Goal: Task Accomplishment & Management: Complete application form

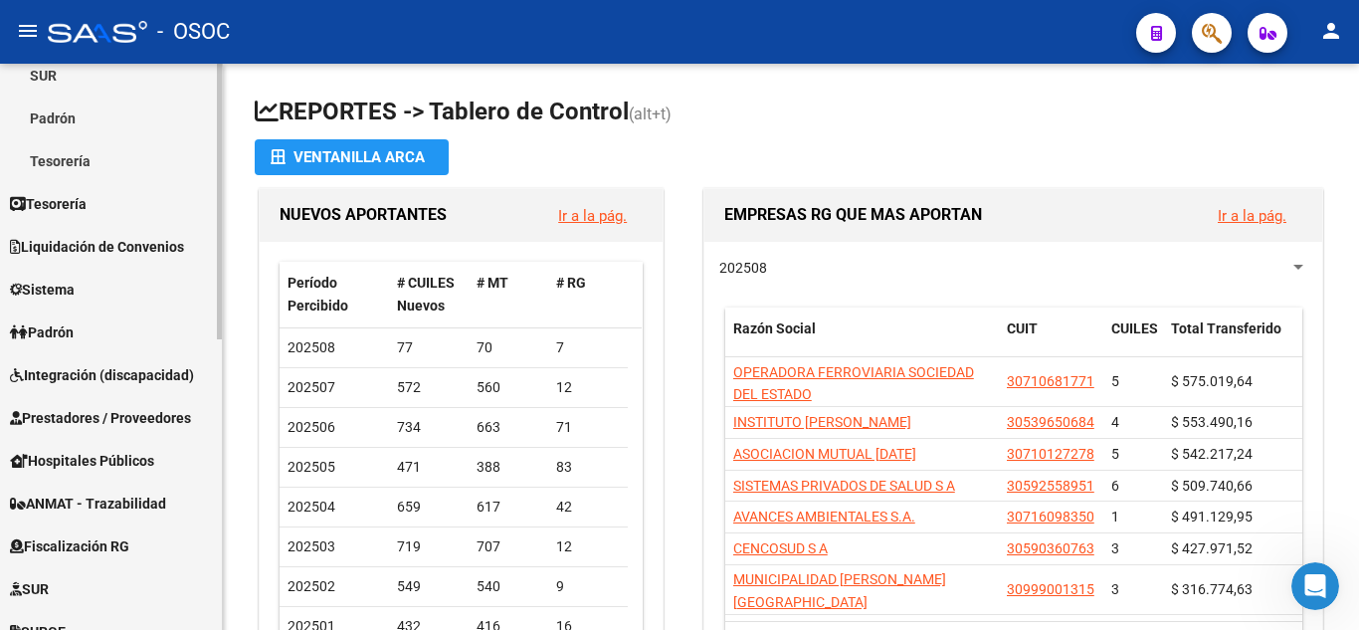
scroll to position [298, 0]
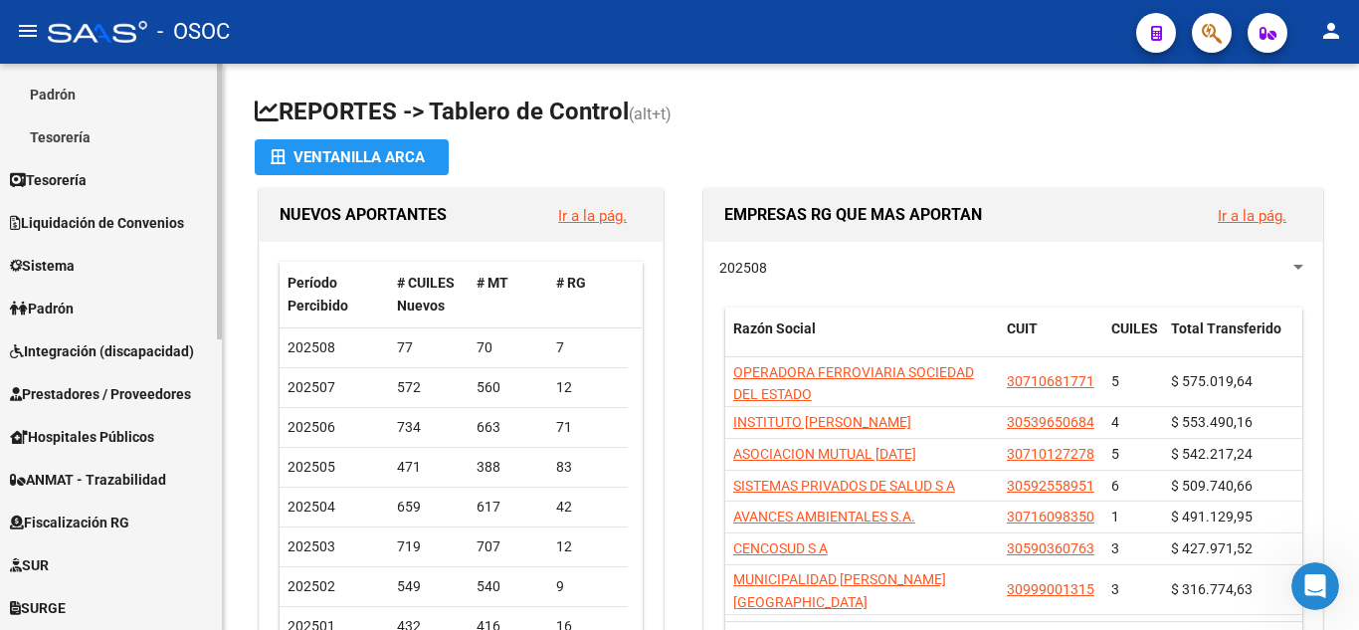
click at [149, 381] on link "Prestadores / Proveedores" at bounding box center [111, 393] width 222 height 43
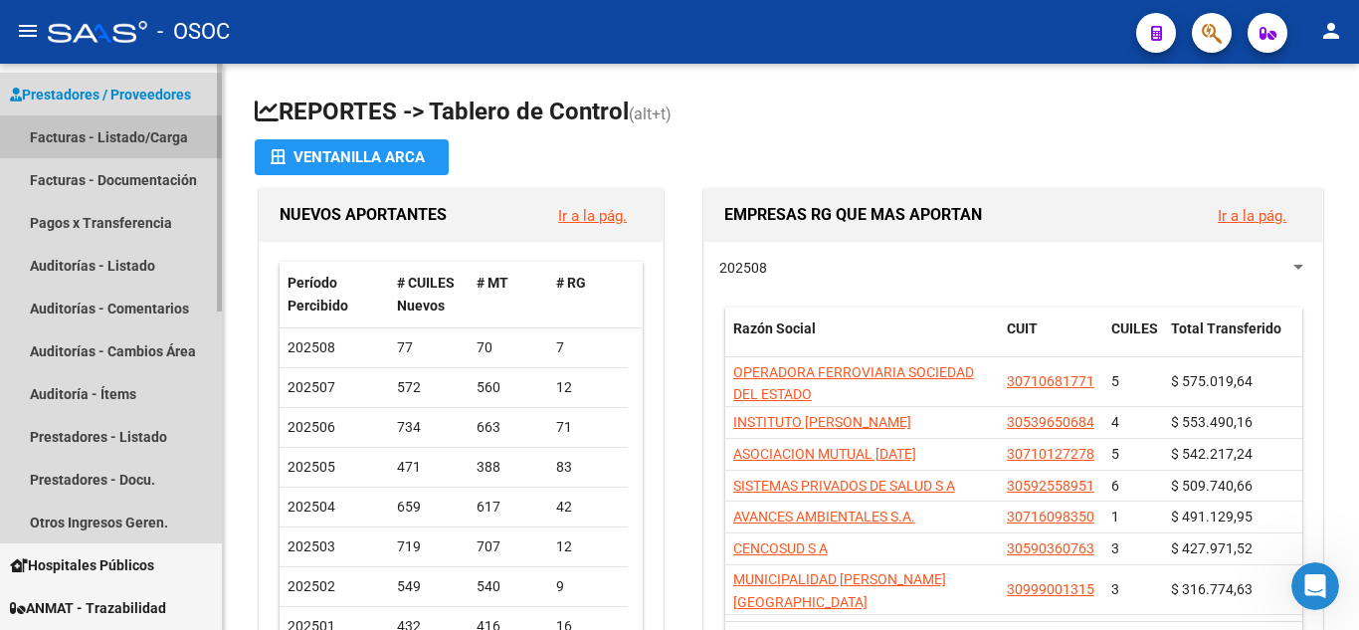
click at [98, 144] on link "Facturas - Listado/Carga" at bounding box center [111, 136] width 222 height 43
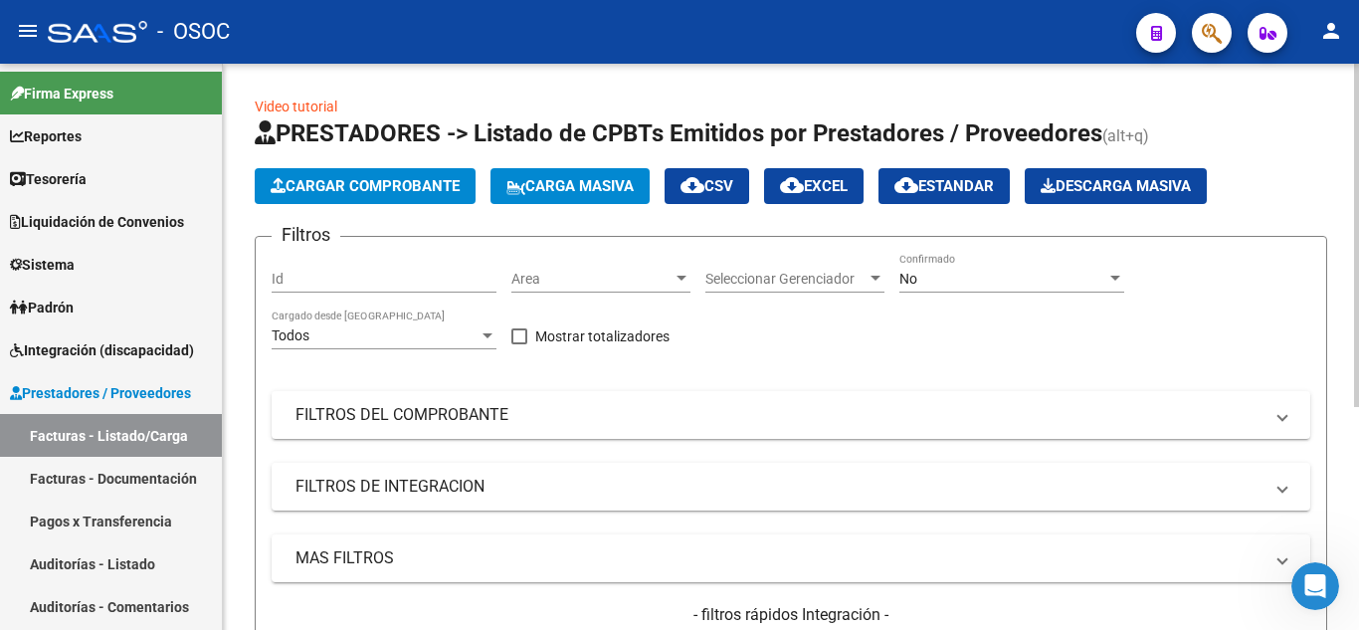
click at [909, 340] on div "Filtros Id Area Area Seleccionar Gerenciador Seleccionar Gerenciador No Confirm…" at bounding box center [791, 475] width 1038 height 445
click at [1167, 353] on div "Filtros Id Area Area Seleccionar Gerenciador Seleccionar Gerenciador No Confirm…" at bounding box center [791, 475] width 1038 height 445
click at [361, 189] on span "Cargar Comprobante" at bounding box center [365, 186] width 189 height 18
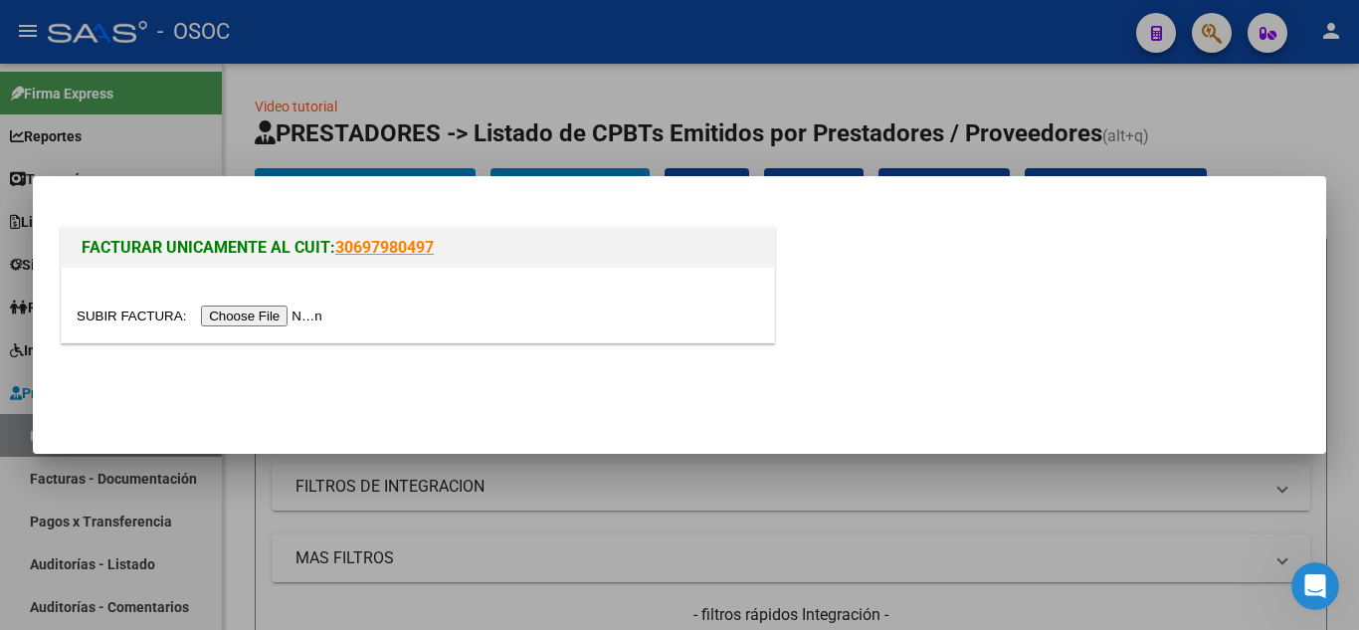
click at [279, 317] on input "file" at bounding box center [203, 315] width 252 height 21
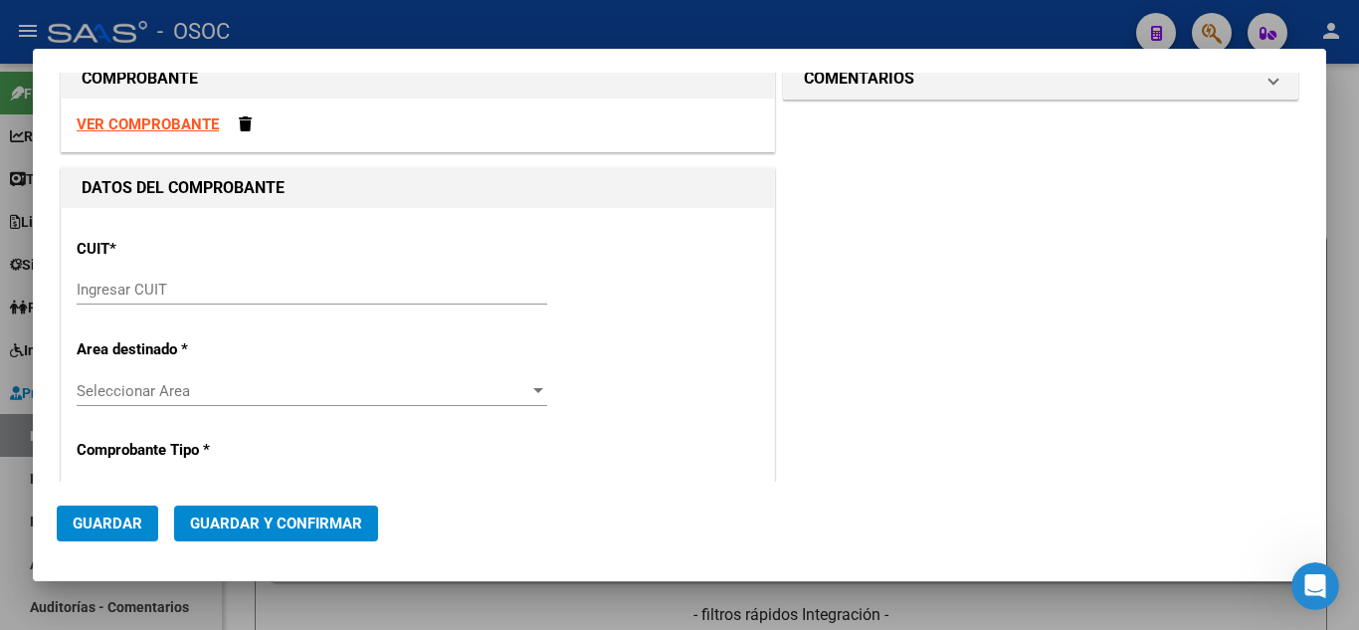
drag, startPoint x: 713, startPoint y: 398, endPoint x: 745, endPoint y: 244, distance: 157.4
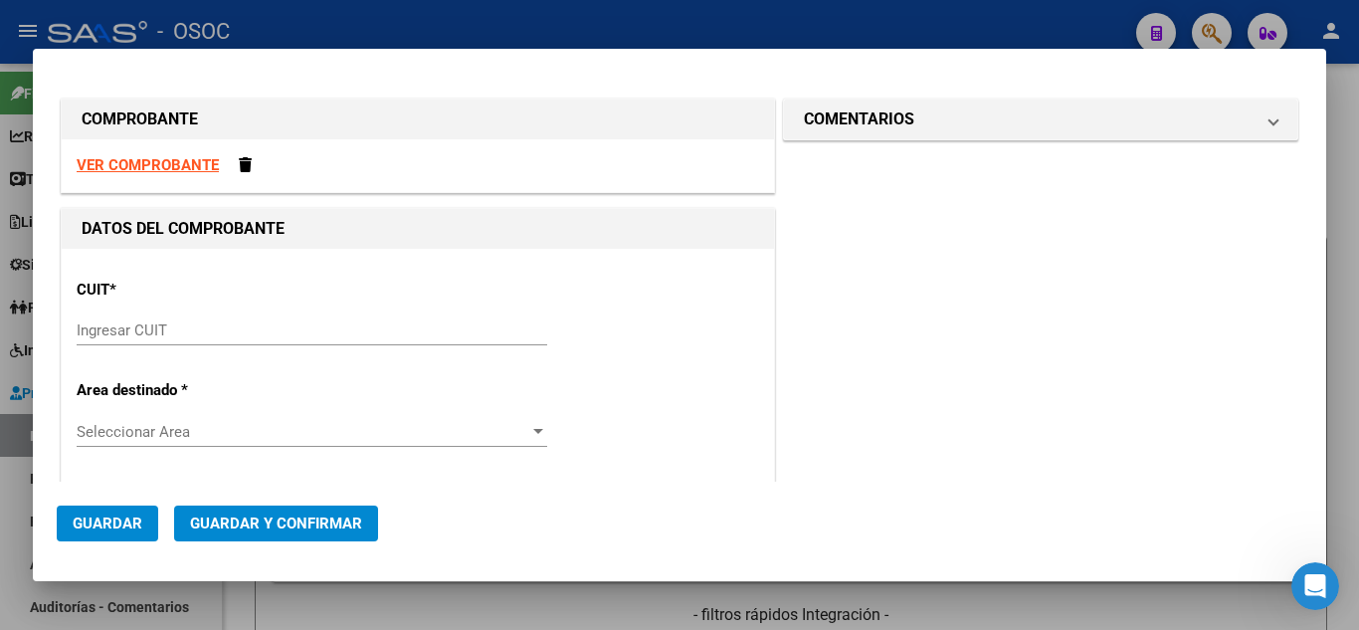
click at [130, 166] on strong "VER COMPROBANTE" at bounding box center [148, 165] width 142 height 18
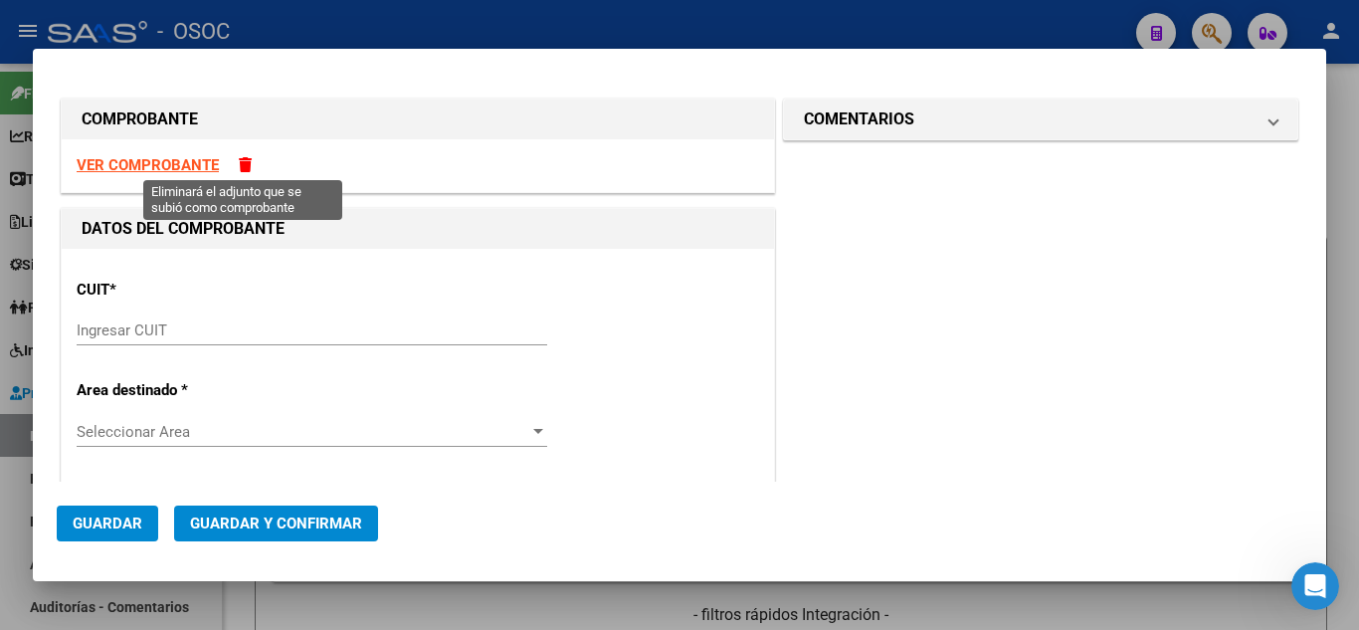
click at [246, 165] on span at bounding box center [245, 164] width 13 height 15
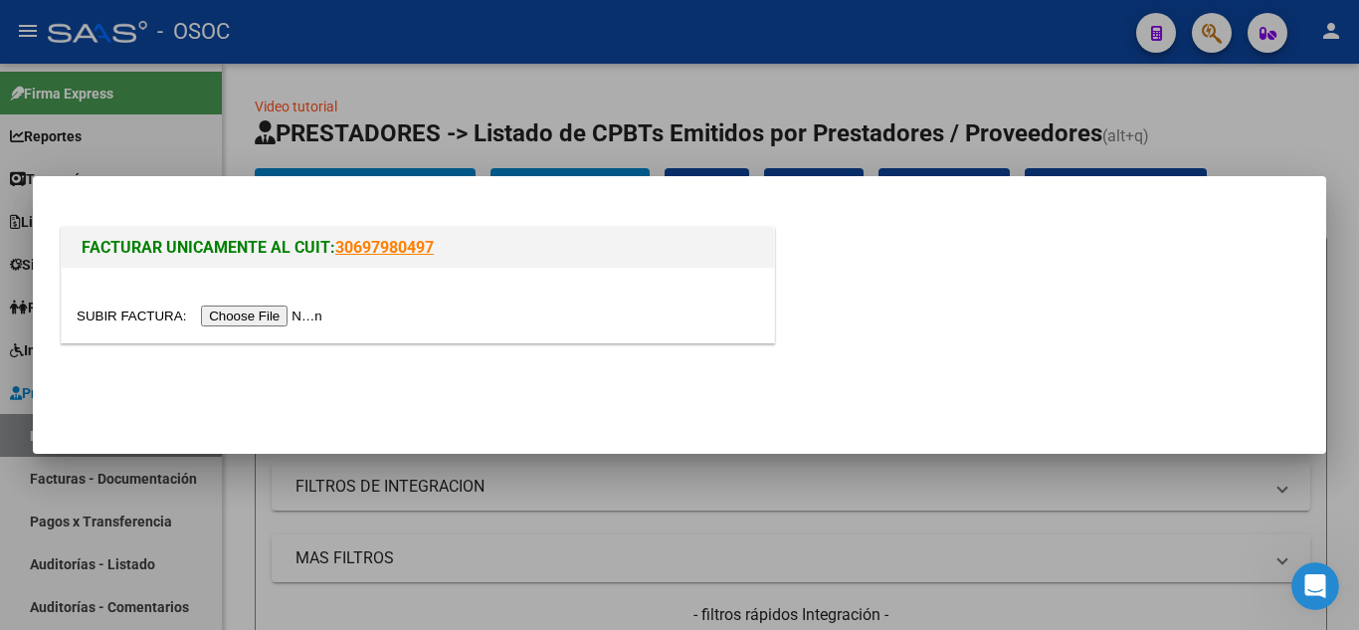
click at [304, 318] on input "file" at bounding box center [203, 315] width 252 height 21
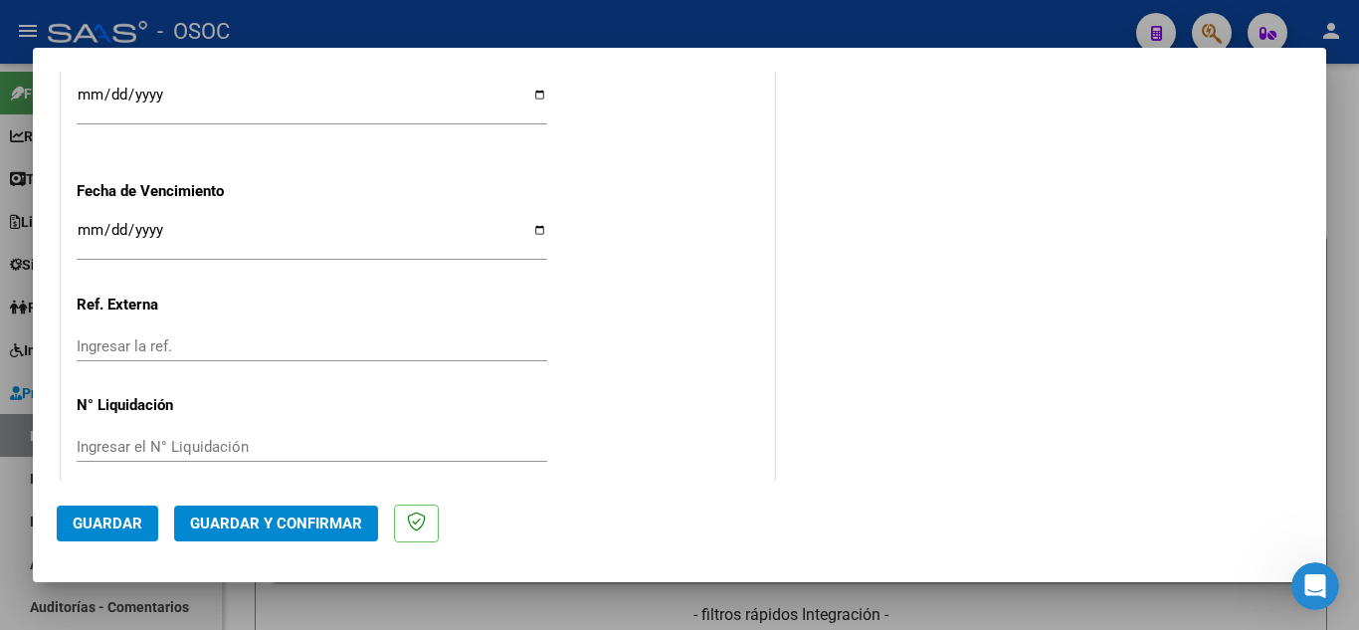
scroll to position [1255, 0]
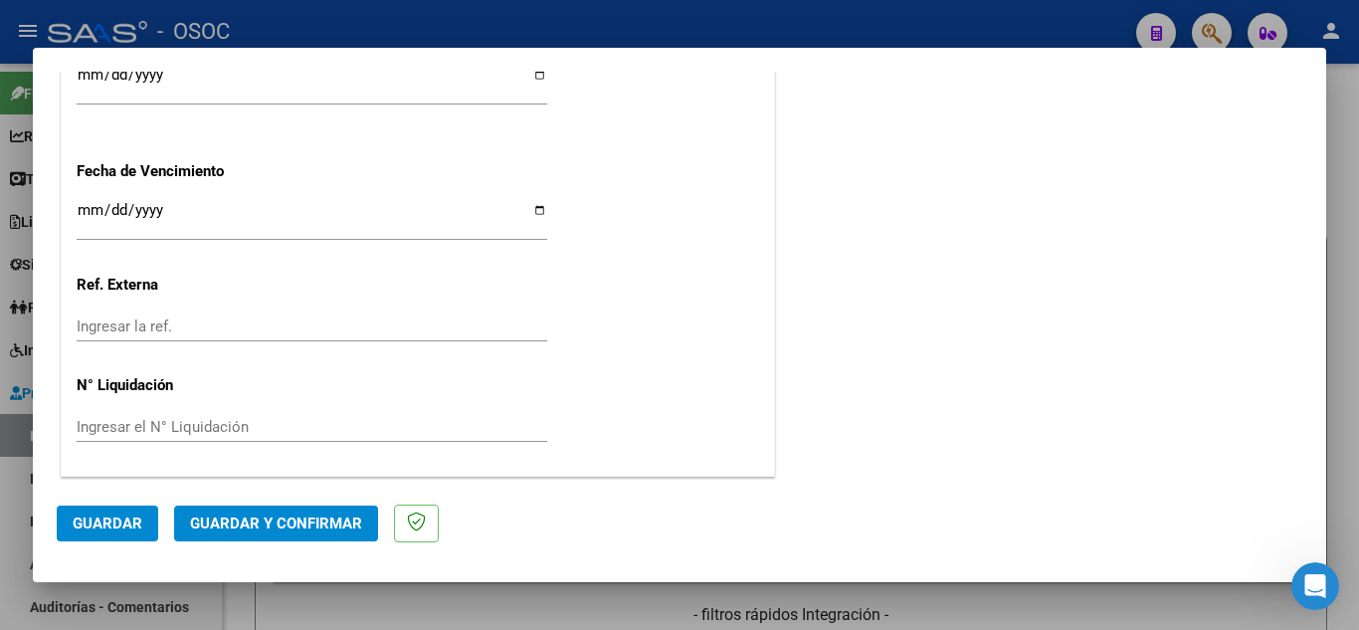
click at [123, 519] on span "Guardar" at bounding box center [108, 523] width 70 height 18
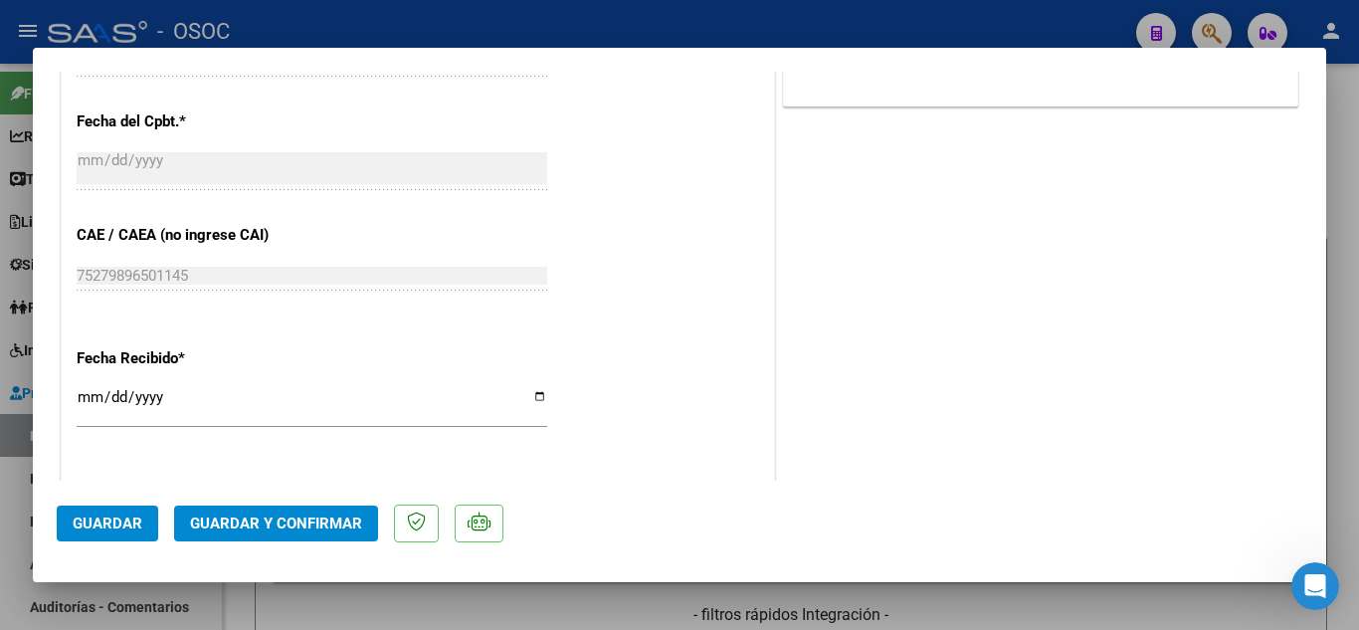
scroll to position [0, 0]
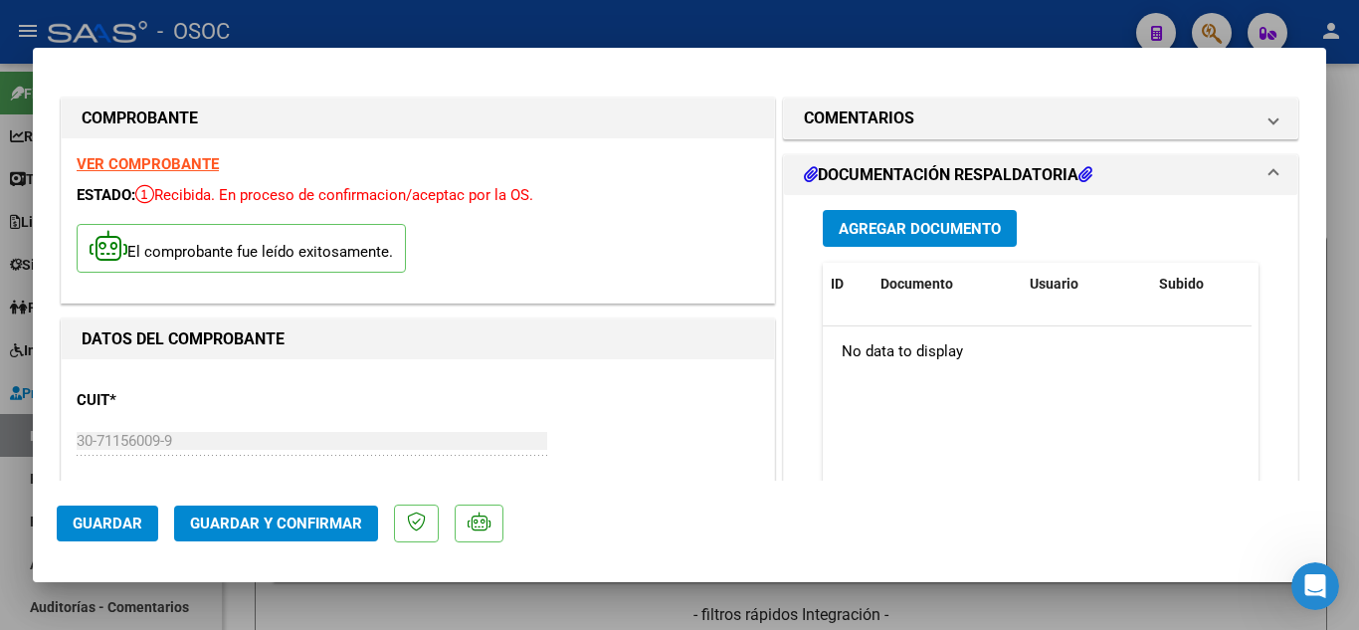
drag, startPoint x: 686, startPoint y: 338, endPoint x: 761, endPoint y: 367, distance: 80.0
click at [1353, 237] on div at bounding box center [679, 315] width 1359 height 630
type input "$ 0,00"
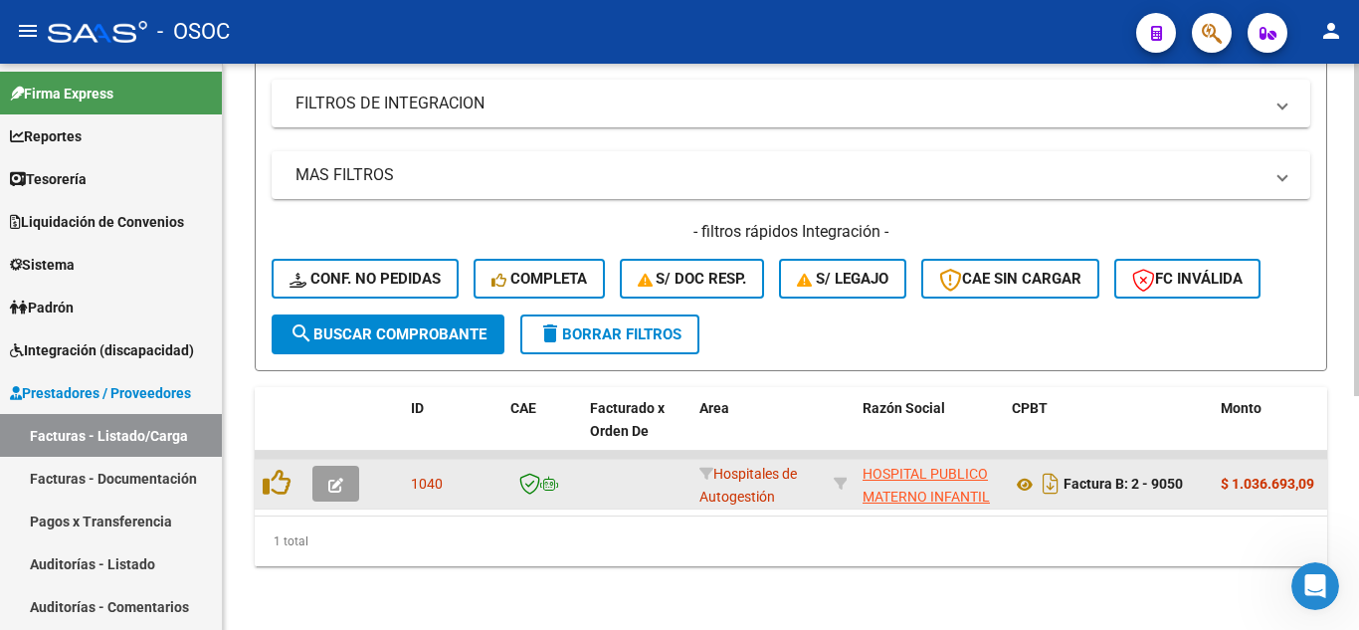
click at [331, 477] on icon "button" at bounding box center [335, 484] width 15 height 15
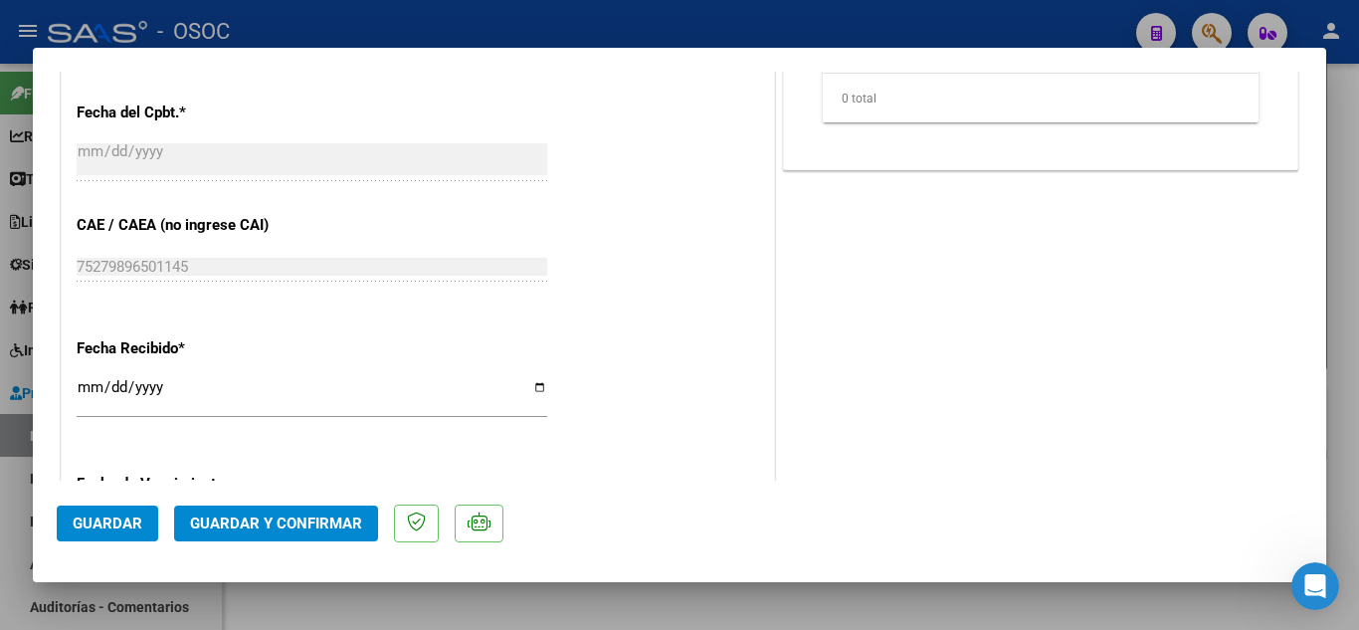
drag, startPoint x: 670, startPoint y: 432, endPoint x: 612, endPoint y: 359, distance: 93.4
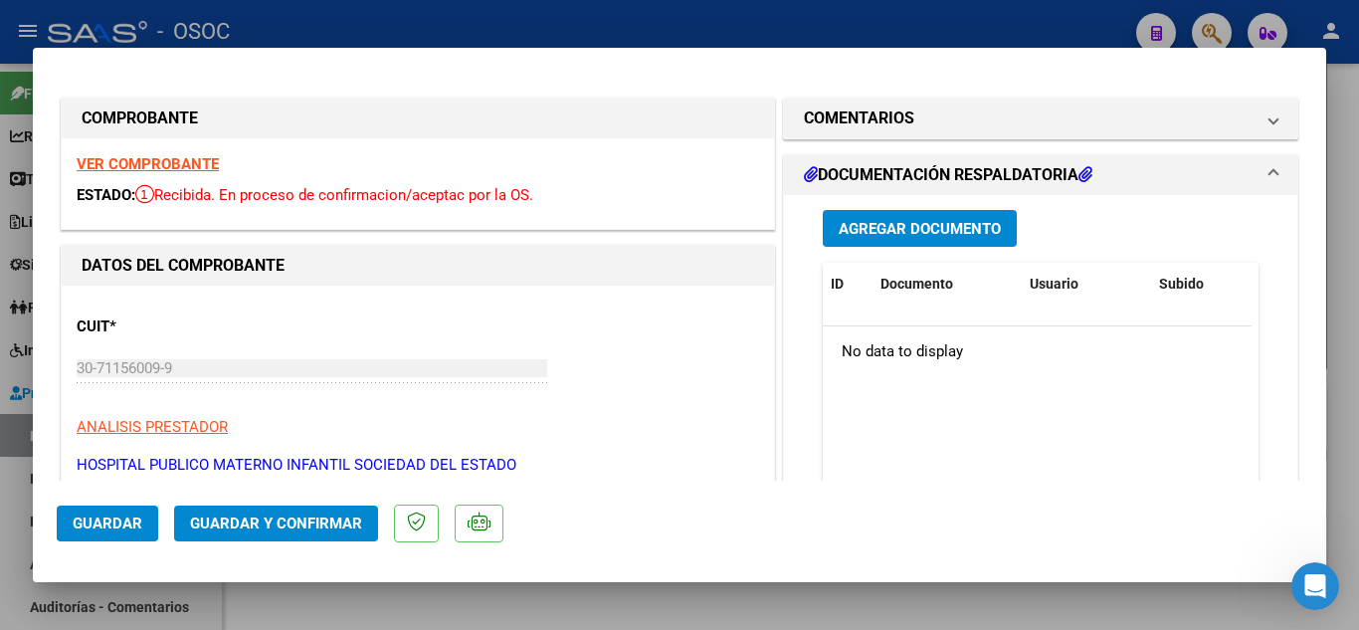
click at [325, 530] on span "Guardar y Confirmar" at bounding box center [276, 523] width 172 height 18
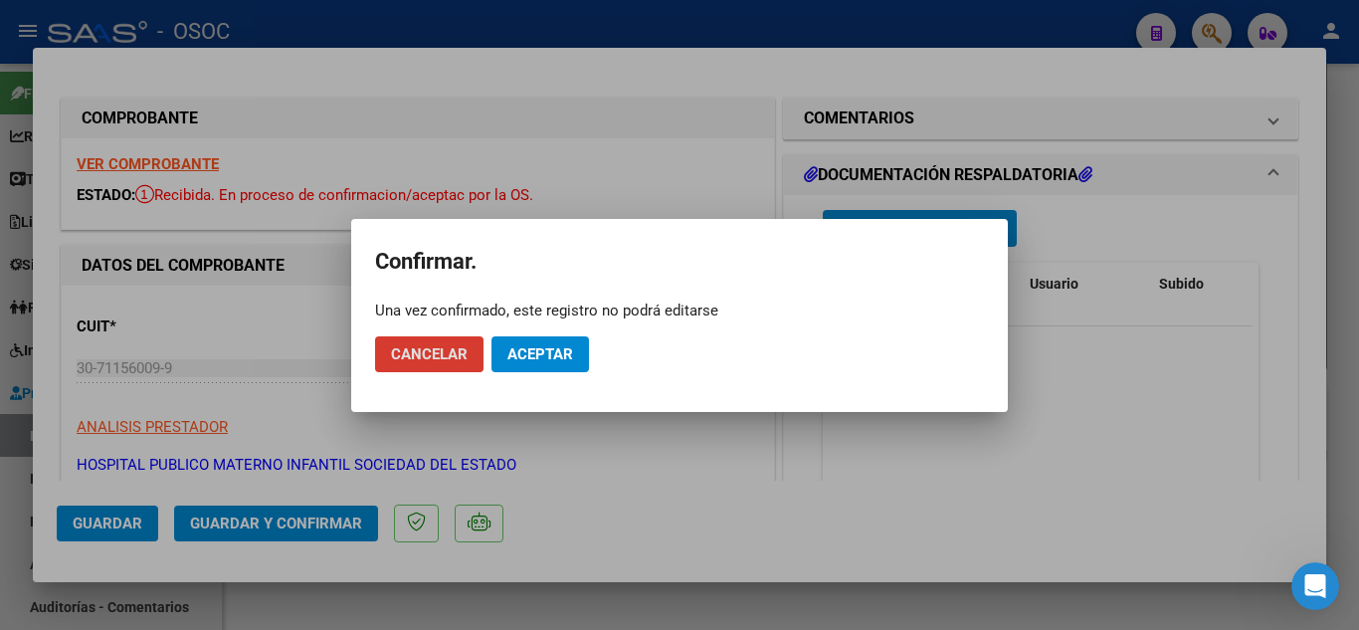
click at [560, 359] on span "Aceptar" at bounding box center [540, 354] width 66 height 18
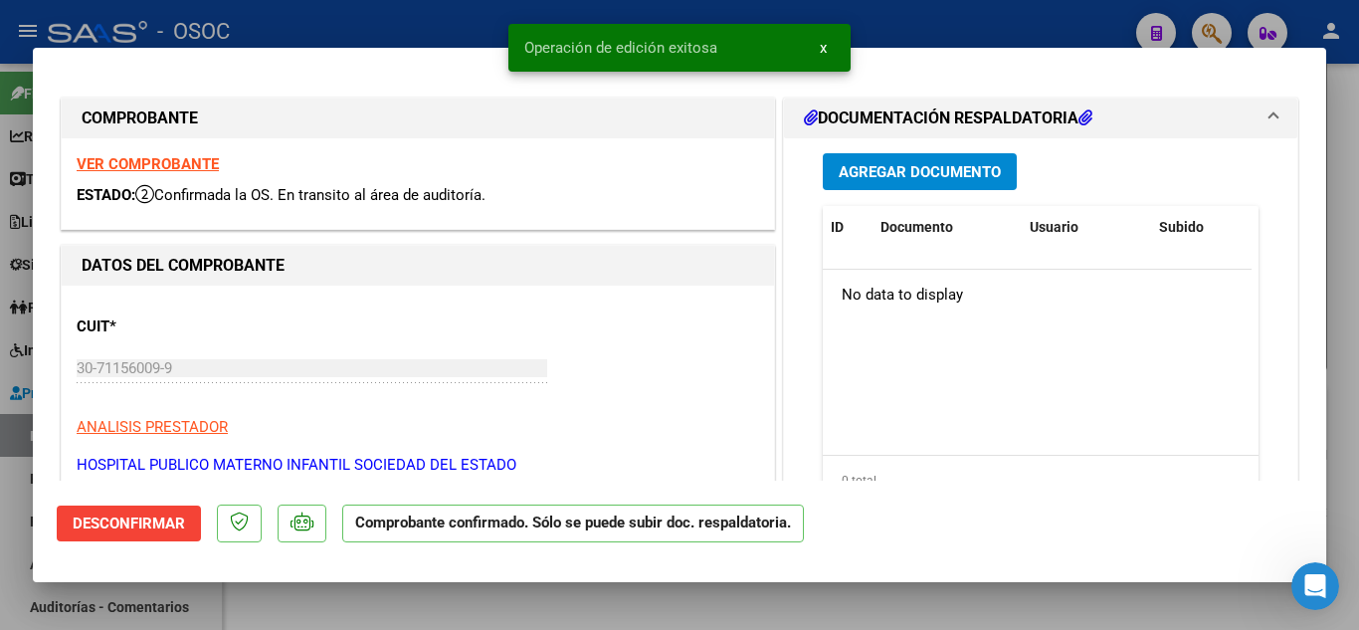
drag, startPoint x: 1336, startPoint y: 221, endPoint x: 1254, endPoint y: 322, distance: 130.2
click at [1336, 222] on div at bounding box center [679, 315] width 1359 height 630
type input "$ 0,00"
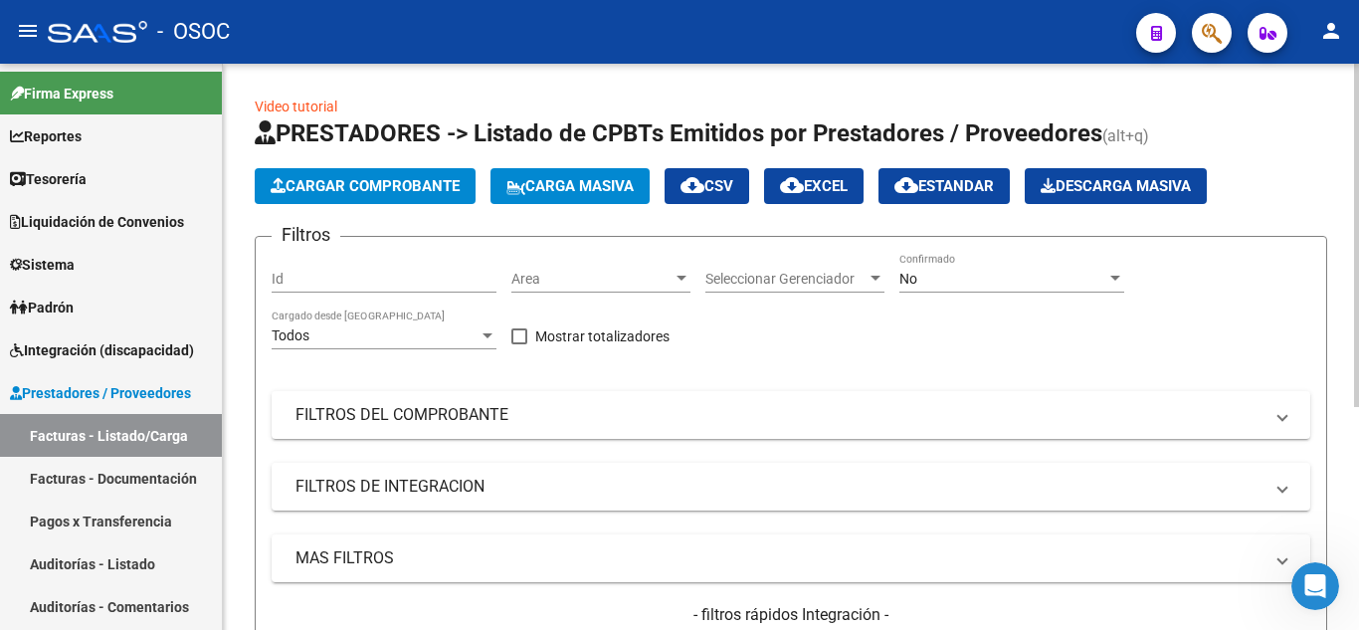
click at [1023, 269] on div "No Confirmado" at bounding box center [1011, 273] width 225 height 40
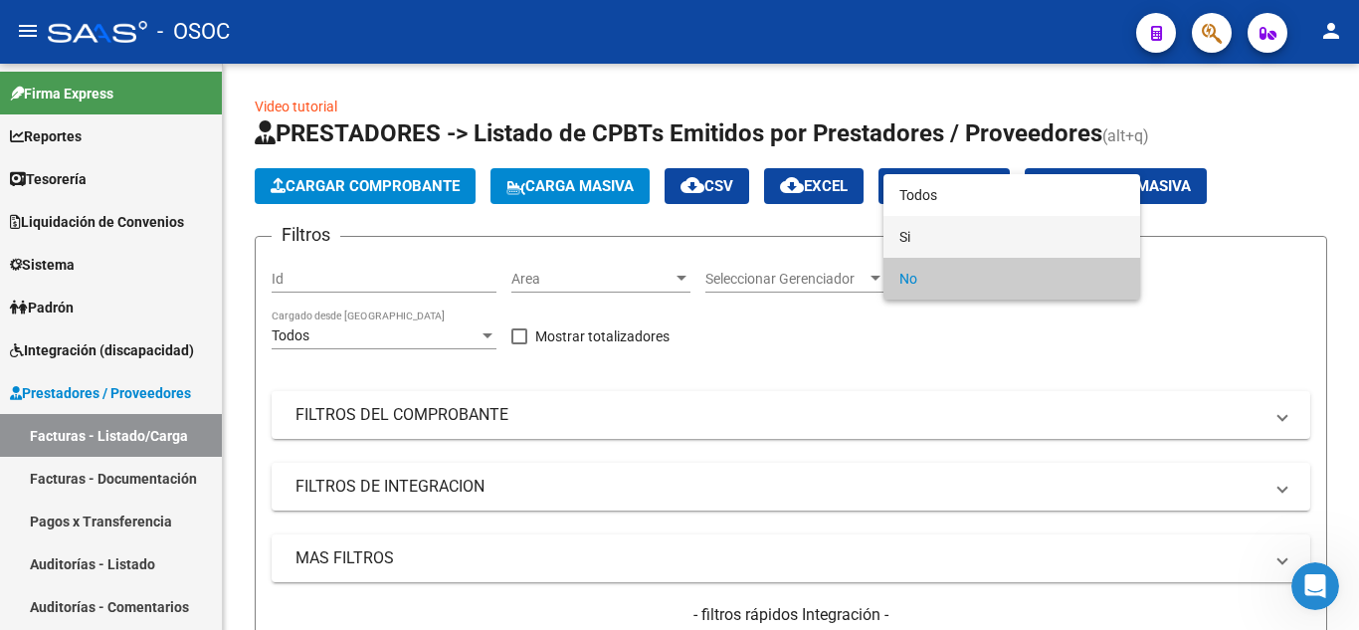
click at [988, 236] on span "Si" at bounding box center [1011, 237] width 225 height 42
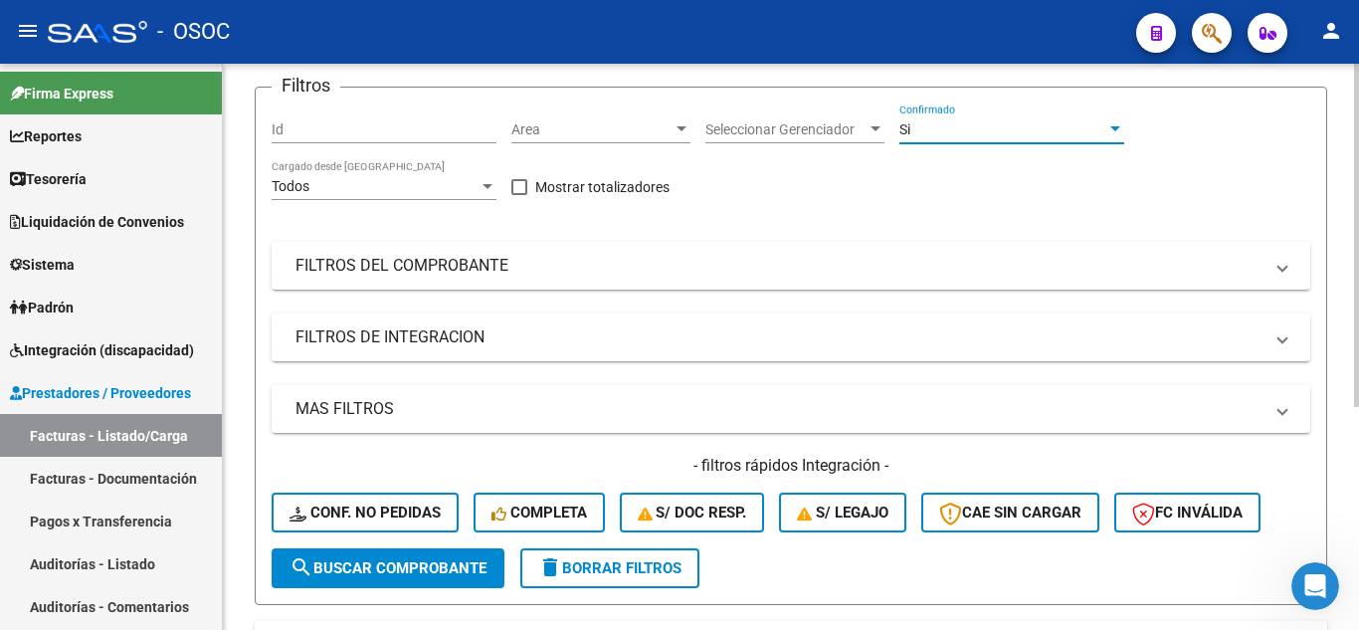
scroll to position [298, 0]
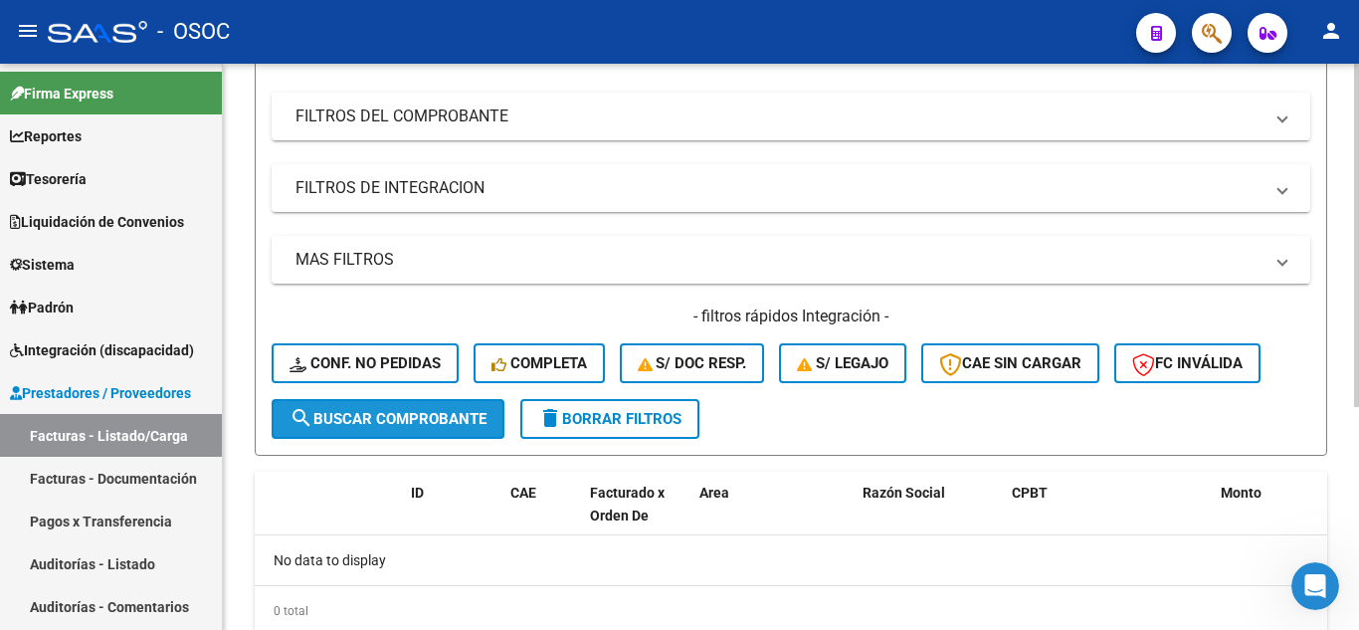
click at [419, 420] on span "search Buscar Comprobante" at bounding box center [387, 419] width 197 height 18
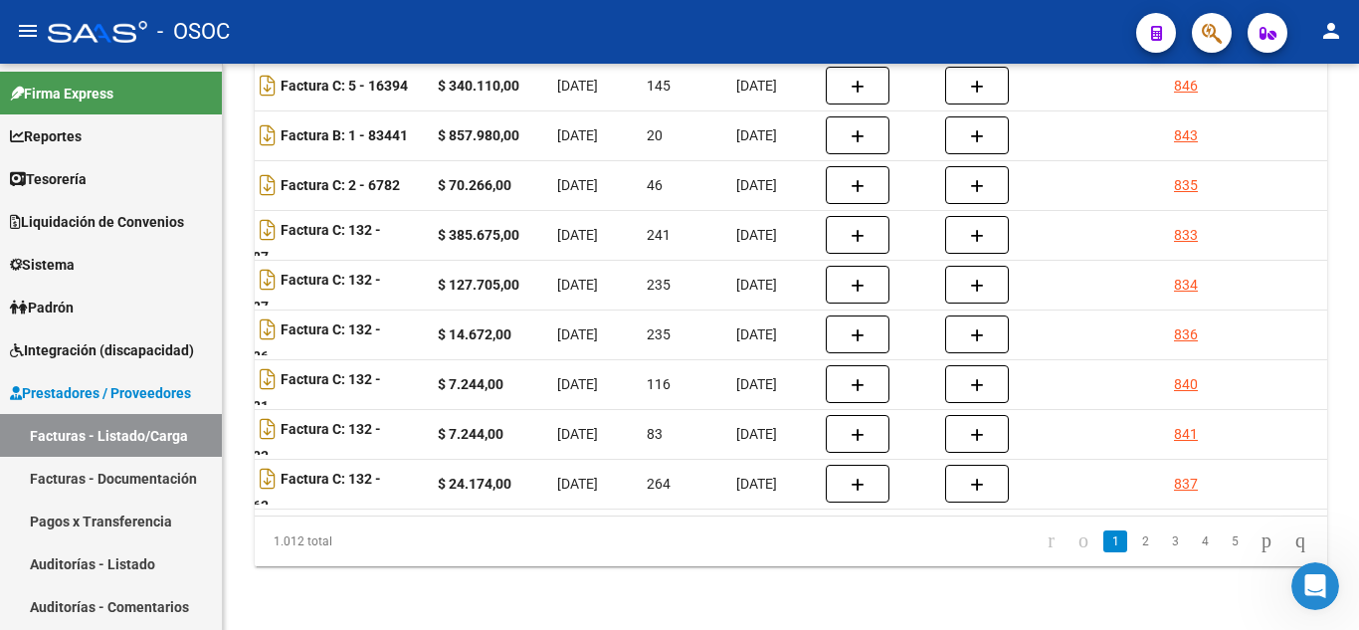
scroll to position [0, 0]
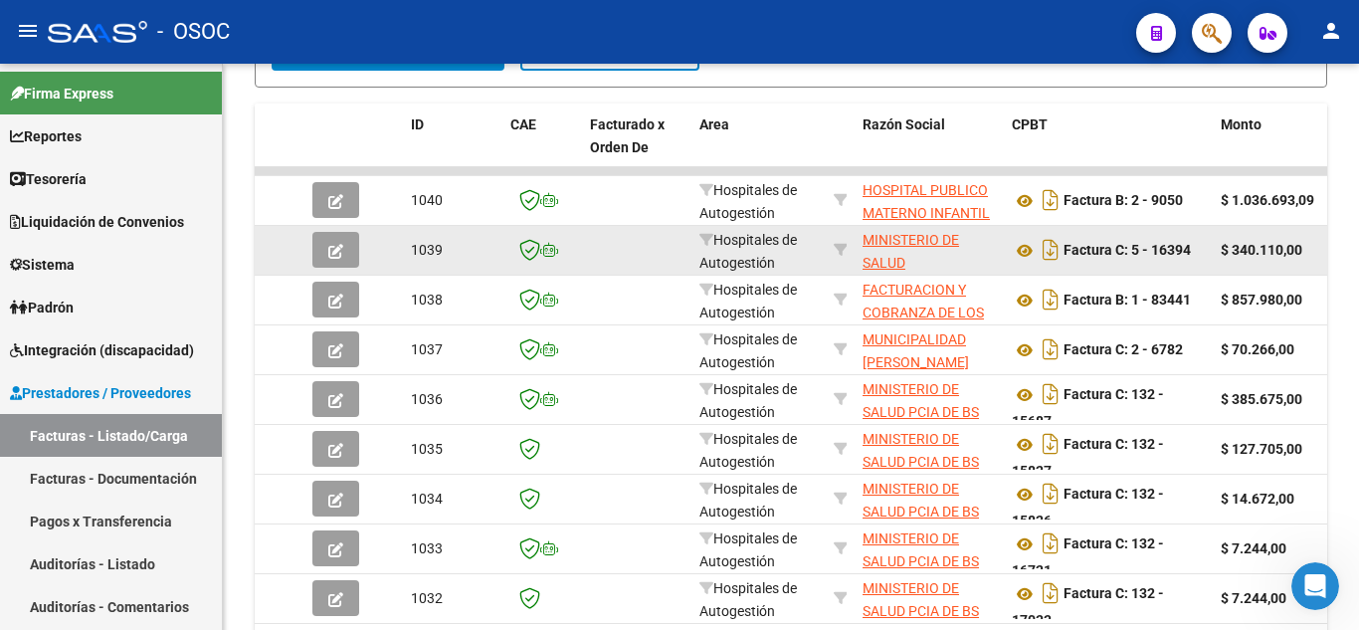
drag, startPoint x: 565, startPoint y: 613, endPoint x: 558, endPoint y: 436, distance: 177.2
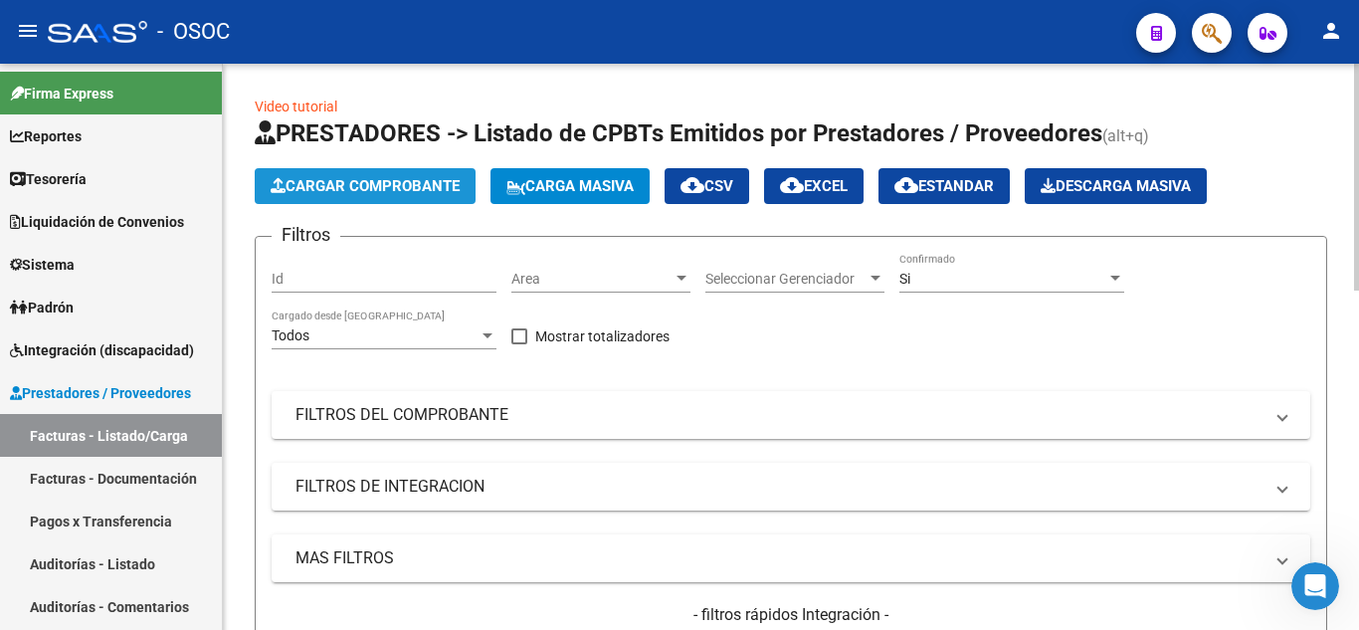
click at [414, 190] on span "Cargar Comprobante" at bounding box center [365, 186] width 189 height 18
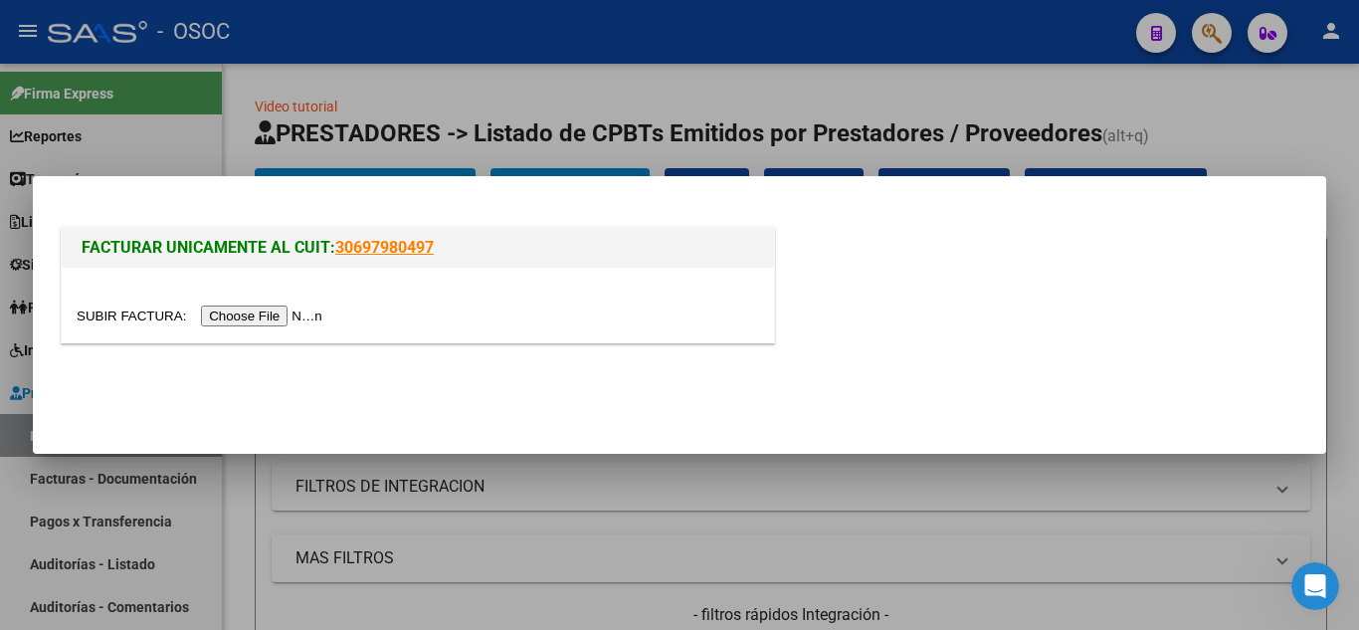
click at [278, 312] on input "file" at bounding box center [203, 315] width 252 height 21
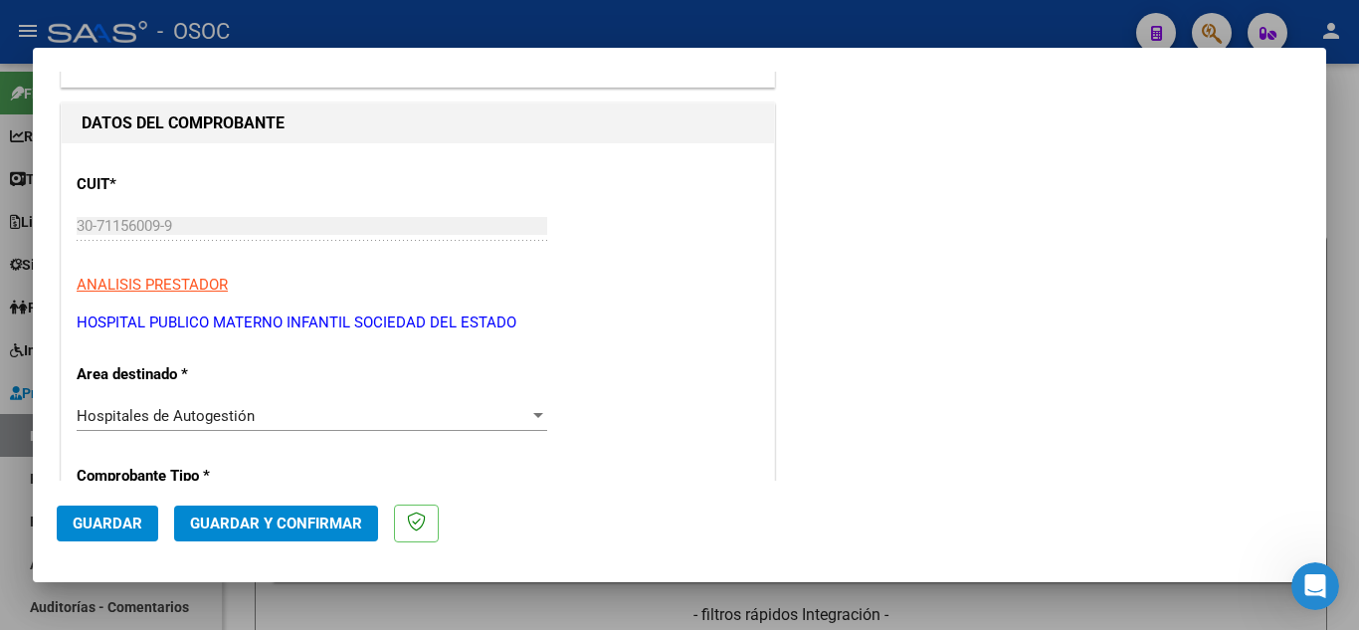
scroll to position [199, 0]
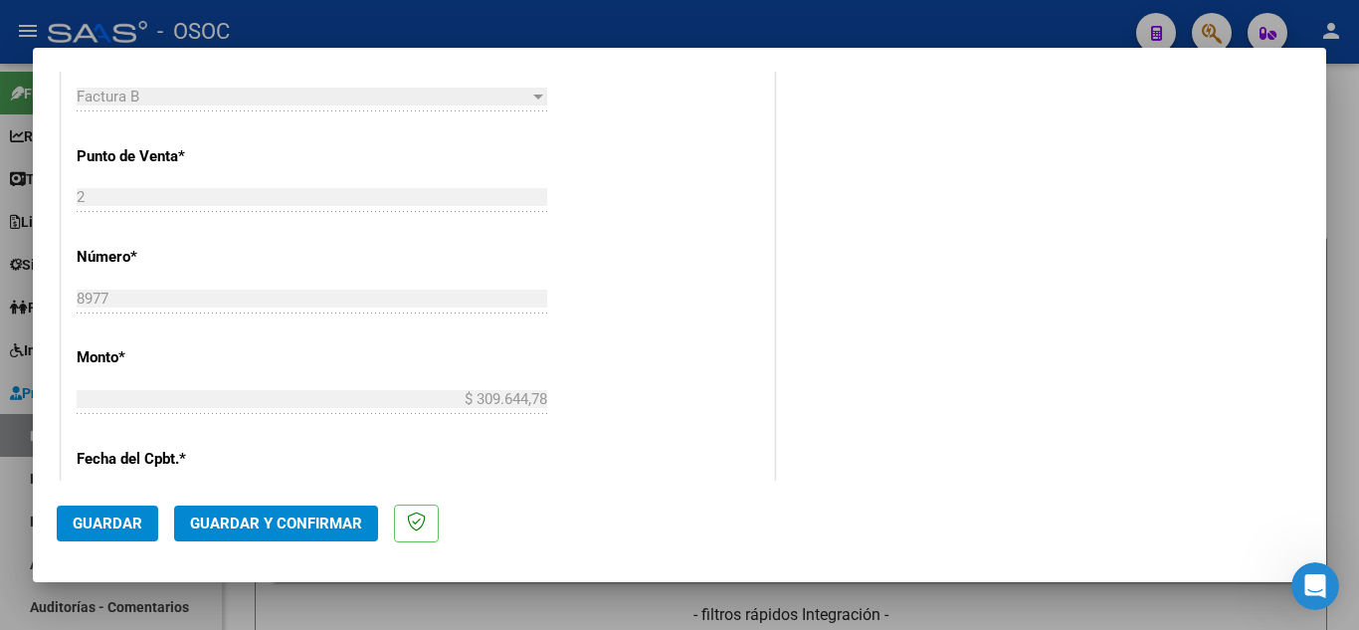
scroll to position [1255, 0]
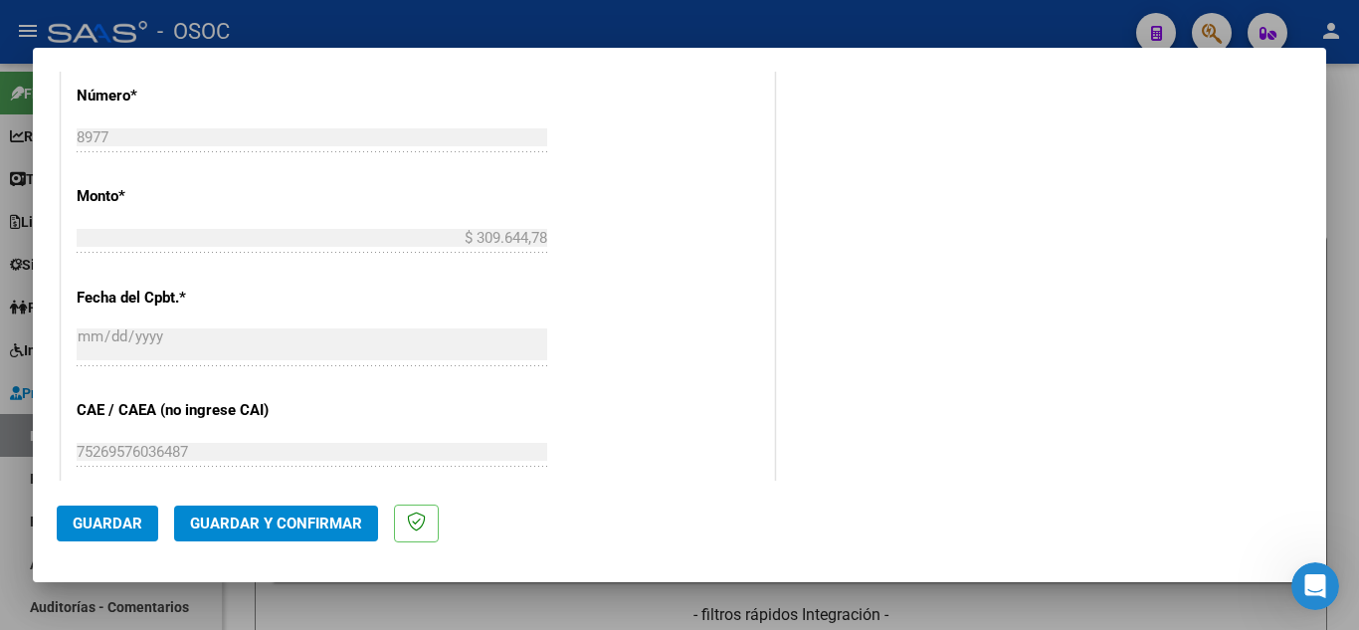
drag, startPoint x: 661, startPoint y: 464, endPoint x: 506, endPoint y: 611, distance: 213.2
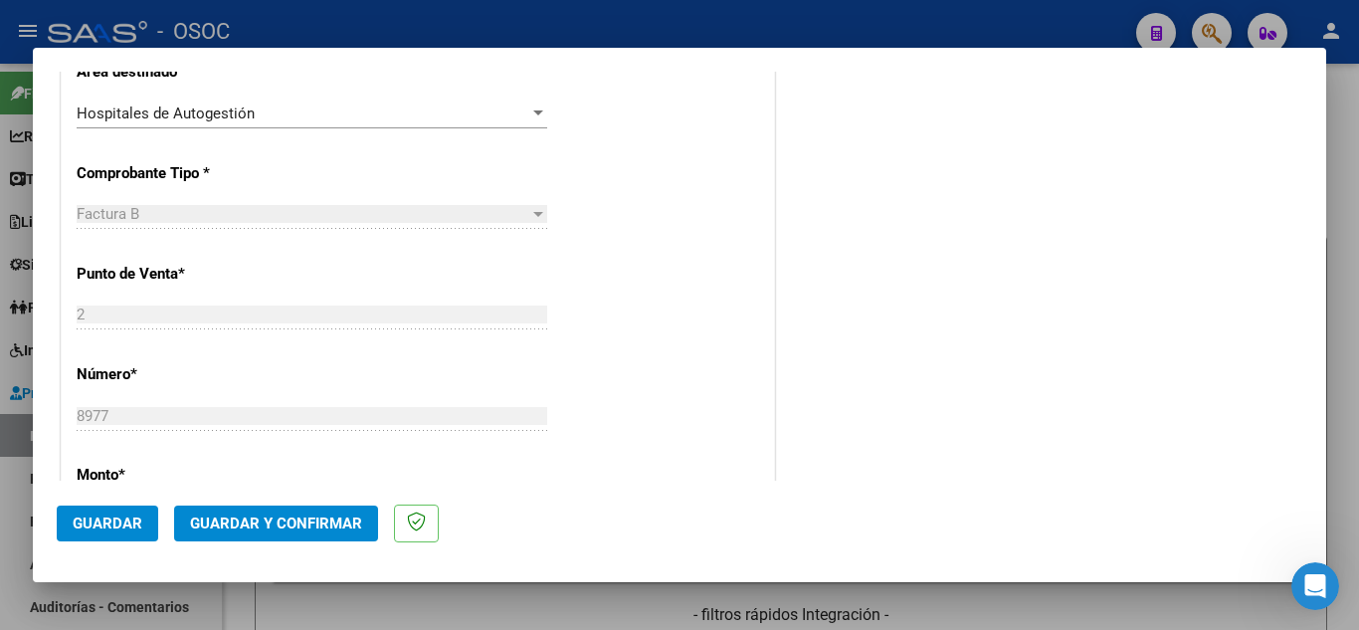
scroll to position [466, 0]
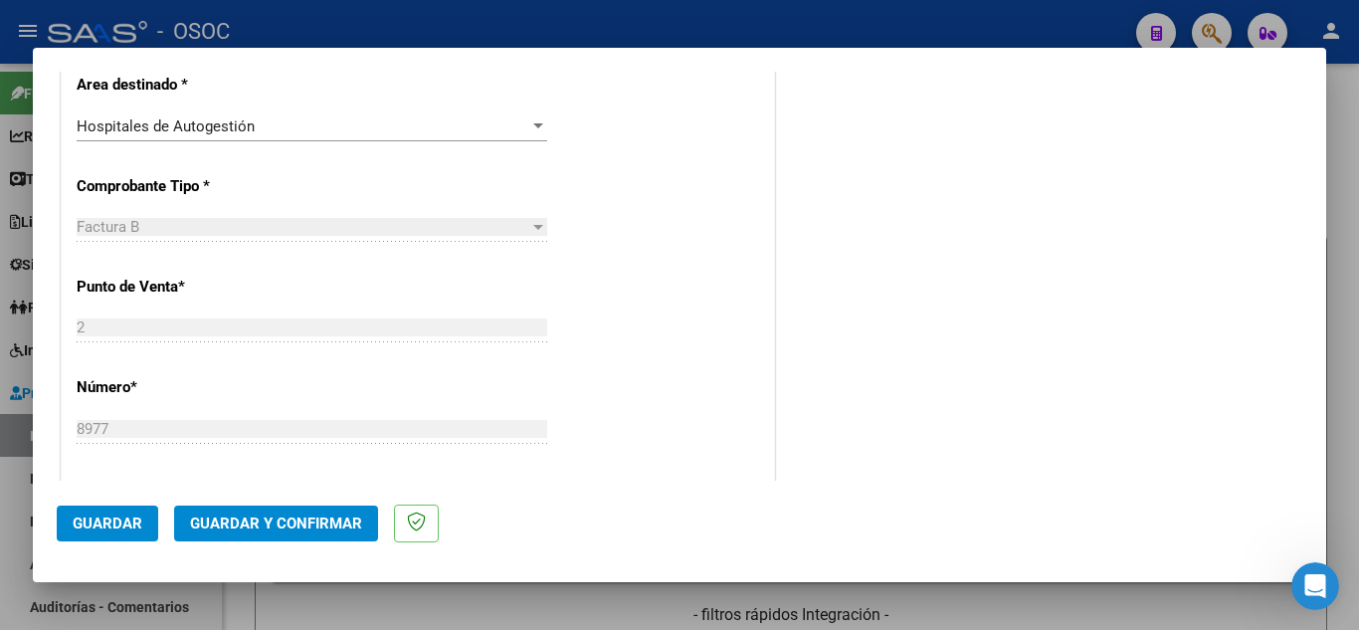
click at [323, 526] on span "Guardar y Confirmar" at bounding box center [276, 523] width 172 height 18
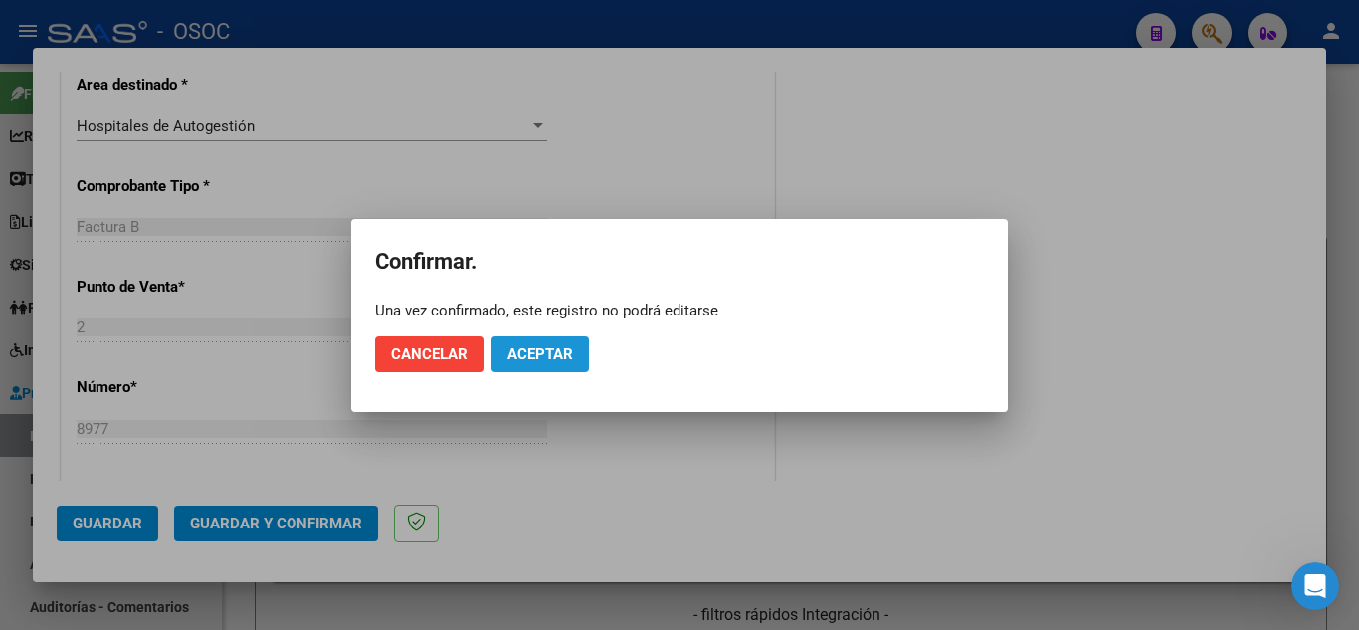
click at [581, 362] on button "Aceptar" at bounding box center [539, 354] width 97 height 36
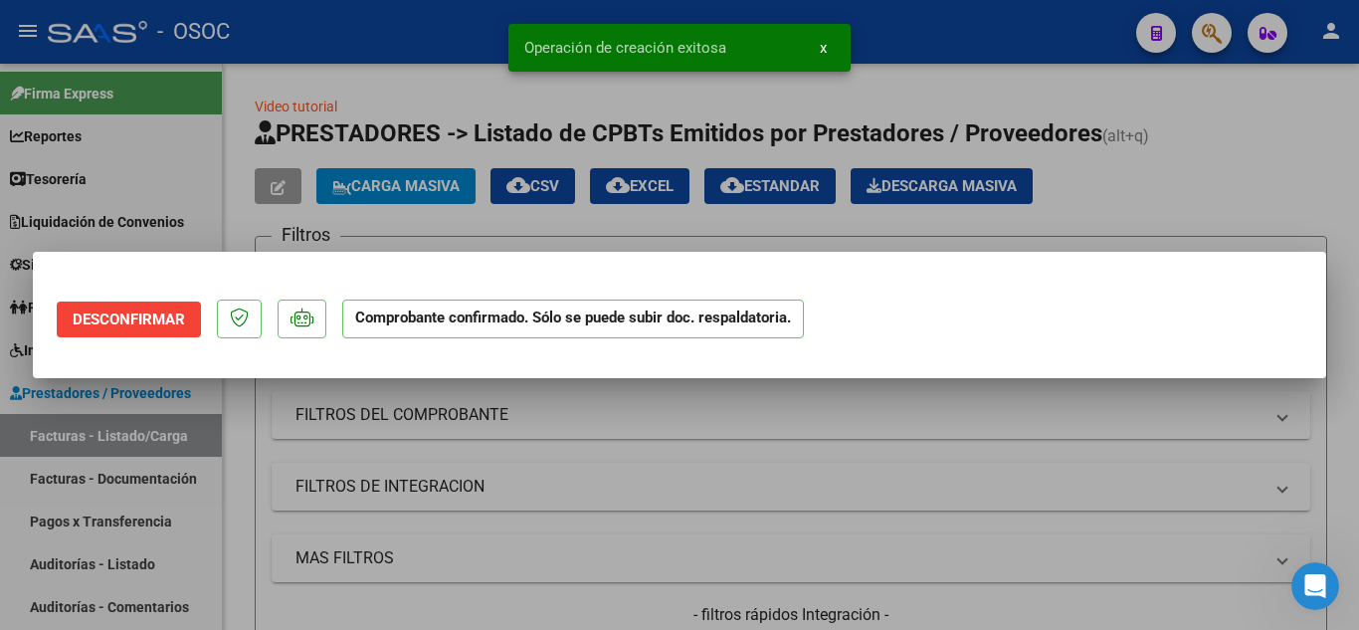
scroll to position [0, 0]
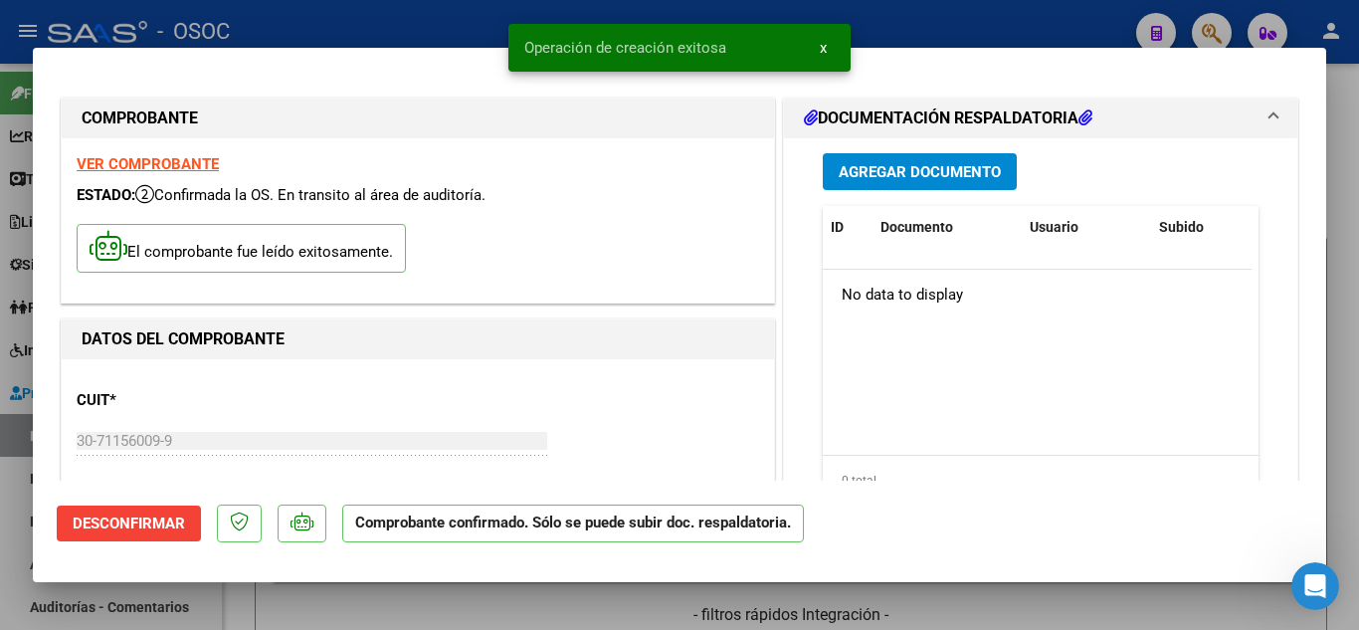
click at [677, 237] on div "El comprobante fue leído exitosamente." at bounding box center [418, 251] width 682 height 74
drag, startPoint x: 1340, startPoint y: 377, endPoint x: 856, endPoint y: 581, distance: 524.6
click at [1340, 379] on div at bounding box center [679, 315] width 1359 height 630
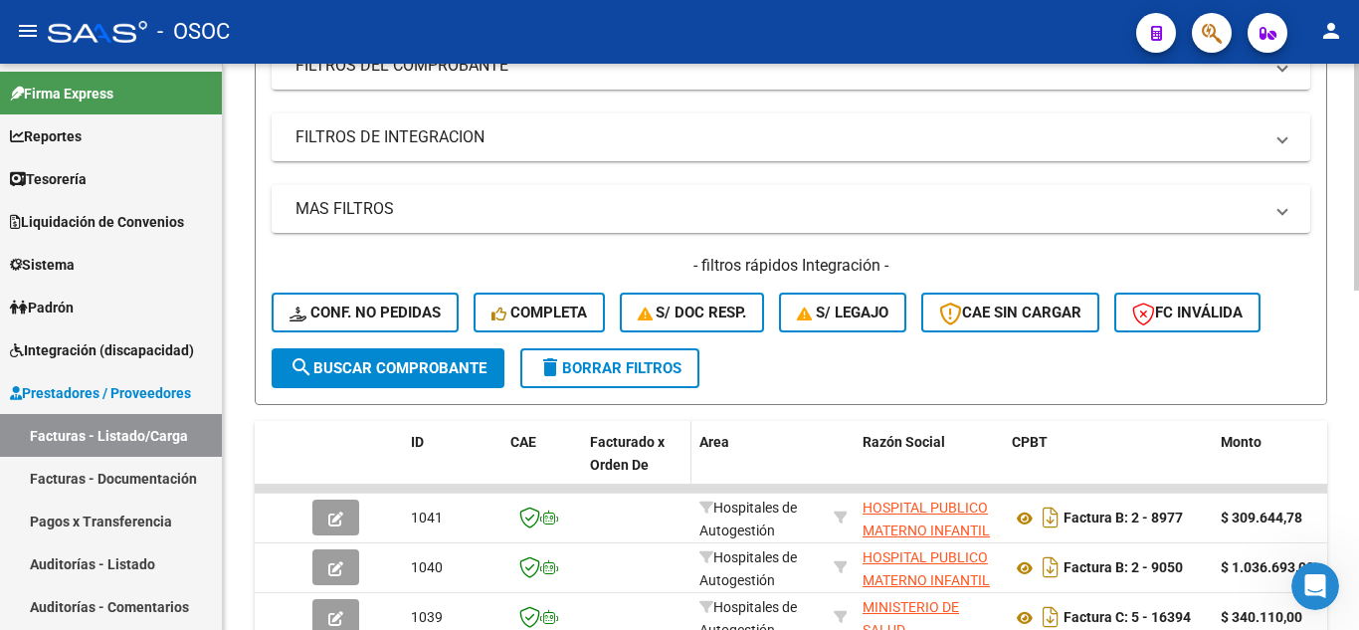
scroll to position [449, 0]
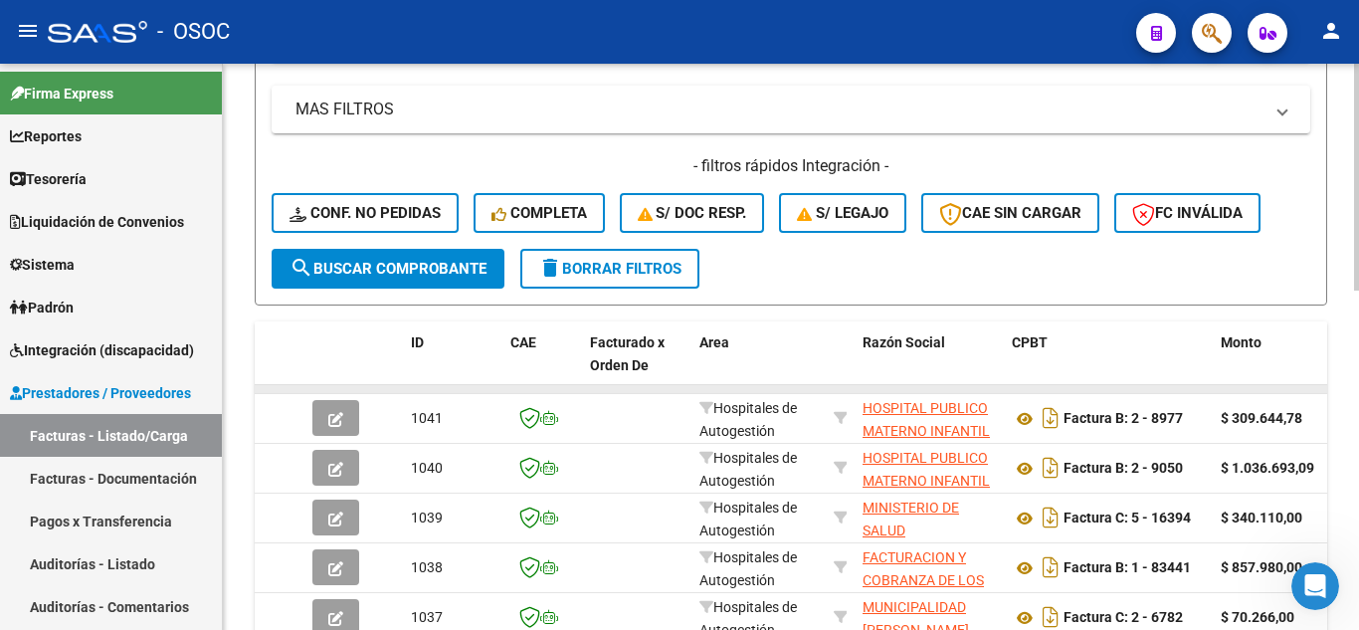
drag, startPoint x: 471, startPoint y: 390, endPoint x: 699, endPoint y: 384, distance: 227.8
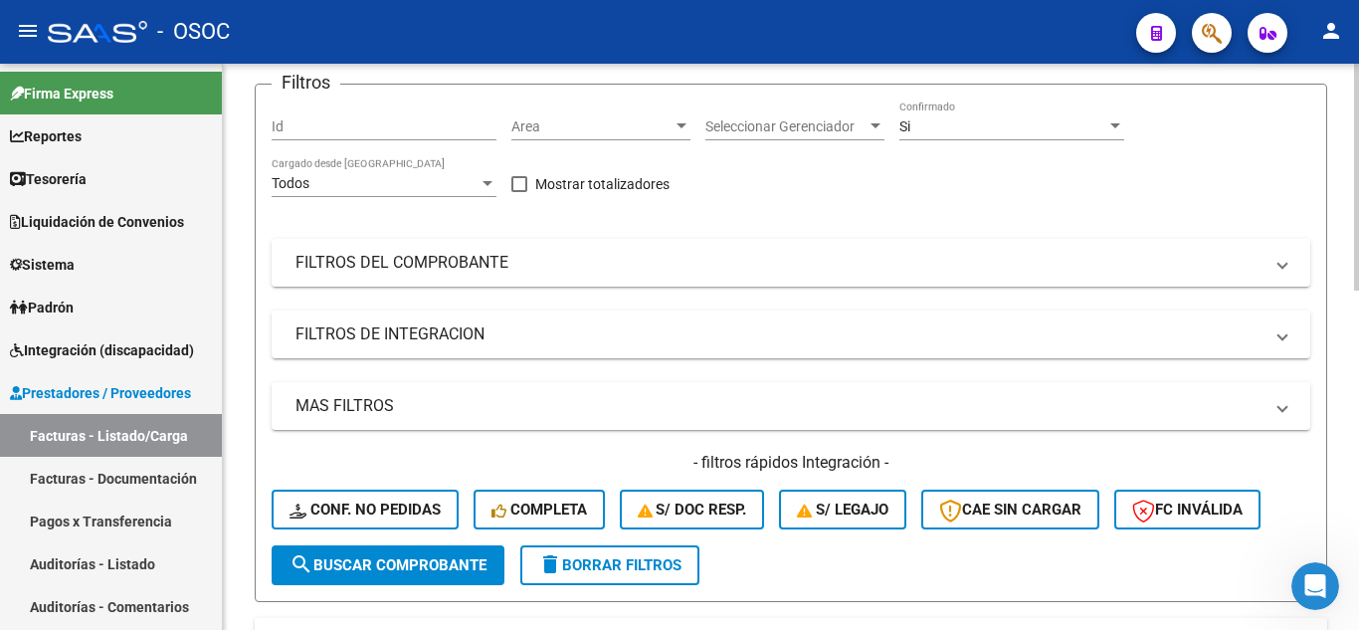
scroll to position [51, 0]
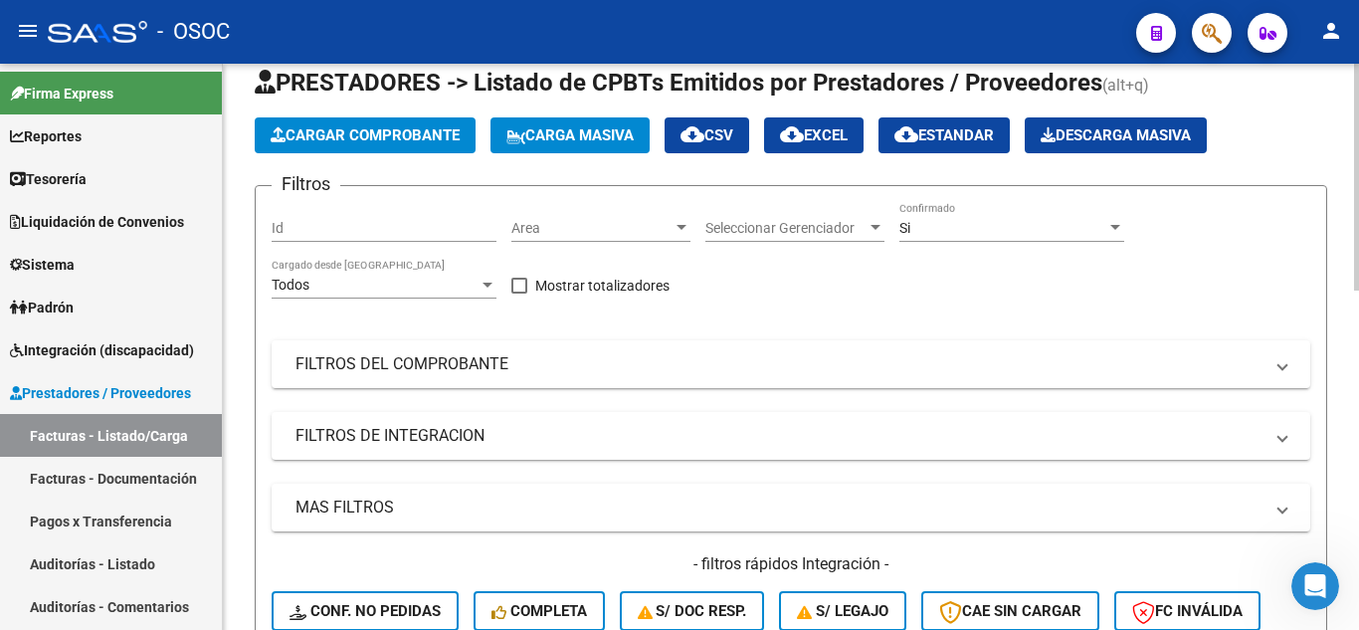
click at [1079, 330] on div "Filtros Id Area Area Seleccionar Gerenciador Seleccionar Gerenciador Si Confirm…" at bounding box center [791, 424] width 1038 height 445
click at [1111, 277] on div "Filtros Id Area Area Seleccionar Gerenciador Seleccionar Gerenciador Si Confirm…" at bounding box center [791, 424] width 1038 height 445
click at [376, 142] on span "Cargar Comprobante" at bounding box center [365, 135] width 189 height 18
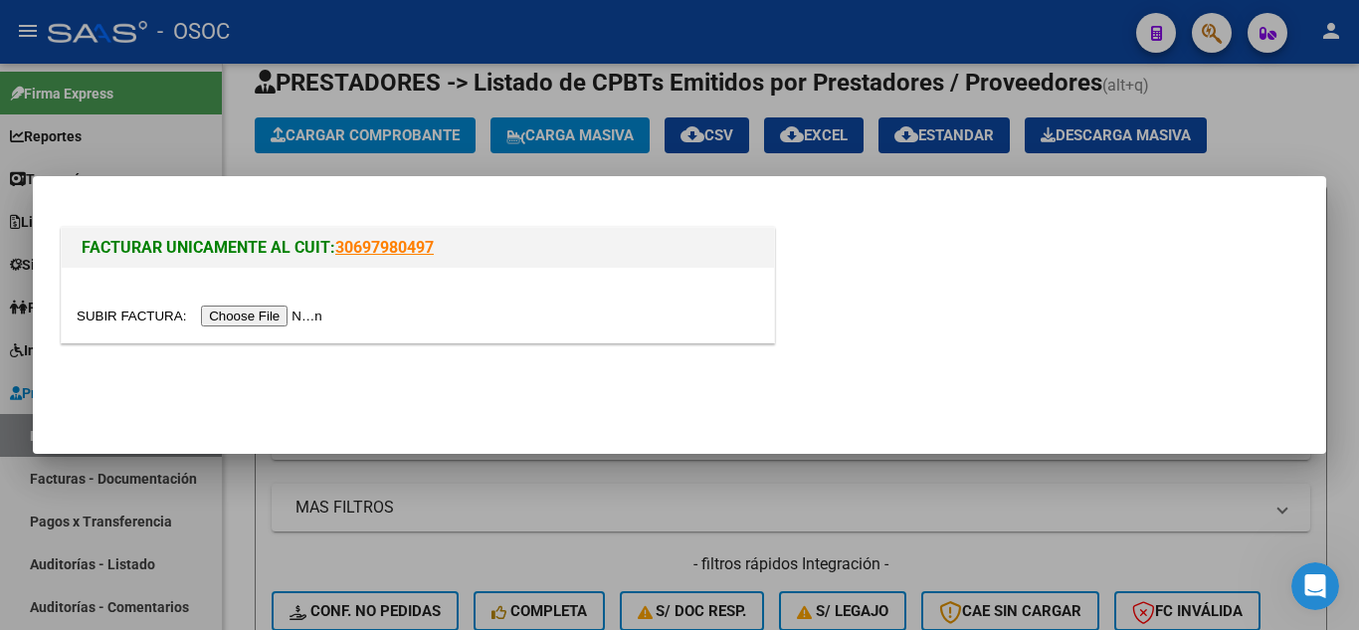
click at [265, 312] on input "file" at bounding box center [203, 315] width 252 height 21
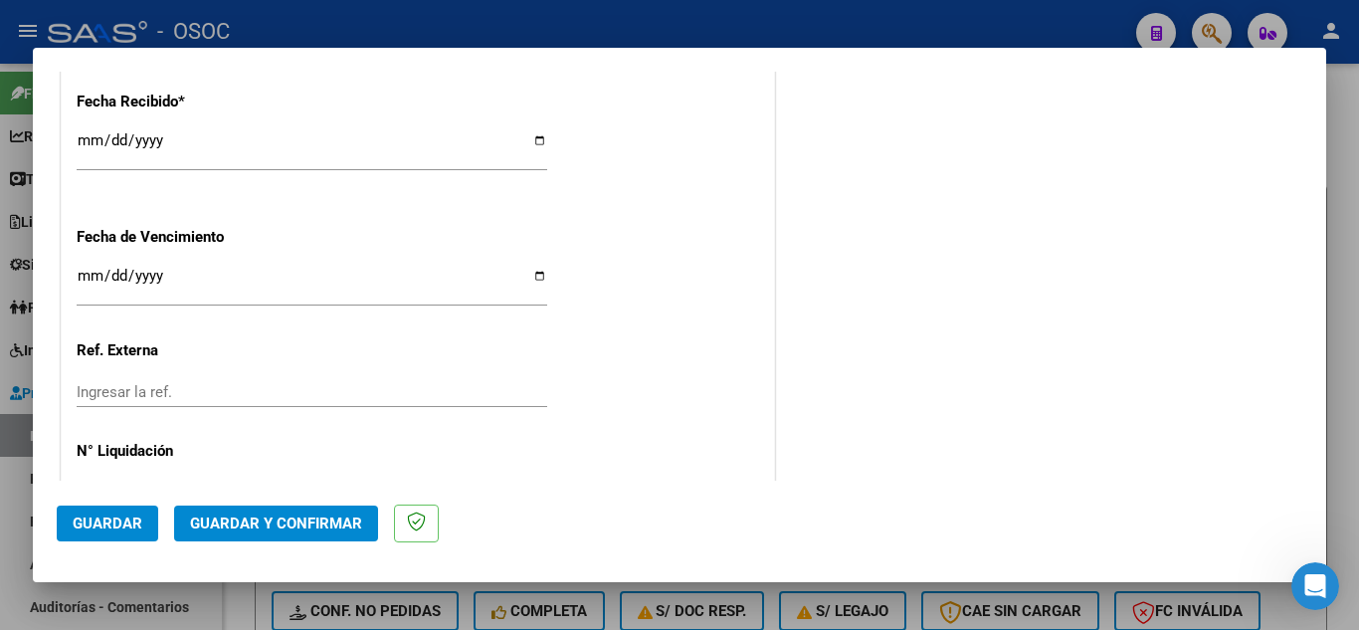
scroll to position [1255, 0]
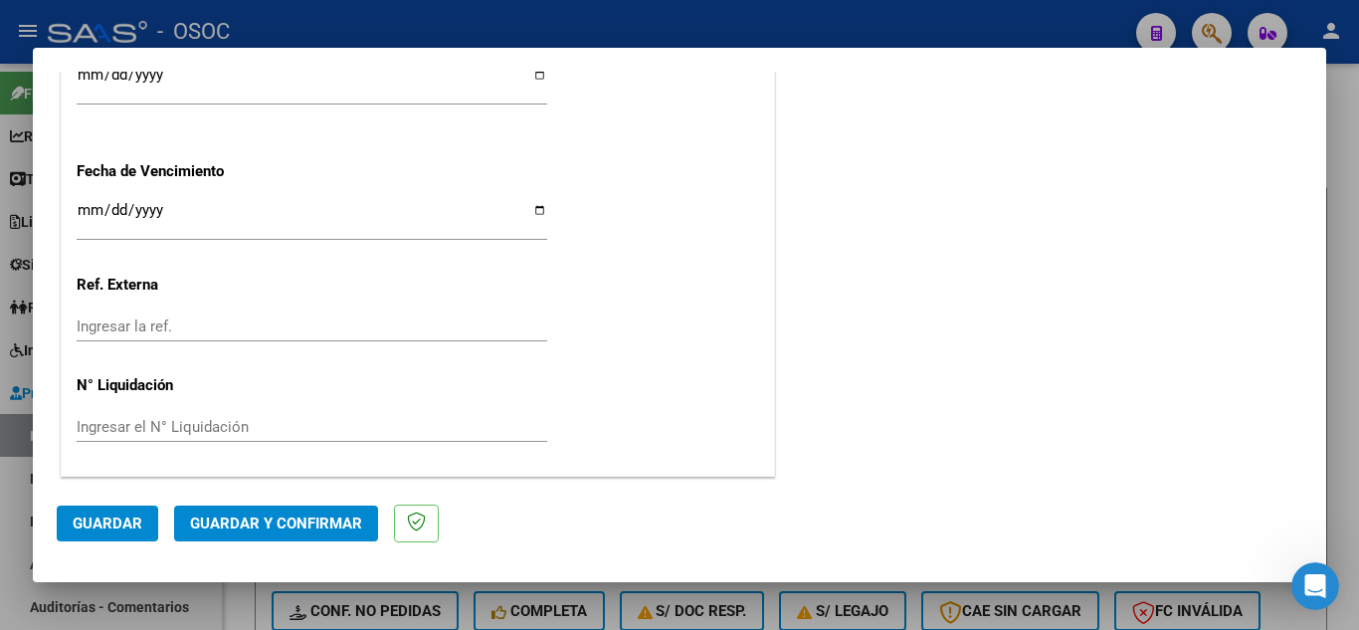
click at [261, 523] on span "Guardar y Confirmar" at bounding box center [276, 523] width 172 height 18
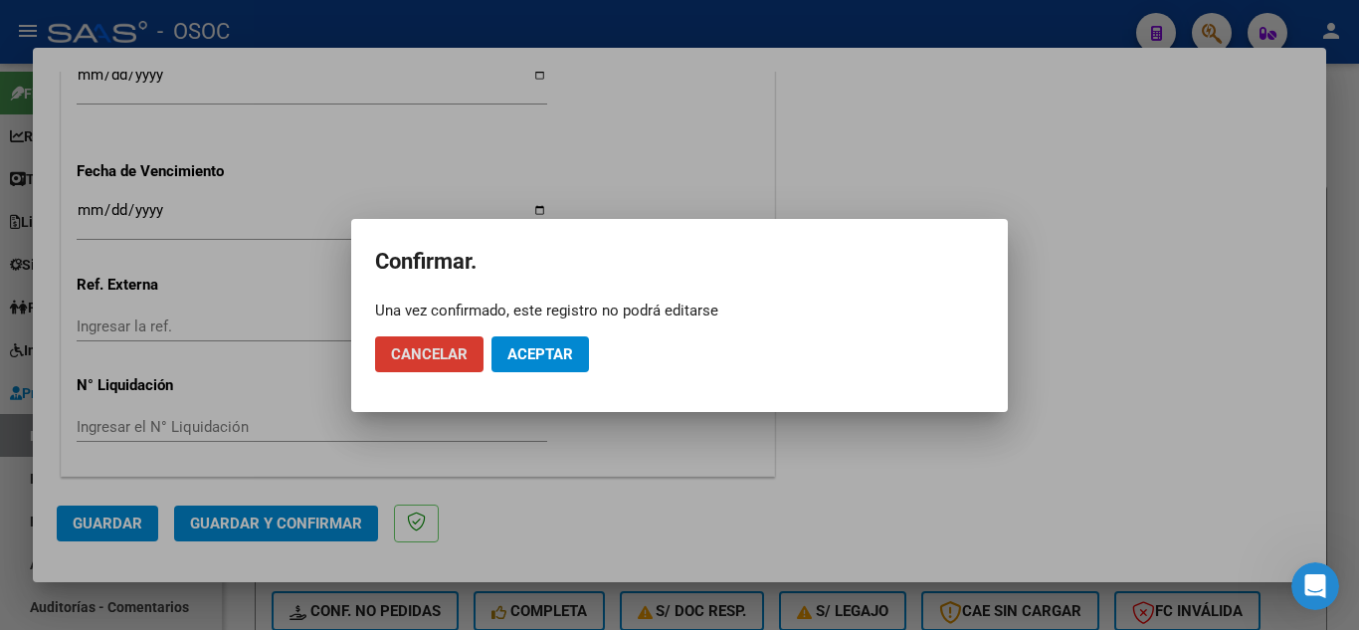
click at [551, 364] on button "Aceptar" at bounding box center [539, 354] width 97 height 36
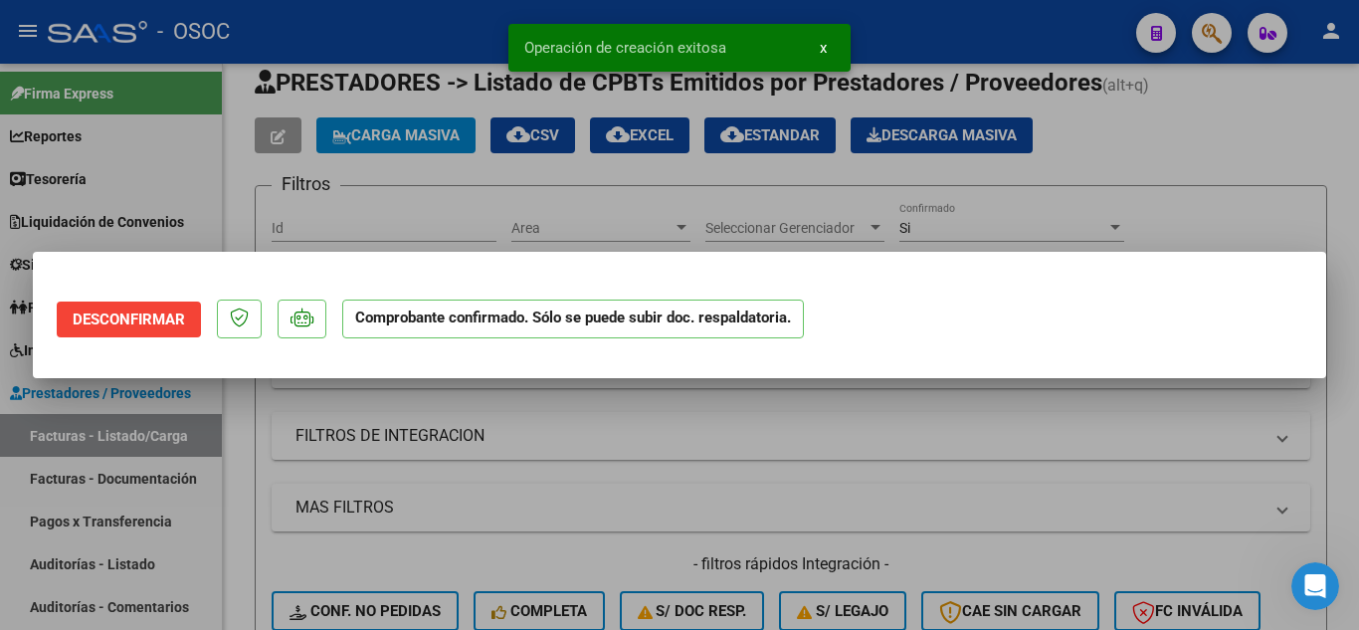
scroll to position [0, 0]
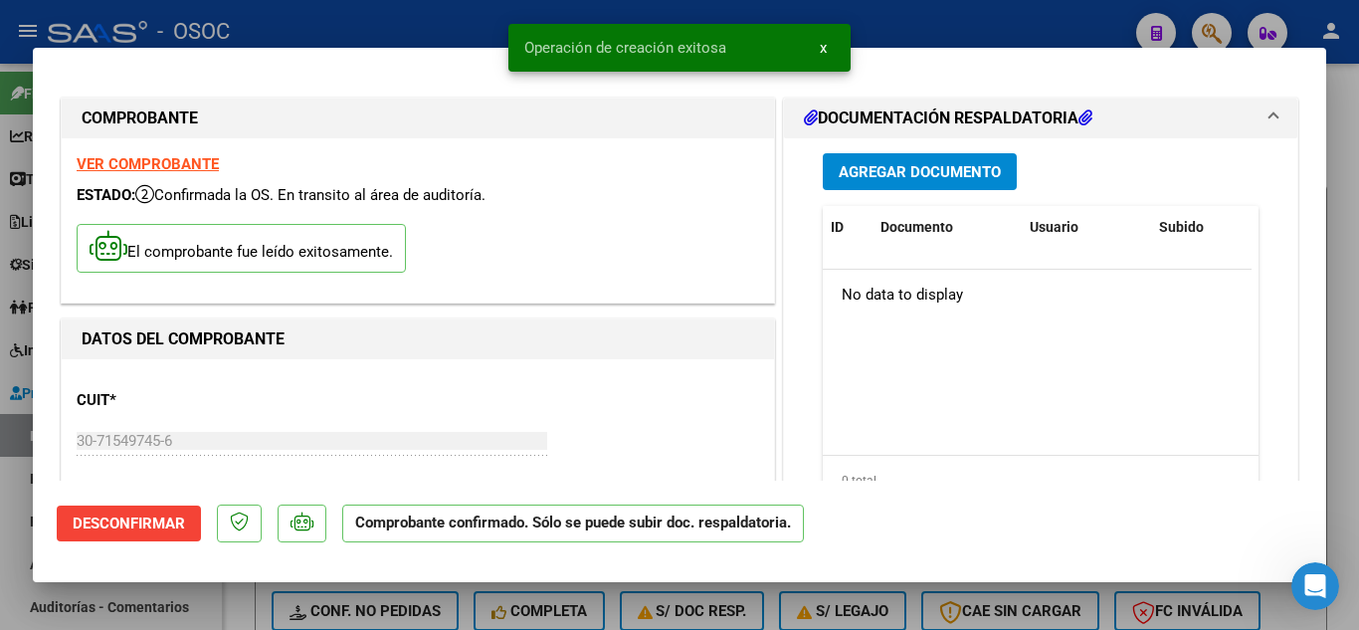
click at [1358, 302] on div at bounding box center [679, 315] width 1359 height 630
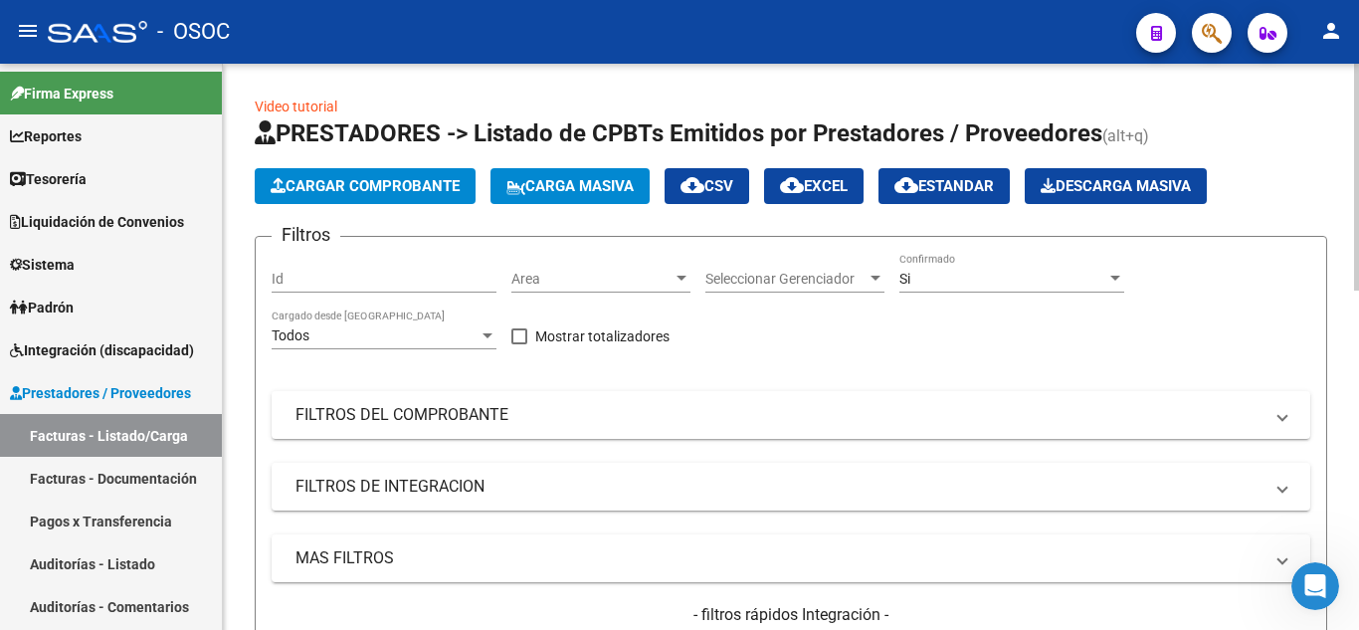
click at [393, 193] on span "Cargar Comprobante" at bounding box center [365, 186] width 189 height 18
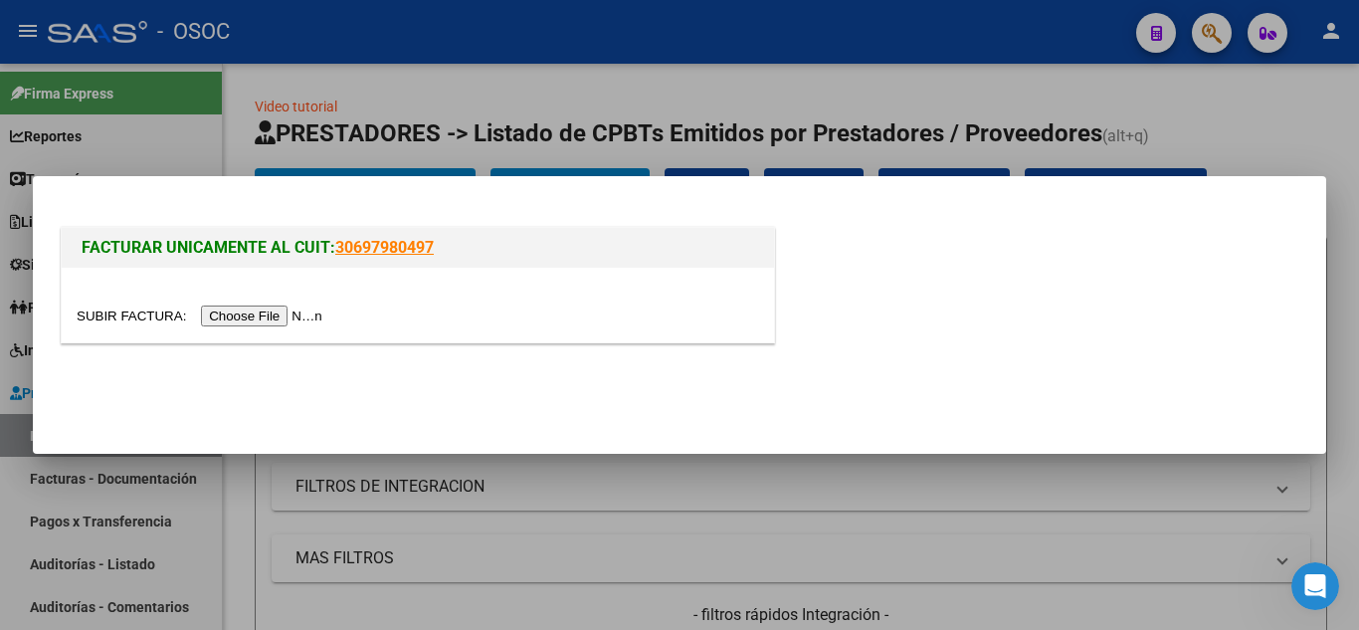
click at [300, 315] on input "file" at bounding box center [203, 315] width 252 height 21
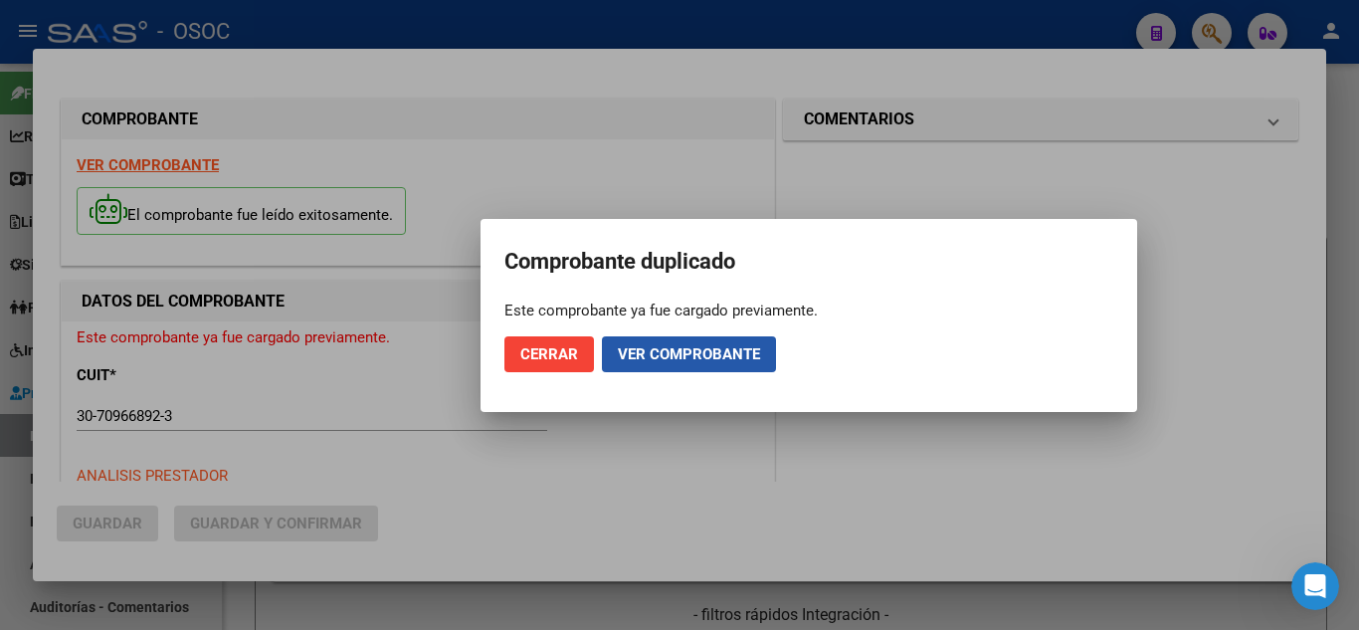
click at [712, 355] on span "Ver comprobante" at bounding box center [689, 354] width 142 height 18
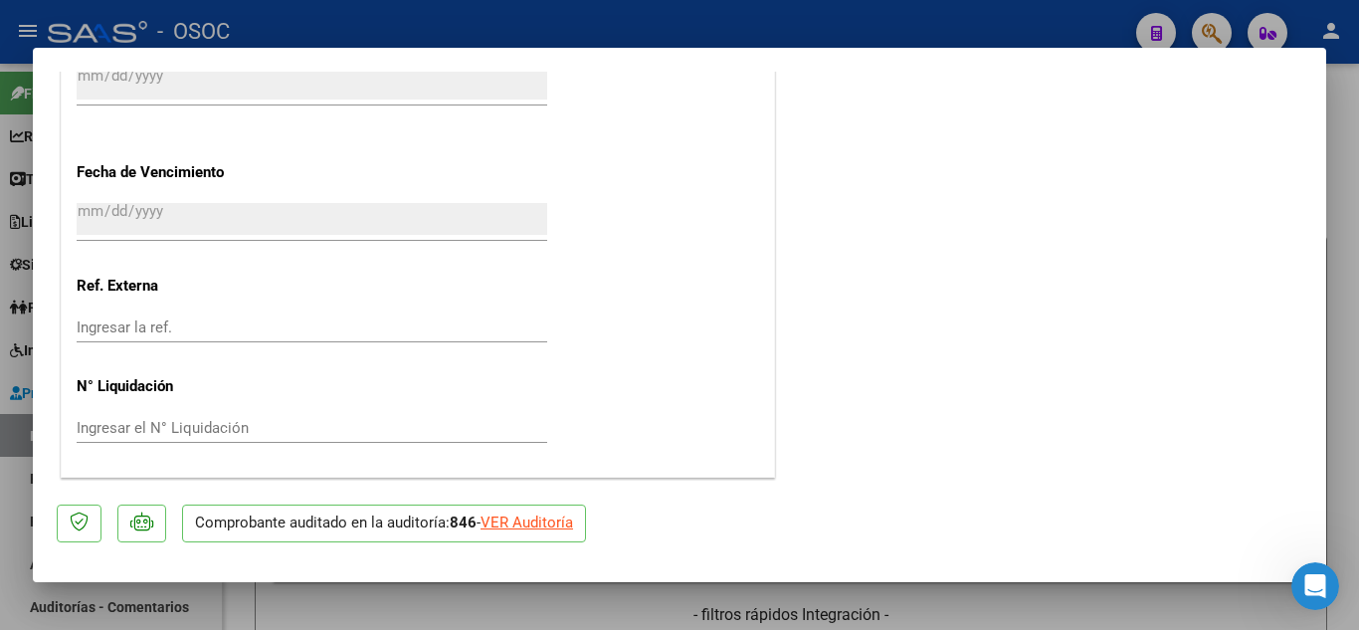
scroll to position [1220, 0]
click at [1339, 301] on div at bounding box center [679, 315] width 1359 height 630
type input "$ 0,00"
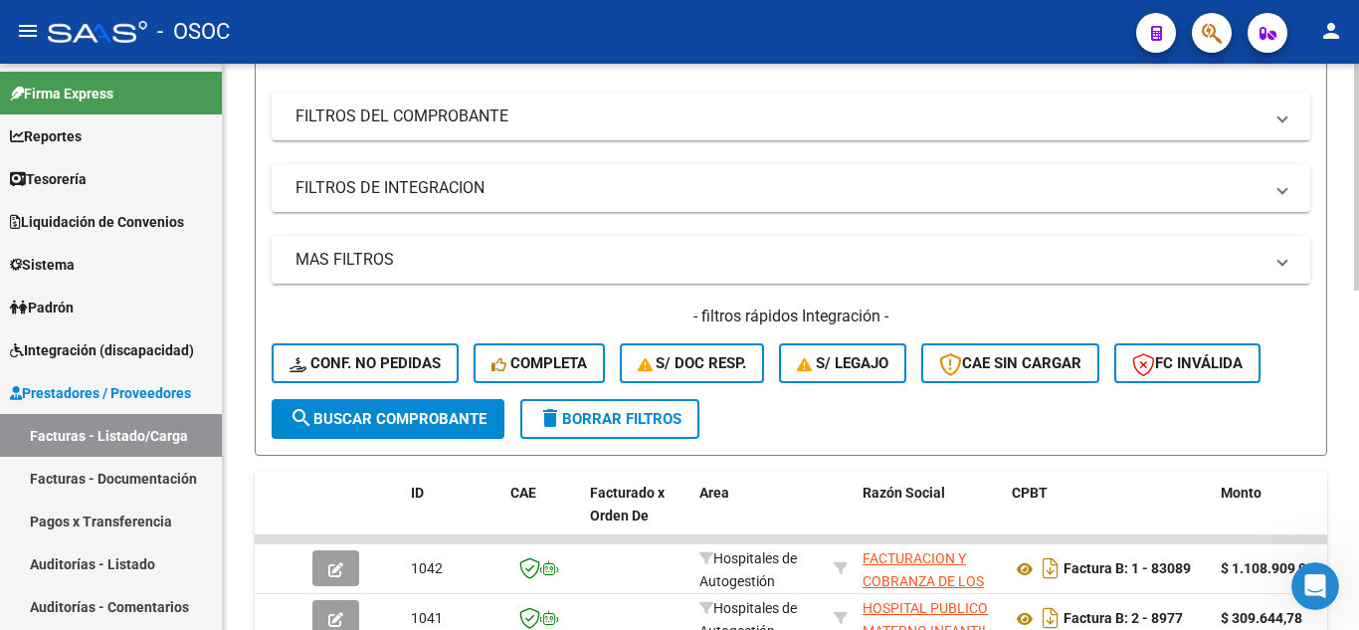
scroll to position [0, 0]
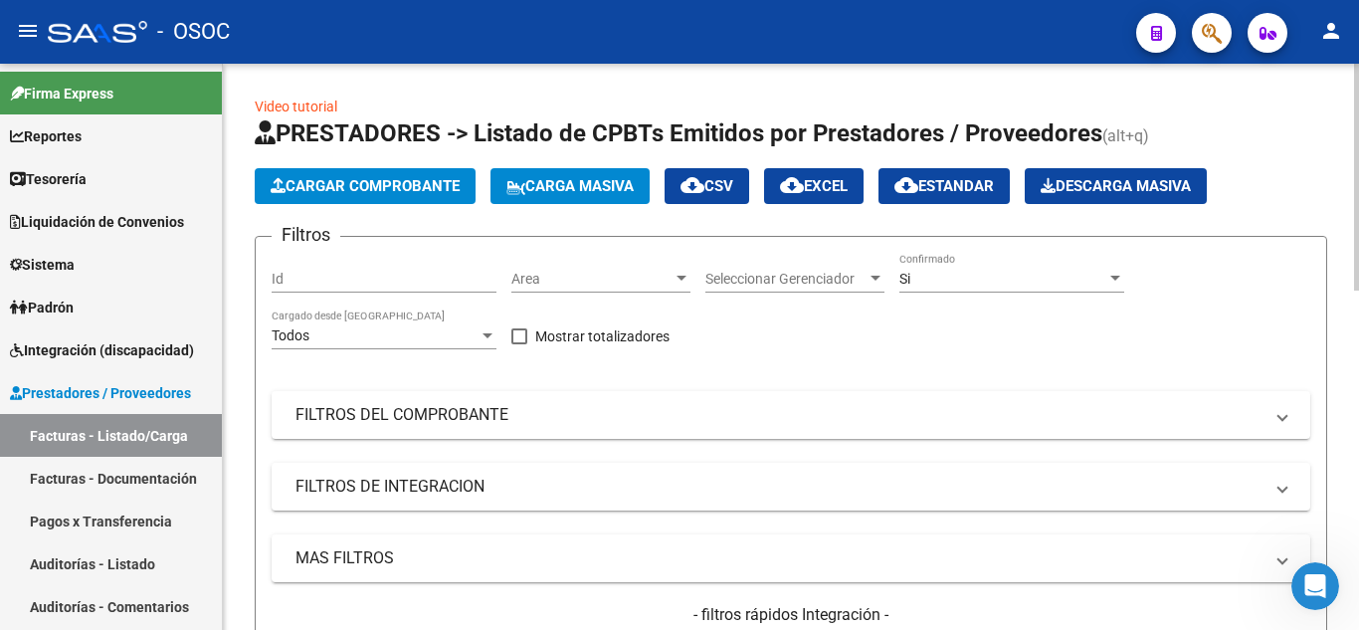
click at [379, 184] on span "Cargar Comprobante" at bounding box center [365, 186] width 189 height 18
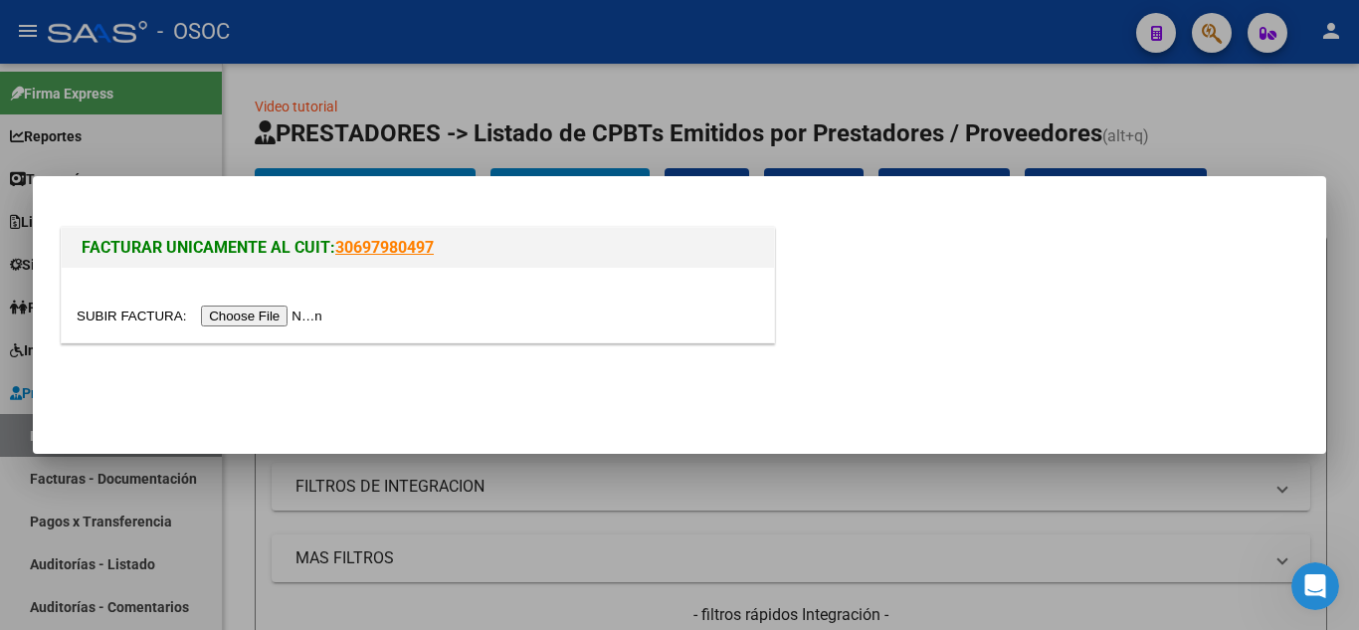
click at [233, 318] on input "file" at bounding box center [203, 315] width 252 height 21
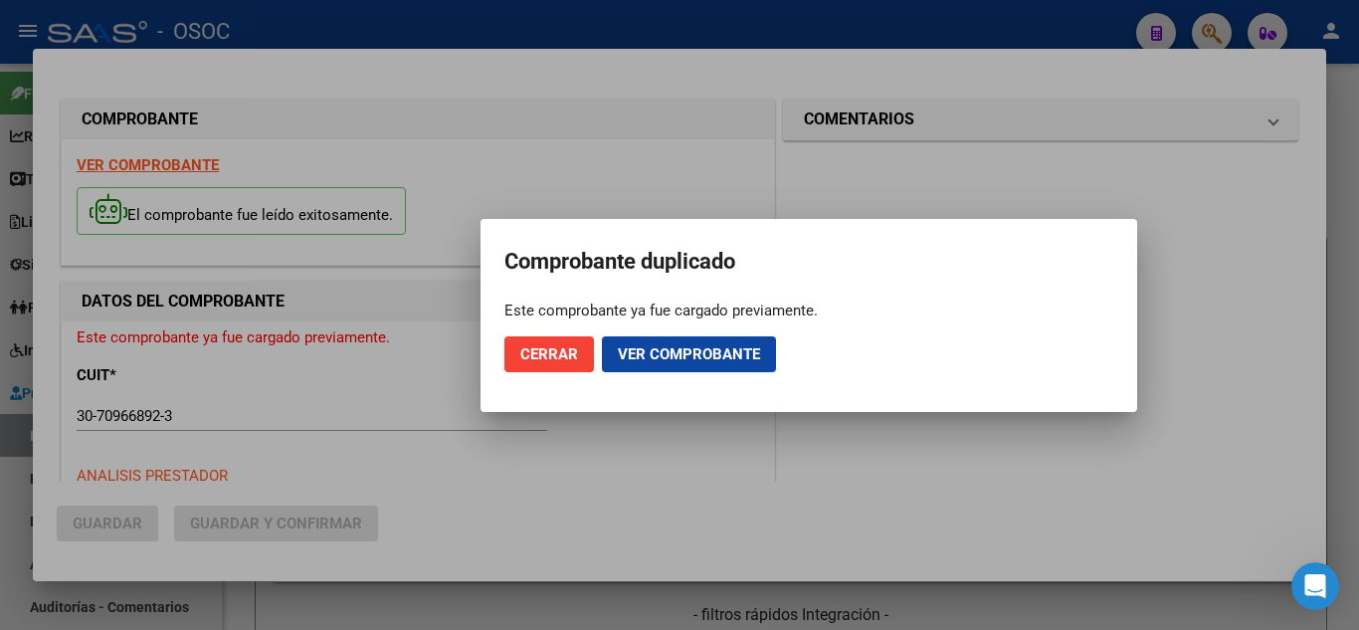
click at [670, 356] on span "Ver comprobante" at bounding box center [689, 354] width 142 height 18
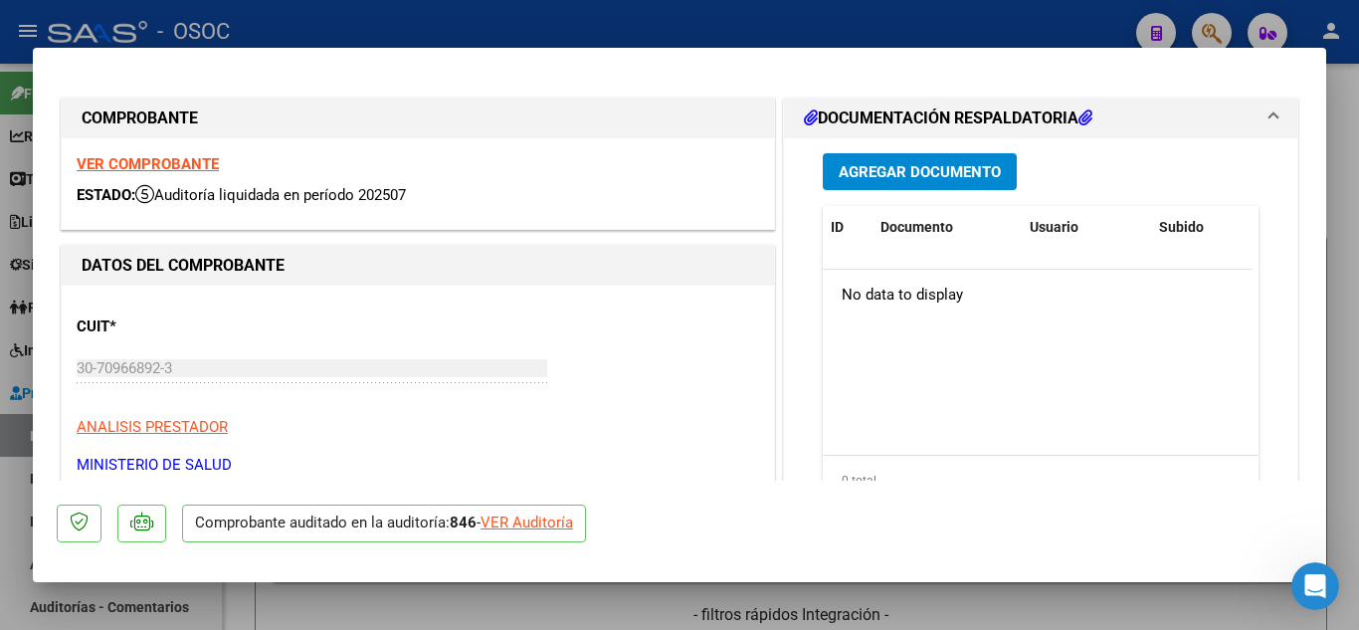
click at [106, 162] on strong "VER COMPROBANTE" at bounding box center [148, 164] width 142 height 18
click at [227, 193] on span "Auditoría liquidada en período 202507" at bounding box center [270, 195] width 271 height 18
click at [420, 346] on div "CUIT * 30-70966892-3 Ingresar CUIT ANALISIS PRESTADOR MINISTERIO DE [PERSON_NAM…" at bounding box center [418, 387] width 682 height 175
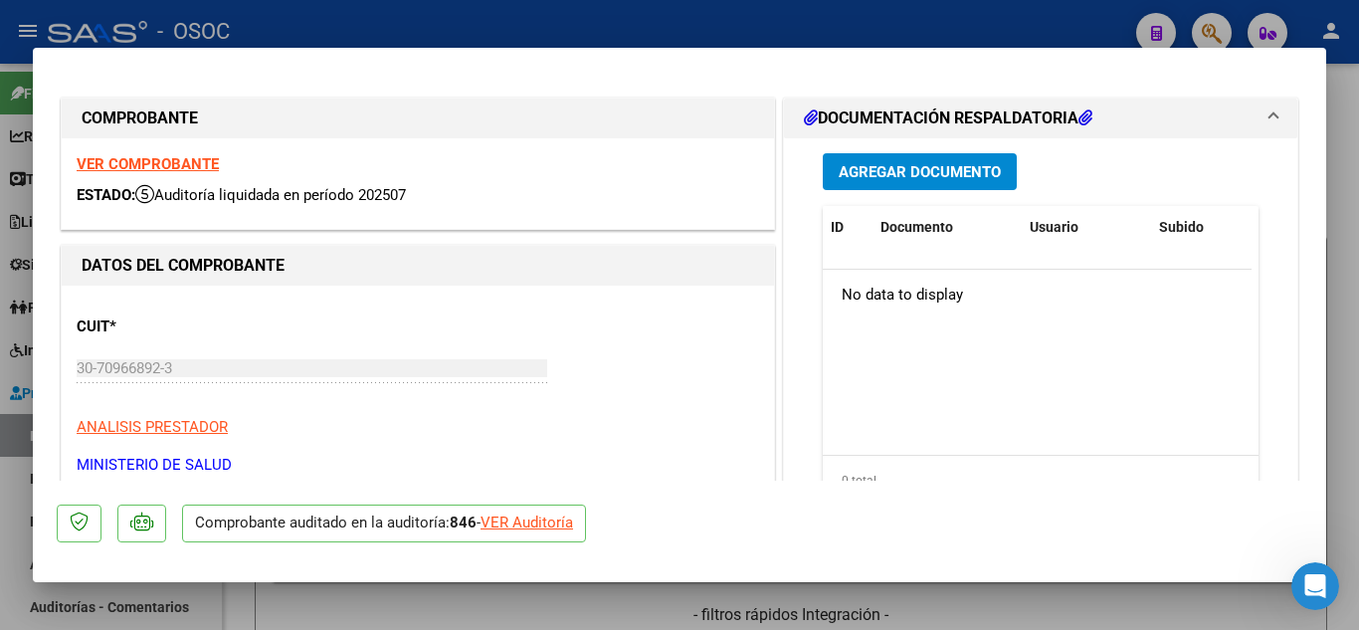
click at [657, 385] on div "CUIT * 30-70966892-3 Ingresar CUIT ANALISIS PRESTADOR MINISTERIO DE [PERSON_NAM…" at bounding box center [418, 387] width 682 height 175
click at [600, 161] on div "VER COMPROBANTE ESTADO: Auditoría liquidada en período 202507" at bounding box center [418, 183] width 712 height 91
click at [652, 341] on div "CUIT * 30-70966892-3 Ingresar CUIT ANALISIS PRESTADOR MINISTERIO DE [PERSON_NAM…" at bounding box center [418, 387] width 682 height 175
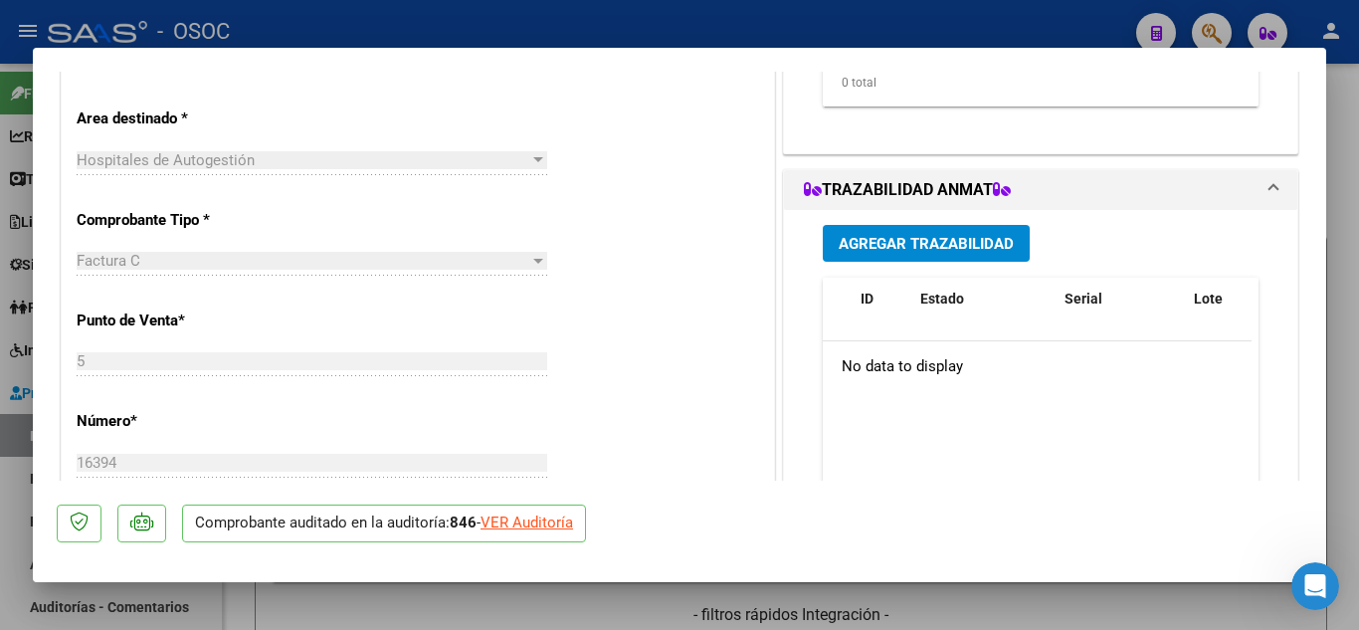
click at [669, 401] on div "CUIT * 30-70966892-3 Ingresar CUIT ANALISIS PRESTADOR MINISTERIO DE [PERSON_NAM…" at bounding box center [418, 593] width 712 height 1410
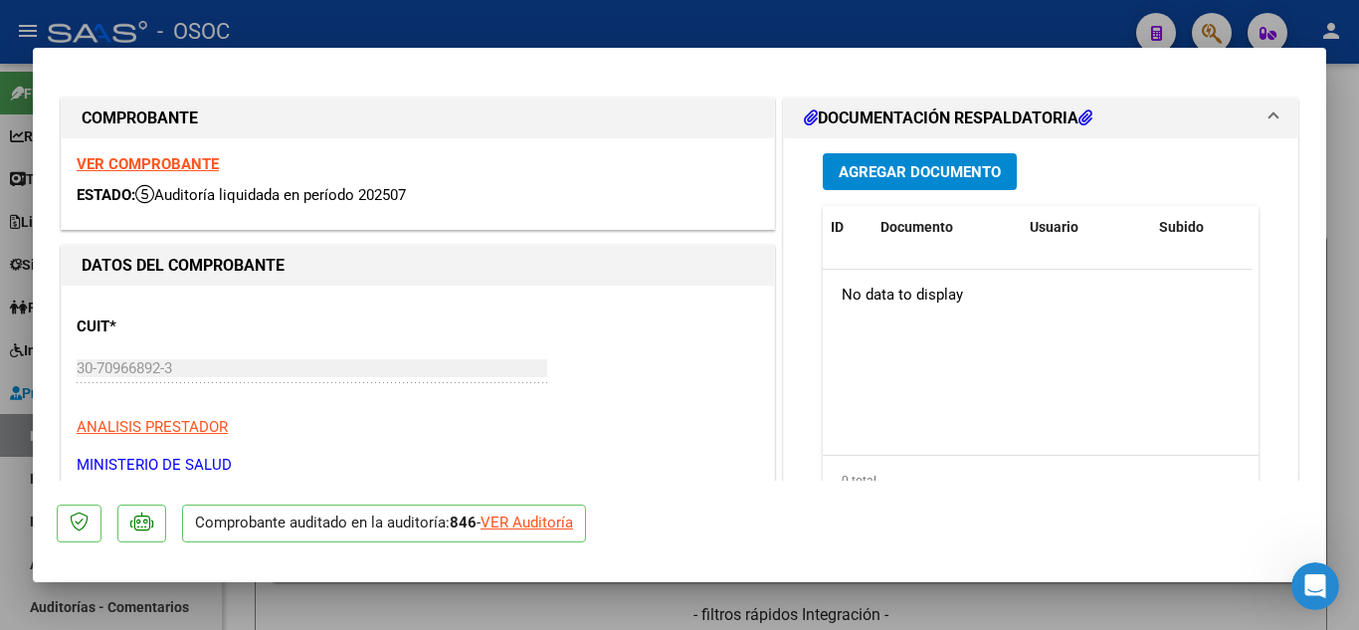
drag, startPoint x: 667, startPoint y: 407, endPoint x: 658, endPoint y: 253, distance: 154.4
click at [664, 313] on div "CUIT * 30-70966892-3 Ingresar CUIT ANALISIS PRESTADOR MINISTERIO DE [PERSON_NAM…" at bounding box center [418, 387] width 682 height 175
drag, startPoint x: 626, startPoint y: 171, endPoint x: 671, endPoint y: 289, distance: 126.9
click at [626, 174] on div "VER COMPROBANTE ESTADO: Auditoría liquidada en período 202507" at bounding box center [418, 183] width 712 height 91
click at [683, 181] on div "VER COMPROBANTE ESTADO: Auditoría liquidada en período 202507" at bounding box center [418, 183] width 712 height 91
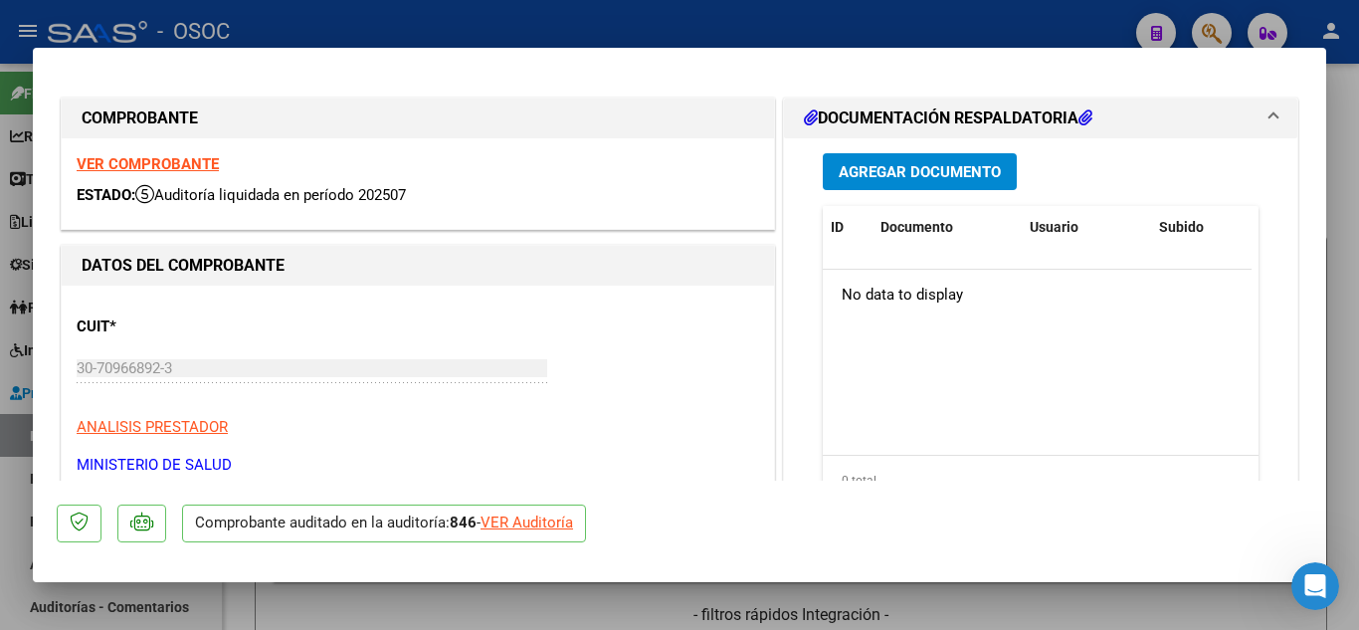
click at [675, 363] on div "CUIT * 30-70966892-3 Ingresar CUIT ANALISIS PRESTADOR MINISTERIO DE [PERSON_NAM…" at bounding box center [418, 387] width 682 height 175
click at [655, 255] on h1 "DATOS DEL COMPROBANTE" at bounding box center [418, 266] width 672 height 24
click at [667, 203] on div "ESTADO: Auditoría liquidada en período 202507" at bounding box center [418, 195] width 682 height 23
drag, startPoint x: 657, startPoint y: 269, endPoint x: 647, endPoint y: 351, distance: 83.1
click at [657, 270] on h1 "DATOS DEL COMPROBANTE" at bounding box center [418, 266] width 672 height 24
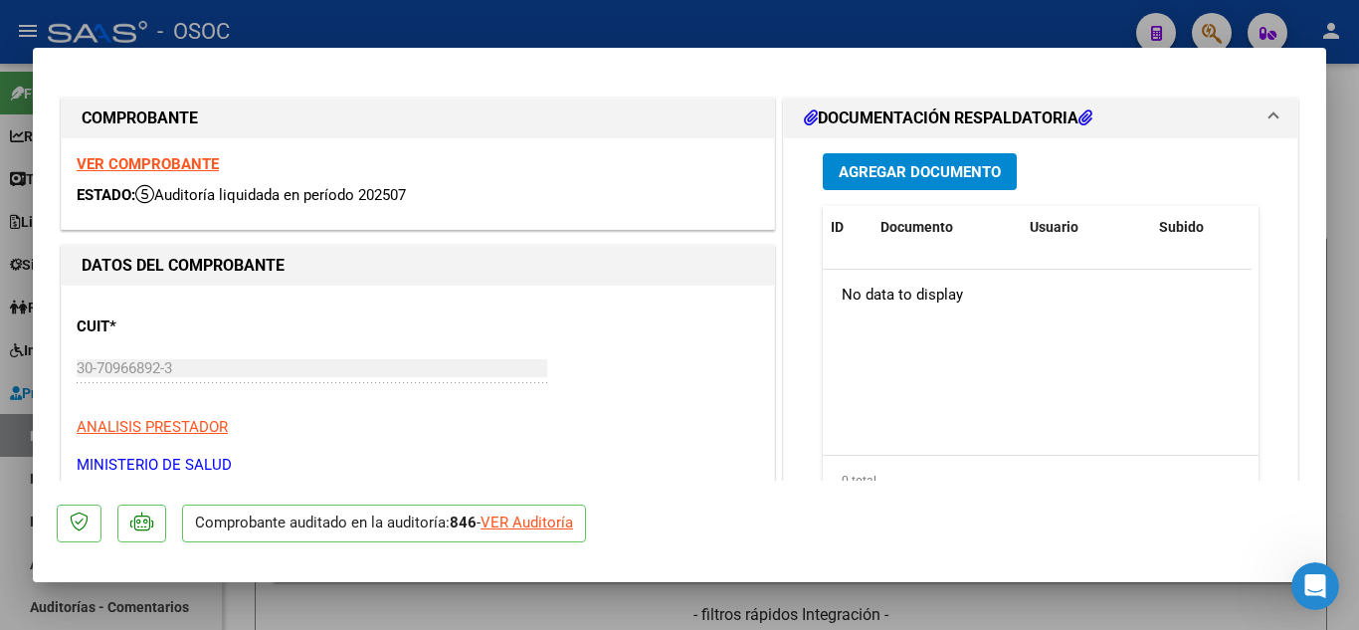
click at [647, 351] on div "CUIT * 30-70966892-3 Ingresar CUIT ANALISIS PRESTADOR MINISTERIO DE [PERSON_NAM…" at bounding box center [418, 387] width 682 height 175
click at [645, 428] on p "ANALISIS PRESTADOR" at bounding box center [418, 427] width 682 height 23
click at [650, 175] on div "VER COMPROBANTE ESTADO: Auditoría liquidada en período 202507" at bounding box center [418, 183] width 712 height 91
click at [642, 308] on div "CUIT * 30-70966892-3 Ingresar CUIT ANALISIS PRESTADOR MINISTERIO DE [PERSON_NAM…" at bounding box center [418, 387] width 682 height 175
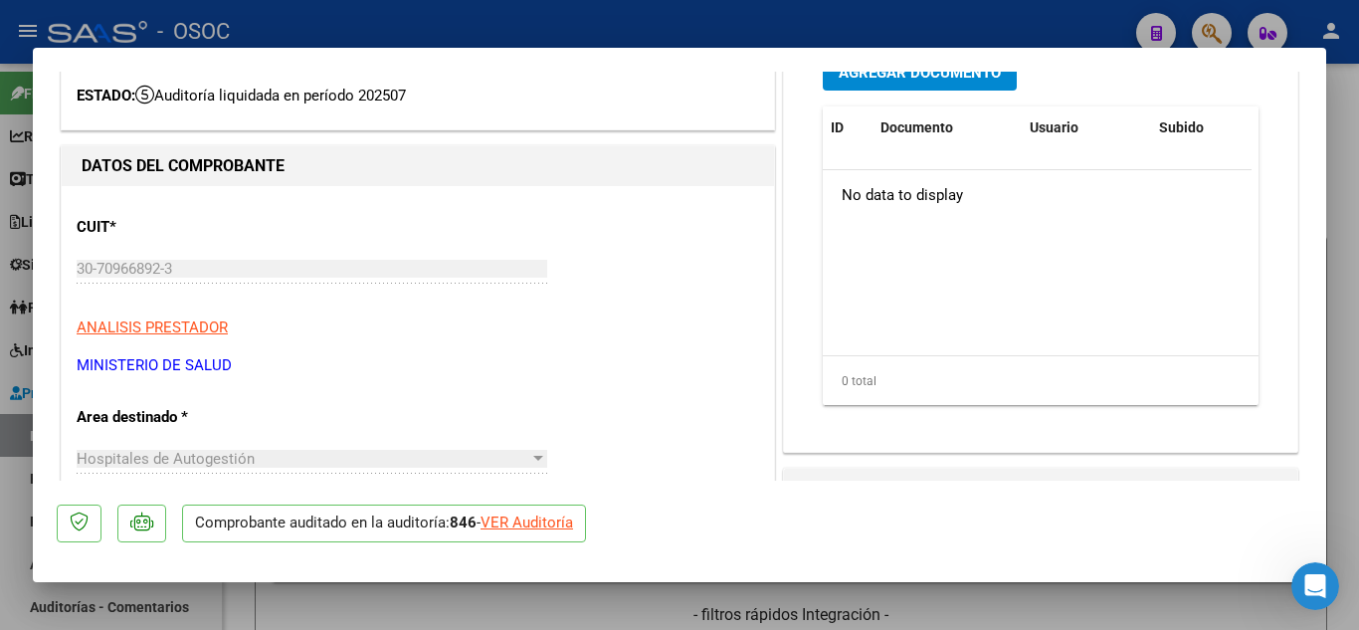
click at [655, 355] on p "MINISTERIO DE SALUD" at bounding box center [418, 365] width 682 height 23
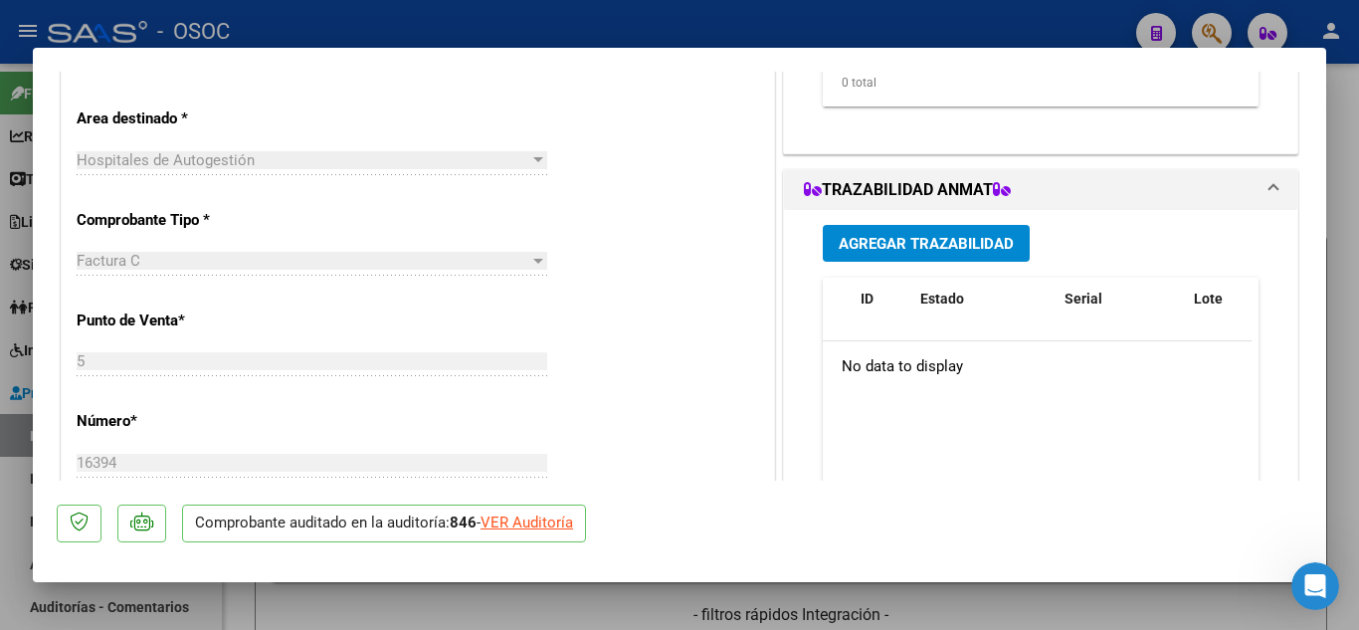
click at [669, 322] on div "CUIT * 30-70966892-3 Ingresar CUIT ANALISIS PRESTADOR MINISTERIO DE [PERSON_NAM…" at bounding box center [418, 593] width 712 height 1410
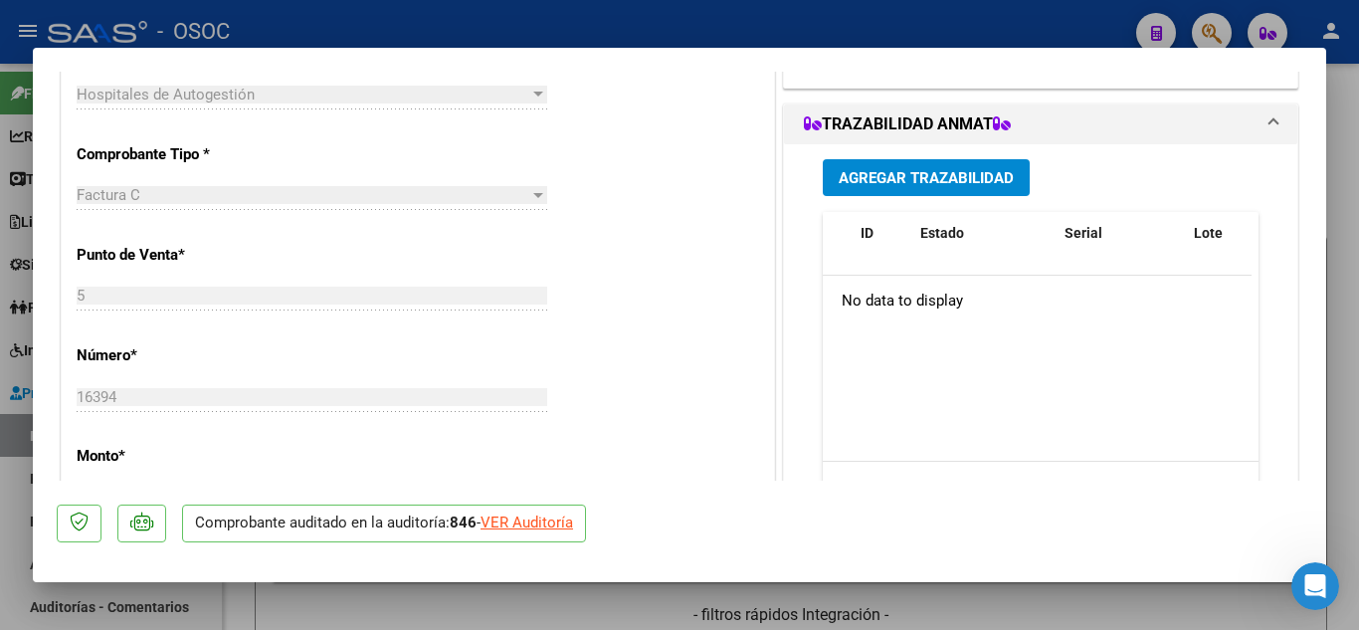
scroll to position [497, 0]
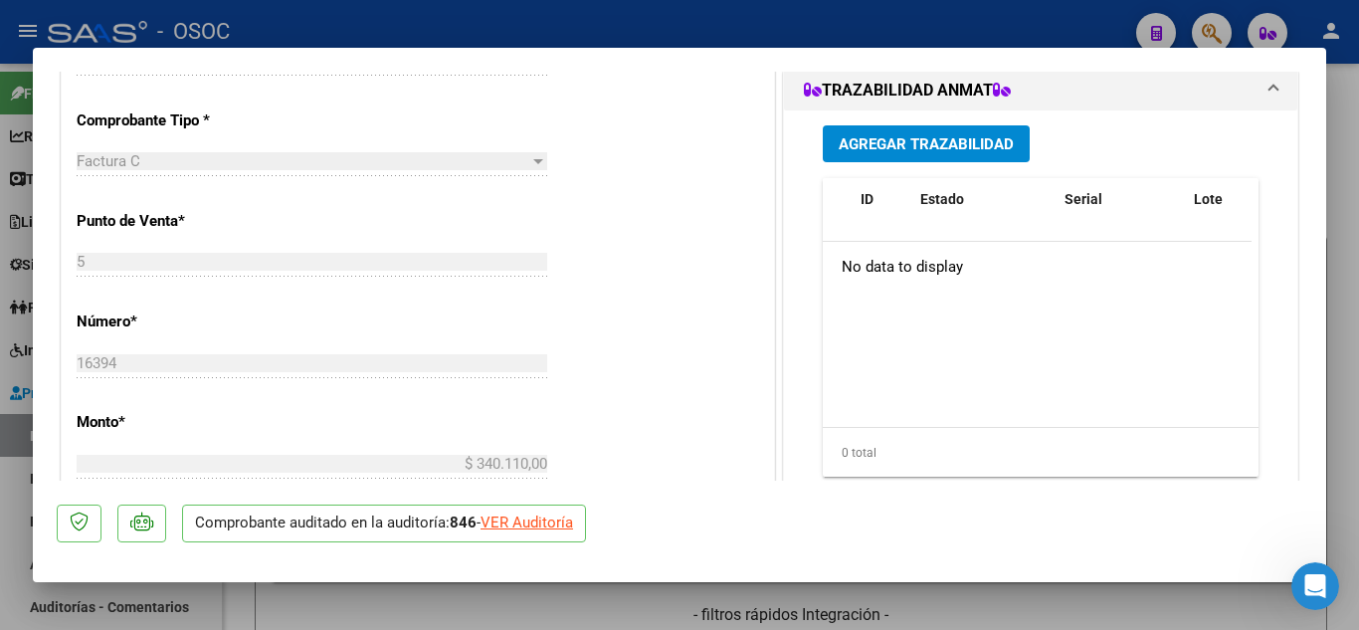
click at [668, 326] on div "CUIT * 30-70966892-3 Ingresar CUIT ANALISIS PRESTADOR MINISTERIO DE [PERSON_NAM…" at bounding box center [418, 493] width 712 height 1410
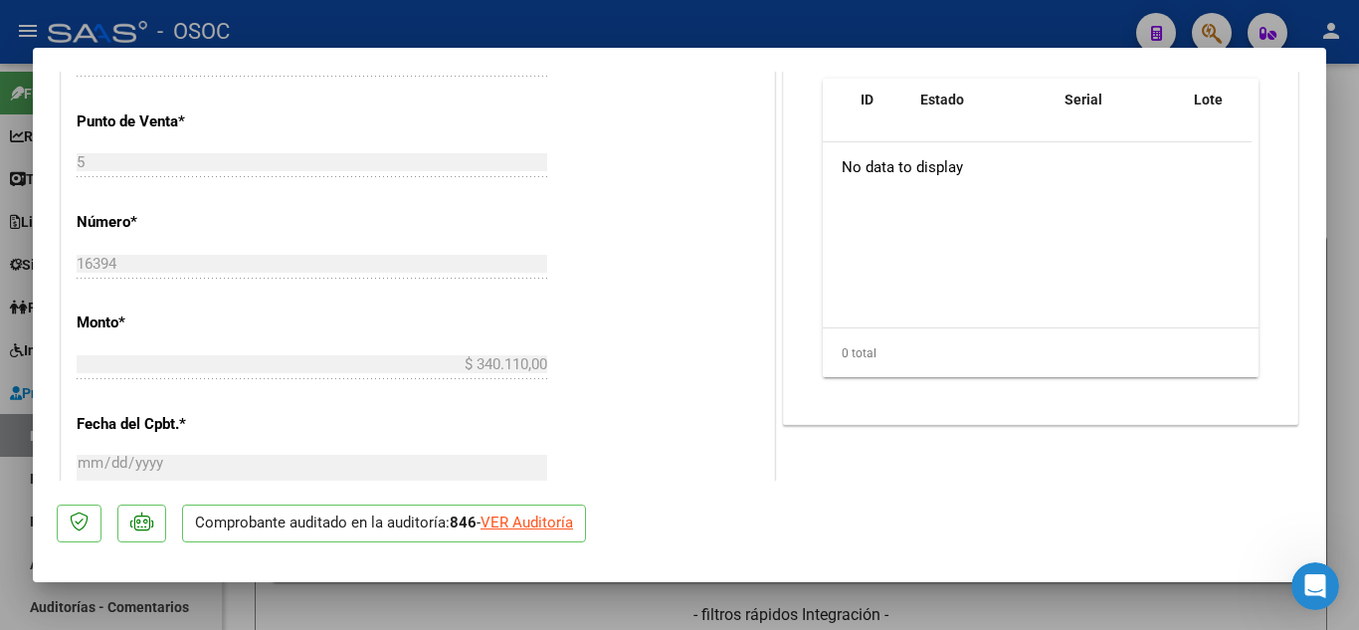
click at [667, 326] on div "CUIT * 30-70966892-3 Ingresar CUIT ANALISIS PRESTADOR MINISTERIO DE [PERSON_NAM…" at bounding box center [418, 394] width 712 height 1410
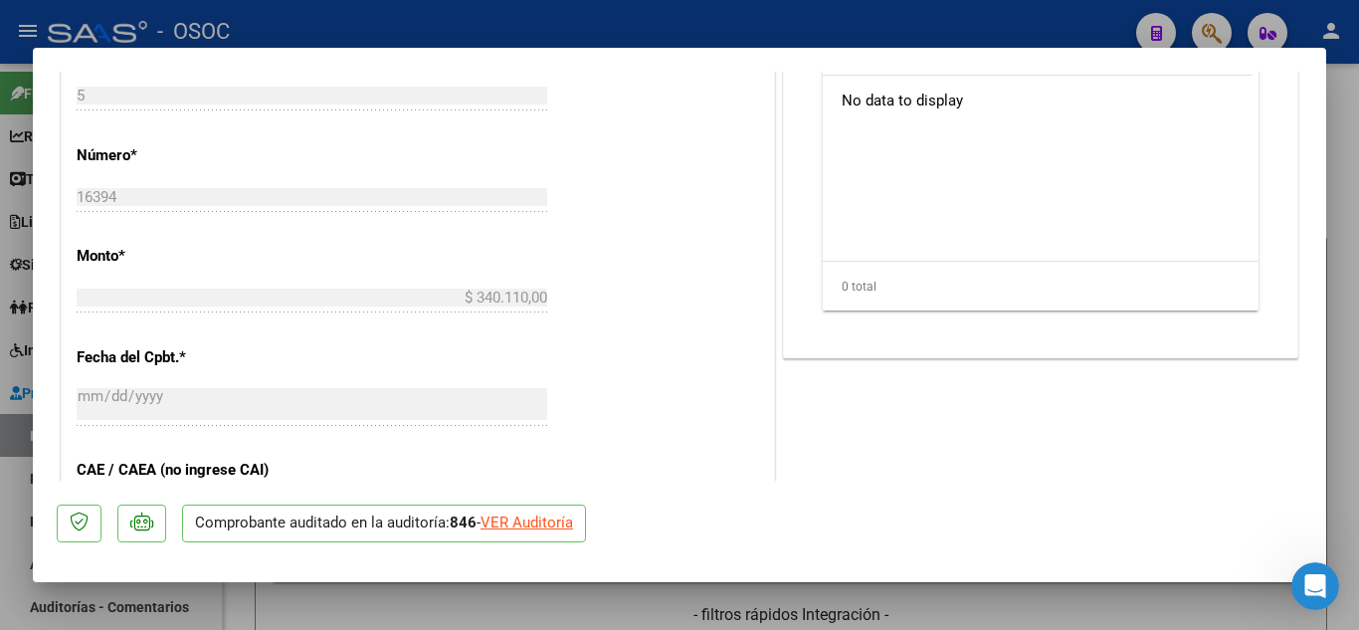
scroll to position [696, 0]
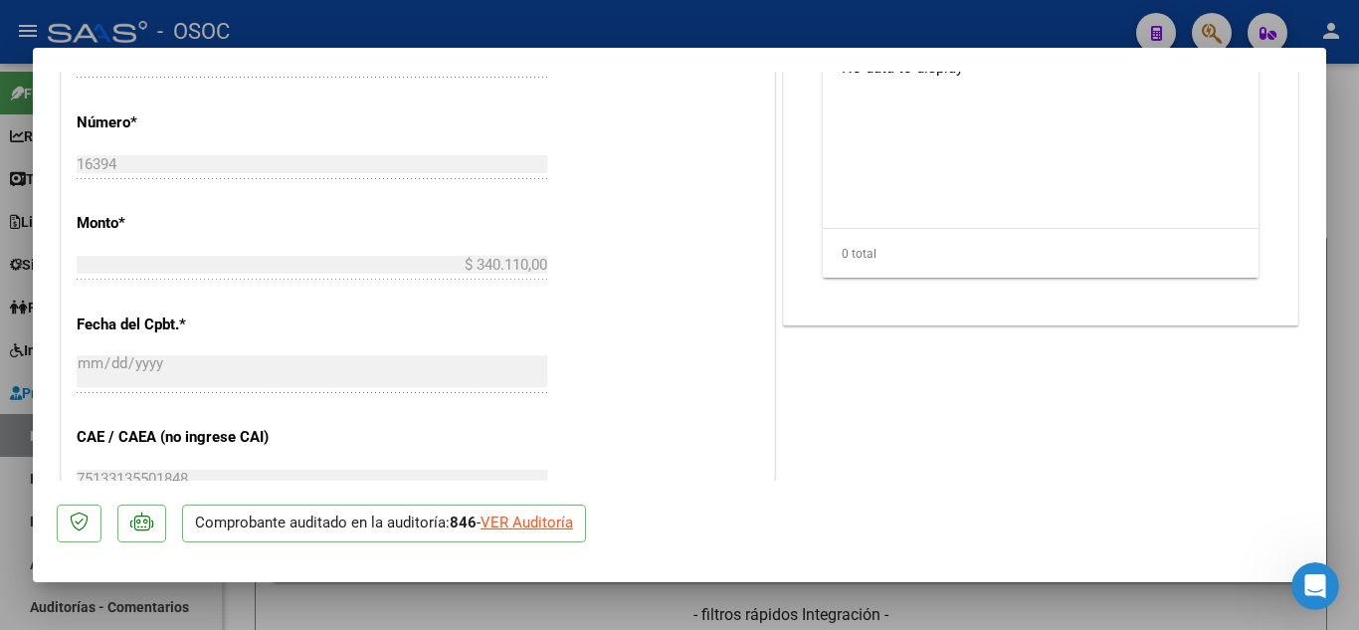
click at [667, 326] on div "CUIT * 30-70966892-3 Ingresar CUIT ANALISIS PRESTADOR MINISTERIO DE [PERSON_NAM…" at bounding box center [418, 294] width 712 height 1410
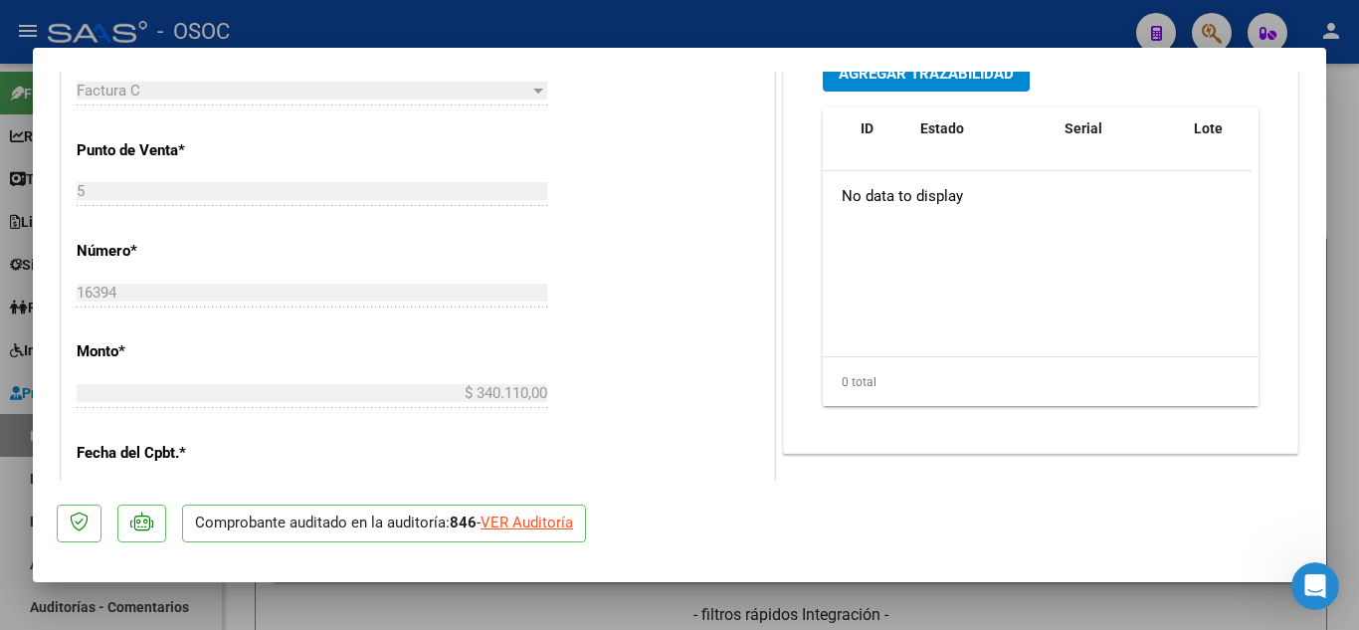
scroll to position [0, 0]
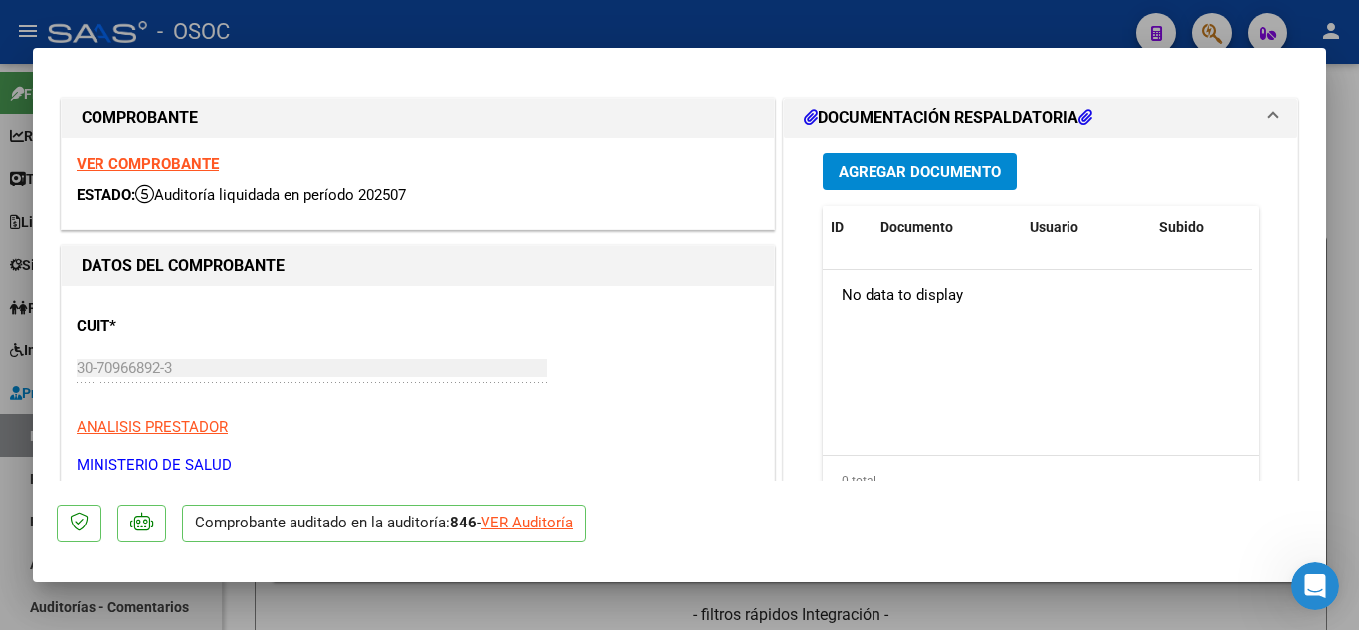
drag, startPoint x: 663, startPoint y: 361, endPoint x: 651, endPoint y: 242, distance: 119.9
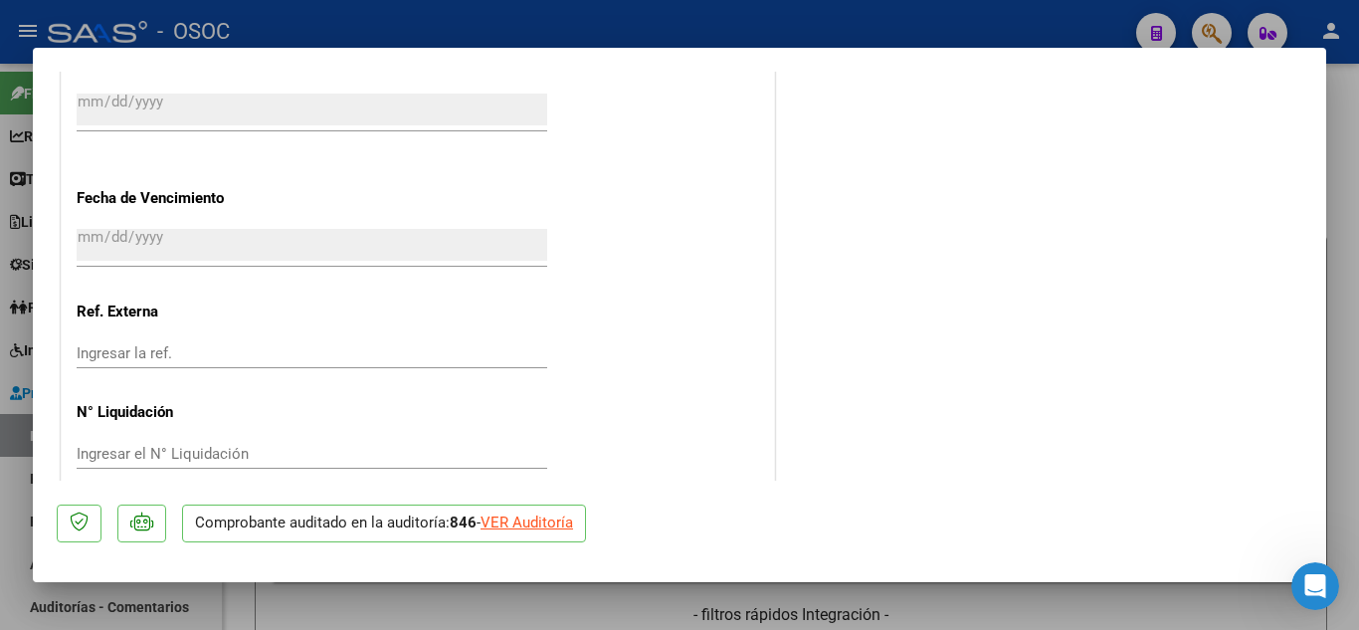
scroll to position [1220, 0]
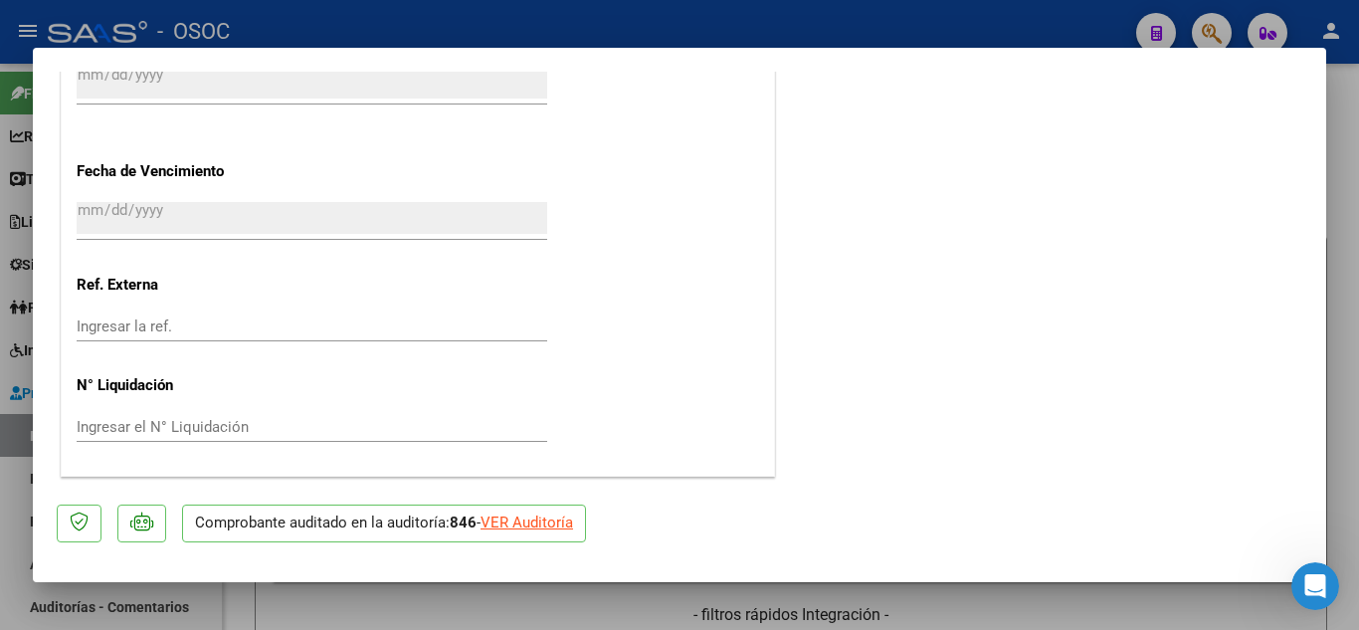
drag, startPoint x: 552, startPoint y: 186, endPoint x: 540, endPoint y: 106, distance: 80.5
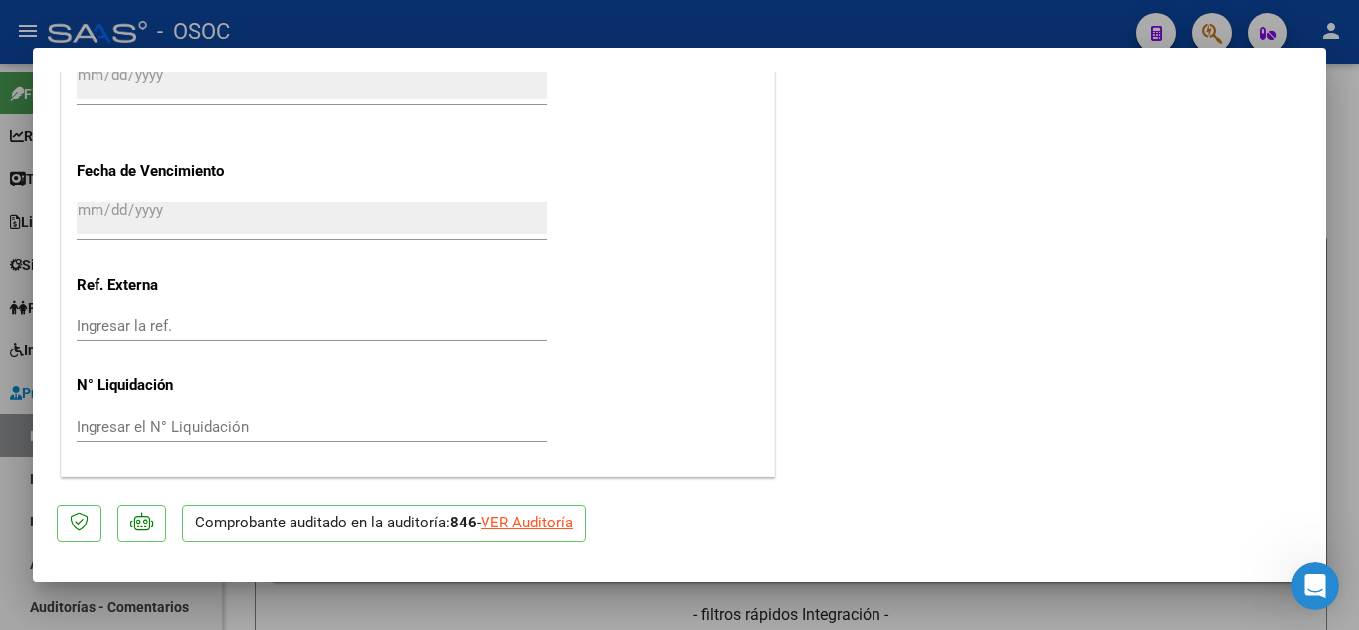
click at [532, 61] on mat-dialog-container "COMPROBANTE VER COMPROBANTE ESTADO: Auditoría liquidada en período 202507 DATOS…" at bounding box center [679, 315] width 1293 height 535
drag, startPoint x: 532, startPoint y: 136, endPoint x: 532, endPoint y: 153, distance: 16.9
drag, startPoint x: 554, startPoint y: 307, endPoint x: 556, endPoint y: 406, distance: 98.5
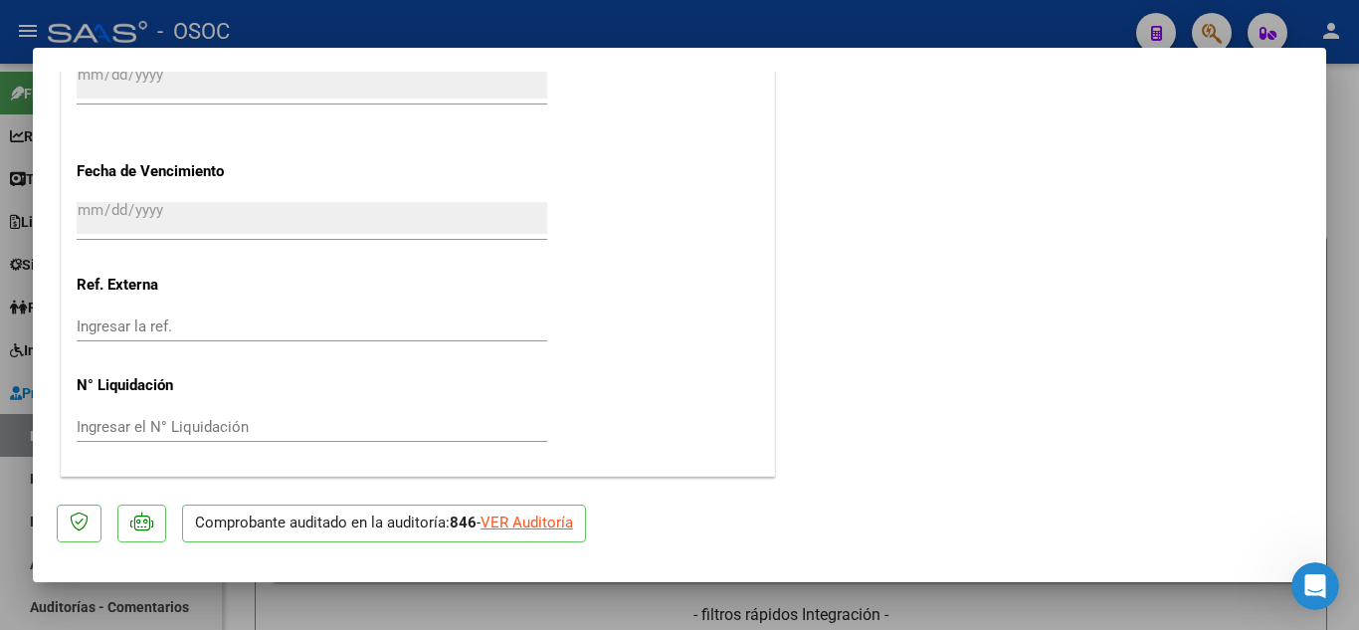
click at [553, 523] on div "VER Auditoría" at bounding box center [526, 522] width 92 height 23
type input "$ 0,00"
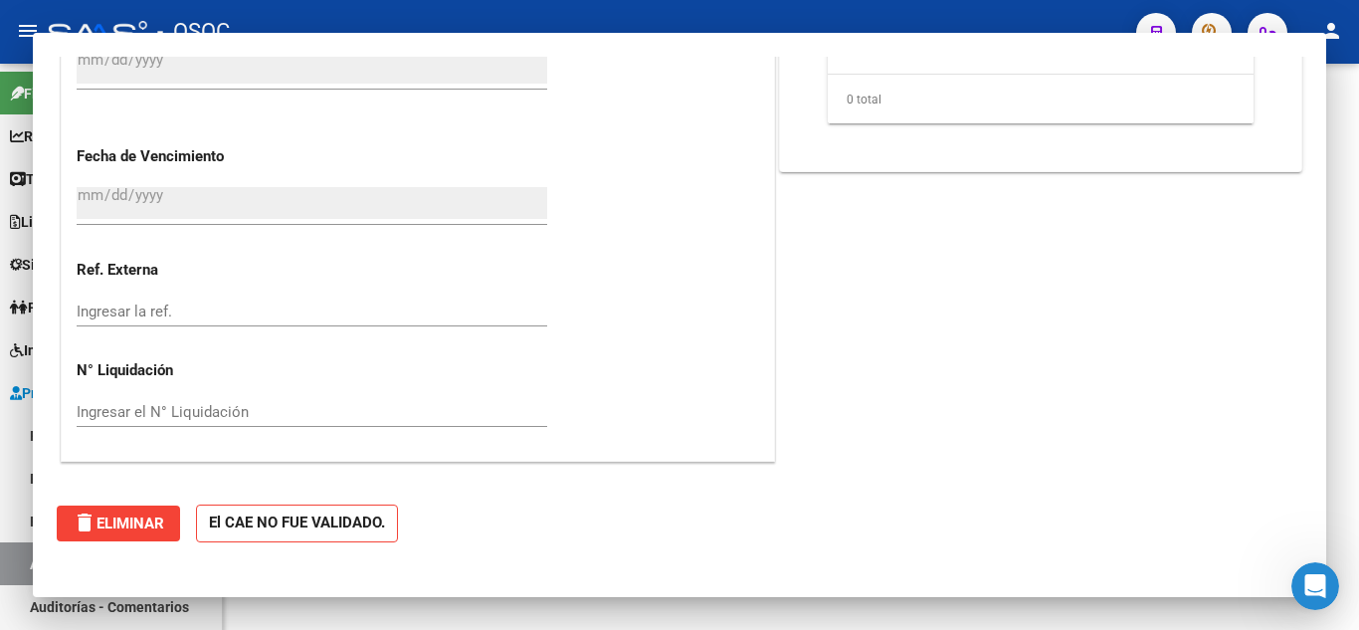
scroll to position [1205, 0]
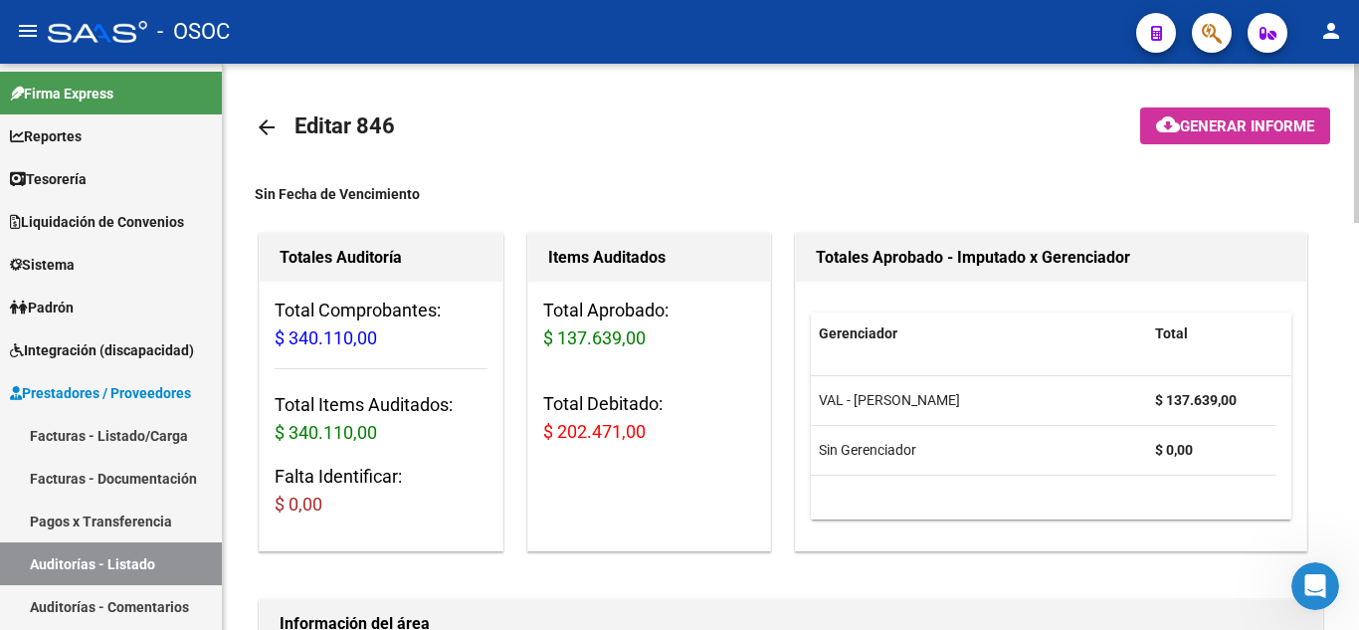
click at [266, 130] on mat-icon "arrow_back" at bounding box center [267, 127] width 24 height 24
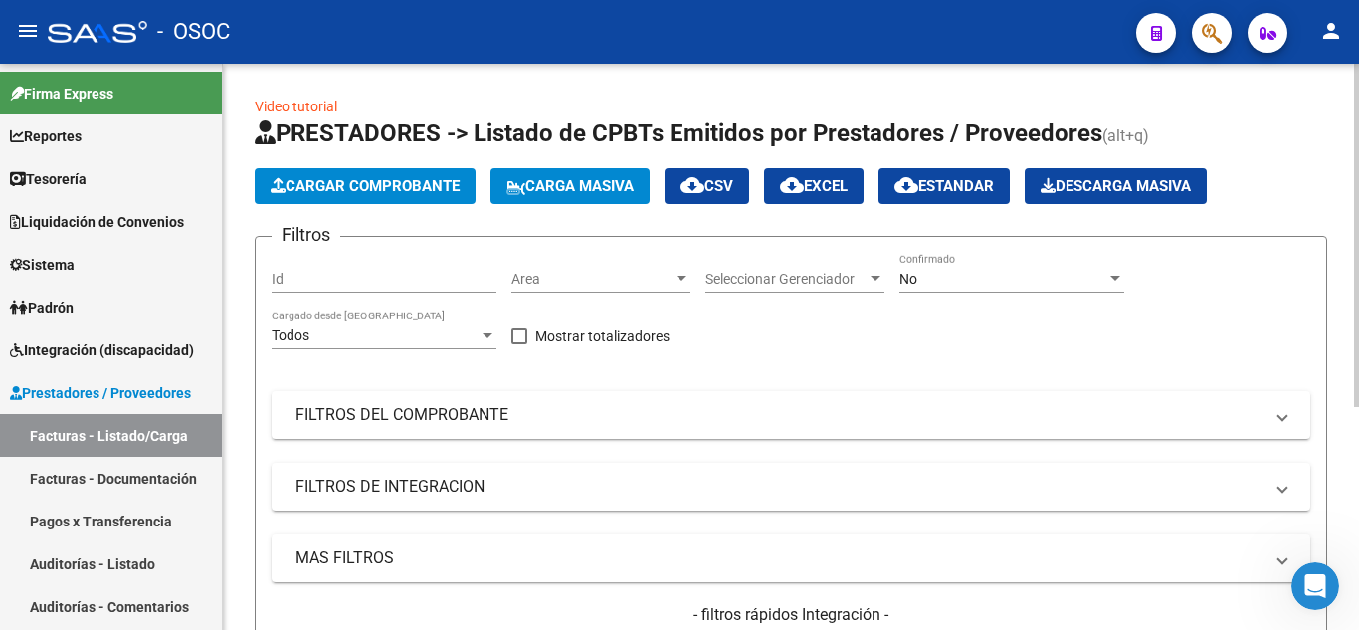
click at [1108, 340] on div "Filtros Id Area Area Seleccionar Gerenciador Seleccionar Gerenciador No Confirm…" at bounding box center [791, 475] width 1038 height 445
drag, startPoint x: 849, startPoint y: 258, endPoint x: 839, endPoint y: 160, distance: 98.0
click at [810, 355] on div "Filtros Id Area Area Seleccionar Gerenciador Seleccionar Gerenciador No Confirm…" at bounding box center [791, 475] width 1038 height 445
drag, startPoint x: 826, startPoint y: 289, endPoint x: 799, endPoint y: -87, distance: 377.0
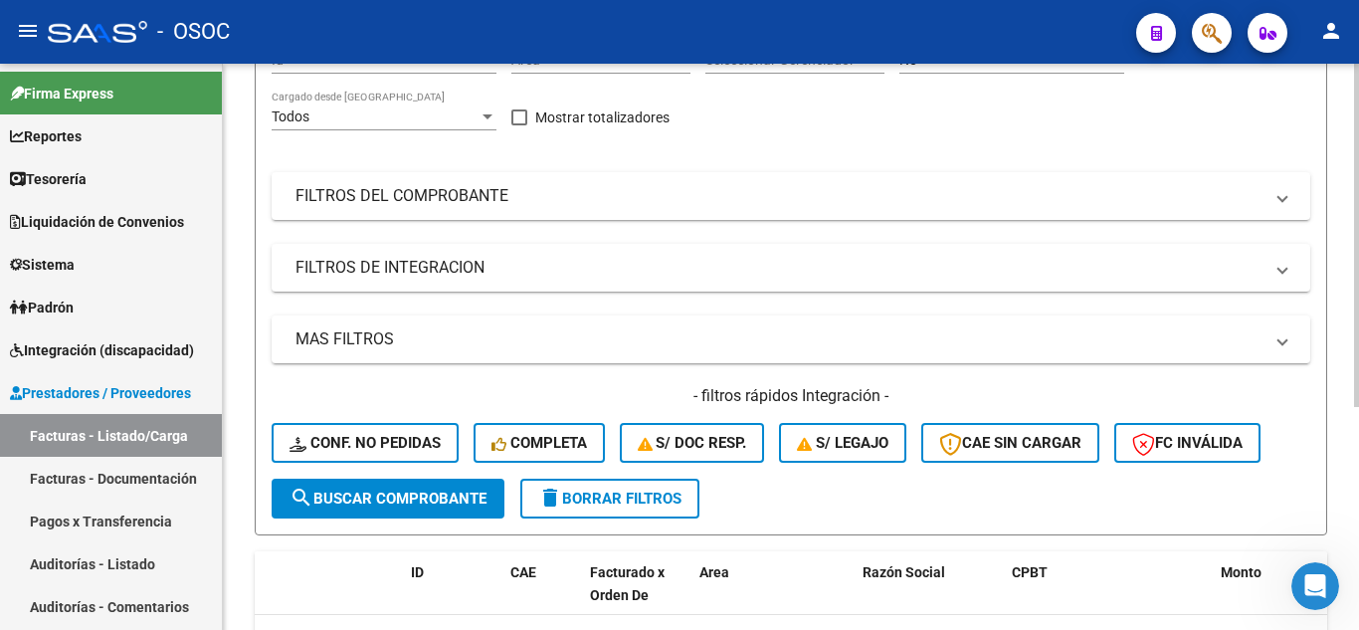
scroll to position [368, 0]
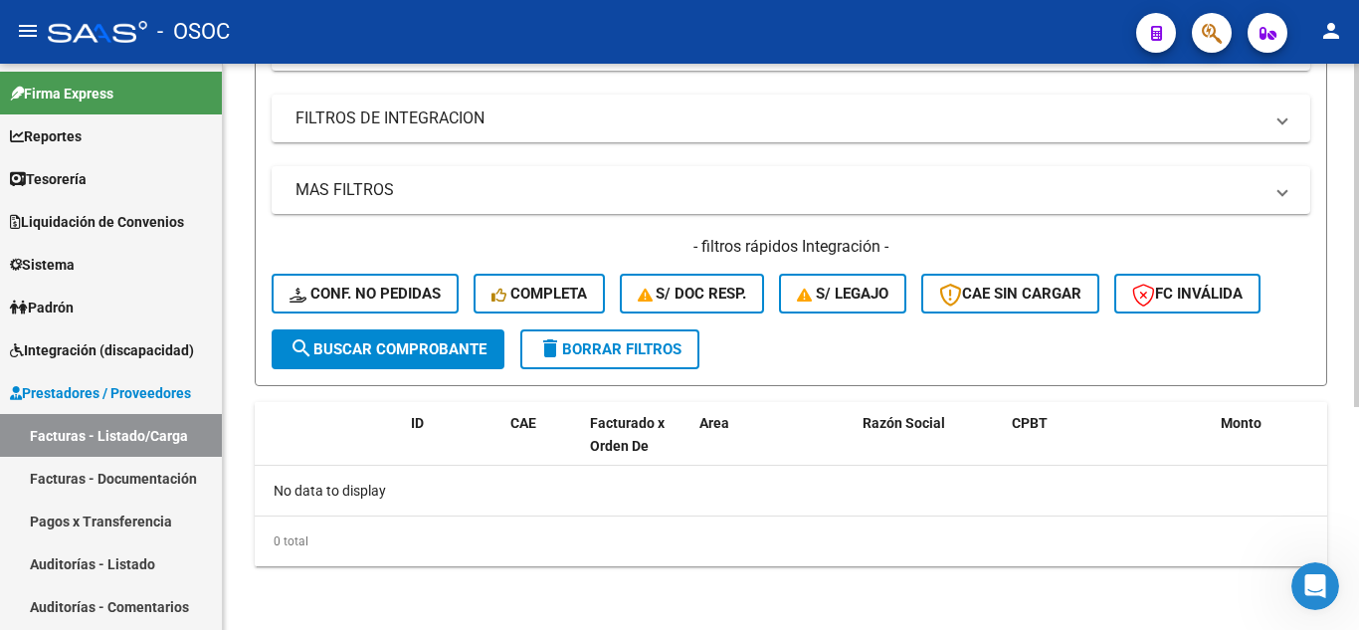
drag, startPoint x: 830, startPoint y: 541, endPoint x: 817, endPoint y: 493, distance: 49.7
click at [834, 530] on div "0 total" at bounding box center [791, 541] width 1072 height 50
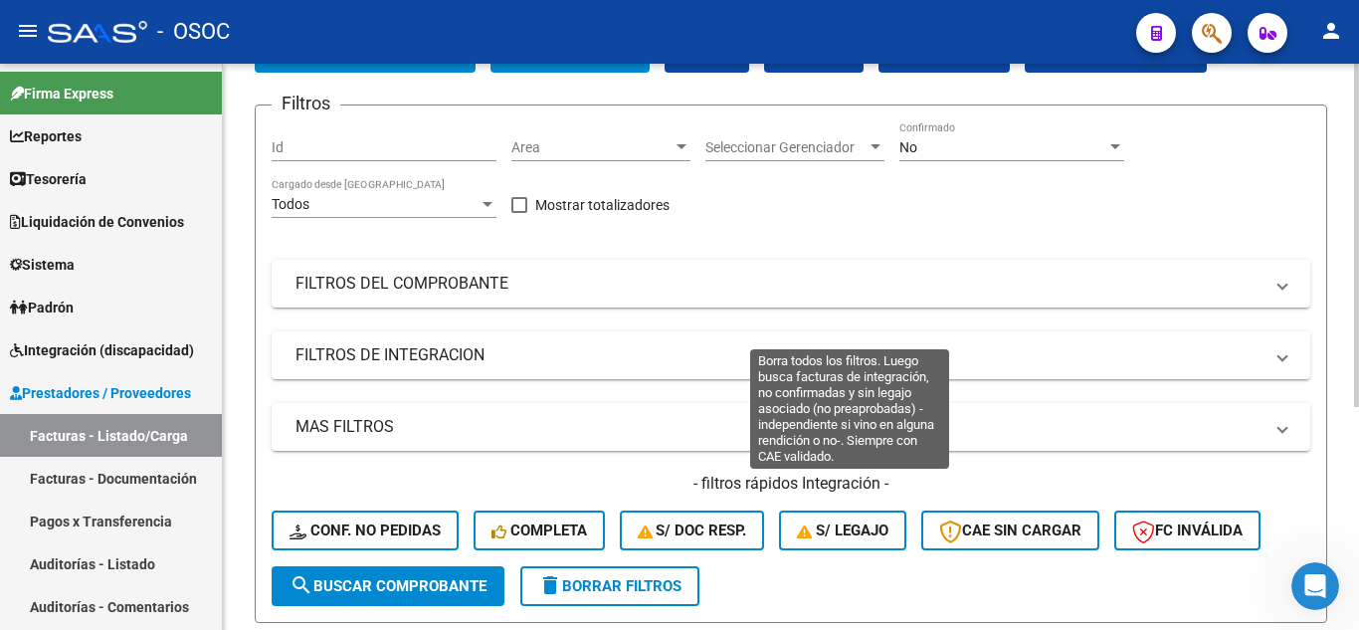
scroll to position [0, 0]
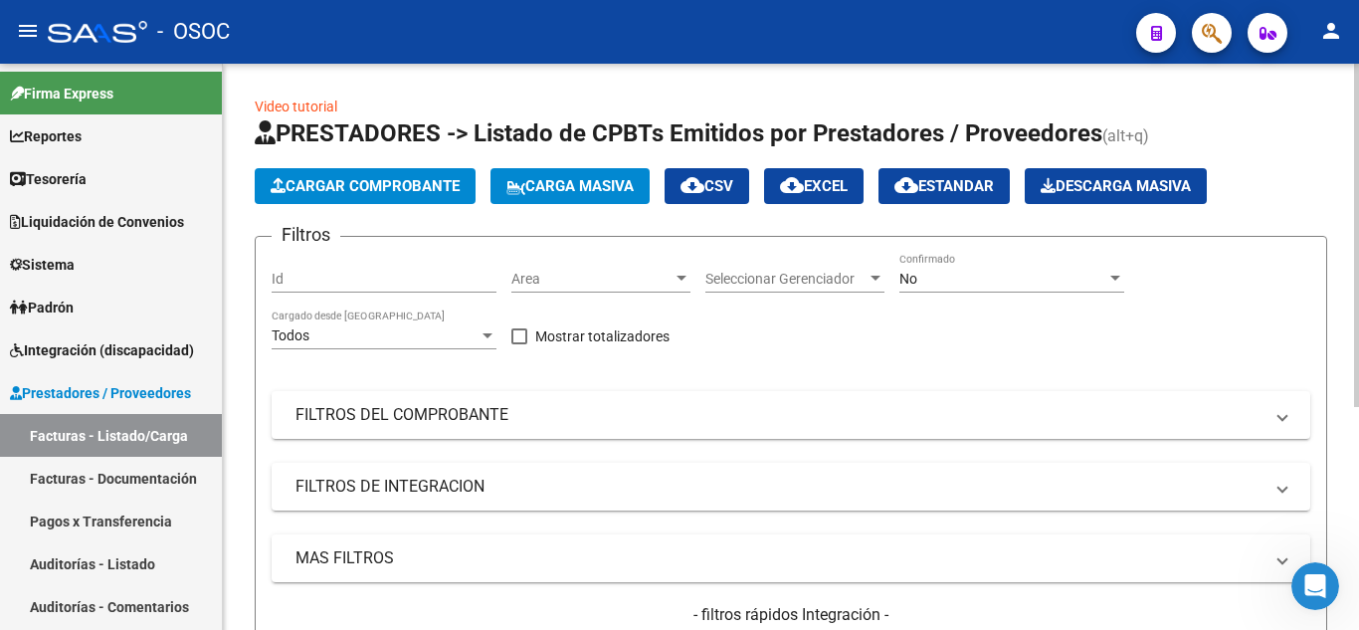
drag, startPoint x: 863, startPoint y: 370, endPoint x: 859, endPoint y: 178, distance: 192.0
click at [824, 370] on div "Filtros Id Area Area Seleccionar Gerenciador Seleccionar Gerenciador No Confirm…" at bounding box center [791, 475] width 1038 height 445
click at [399, 178] on span "Cargar Comprobante" at bounding box center [365, 186] width 189 height 18
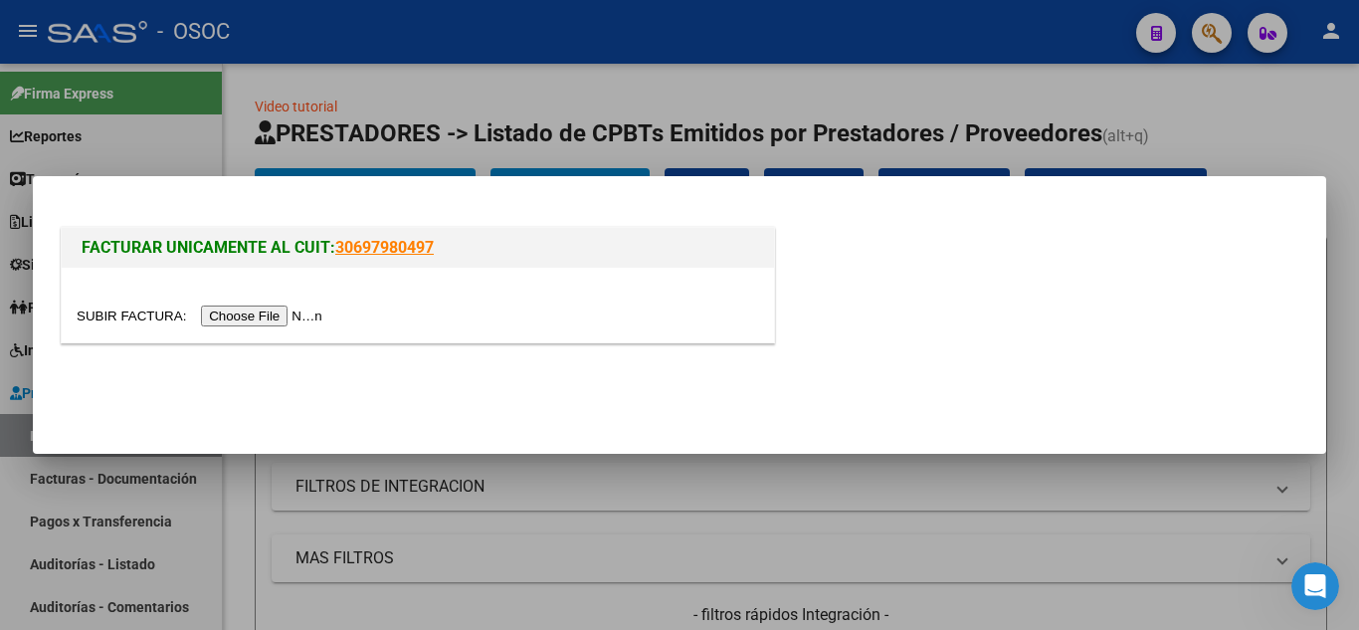
click at [295, 315] on input "file" at bounding box center [203, 315] width 252 height 21
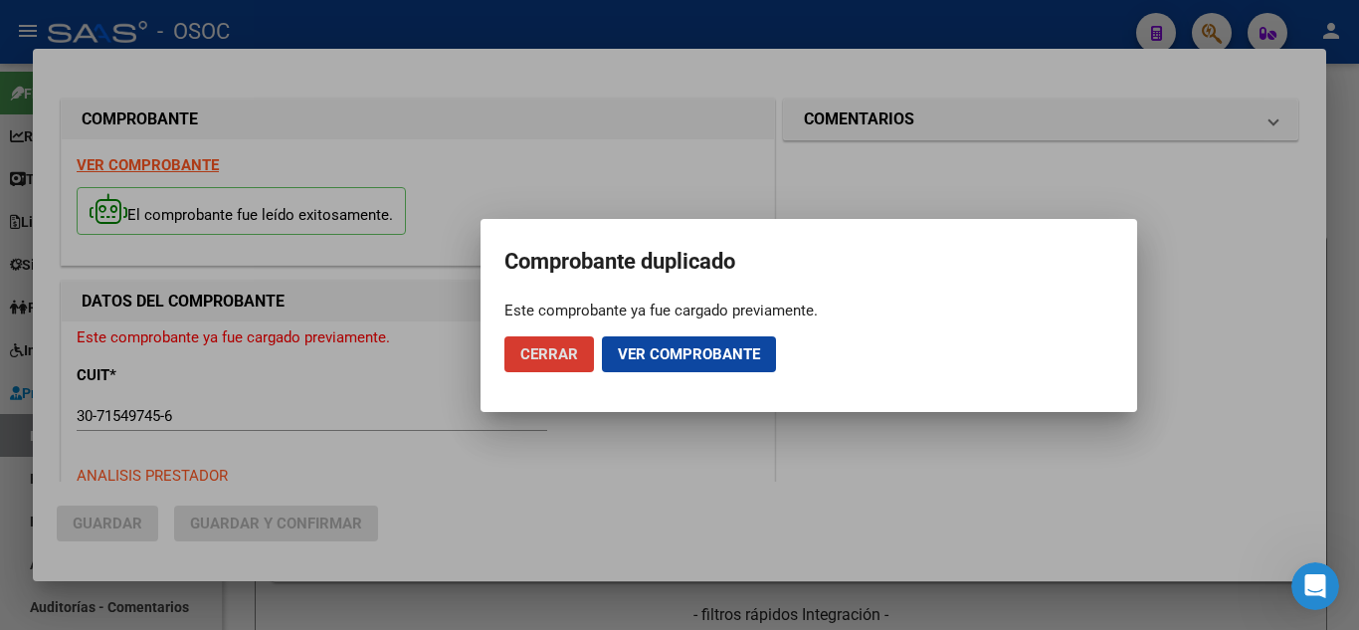
click at [666, 356] on span "Ver comprobante" at bounding box center [689, 354] width 142 height 18
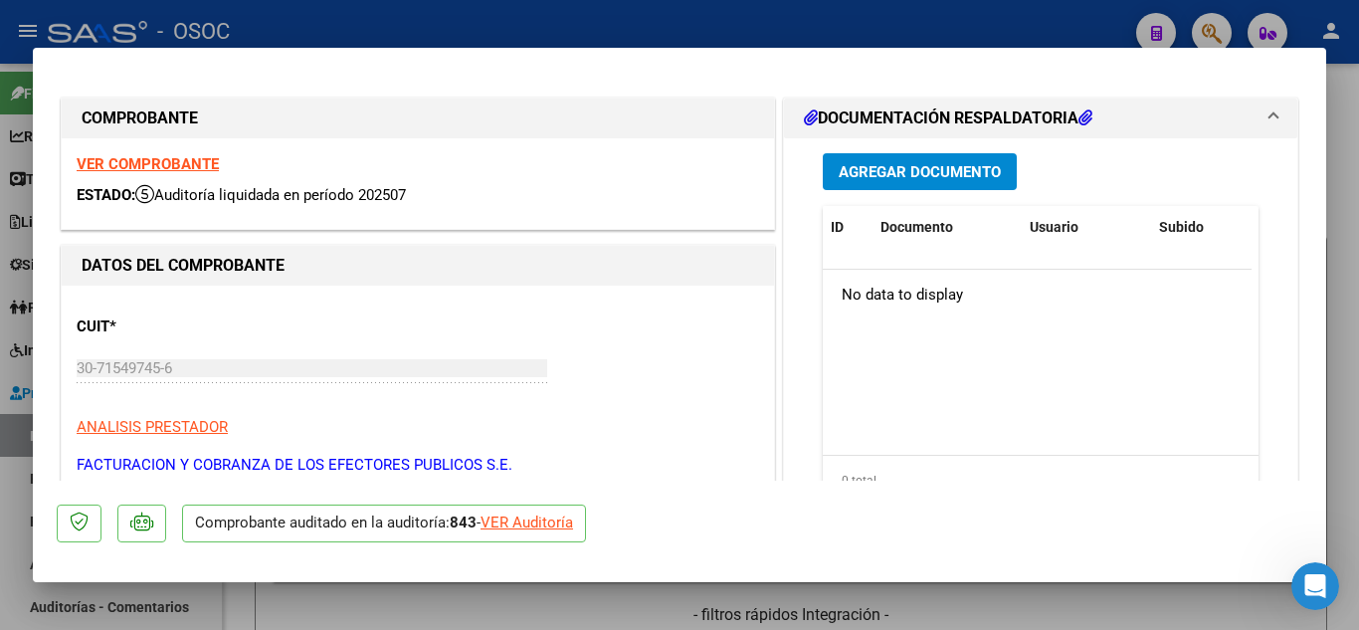
click at [546, 526] on div "VER Auditoría" at bounding box center [526, 522] width 92 height 23
type input "$ 0,00"
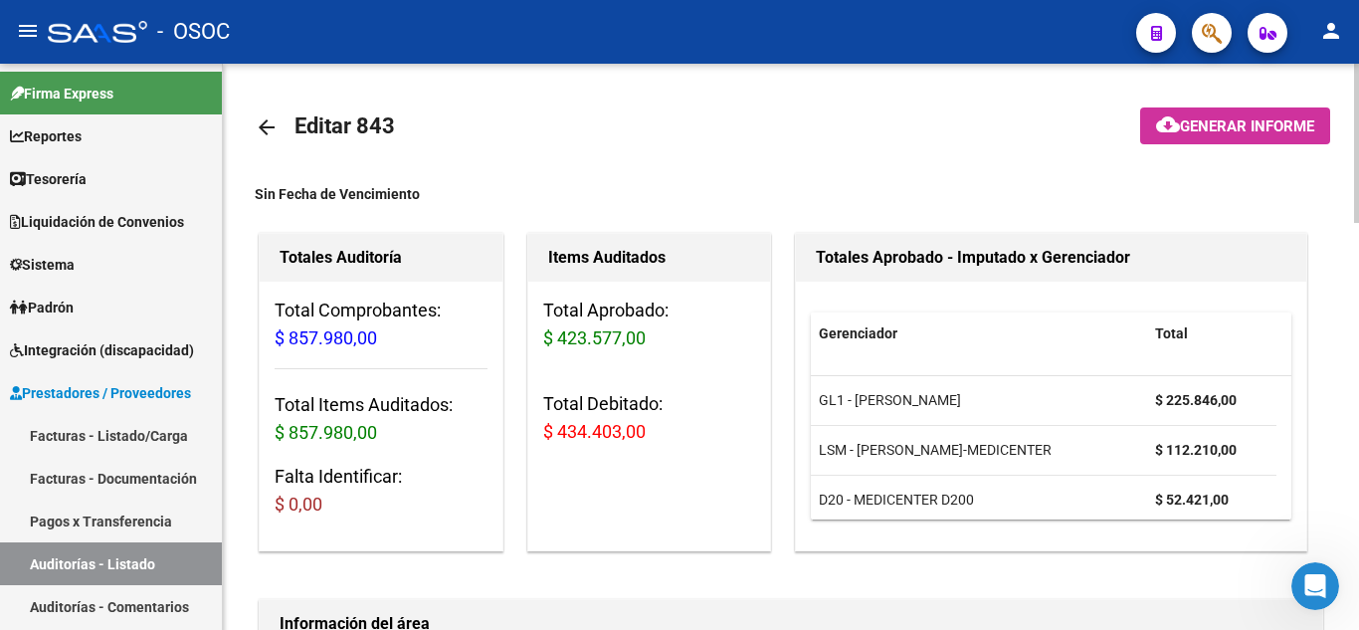
click at [268, 126] on mat-icon "arrow_back" at bounding box center [267, 127] width 24 height 24
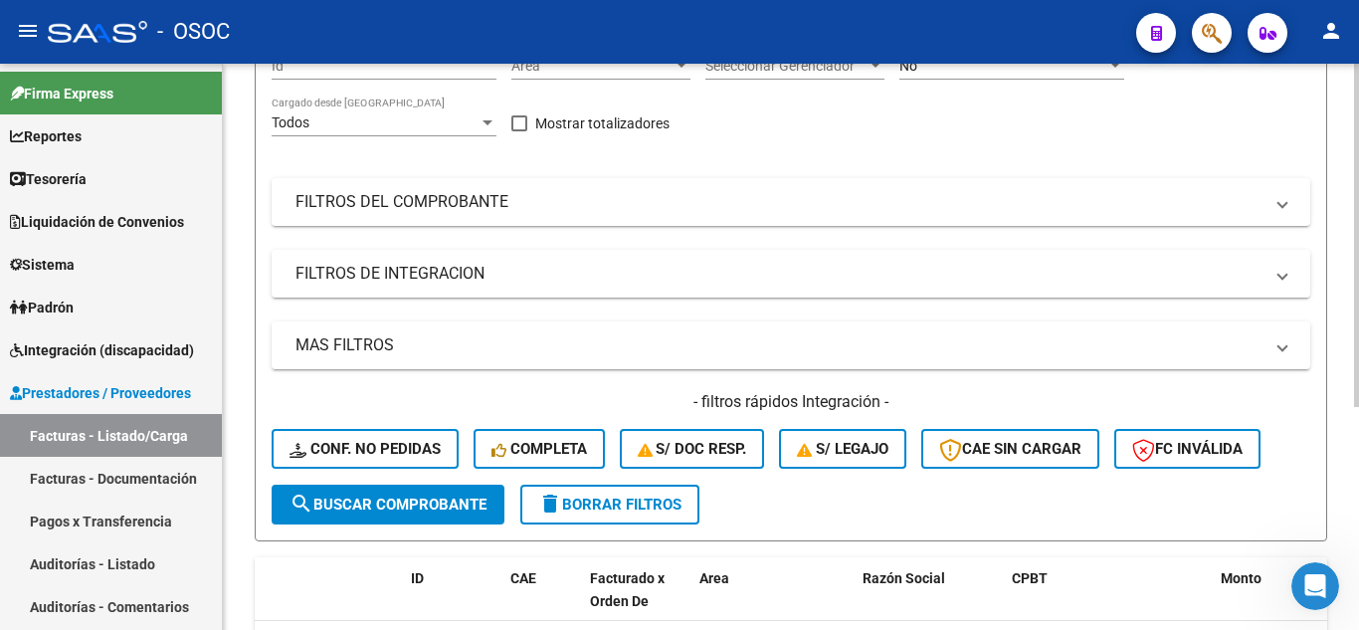
scroll to position [368, 0]
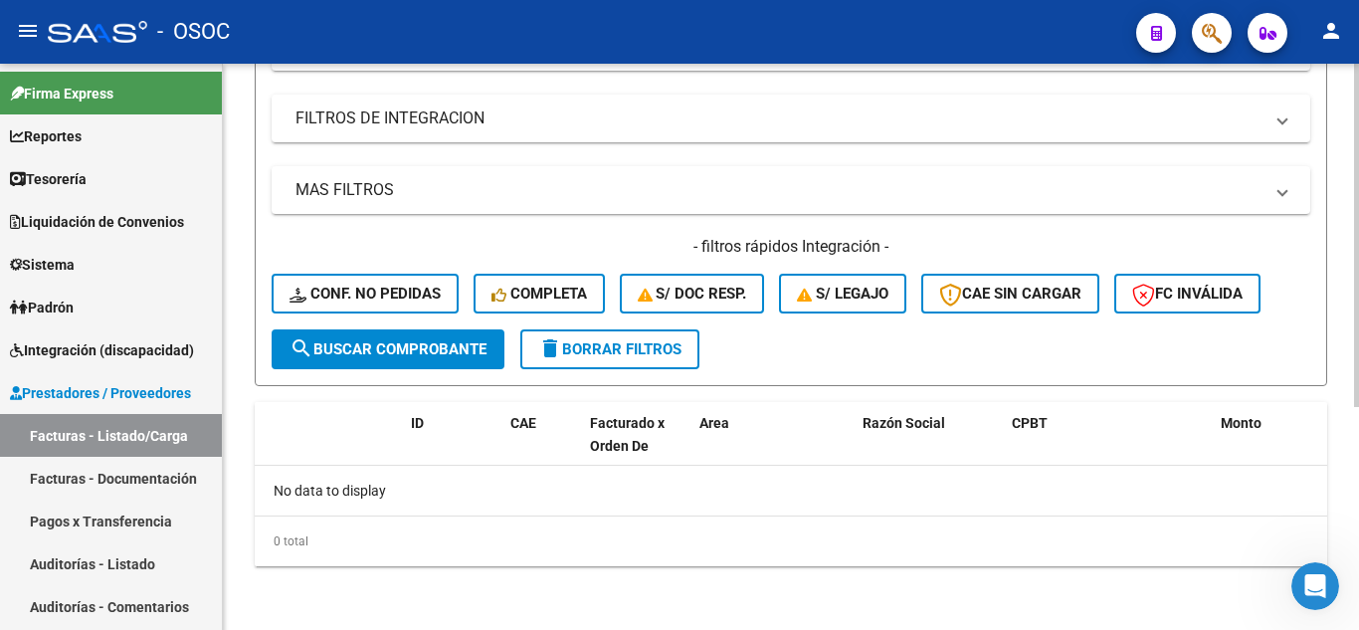
click at [850, 339] on form "Filtros Id Area Area Seleccionar Gerenciador Seleccionar Gerenciador No Confirm…" at bounding box center [791, 127] width 1072 height 518
click at [410, 349] on span "search Buscar Comprobante" at bounding box center [387, 349] width 197 height 18
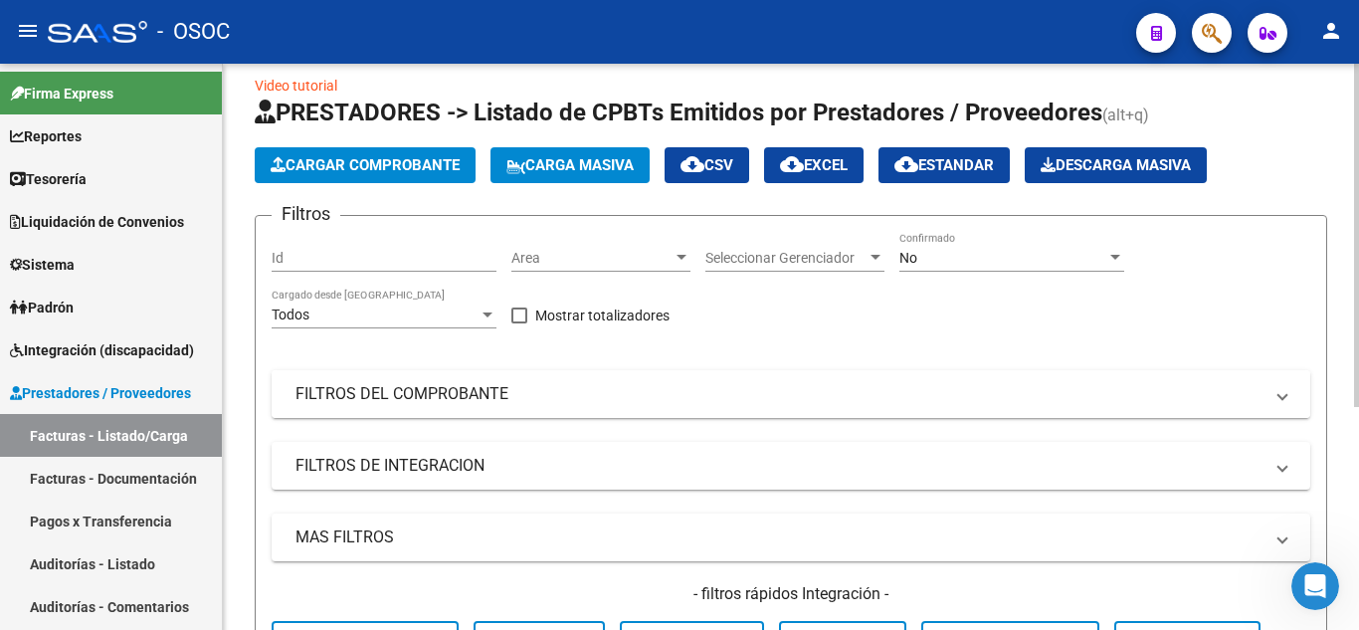
scroll to position [0, 0]
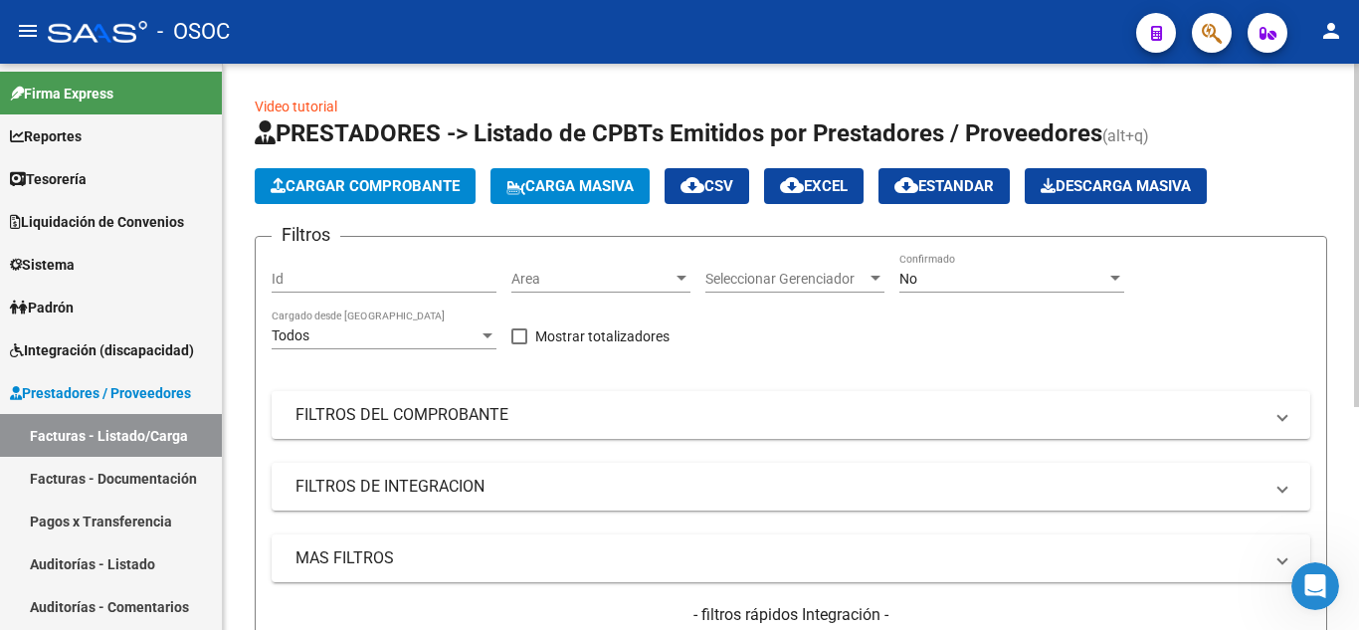
click at [972, 271] on div "No" at bounding box center [1002, 279] width 207 height 17
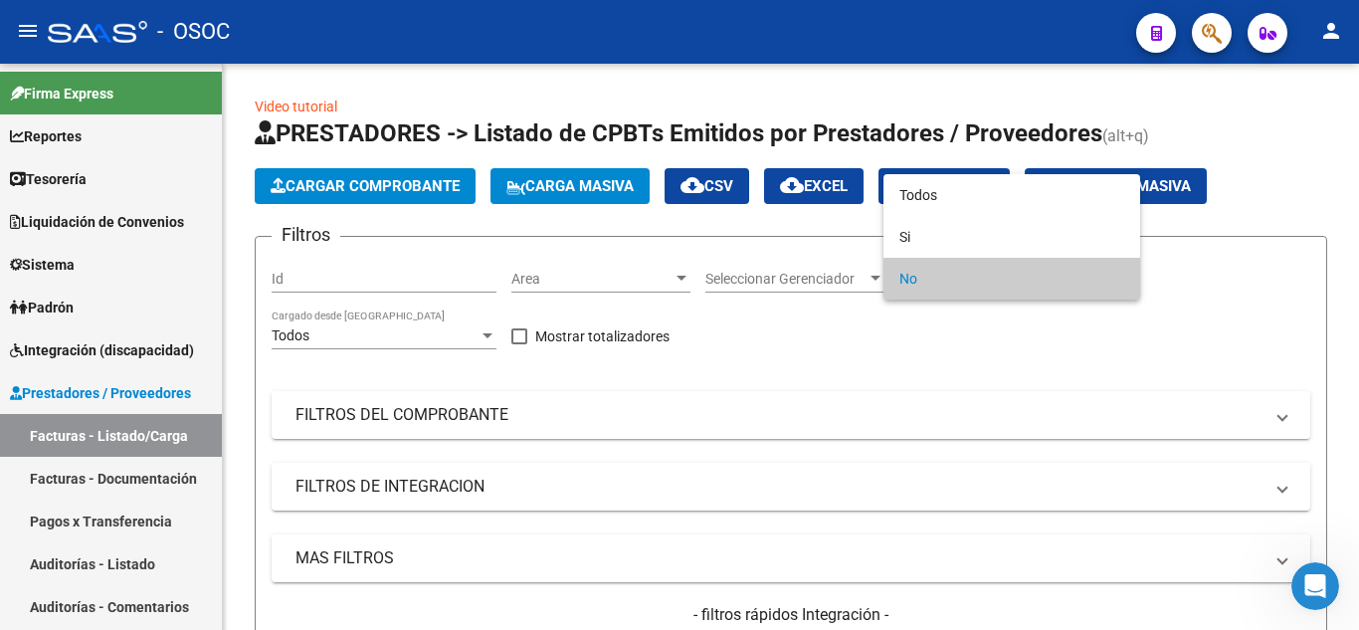
click at [960, 282] on span "No" at bounding box center [1011, 279] width 225 height 42
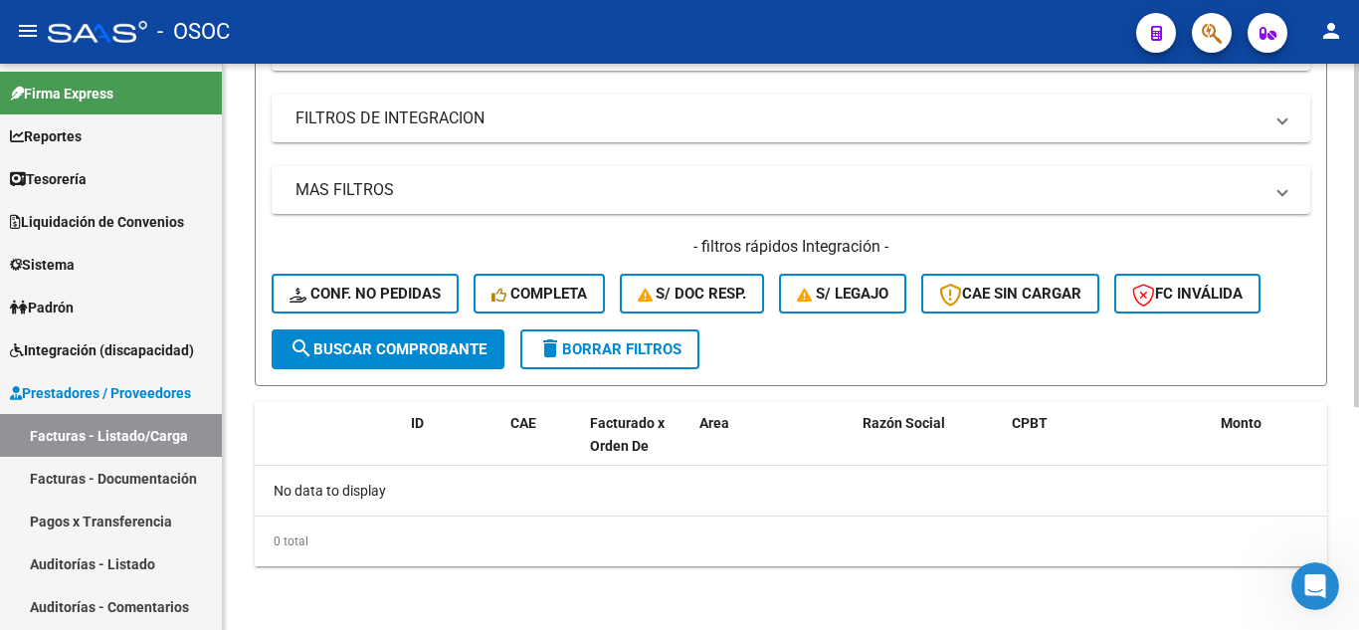
click at [400, 364] on button "search Buscar Comprobante" at bounding box center [388, 349] width 233 height 40
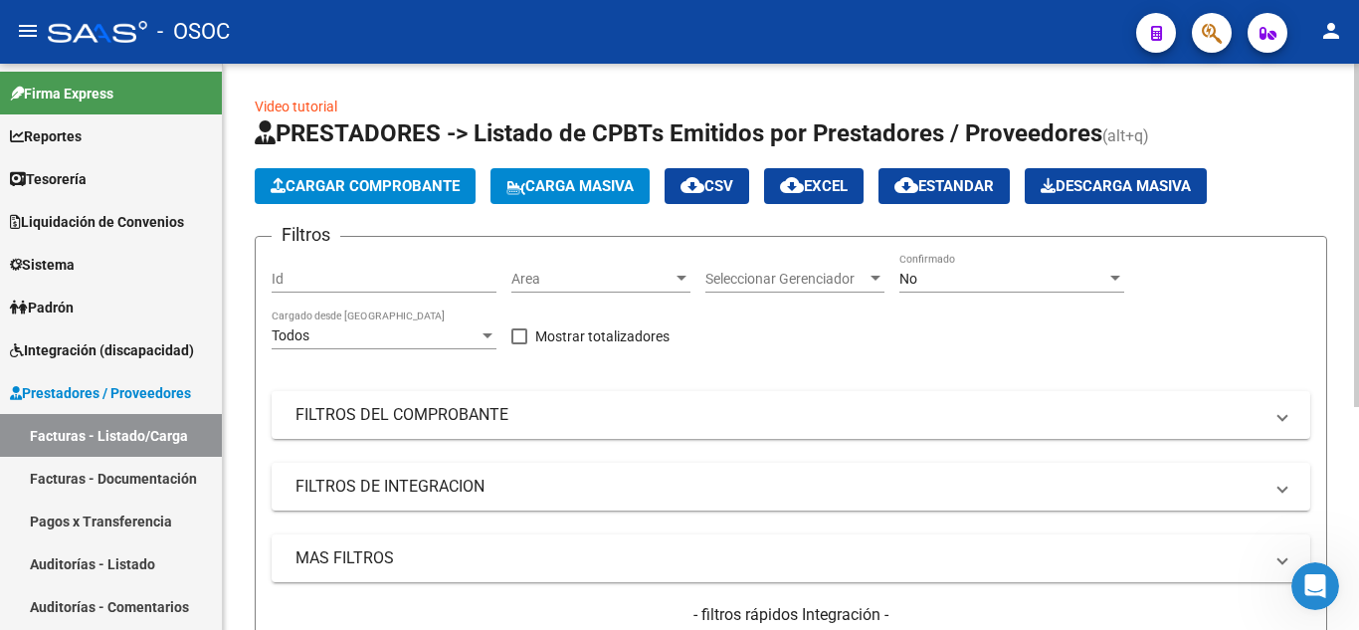
click at [926, 284] on div "No" at bounding box center [1002, 279] width 207 height 17
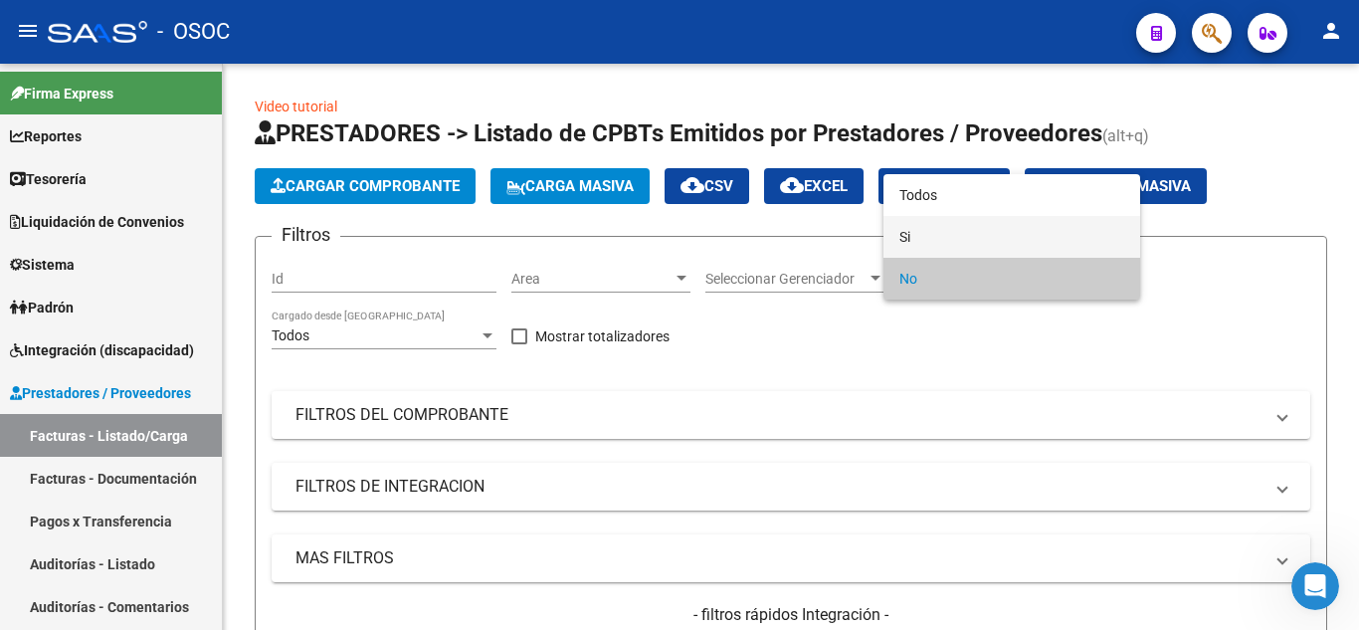
click at [940, 216] on span "Si" at bounding box center [1011, 237] width 225 height 42
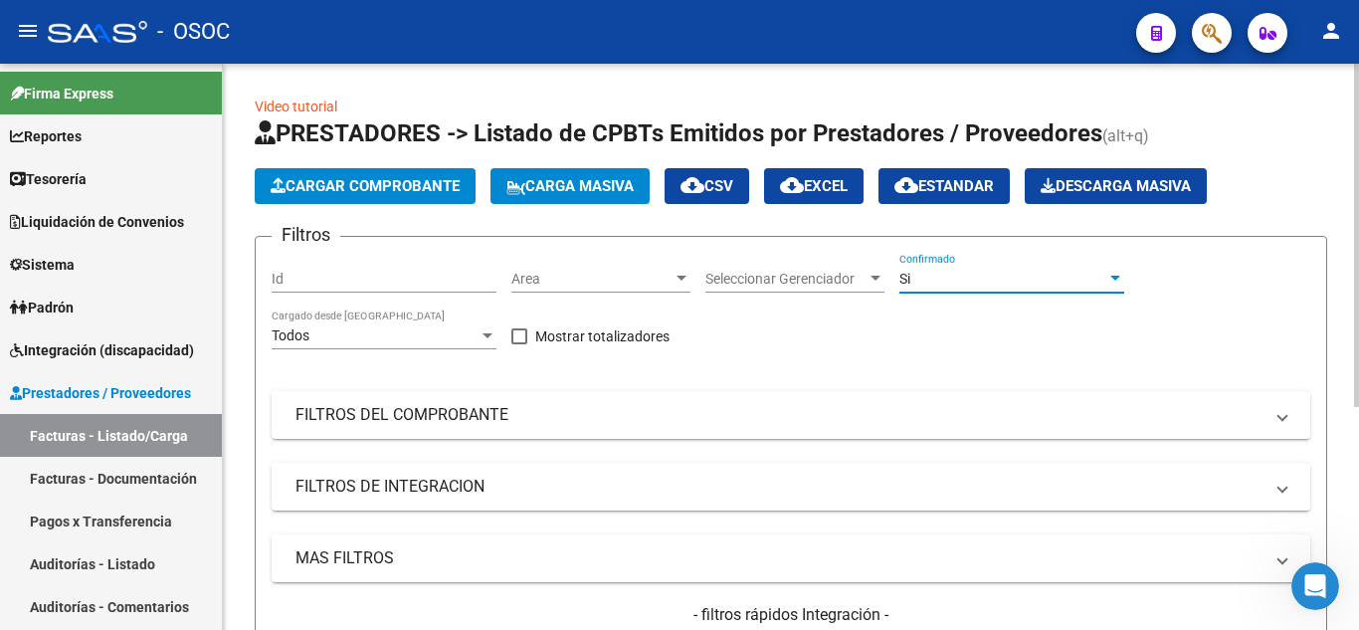
click at [931, 261] on div "Si Confirmado" at bounding box center [1011, 273] width 225 height 40
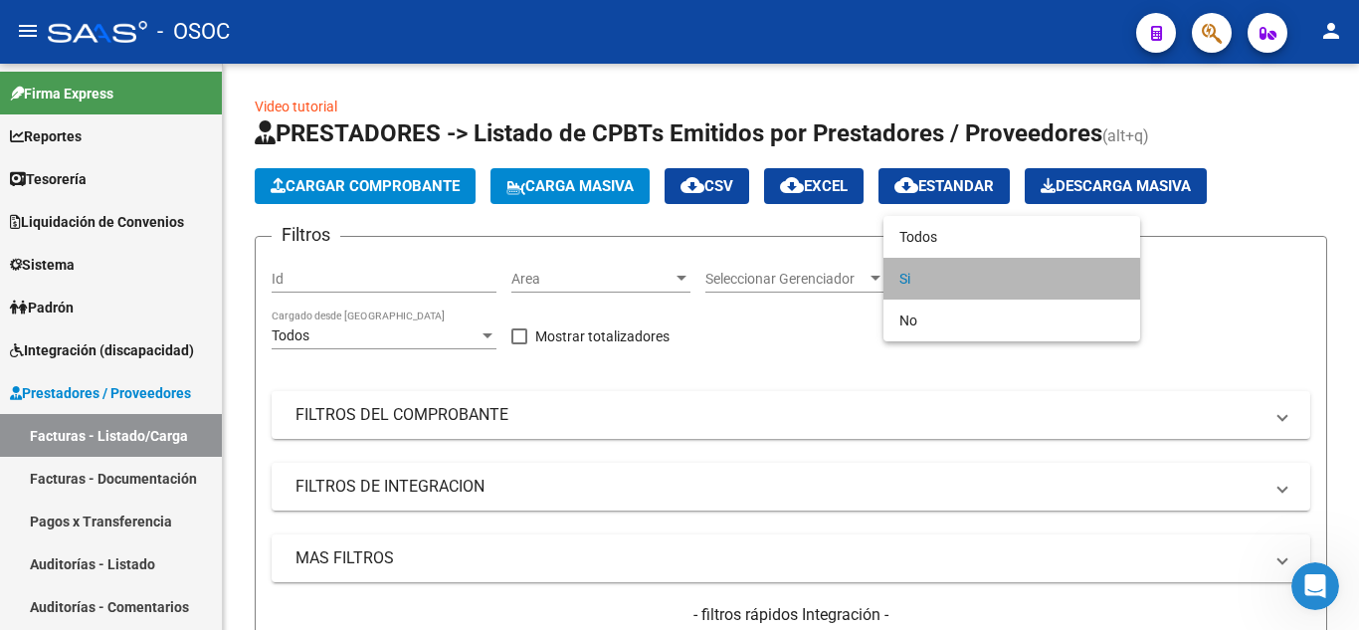
click at [928, 275] on span "Si" at bounding box center [1011, 279] width 225 height 42
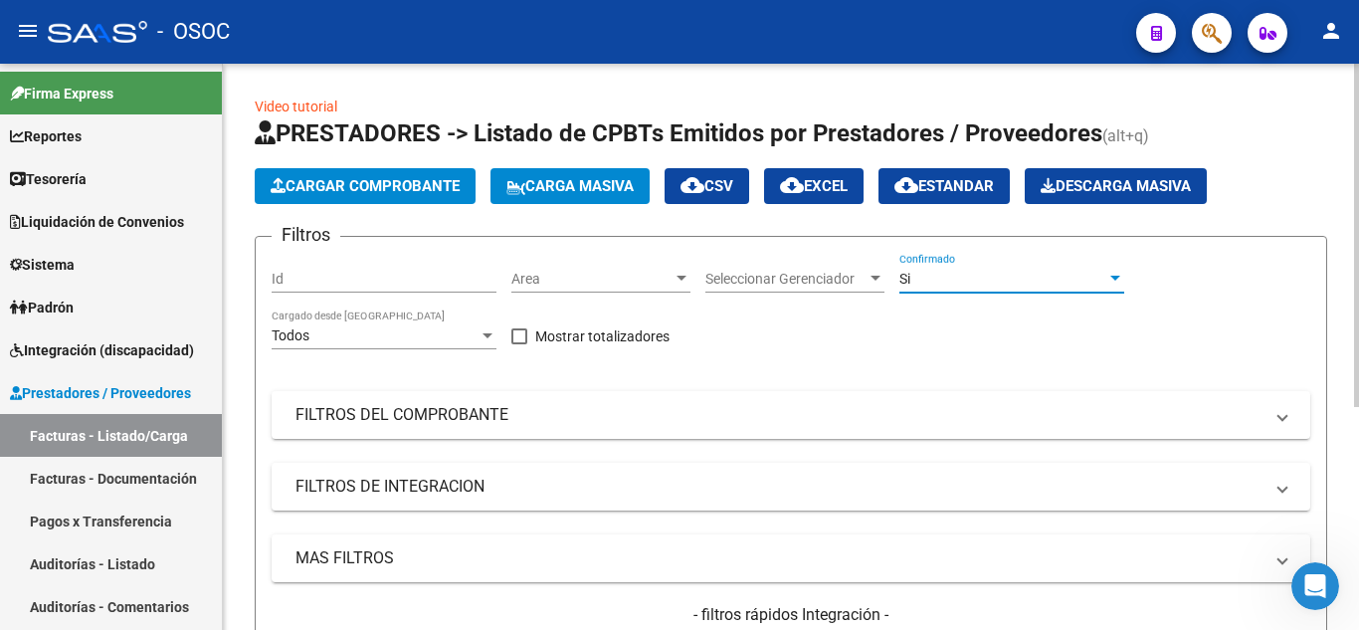
click at [934, 278] on div "Si" at bounding box center [1002, 279] width 207 height 17
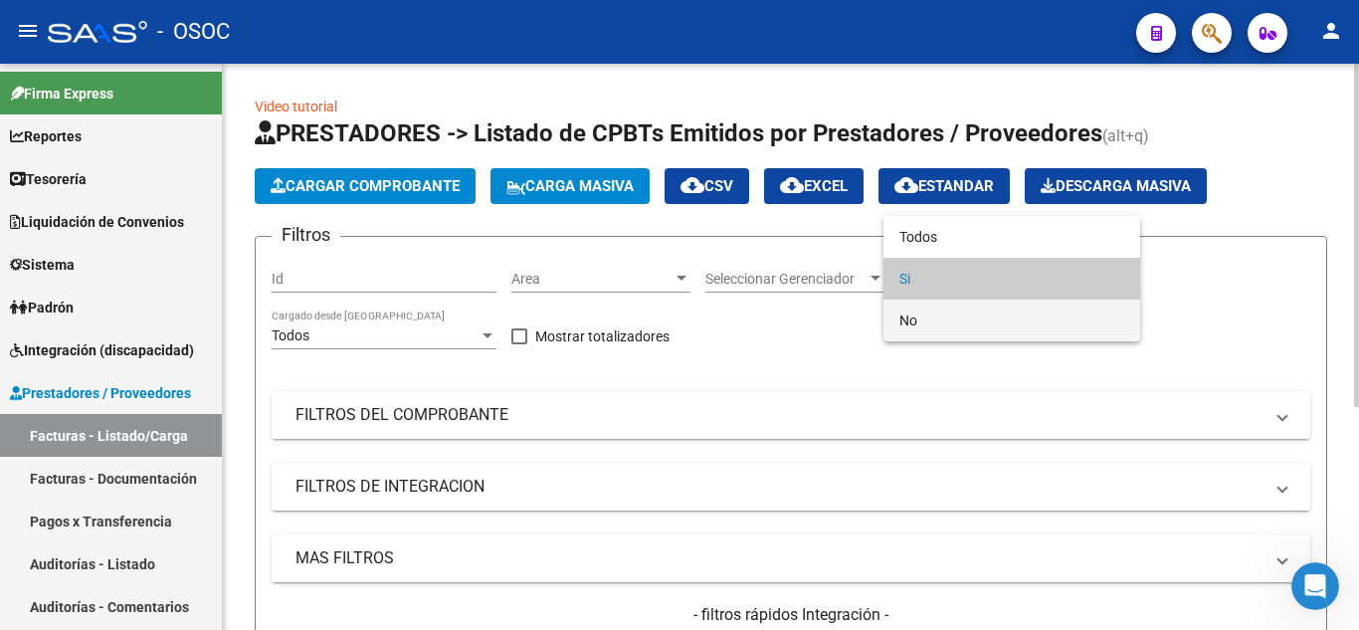
drag, startPoint x: 929, startPoint y: 315, endPoint x: 914, endPoint y: 341, distance: 29.9
click at [929, 317] on span "No" at bounding box center [1011, 320] width 225 height 42
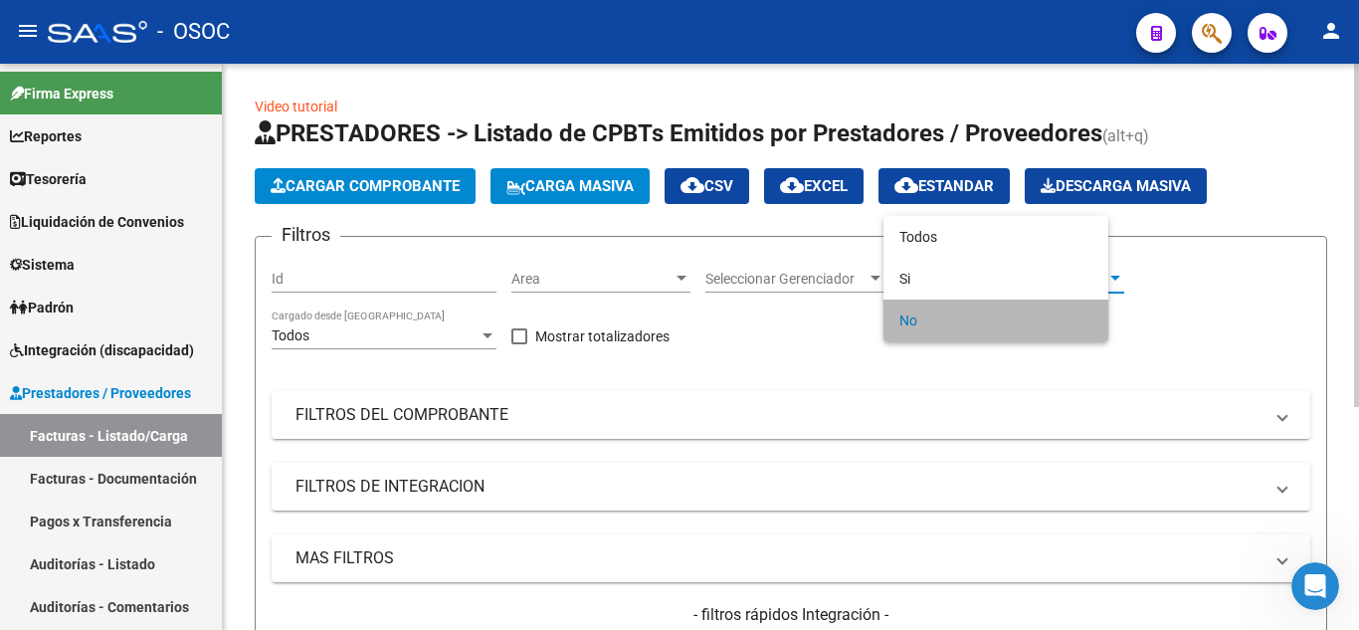
click at [900, 365] on div "Filtros Id Area Area Seleccionar Gerenciador Seleccionar Gerenciador No Confirm…" at bounding box center [791, 475] width 1038 height 445
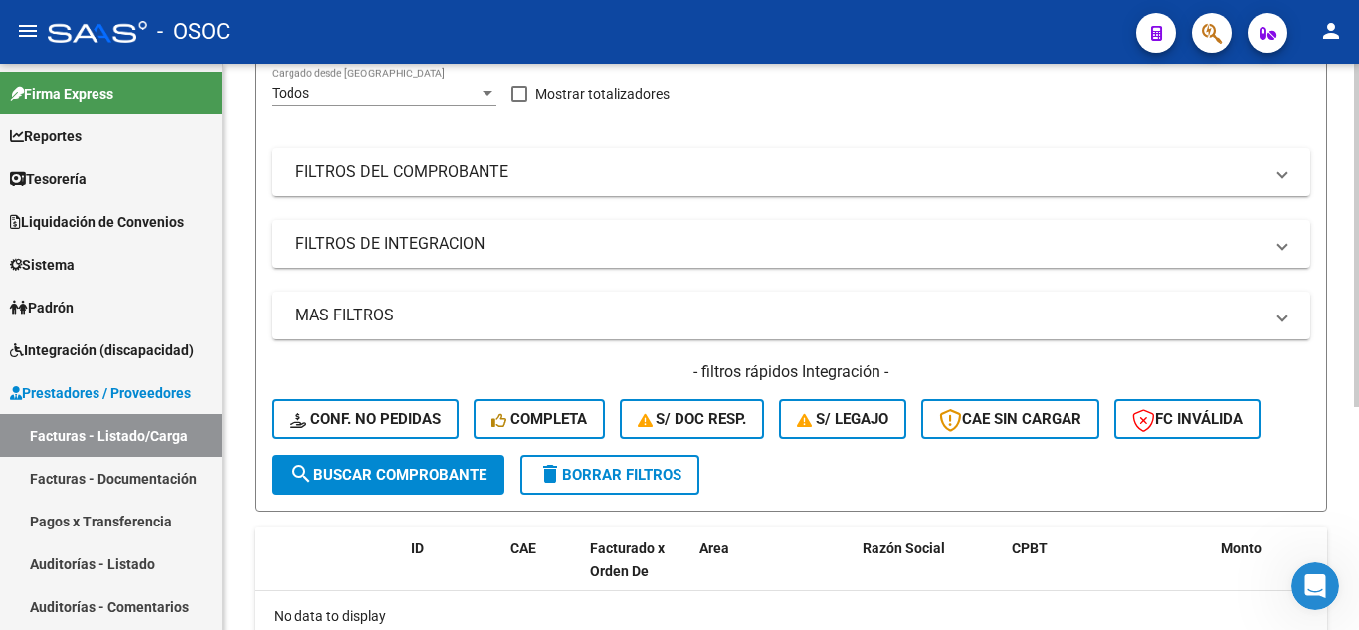
scroll to position [368, 0]
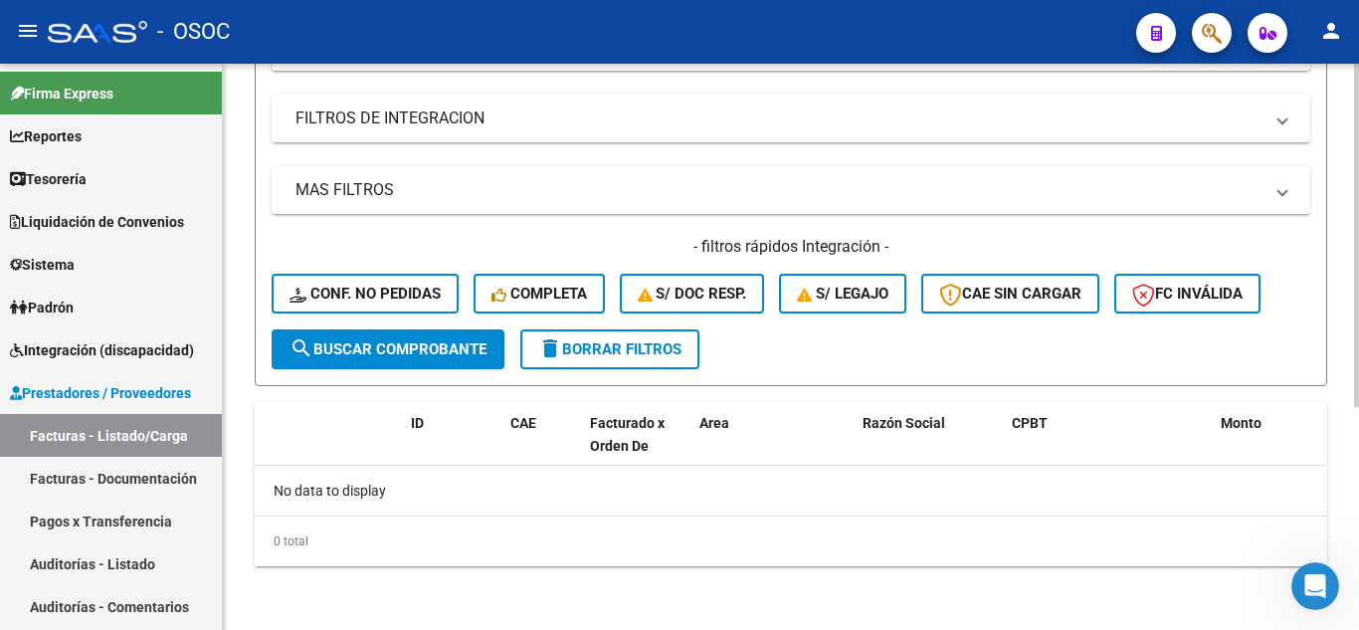
click at [365, 357] on span "search Buscar Comprobante" at bounding box center [387, 349] width 197 height 18
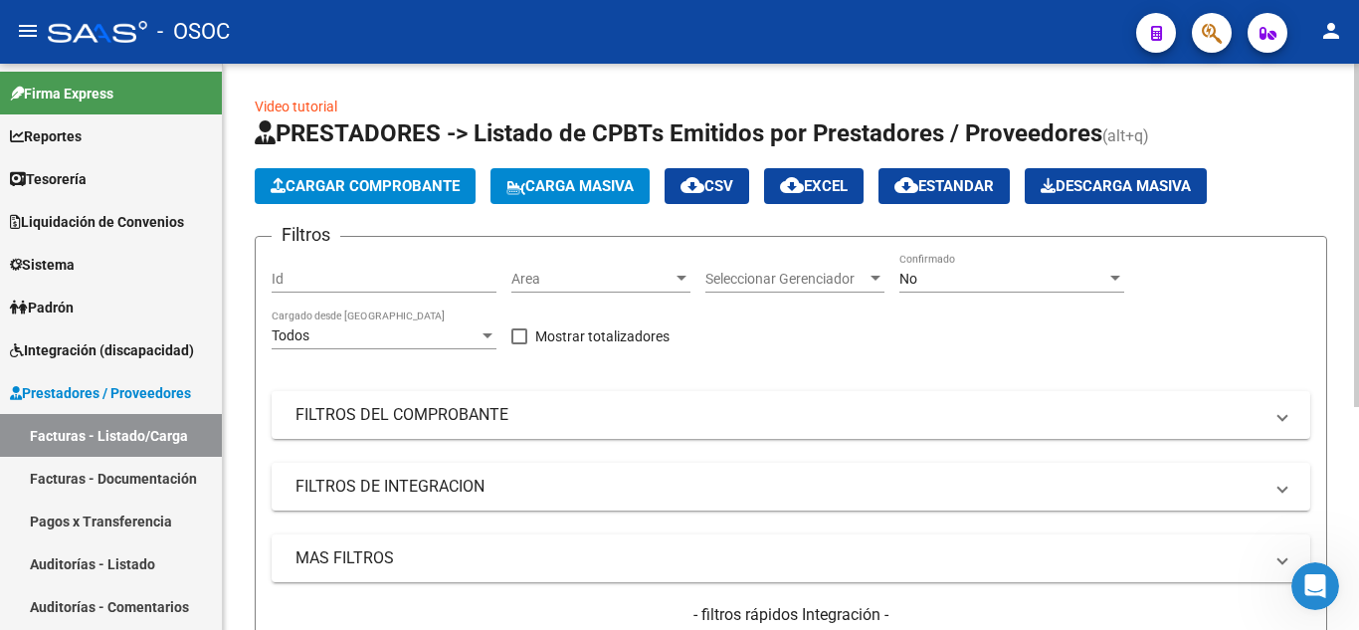
click at [1003, 271] on div "No" at bounding box center [1002, 279] width 207 height 17
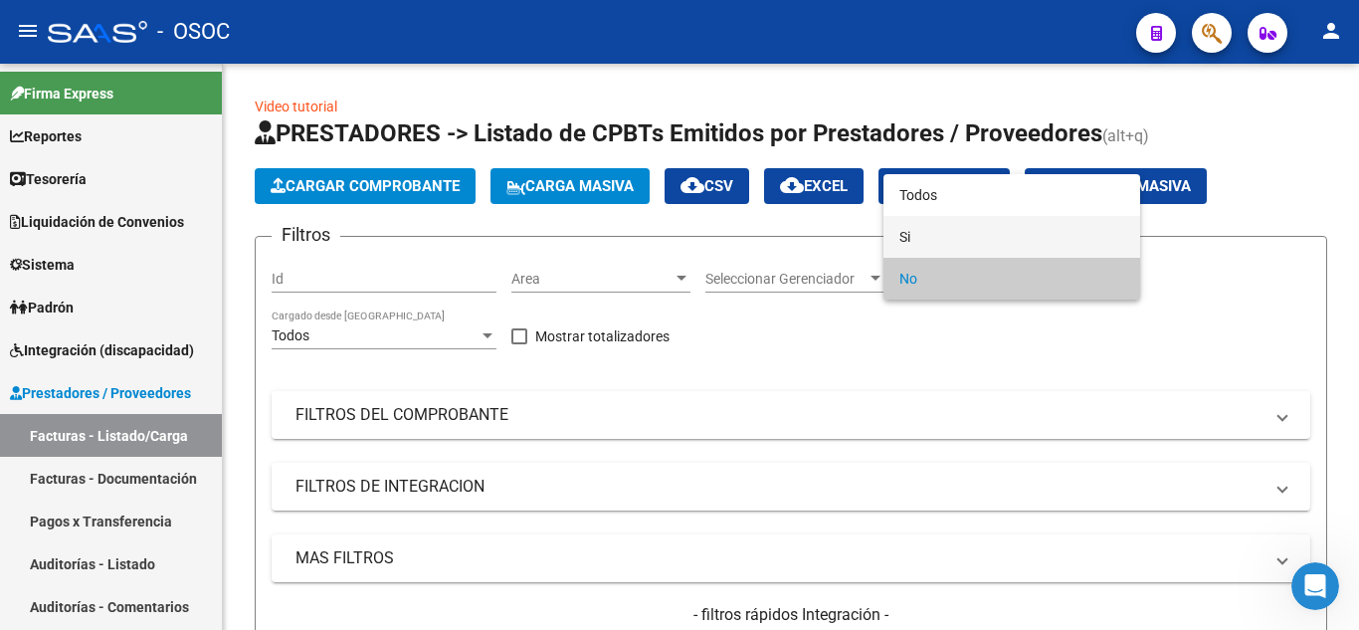
click at [949, 248] on span "Si" at bounding box center [1011, 237] width 225 height 42
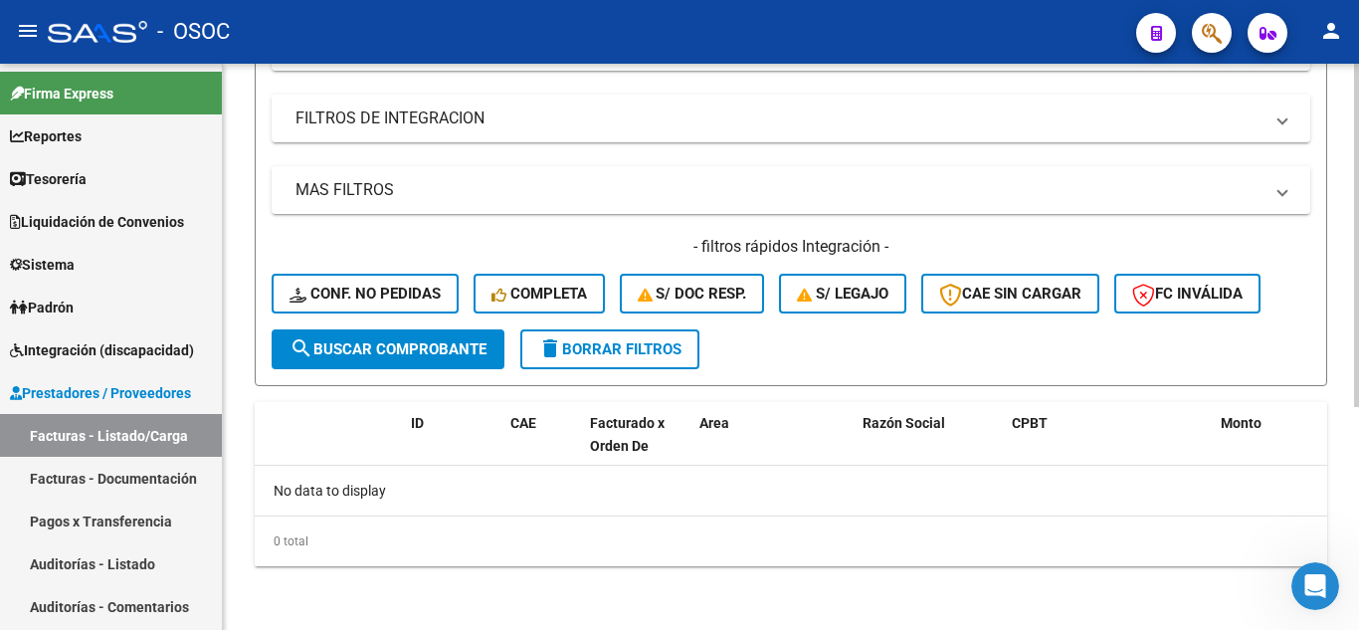
click at [392, 341] on span "search Buscar Comprobante" at bounding box center [387, 349] width 197 height 18
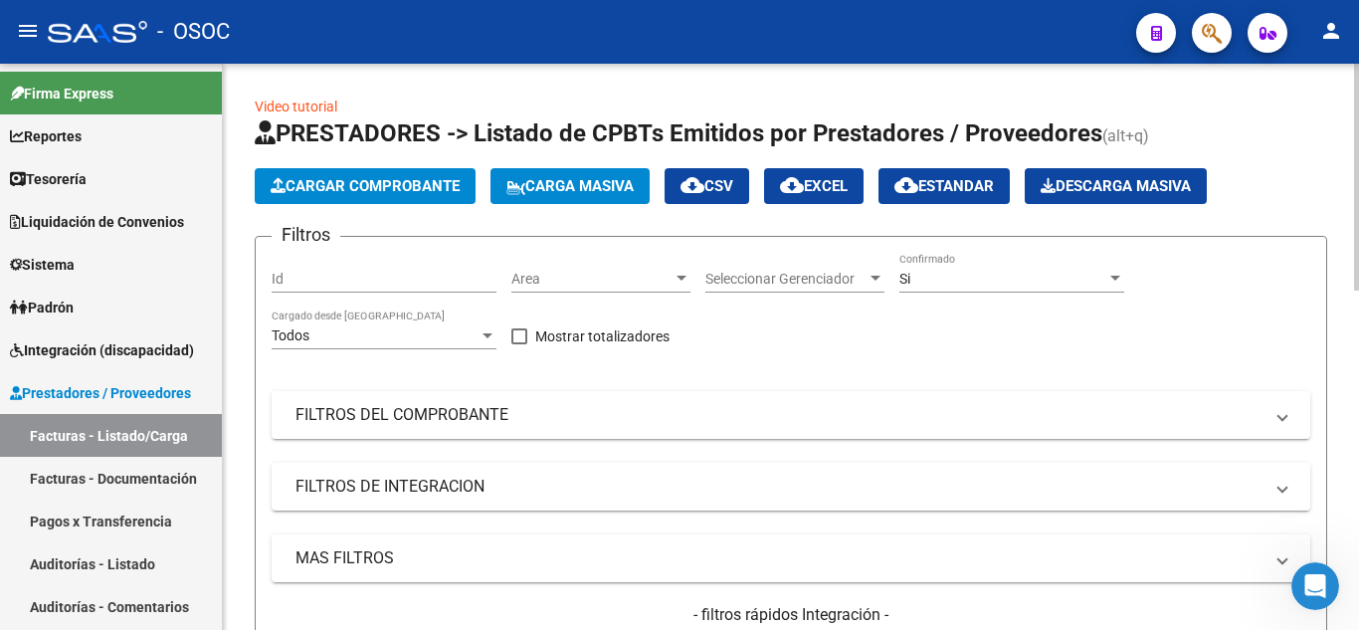
click at [402, 173] on button "Cargar Comprobante" at bounding box center [365, 186] width 221 height 36
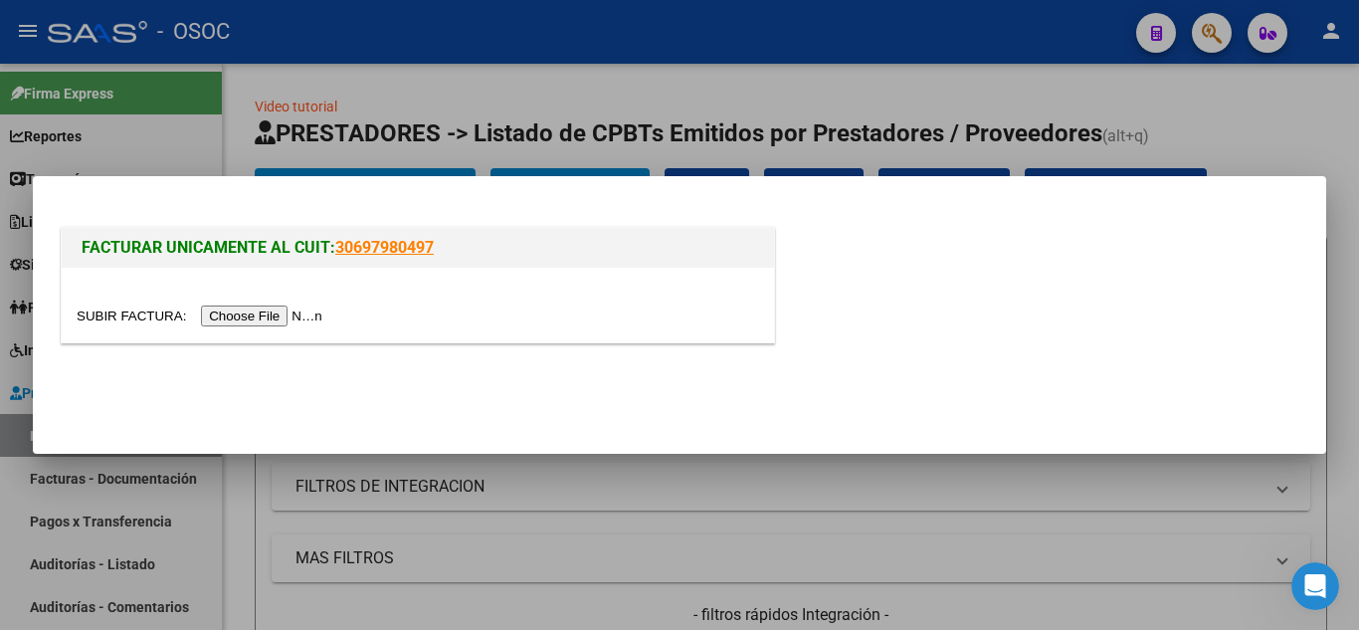
click at [297, 305] on input "file" at bounding box center [203, 315] width 252 height 21
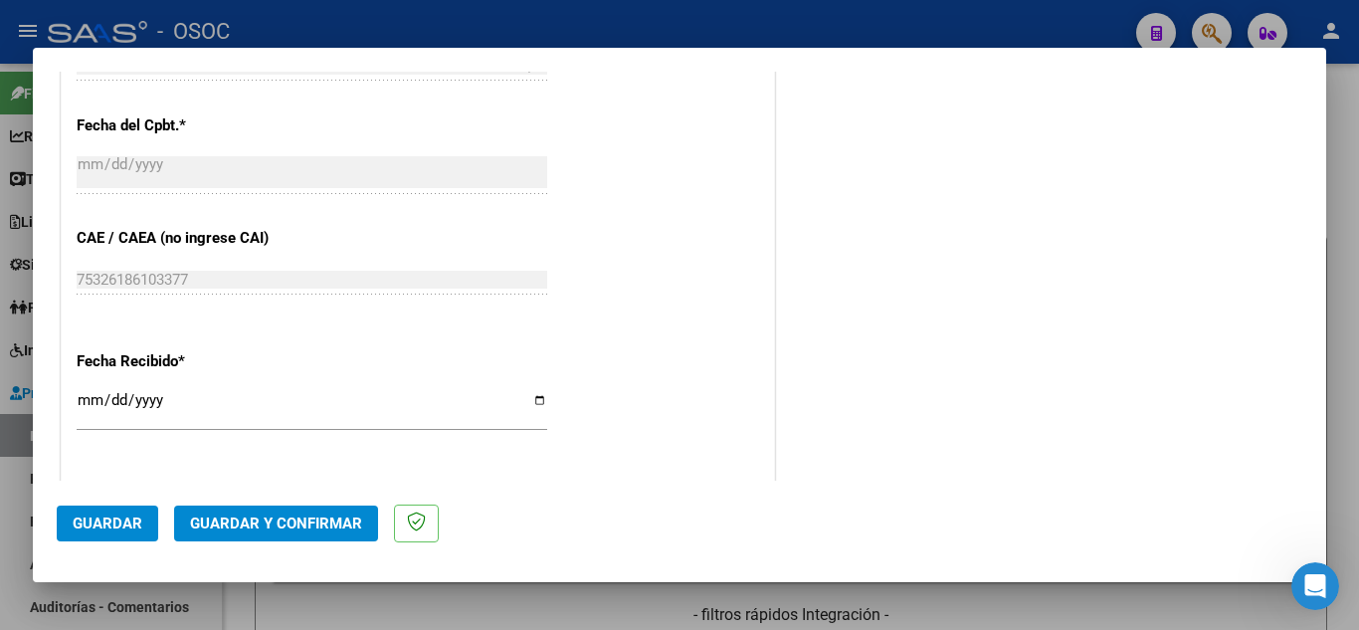
drag, startPoint x: 594, startPoint y: 247, endPoint x: 570, endPoint y: 407, distance: 161.9
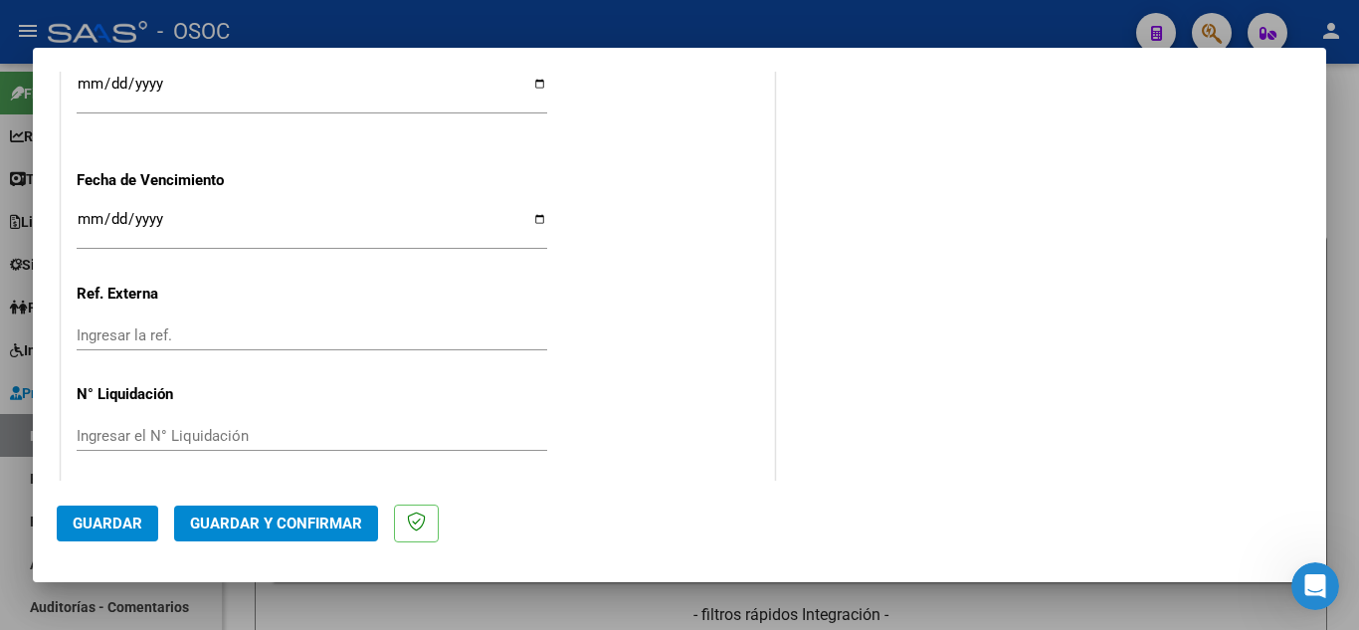
scroll to position [1255, 0]
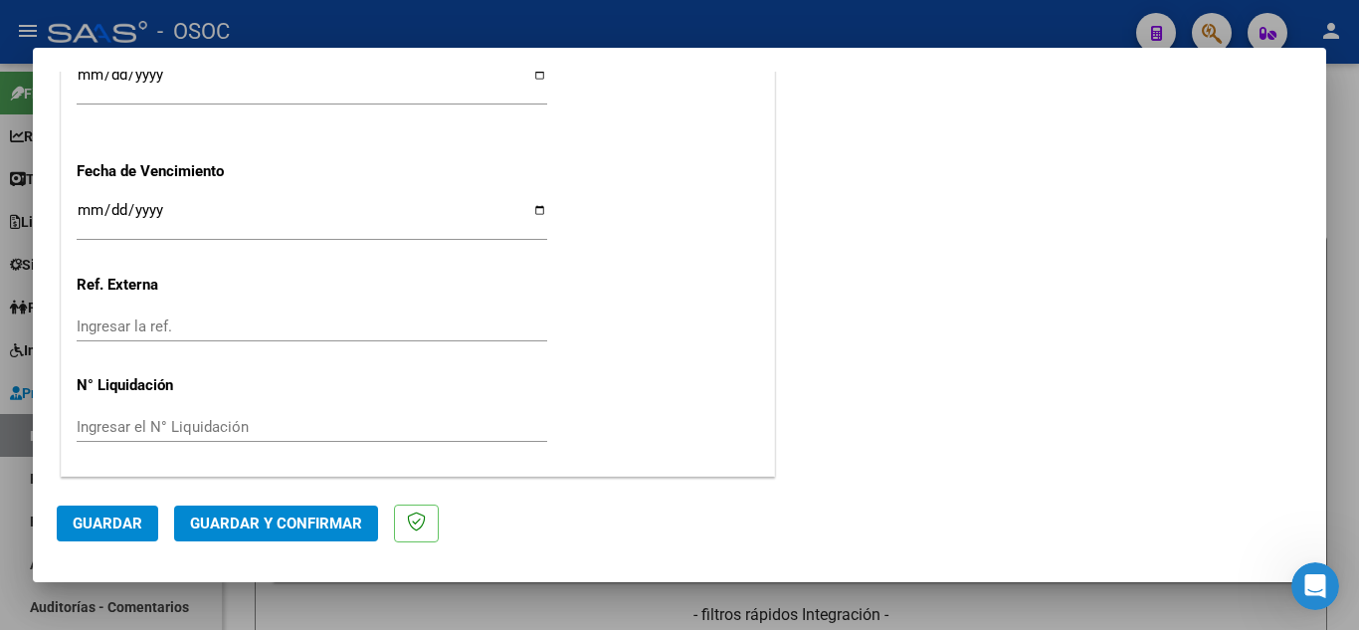
drag, startPoint x: 747, startPoint y: 390, endPoint x: 702, endPoint y: 232, distance: 164.3
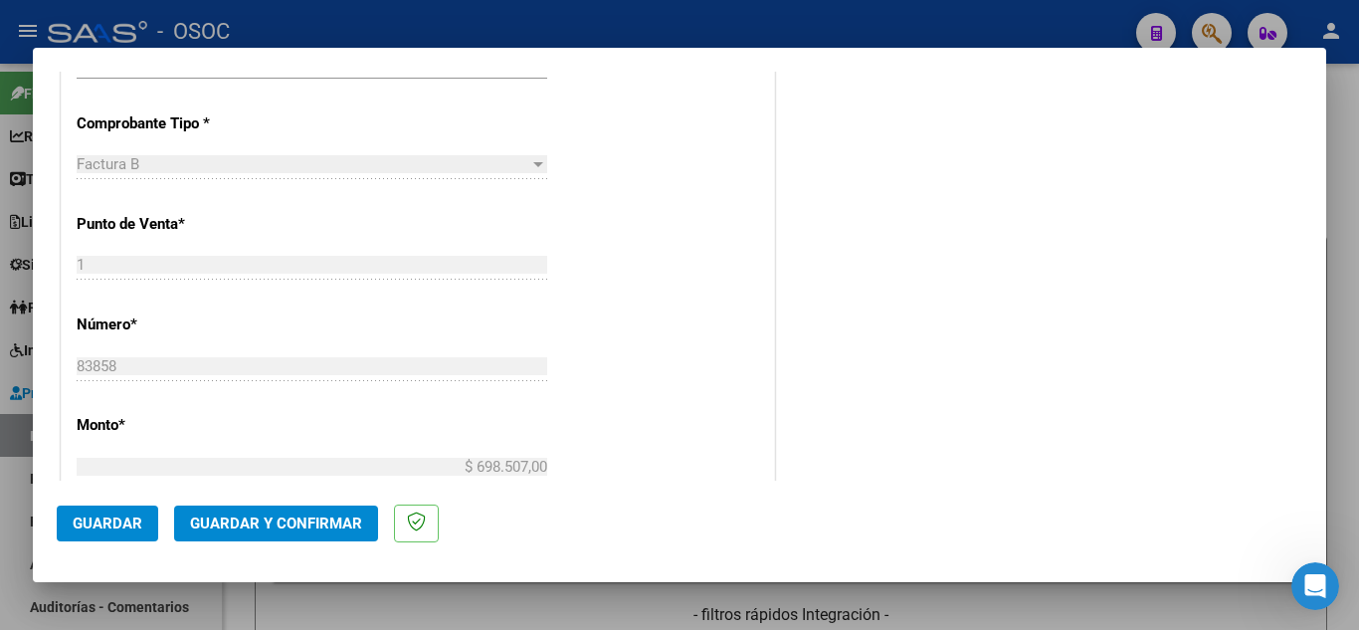
scroll to position [0, 0]
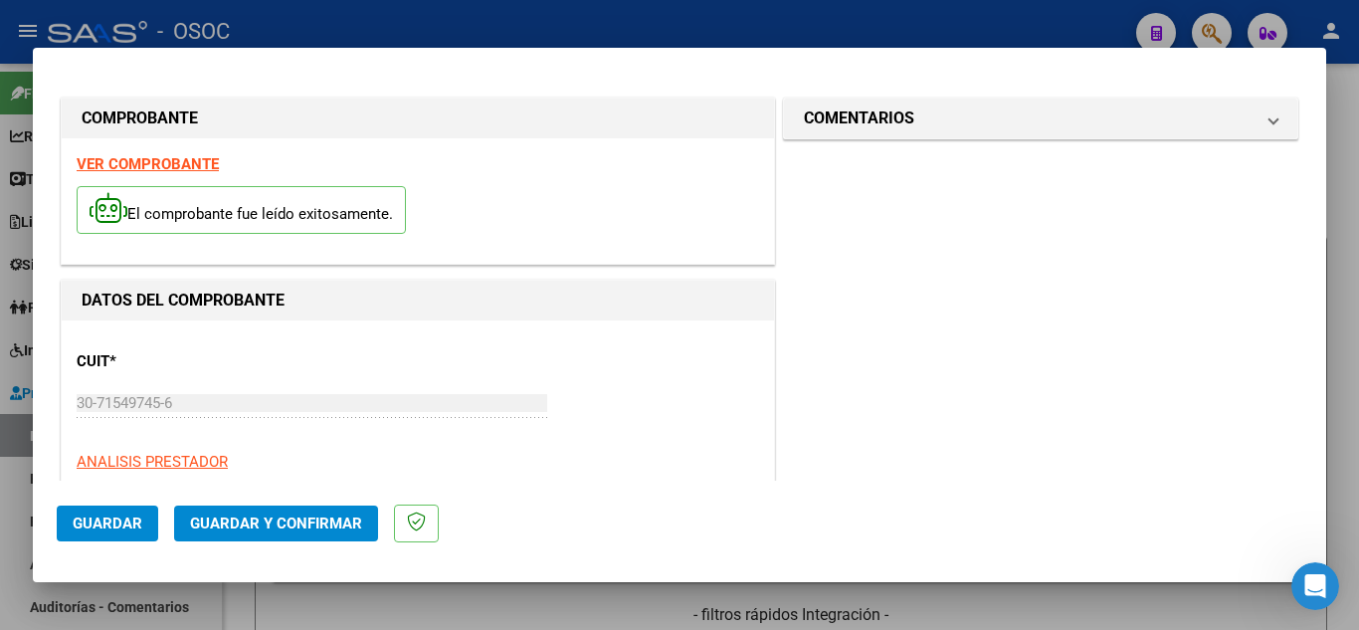
drag, startPoint x: 653, startPoint y: 422, endPoint x: 640, endPoint y: 238, distance: 184.5
click at [694, 383] on div "CUIT * 30-71549745-6 Ingresar CUIT ANALISIS PRESTADOR FACTURACION Y COBRANZA DE…" at bounding box center [418, 422] width 682 height 175
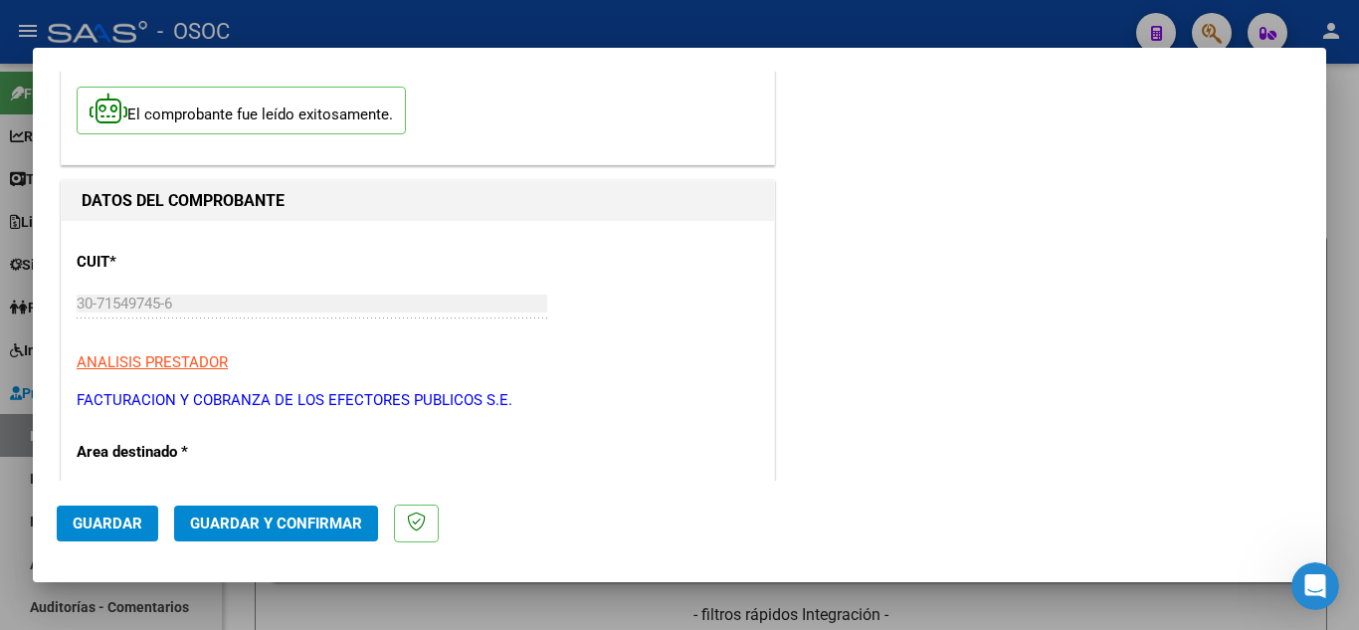
scroll to position [199, 0]
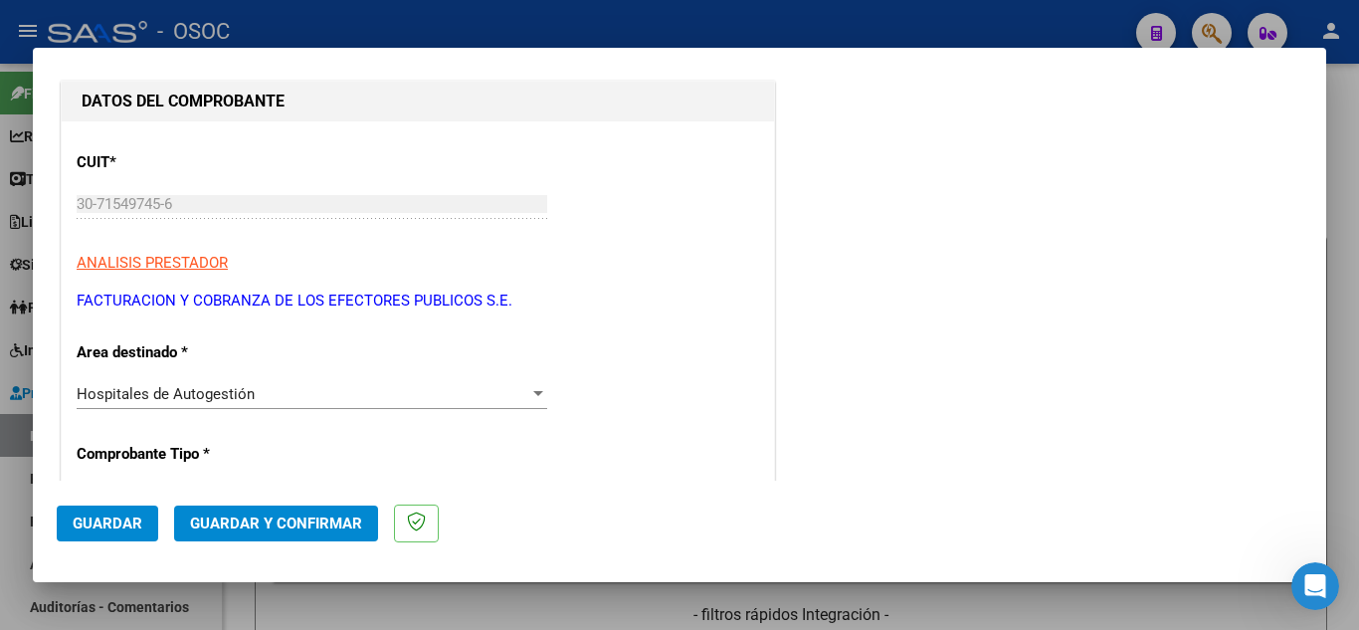
click at [302, 533] on button "Guardar y Confirmar" at bounding box center [276, 523] width 204 height 36
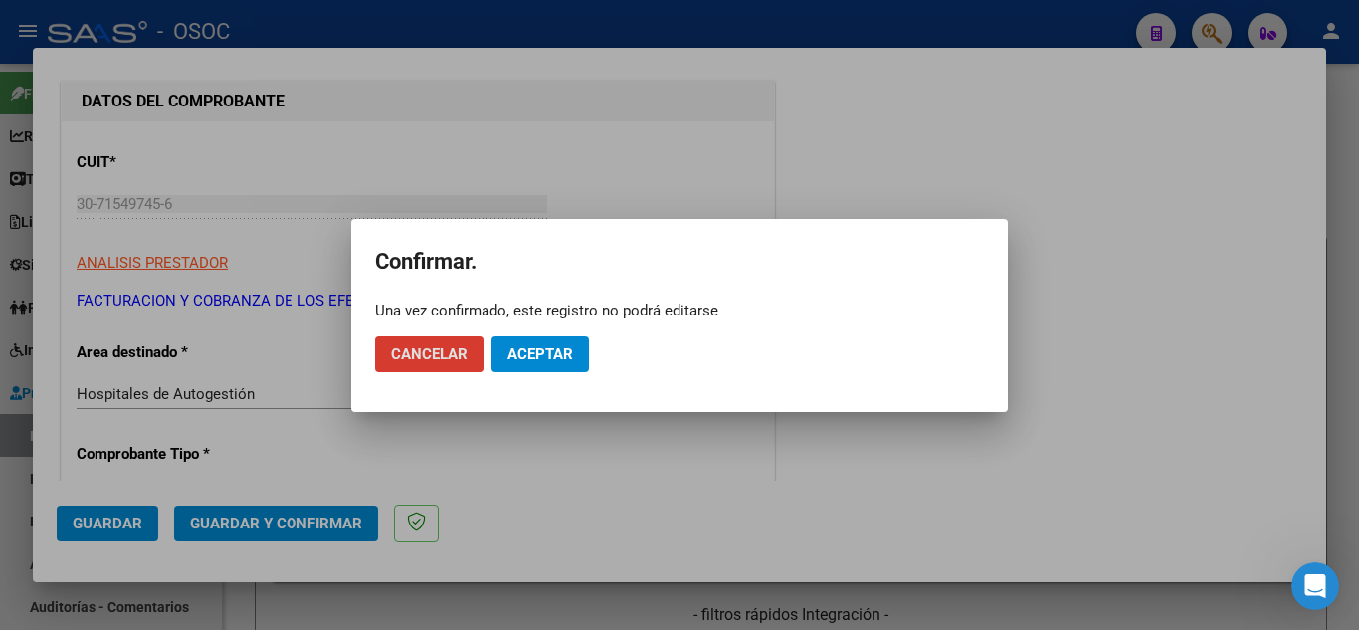
click at [536, 352] on span "Aceptar" at bounding box center [540, 354] width 66 height 18
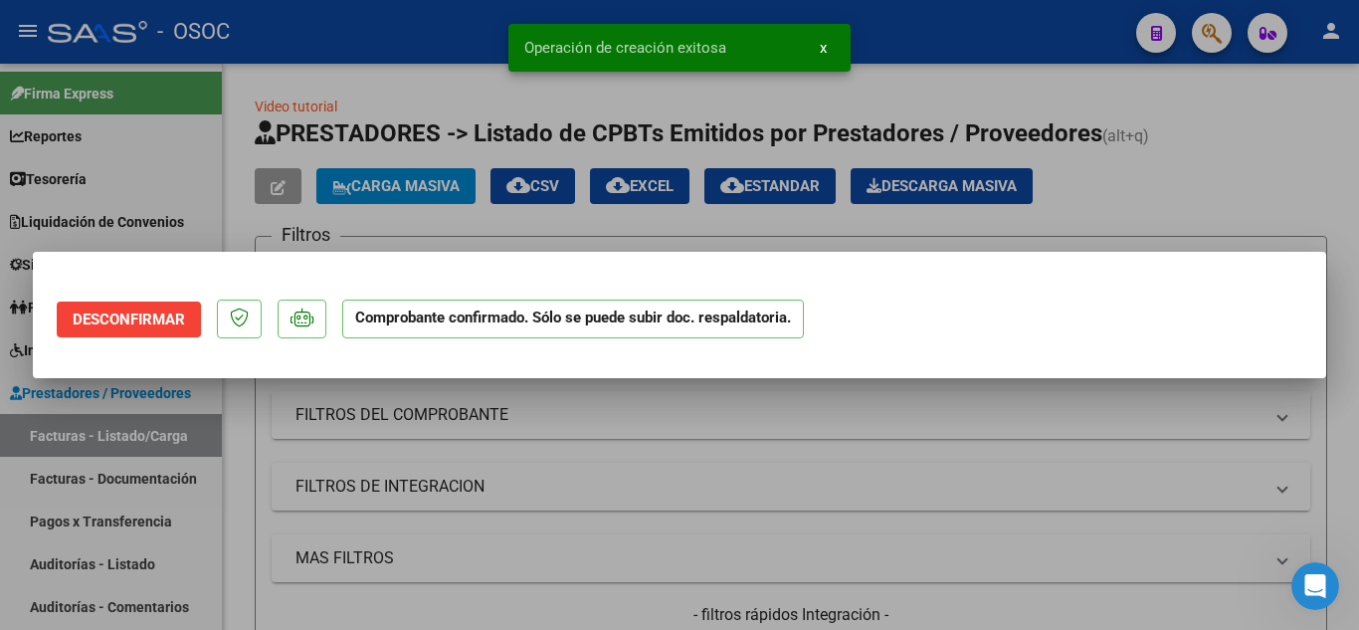
scroll to position [0, 0]
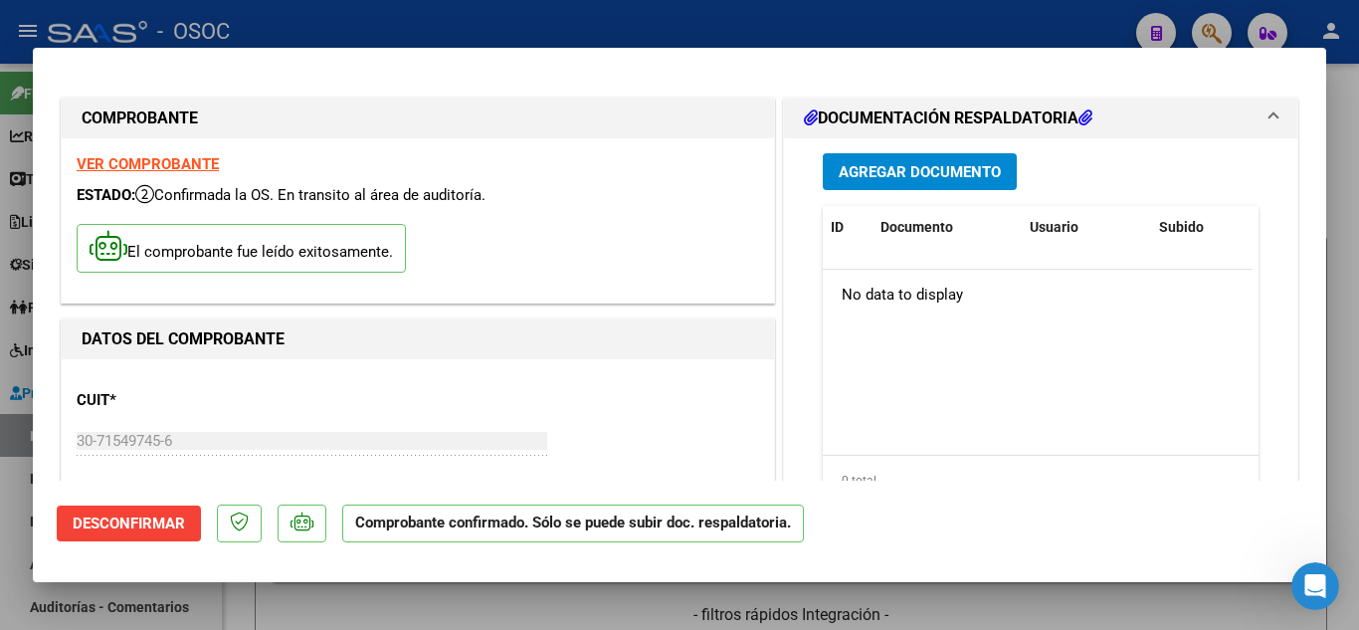
click at [510, 592] on div at bounding box center [679, 315] width 1359 height 630
type input "$ 0,00"
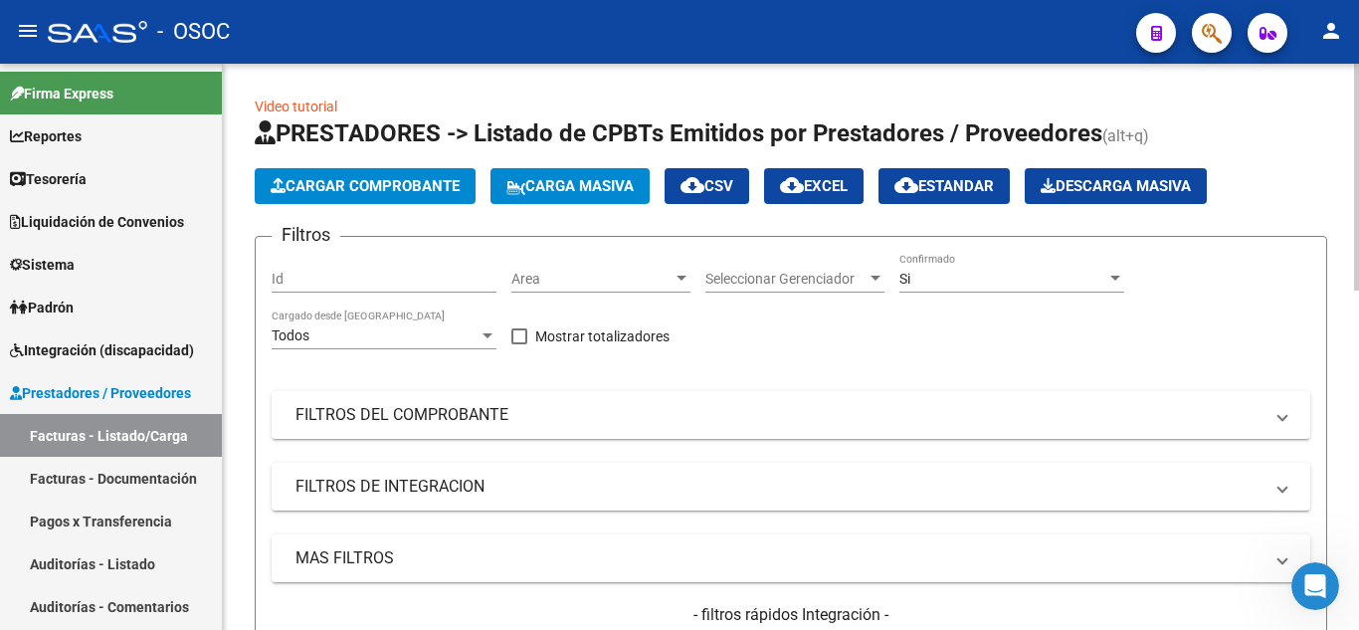
click at [370, 192] on span "Cargar Comprobante" at bounding box center [365, 186] width 189 height 18
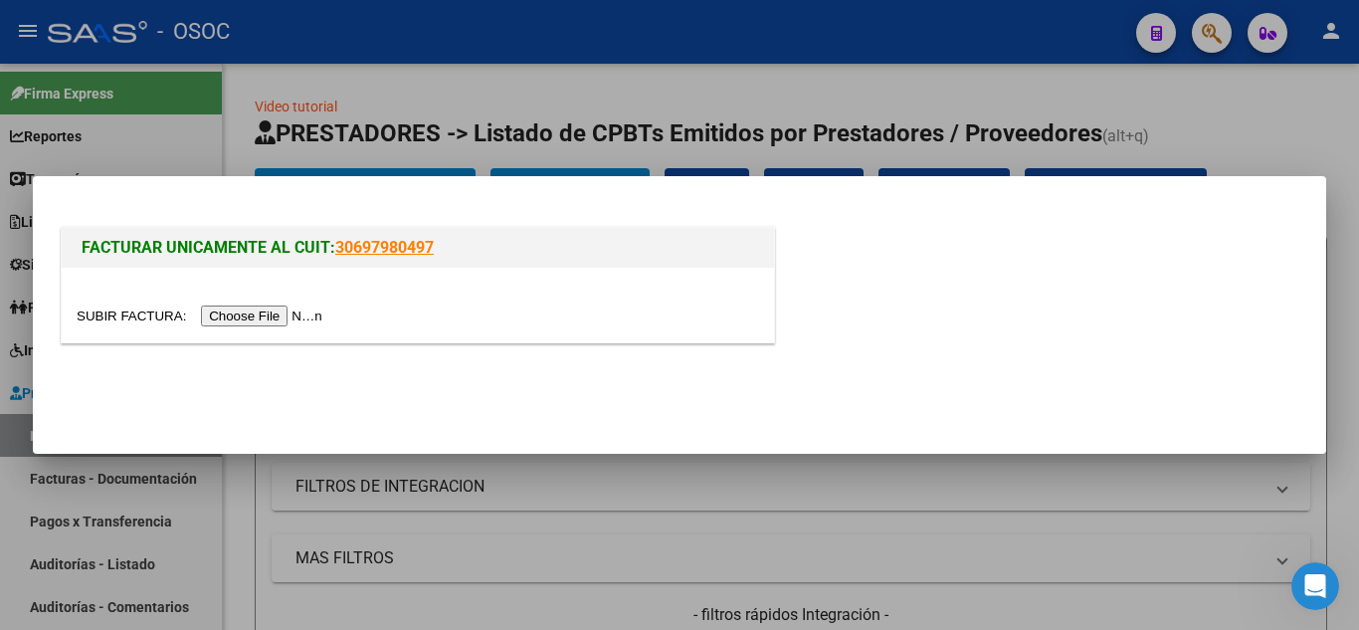
click at [292, 316] on input "file" at bounding box center [203, 315] width 252 height 21
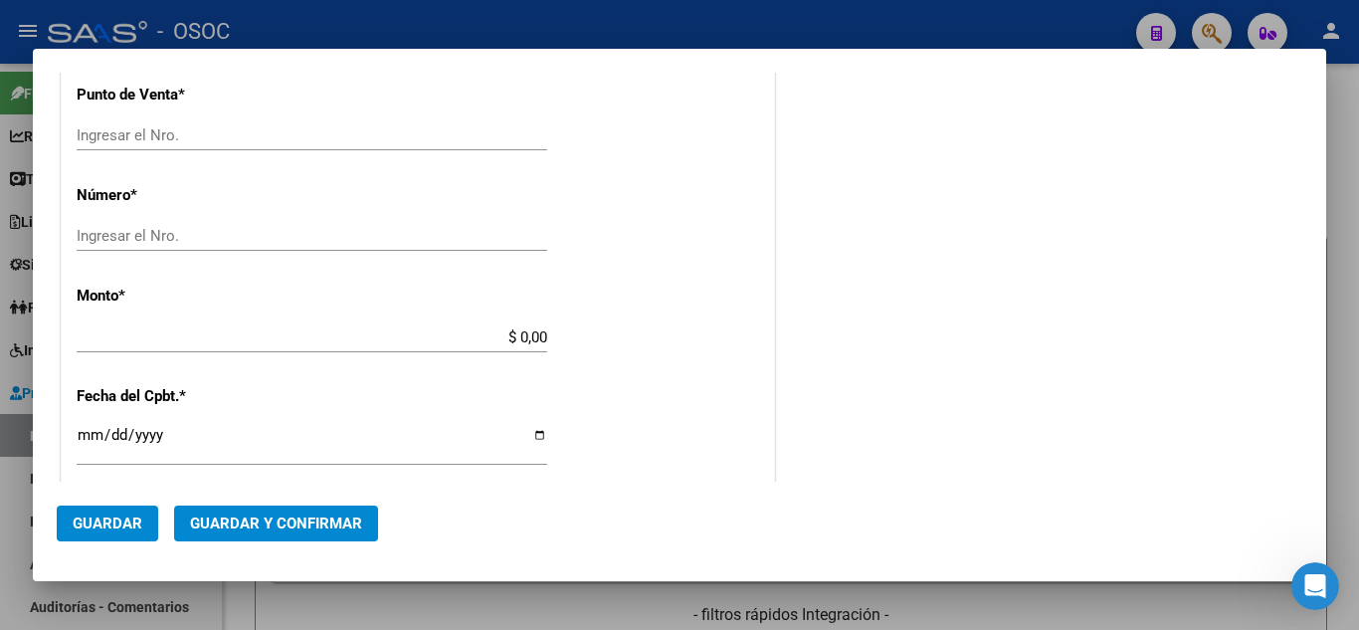
scroll to position [1092, 0]
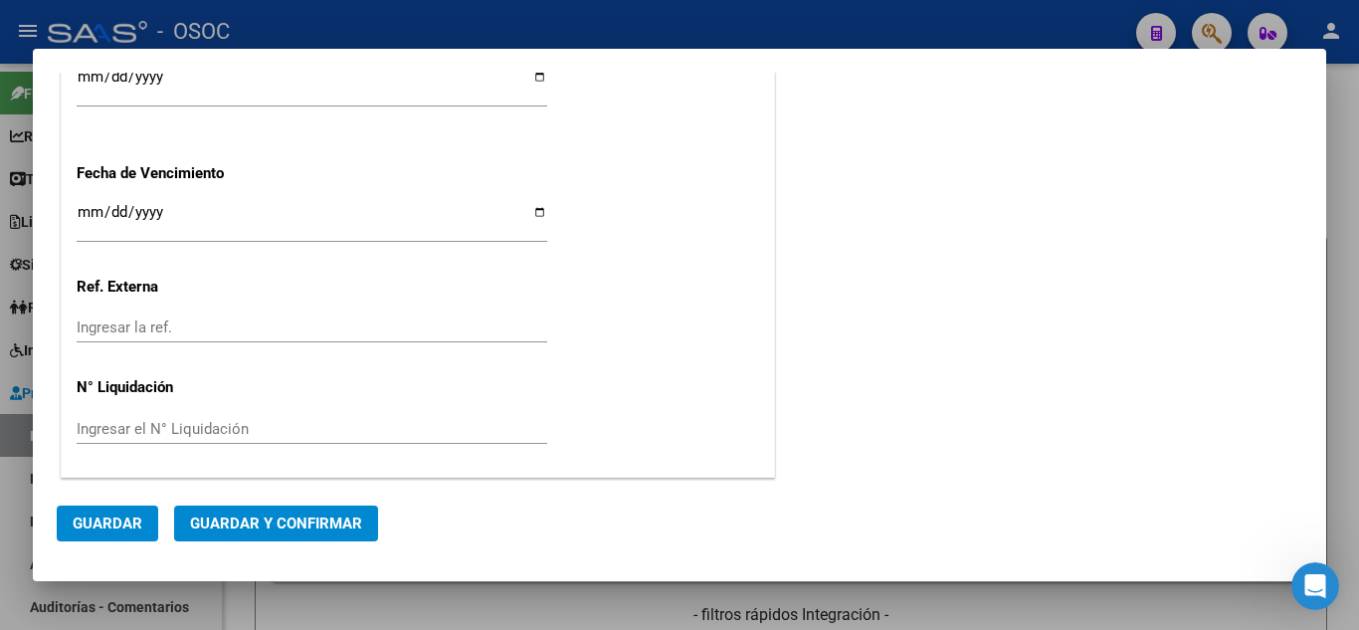
click at [1336, 332] on div at bounding box center [679, 315] width 1359 height 630
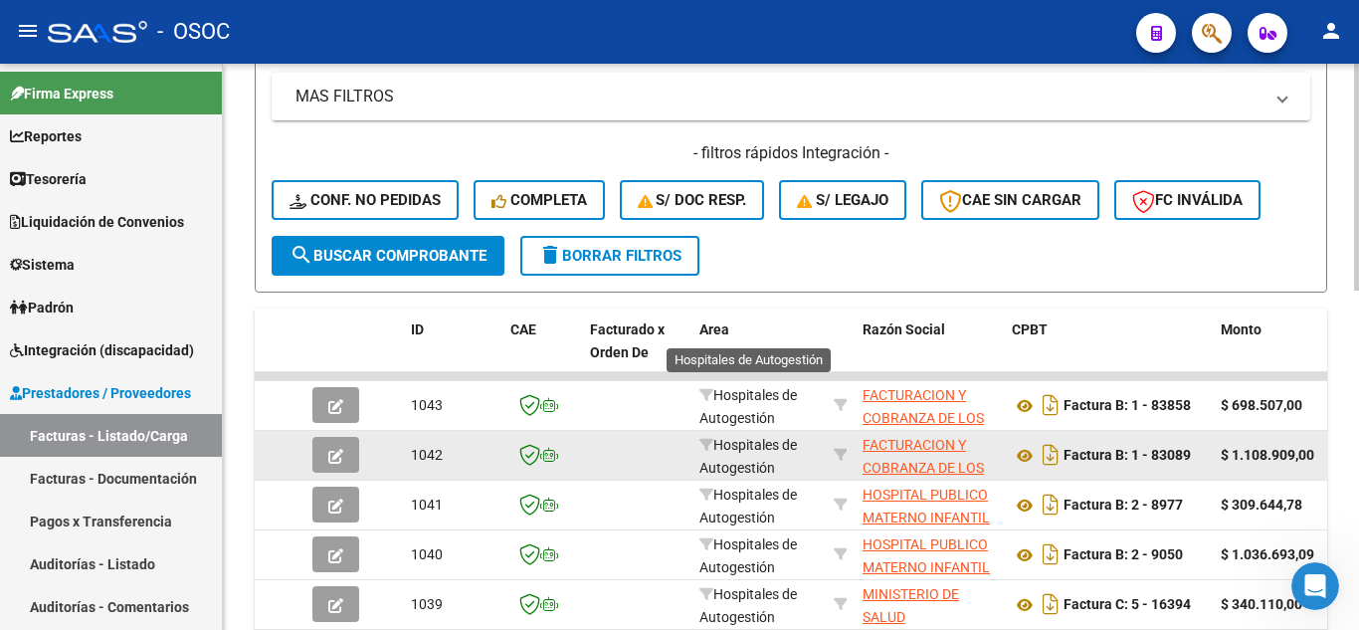
scroll to position [597, 0]
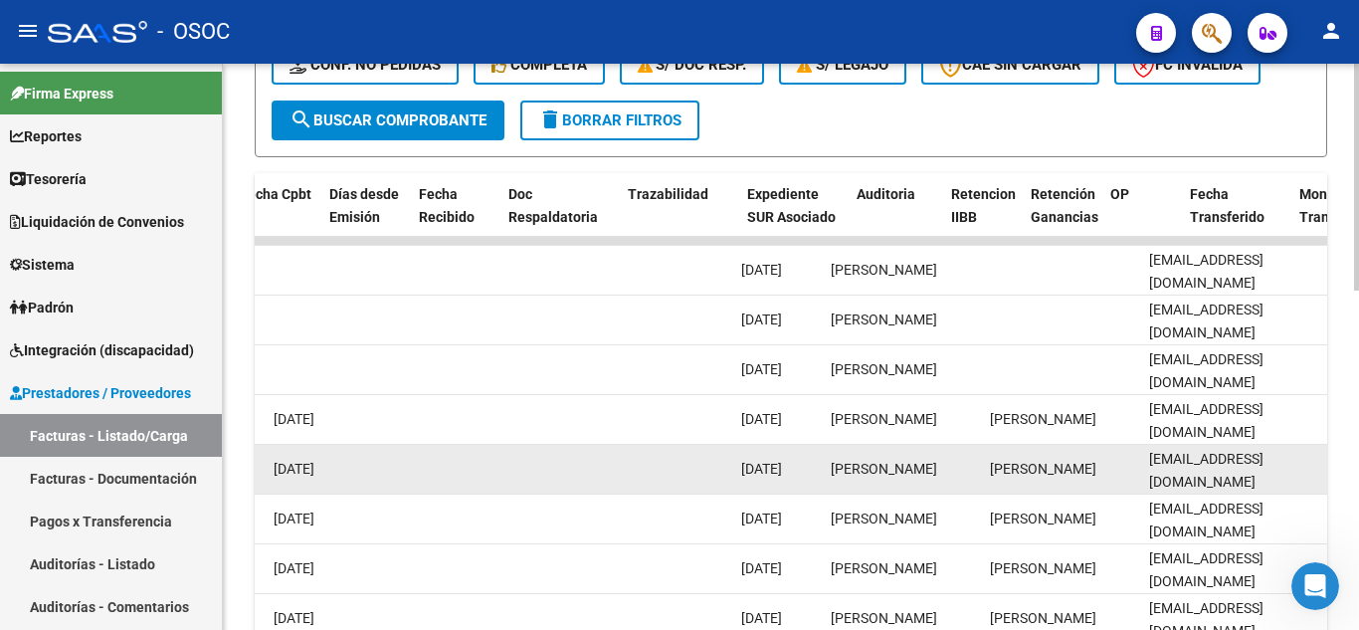
drag, startPoint x: 809, startPoint y: 463, endPoint x: 1175, endPoint y: 450, distance: 366.3
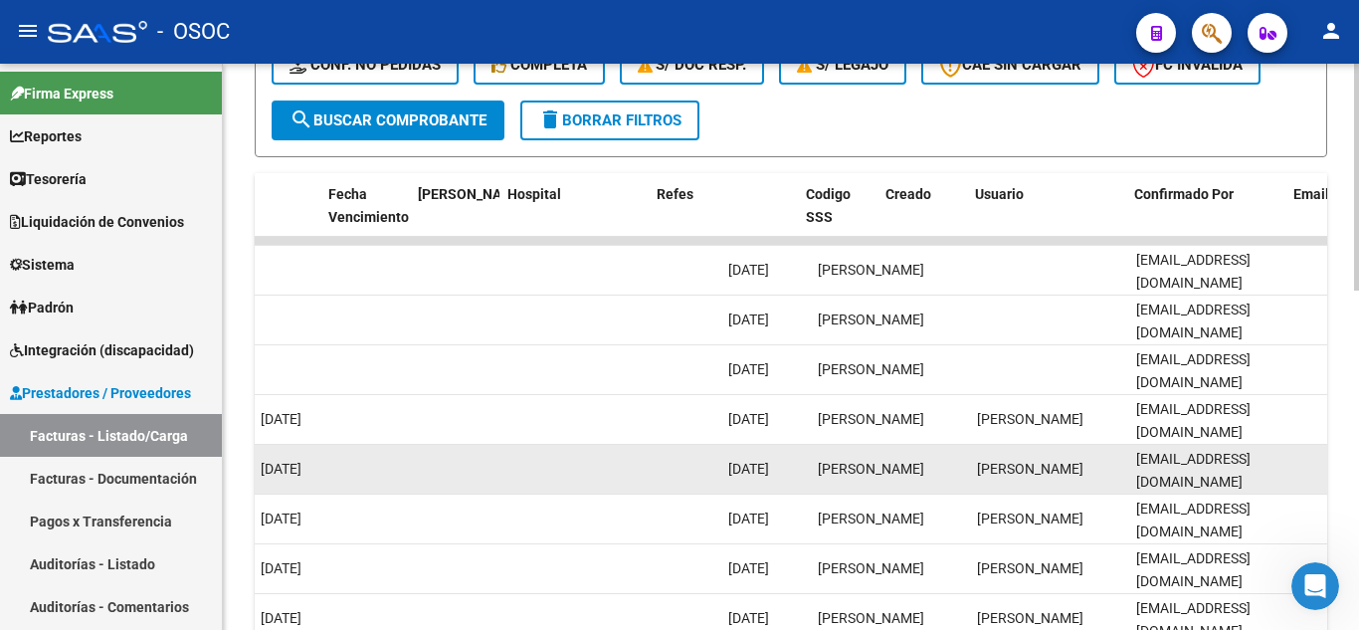
scroll to position [0, 1407]
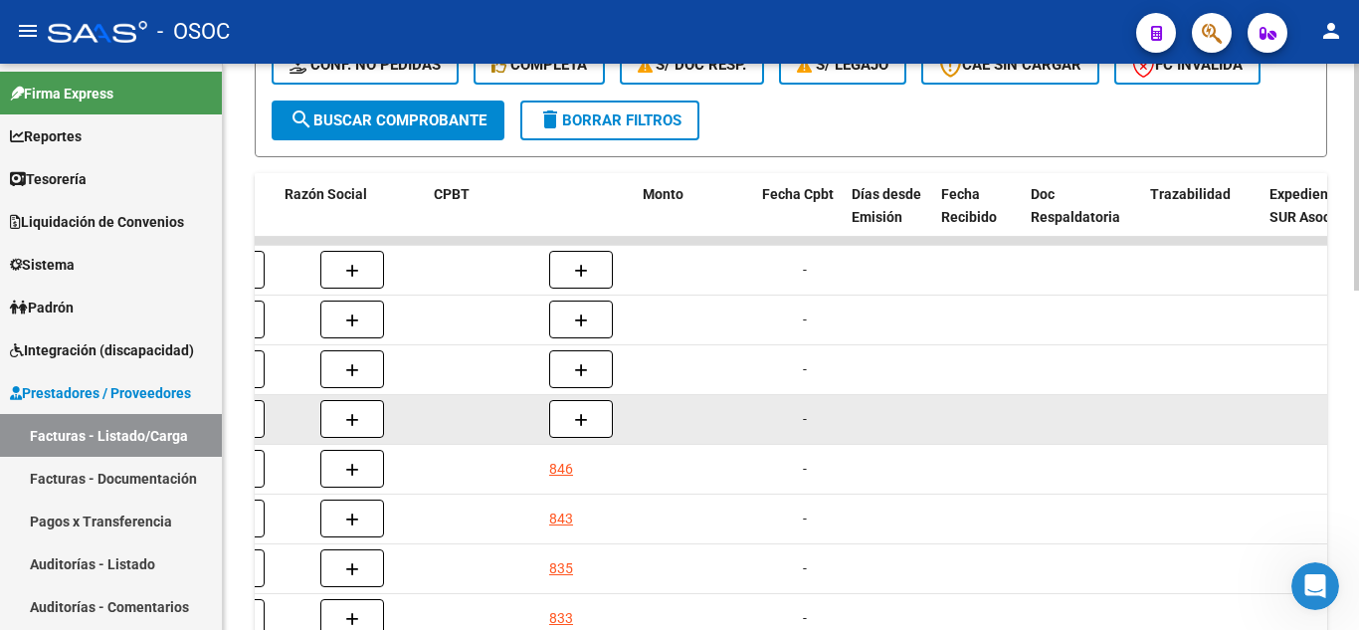
drag, startPoint x: 935, startPoint y: 440, endPoint x: 744, endPoint y: 424, distance: 191.6
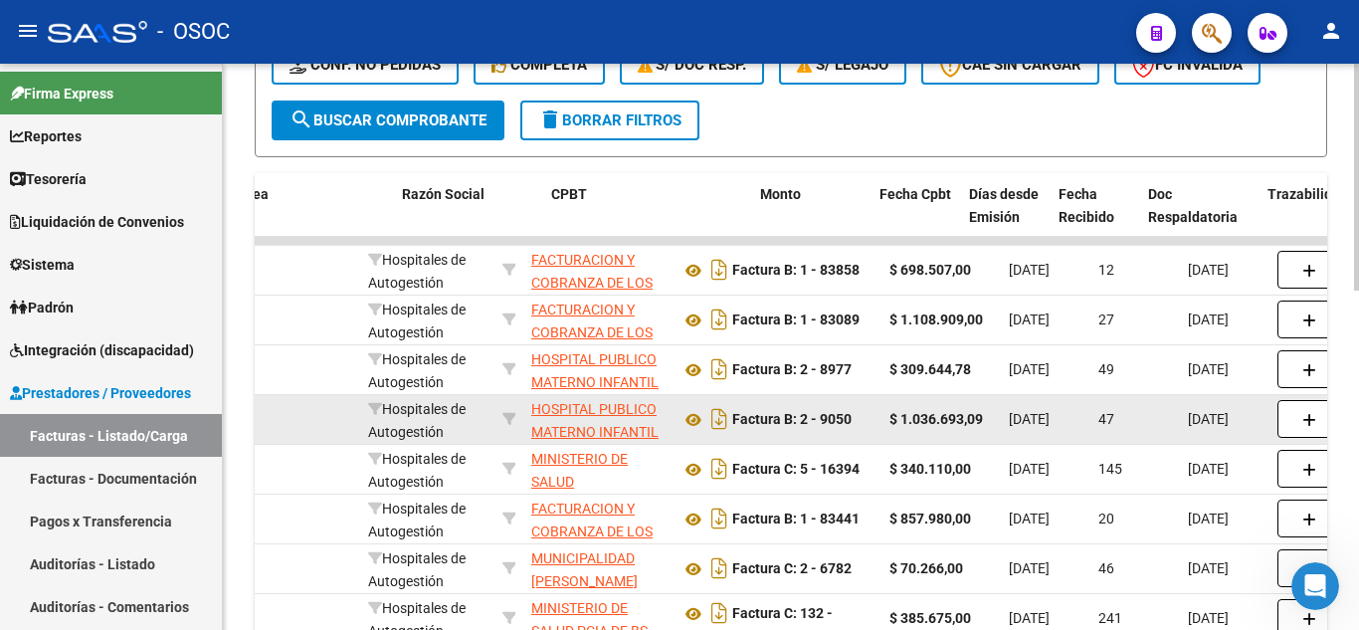
drag, startPoint x: 746, startPoint y: 424, endPoint x: 857, endPoint y: 424, distance: 111.4
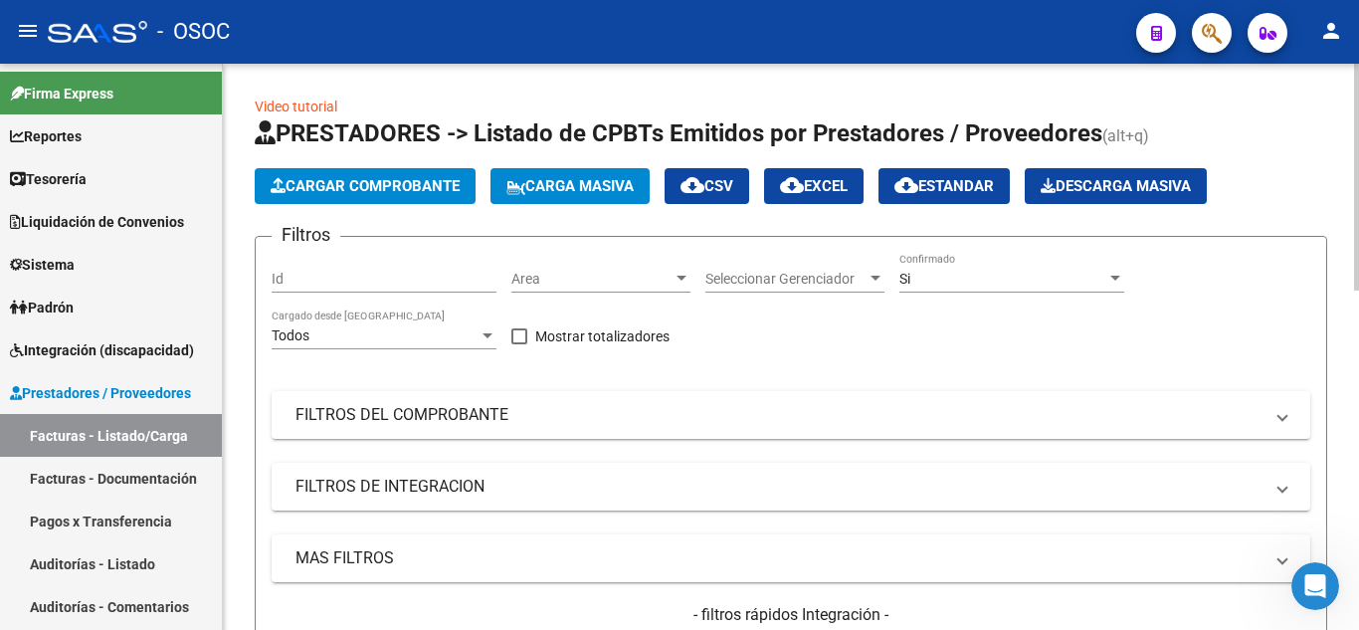
click at [402, 193] on span "Cargar Comprobante" at bounding box center [365, 186] width 189 height 18
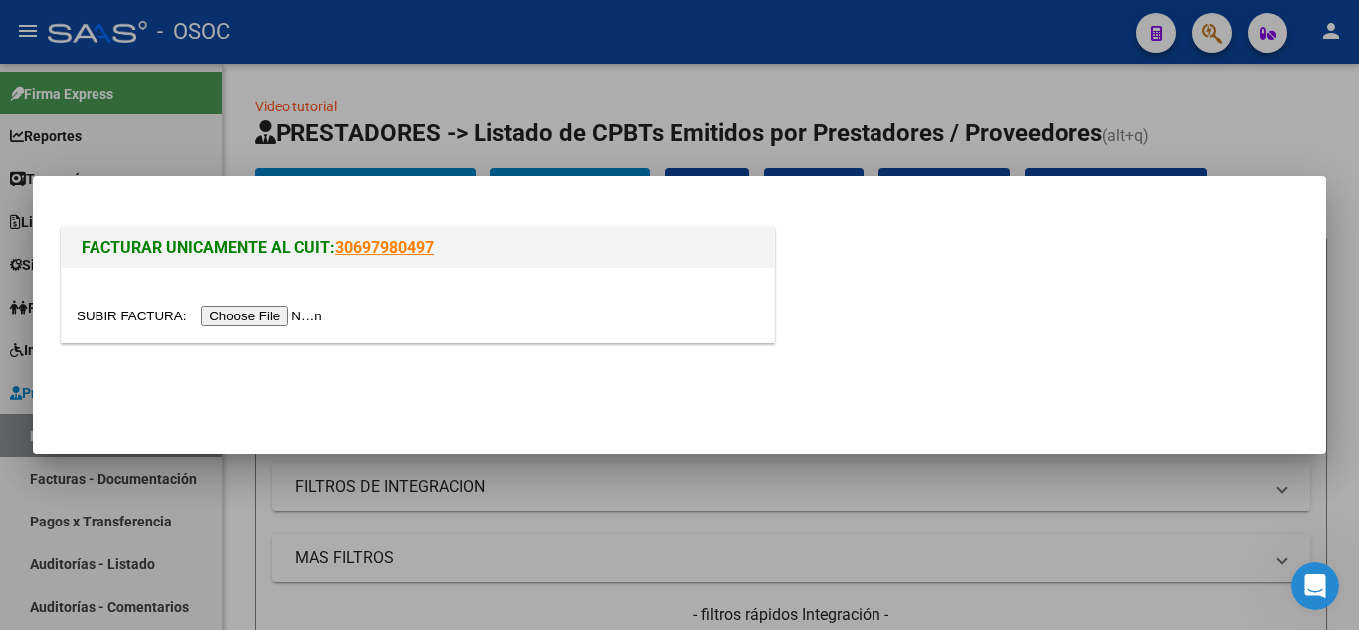
click at [275, 310] on input "file" at bounding box center [203, 315] width 252 height 21
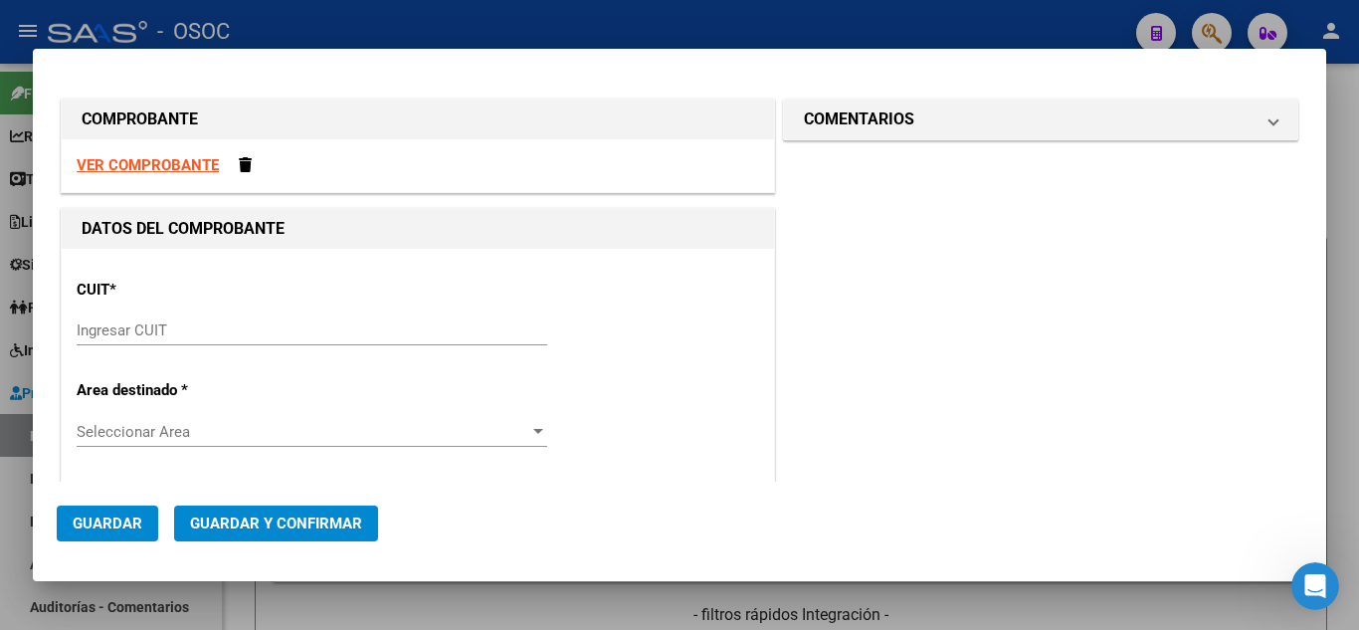
drag, startPoint x: 687, startPoint y: 435, endPoint x: 761, endPoint y: 293, distance: 159.3
click at [198, 163] on strong "VER COMPROBANTE" at bounding box center [148, 165] width 142 height 18
click at [184, 318] on div "Ingresar CUIT" at bounding box center [312, 330] width 470 height 30
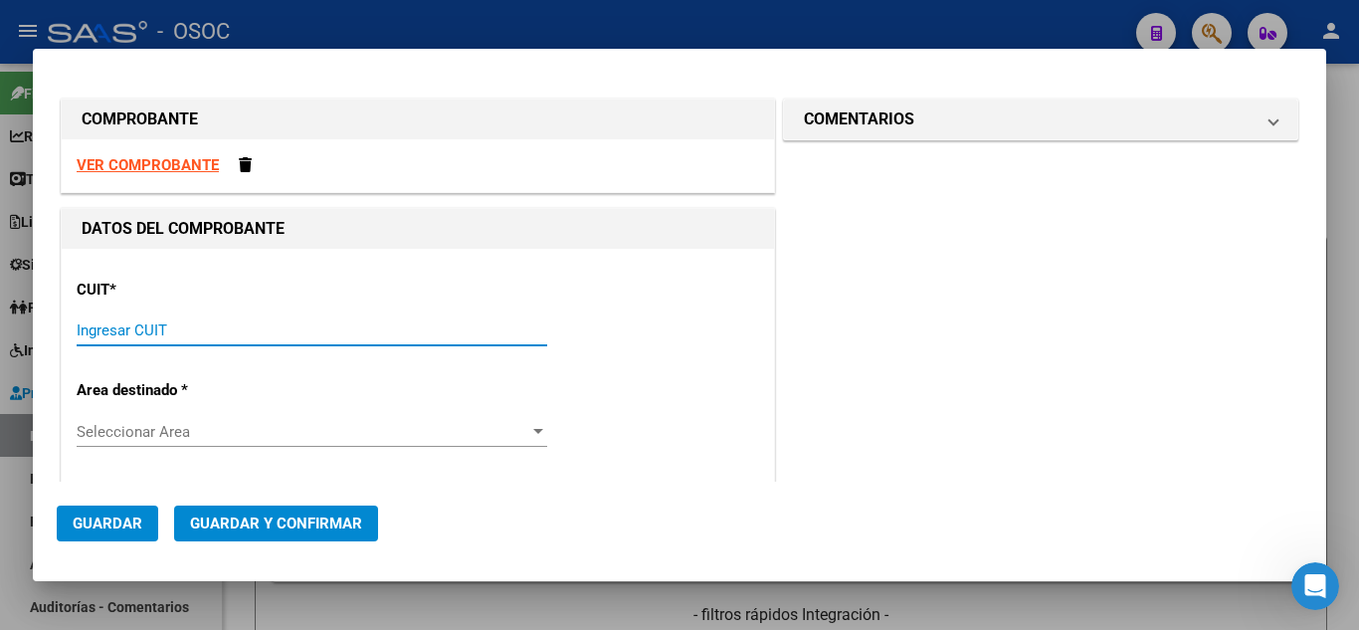
click at [178, 337] on input "Ingresar CUIT" at bounding box center [312, 330] width 470 height 18
paste input "30-69182284-9"
type input "30-69182284-9"
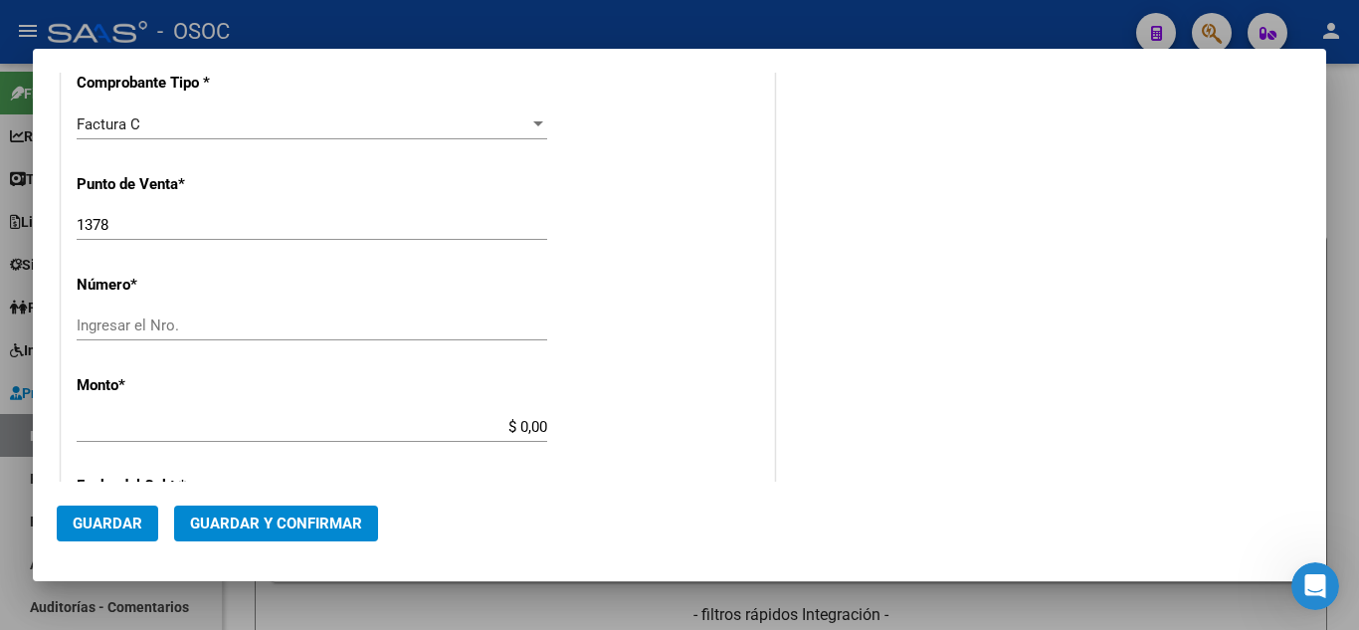
scroll to position [398, 0]
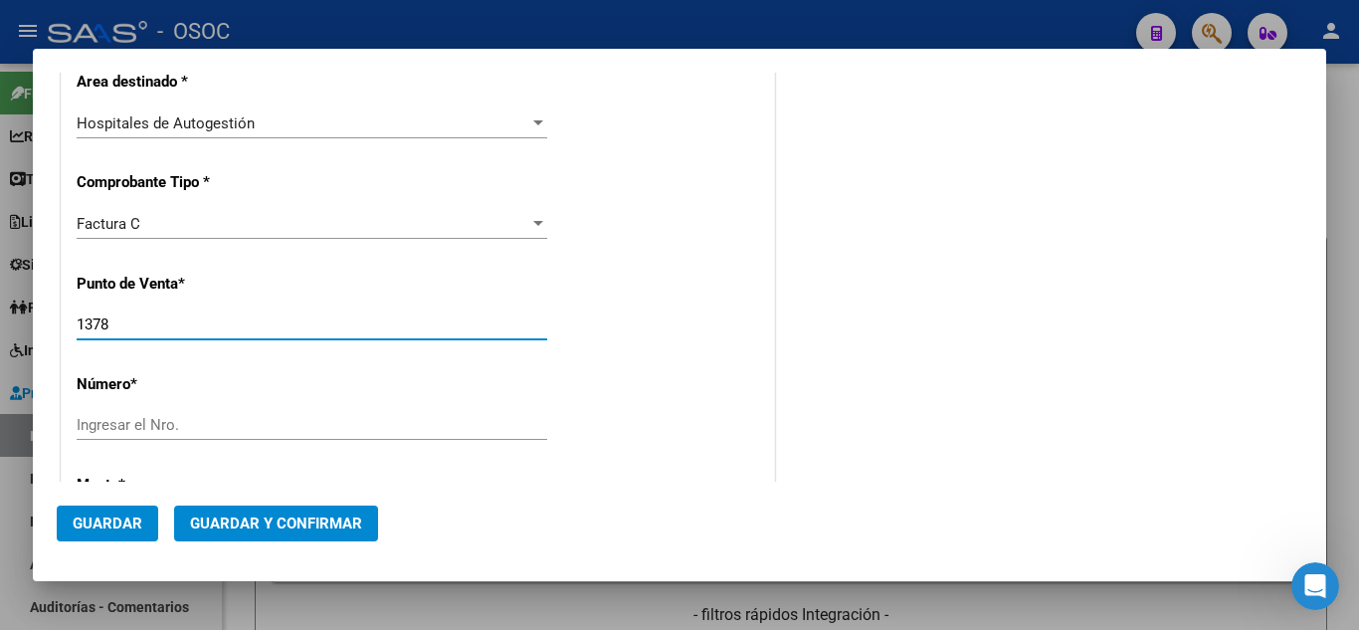
drag, startPoint x: 130, startPoint y: 327, endPoint x: 24, endPoint y: 327, distance: 106.4
click at [5, 326] on div "COMPROBANTE VER COMPROBANTE DATOS DEL COMPROBANTE CUIT * 30-69182284-9 Ingresar…" at bounding box center [679, 315] width 1359 height 630
paste input "602"
type input "1602"
drag, startPoint x: 391, startPoint y: 313, endPoint x: 558, endPoint y: 312, distance: 167.1
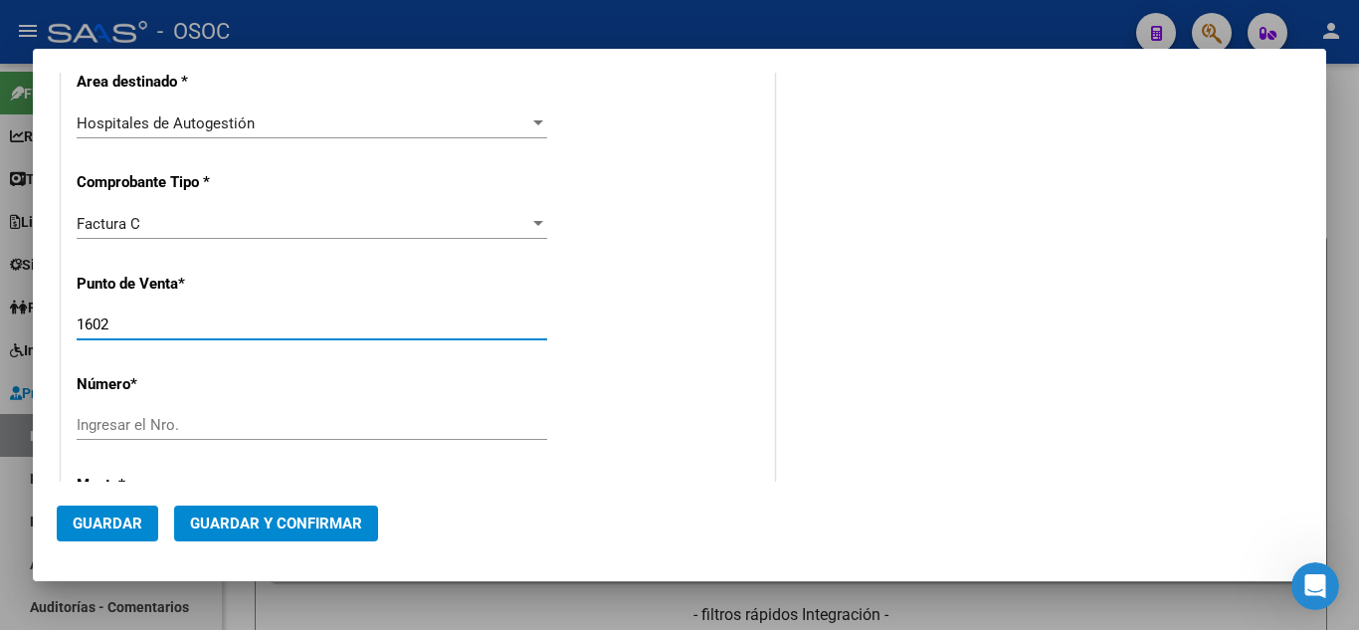
click at [394, 313] on div "1602 Ingresar el Nro." at bounding box center [312, 324] width 470 height 30
click at [607, 327] on div "CUIT * 30-69182284-9 Ingresar CUIT ANALISIS PRESTADOR SISTEMA PROVINCIAL DE [PE…" at bounding box center [418, 556] width 712 height 1410
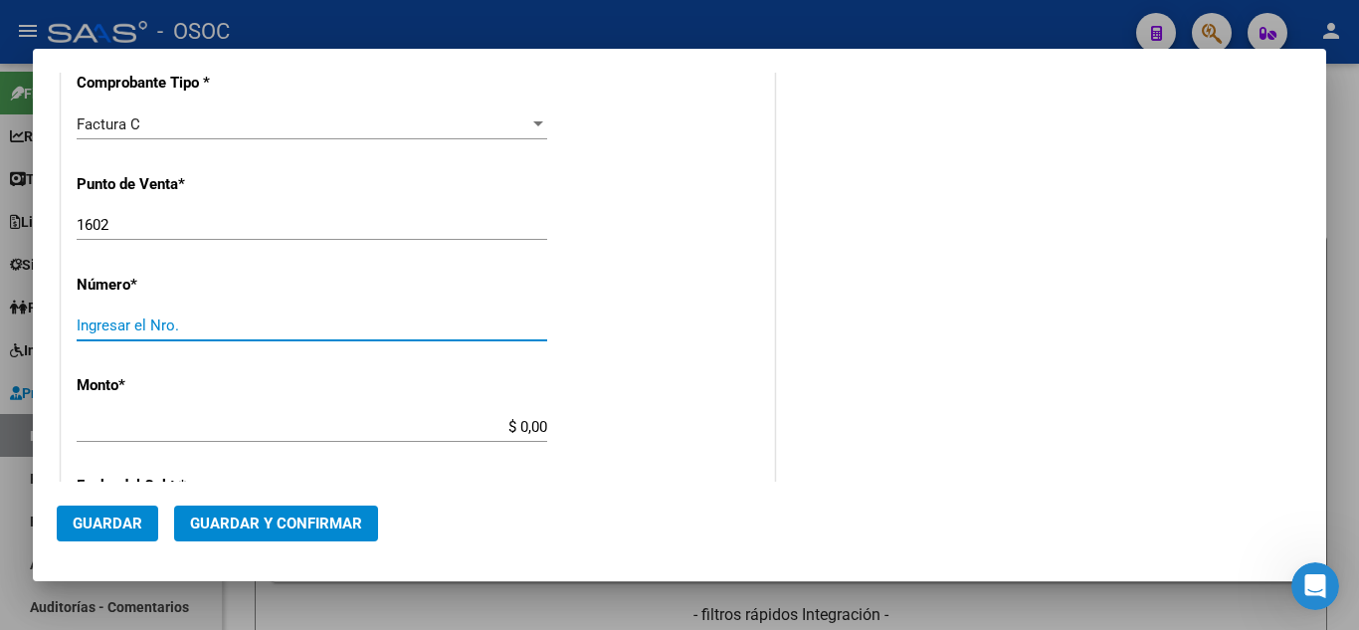
click at [233, 331] on input "Ingresar el Nro." at bounding box center [312, 325] width 470 height 18
click at [169, 316] on input "Ingresar el Nro." at bounding box center [312, 325] width 470 height 18
paste input "34301"
type input "34301"
drag, startPoint x: 640, startPoint y: 374, endPoint x: 405, endPoint y: 377, distance: 234.7
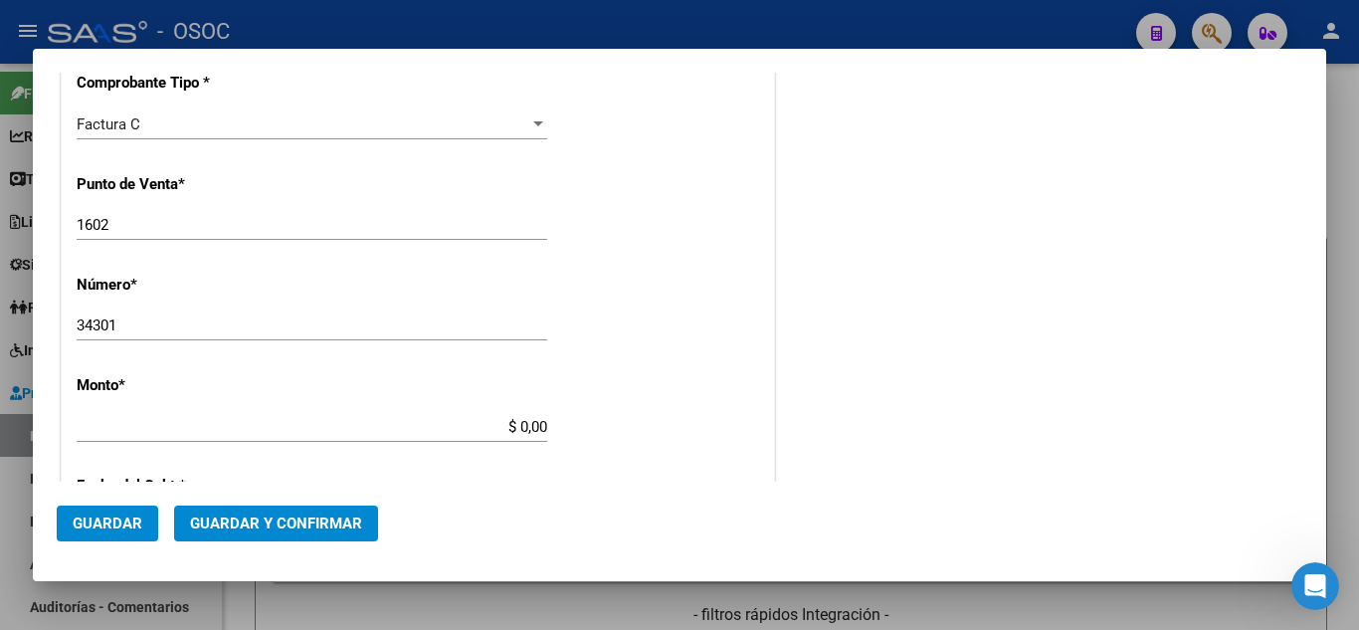
click at [637, 375] on div "CUIT * 30-69182284-9 Ingresar CUIT ANALISIS PRESTADOR SISTEMA PROVINCIAL DE [PE…" at bounding box center [418, 456] width 712 height 1410
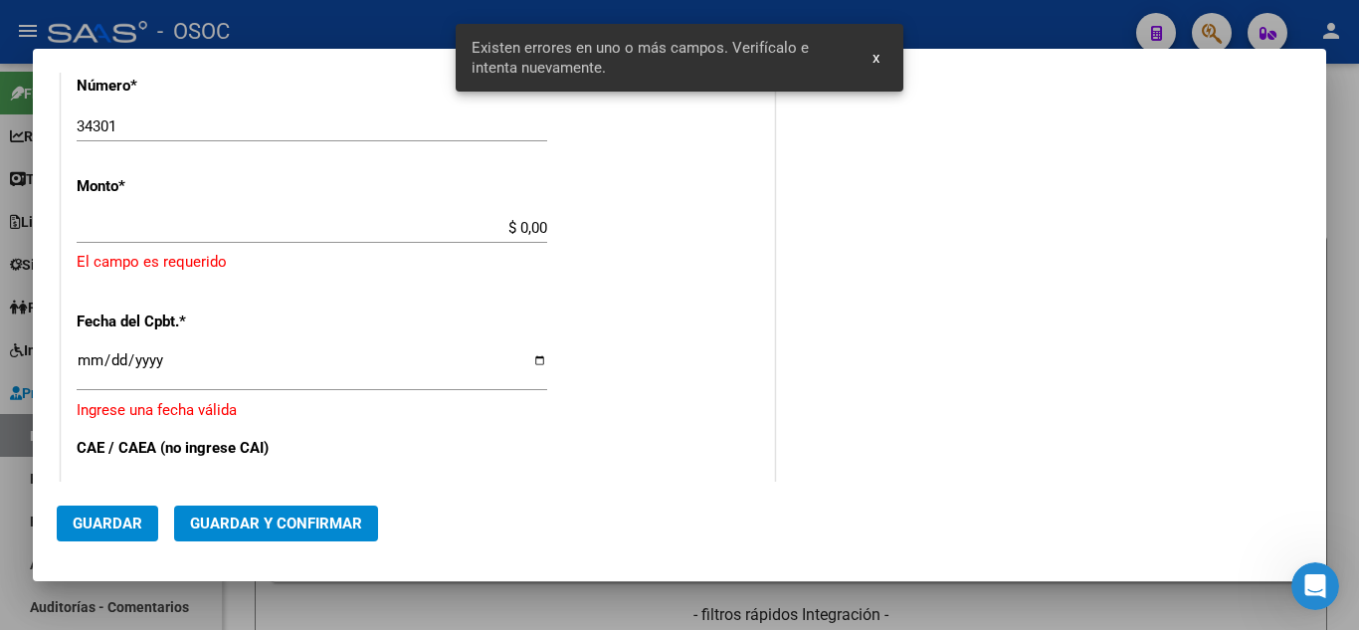
scroll to position [638, 0]
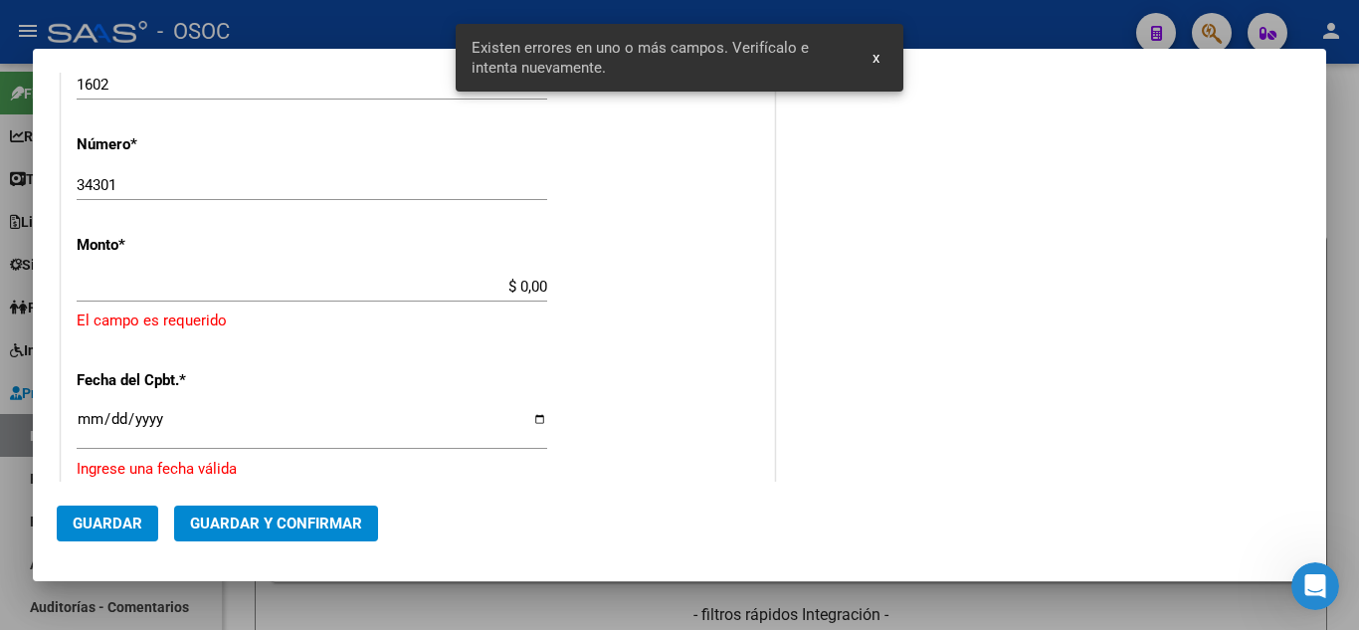
click at [242, 281] on input "$ 0,00" at bounding box center [312, 286] width 470 height 18
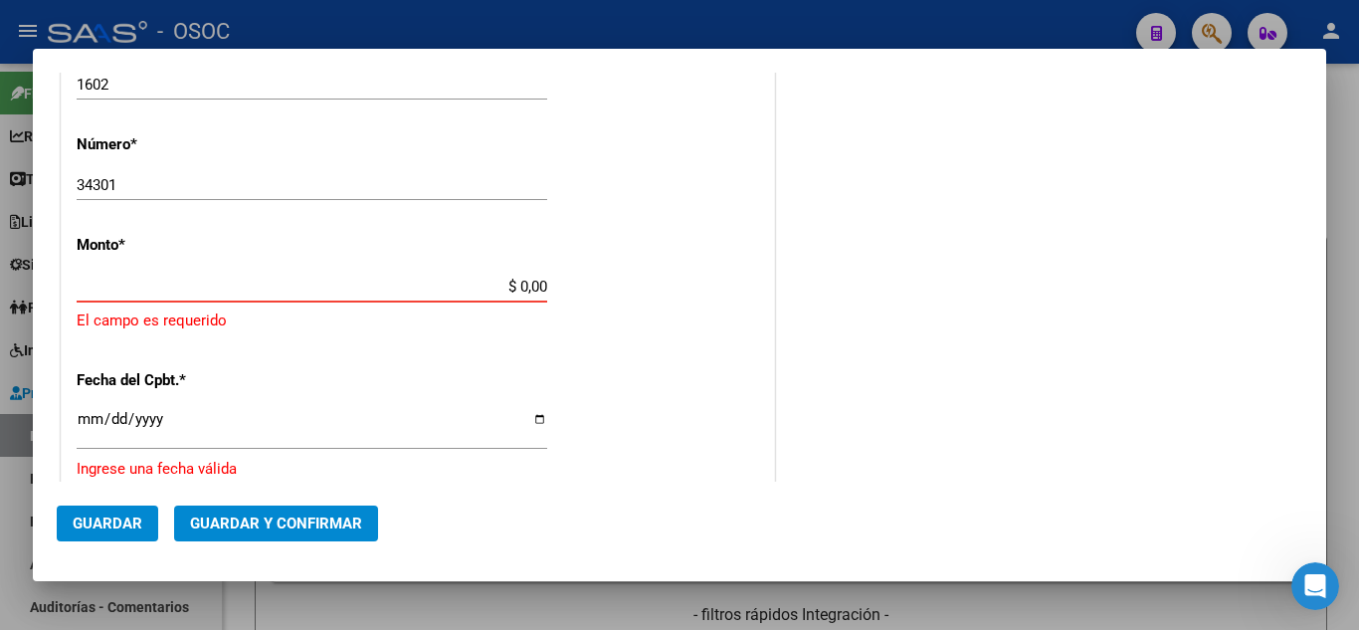
paste input "$21.068,05"
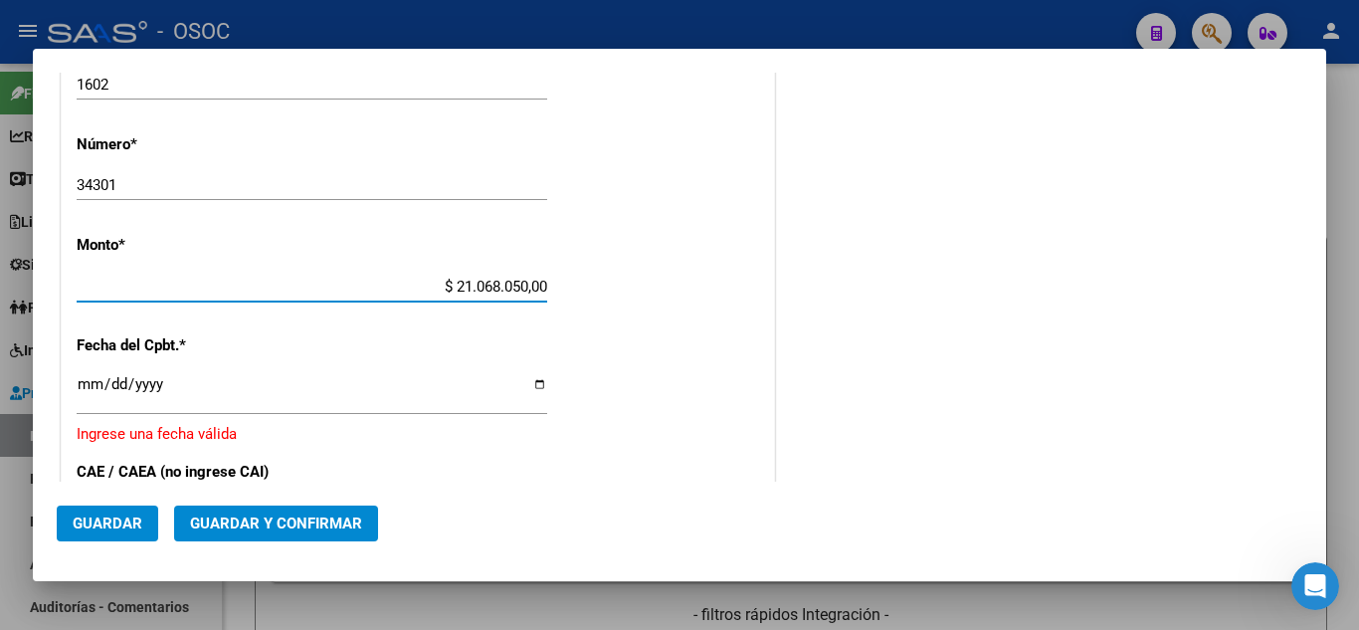
click at [157, 282] on input "$ 21.068.050,00" at bounding box center [312, 286] width 470 height 18
click at [779, 442] on div "COMENTARIOS Comentarios De la Obra Social: Comentarios de la Obra Social (no vi…" at bounding box center [1040, 247] width 523 height 1581
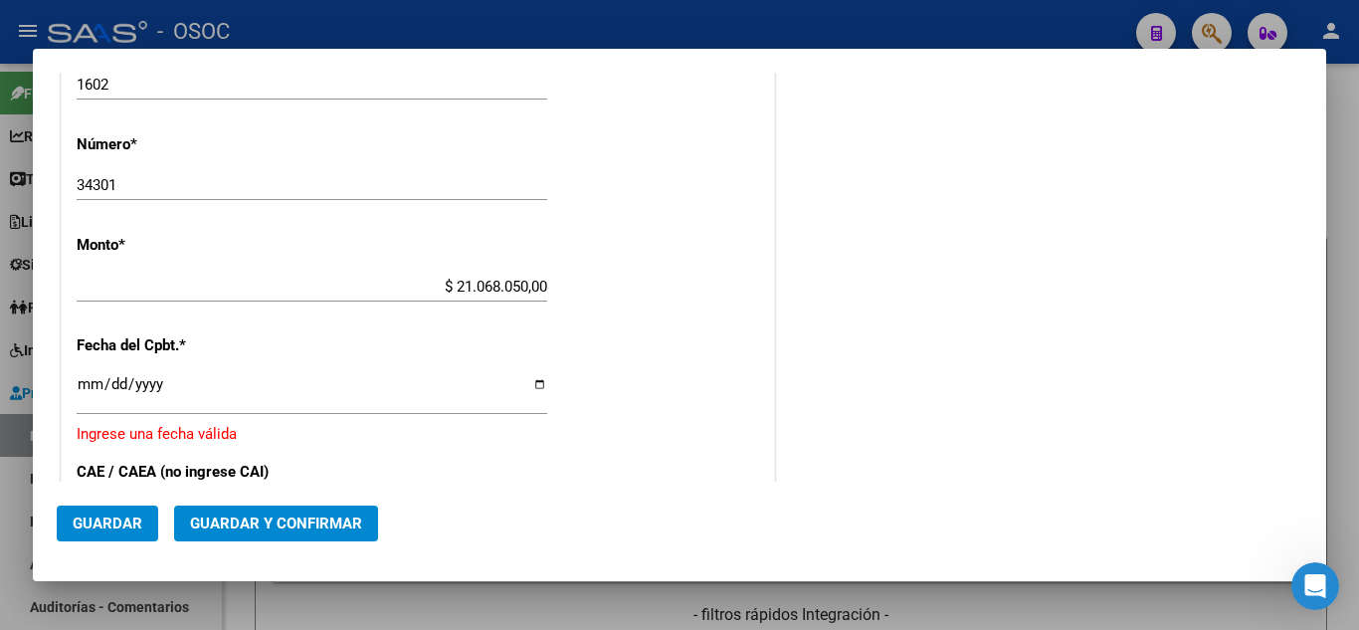
click at [467, 284] on input "$ 21.068.050,00" at bounding box center [312, 286] width 470 height 18
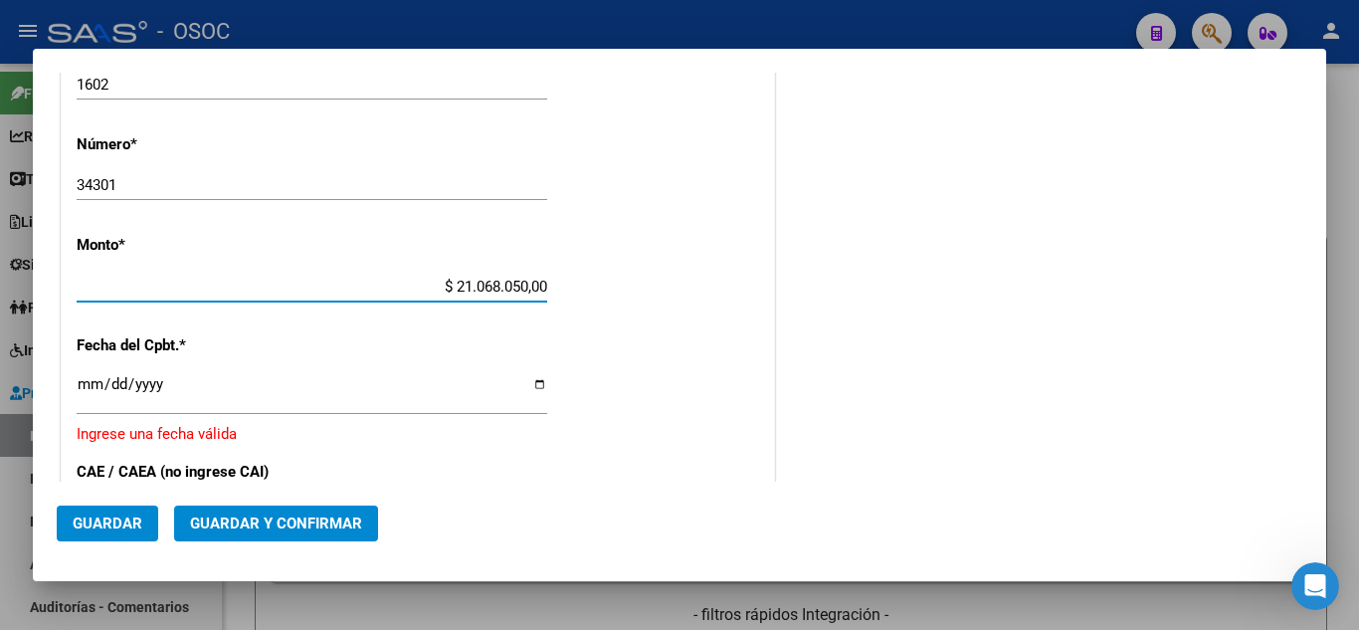
click at [467, 284] on input "$ 21.068.050,00" at bounding box center [312, 286] width 470 height 18
paste input "$21.068,05"
type input "$ 21.068,05"
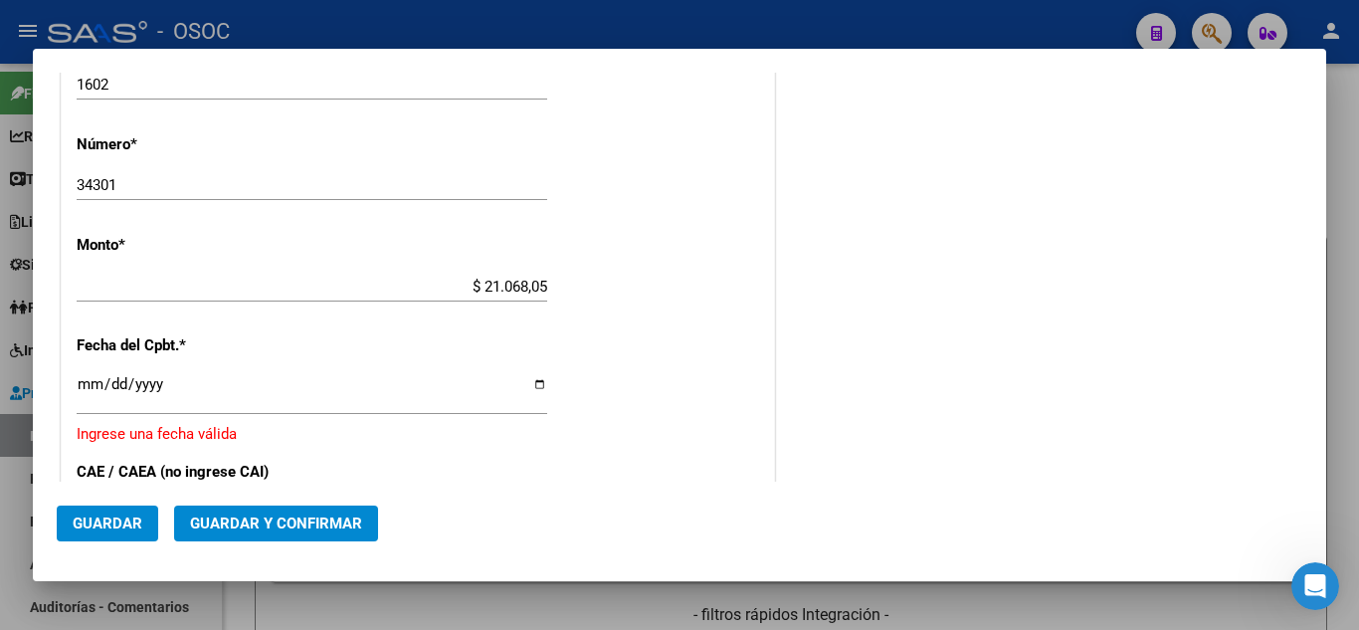
click at [562, 325] on div "CUIT * 30-69182284-9 Ingresar CUIT ANALISIS PRESTADOR SISTEMA PROVINCIAL DE [PE…" at bounding box center [418, 322] width 712 height 1422
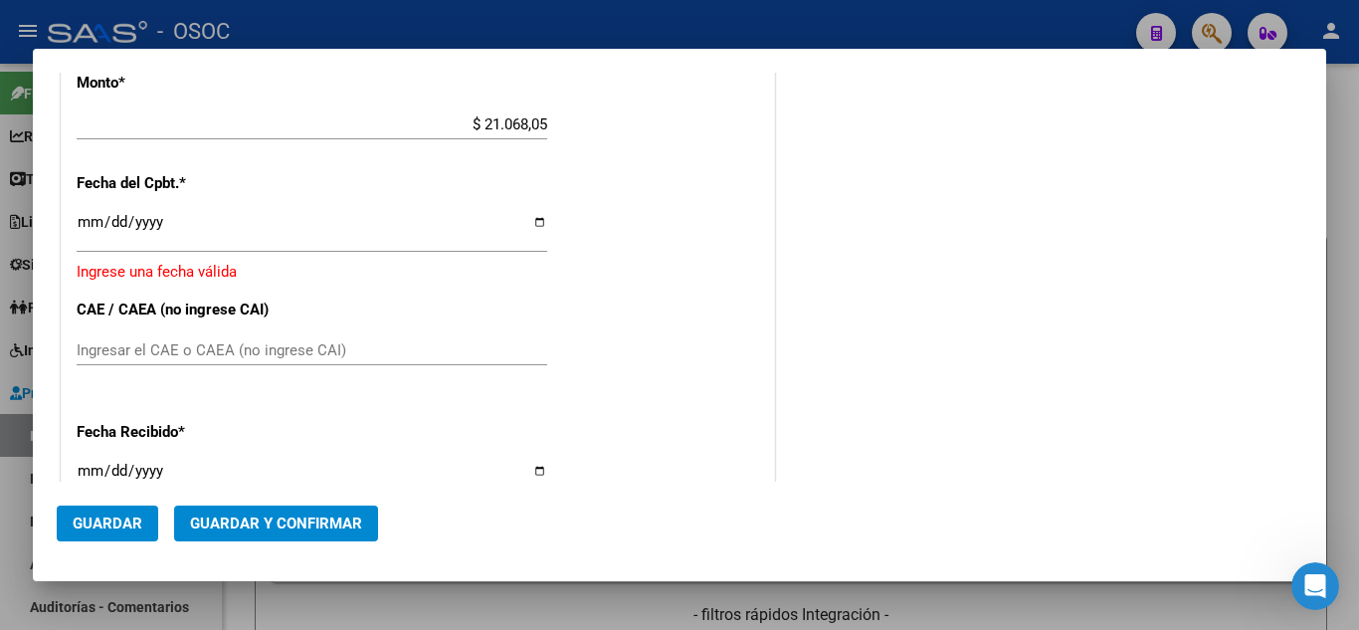
scroll to position [836, 0]
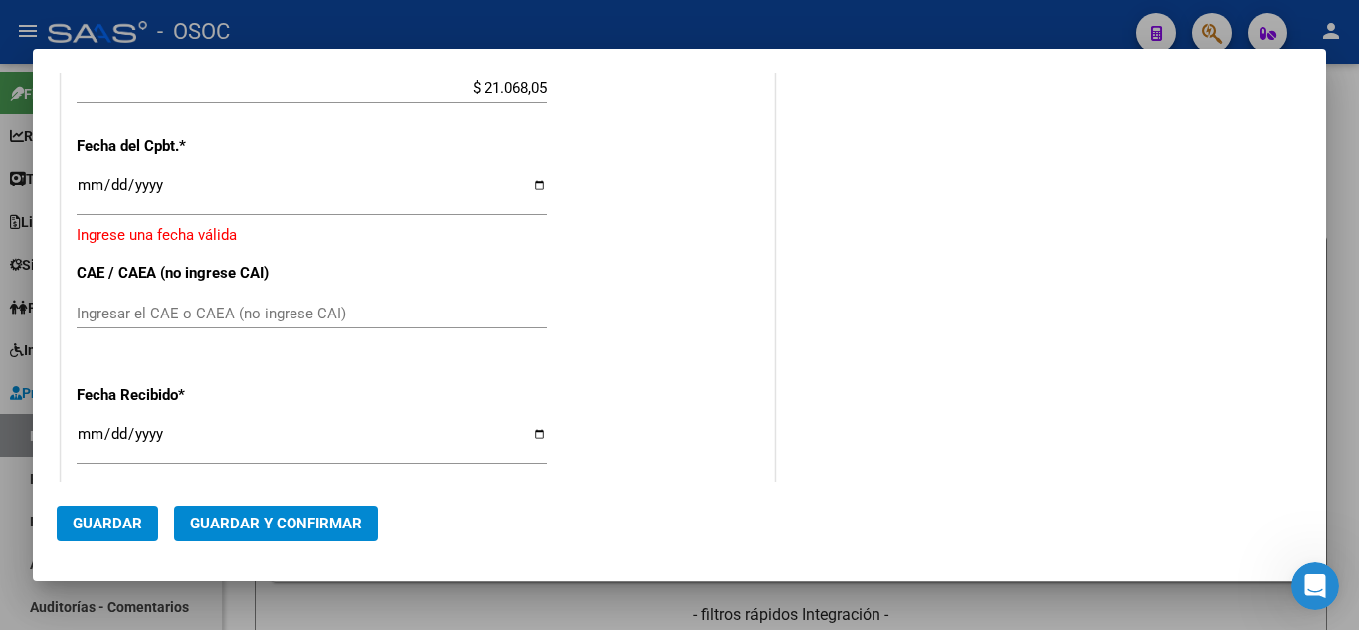
drag, startPoint x: 87, startPoint y: 175, endPoint x: 103, endPoint y: 253, distance: 79.4
click at [87, 180] on div "Ingresar la fecha" at bounding box center [312, 194] width 470 height 43
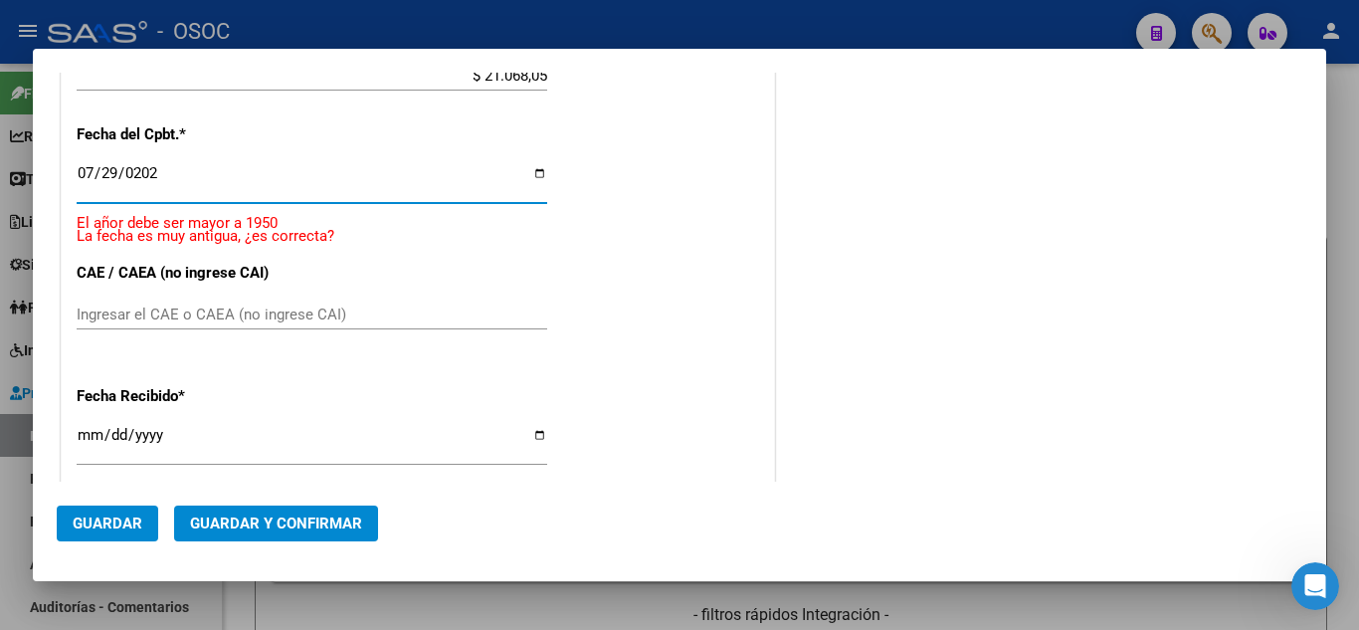
type input "[DATE]"
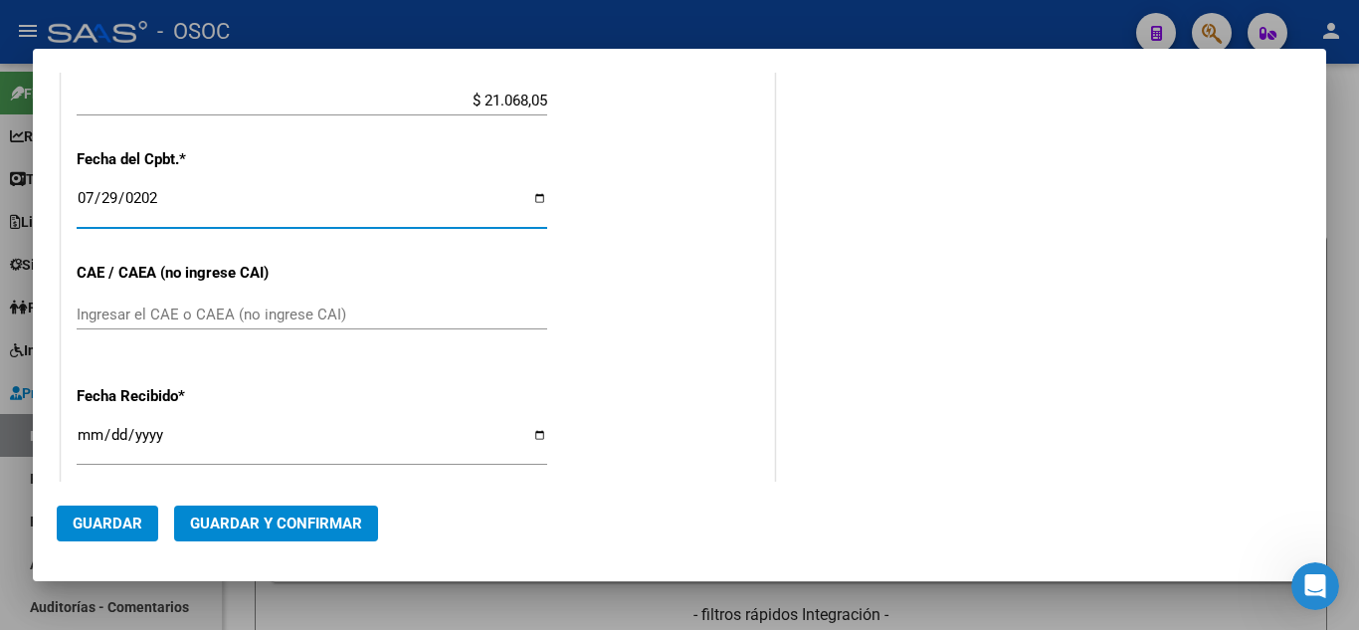
click at [671, 334] on div "CUIT * 30-69182284-9 Ingresar CUIT ANALISIS PRESTADOR SISTEMA PROVINCIAL DE [PE…" at bounding box center [418, 130] width 712 height 1410
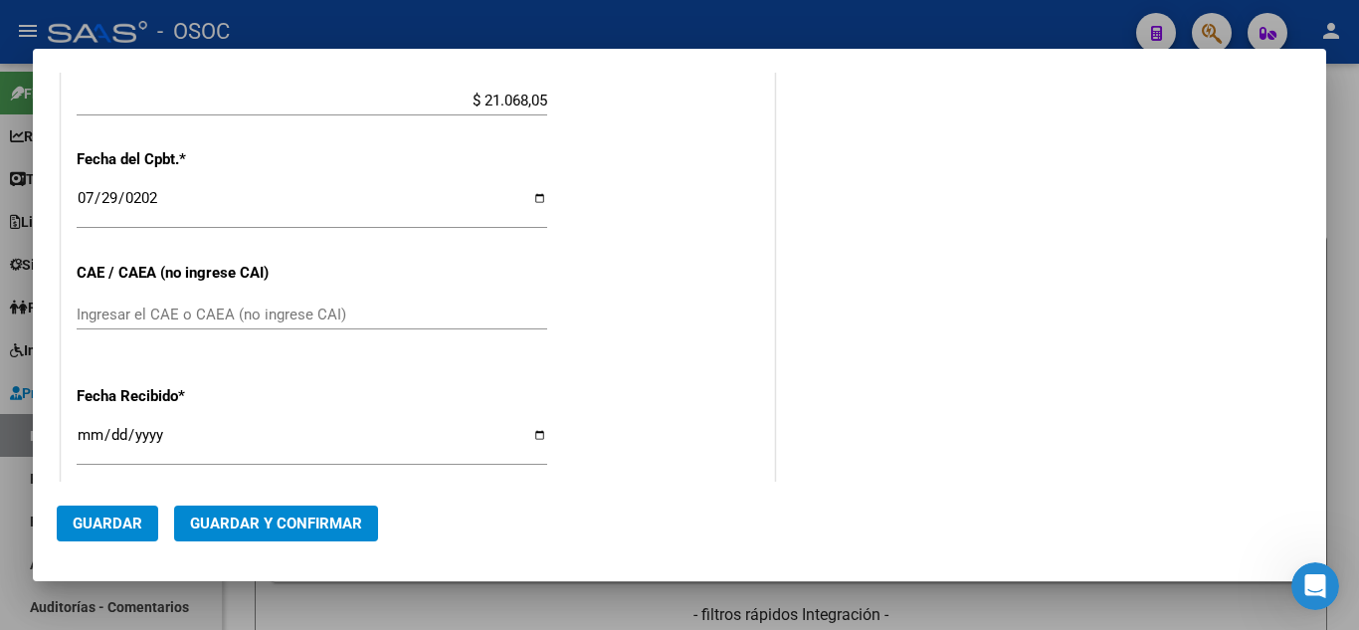
click at [201, 313] on input "Ingresar el CAE o CAEA (no ingrese CAI)" at bounding box center [312, 314] width 470 height 18
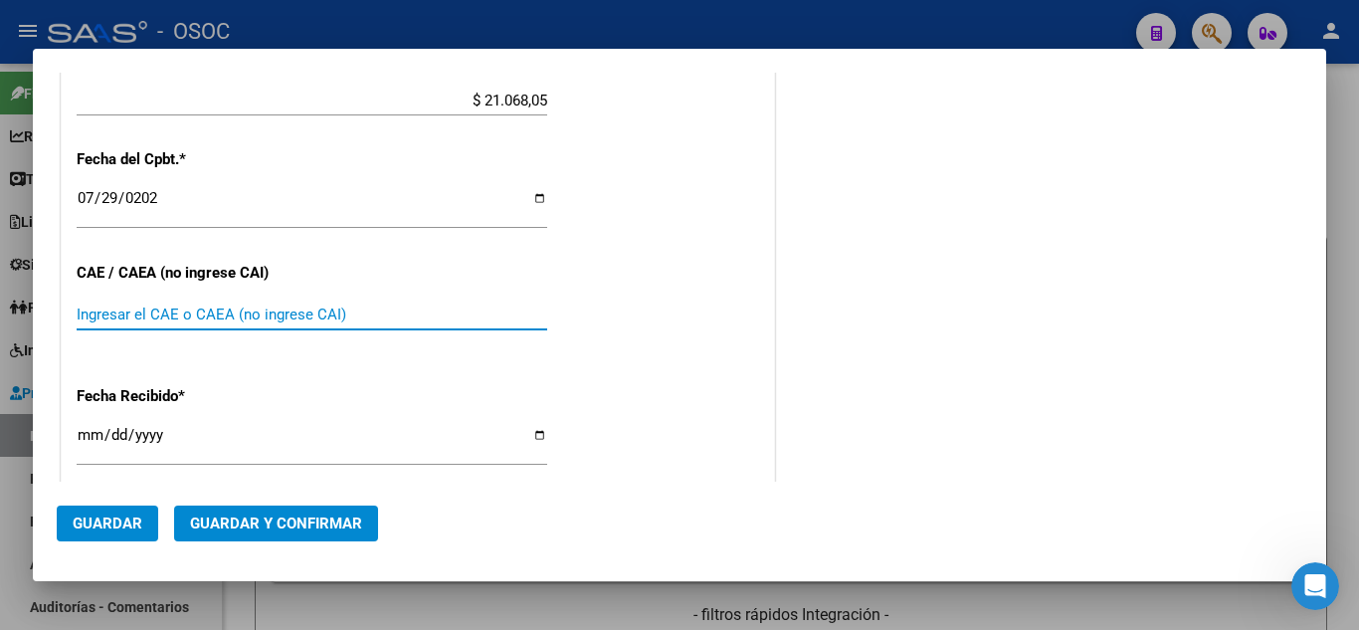
paste input "51279213692856"
type input "51279213692856"
click at [604, 333] on div "CUIT * 30-69182284-9 Ingresar CUIT ANALISIS PRESTADOR SISTEMA PROVINCIAL DE [PE…" at bounding box center [418, 130] width 712 height 1410
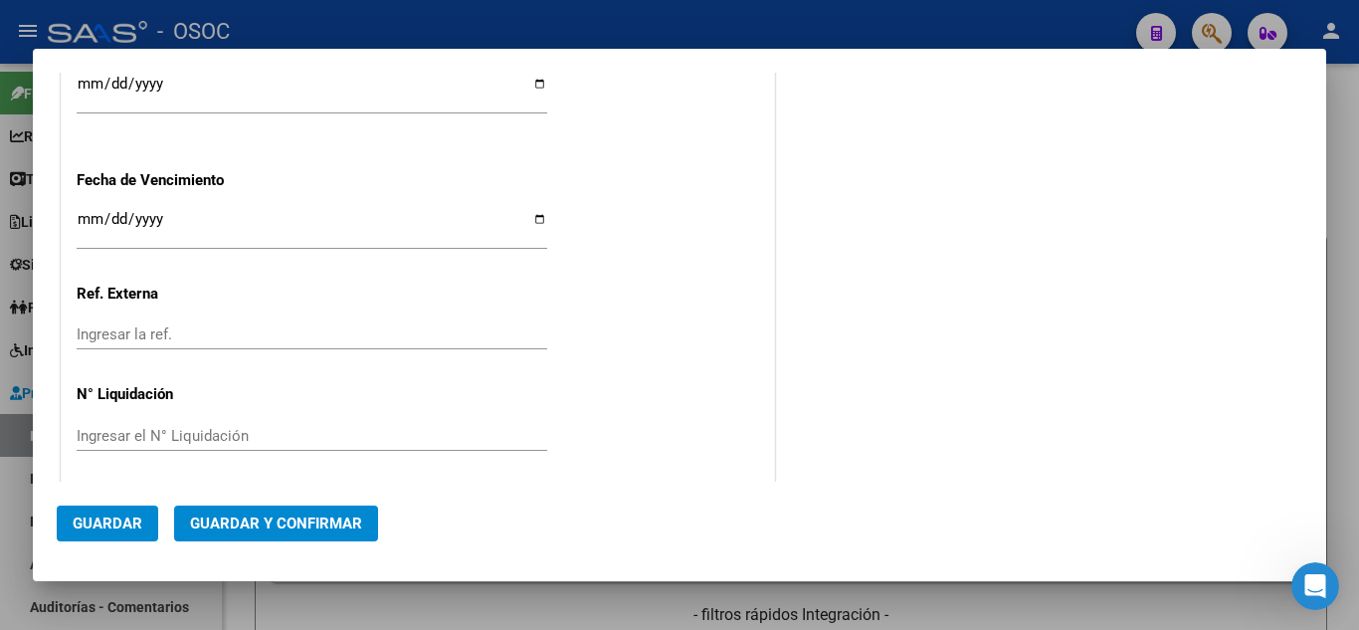
scroll to position [1182, 0]
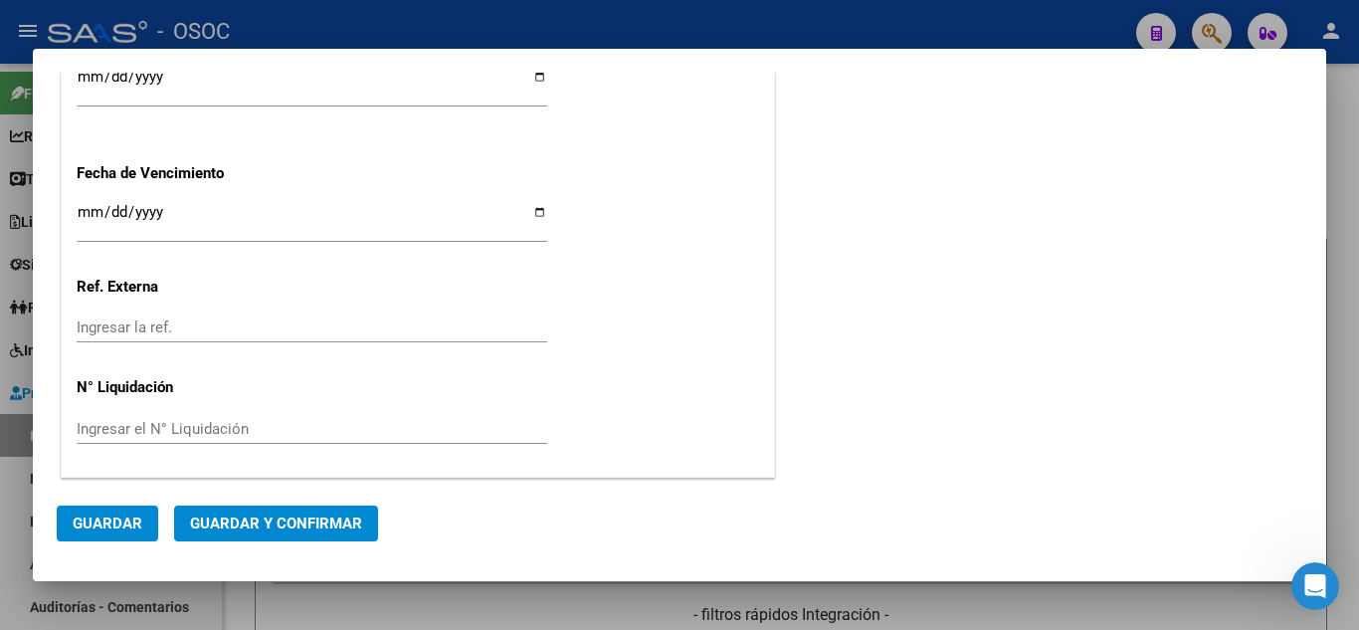
click at [311, 514] on span "Guardar y Confirmar" at bounding box center [276, 523] width 172 height 18
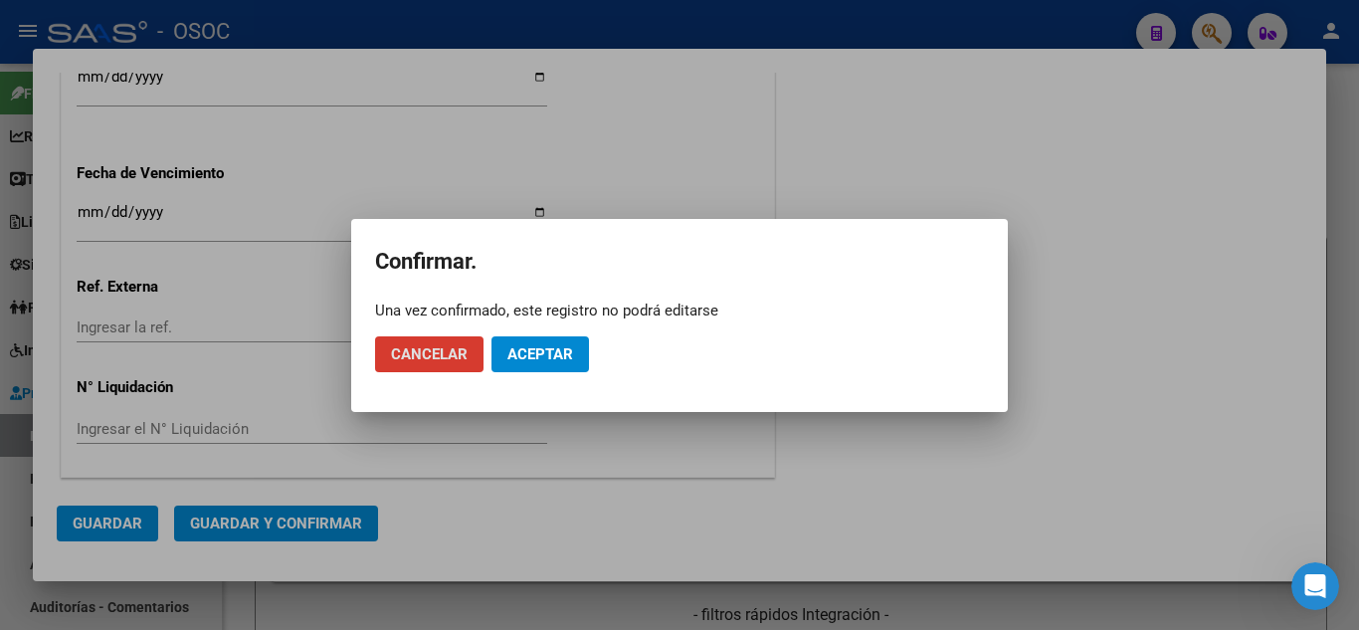
click at [549, 345] on span "Aceptar" at bounding box center [540, 354] width 66 height 18
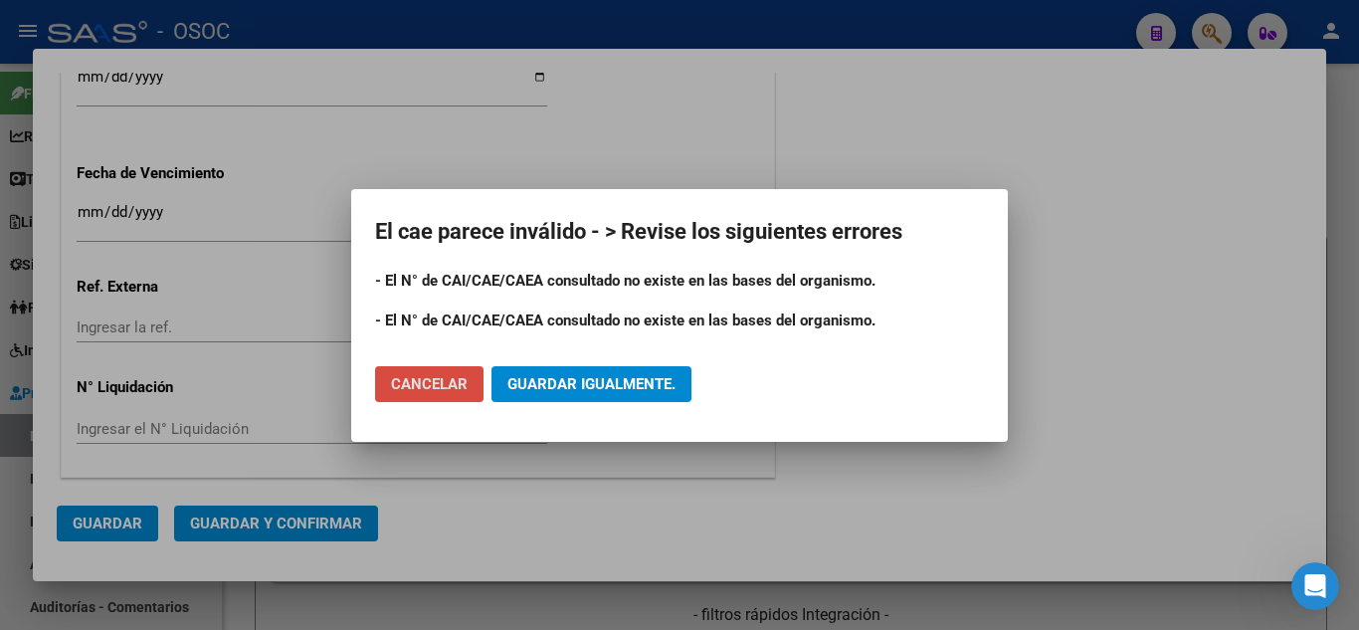
click at [439, 382] on span "Cancelar" at bounding box center [429, 384] width 77 height 18
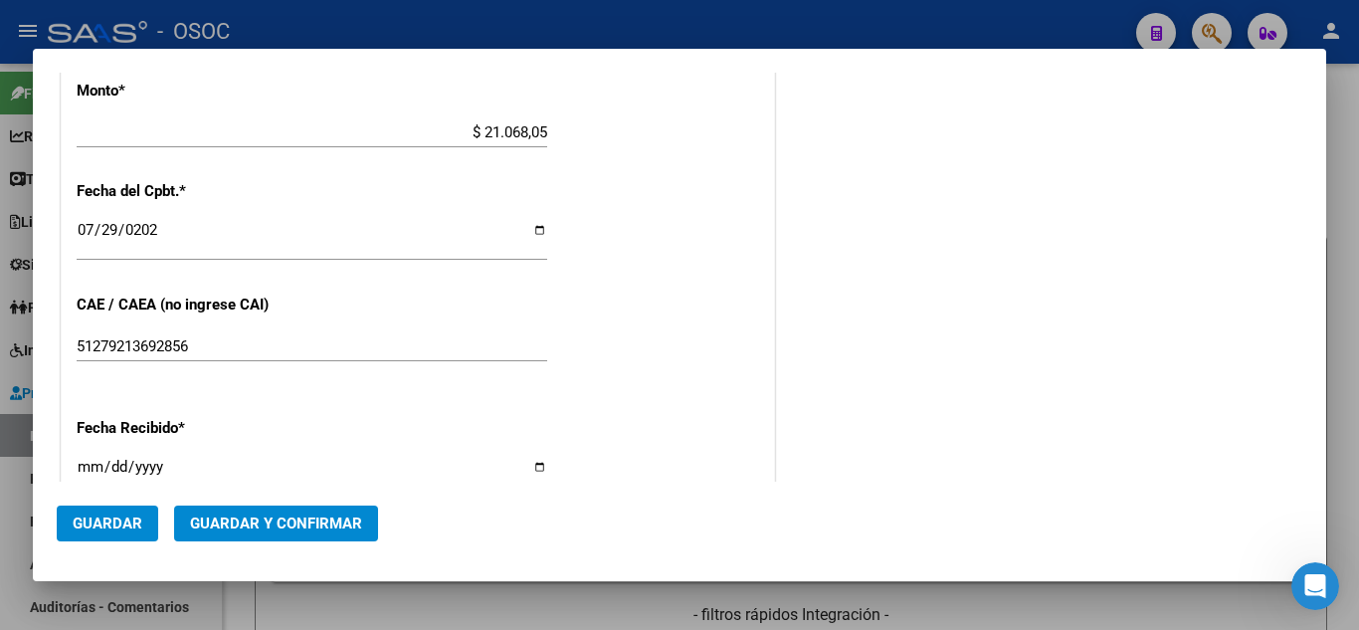
scroll to position [784, 0]
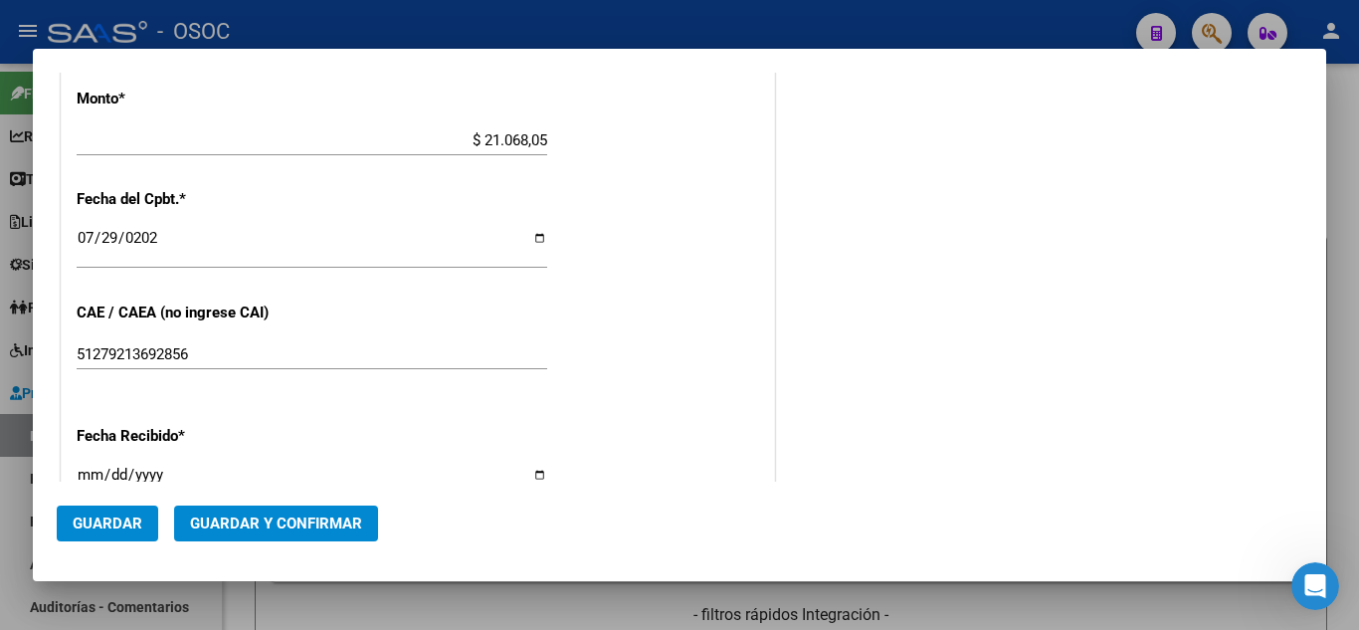
click at [174, 356] on input "51279213692856" at bounding box center [312, 354] width 470 height 18
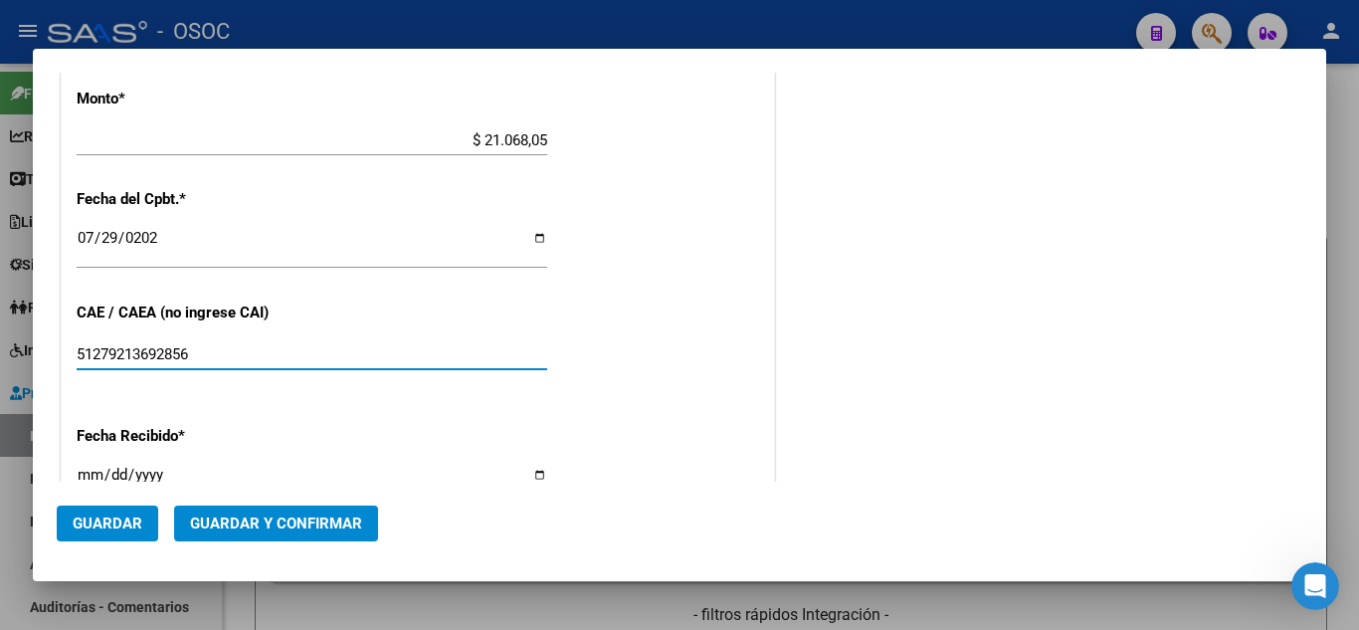
click at [756, 367] on div "CUIT * 30-69182284-9 Ingresar CUIT ANALISIS PRESTADOR SISTEMA PROVINCIAL DE [PE…" at bounding box center [418, 170] width 712 height 1410
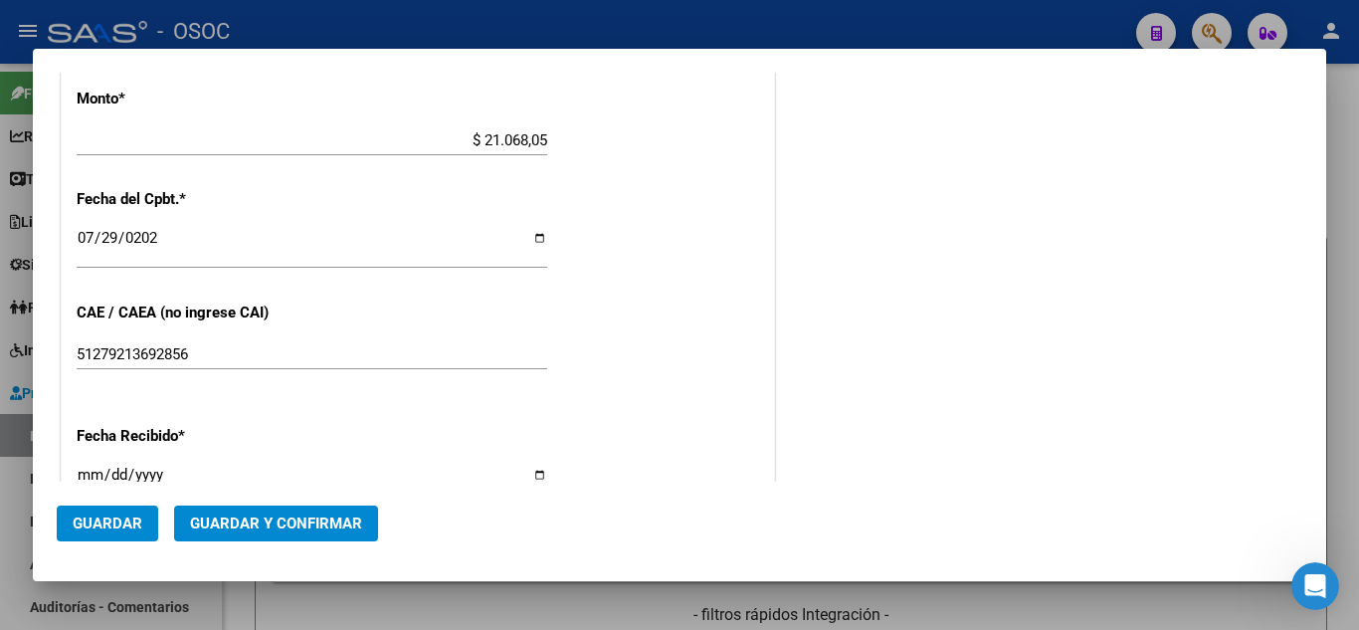
click at [305, 527] on span "Guardar y Confirmar" at bounding box center [276, 523] width 172 height 18
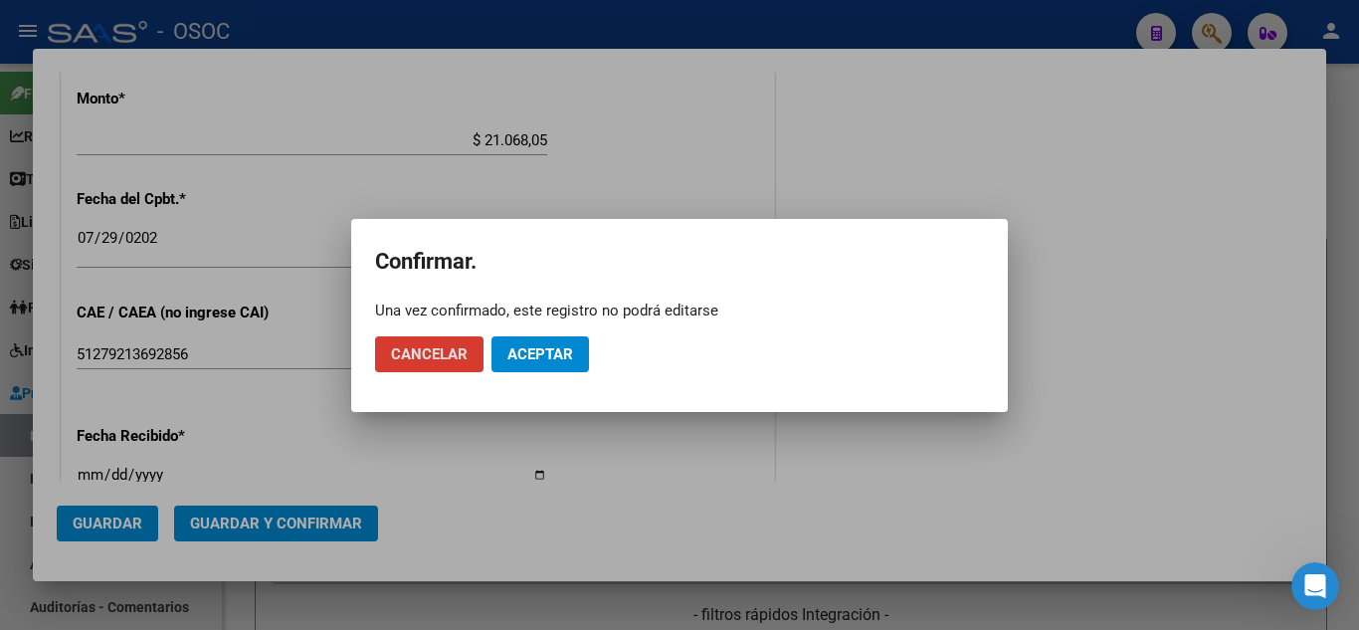
click at [547, 350] on span "Aceptar" at bounding box center [540, 354] width 66 height 18
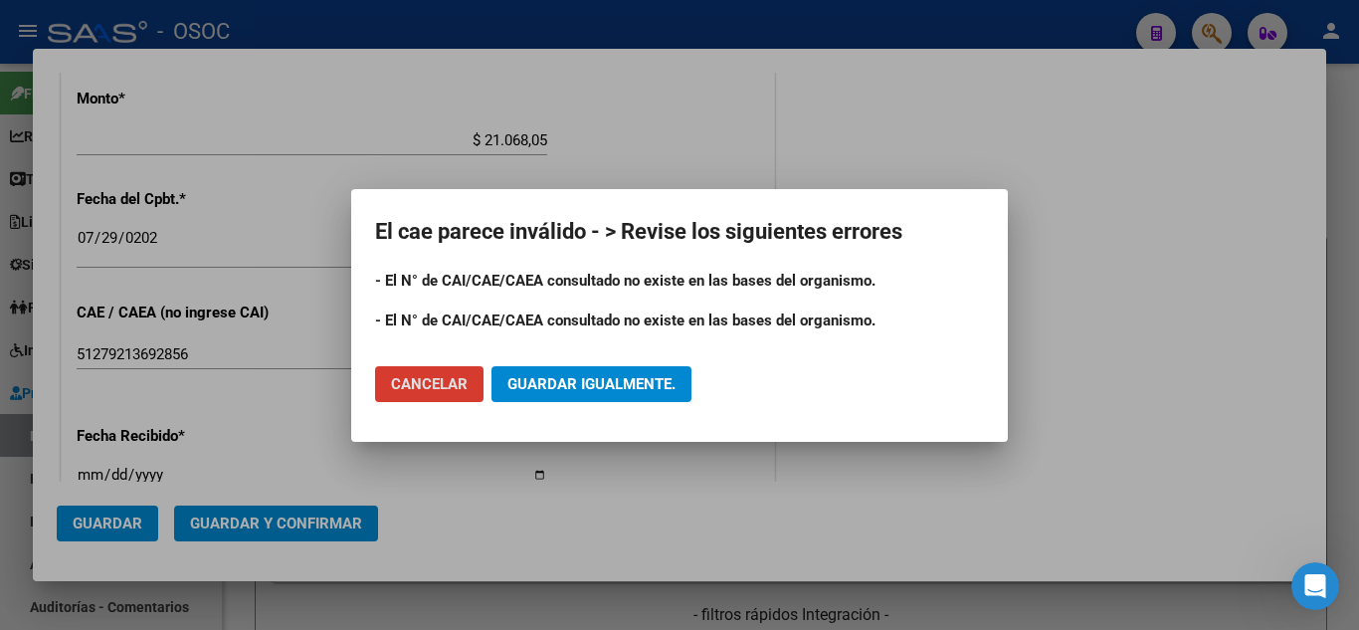
click at [596, 379] on span "Guardar igualmente." at bounding box center [591, 384] width 168 height 18
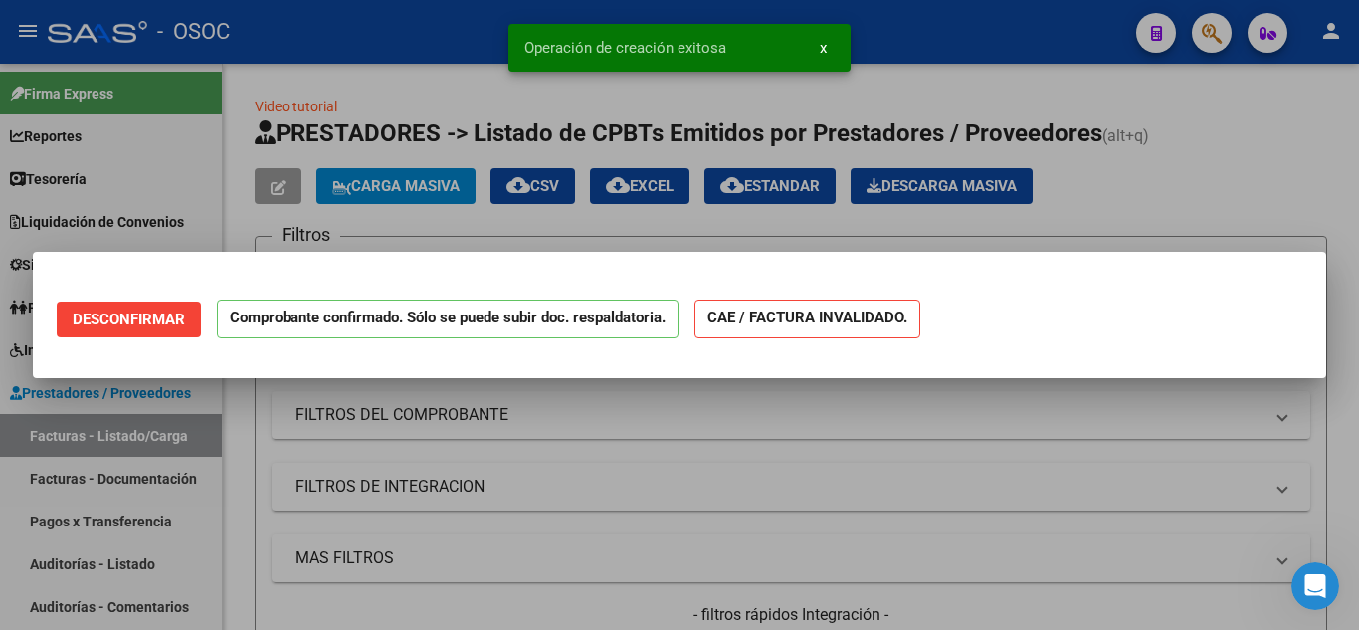
scroll to position [0, 0]
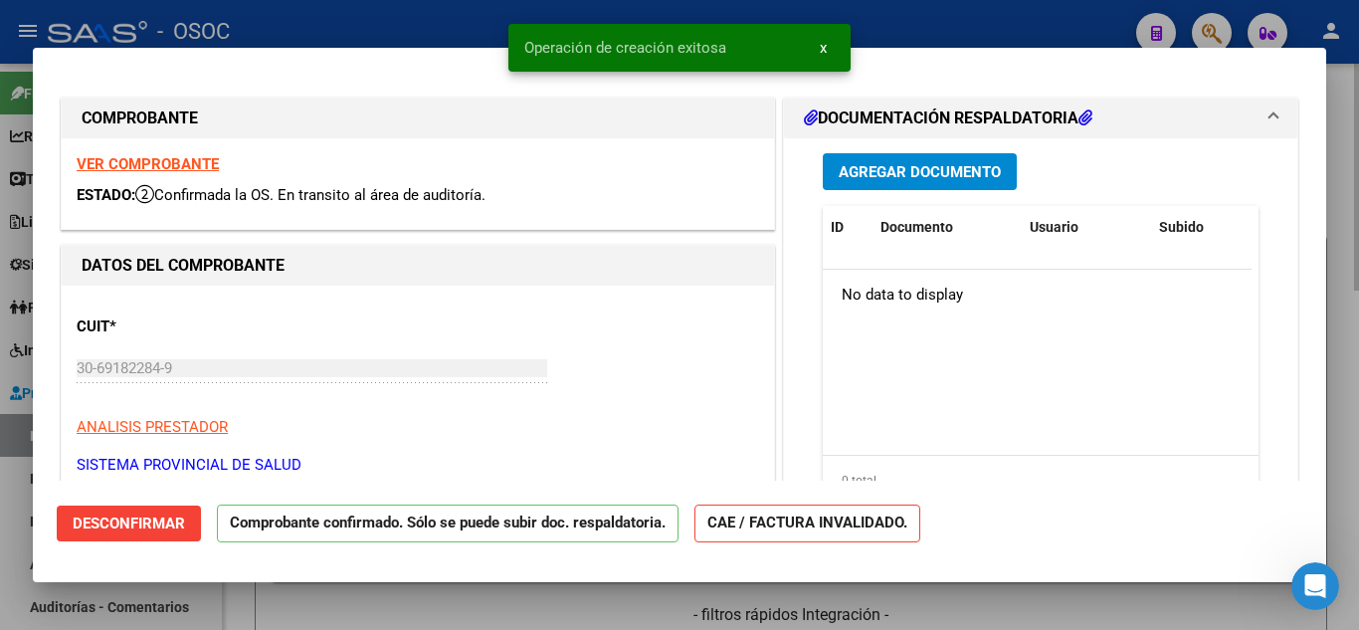
click at [1358, 273] on div at bounding box center [679, 315] width 1359 height 630
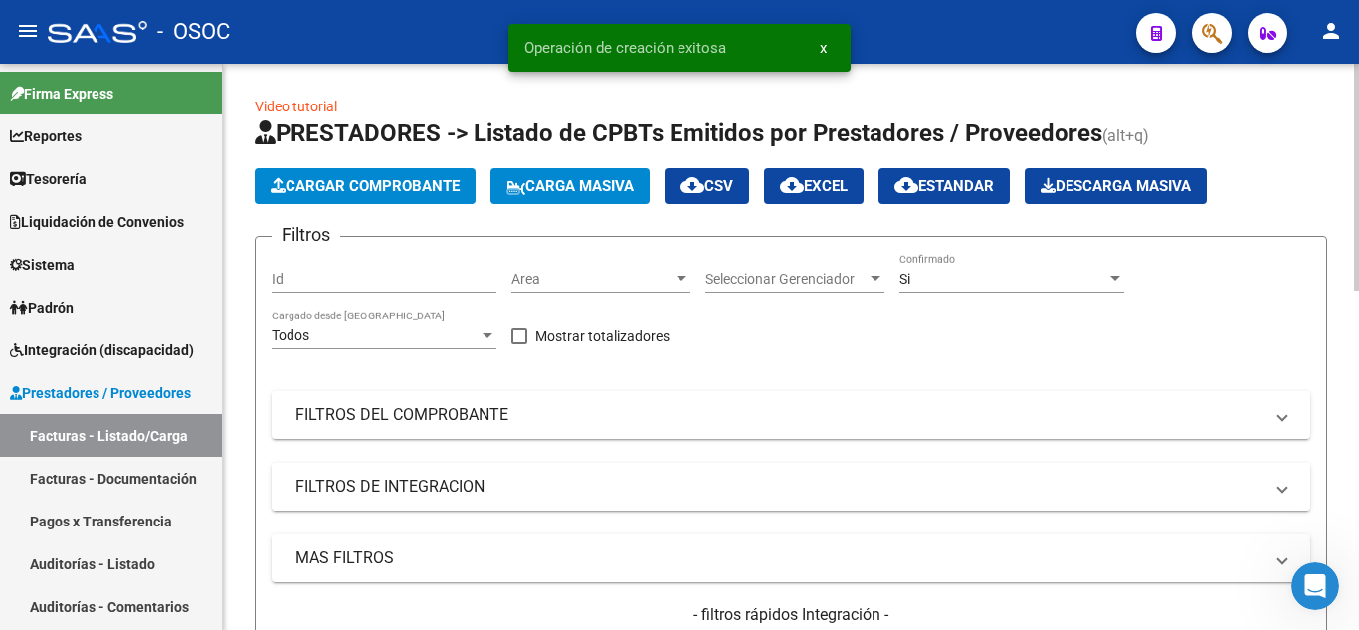
click at [900, 475] on mat-panel-title "FILTROS DE INTEGRACION" at bounding box center [778, 486] width 967 height 22
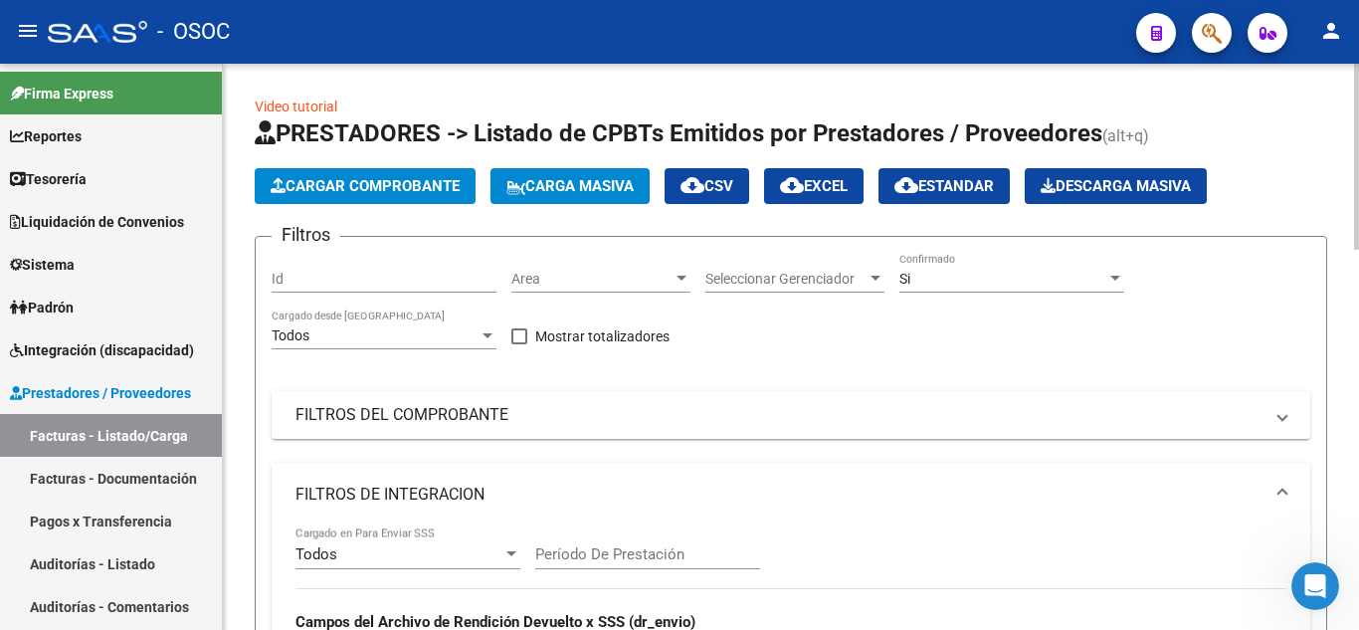
click at [825, 473] on mat-expansion-panel-header "FILTROS DE INTEGRACION" at bounding box center [791, 494] width 1038 height 64
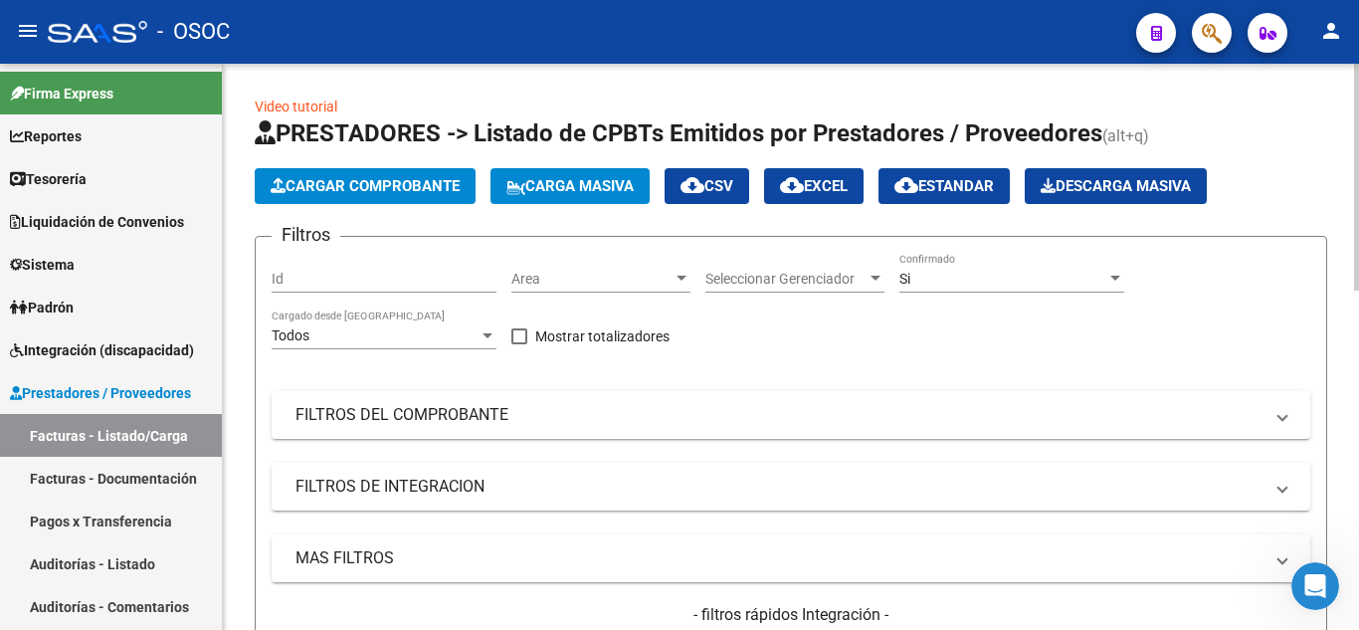
click at [892, 369] on div "Filtros Id Area Area Seleccionar Gerenciador Seleccionar Gerenciador Si Confirm…" at bounding box center [791, 475] width 1038 height 445
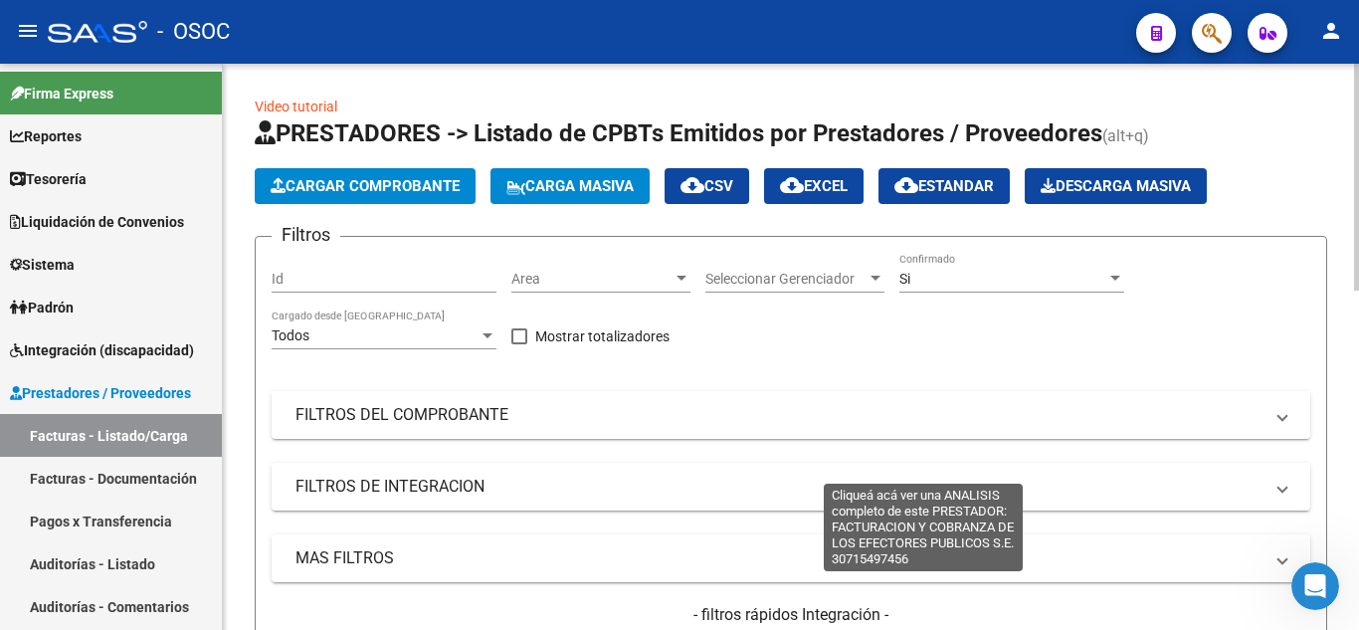
drag, startPoint x: 941, startPoint y: 396, endPoint x: 895, endPoint y: 424, distance: 53.6
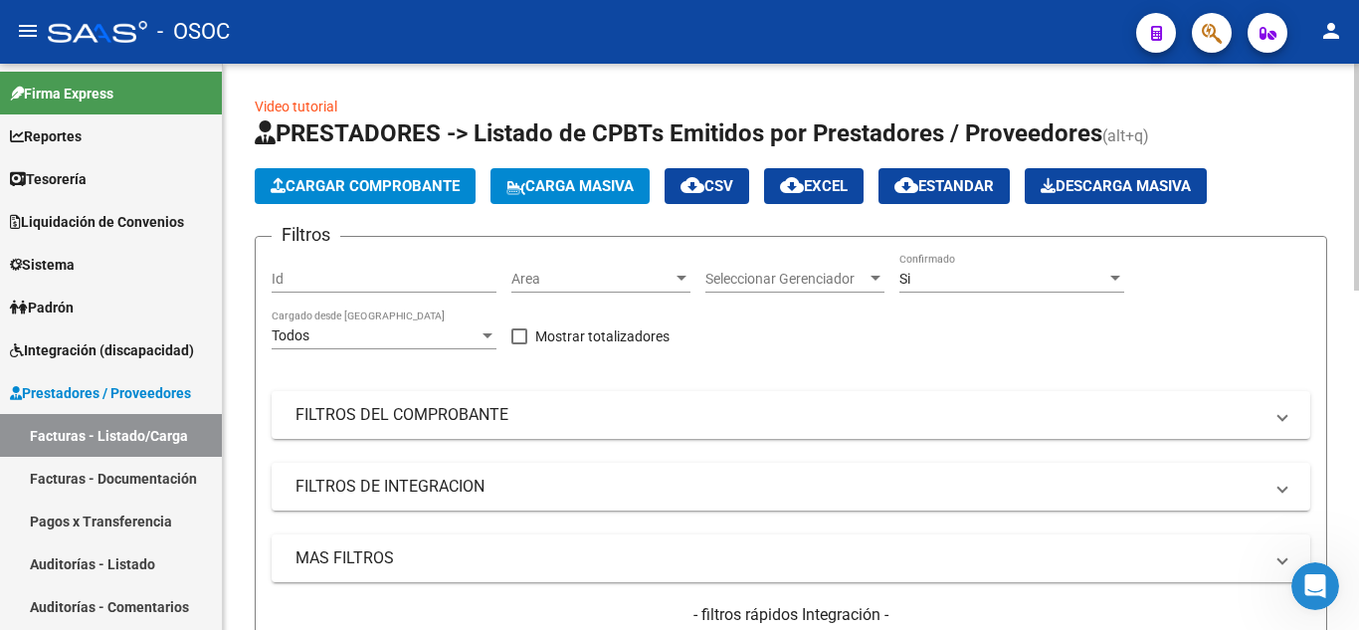
click at [724, 336] on div "Filtros Id Area Area Seleccionar Gerenciador Seleccionar Gerenciador Si Confirm…" at bounding box center [791, 475] width 1038 height 445
click at [348, 191] on span "Cargar Comprobante" at bounding box center [365, 186] width 189 height 18
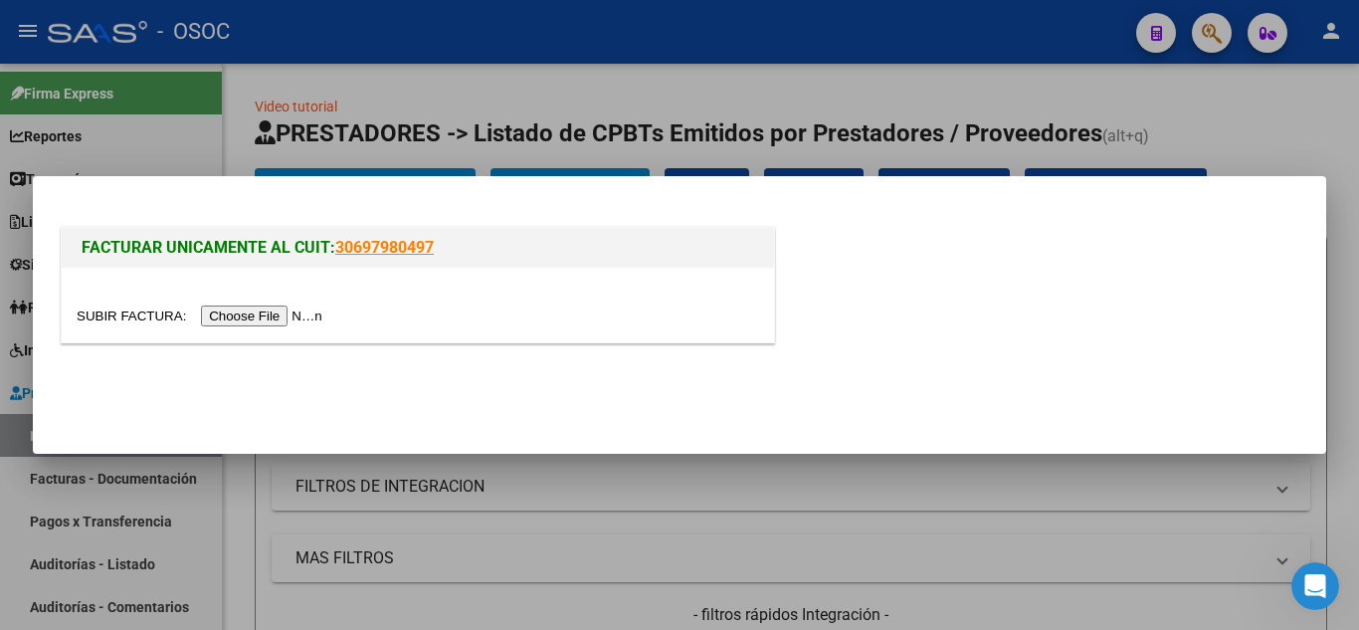
click at [281, 325] on input "file" at bounding box center [203, 315] width 252 height 21
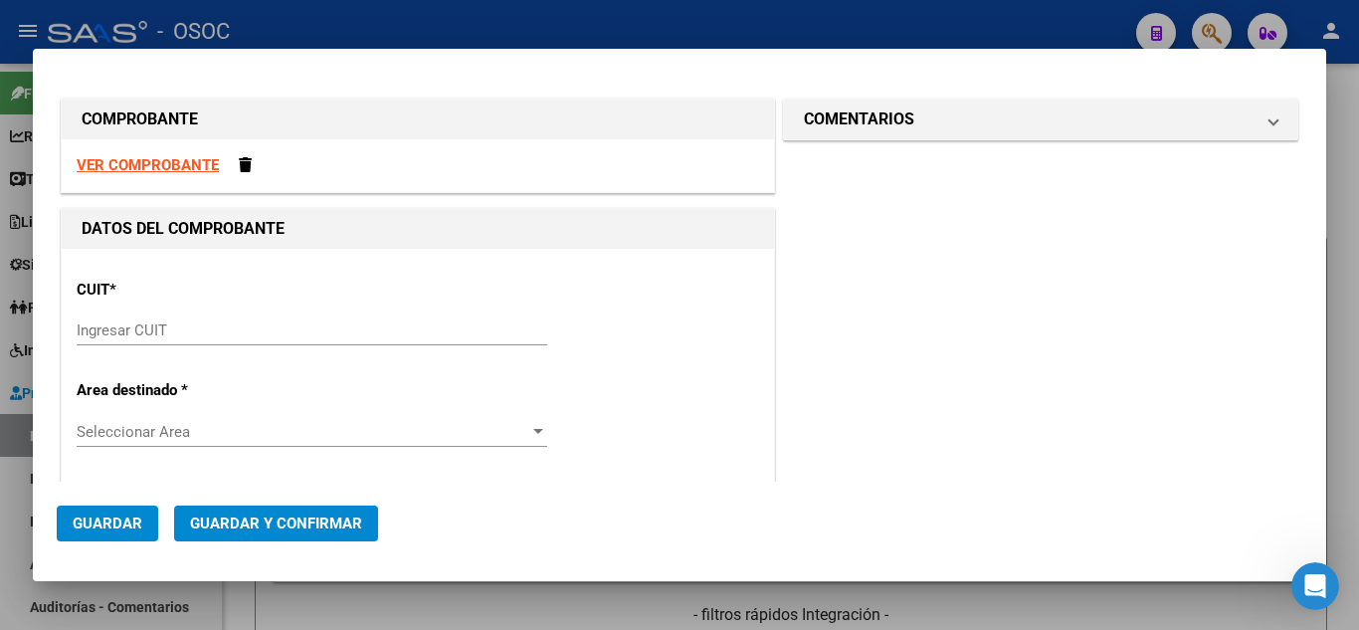
click at [227, 331] on input "Ingresar CUIT" at bounding box center [312, 330] width 470 height 18
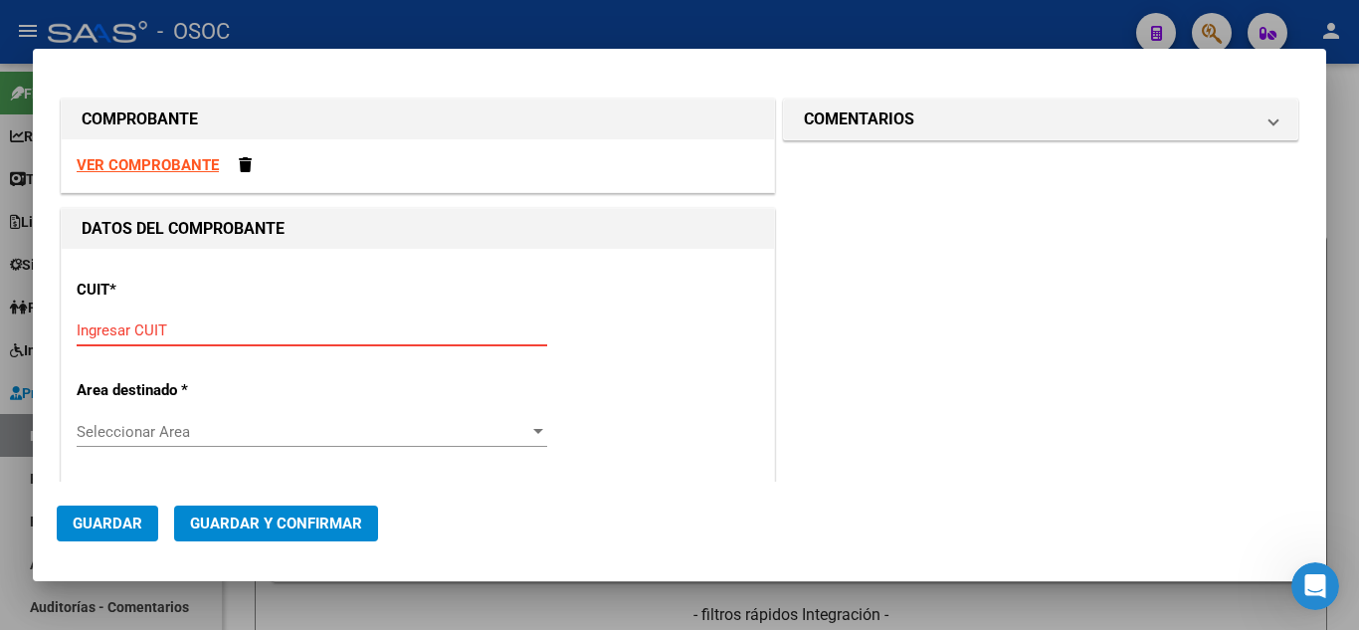
click at [201, 333] on input "Ingresar CUIT" at bounding box center [312, 330] width 470 height 18
paste input "30-69182284-9"
type input "30-69182284-9"
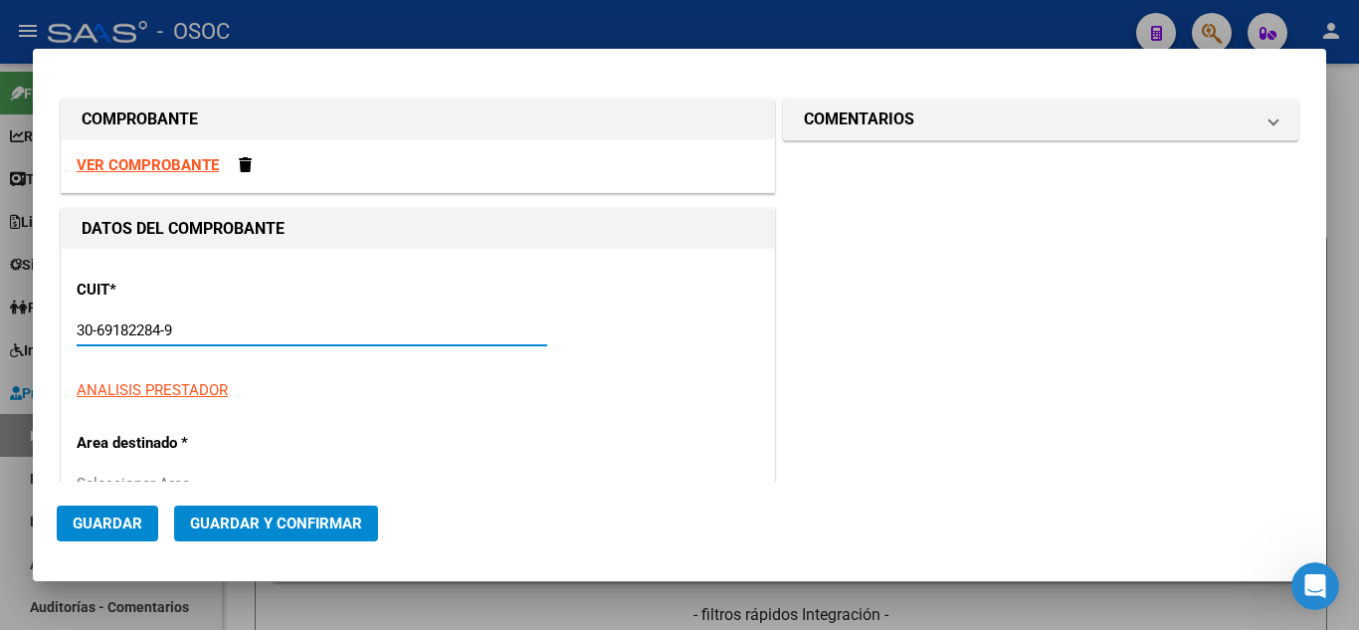
type input "1602"
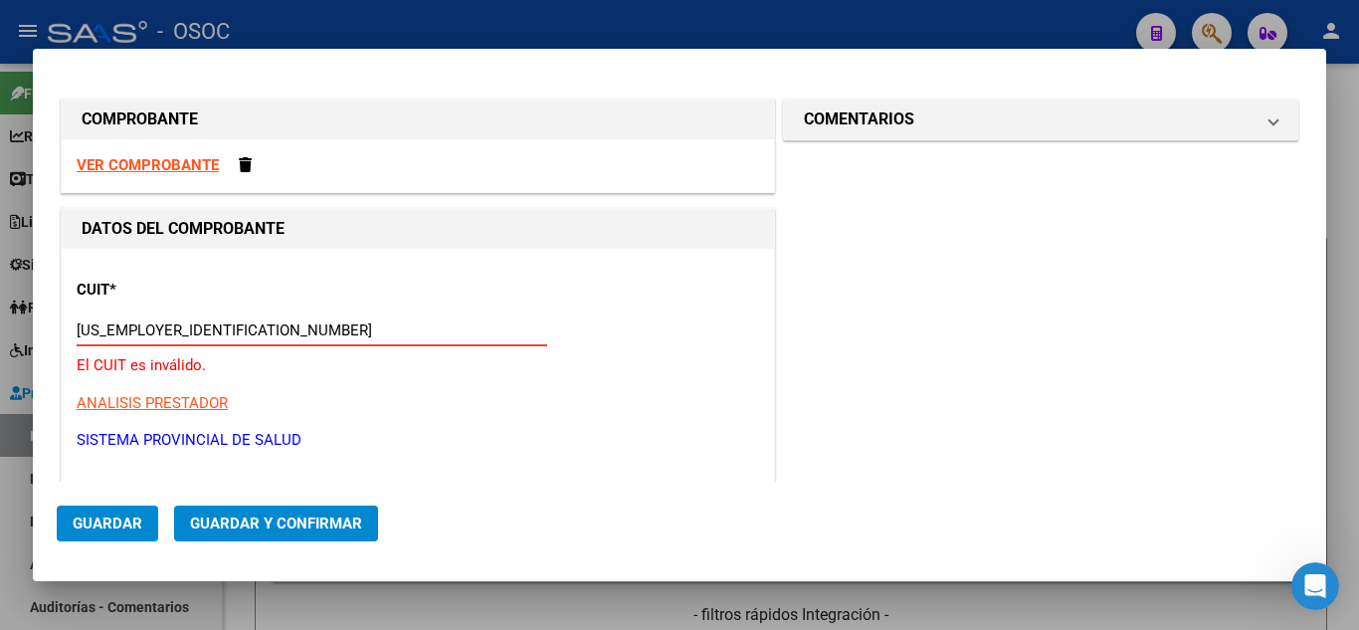
click at [165, 338] on input "[US_EMPLOYER_IDENTIFICATION_NUMBER]" at bounding box center [312, 330] width 470 height 18
type input "39"
paste input "30-69182284-9"
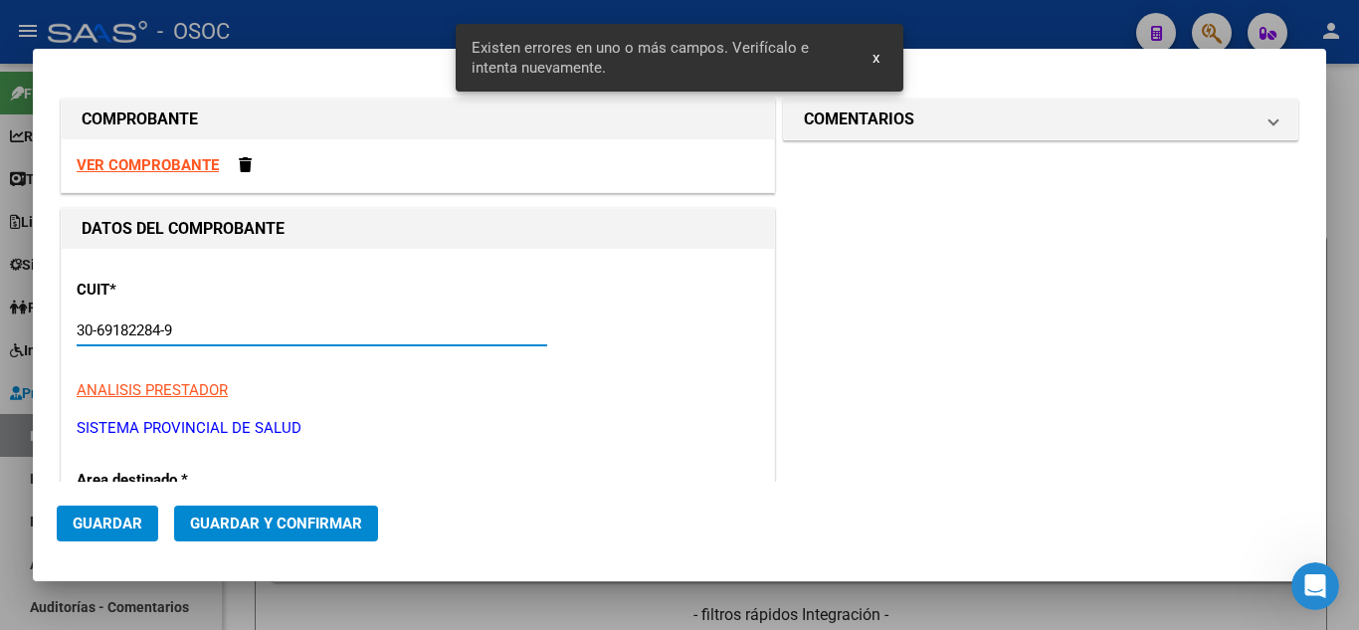
drag, startPoint x: 227, startPoint y: 336, endPoint x: 176, endPoint y: 353, distance: 53.5
click at [222, 338] on input "30-69182284-9" at bounding box center [312, 330] width 470 height 18
click at [169, 329] on input "30-69182284-9" at bounding box center [312, 330] width 470 height 18
click at [100, 330] on input "30-69182284-9" at bounding box center [312, 330] width 470 height 18
click at [247, 324] on input "30-69182284-9" at bounding box center [312, 330] width 470 height 18
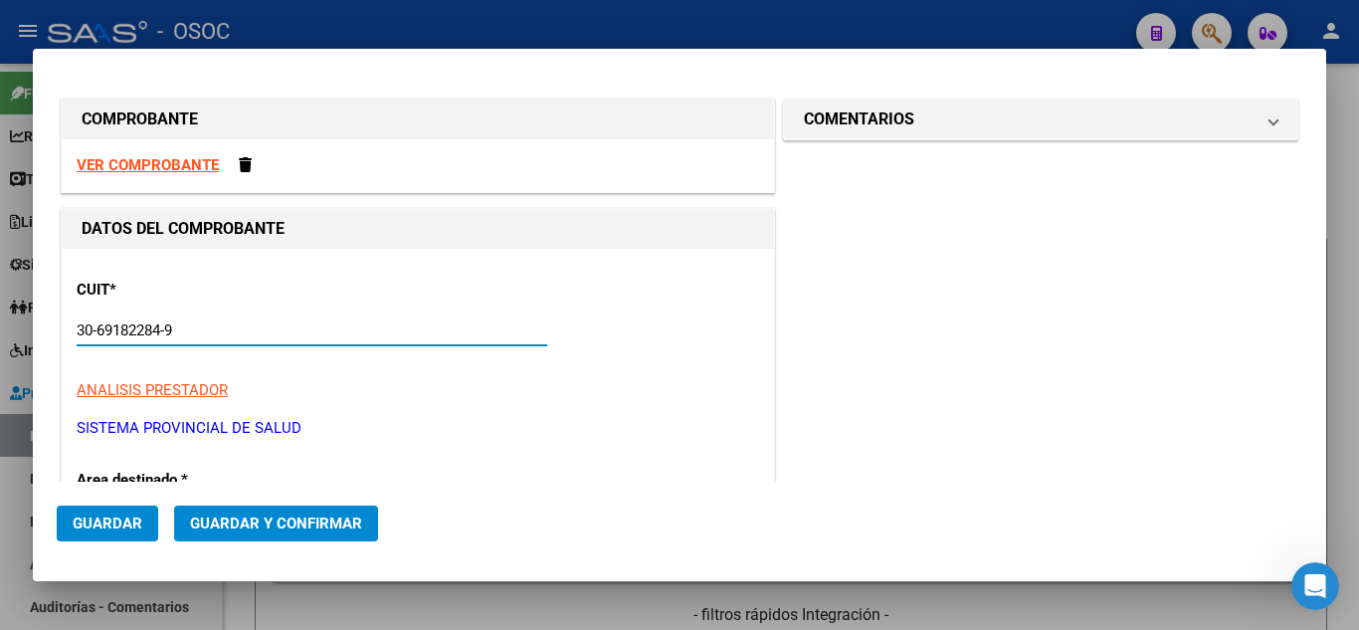
click at [166, 328] on input "30-69182284-9" at bounding box center [312, 330] width 470 height 18
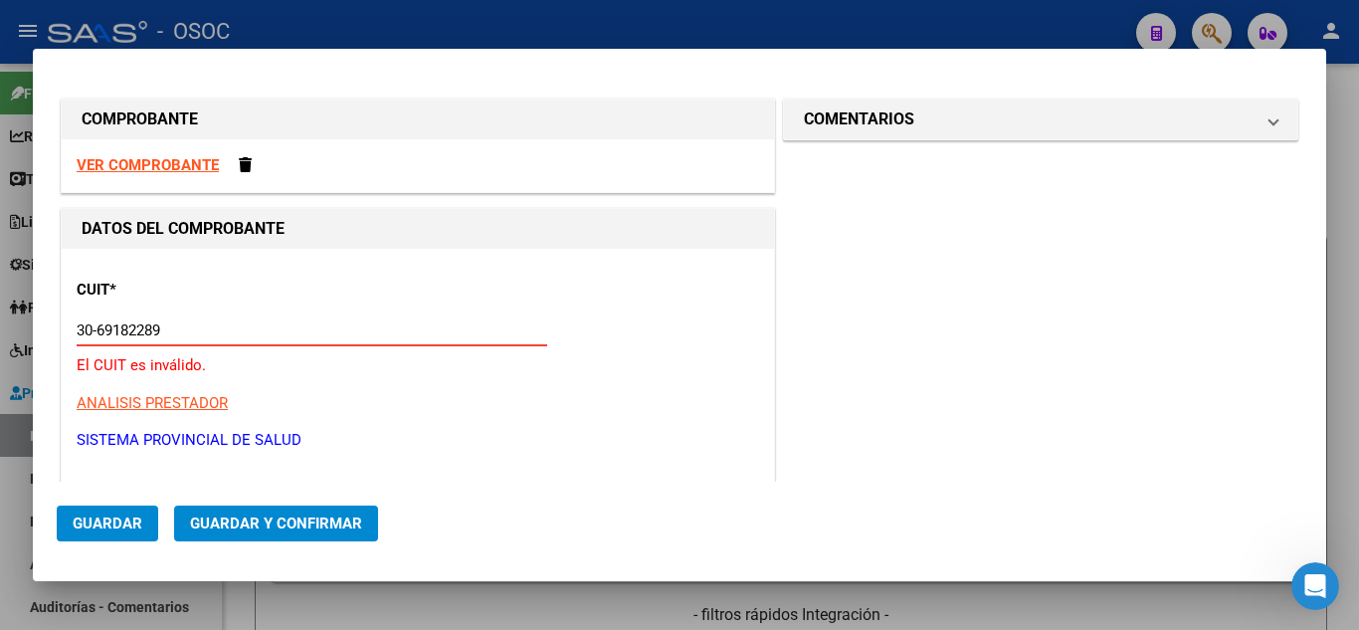
click at [181, 331] on input "30-69182289" at bounding box center [312, 330] width 470 height 18
paste input "30691822-8"
click at [181, 331] on input "30-69182289" at bounding box center [312, 330] width 470 height 18
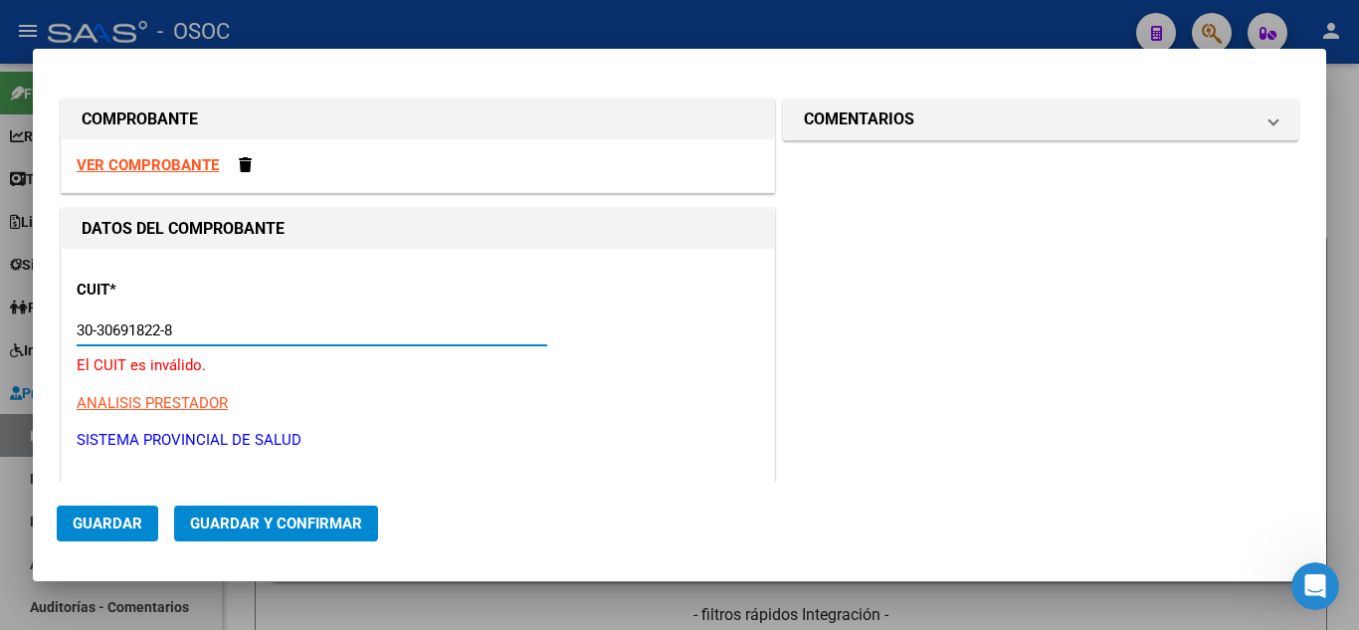
click at [170, 336] on input "30-30691822-8" at bounding box center [312, 330] width 470 height 18
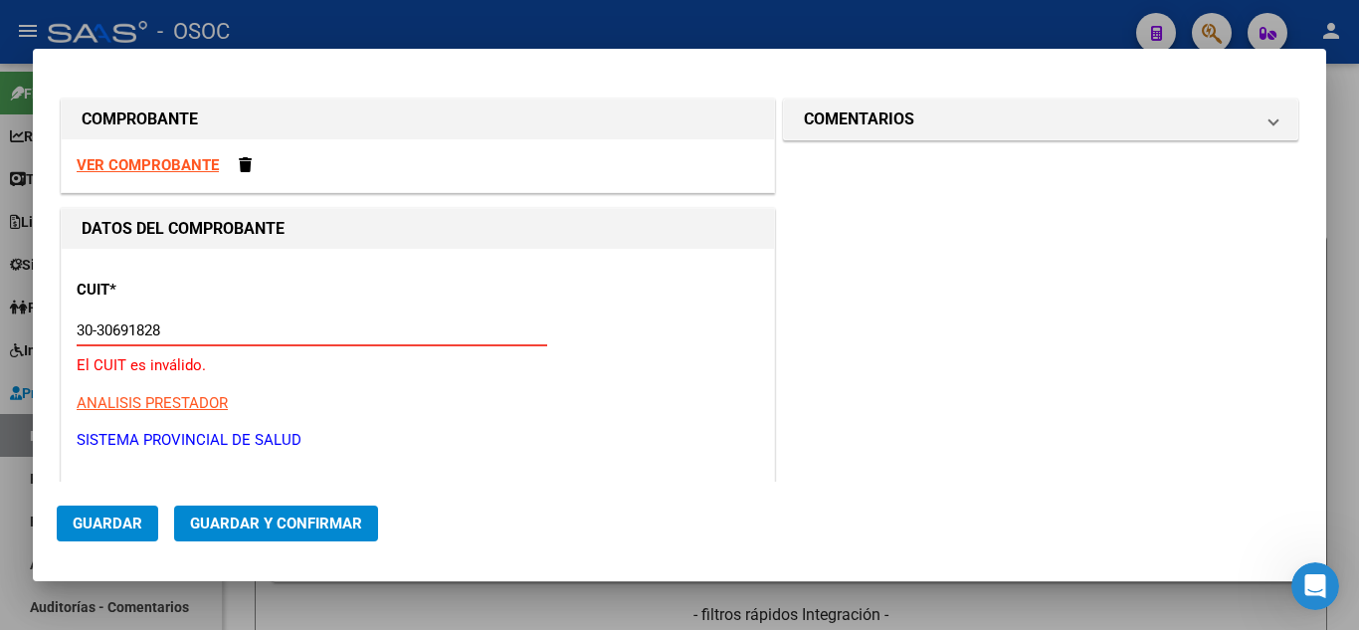
click at [94, 336] on input "30-30691828" at bounding box center [312, 330] width 470 height 18
click at [204, 329] on input "[US_EMPLOYER_IDENTIFICATION_NUMBER]" at bounding box center [312, 330] width 470 height 18
click at [199, 340] on div "[US_EMPLOYER_IDENTIFICATION_NUMBER] Ingresar CUIT" at bounding box center [312, 330] width 470 height 30
click at [200, 340] on div "[US_EMPLOYER_IDENTIFICATION_NUMBER] Ingresar CUIT" at bounding box center [312, 330] width 470 height 30
click at [201, 340] on div "[US_EMPLOYER_IDENTIFICATION_NUMBER] Ingresar CUIT" at bounding box center [312, 330] width 470 height 30
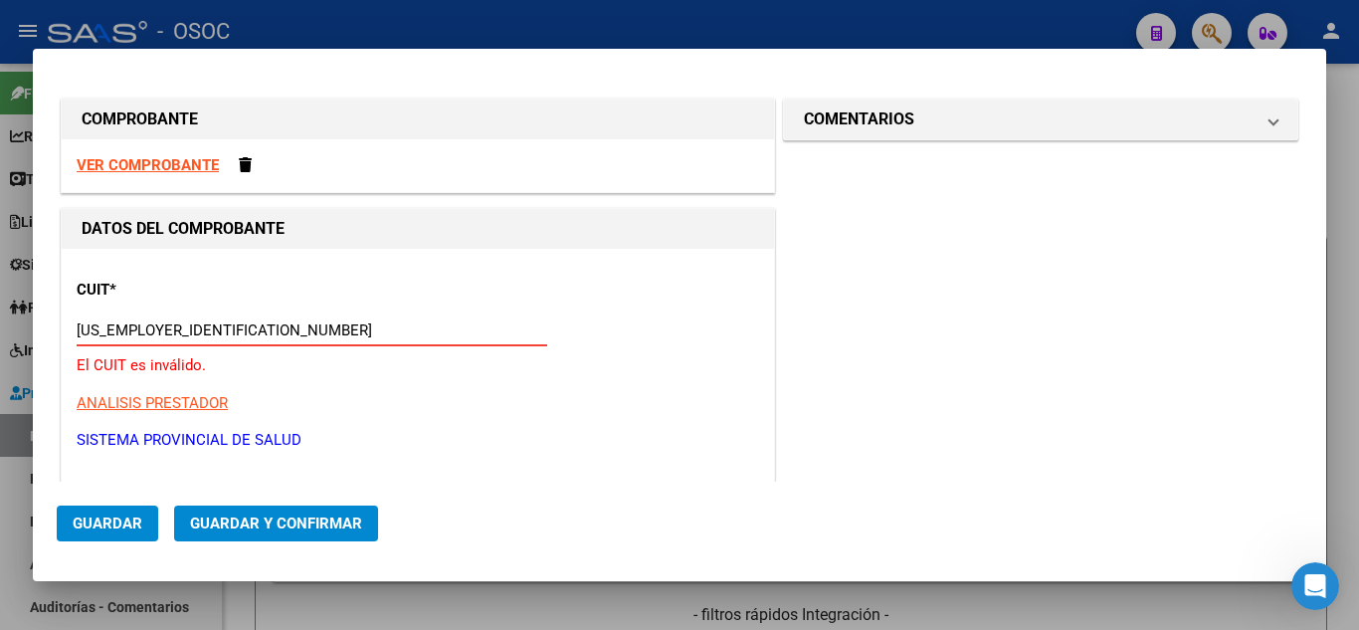
click at [203, 337] on div "[US_EMPLOYER_IDENTIFICATION_NUMBER] Ingresar CUIT" at bounding box center [312, 330] width 470 height 30
click at [204, 336] on input "[US_EMPLOYER_IDENTIFICATION_NUMBER]" at bounding box center [312, 330] width 470 height 18
paste input "0-69182284-9"
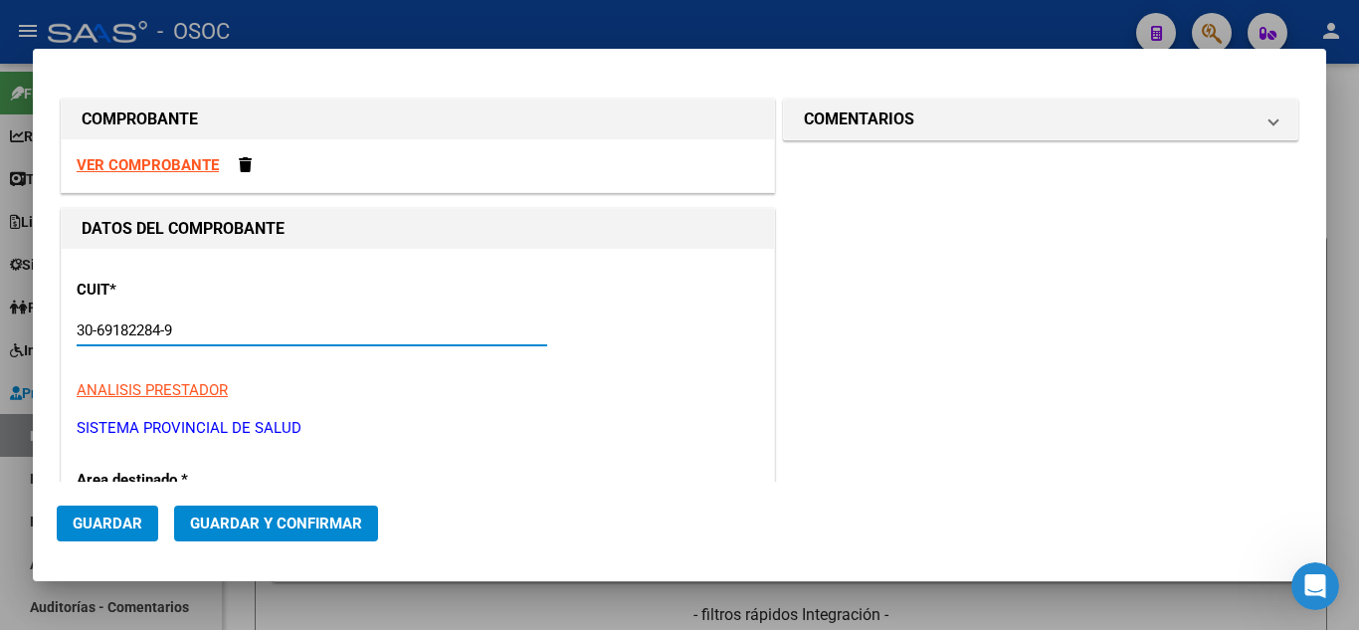
drag, startPoint x: 108, startPoint y: 336, endPoint x: 85, endPoint y: 326, distance: 25.9
click at [104, 334] on input "30-69182284-9" at bounding box center [312, 330] width 470 height 18
drag, startPoint x: 92, startPoint y: 328, endPoint x: 98, endPoint y: 337, distance: 11.3
click at [93, 331] on input "30-69182284-9" at bounding box center [312, 330] width 470 height 18
drag, startPoint x: 96, startPoint y: 332, endPoint x: 107, endPoint y: 349, distance: 20.1
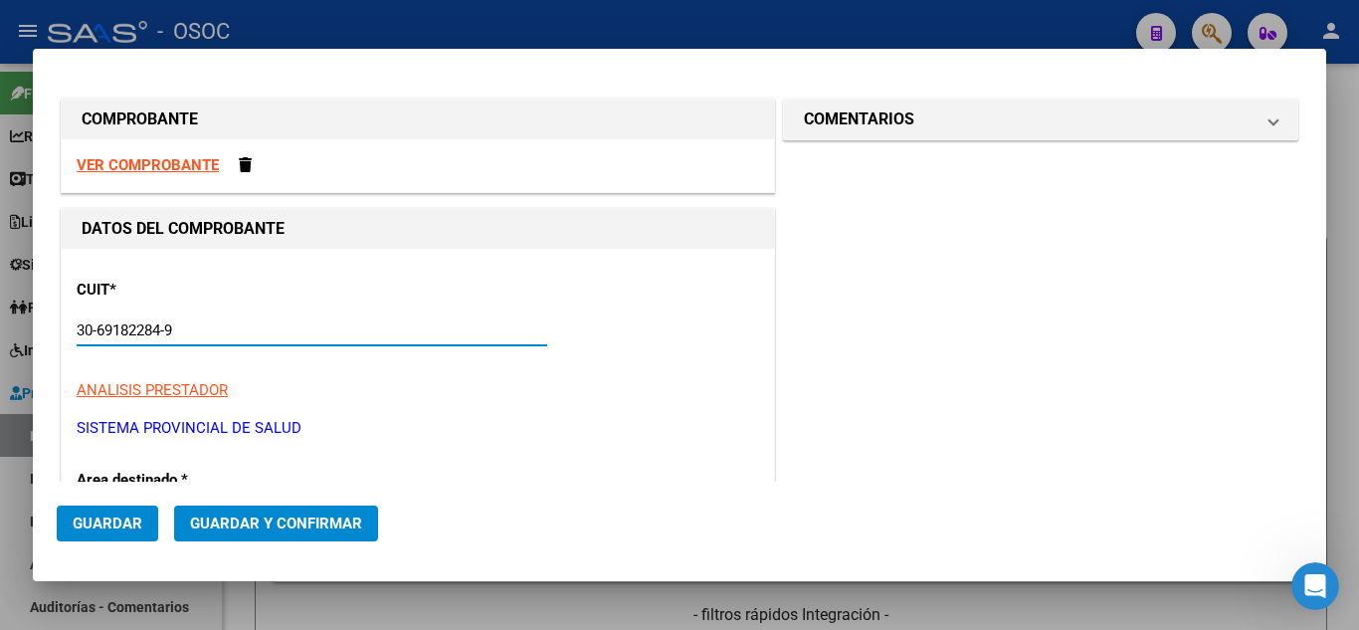
click at [98, 334] on input "30-69182284-9" at bounding box center [312, 330] width 470 height 18
click at [99, 332] on input "30-69182284-9" at bounding box center [312, 330] width 470 height 18
click at [99, 333] on input "30-69182284-9" at bounding box center [312, 330] width 470 height 18
click at [99, 334] on input "30-69182284-9" at bounding box center [312, 330] width 470 height 18
click at [98, 332] on input "30-69182284-9" at bounding box center [312, 330] width 470 height 18
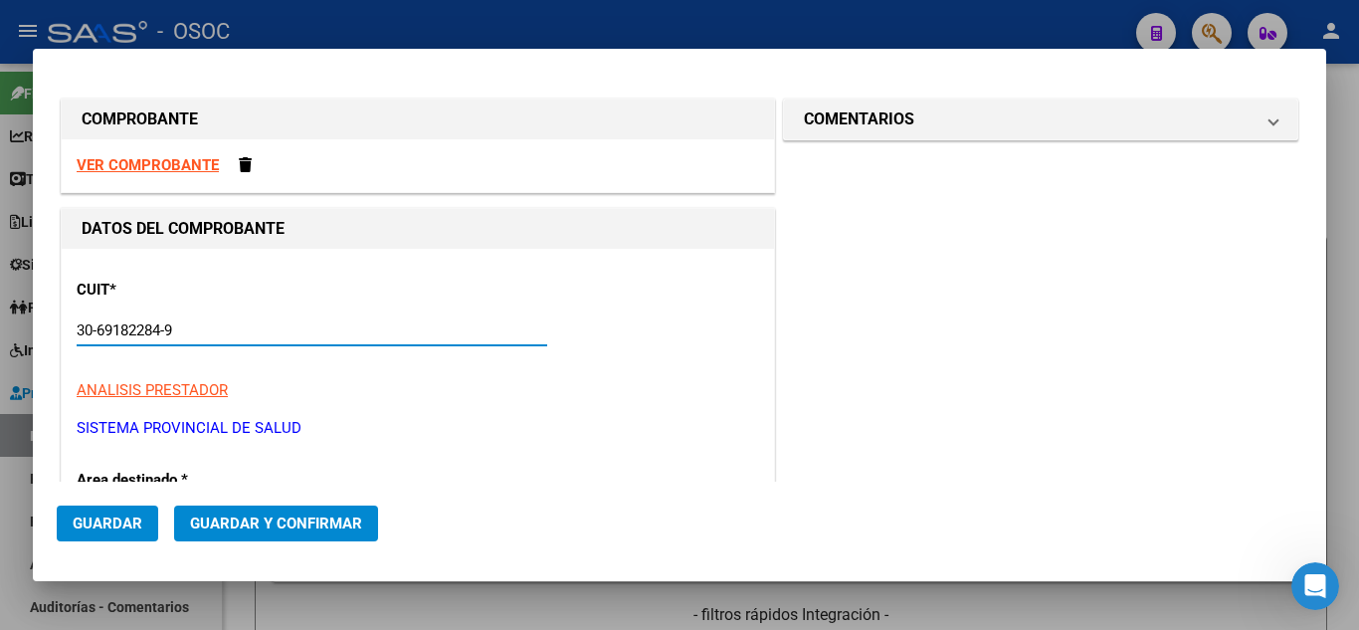
click at [98, 332] on input "30-69182284-9" at bounding box center [312, 330] width 470 height 18
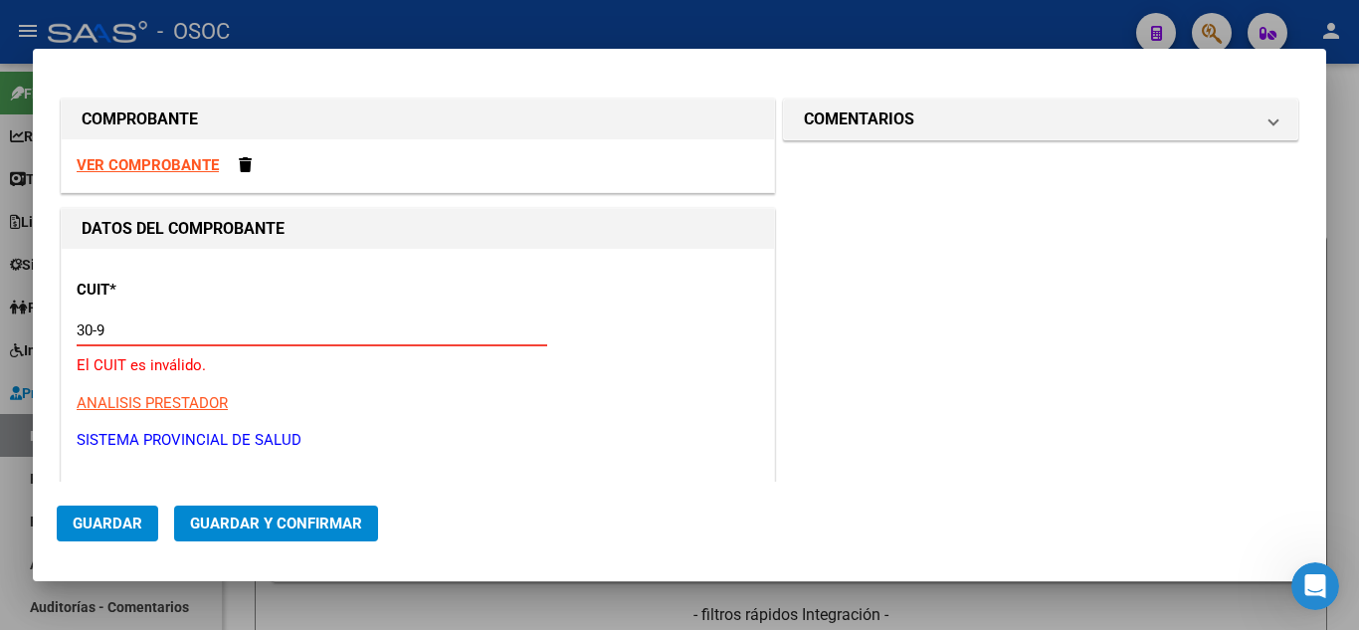
click at [98, 332] on input "30-9" at bounding box center [312, 330] width 470 height 18
click at [100, 332] on input "30-9" at bounding box center [312, 330] width 470 height 18
type input "30"
click at [113, 332] on input "30" at bounding box center [312, 330] width 470 height 18
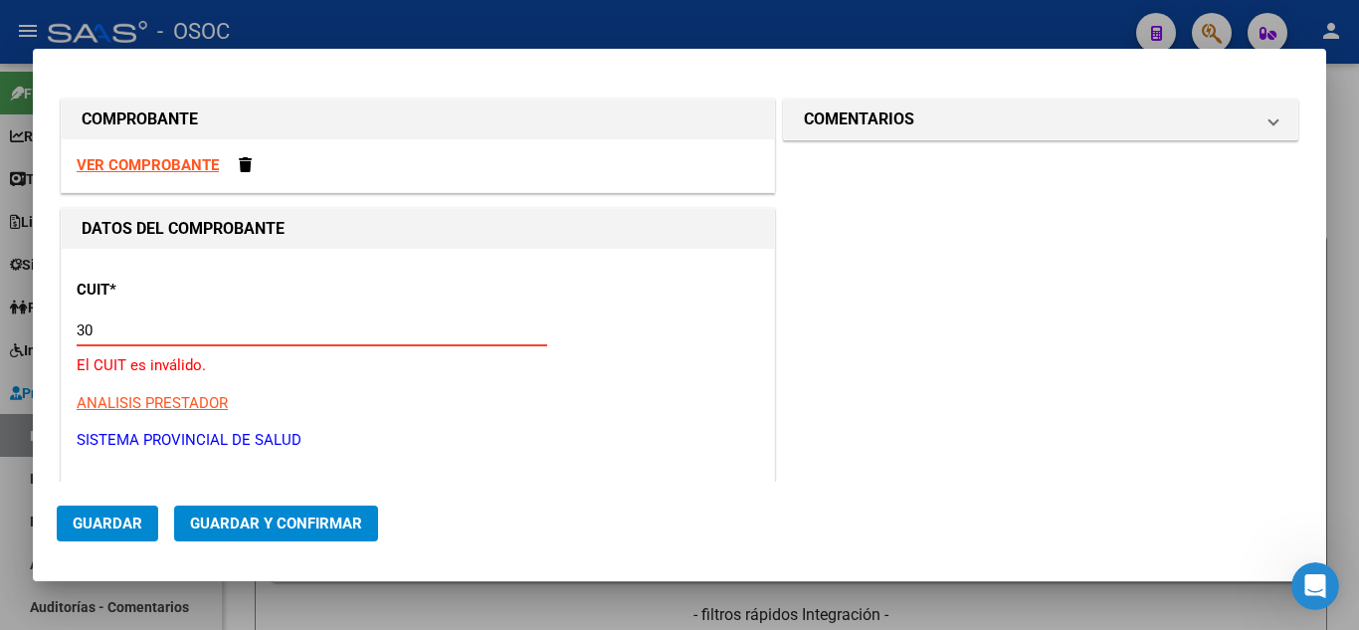
drag, startPoint x: 113, startPoint y: 332, endPoint x: 0, endPoint y: 334, distance: 113.4
click at [0, 335] on div "COMPROBANTE VER COMPROBANTE DATOS DEL COMPROBANTE CUIT * 30 Ingresar CUIT El CU…" at bounding box center [679, 315] width 1359 height 630
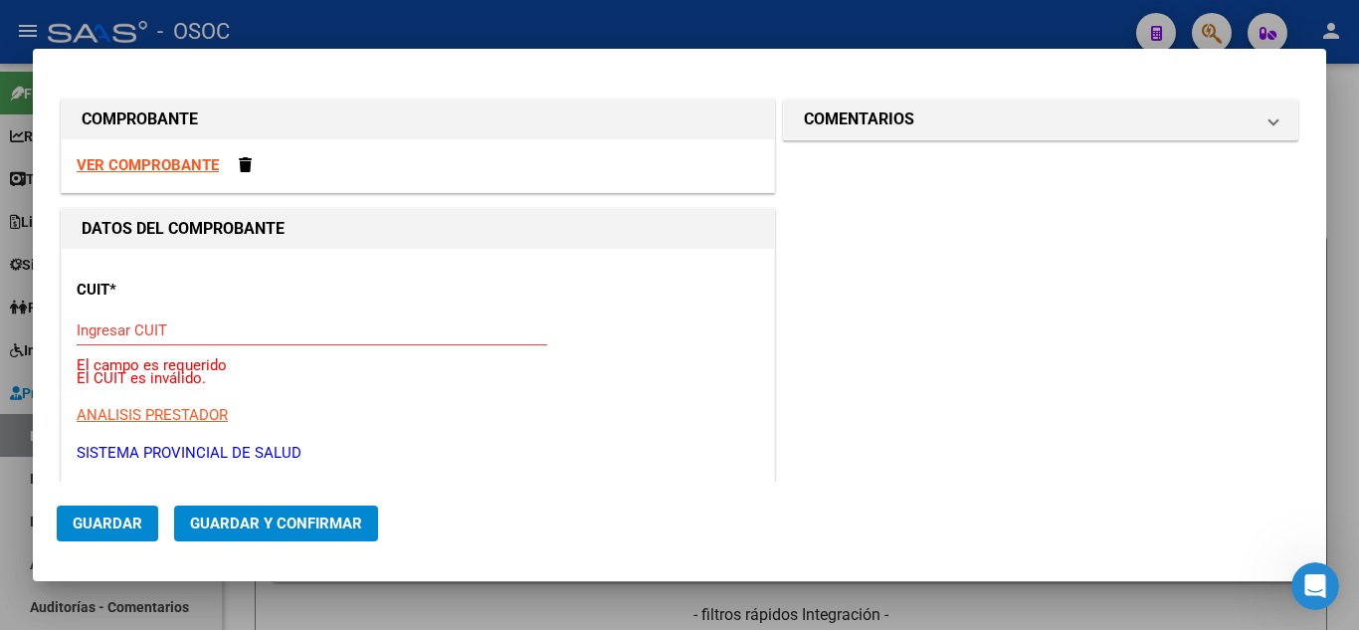
drag, startPoint x: 187, startPoint y: 301, endPoint x: 180, endPoint y: 319, distance: 19.2
click at [183, 313] on div "CUIT * Ingresar CUIT El campo es requerido El CUIT es inválido. ANALISIS PRESTA…" at bounding box center [418, 364] width 682 height 200
drag, startPoint x: 180, startPoint y: 319, endPoint x: 515, endPoint y: 520, distance: 390.8
click at [185, 323] on div "Ingresar CUIT" at bounding box center [312, 330] width 470 height 30
paste input "30-69182284-9"
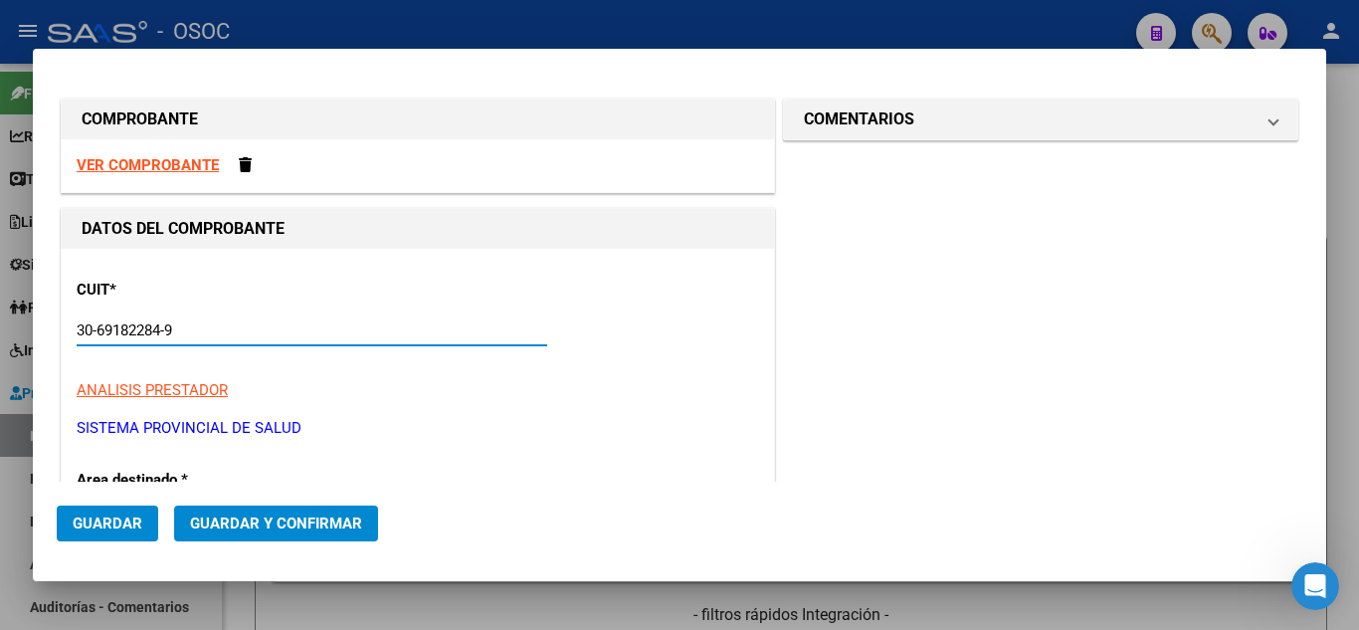
type input "30-69182284-9"
drag, startPoint x: 523, startPoint y: 525, endPoint x: 330, endPoint y: 407, distance: 226.4
click at [489, 510] on mat-dialog-actions "Guardar Guardar y Confirmar" at bounding box center [679, 519] width 1245 height 76
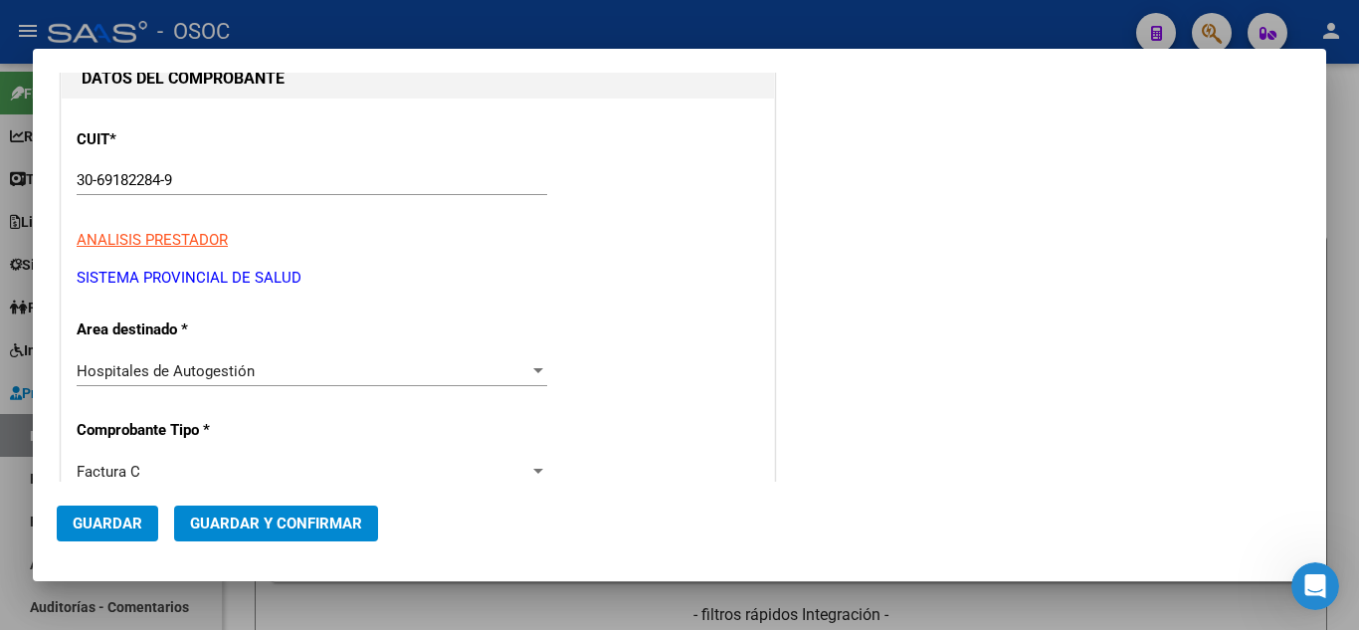
scroll to position [298, 0]
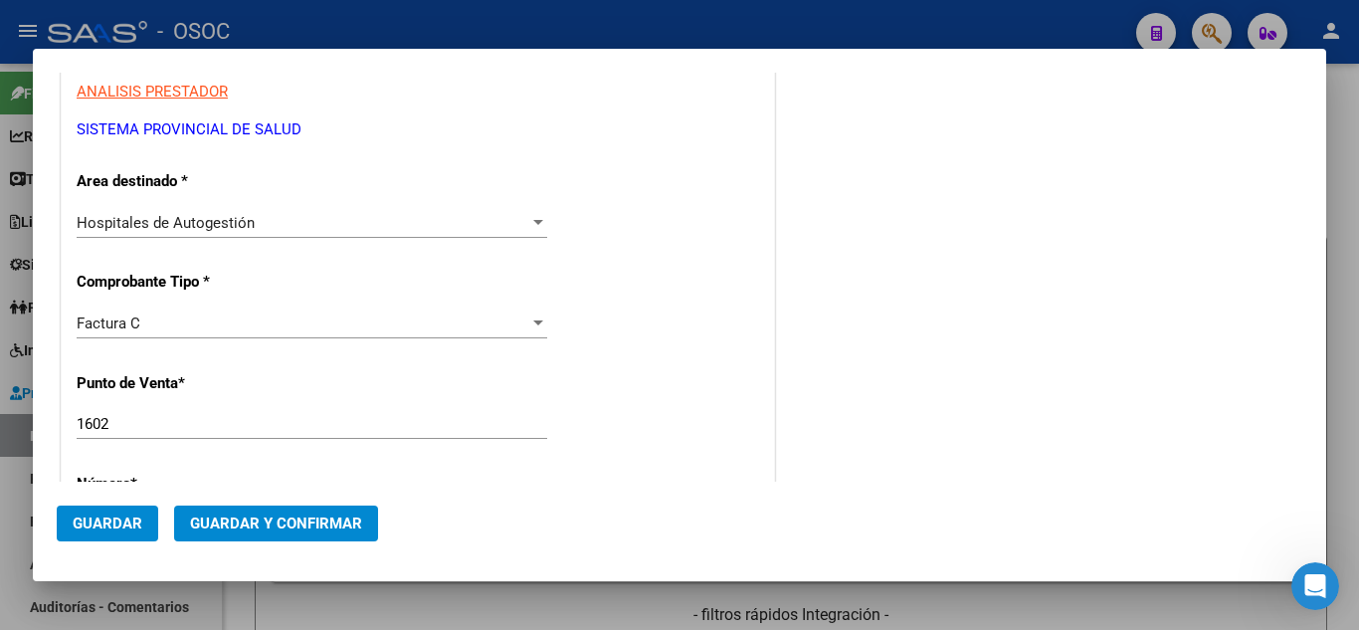
click at [168, 323] on div "Factura C" at bounding box center [303, 323] width 453 height 18
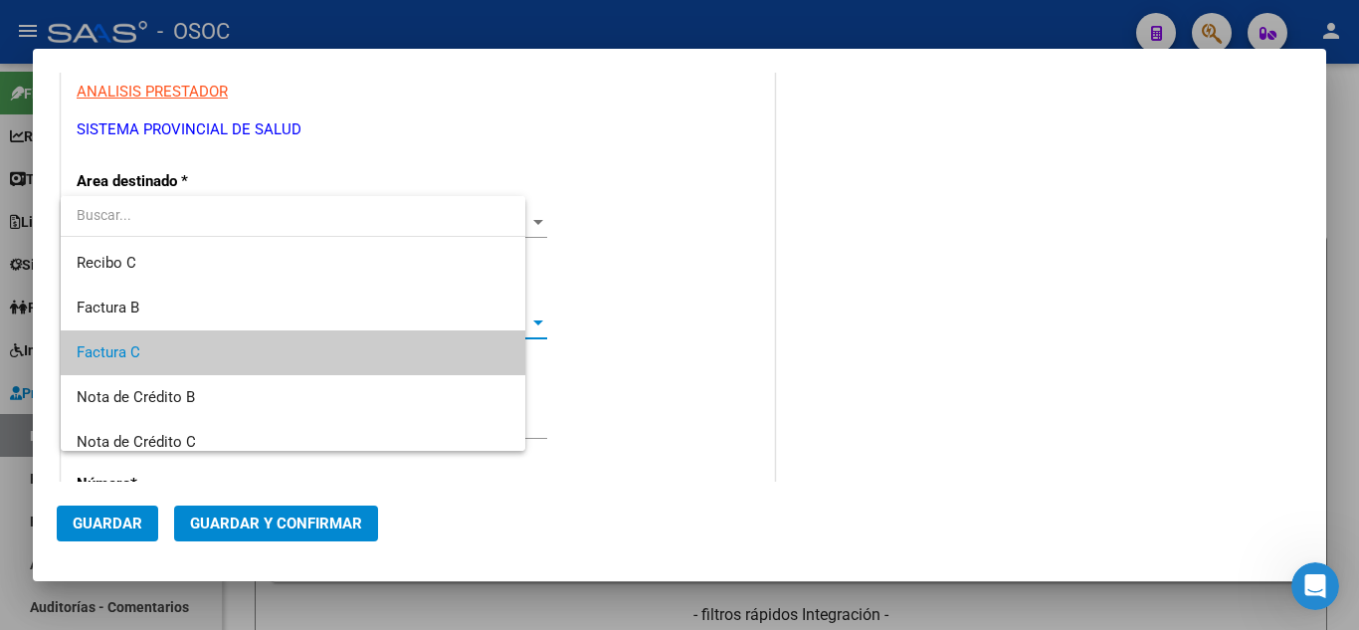
scroll to position [30, 0]
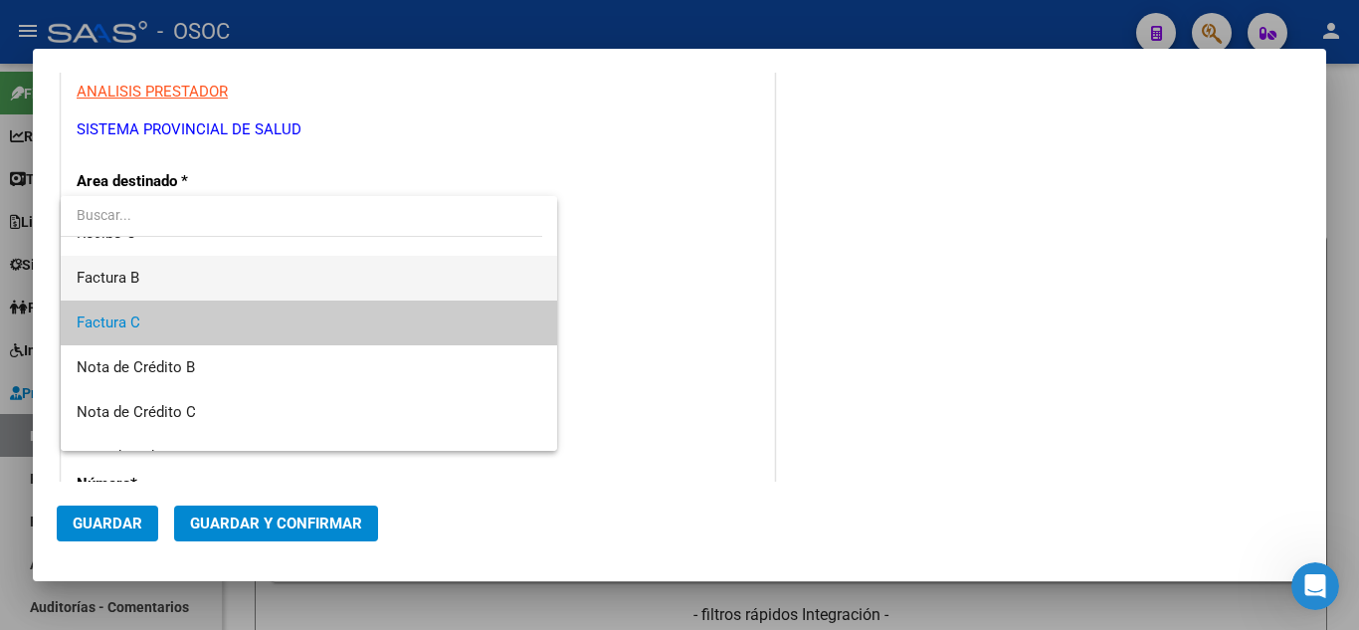
click at [150, 277] on span "Factura B" at bounding box center [309, 278] width 464 height 45
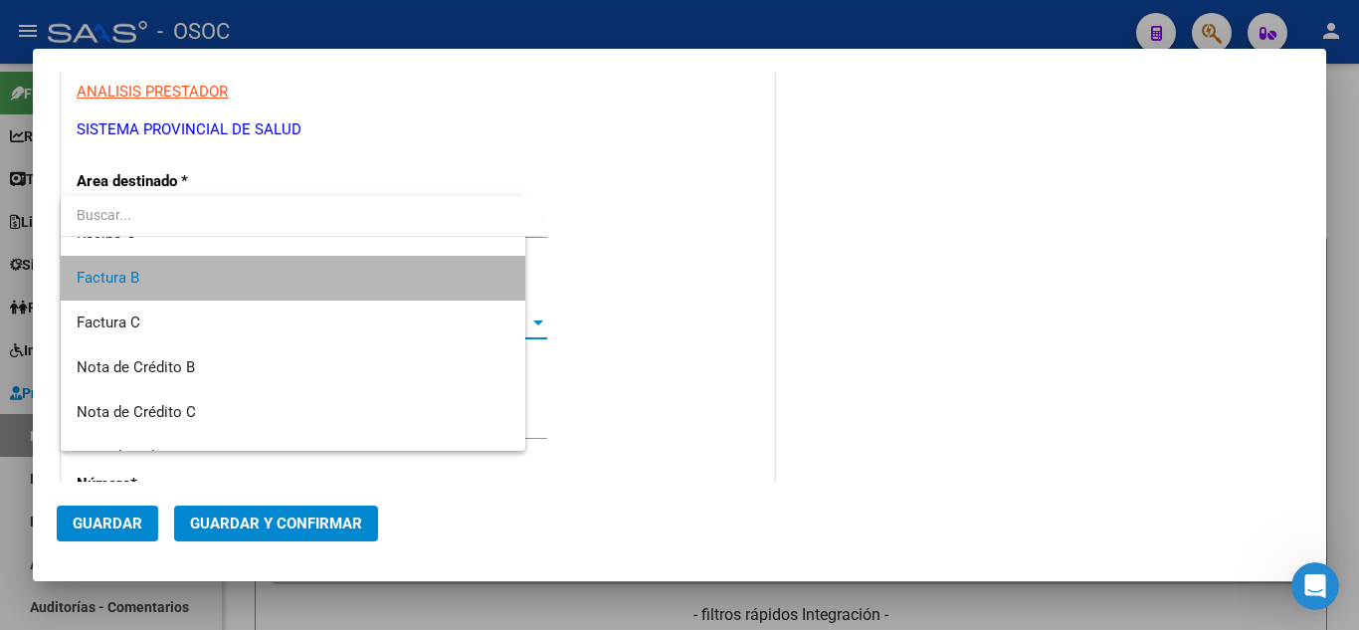
scroll to position [45, 0]
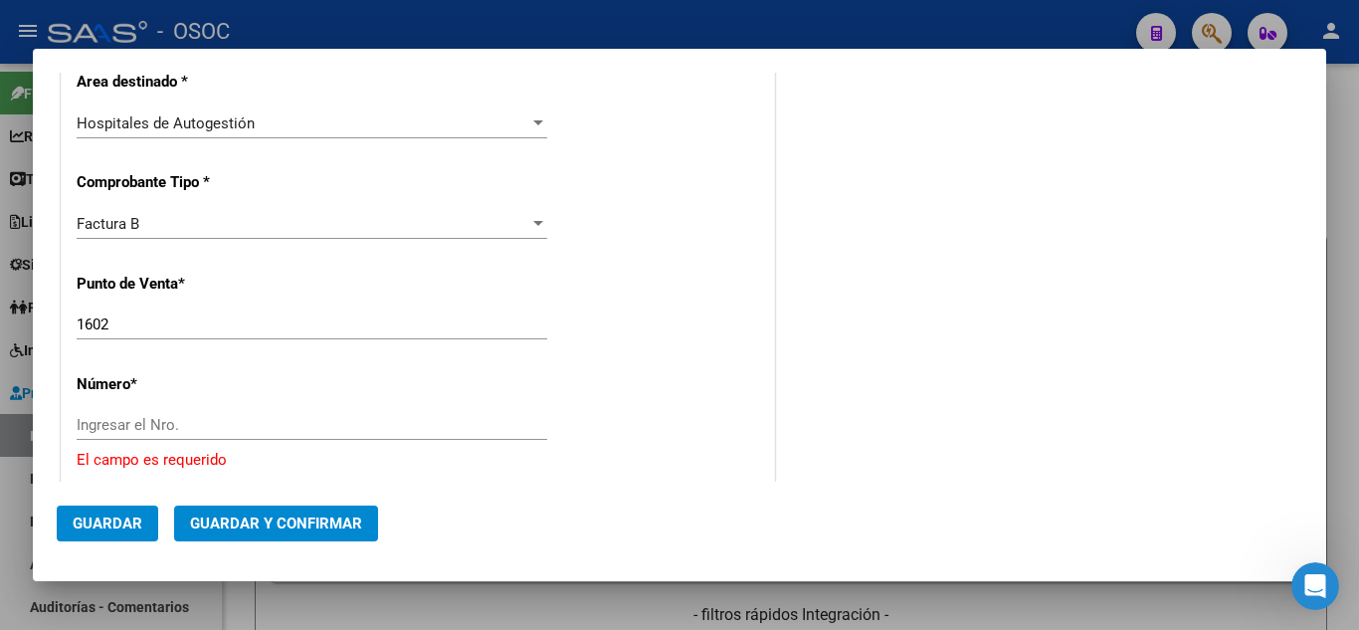
click at [174, 428] on input "Ingresar el Nro." at bounding box center [312, 425] width 470 height 18
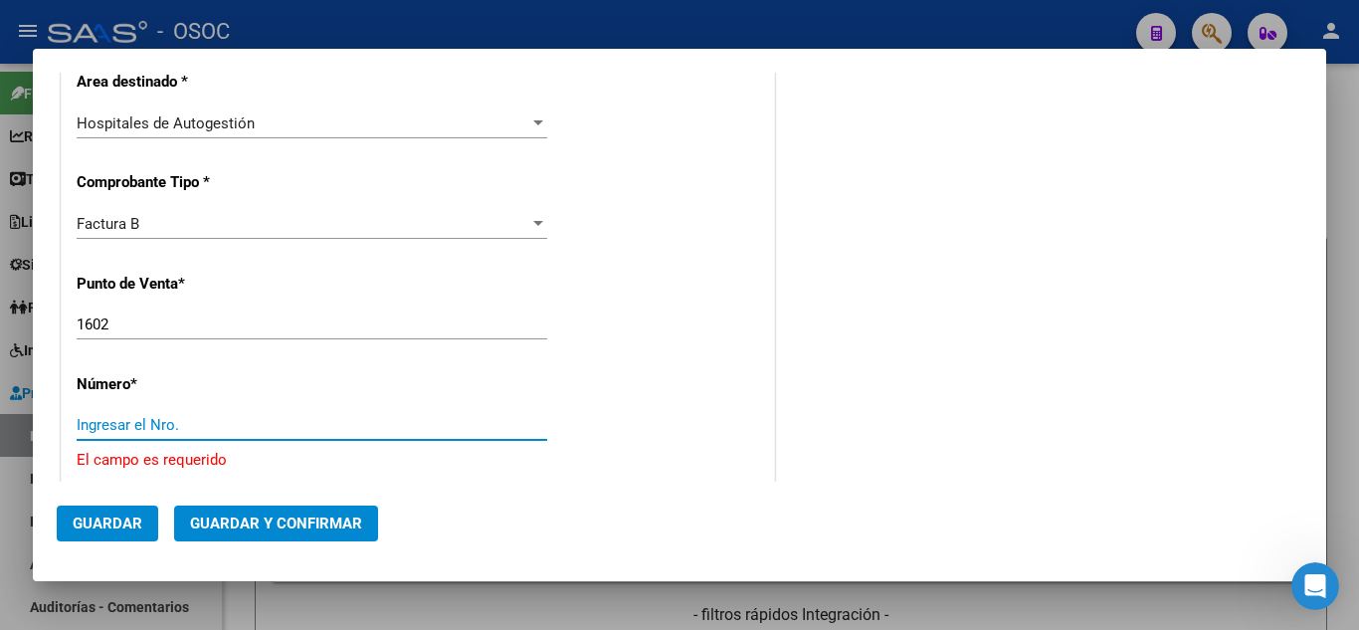
paste input "33906"
type input "33906"
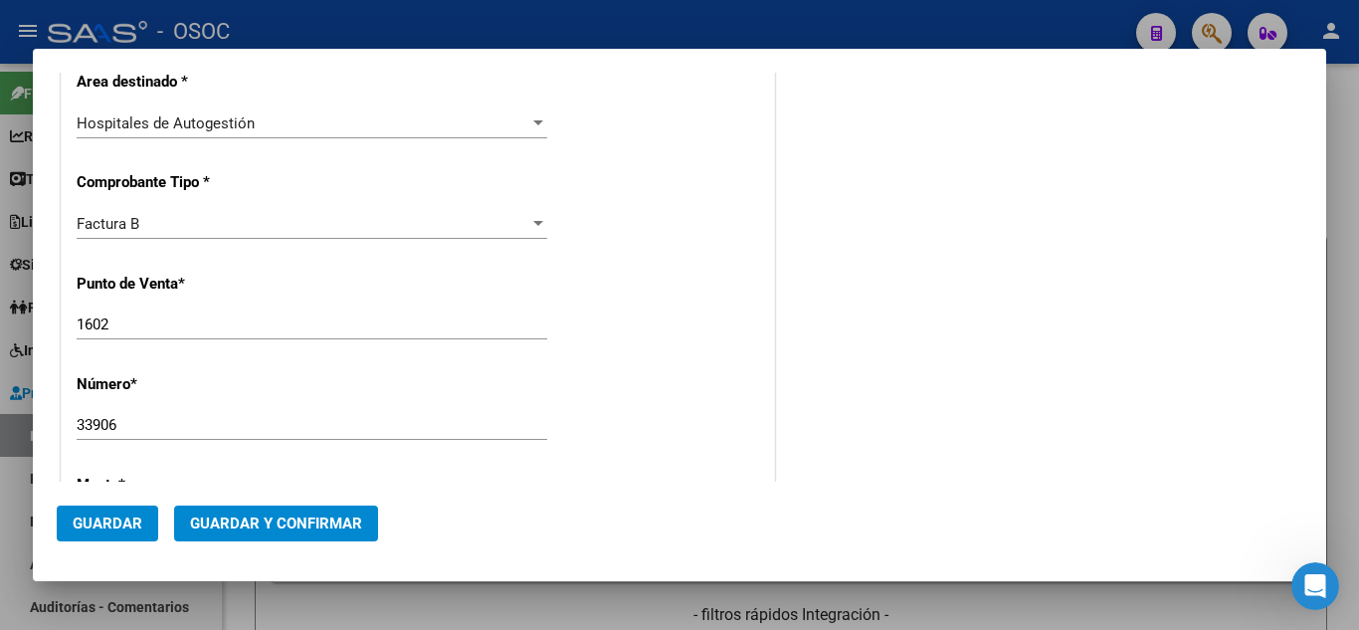
click at [944, 472] on div "COMENTARIOS Comentarios De la Obra Social: Comentarios de la Obra Social (no vi…" at bounding box center [1040, 505] width 523 height 1616
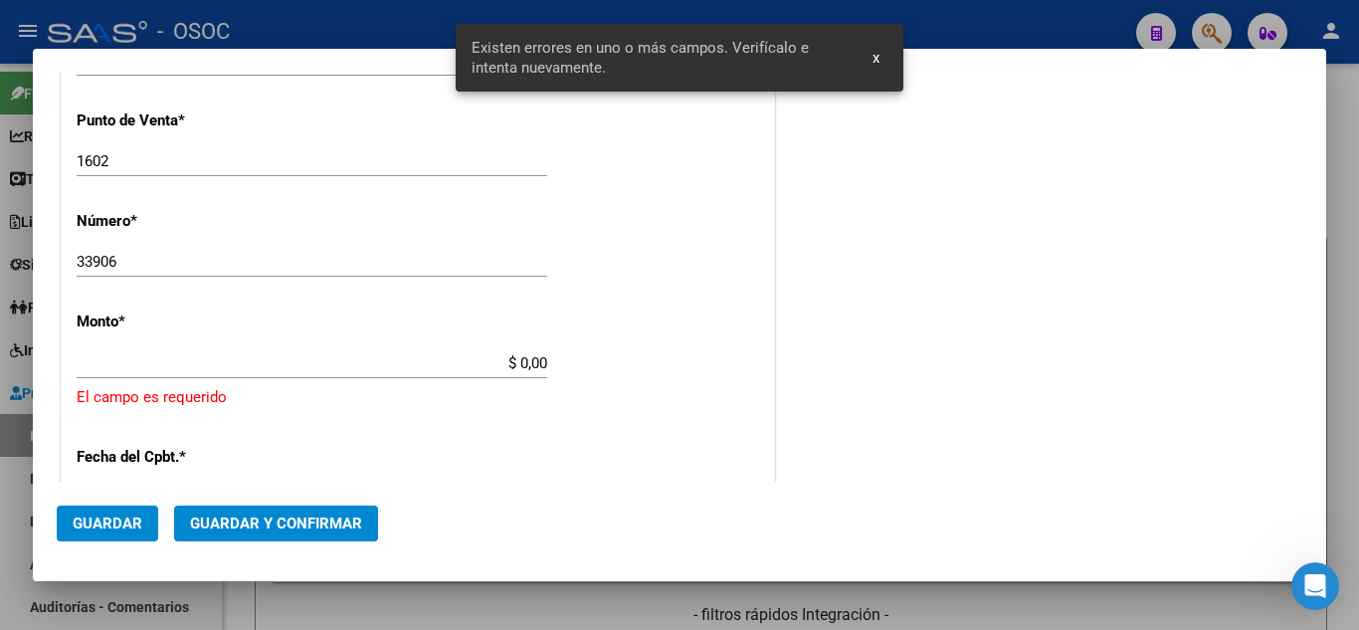
scroll to position [544, 0]
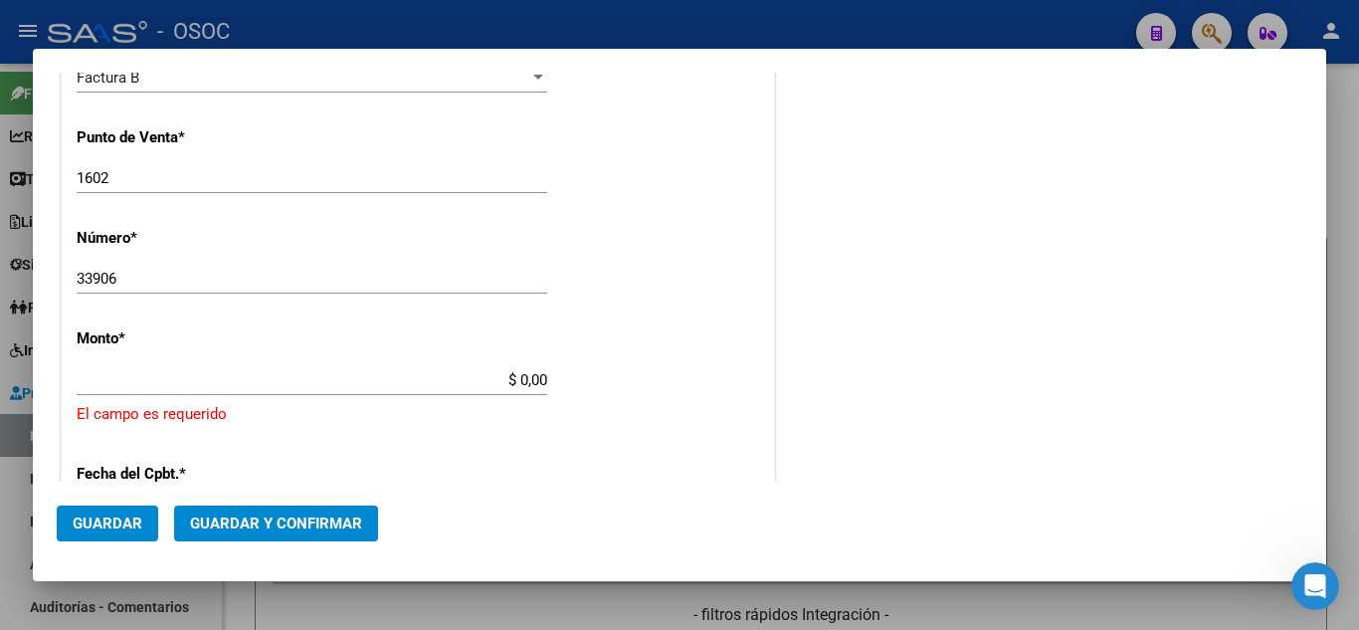
click at [633, 294] on div "CUIT * 30-69182284-9 Ingresar CUIT ANALISIS PRESTADOR SISTEMA PROVINCIAL DE [PE…" at bounding box center [418, 433] width 712 height 1457
click at [181, 382] on input "$ 0,00" at bounding box center [312, 380] width 470 height 18
paste input "$21.068,05"
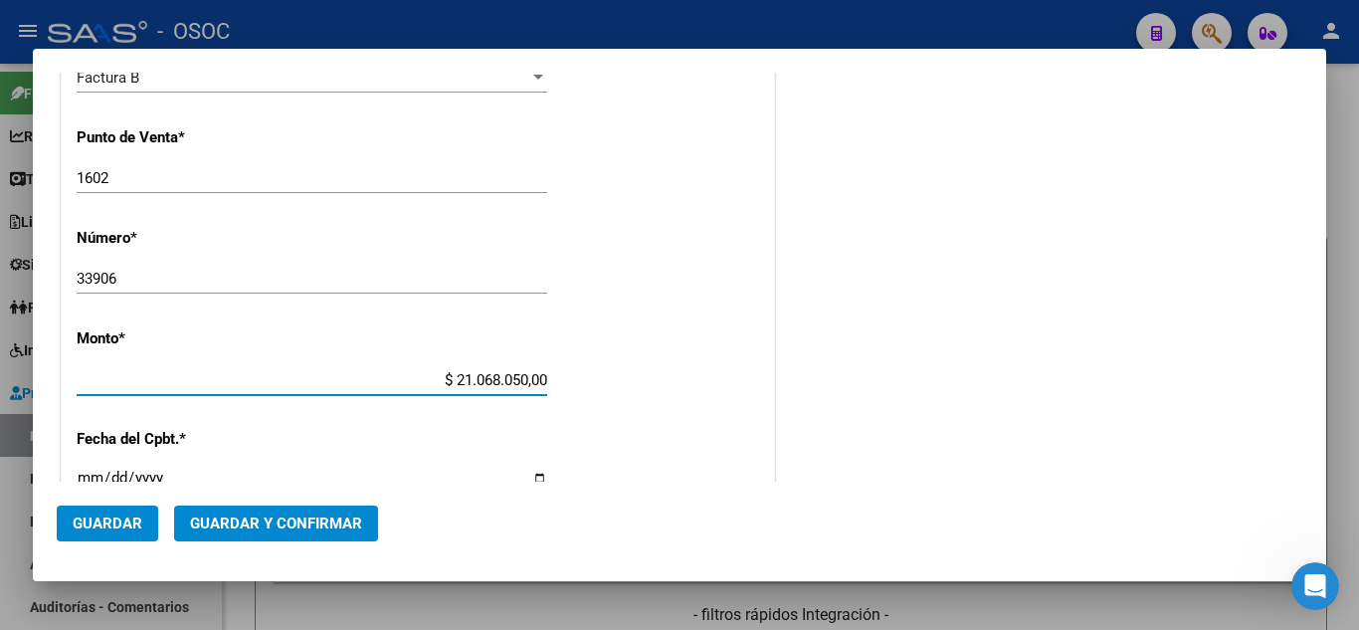
click at [440, 378] on input "$ 21.068.050,00" at bounding box center [312, 380] width 470 height 18
click at [479, 391] on div "$ 21.068.050,00 [GEOGRAPHIC_DATA]" at bounding box center [312, 380] width 470 height 30
click at [474, 378] on input "$ 21.068.050,00" at bounding box center [312, 380] width 470 height 18
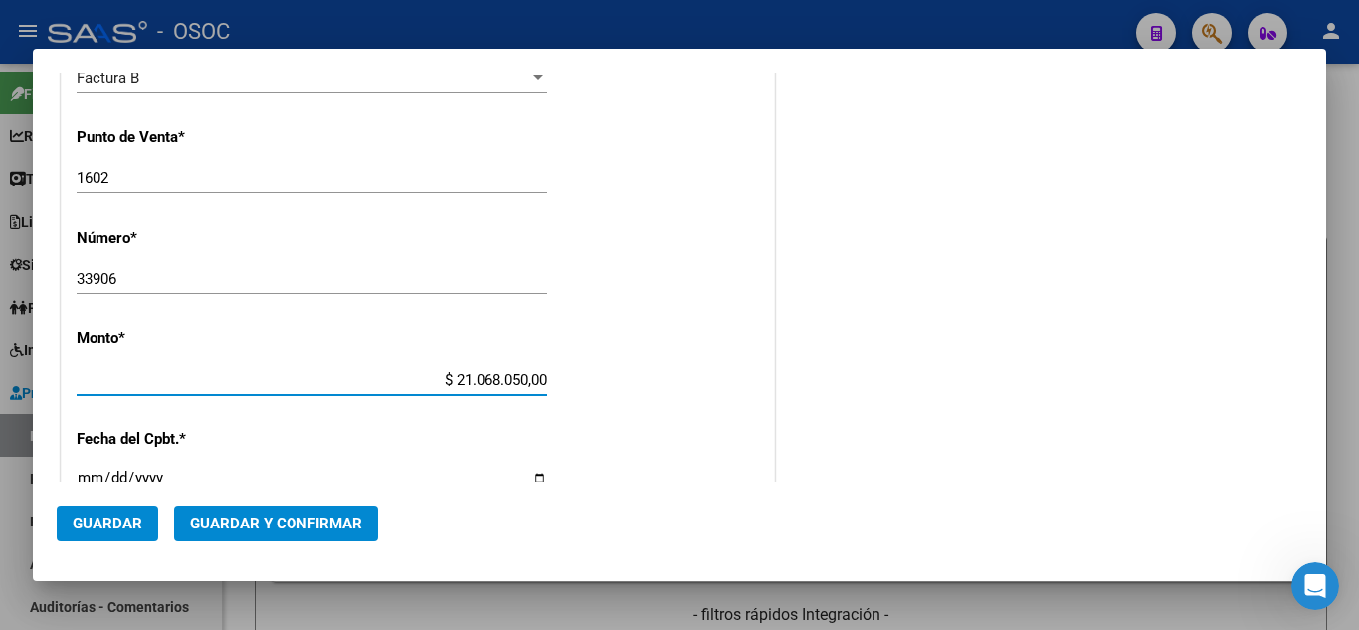
click at [474, 378] on input "$ 21.068.050,00" at bounding box center [312, 380] width 470 height 18
paste input "$21.068,05"
type input "$ 21.068,05"
click at [638, 411] on div "CUIT * 30-69182284-9 Ingresar CUIT ANALISIS PRESTADOR SISTEMA PROVINCIAL DE [PE…" at bounding box center [418, 416] width 712 height 1422
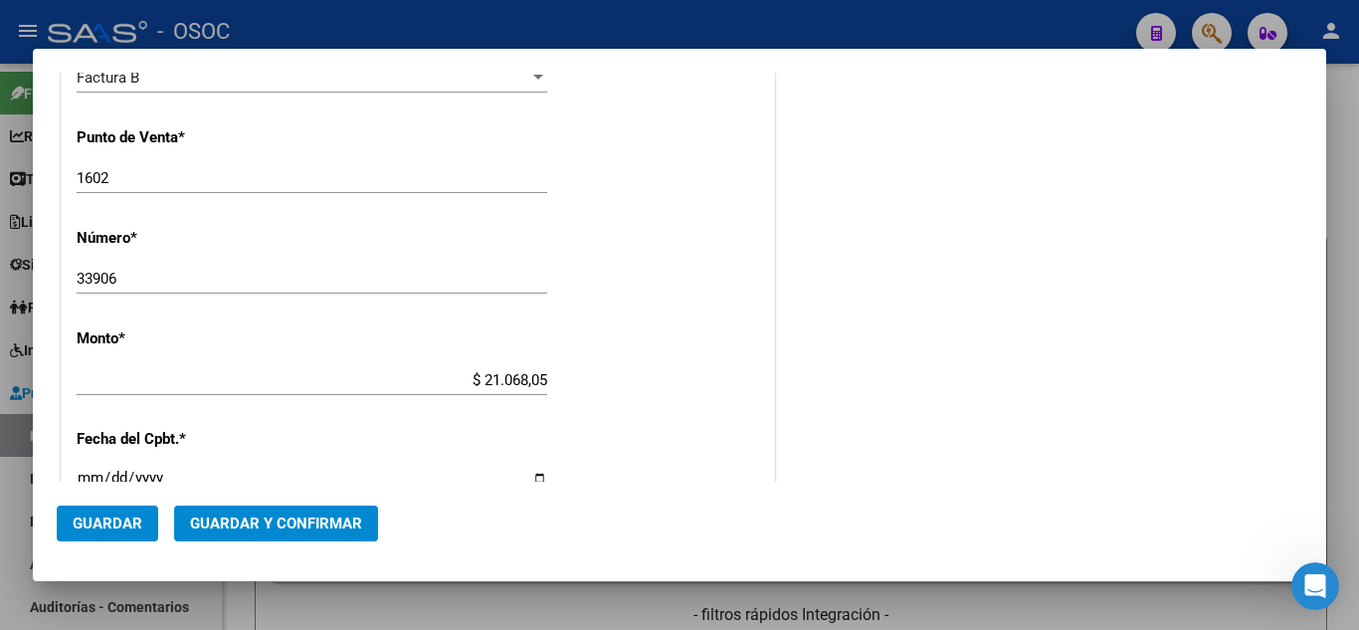
scroll to position [643, 0]
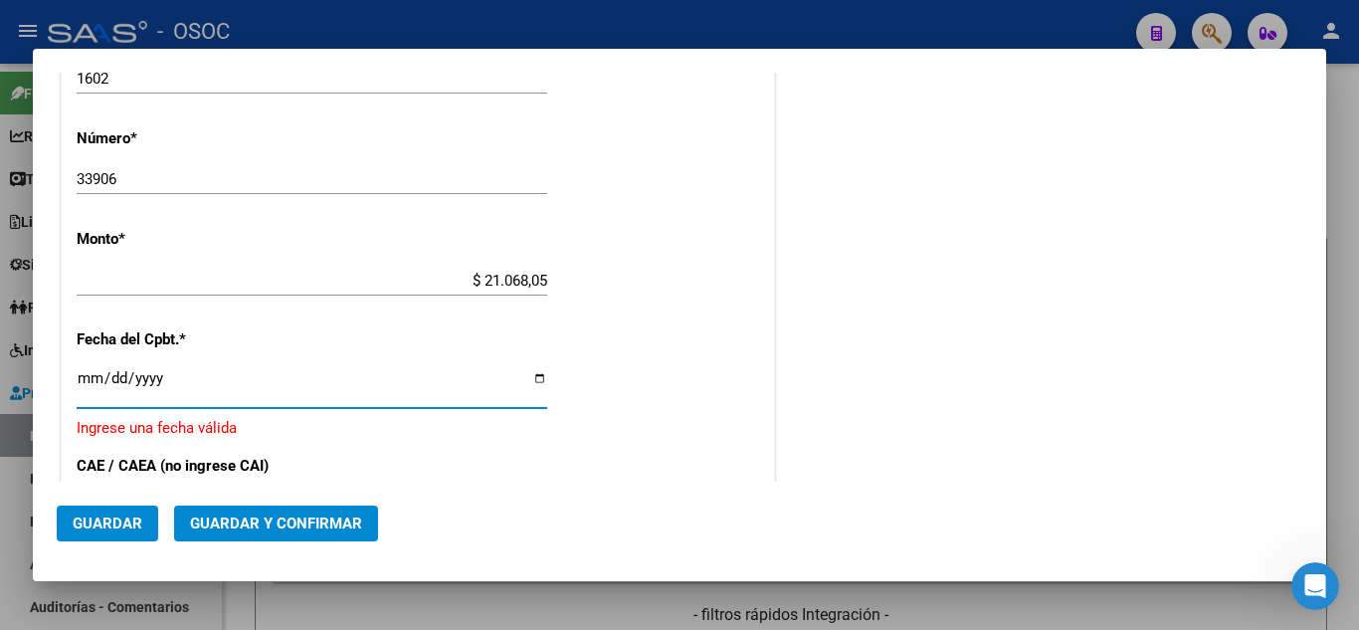
click at [94, 381] on input "Ingresar la fecha" at bounding box center [312, 386] width 470 height 32
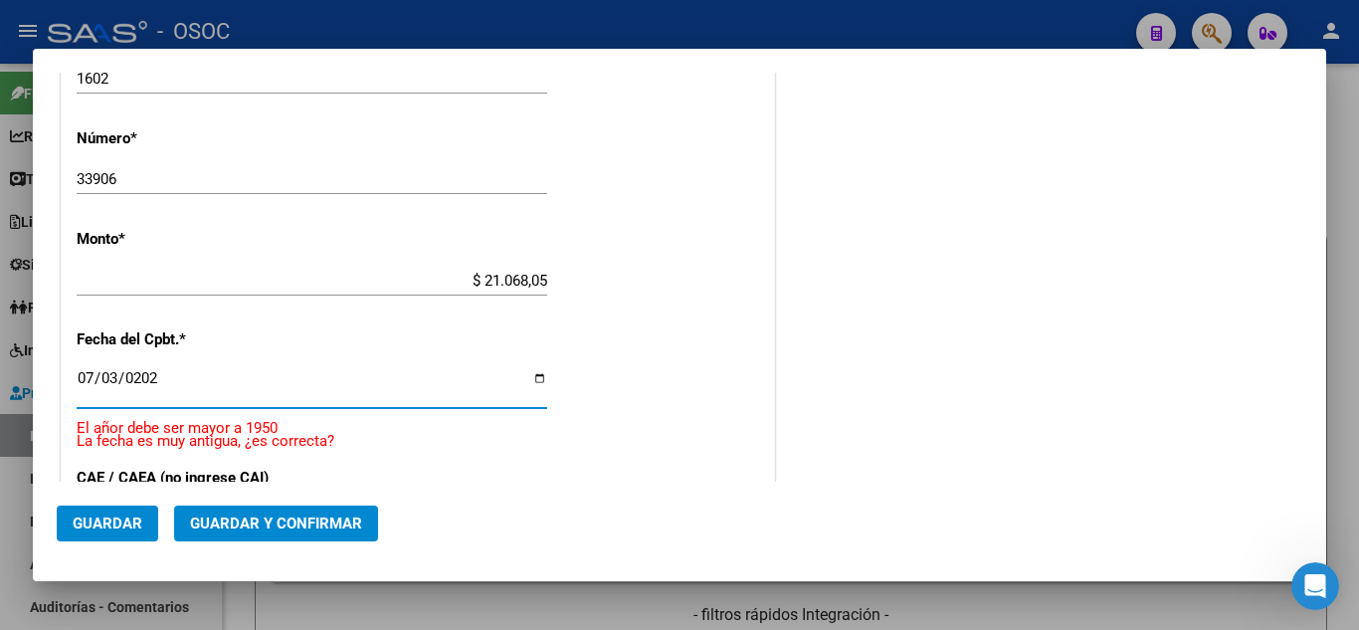
type input "[DATE]"
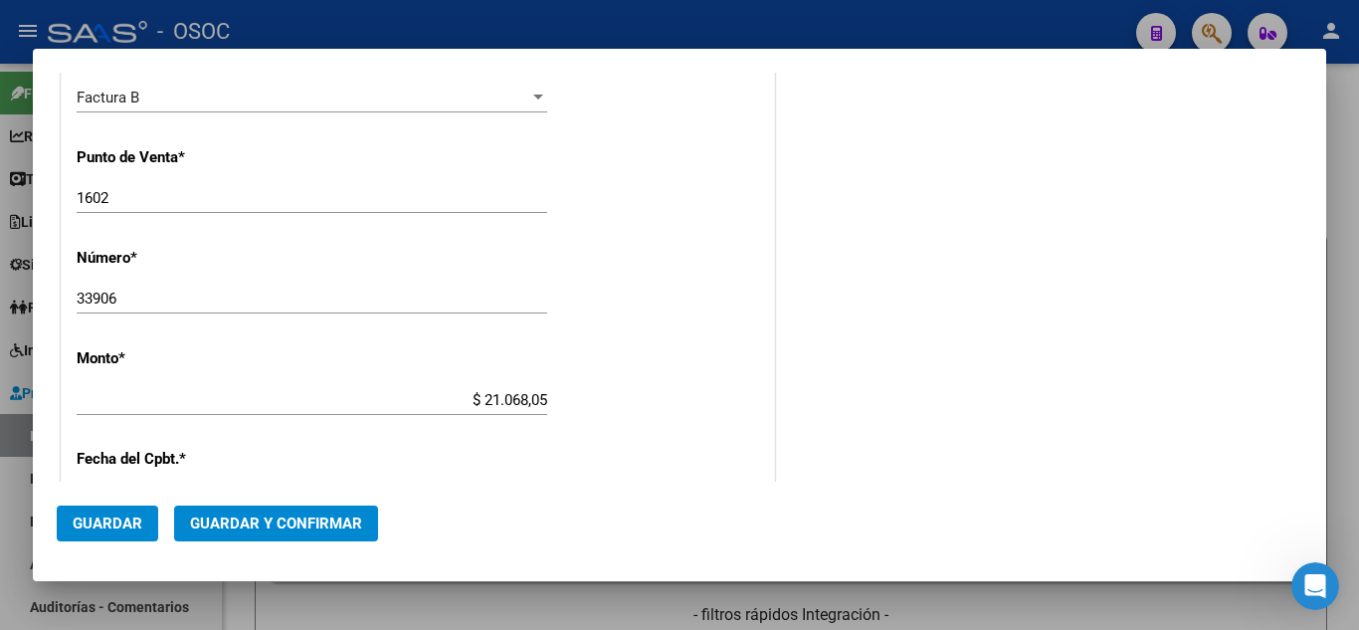
scroll to position [445, 0]
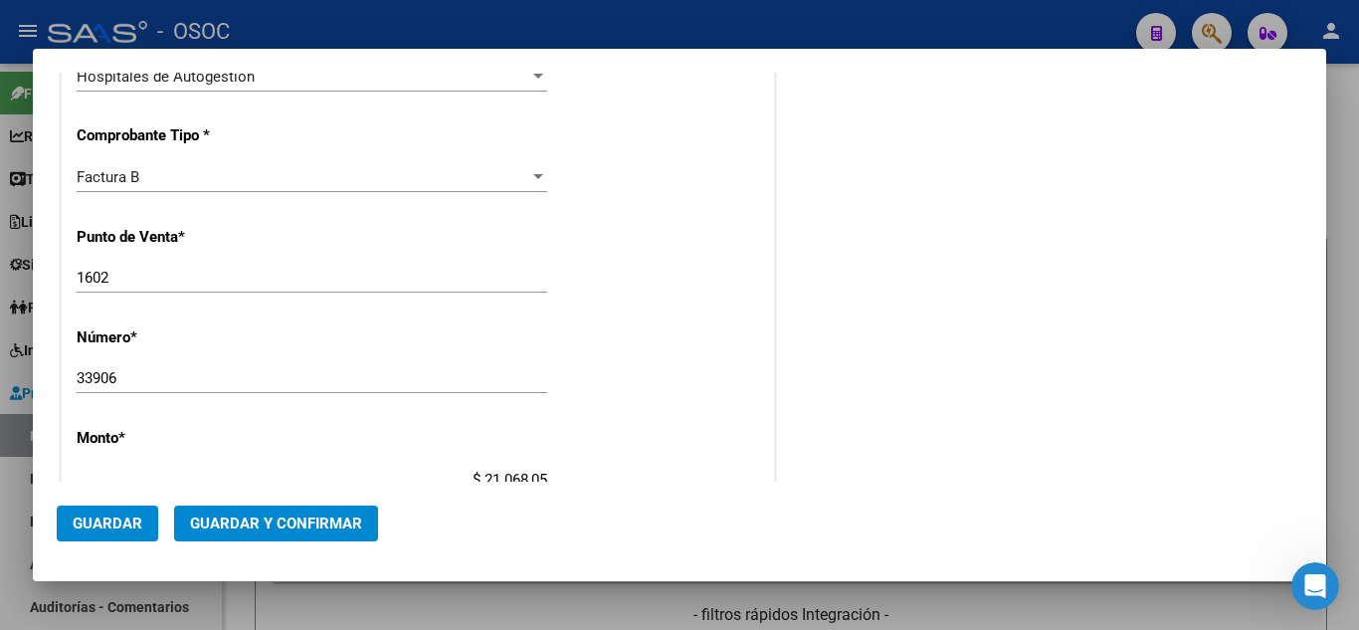
click at [156, 183] on div "Factura B" at bounding box center [303, 177] width 453 height 18
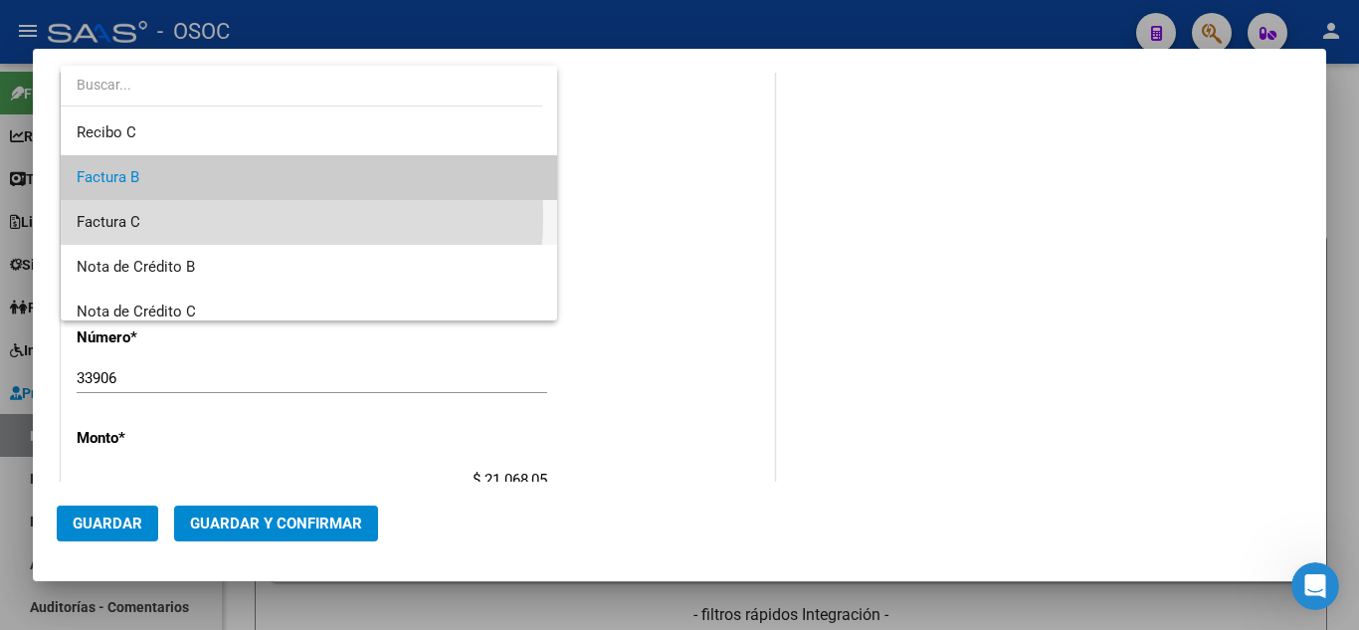
click at [153, 217] on span "Factura C" at bounding box center [309, 222] width 464 height 45
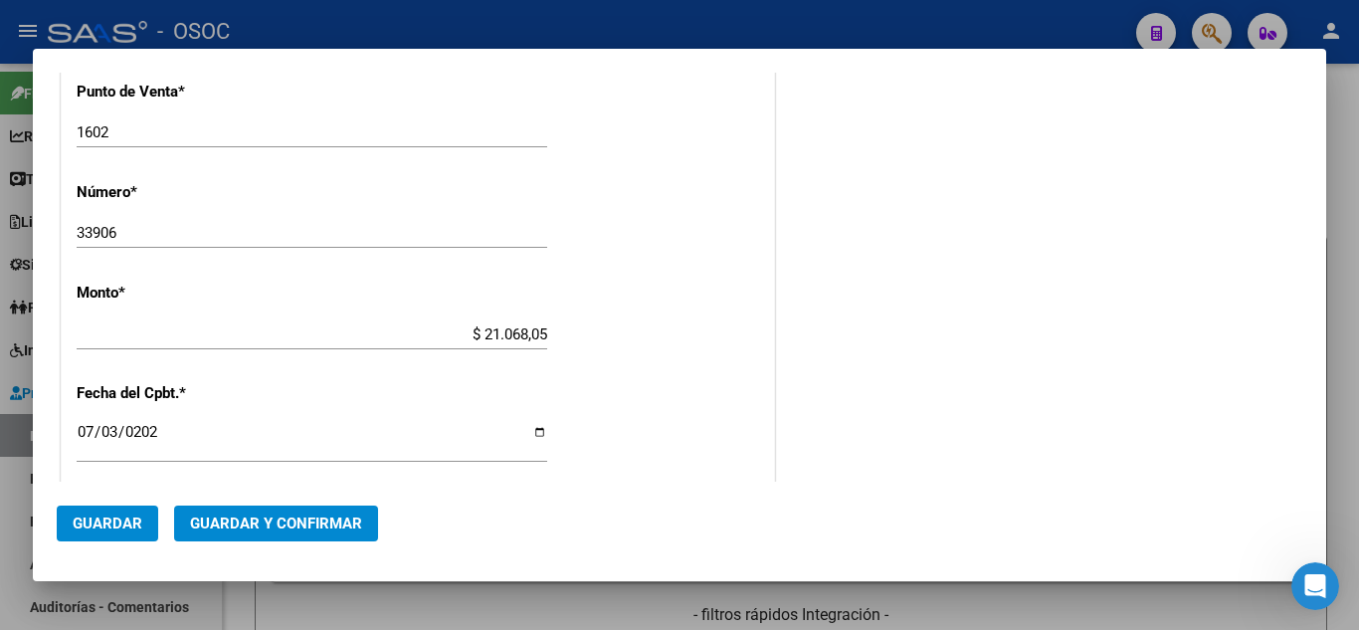
scroll to position [643, 0]
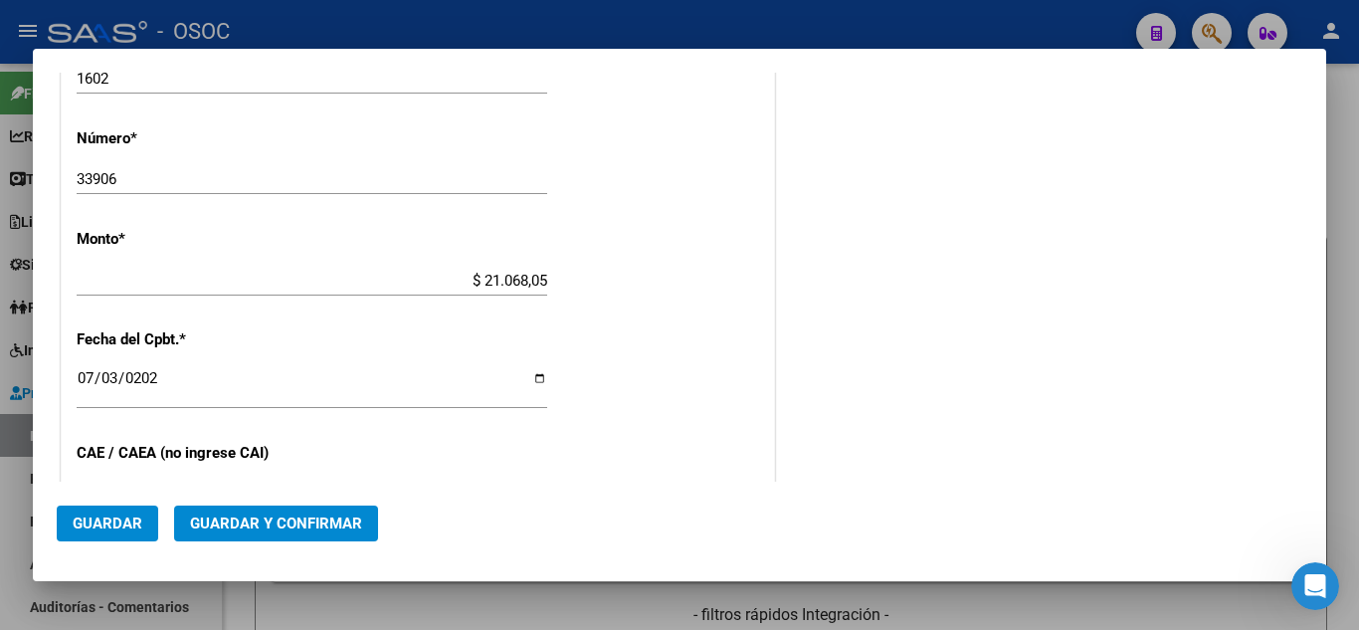
drag, startPoint x: 751, startPoint y: 440, endPoint x: 667, endPoint y: 424, distance: 85.0
click at [750, 440] on div "CUIT * 30-69182284-9 Ingresar CUIT ANALISIS PRESTADOR SISTEMA PROVINCIAL DE [PE…" at bounding box center [418, 310] width 712 height 1410
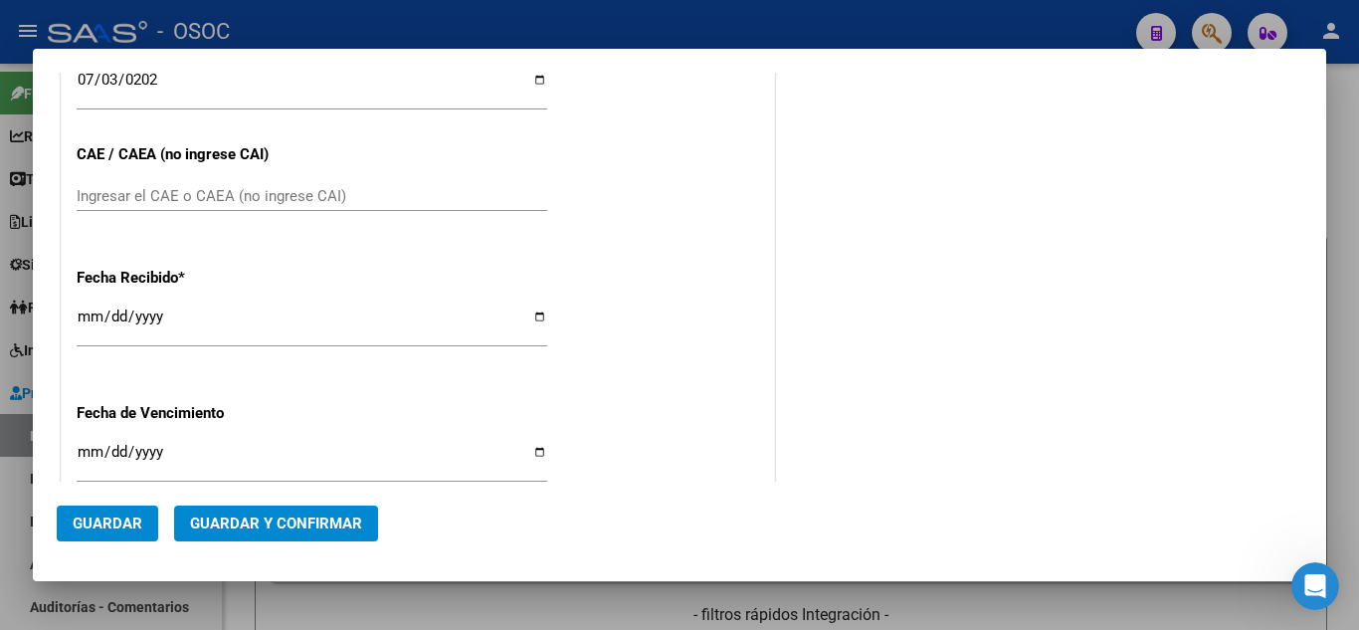
scroll to position [1041, 0]
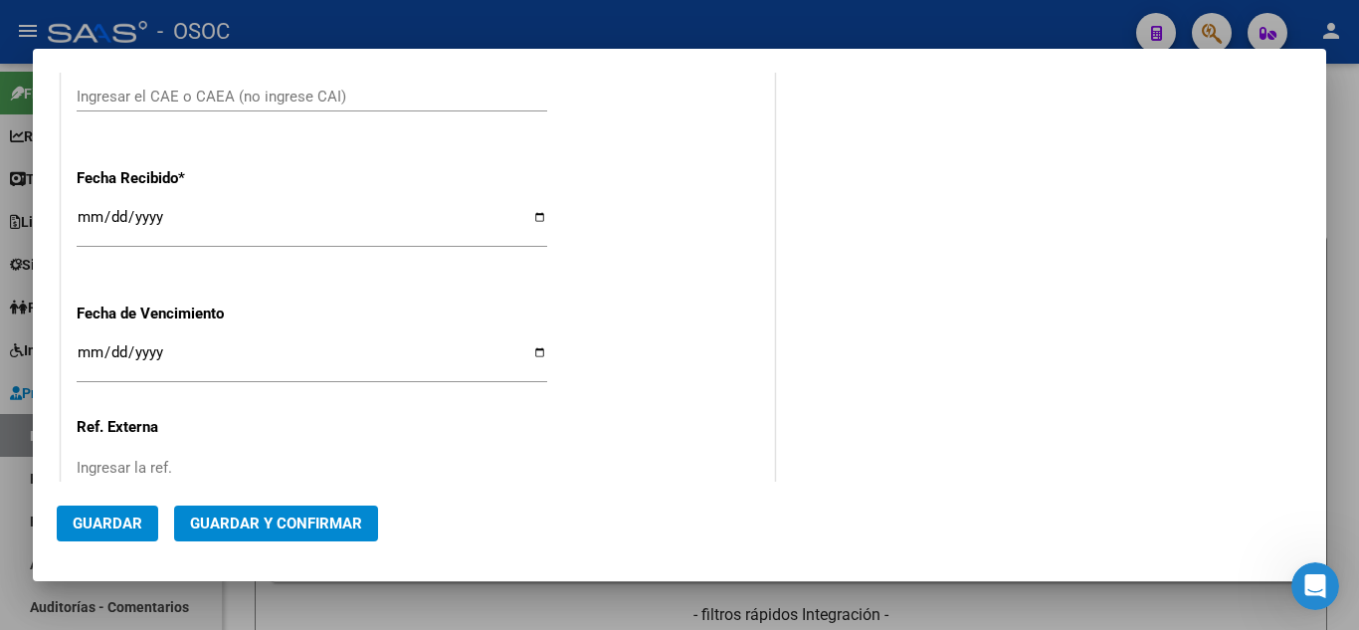
drag, startPoint x: 630, startPoint y: 493, endPoint x: 636, endPoint y: 445, distance: 49.1
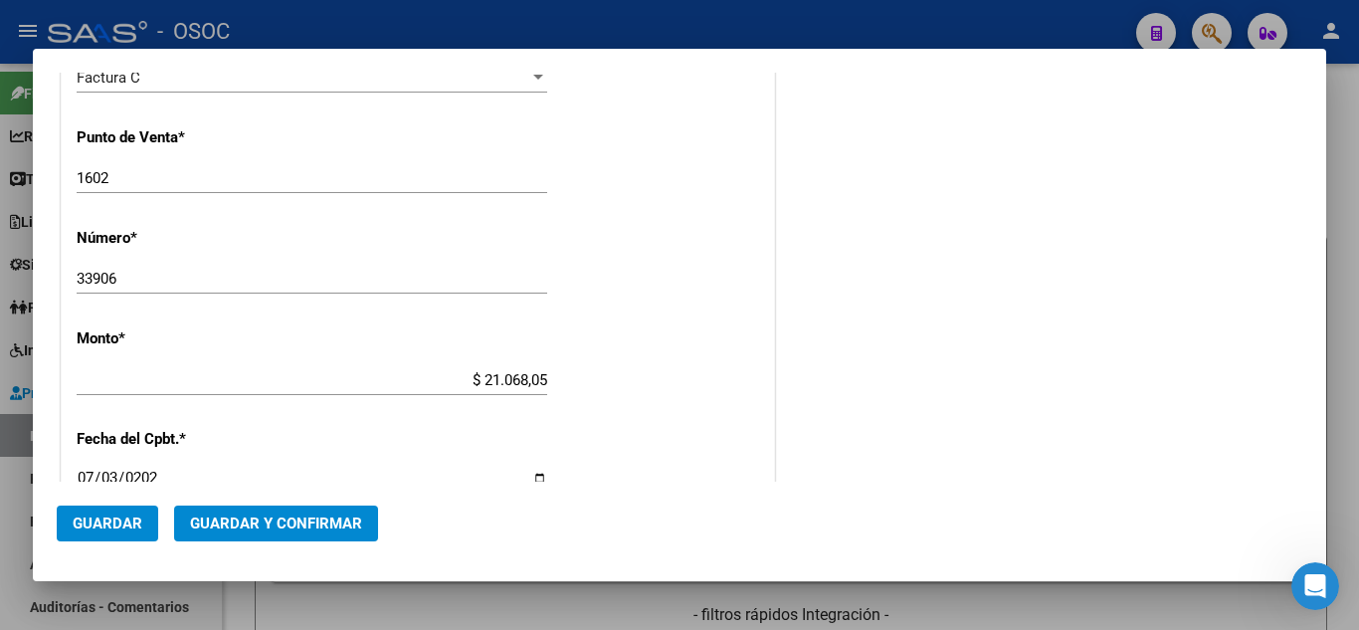
scroll to position [0, 0]
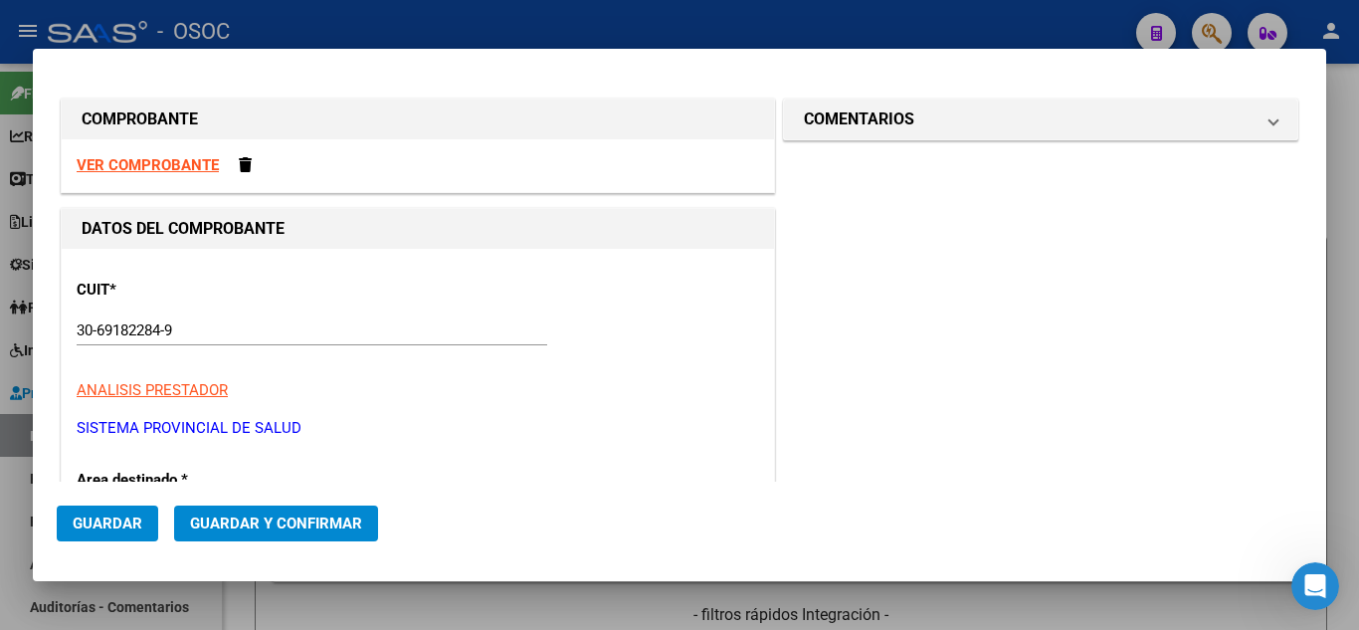
drag, startPoint x: 592, startPoint y: 379, endPoint x: 624, endPoint y: 307, distance: 78.4
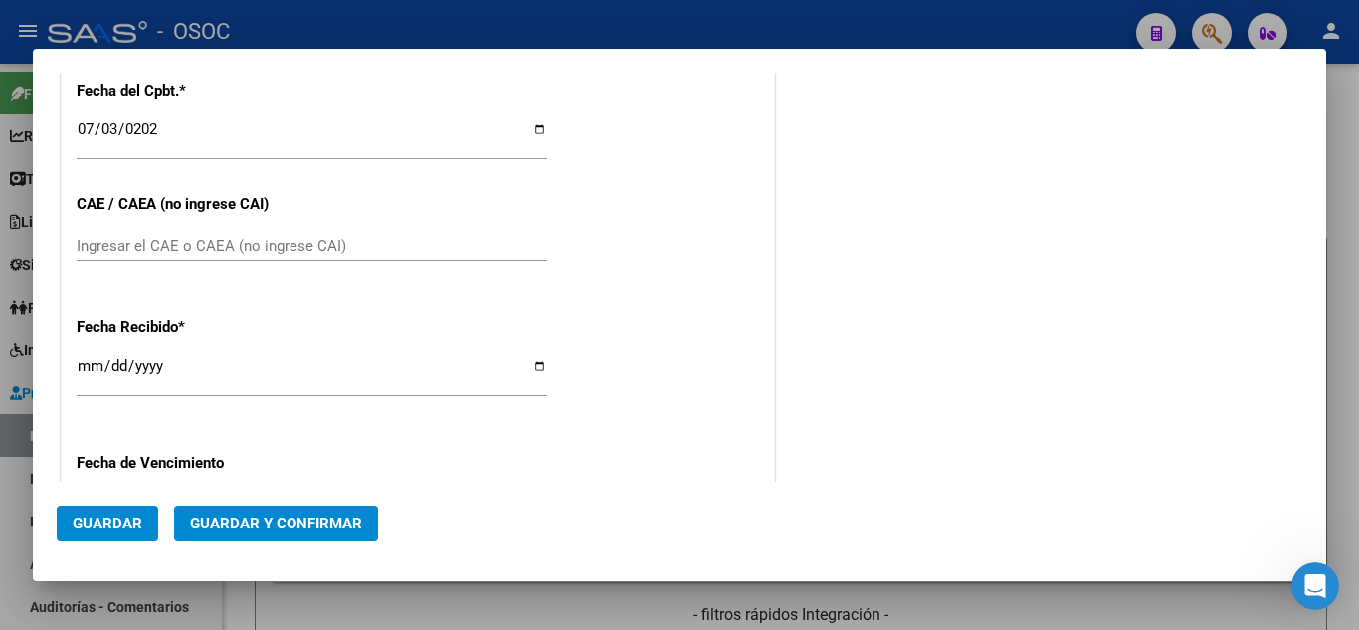
scroll to position [1182, 0]
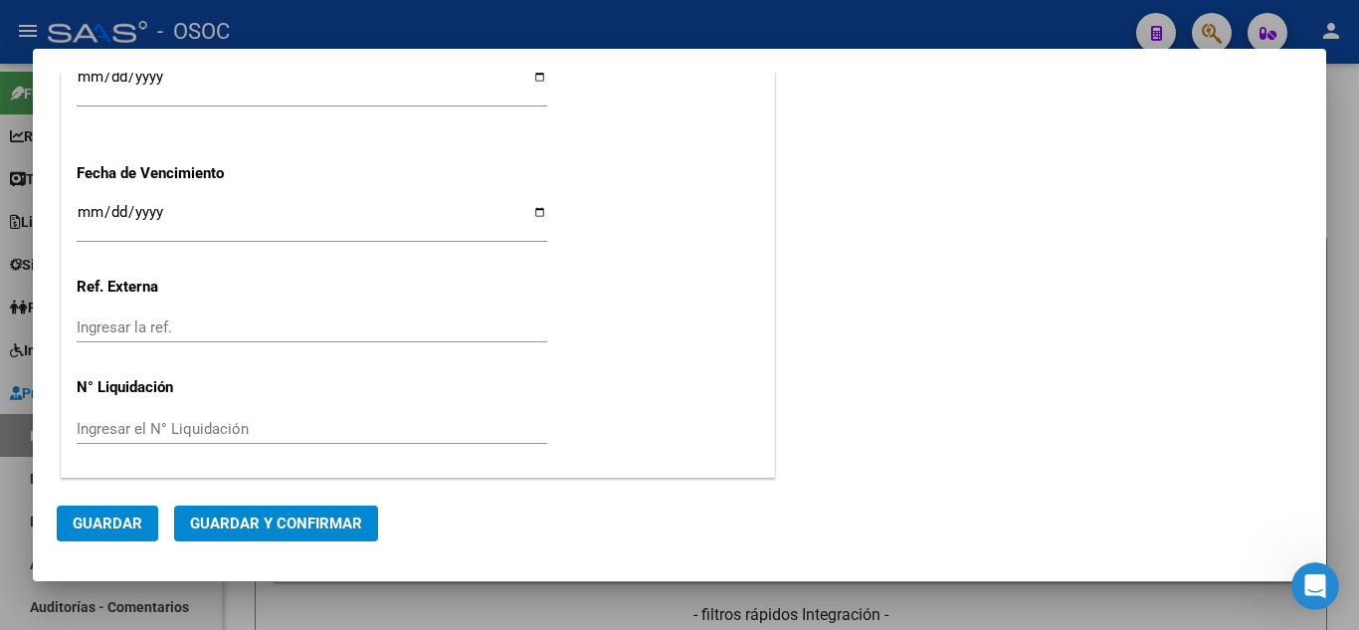
drag, startPoint x: 647, startPoint y: 336, endPoint x: 646, endPoint y: 499, distance: 163.1
click at [335, 522] on span "Guardar y Confirmar" at bounding box center [276, 523] width 172 height 18
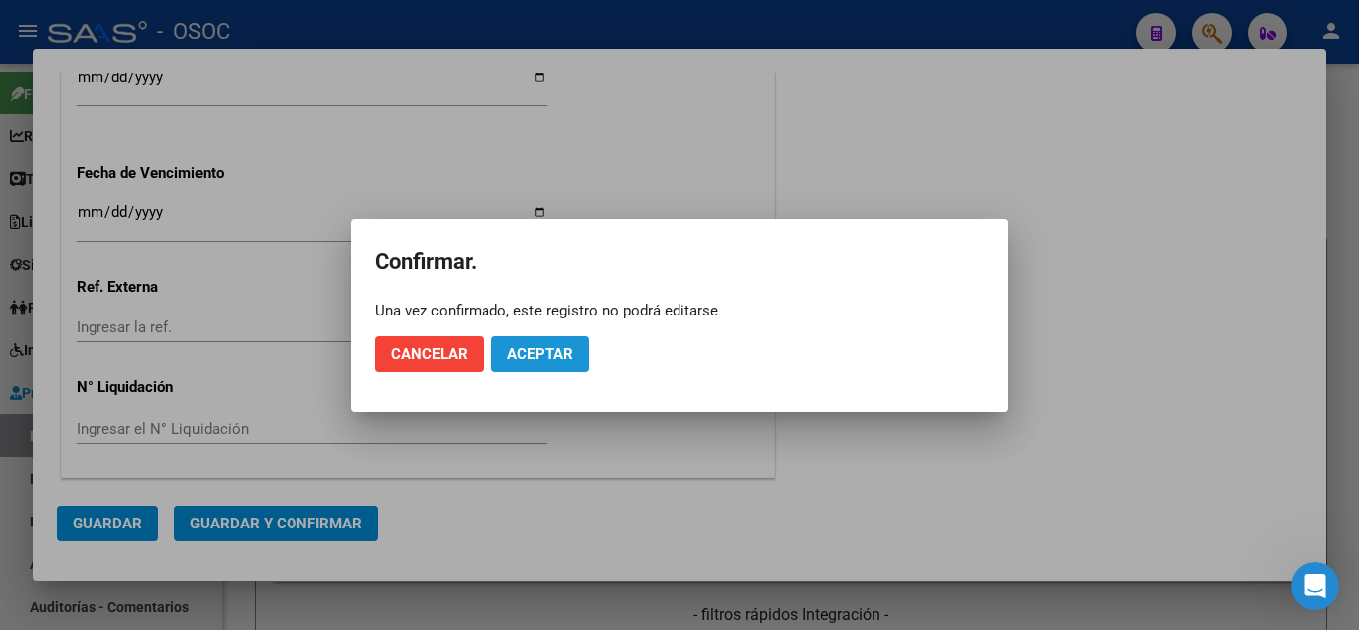
click at [560, 347] on span "Aceptar" at bounding box center [540, 354] width 66 height 18
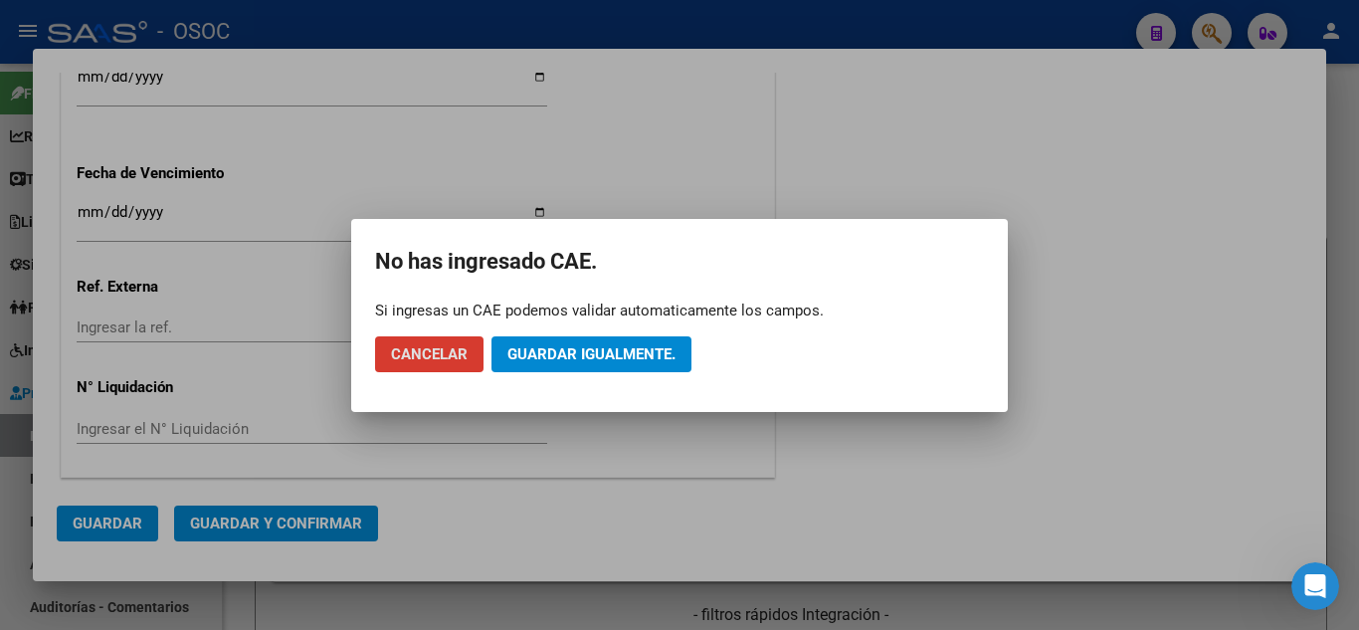
click at [645, 350] on span "Guardar igualmente." at bounding box center [591, 354] width 168 height 18
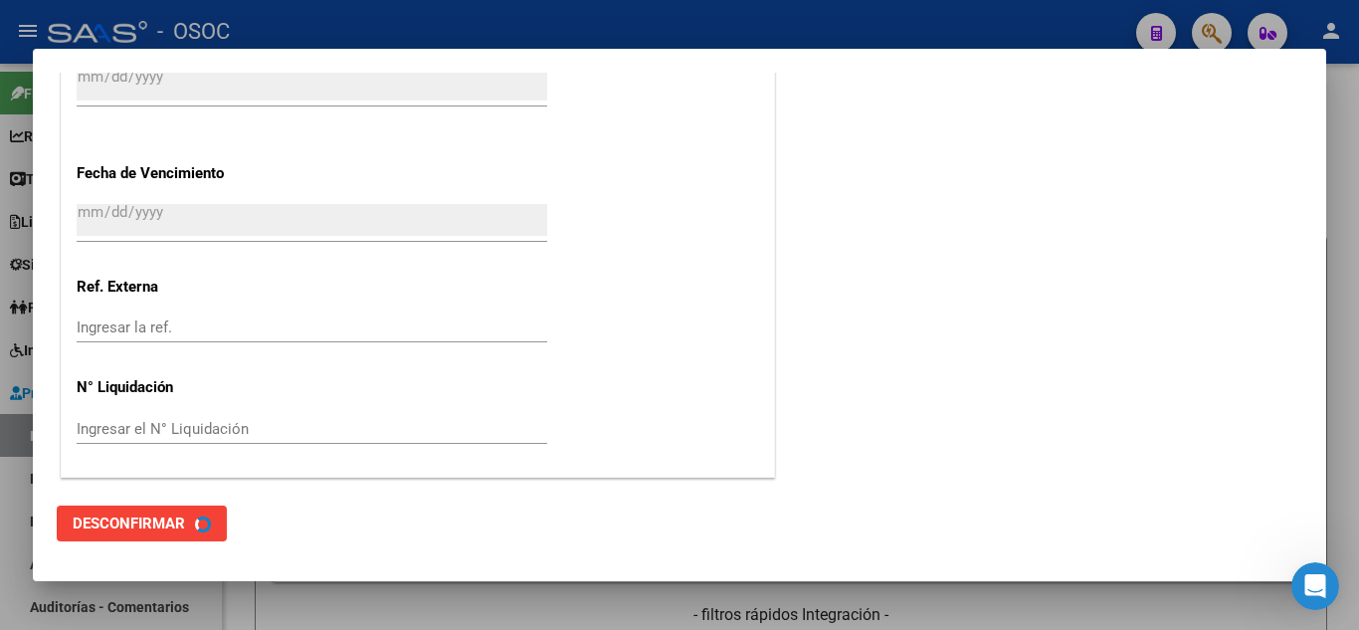
scroll to position [0, 0]
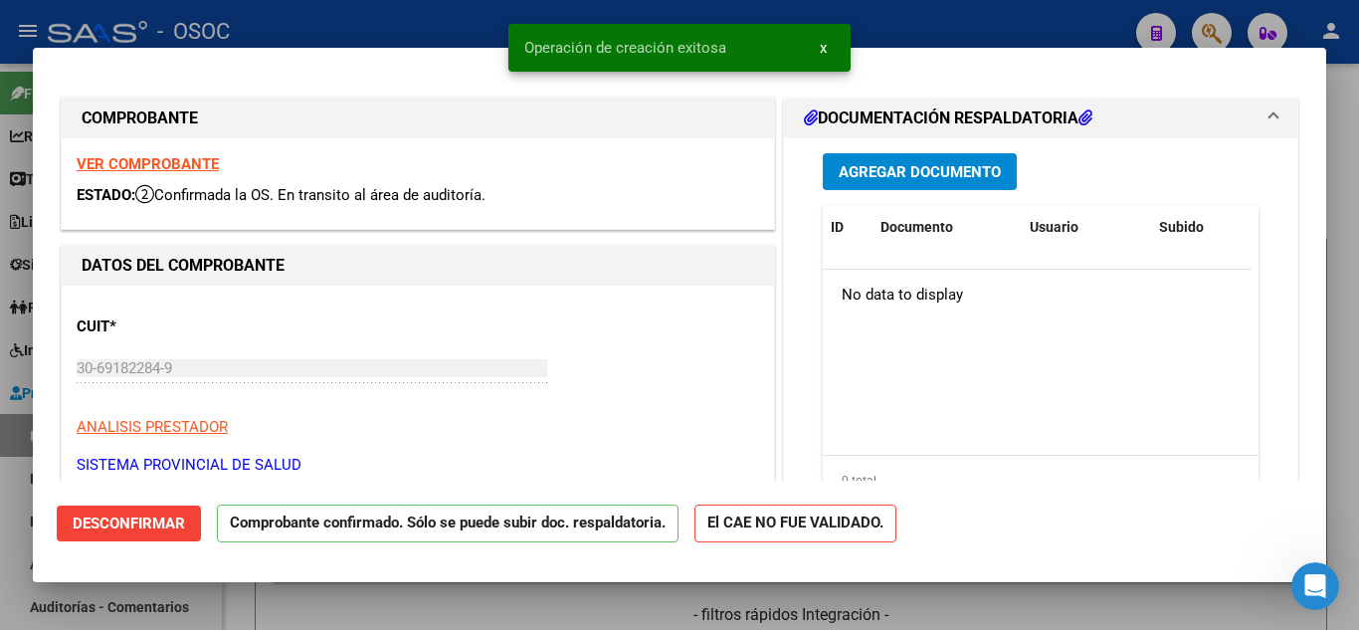
click at [1344, 174] on div at bounding box center [679, 315] width 1359 height 630
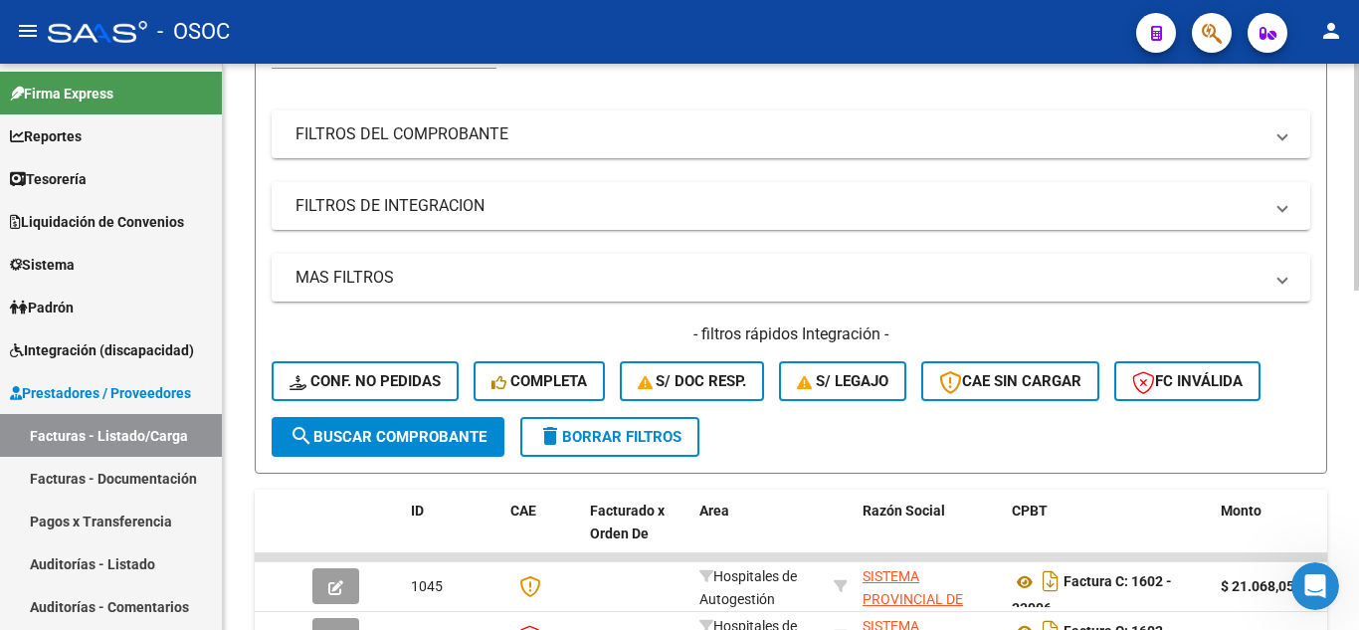
scroll to position [846, 0]
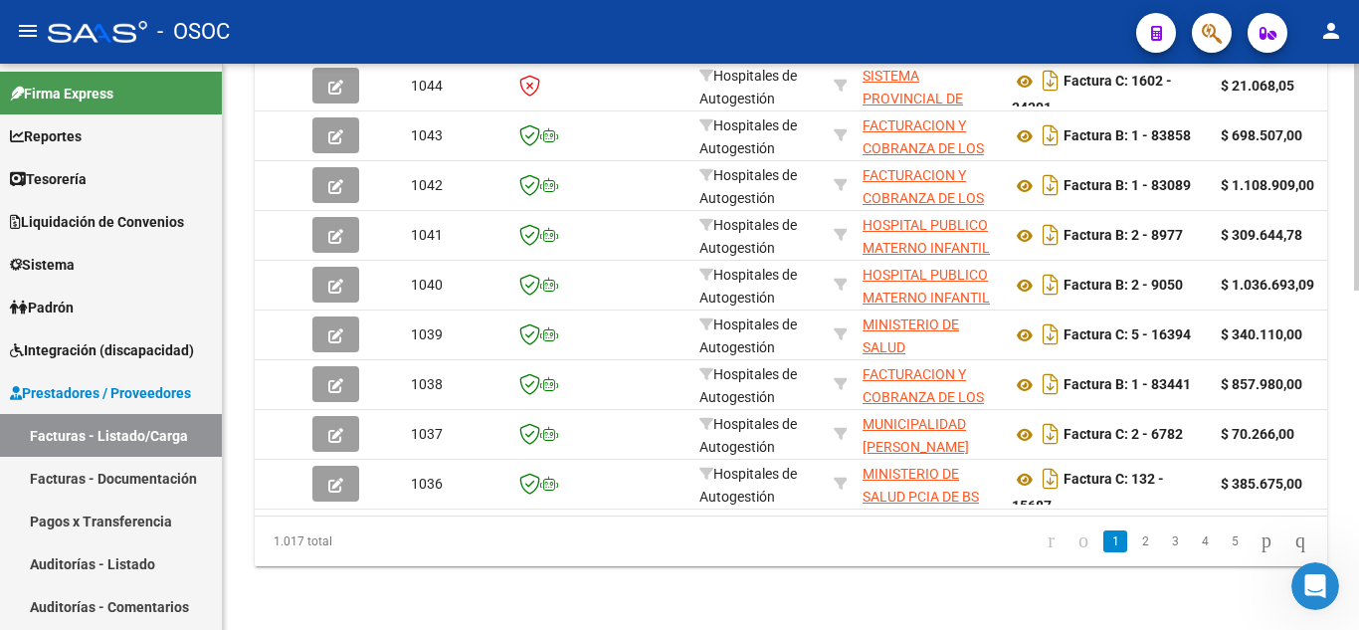
drag, startPoint x: 798, startPoint y: 495, endPoint x: 786, endPoint y: 576, distance: 81.4
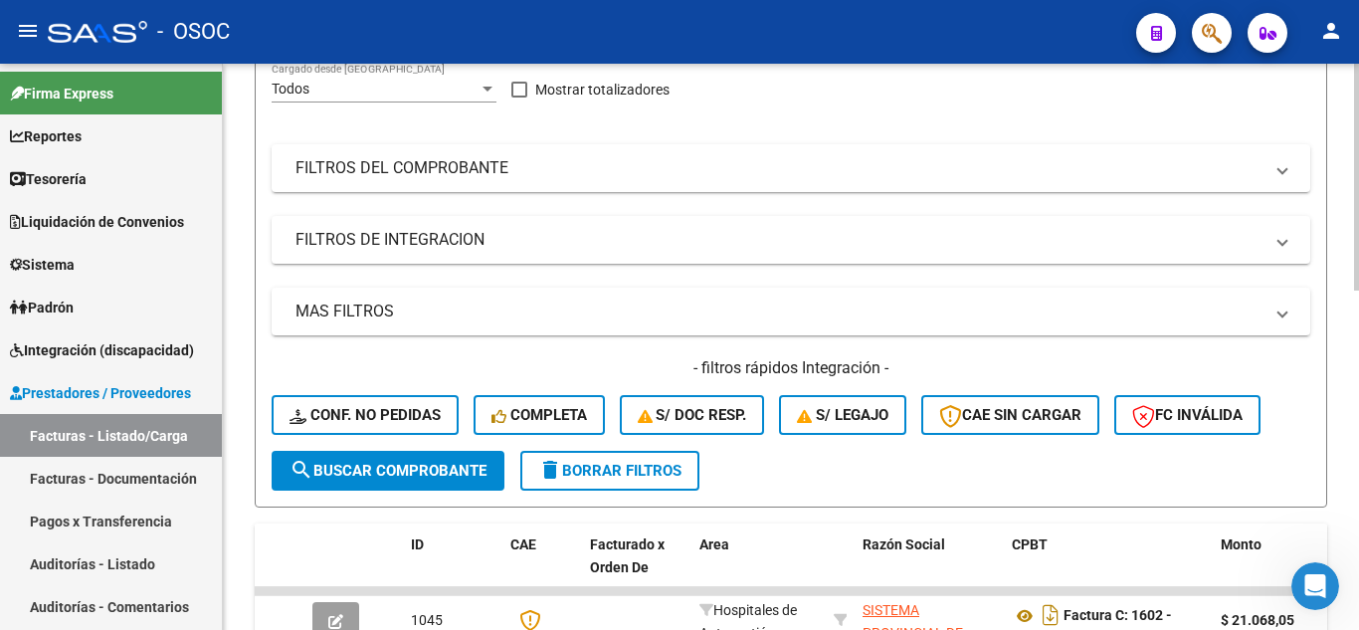
scroll to position [0, 0]
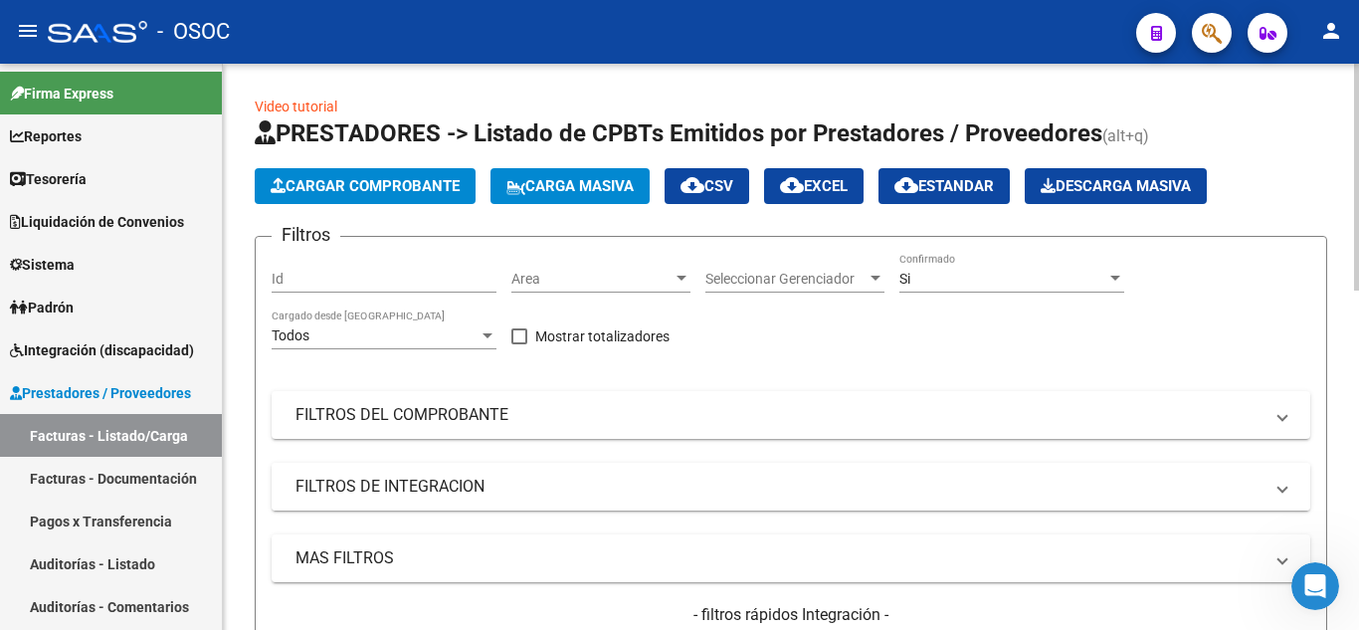
drag, startPoint x: 783, startPoint y: 569, endPoint x: 769, endPoint y: 463, distance: 106.3
click at [757, 353] on div "Filtros Id Area Area Seleccionar Gerenciador Seleccionar Gerenciador Si Confirm…" at bounding box center [791, 475] width 1038 height 445
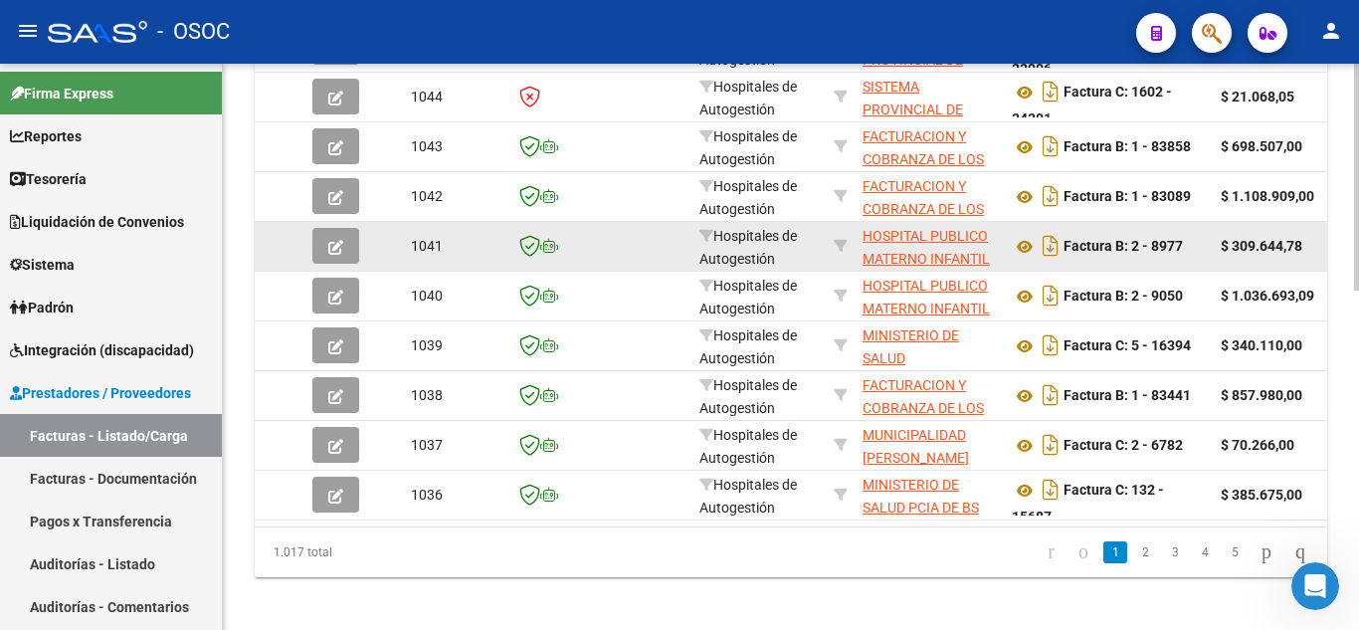
scroll to position [846, 0]
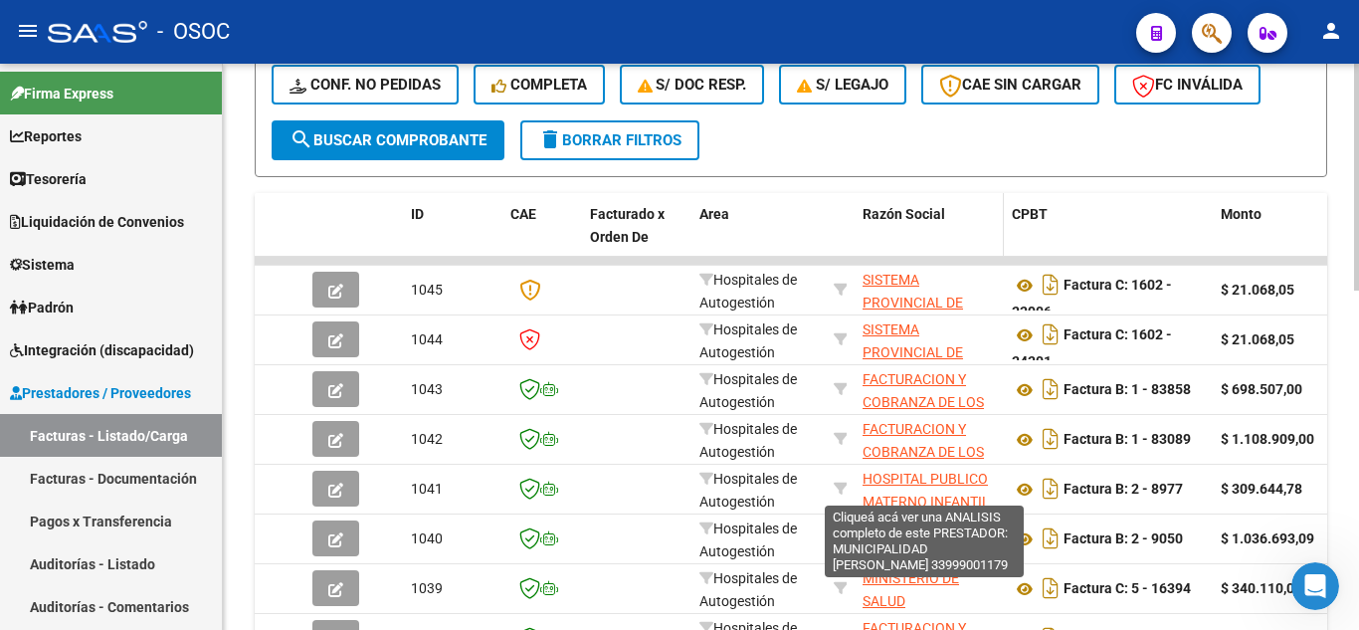
drag, startPoint x: 852, startPoint y: 587, endPoint x: 872, endPoint y: 470, distance: 118.1
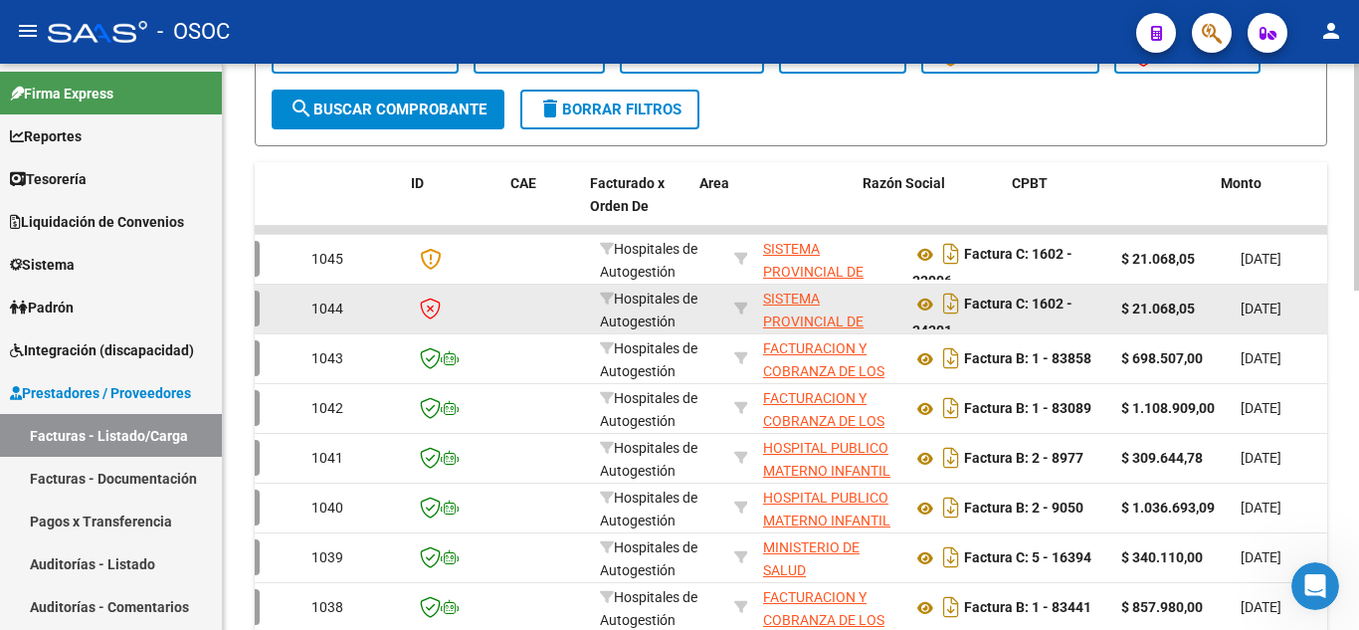
scroll to position [0, 0]
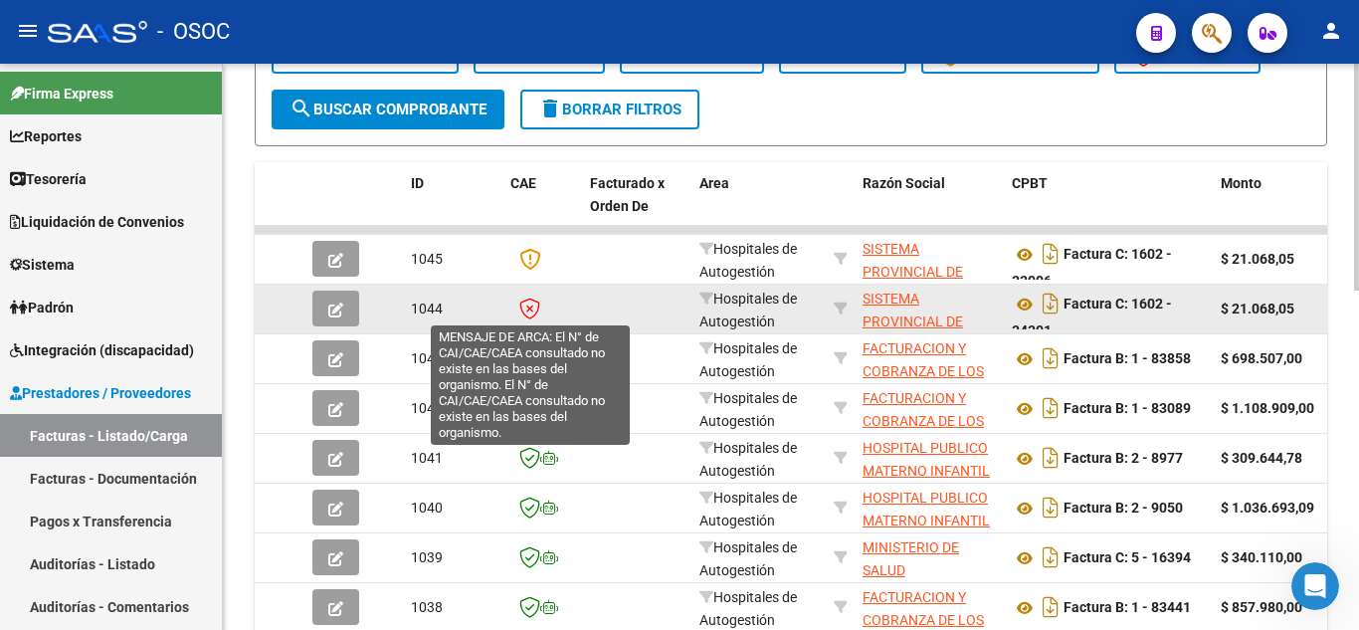
click at [533, 306] on icon at bounding box center [529, 308] width 21 height 22
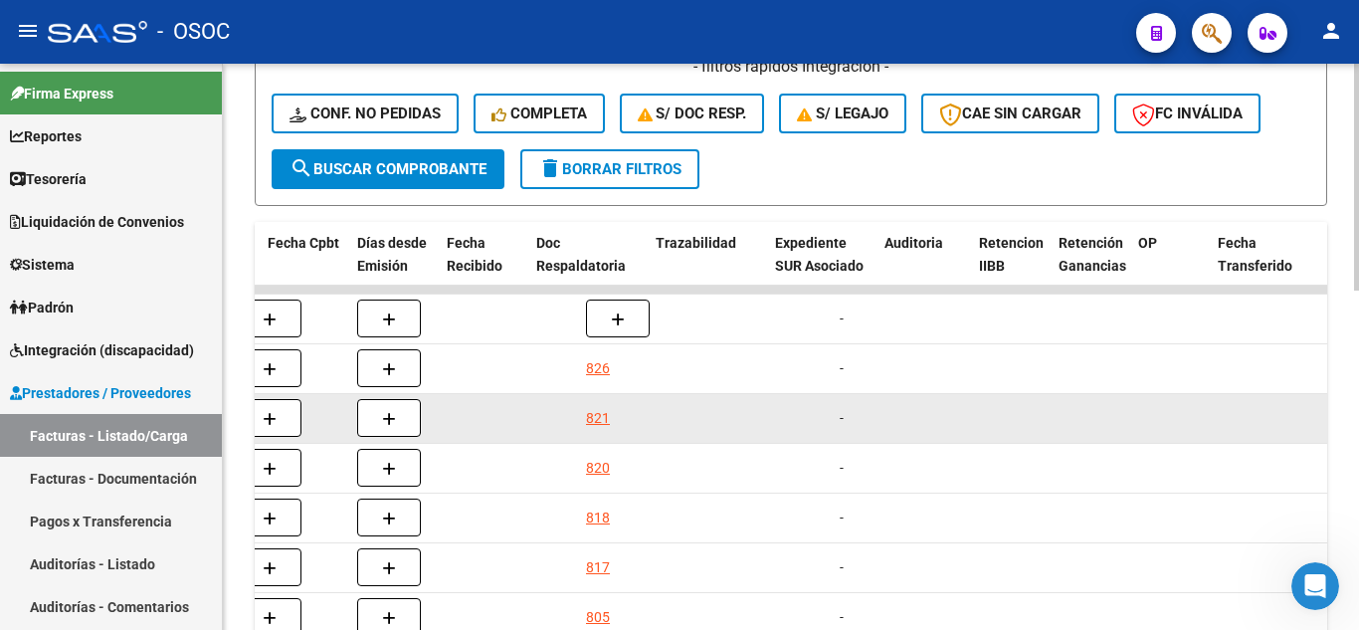
scroll to position [0, 1072]
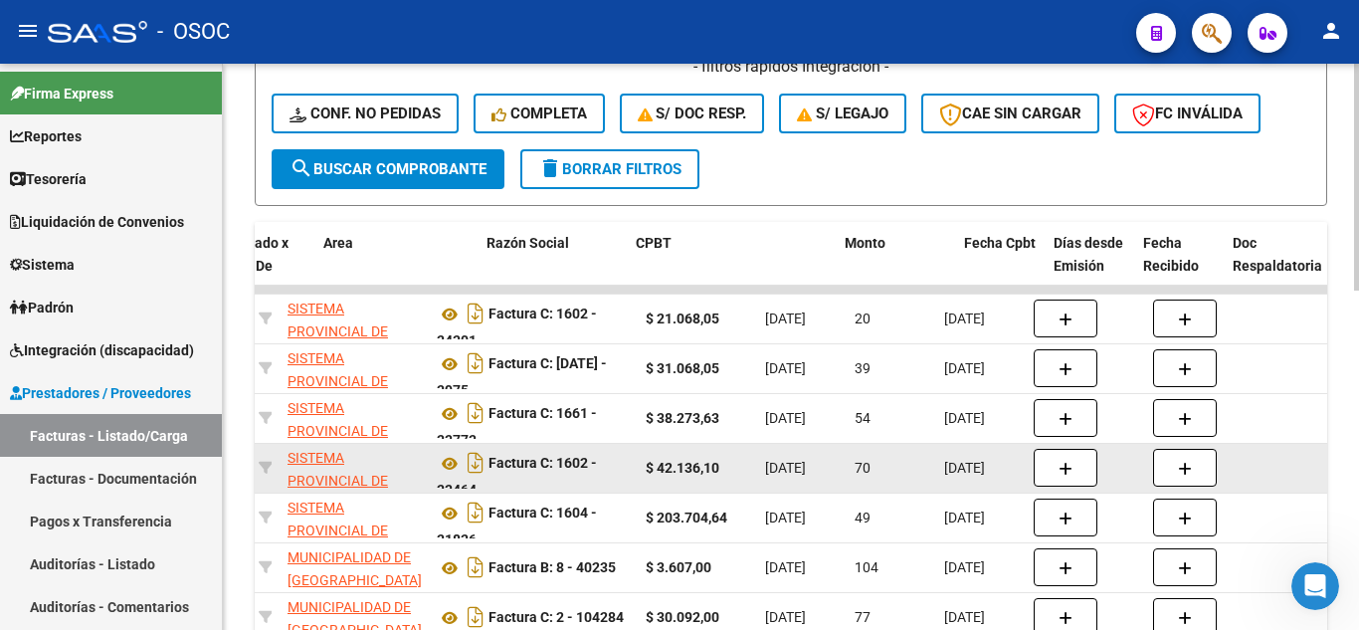
scroll to position [0, 0]
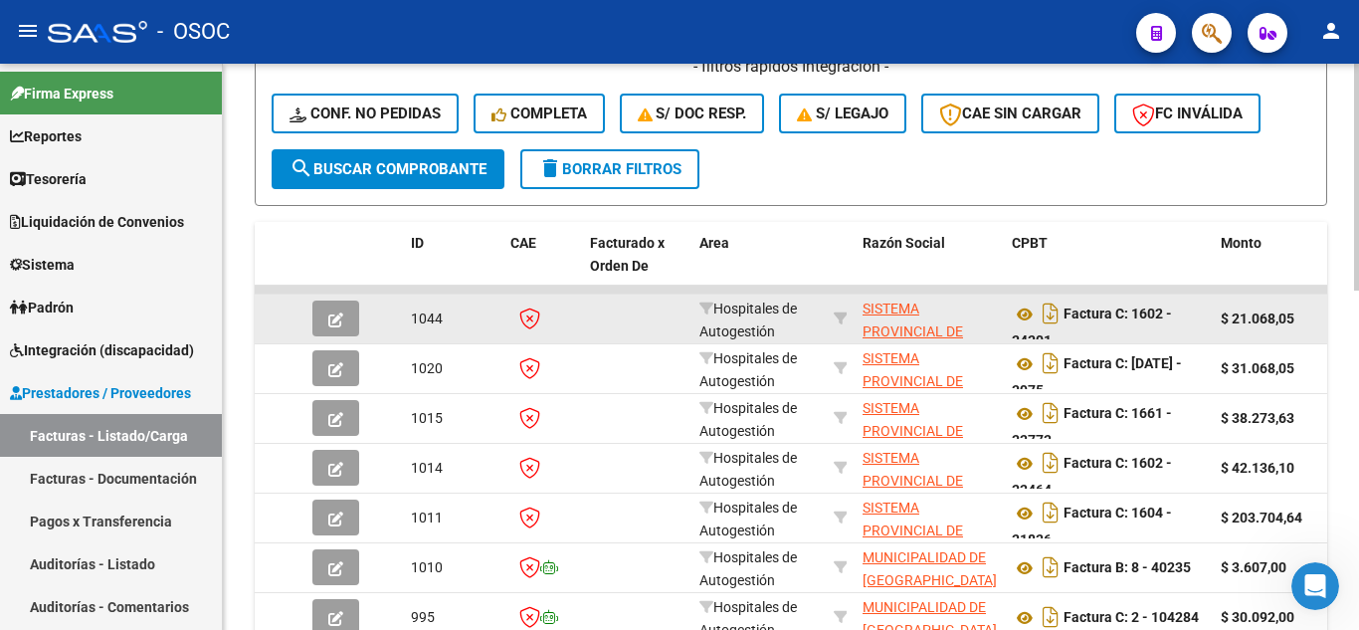
click at [332, 322] on icon "button" at bounding box center [335, 319] width 15 height 15
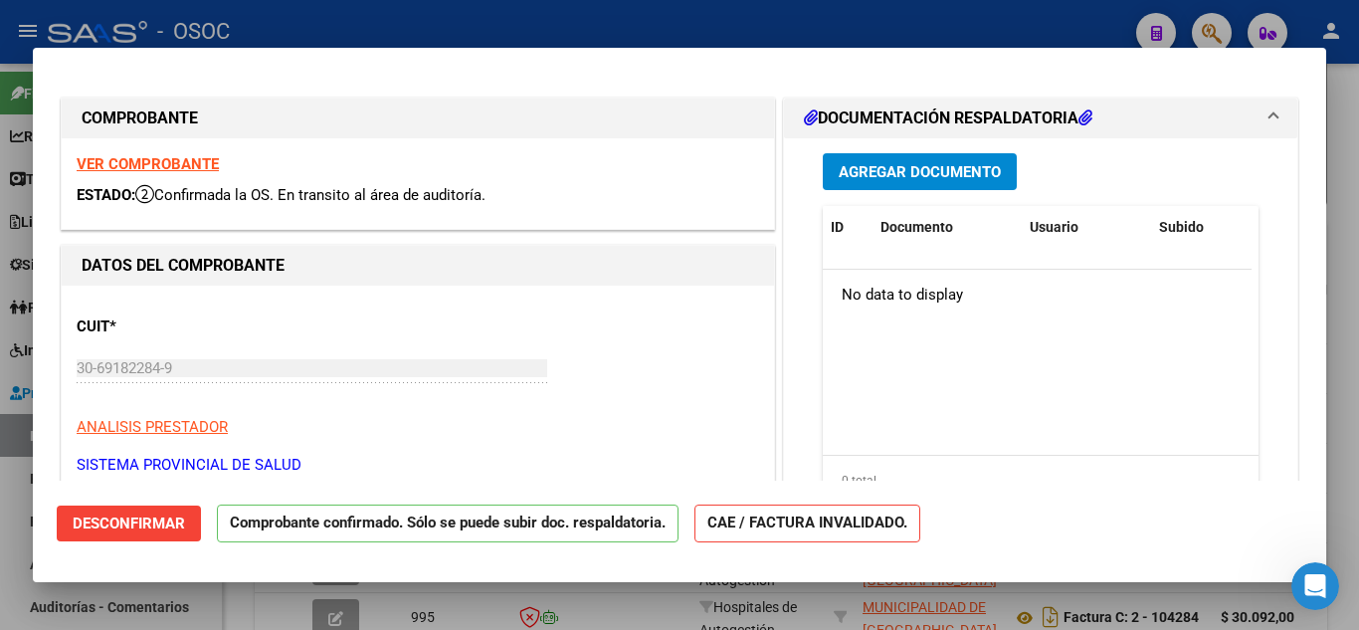
click at [1346, 262] on div at bounding box center [679, 315] width 1359 height 630
type input "$ 0,00"
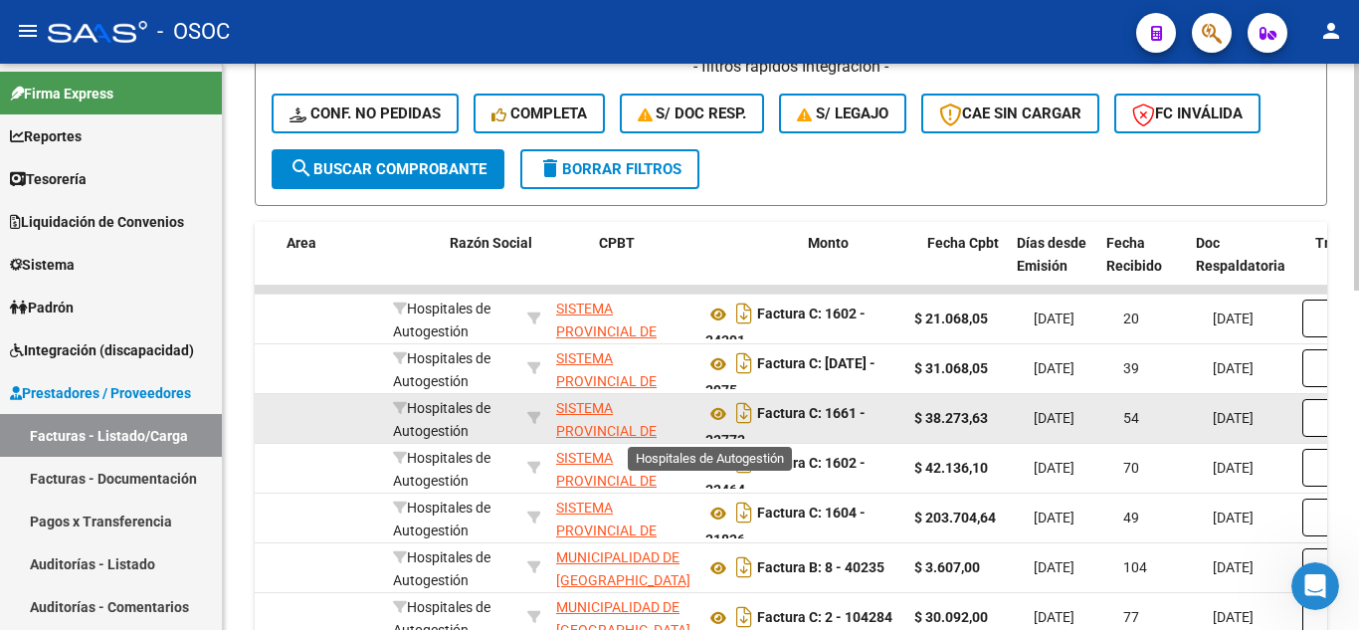
drag, startPoint x: 594, startPoint y: 448, endPoint x: 674, endPoint y: 436, distance: 81.4
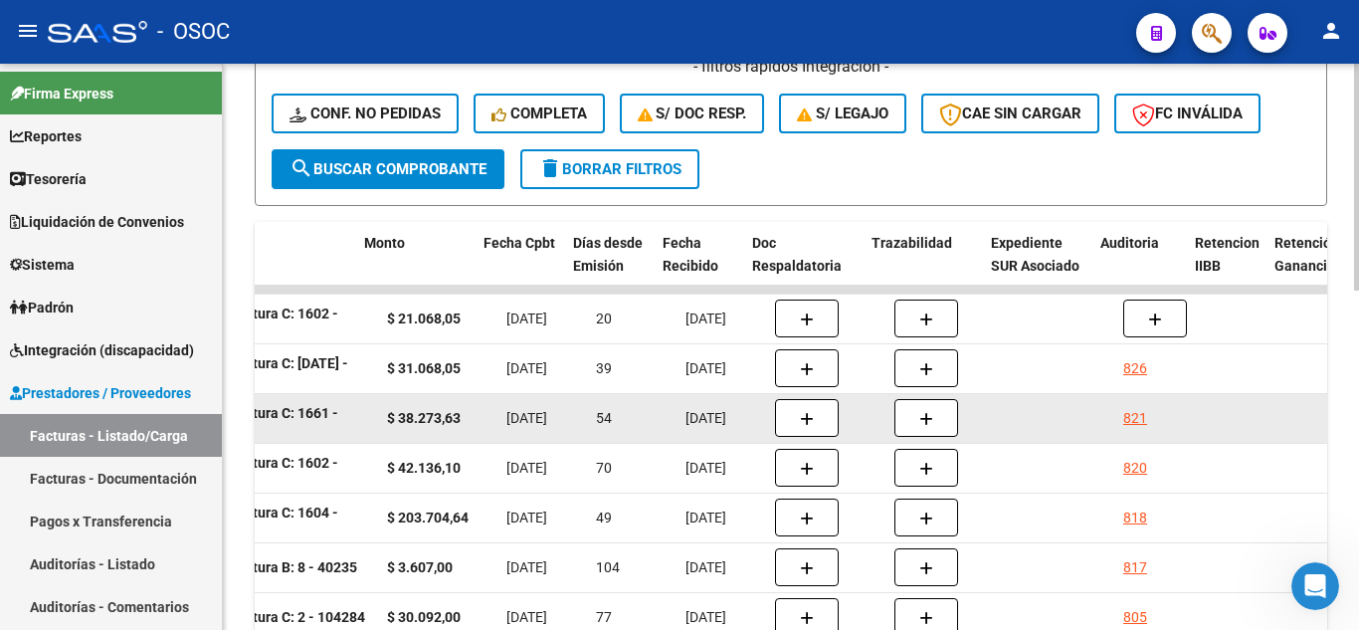
drag, startPoint x: 693, startPoint y: 435, endPoint x: 781, endPoint y: 401, distance: 93.8
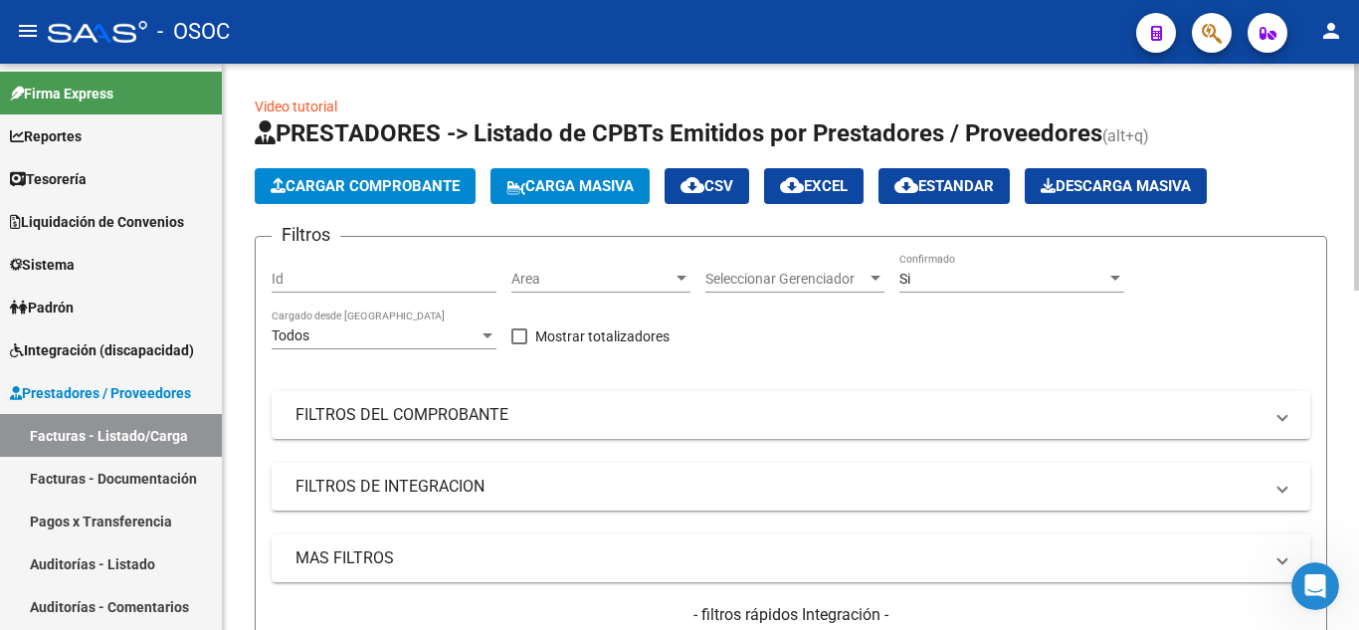
click at [958, 278] on div "Si" at bounding box center [1002, 279] width 207 height 17
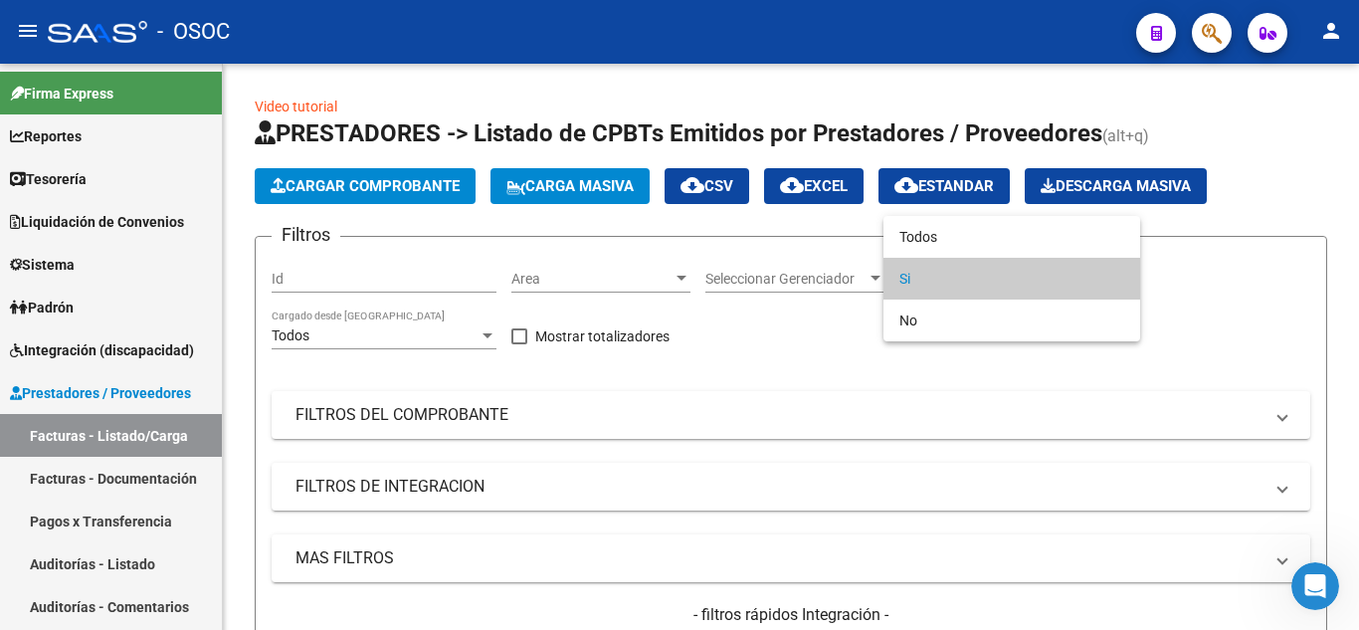
click at [848, 358] on div at bounding box center [679, 315] width 1359 height 630
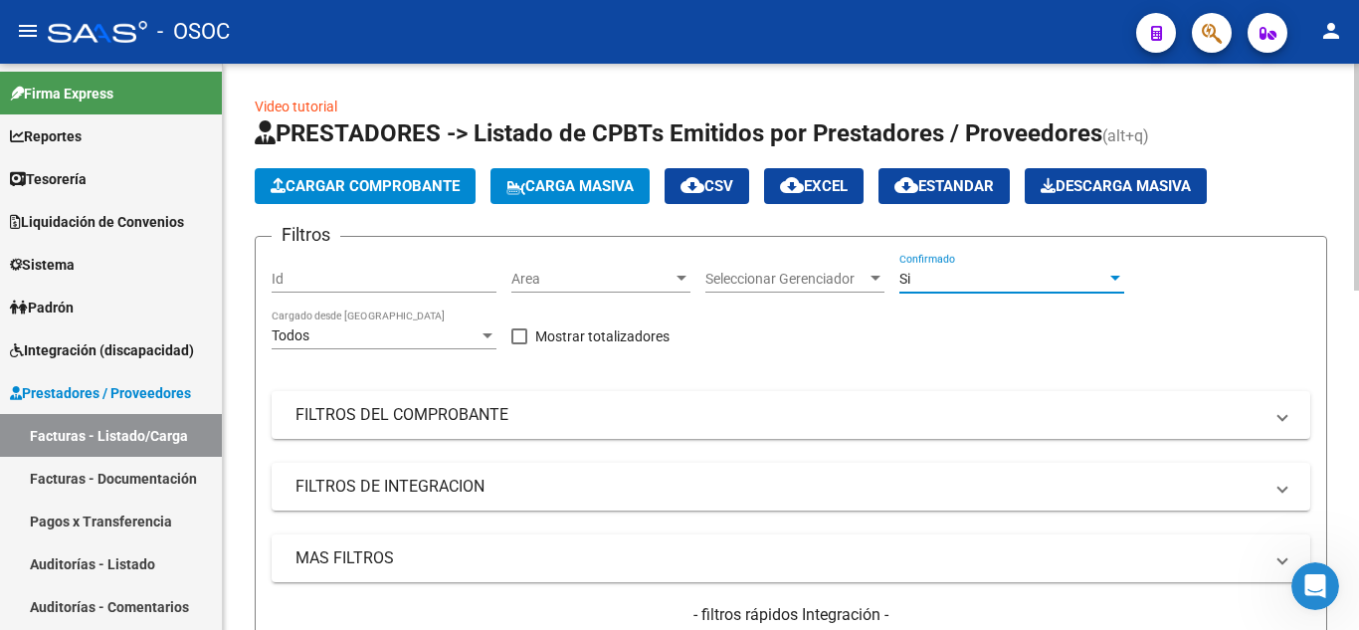
click at [948, 285] on div "Si" at bounding box center [1002, 279] width 207 height 17
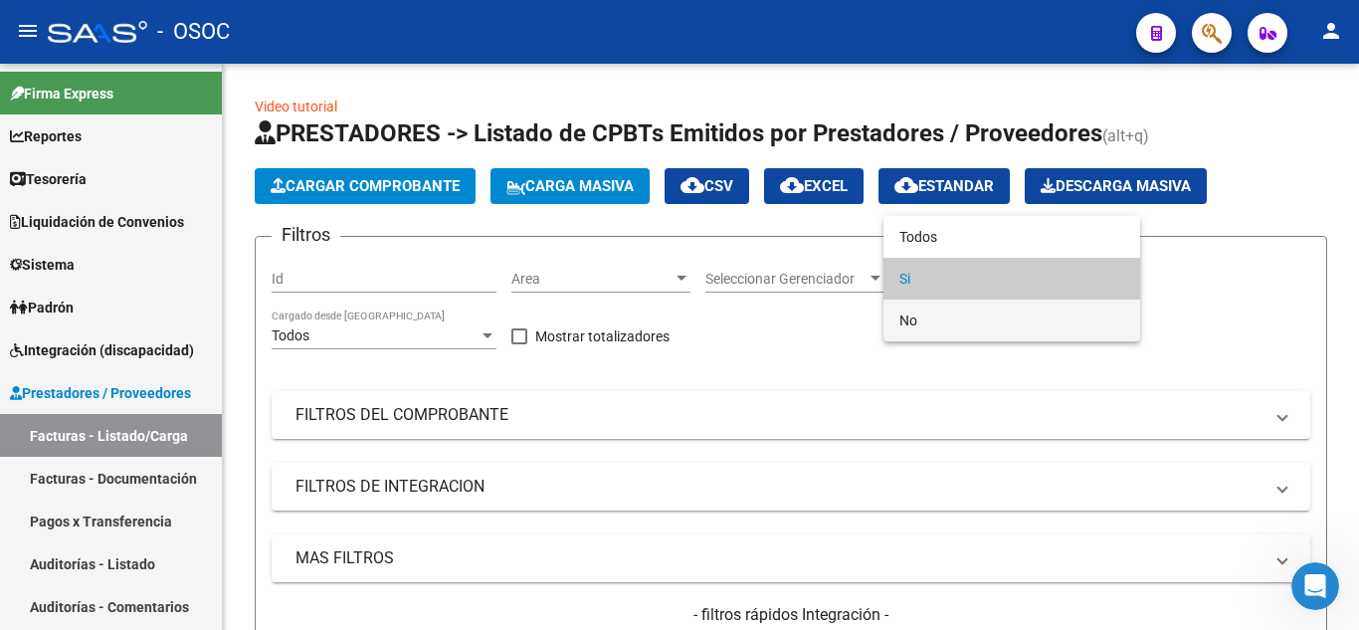
click at [949, 324] on span "No" at bounding box center [1011, 320] width 225 height 42
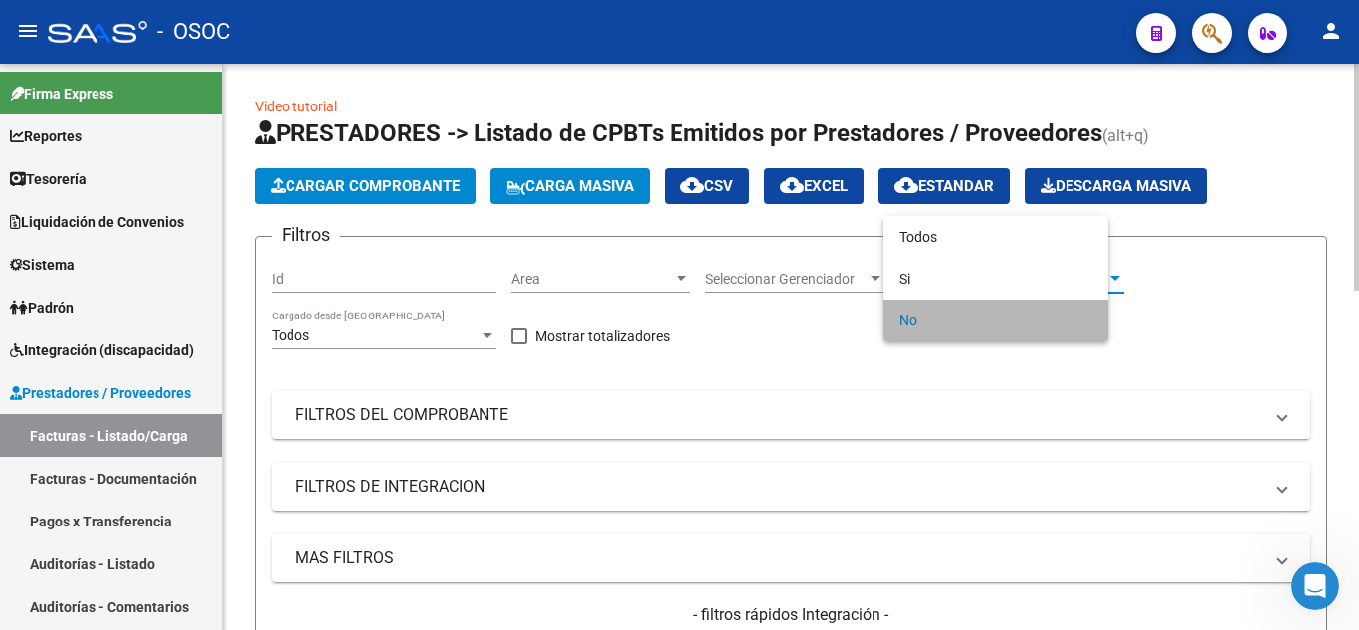
click at [824, 374] on div "Filtros Id Area Area Seleccionar Gerenciador Seleccionar Gerenciador No Confirm…" at bounding box center [791, 475] width 1038 height 445
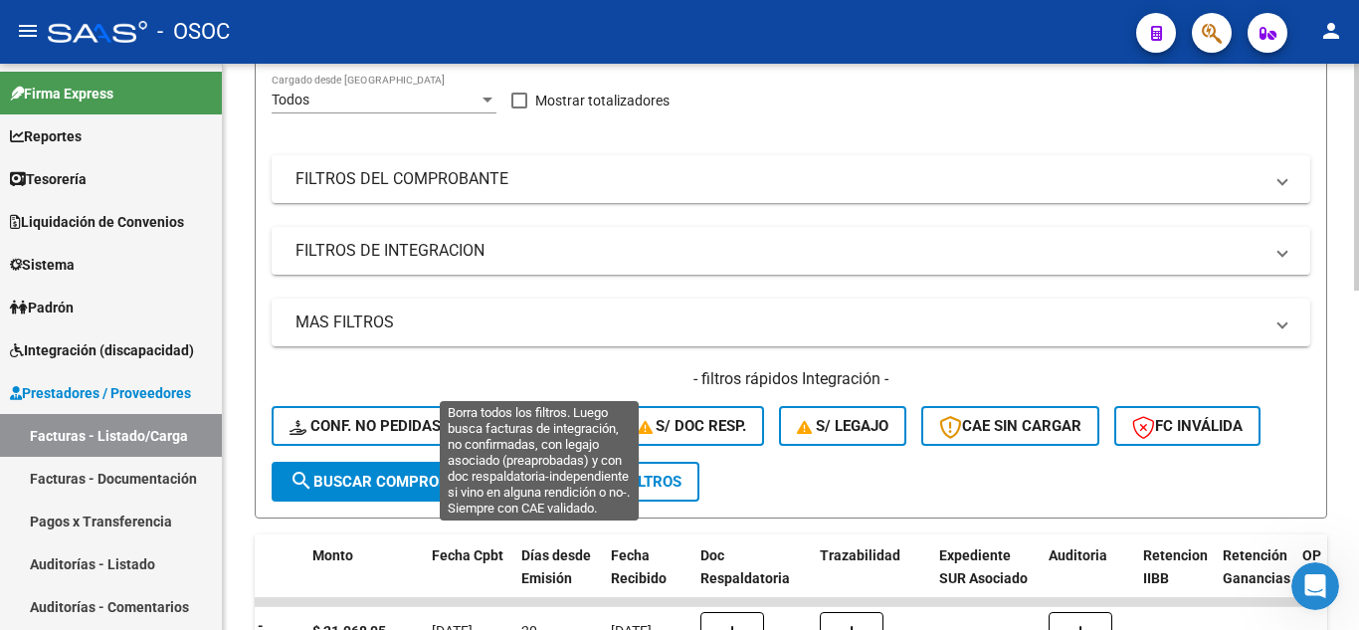
scroll to position [298, 0]
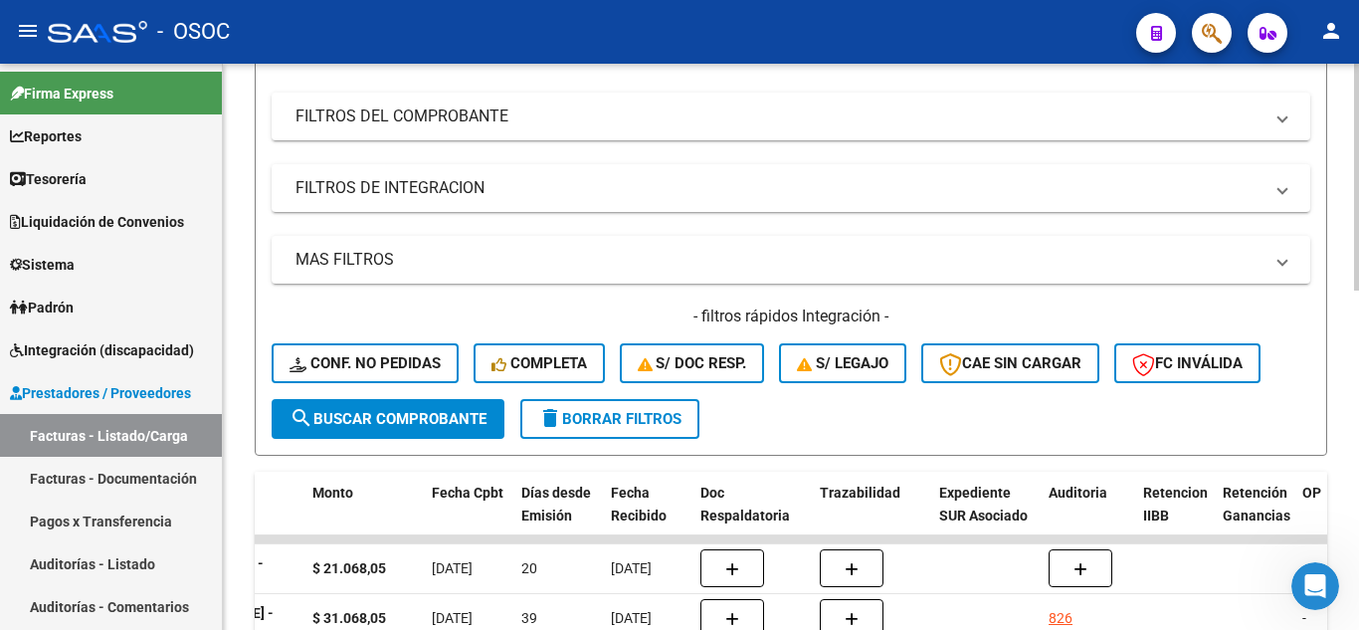
click at [409, 410] on span "search Buscar Comprobante" at bounding box center [387, 419] width 197 height 18
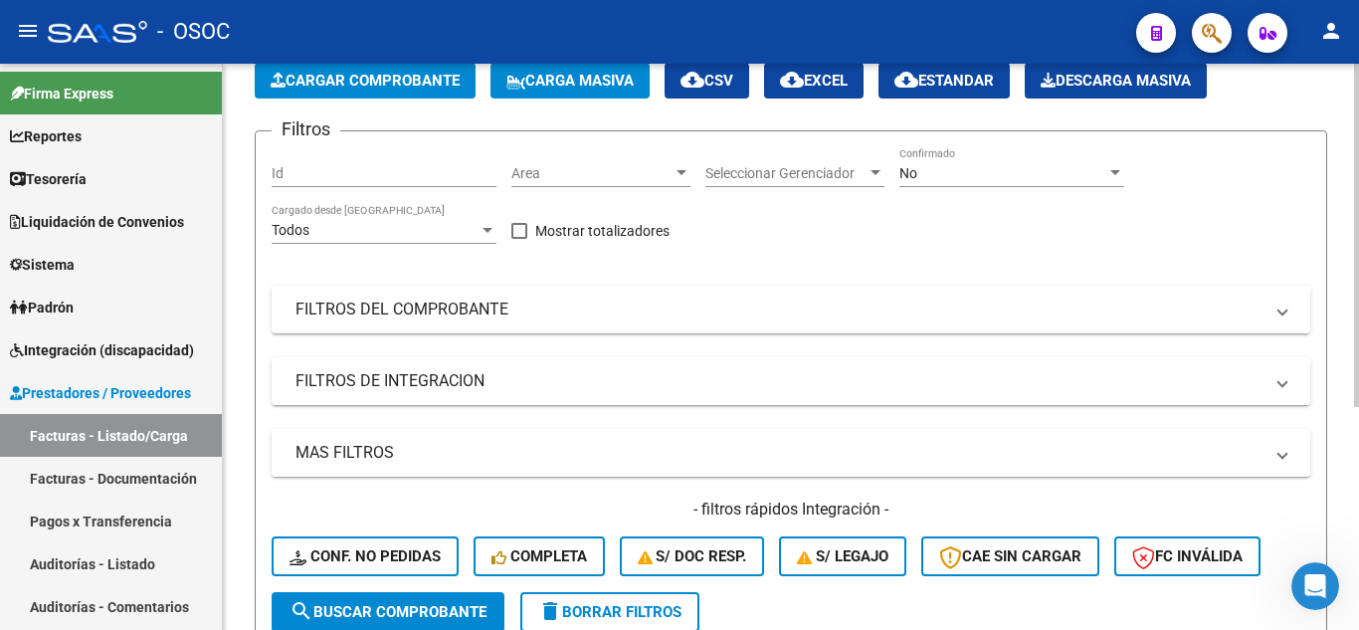
scroll to position [0, 0]
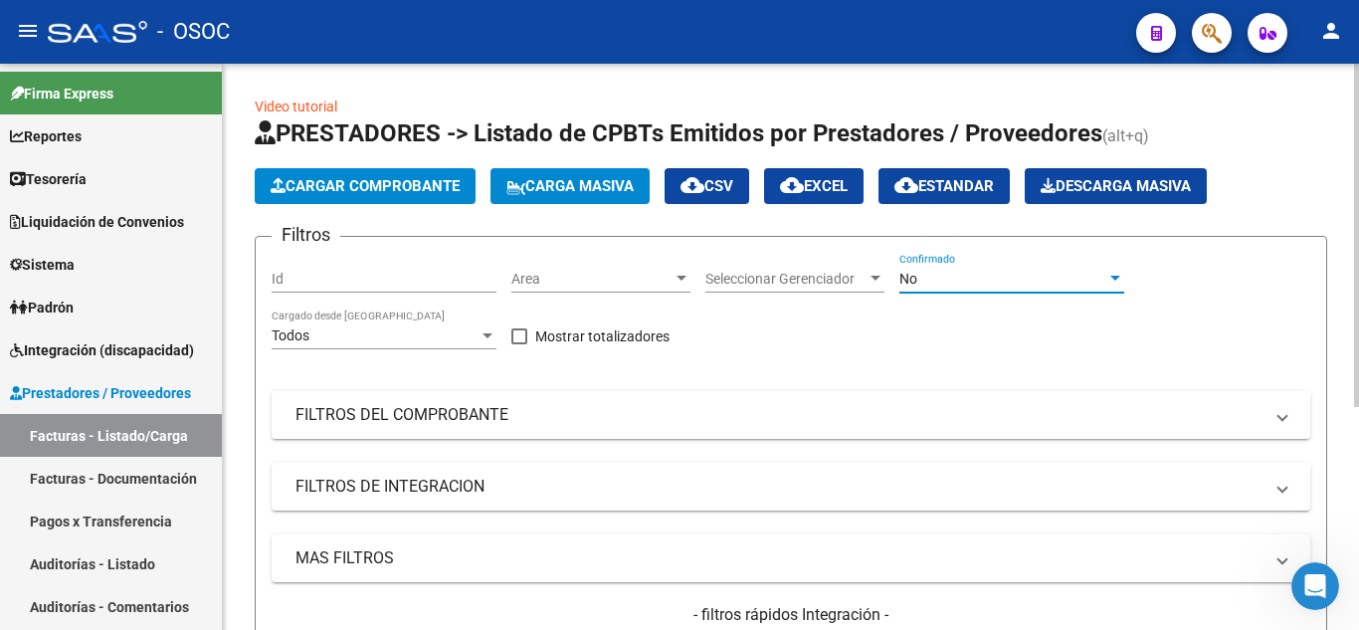
click at [995, 281] on div "No" at bounding box center [1002, 279] width 207 height 17
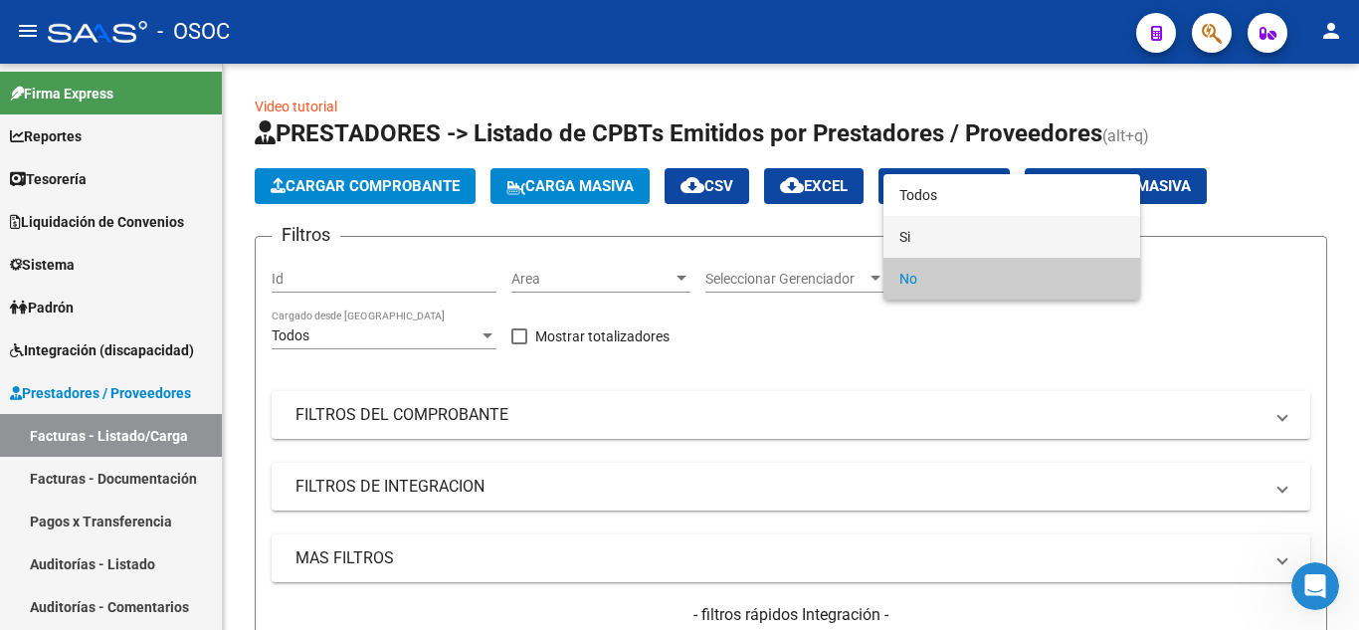
click at [924, 242] on span "Si" at bounding box center [1011, 237] width 225 height 42
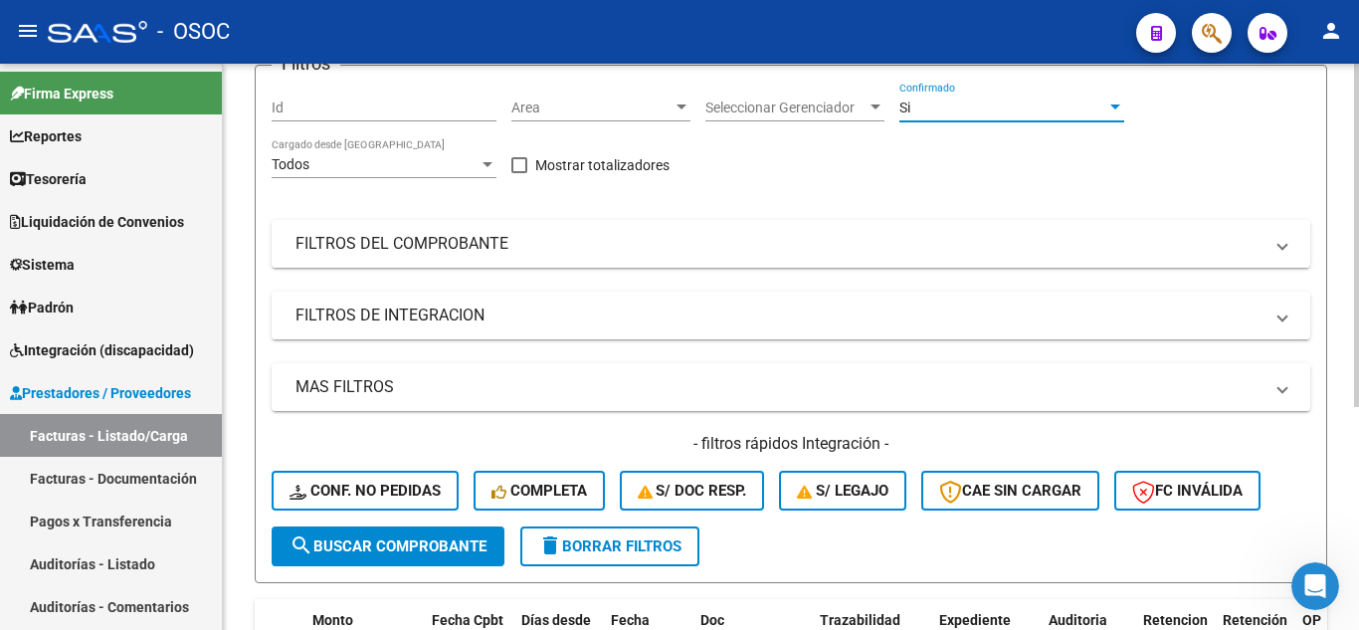
scroll to position [199, 0]
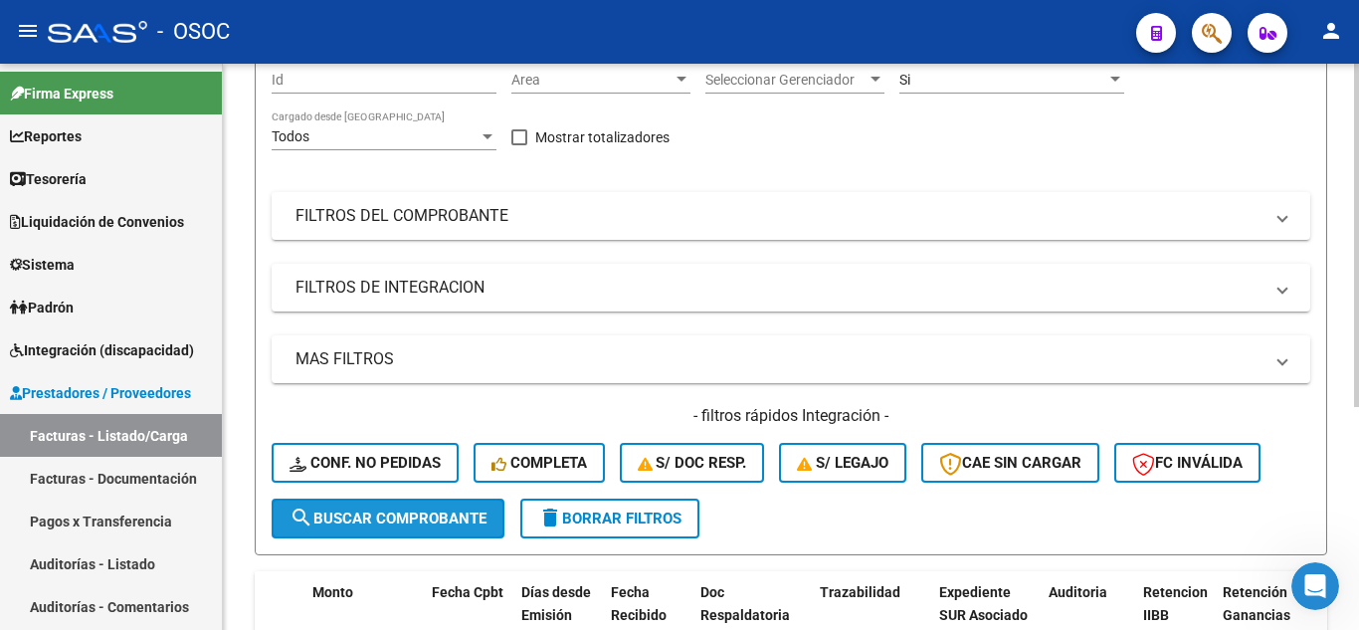
click at [406, 513] on span "search Buscar Comprobante" at bounding box center [387, 518] width 197 height 18
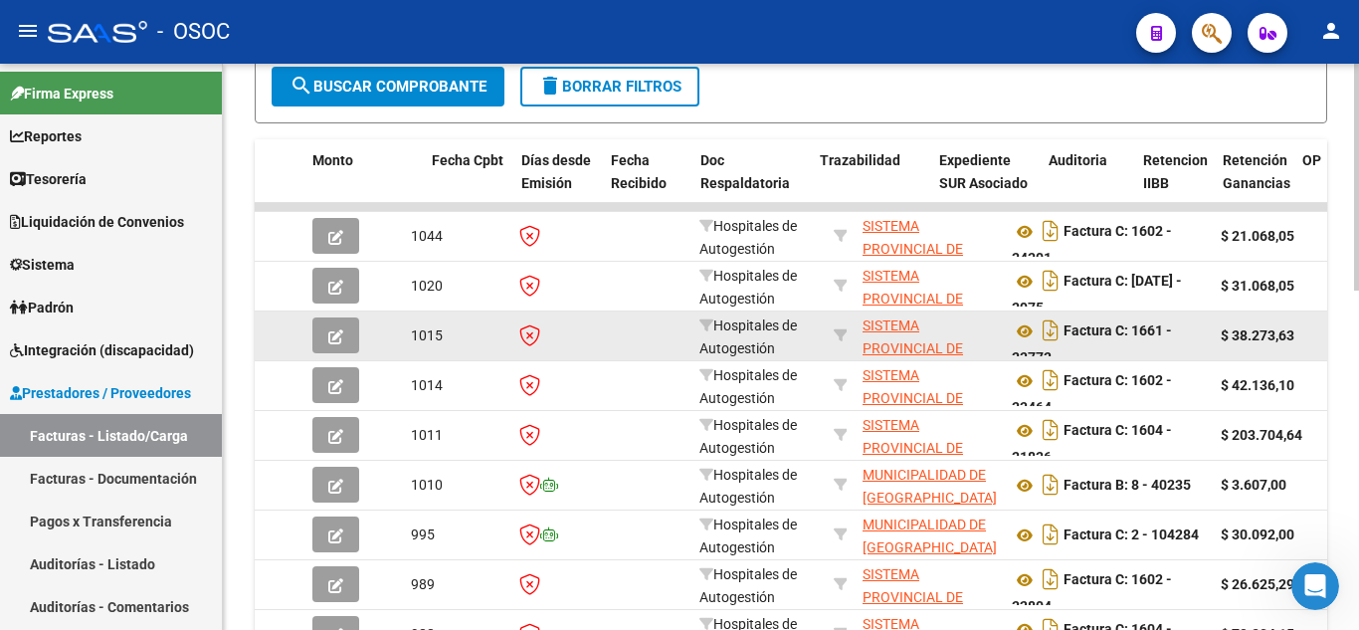
scroll to position [597, 0]
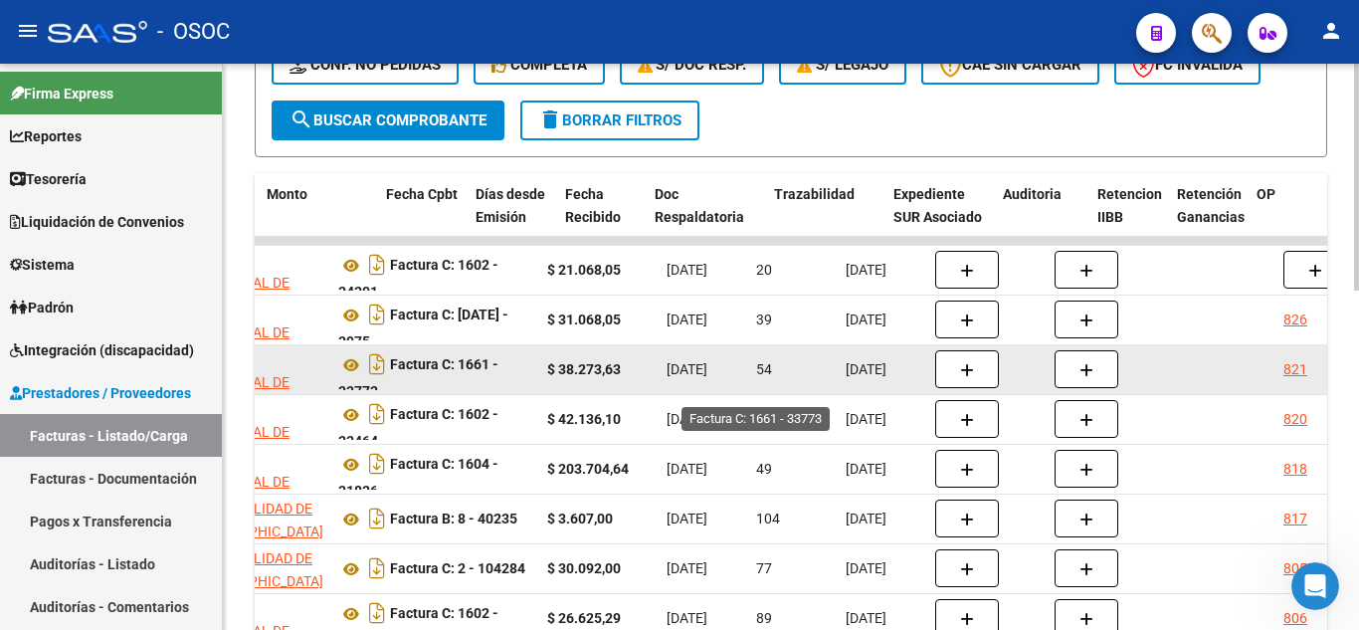
drag, startPoint x: 591, startPoint y: 372, endPoint x: 730, endPoint y: 370, distance: 139.3
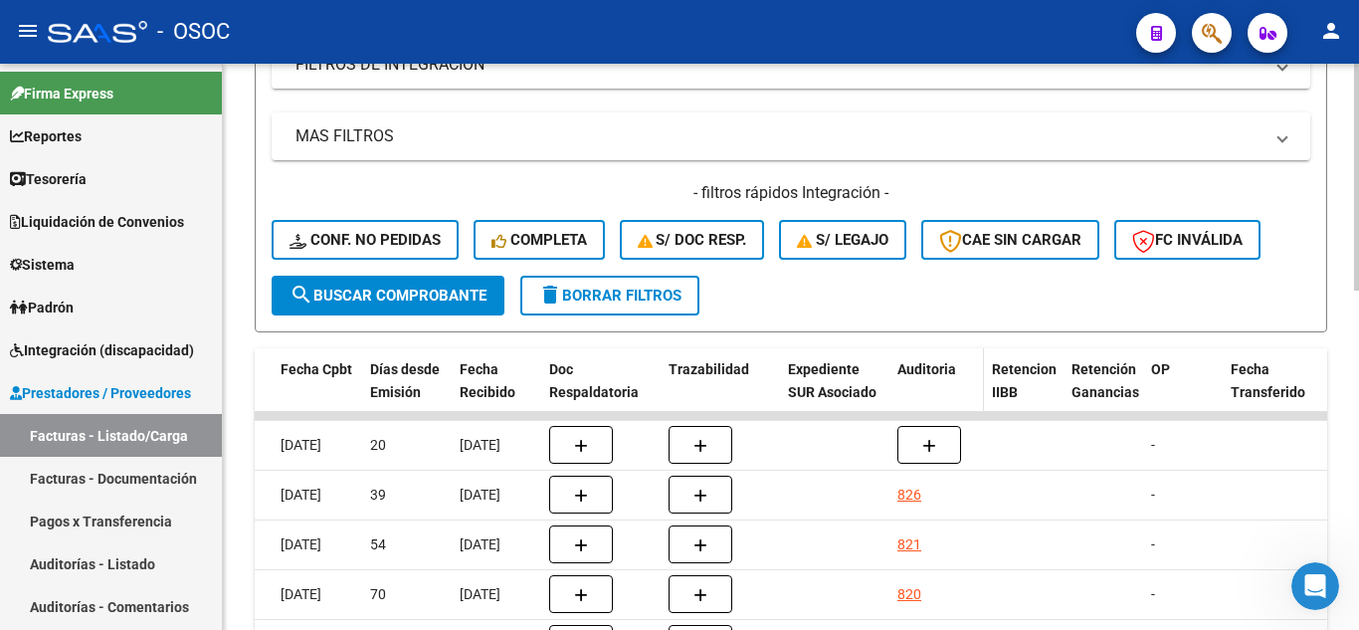
scroll to position [449, 0]
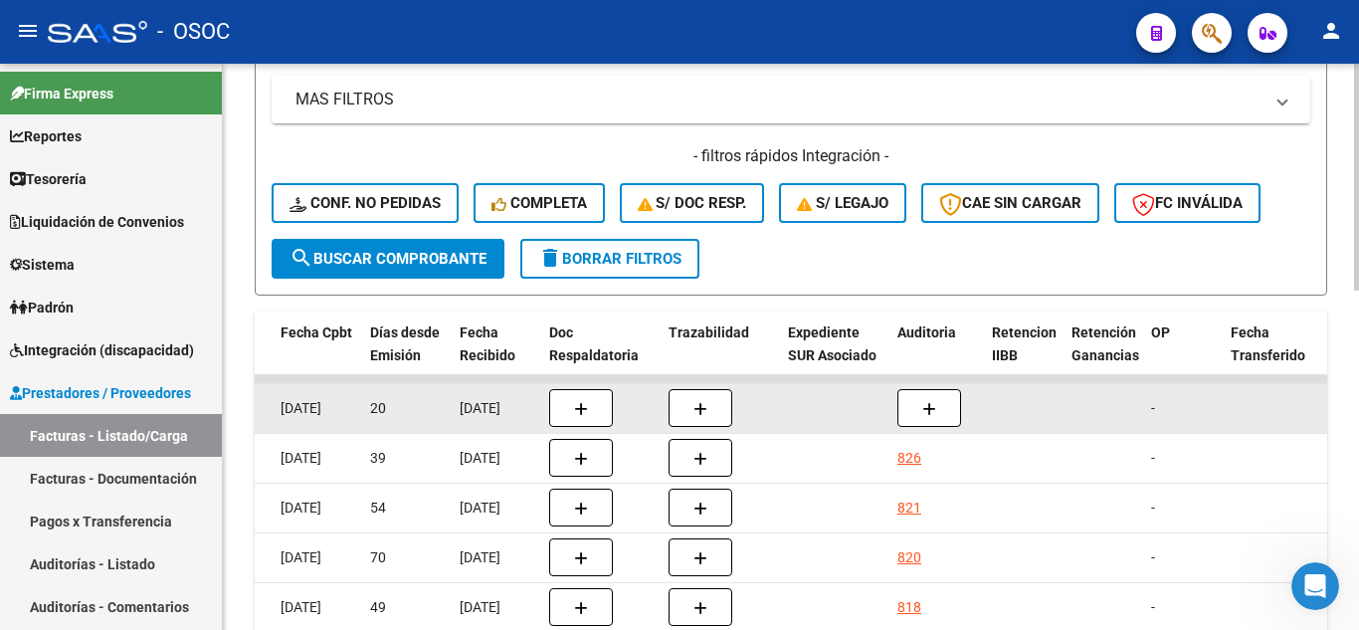
drag, startPoint x: 1059, startPoint y: 308, endPoint x: 579, endPoint y: 367, distance: 484.0
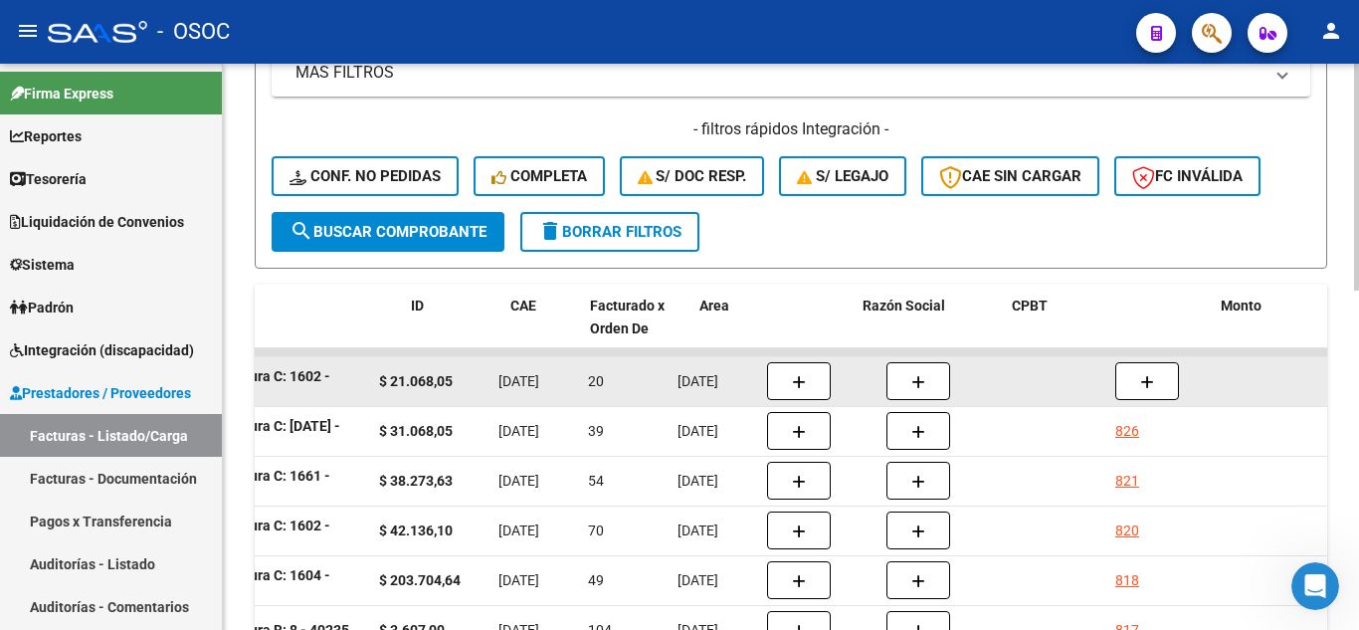
scroll to position [0, 0]
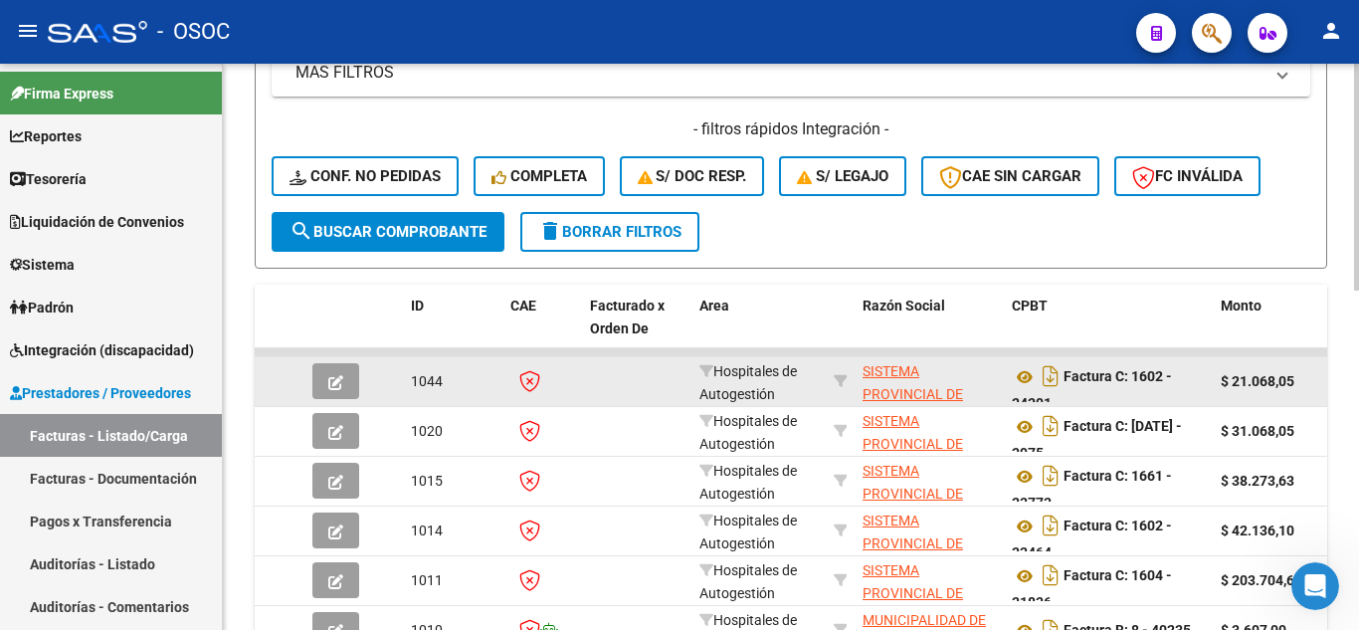
drag, startPoint x: 789, startPoint y: 418, endPoint x: 466, endPoint y: 389, distance: 323.5
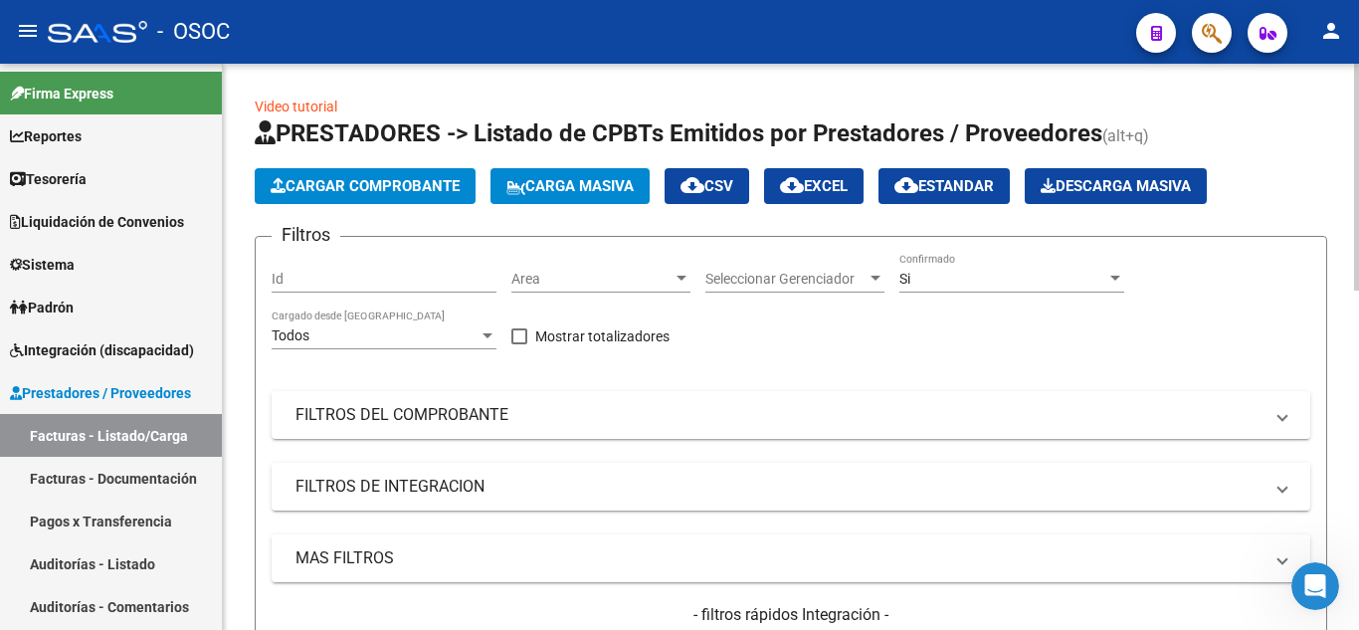
click at [769, 326] on div "Filtros Id Area Area Seleccionar Gerenciador Seleccionar Gerenciador Si Confirm…" at bounding box center [791, 475] width 1038 height 445
click at [764, 346] on div "Filtros Id Area Area Seleccionar Gerenciador Seleccionar Gerenciador Si Confirm…" at bounding box center [791, 475] width 1038 height 445
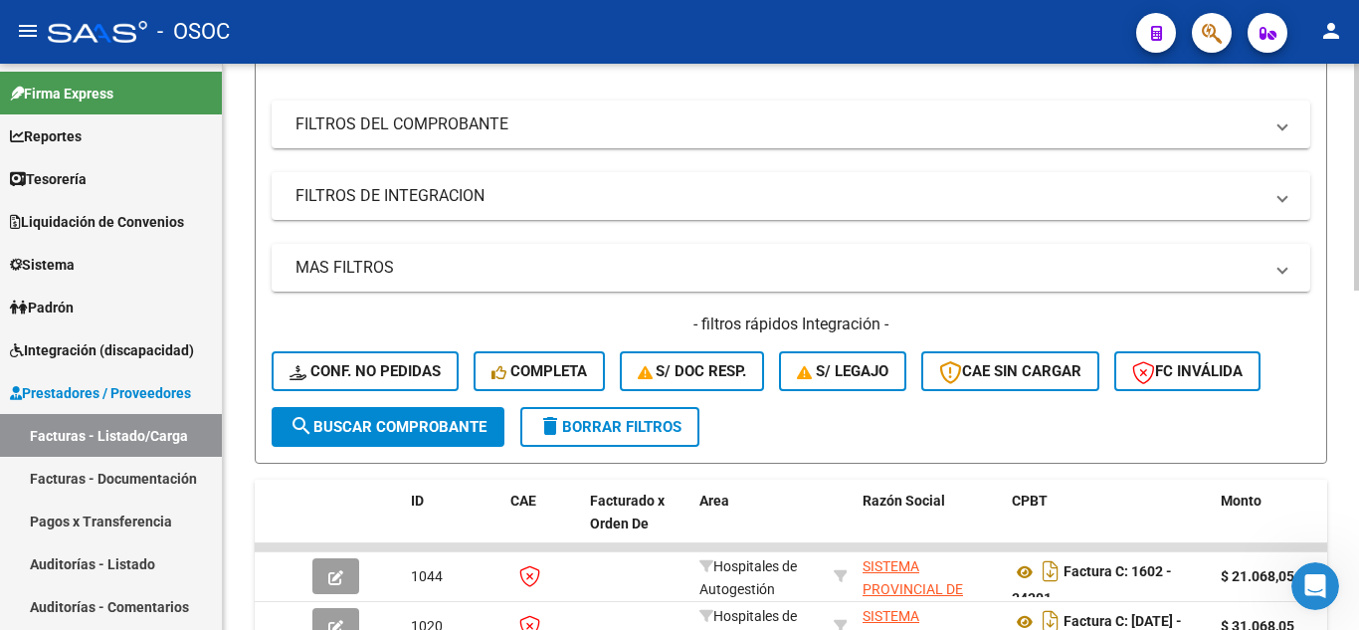
scroll to position [298, 0]
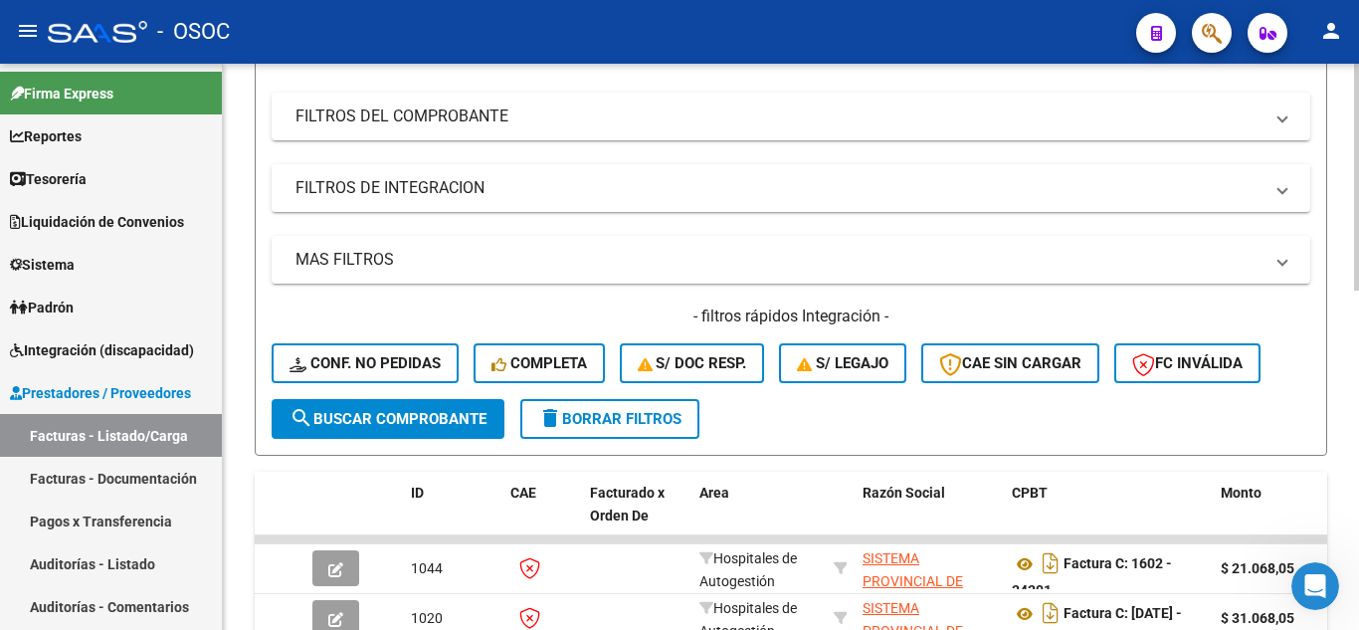
click at [838, 397] on div "- filtros rápidos Integración - Conf. no pedidas Completa S/ Doc Resp. S/ legaj…" at bounding box center [791, 351] width 1038 height 93
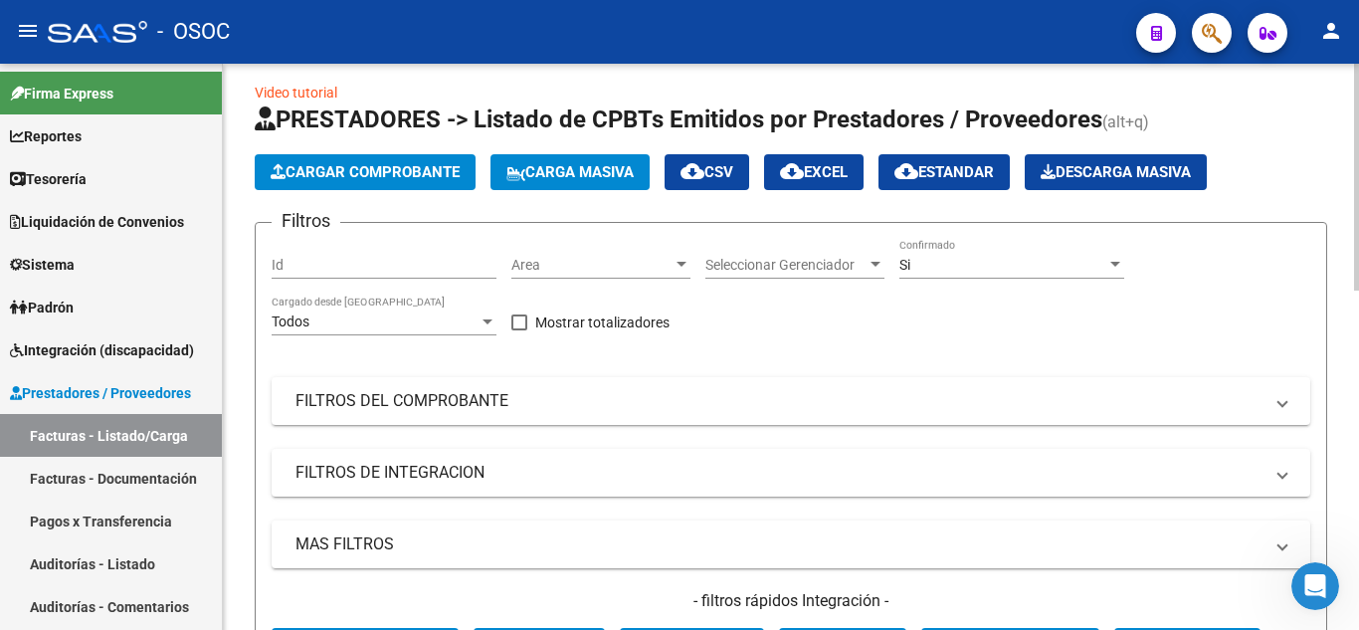
scroll to position [0, 0]
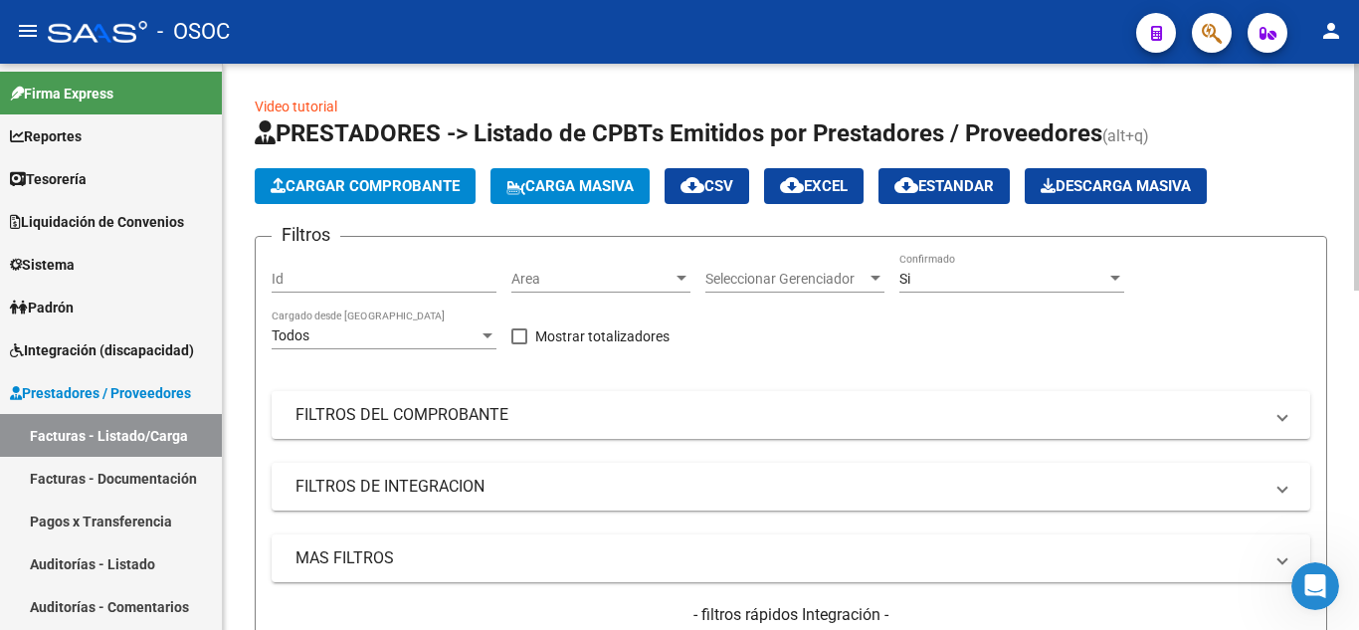
drag, startPoint x: 834, startPoint y: 330, endPoint x: 839, endPoint y: 302, distance: 28.3
click at [410, 271] on input "Id" at bounding box center [384, 279] width 225 height 17
click at [404, 275] on input "Id" at bounding box center [384, 279] width 225 height 17
click at [632, 278] on span "Area" at bounding box center [591, 279] width 161 height 17
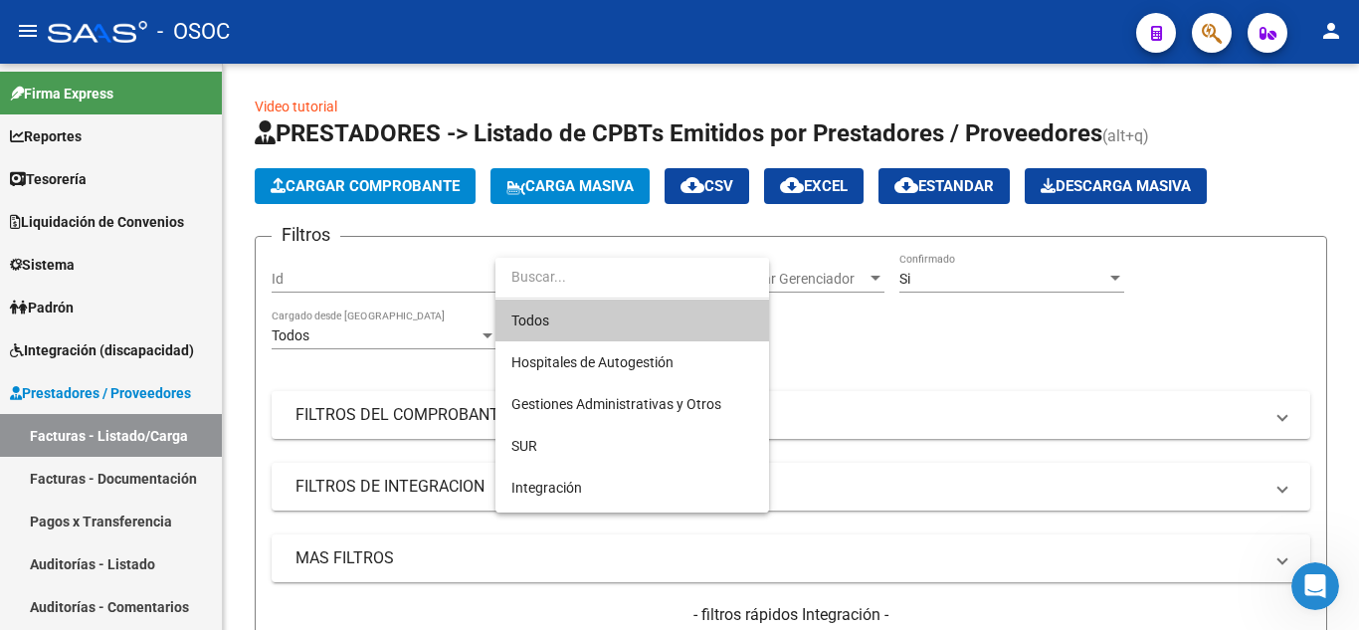
click at [631, 278] on input "dropdown search" at bounding box center [632, 277] width 274 height 42
click at [867, 349] on div at bounding box center [679, 315] width 1359 height 630
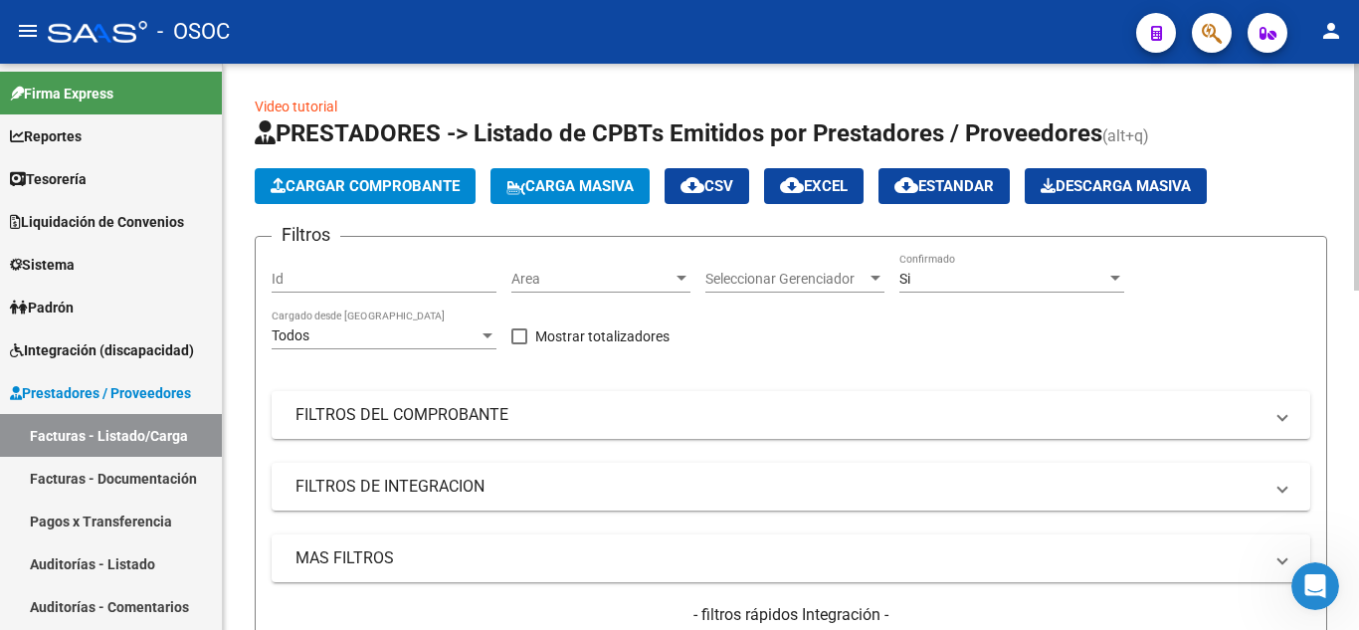
click at [718, 333] on div "Filtros Id Area Area Seleccionar Gerenciador Seleccionar Gerenciador Si Confirm…" at bounding box center [791, 475] width 1038 height 445
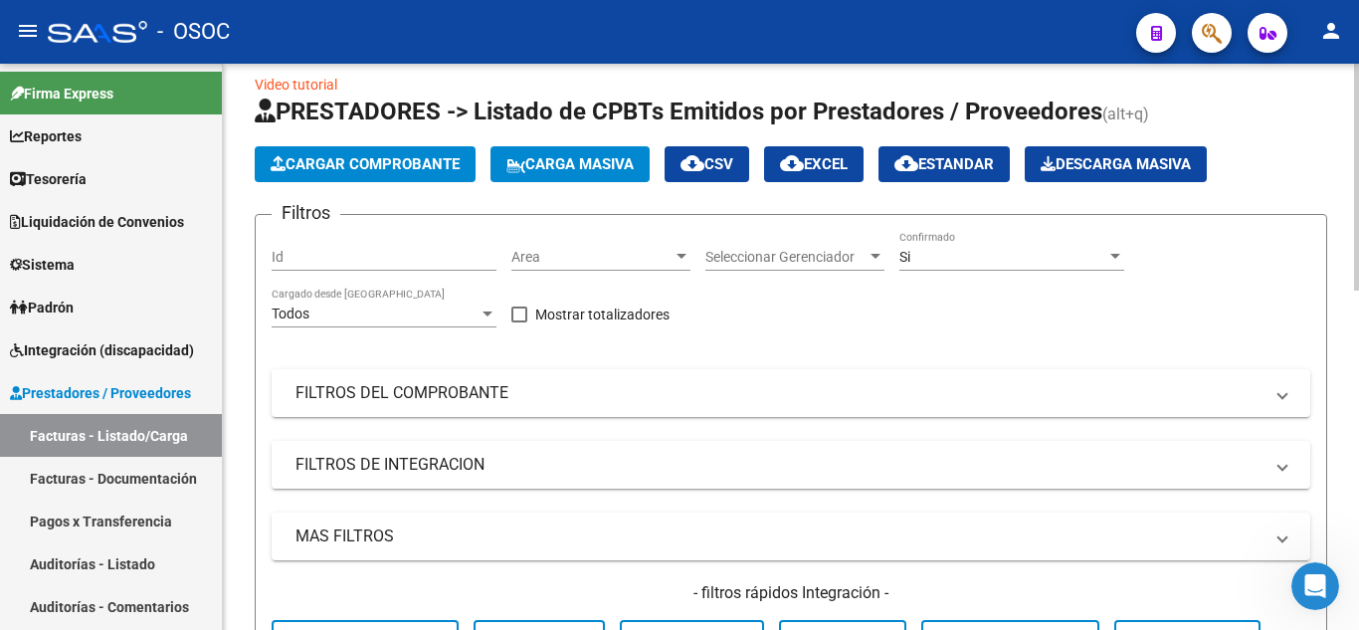
scroll to position [25, 0]
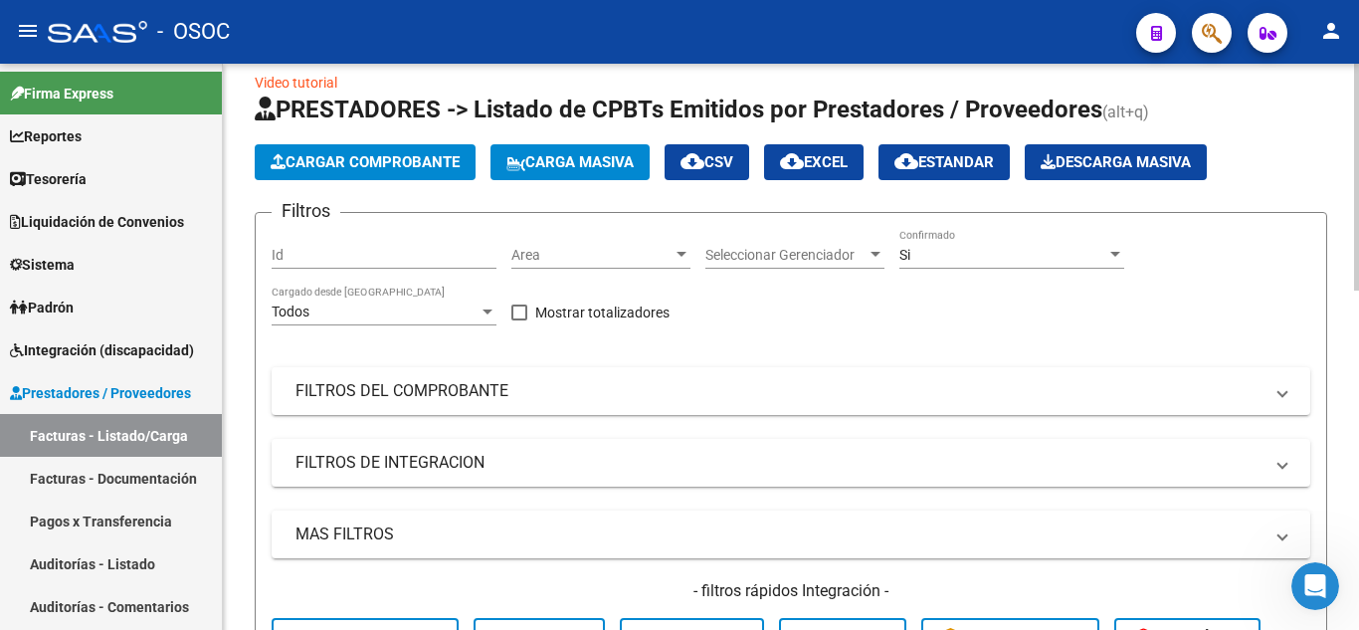
drag, startPoint x: 775, startPoint y: 343, endPoint x: 780, endPoint y: 359, distance: 16.7
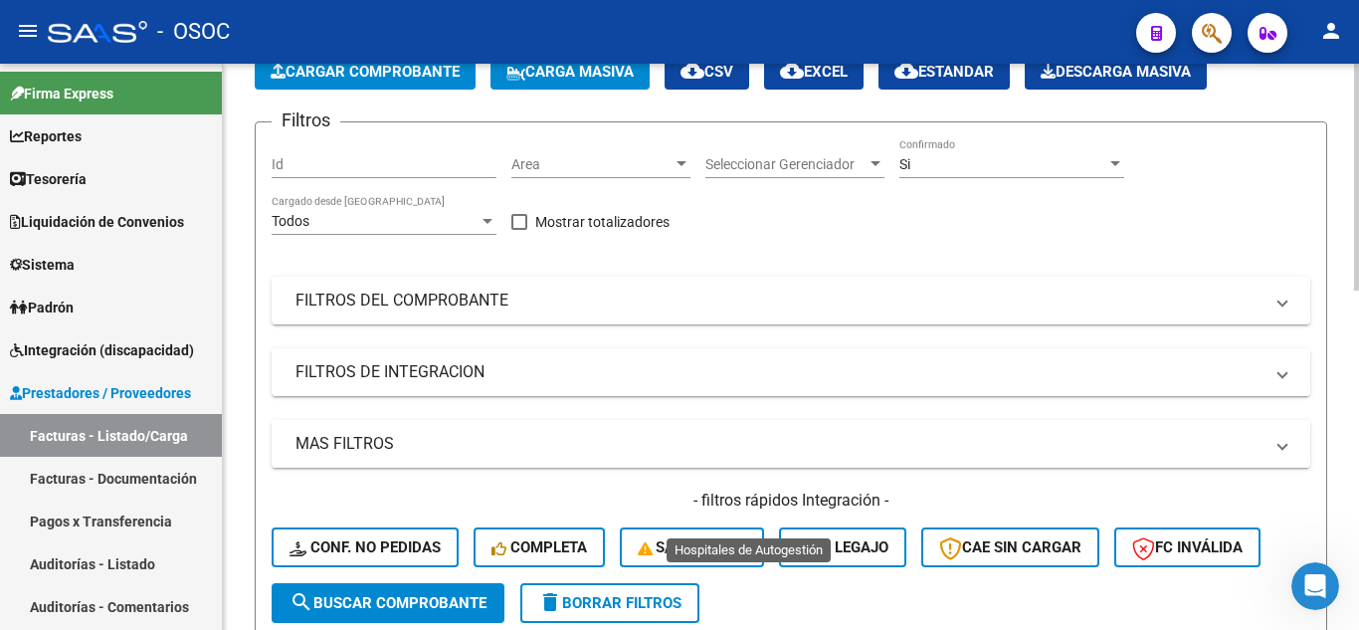
scroll to position [846, 0]
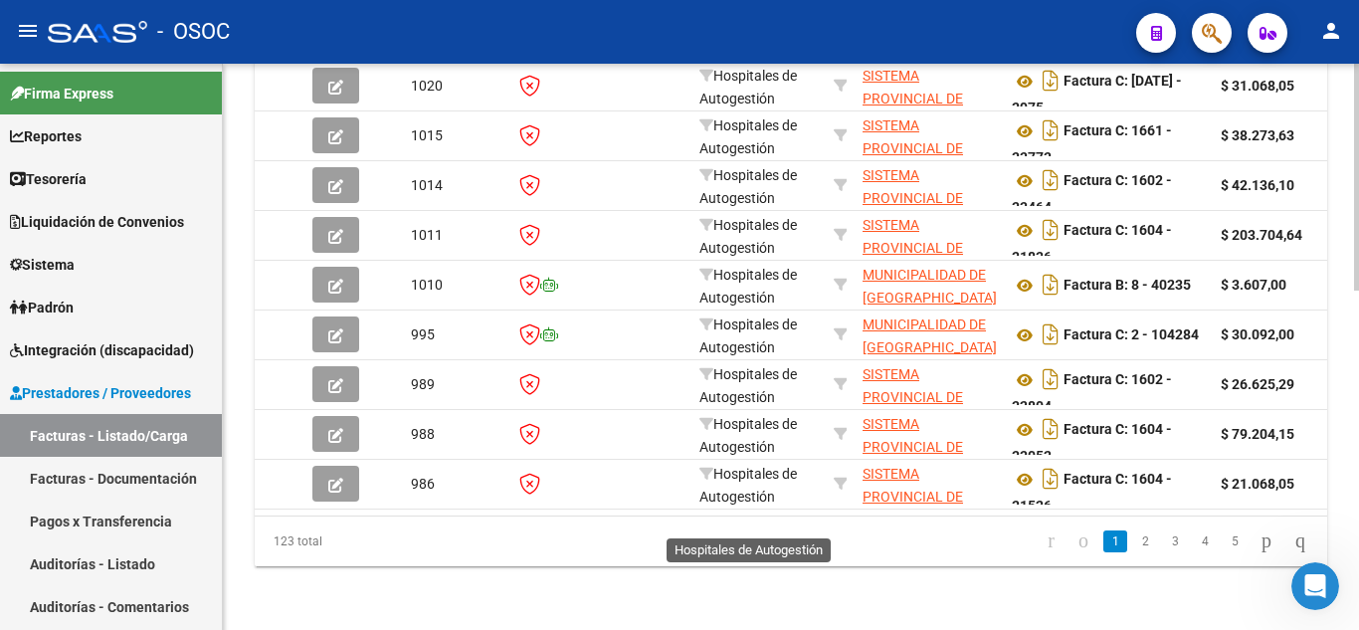
drag, startPoint x: 780, startPoint y: 336, endPoint x: 751, endPoint y: 571, distance: 236.5
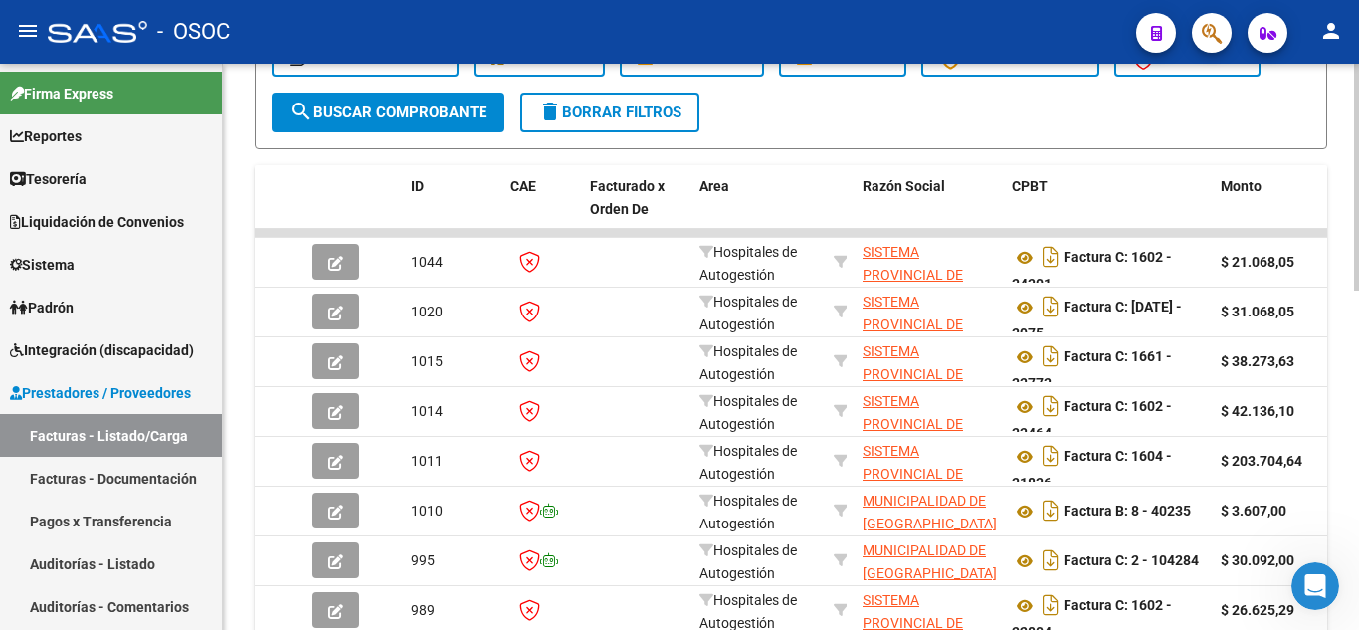
scroll to position [0, 0]
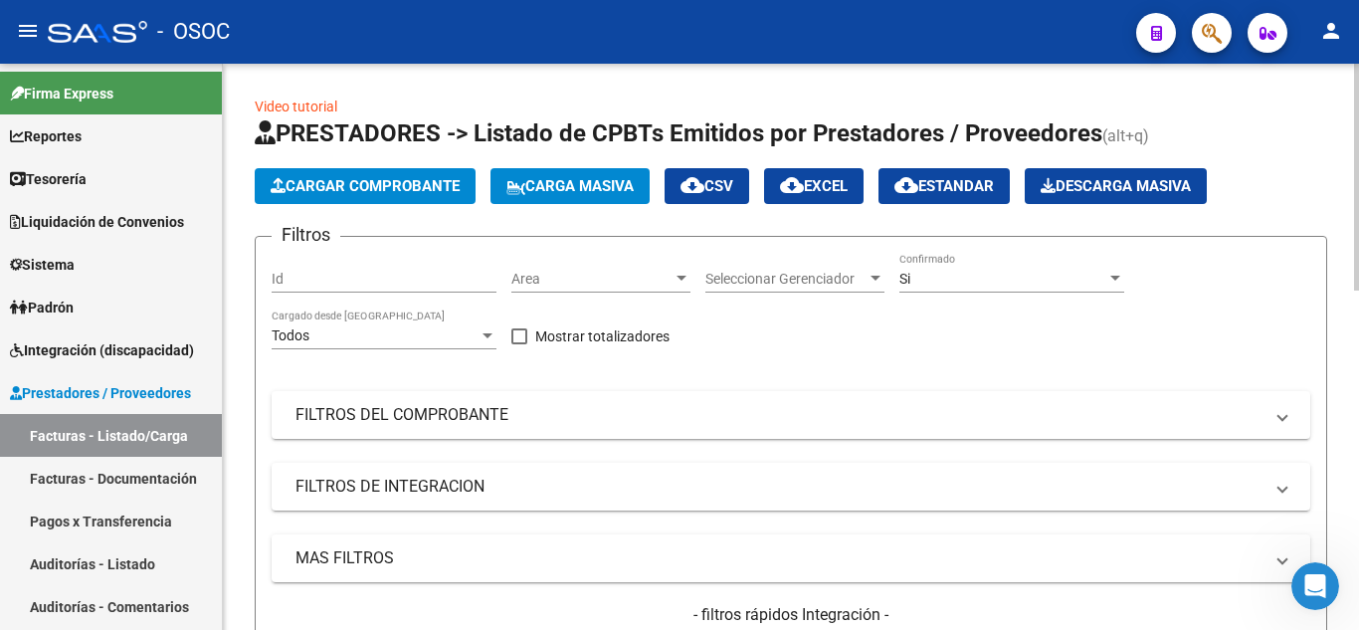
drag, startPoint x: 654, startPoint y: 587, endPoint x: 700, endPoint y: 259, distance: 331.4
click at [396, 175] on button "Cargar Comprobante" at bounding box center [365, 186] width 221 height 36
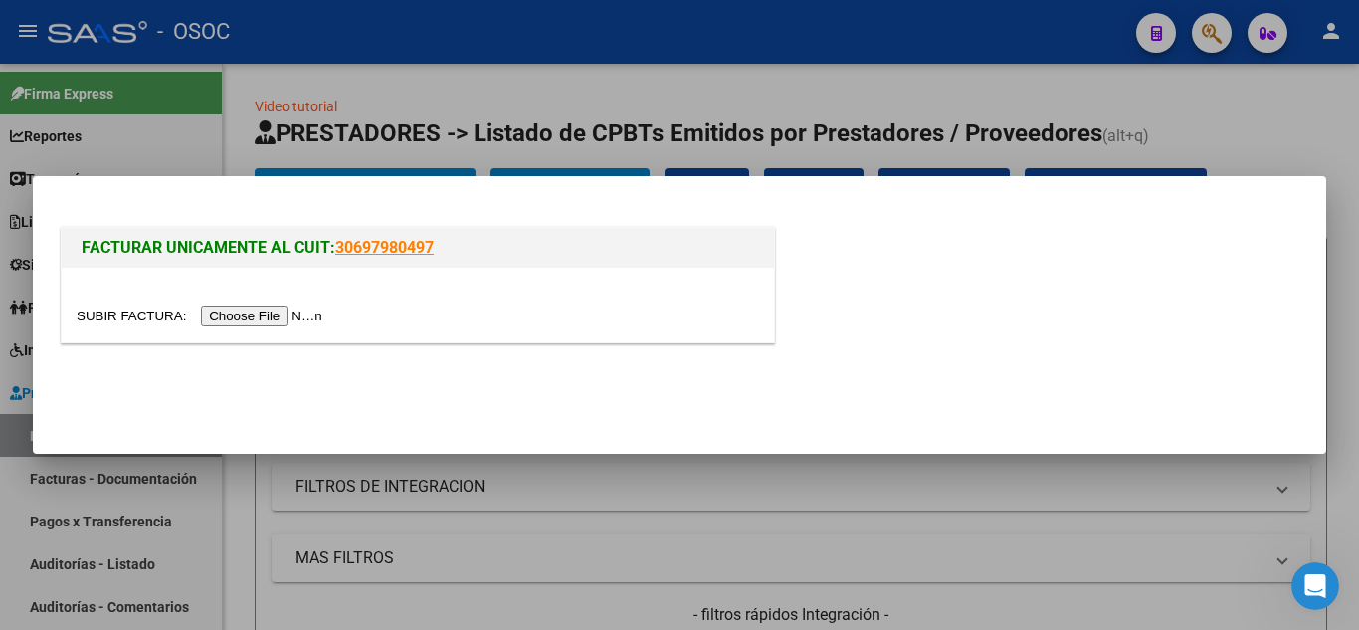
click at [311, 325] on input "file" at bounding box center [203, 315] width 252 height 21
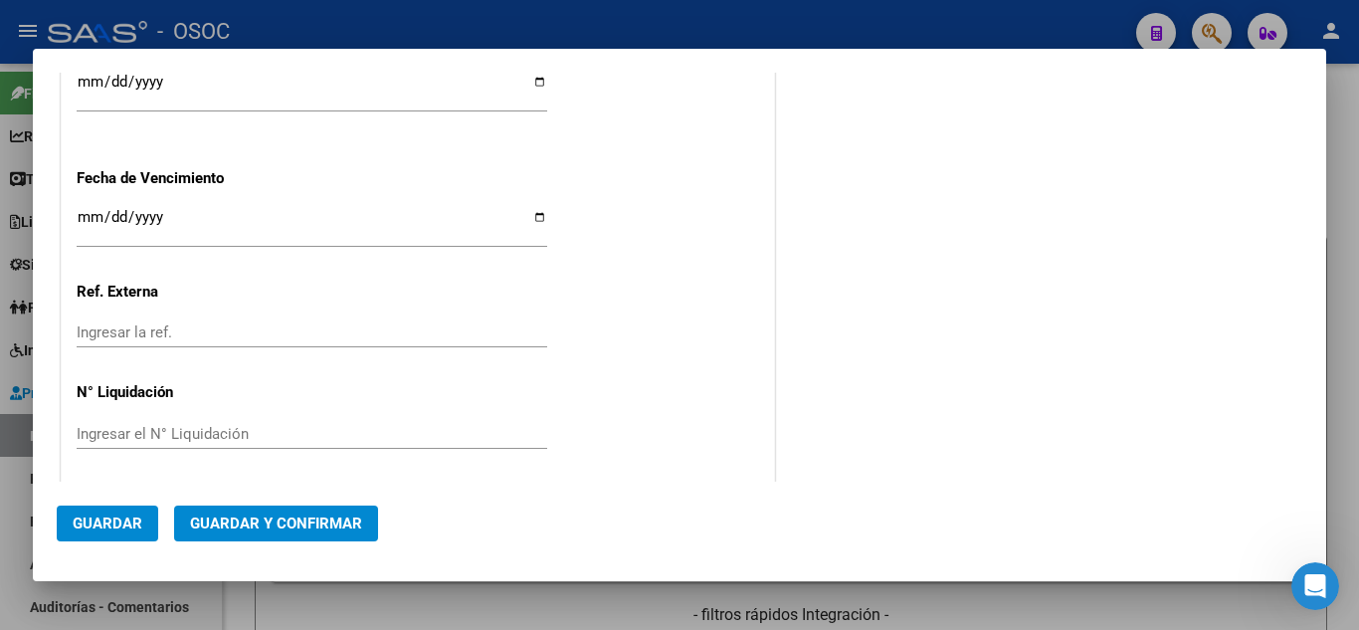
scroll to position [1217, 0]
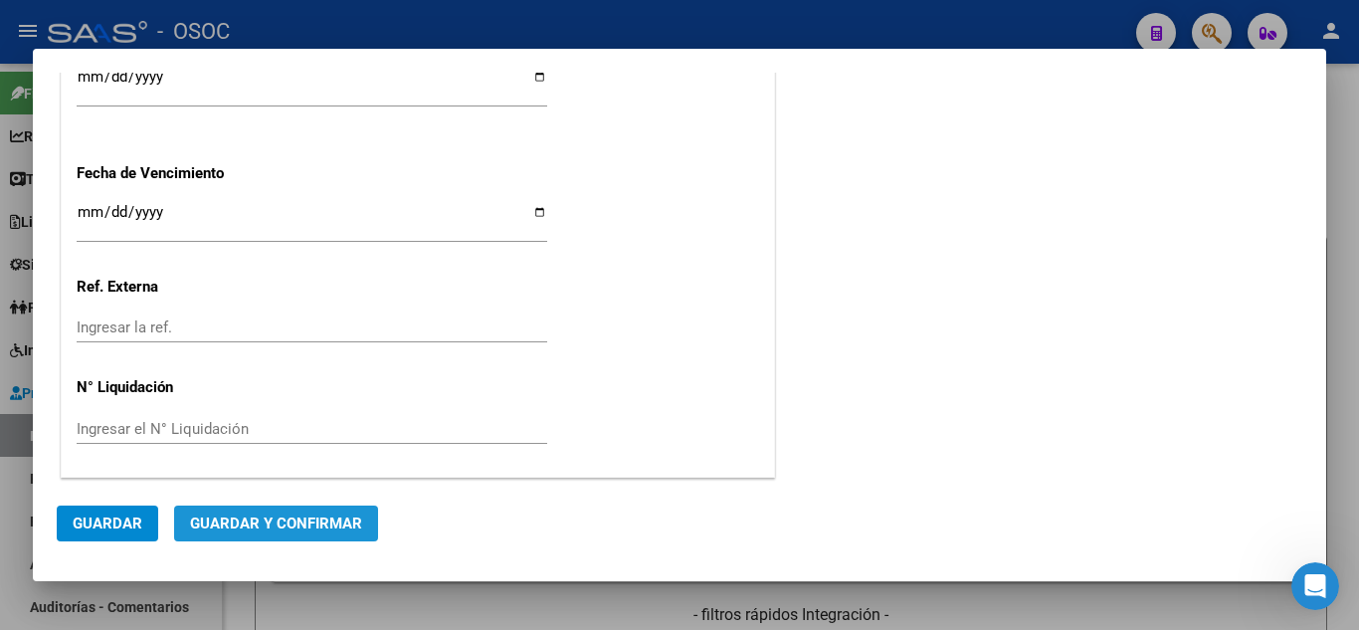
click at [303, 530] on span "Guardar y Confirmar" at bounding box center [276, 523] width 172 height 18
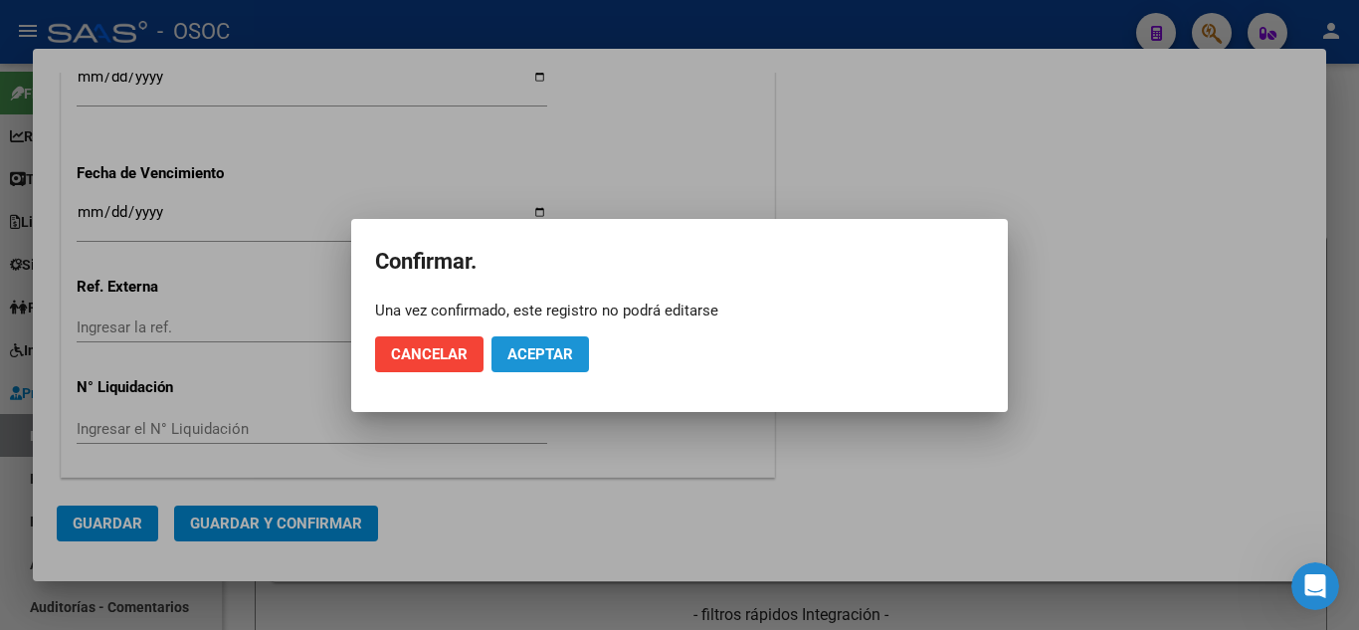
click at [542, 348] on span "Aceptar" at bounding box center [540, 354] width 66 height 18
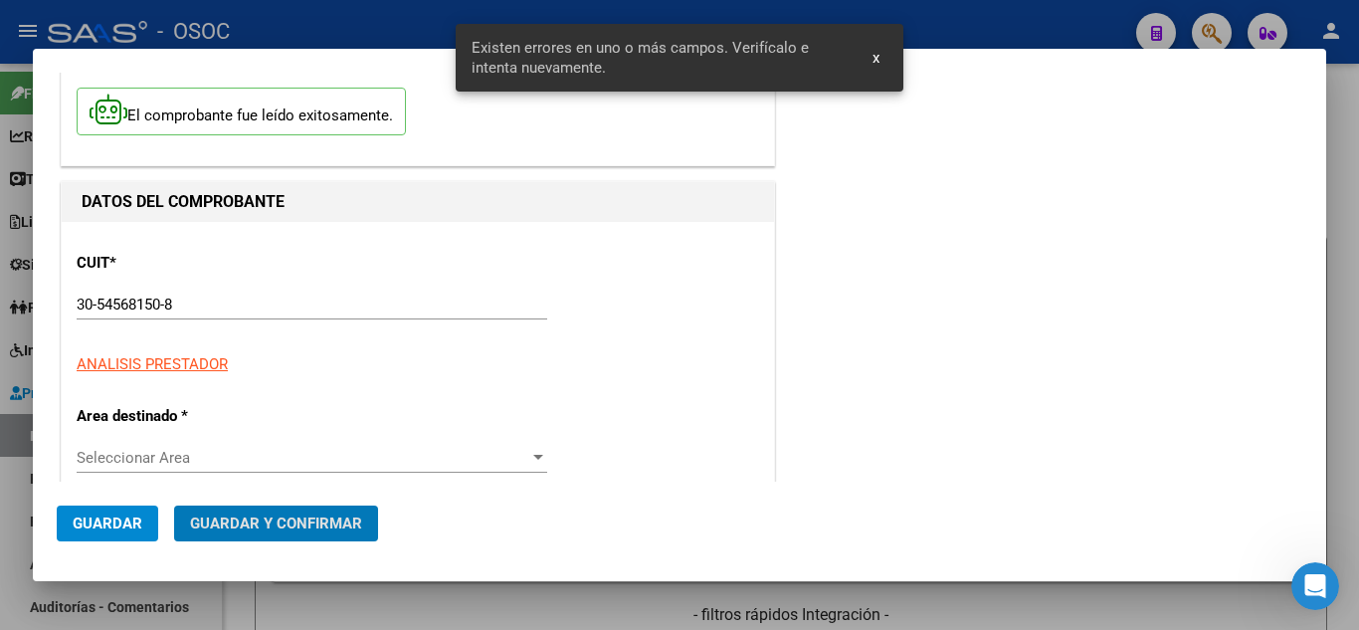
scroll to position [199, 0]
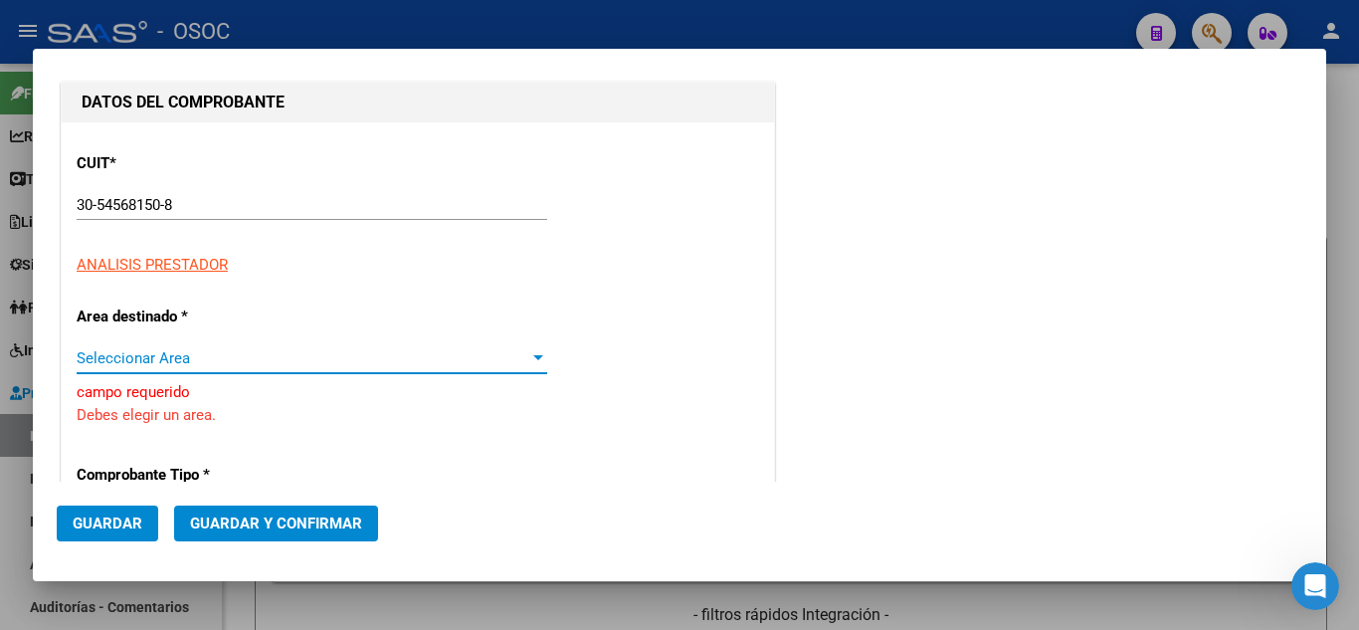
click at [169, 349] on span "Seleccionar Area" at bounding box center [303, 358] width 453 height 18
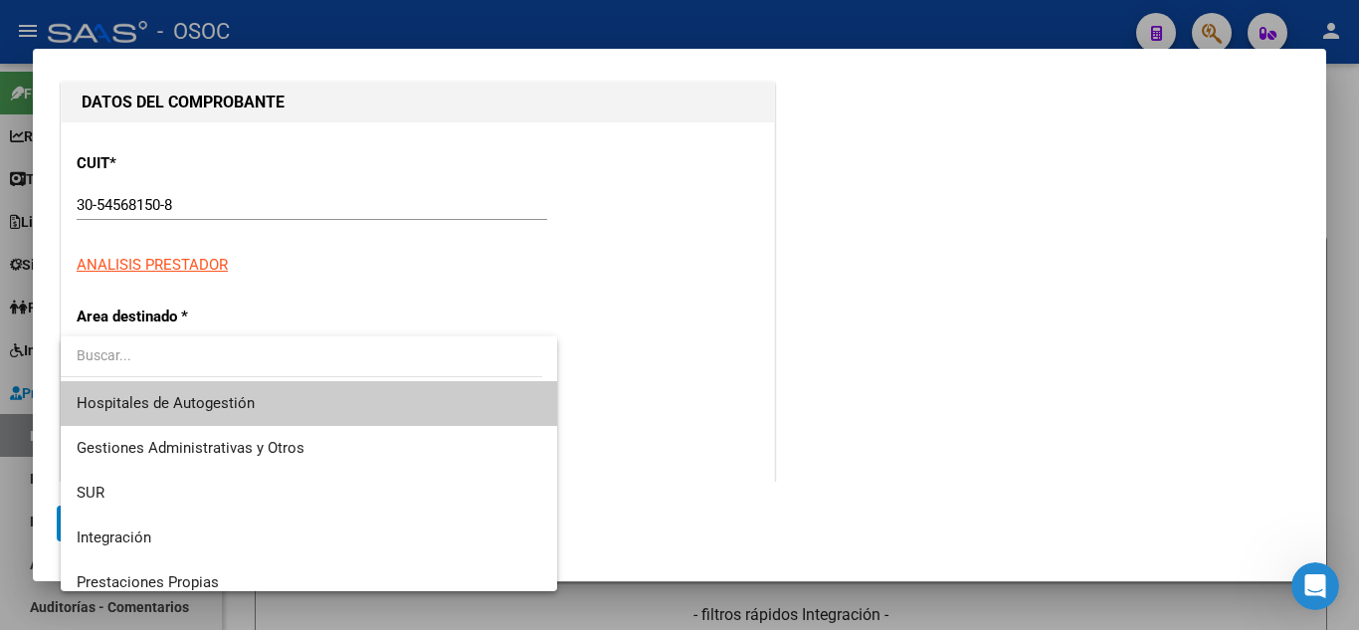
drag, startPoint x: 685, startPoint y: 344, endPoint x: 661, endPoint y: 347, distance: 24.1
click at [685, 345] on div at bounding box center [679, 315] width 1359 height 630
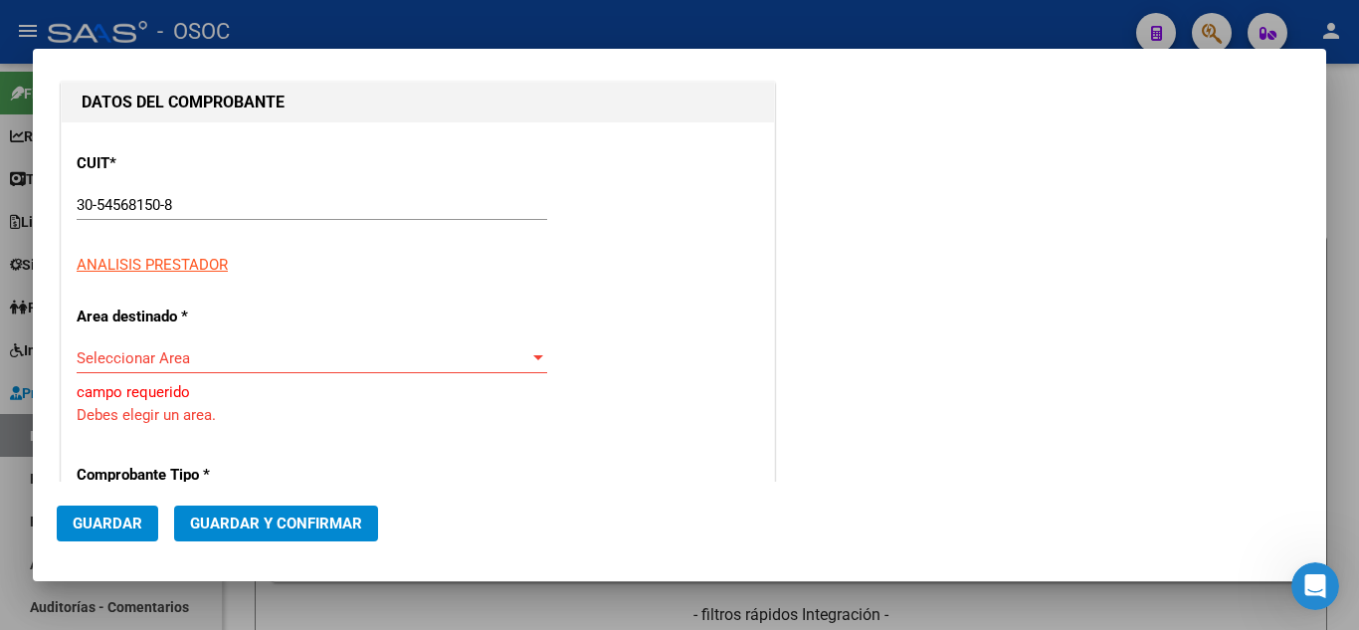
click at [326, 352] on span "Seleccionar Area" at bounding box center [303, 358] width 453 height 18
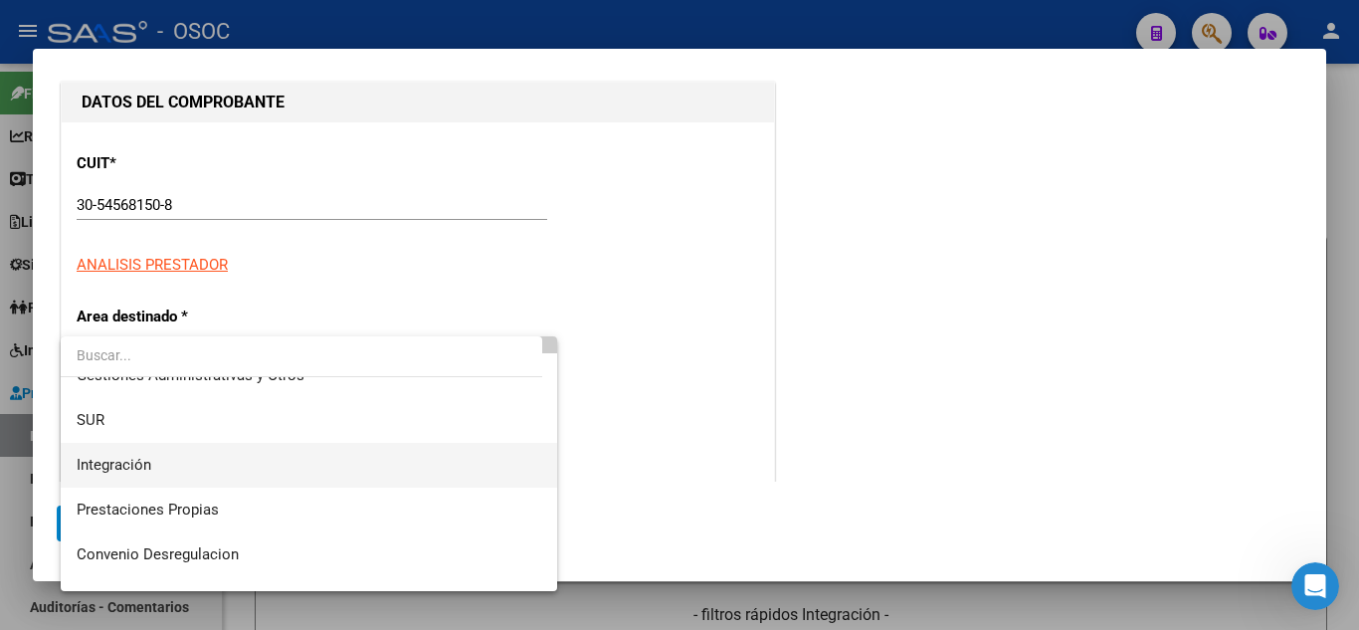
scroll to position [0, 0]
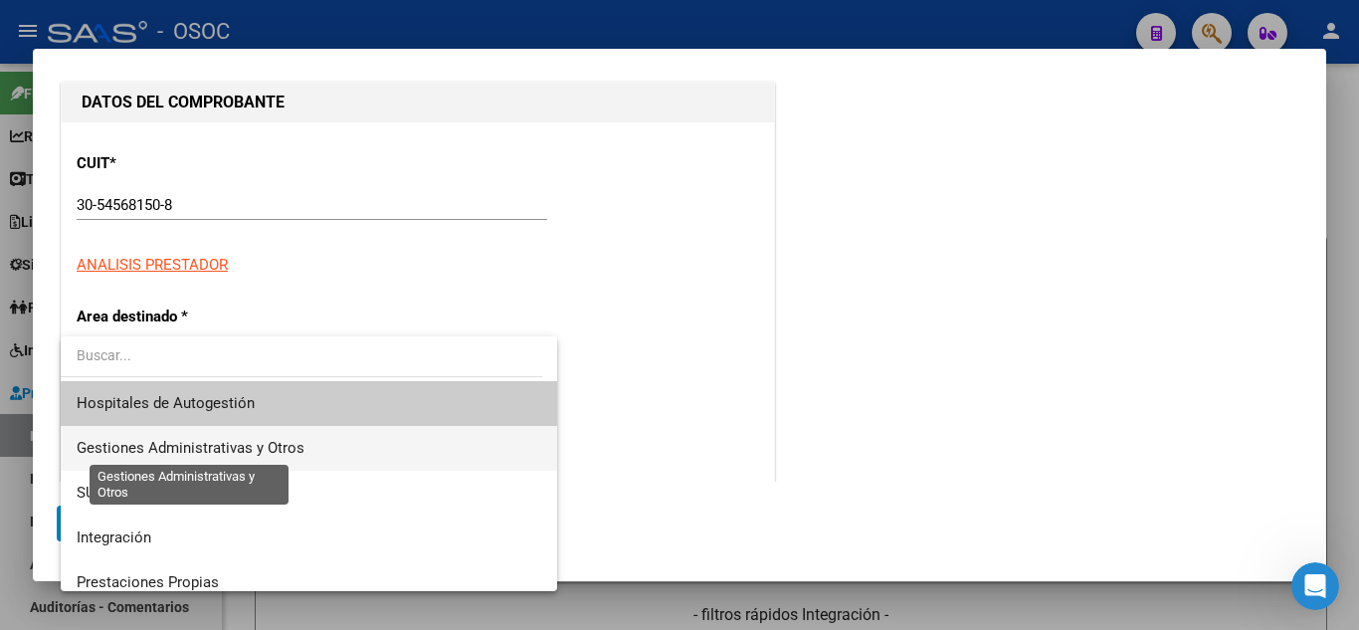
click at [296, 456] on span "Gestiones Administrativas y Otros" at bounding box center [191, 448] width 228 height 18
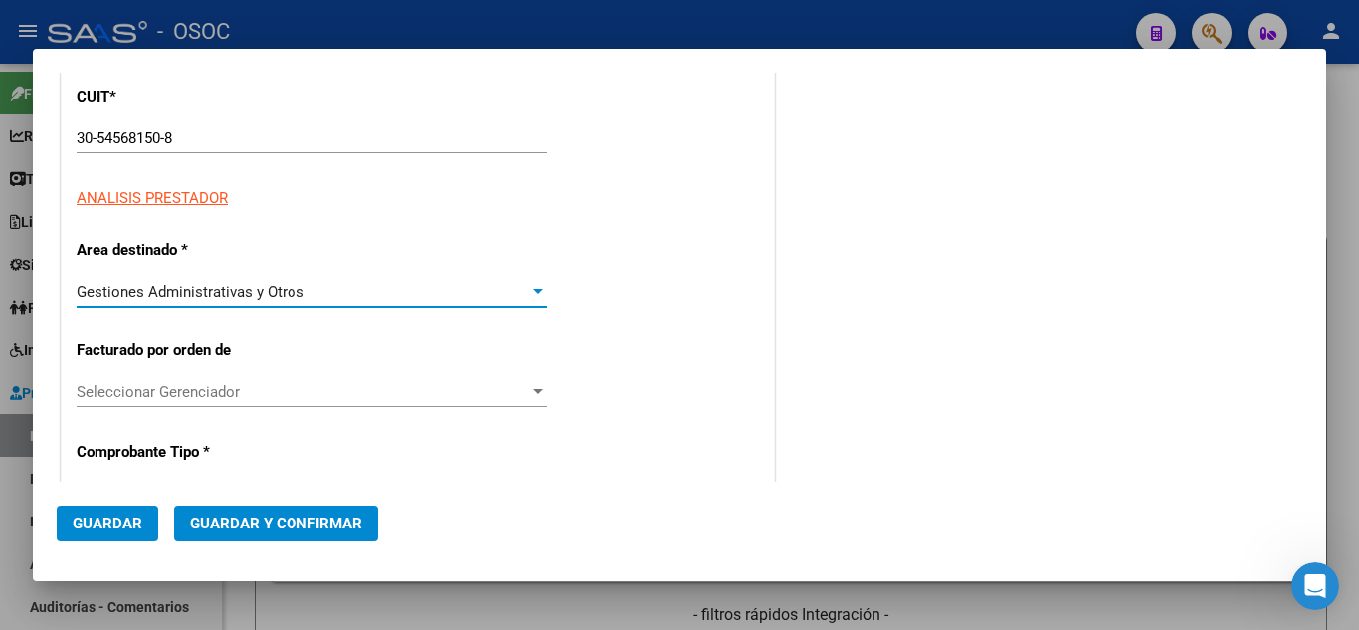
scroll to position [298, 0]
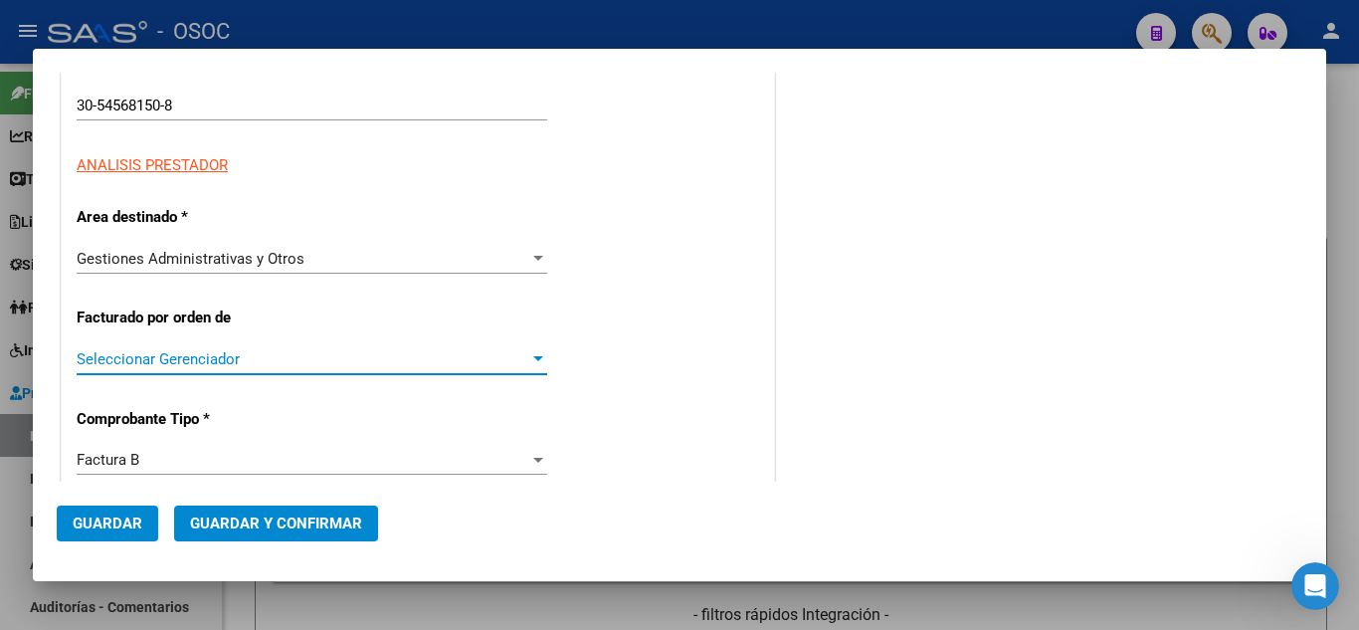
click at [284, 365] on span "Seleccionar Gerenciador" at bounding box center [303, 359] width 453 height 18
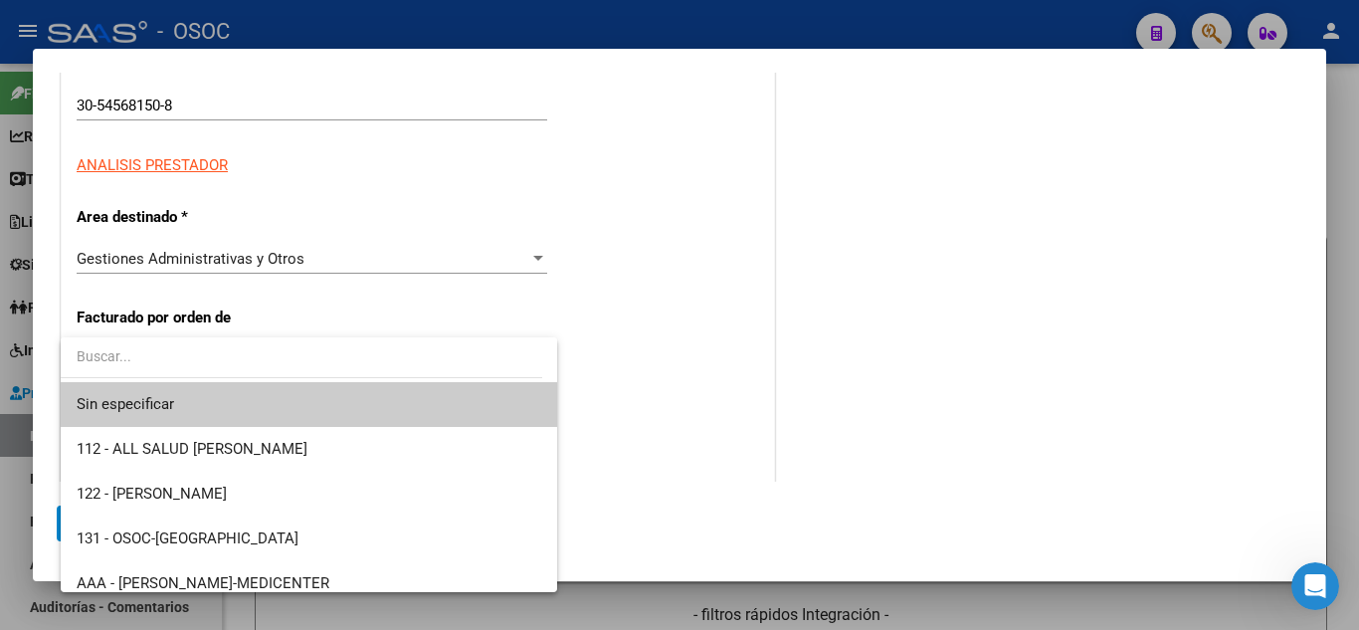
click at [647, 348] on div at bounding box center [679, 315] width 1359 height 630
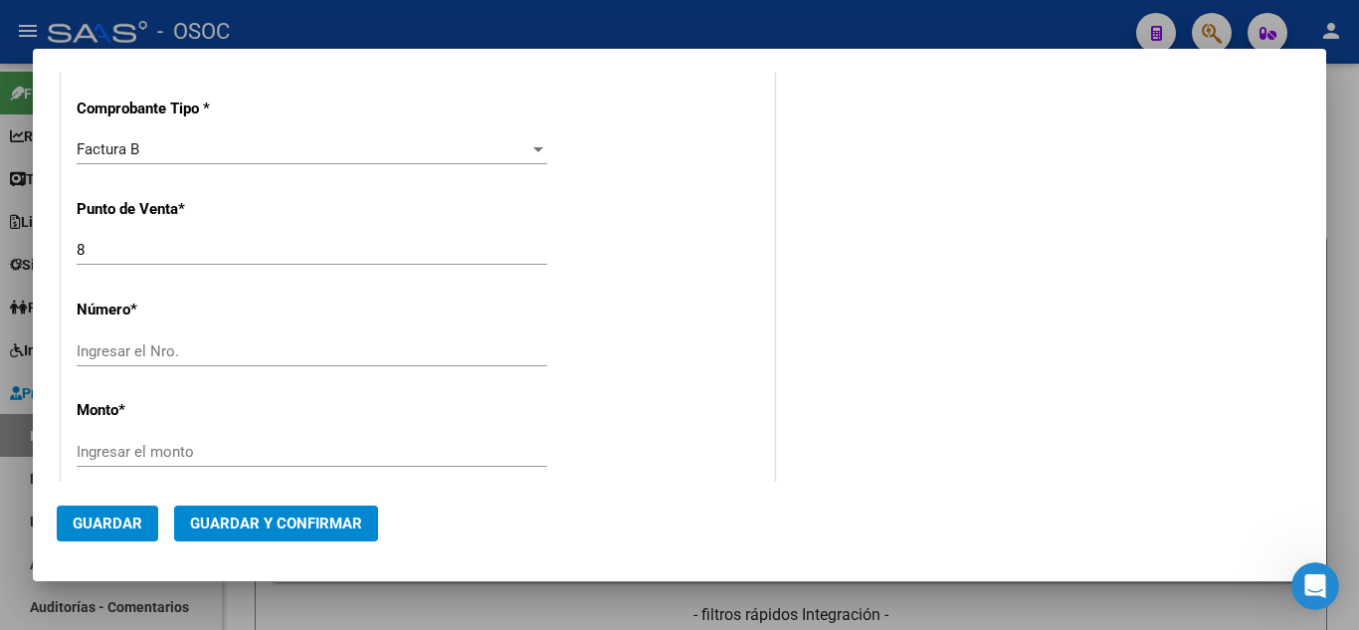
scroll to position [696, 0]
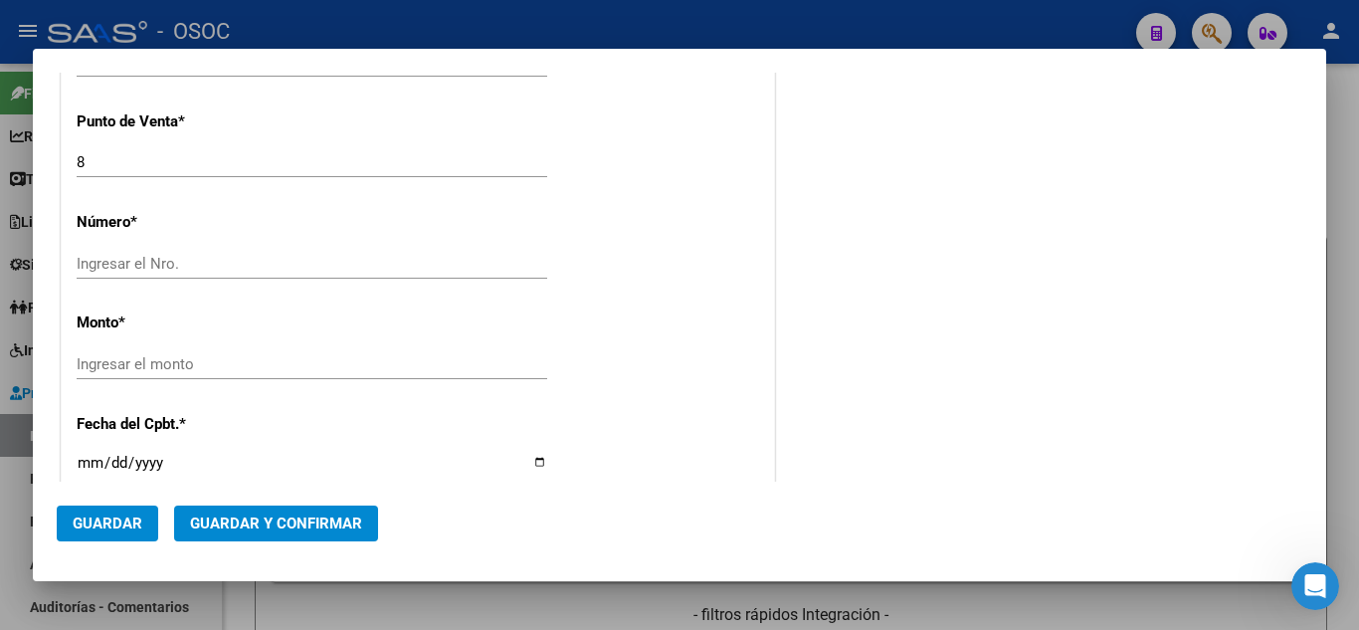
click at [234, 530] on span "Guardar y Confirmar" at bounding box center [276, 523] width 172 height 18
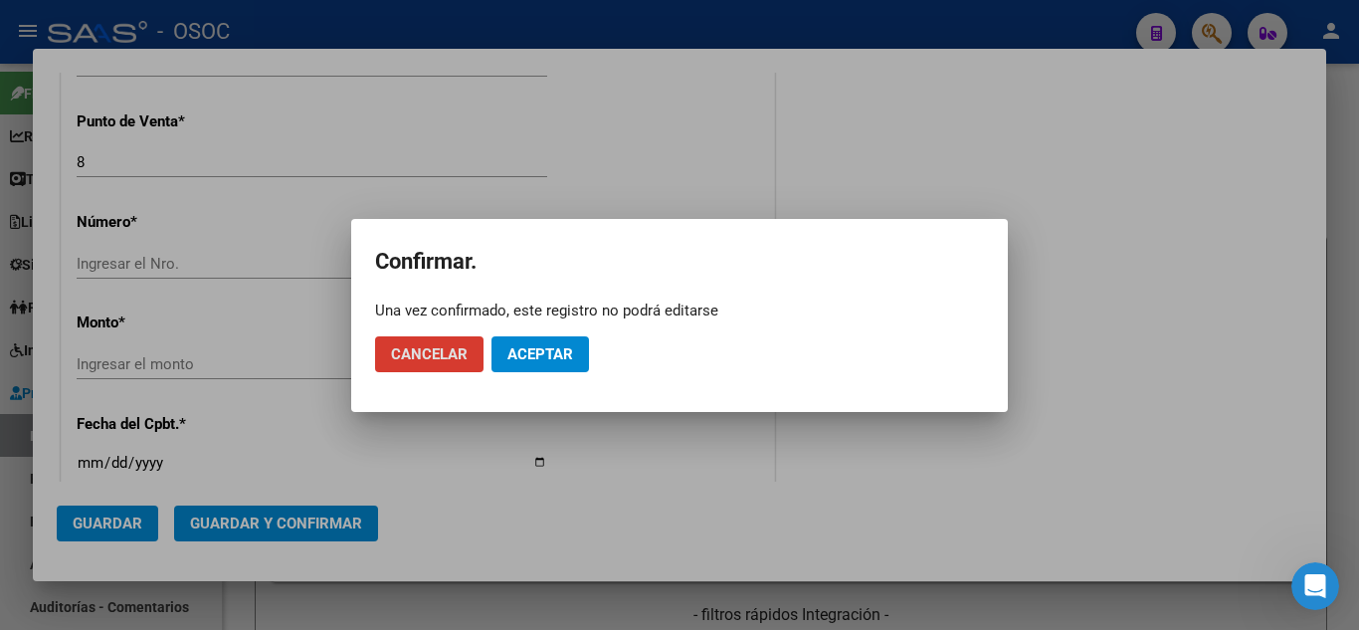
click at [576, 345] on button "Aceptar" at bounding box center [539, 354] width 97 height 36
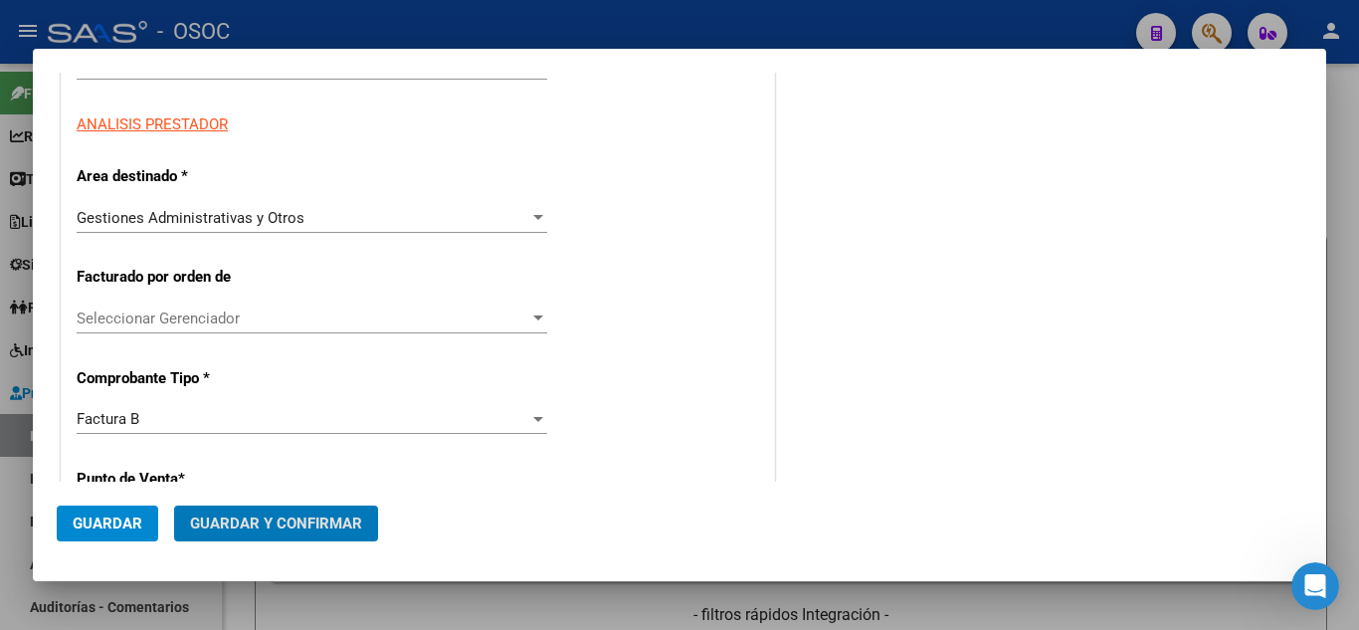
scroll to position [497, 0]
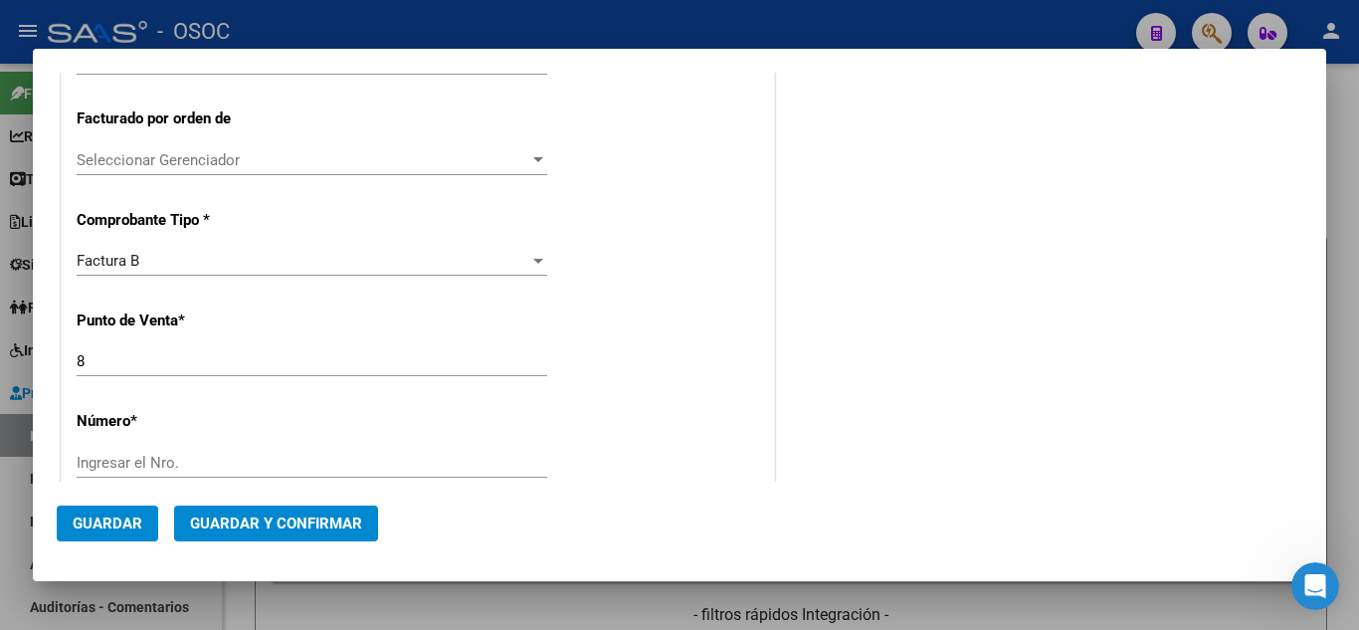
click at [609, 356] on div "CUIT * 30-54568150-8 Ingresar CUIT ANALISIS PRESTADOR Area destinado * Gestione…" at bounding box center [418, 560] width 712 height 1473
click at [795, 369] on div "COMENTARIOS Comentarios De la Obra Social: Comentarios de la Obra Social (no vi…" at bounding box center [1040, 449] width 523 height 1705
drag, startPoint x: 718, startPoint y: 361, endPoint x: 753, endPoint y: 361, distance: 34.8
click at [719, 361] on div "CUIT * 30-54568150-8 Ingresar CUIT ANALISIS PRESTADOR Area destinado * Gestione…" at bounding box center [418, 560] width 712 height 1473
click at [767, 365] on div "DATOS DEL COMPROBANTE CUIT * 30-54568150-8 Ingresar CUIT ANALISIS PRESTADOR Are…" at bounding box center [418, 540] width 722 height 1515
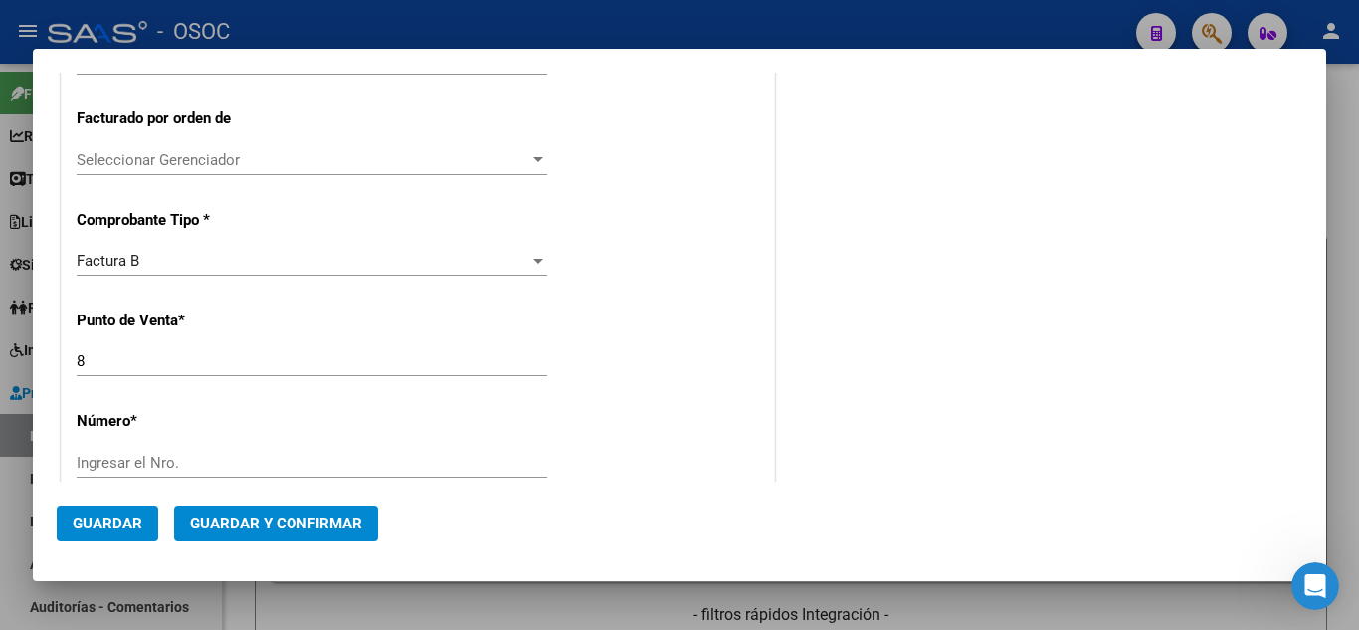
drag, startPoint x: 660, startPoint y: 375, endPoint x: 767, endPoint y: 376, distance: 106.4
click at [696, 376] on div "CUIT * 30-54568150-8 Ingresar CUIT ANALISIS PRESTADOR Area destinado * Gestione…" at bounding box center [418, 560] width 712 height 1473
click at [762, 377] on div "CUIT * 30-54568150-8 Ingresar CUIT ANALISIS PRESTADOR Area destinado * Gestione…" at bounding box center [418, 560] width 712 height 1473
drag, startPoint x: 802, startPoint y: 383, endPoint x: 762, endPoint y: 389, distance: 40.2
click at [796, 385] on div "COMENTARIOS Comentarios De la Obra Social: Comentarios de la Obra Social (no vi…" at bounding box center [1040, 449] width 523 height 1705
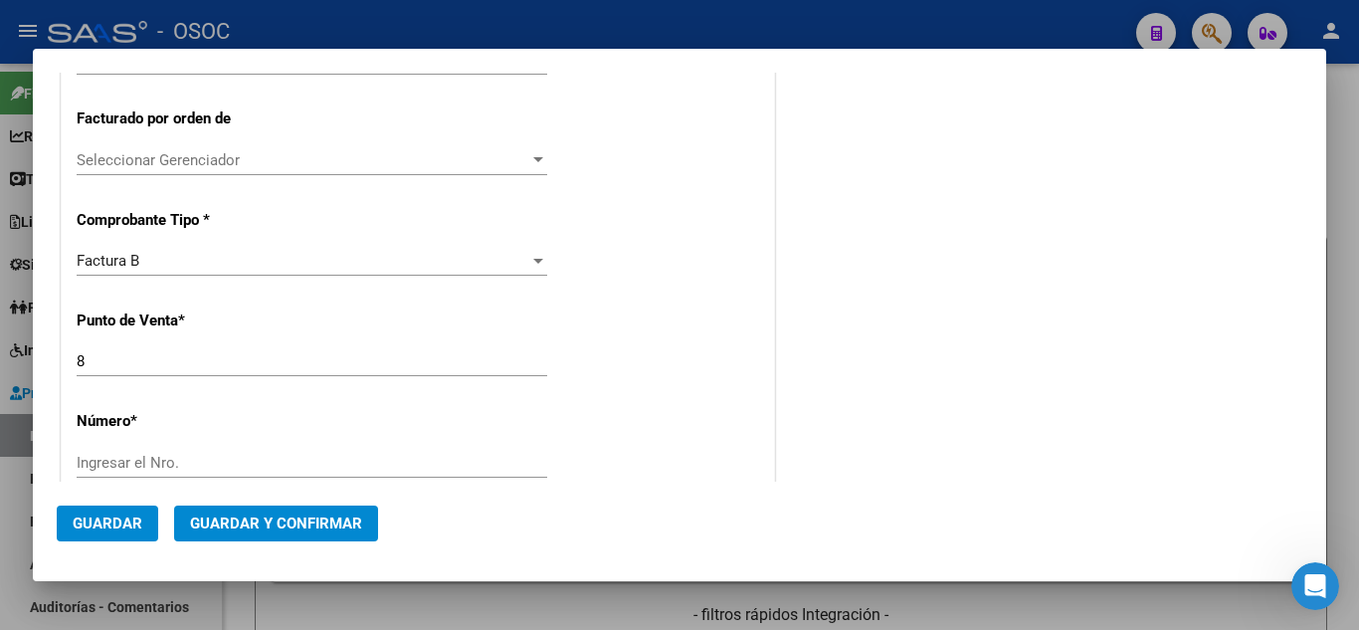
click at [697, 390] on div "CUIT * 30-54568150-8 Ingresar CUIT ANALISIS PRESTADOR Area destinado * Gestione…" at bounding box center [418, 560] width 712 height 1473
click at [766, 388] on div "DATOS DEL COMPROBANTE CUIT * 30-54568150-8 Ingresar CUIT ANALISIS PRESTADOR Are…" at bounding box center [418, 540] width 714 height 1515
drag, startPoint x: 694, startPoint y: 386, endPoint x: 728, endPoint y: 387, distance: 33.8
click at [699, 386] on div "CUIT * 30-54568150-8 Ingresar CUIT ANALISIS PRESTADOR Area destinado * Gestione…" at bounding box center [418, 560] width 712 height 1473
click at [765, 390] on div "CUIT * 30-54568150-8 Ingresar CUIT ANALISIS PRESTADOR Area destinado * Gestione…" at bounding box center [418, 560] width 712 height 1473
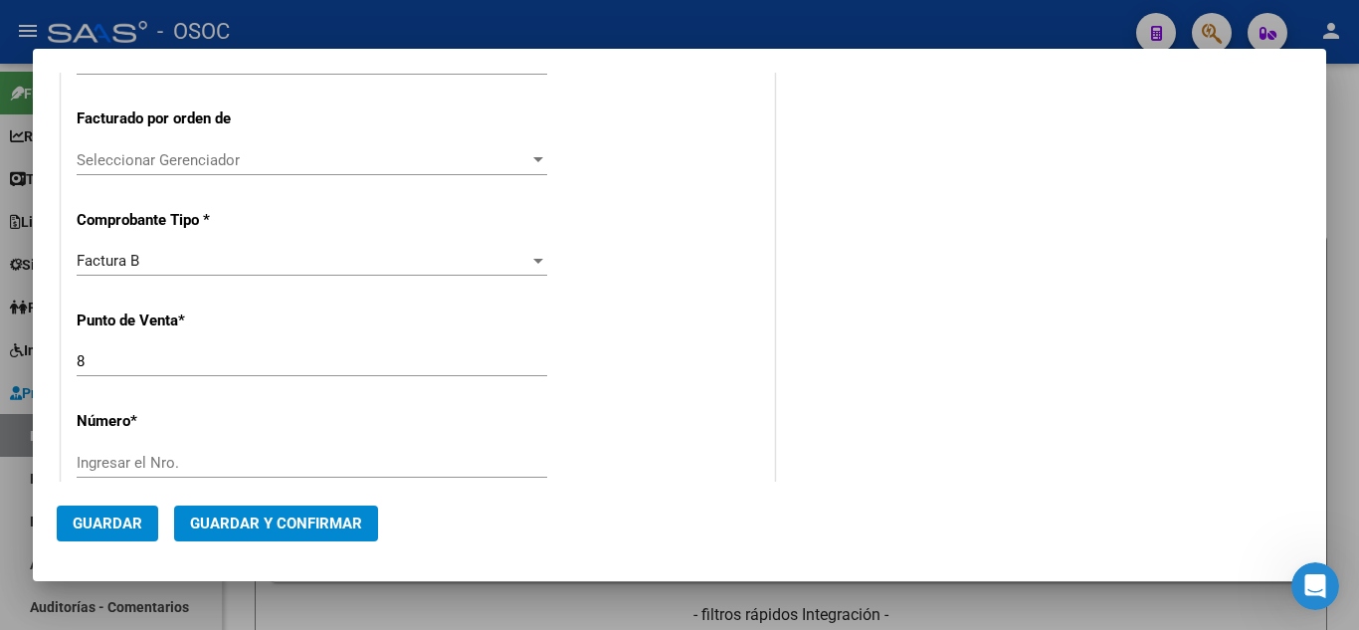
click at [822, 390] on div "COMENTARIOS Comentarios De la Obra Social: Comentarios de la Obra Social (no vi…" at bounding box center [1040, 449] width 523 height 1705
click at [268, 157] on span "Seleccionar Gerenciador" at bounding box center [303, 160] width 453 height 18
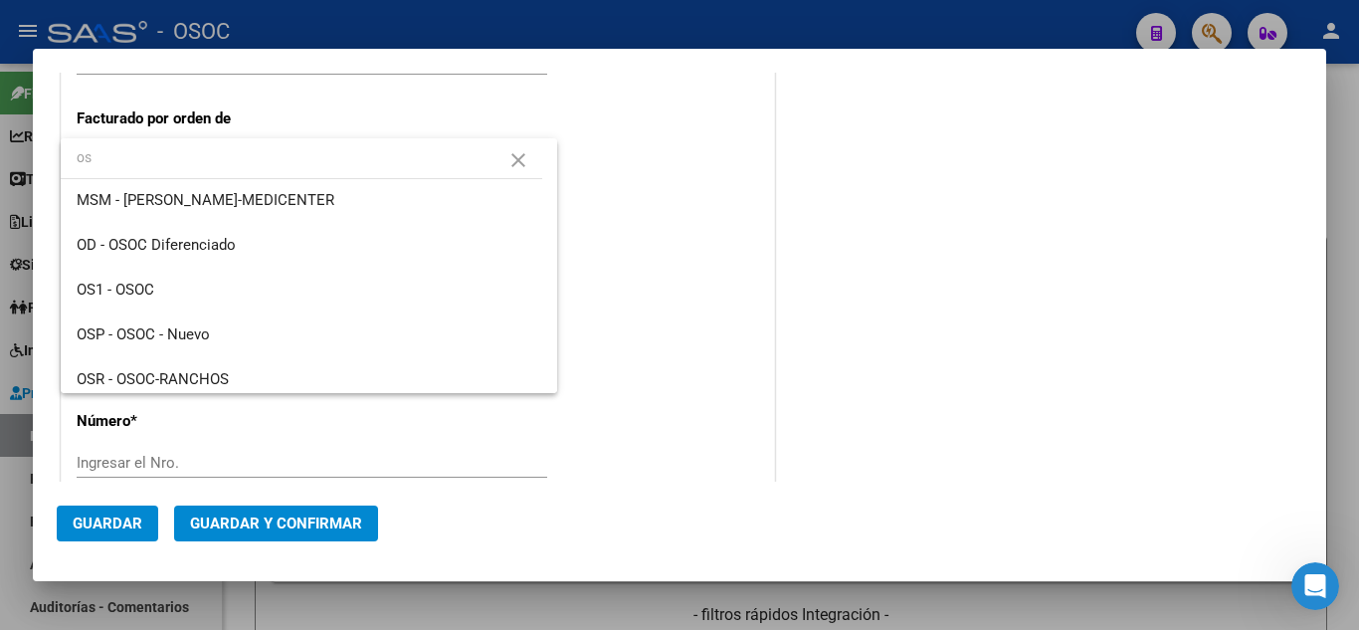
scroll to position [0, 0]
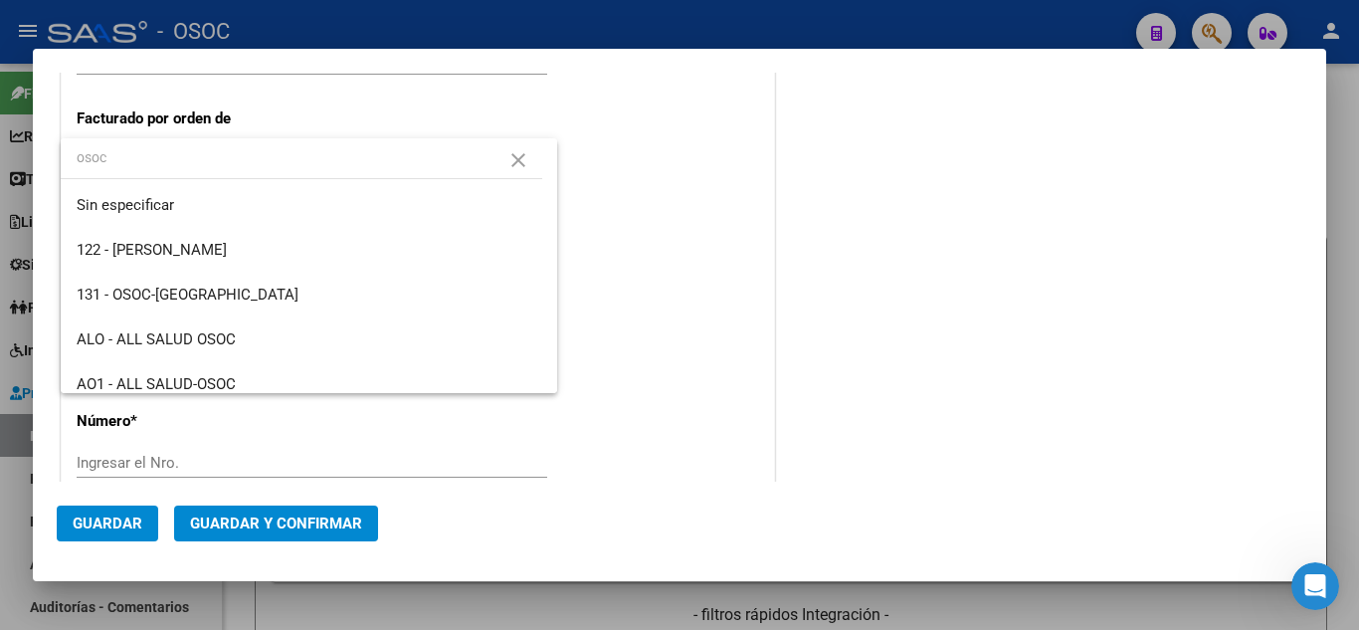
type input "osoc"
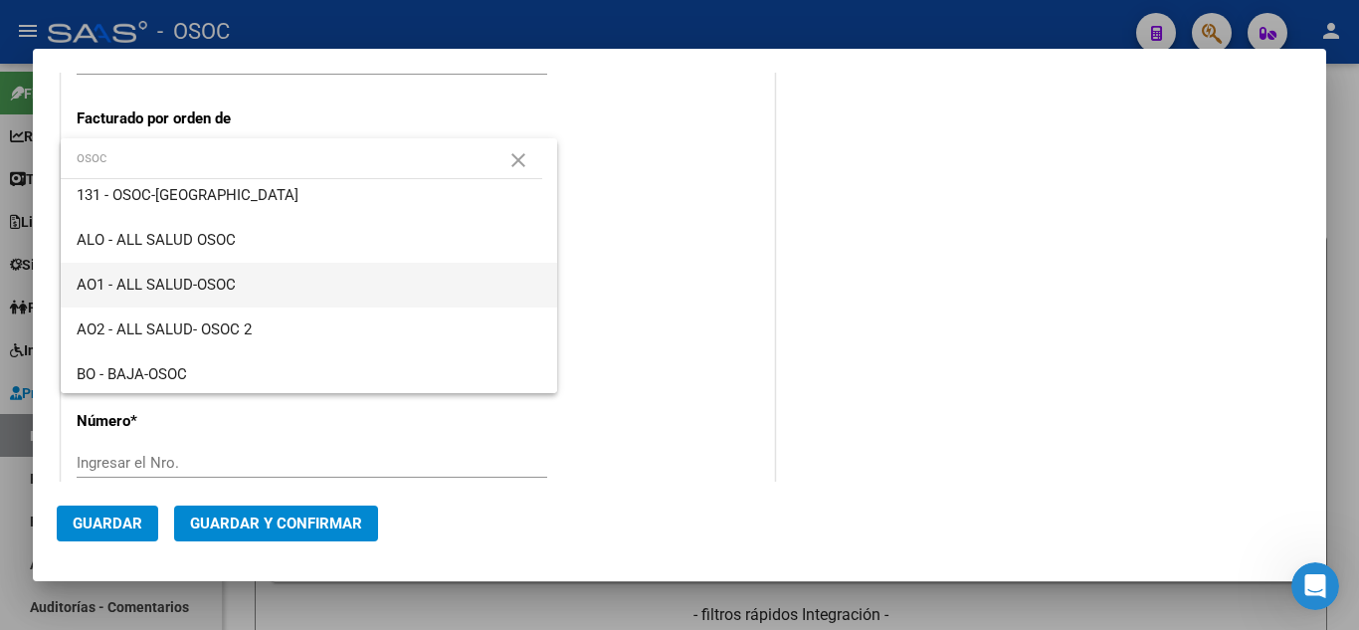
scroll to position [199, 0]
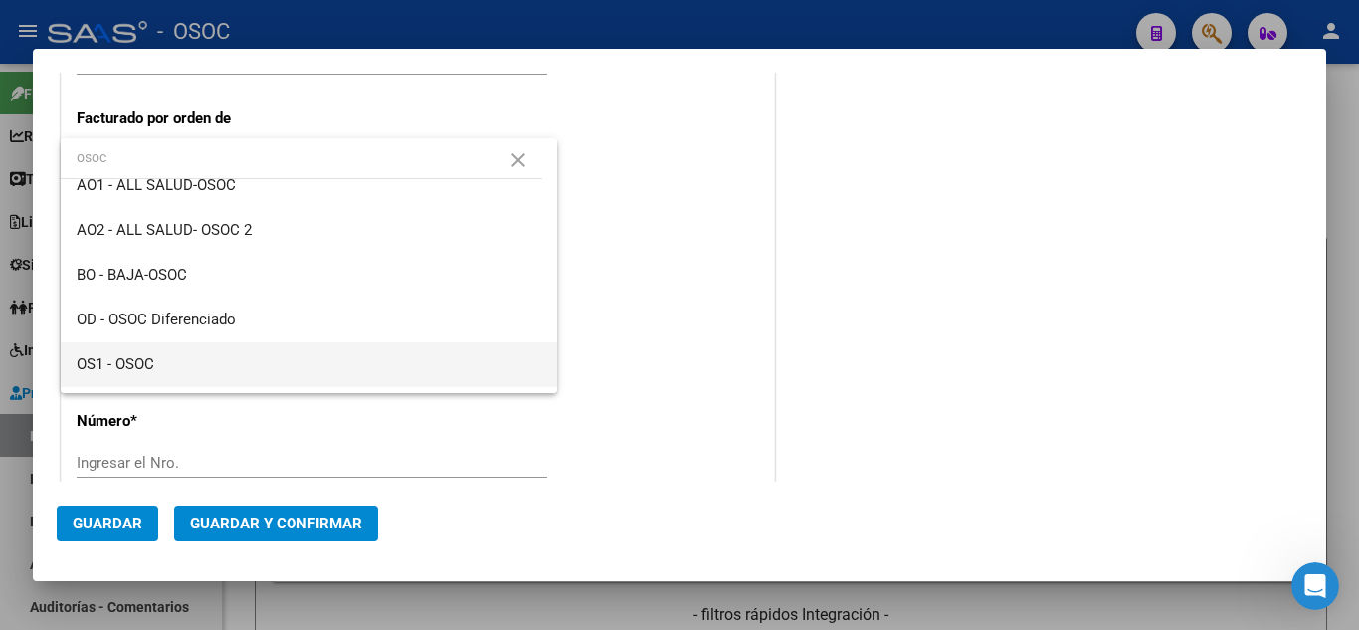
click at [262, 368] on span "OS1 - OSOC" at bounding box center [309, 364] width 464 height 45
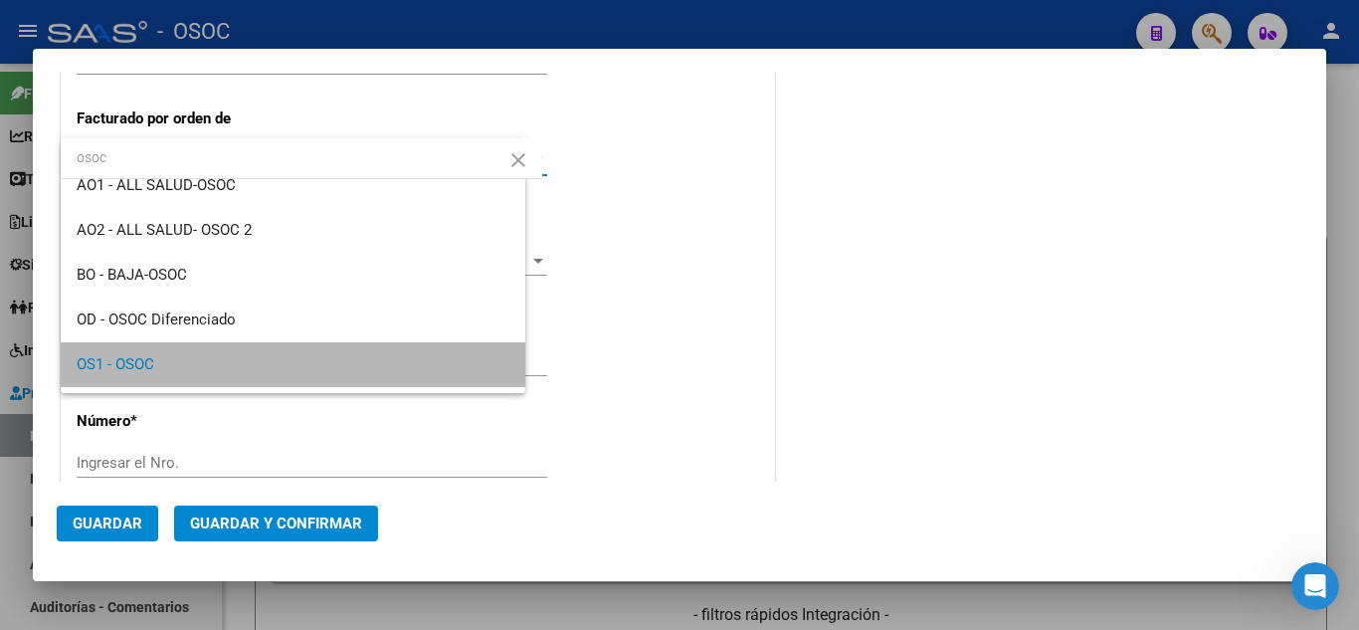
scroll to position [190, 0]
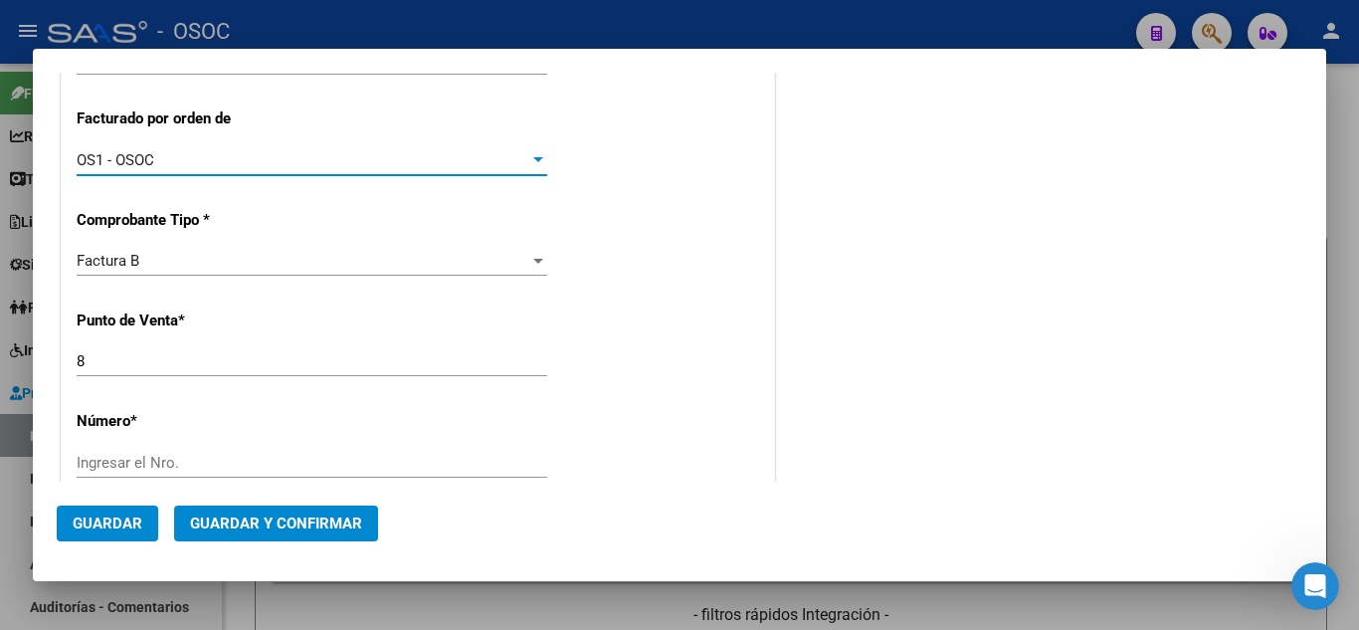
click at [681, 365] on div "CUIT * 30-54568150-8 Ingresar CUIT ANALISIS PRESTADOR Area destinado * Gestione…" at bounding box center [418, 560] width 712 height 1473
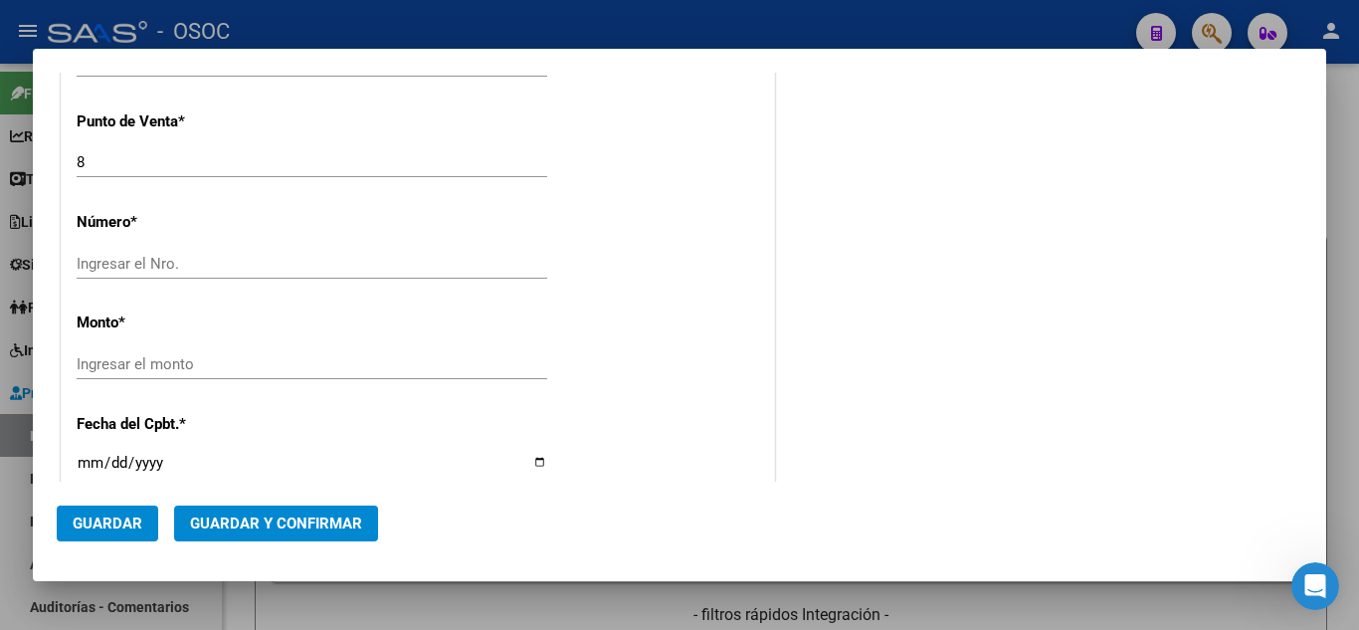
click at [288, 267] on input "Ingresar el Nro." at bounding box center [312, 264] width 470 height 18
paste input "41113"
type input "41113"
click at [143, 358] on input "Ingresar el monto" at bounding box center [312, 364] width 470 height 18
paste input "$1.267,00"
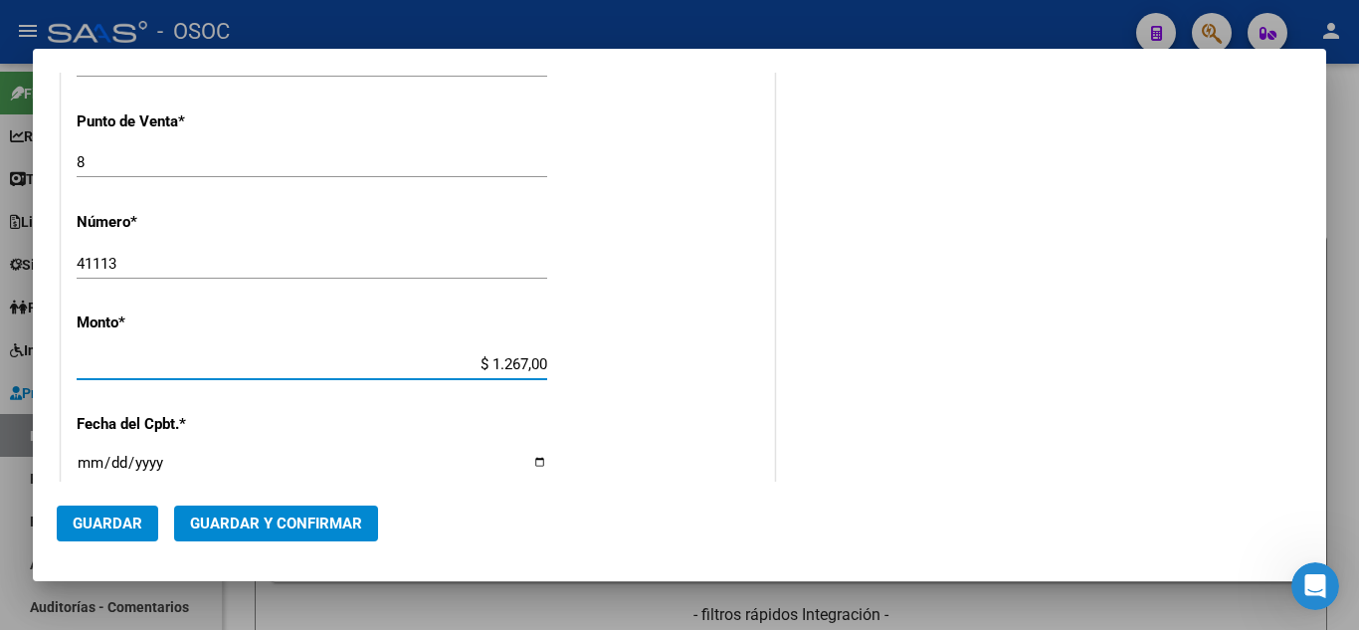
type input "$ 1.267,00"
click at [740, 370] on div "CUIT * 30-54568150-8 Ingresar CUIT ANALISIS PRESTADOR Area destinado * Gestione…" at bounding box center [418, 361] width 712 height 1473
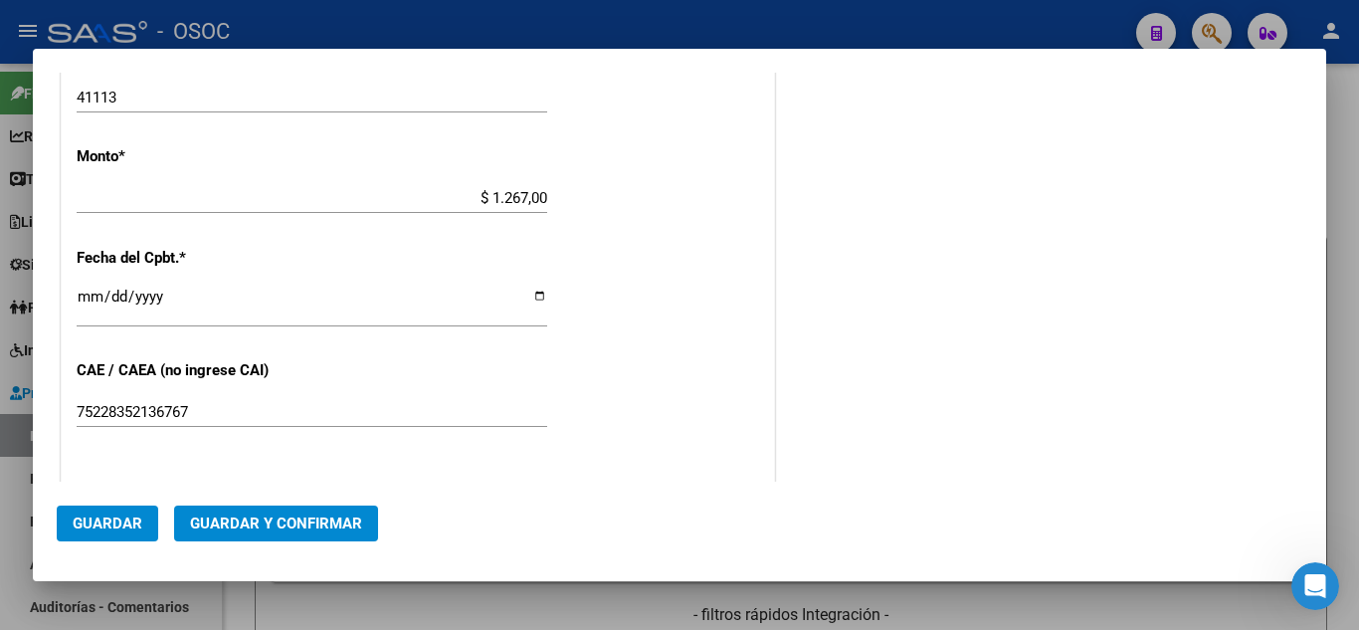
scroll to position [895, 0]
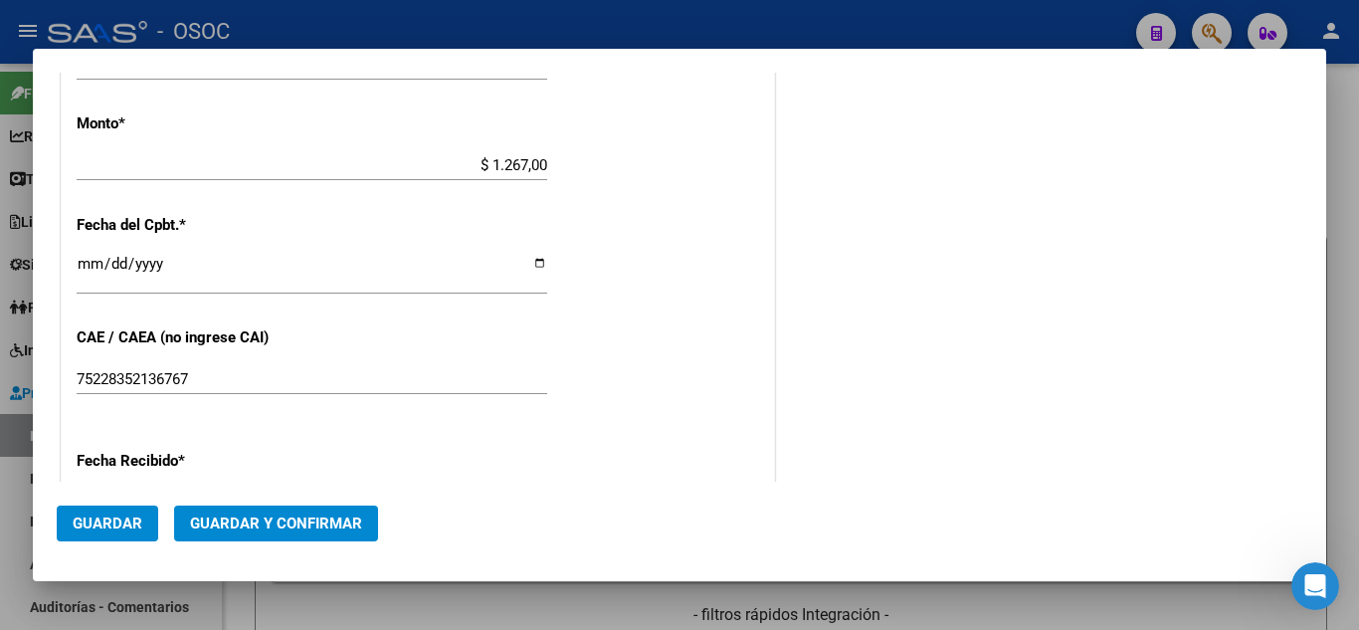
click at [266, 510] on button "Guardar y Confirmar" at bounding box center [276, 523] width 204 height 36
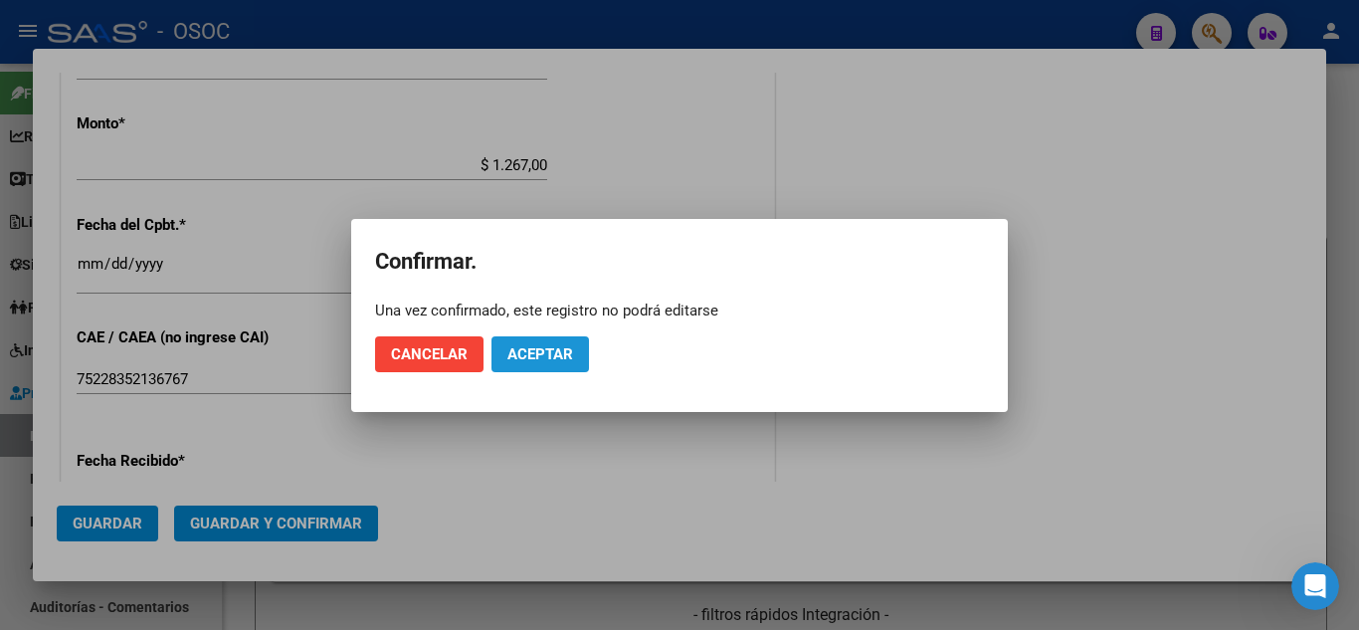
click at [546, 355] on span "Aceptar" at bounding box center [540, 354] width 66 height 18
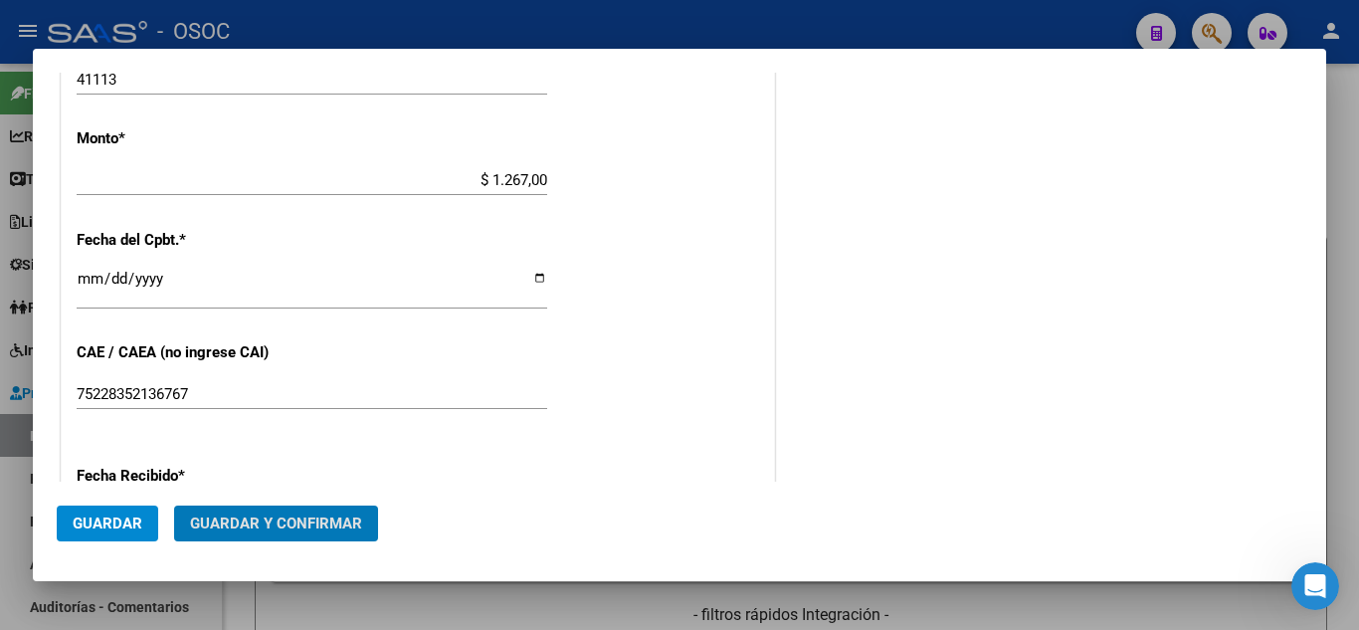
click at [86, 279] on input "Ingresar la fecha" at bounding box center [312, 287] width 470 height 32
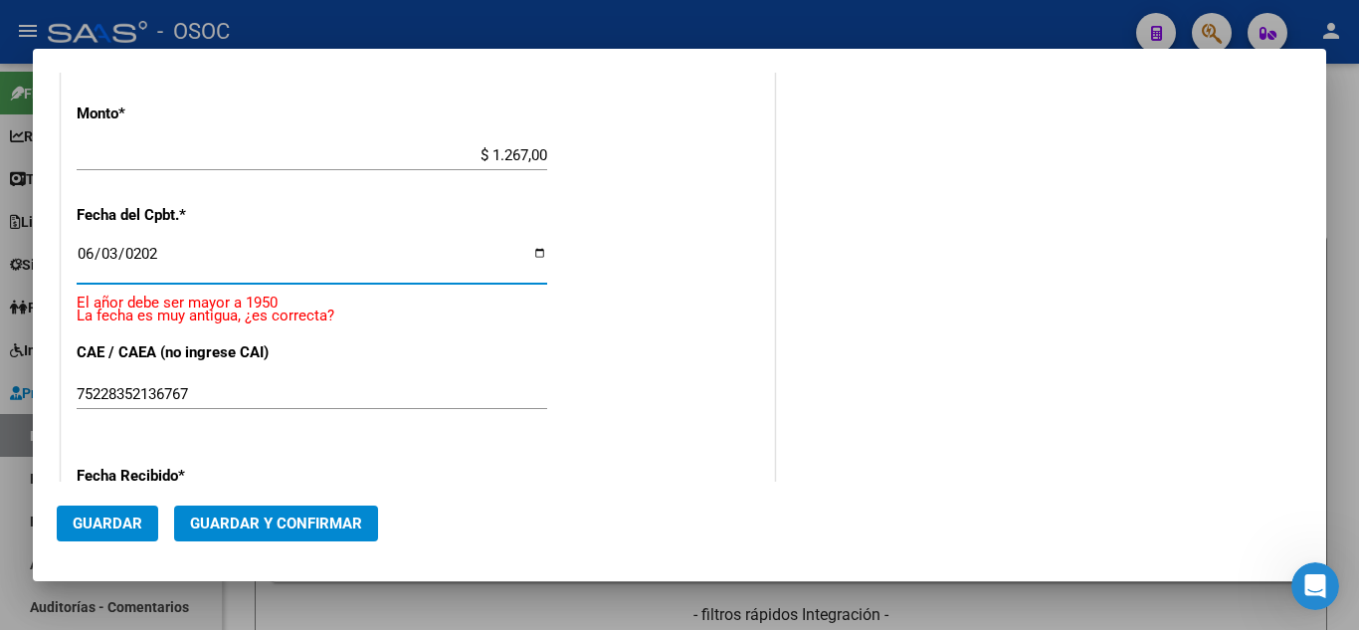
type input "[DATE]"
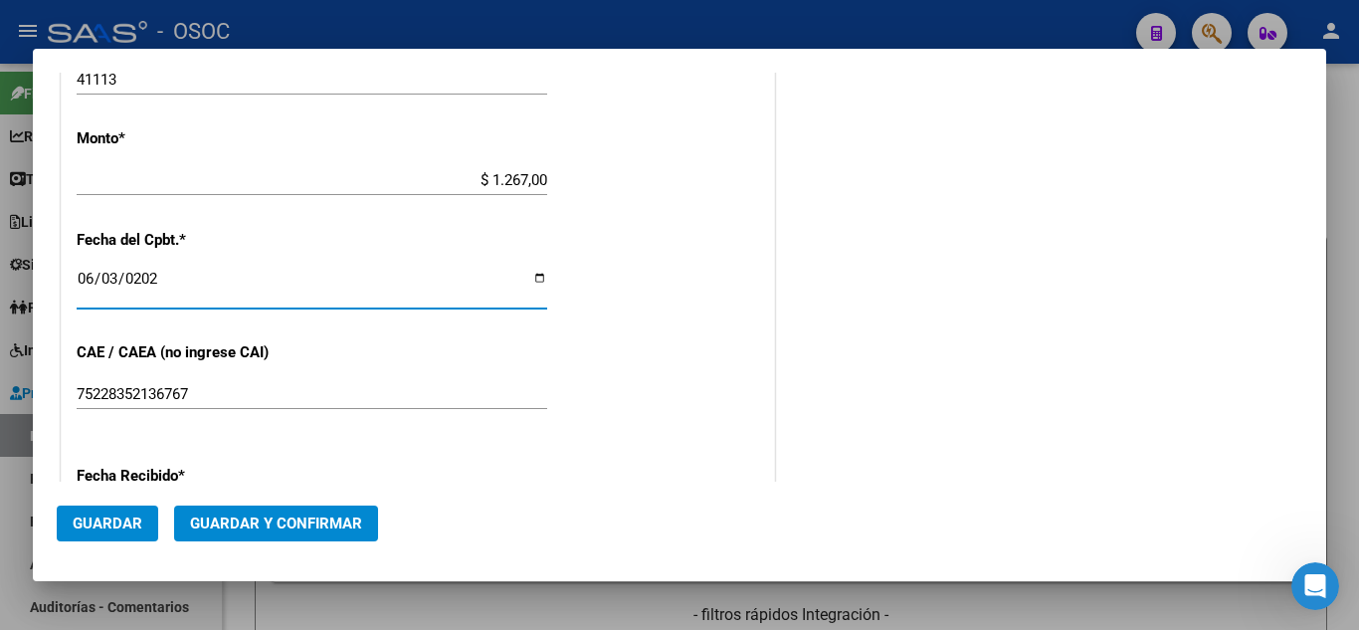
click at [620, 326] on div "CUIT * 30-54568150-8 Ingresar CUIT ANALISIS PRESTADOR Area destinado * Gestione…" at bounding box center [418, 177] width 712 height 1473
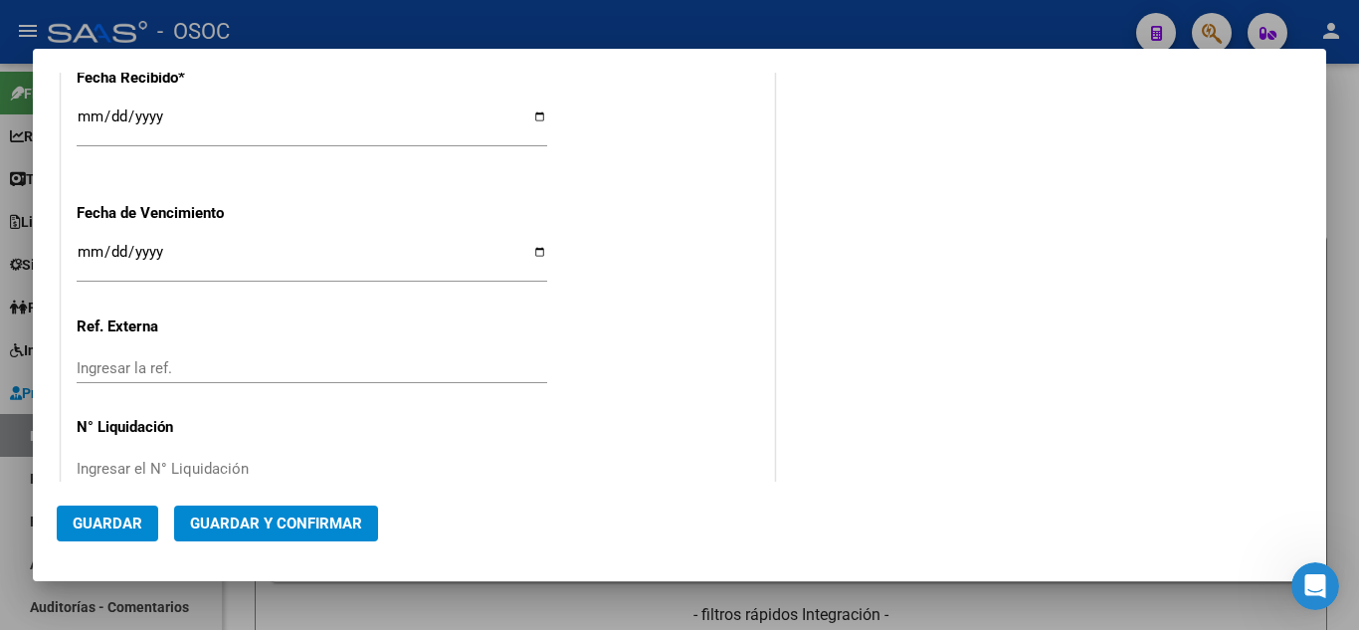
scroll to position [0, 0]
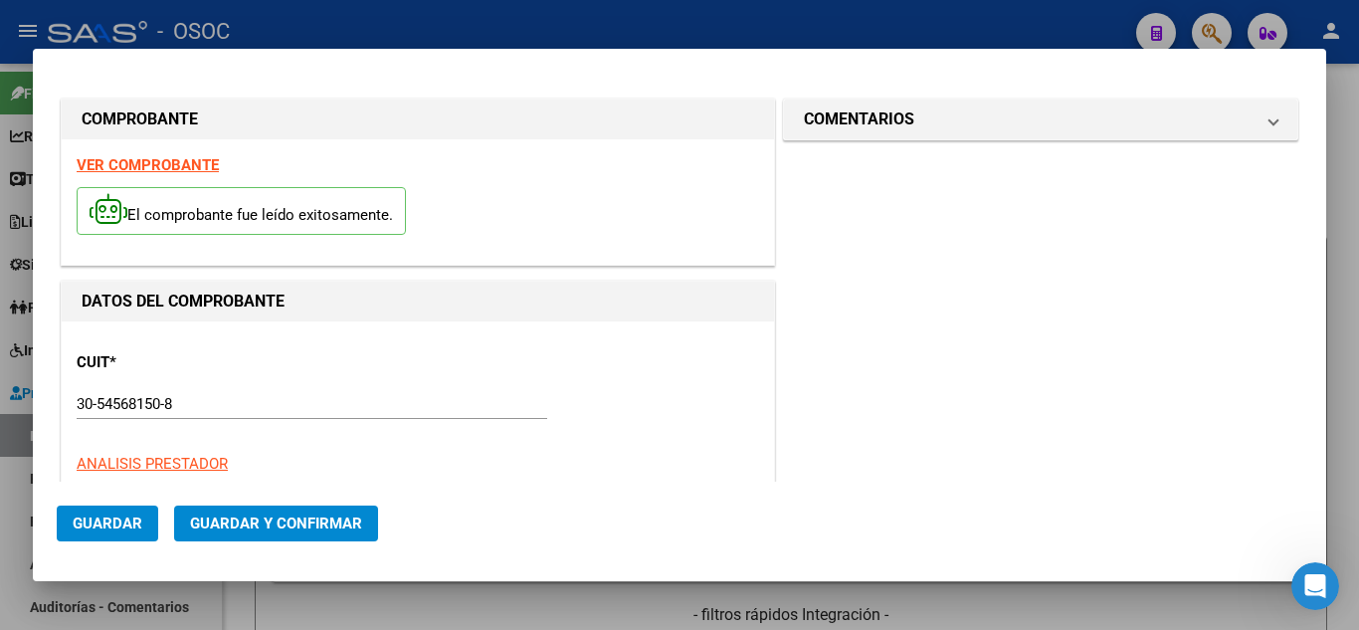
drag, startPoint x: 633, startPoint y: 410, endPoint x: 614, endPoint y: 133, distance: 277.1
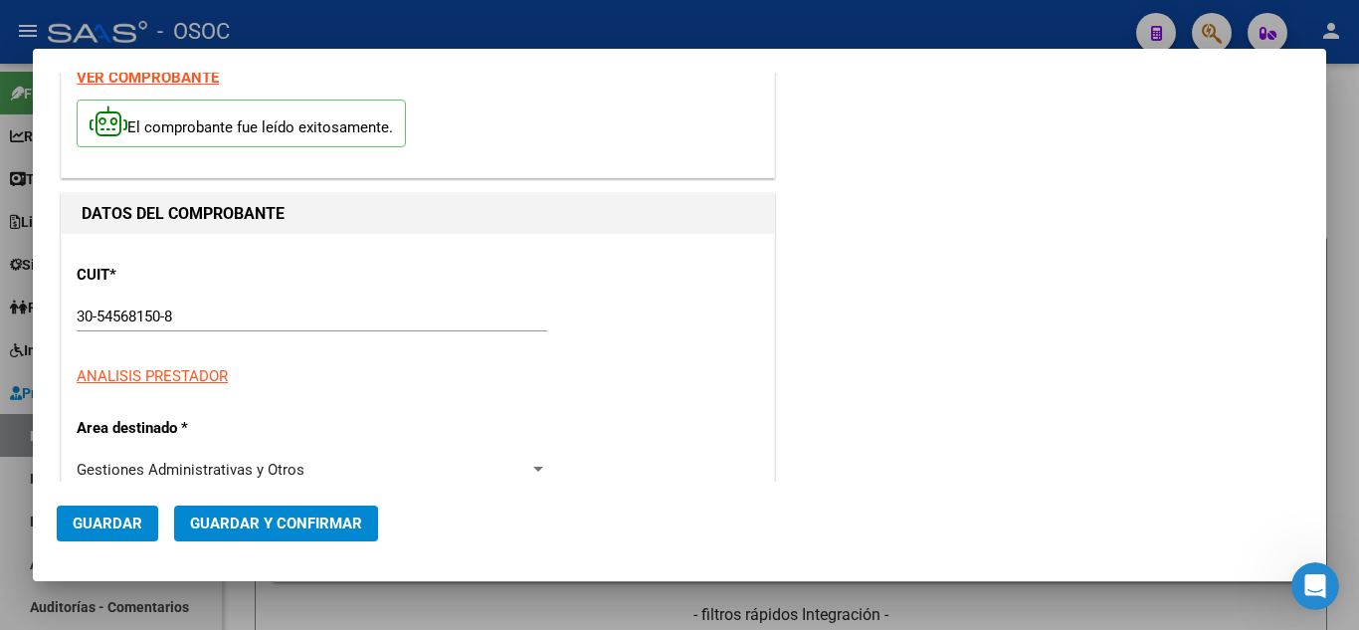
scroll to position [199, 0]
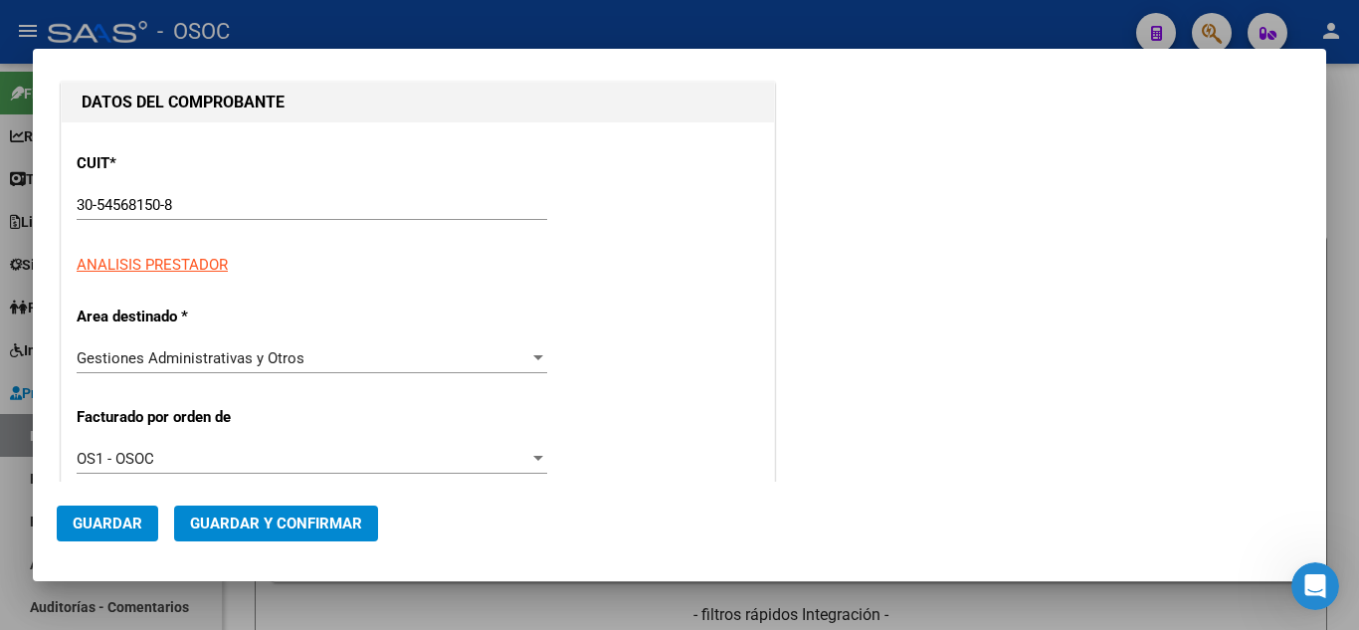
click at [247, 520] on span "Guardar y Confirmar" at bounding box center [276, 523] width 172 height 18
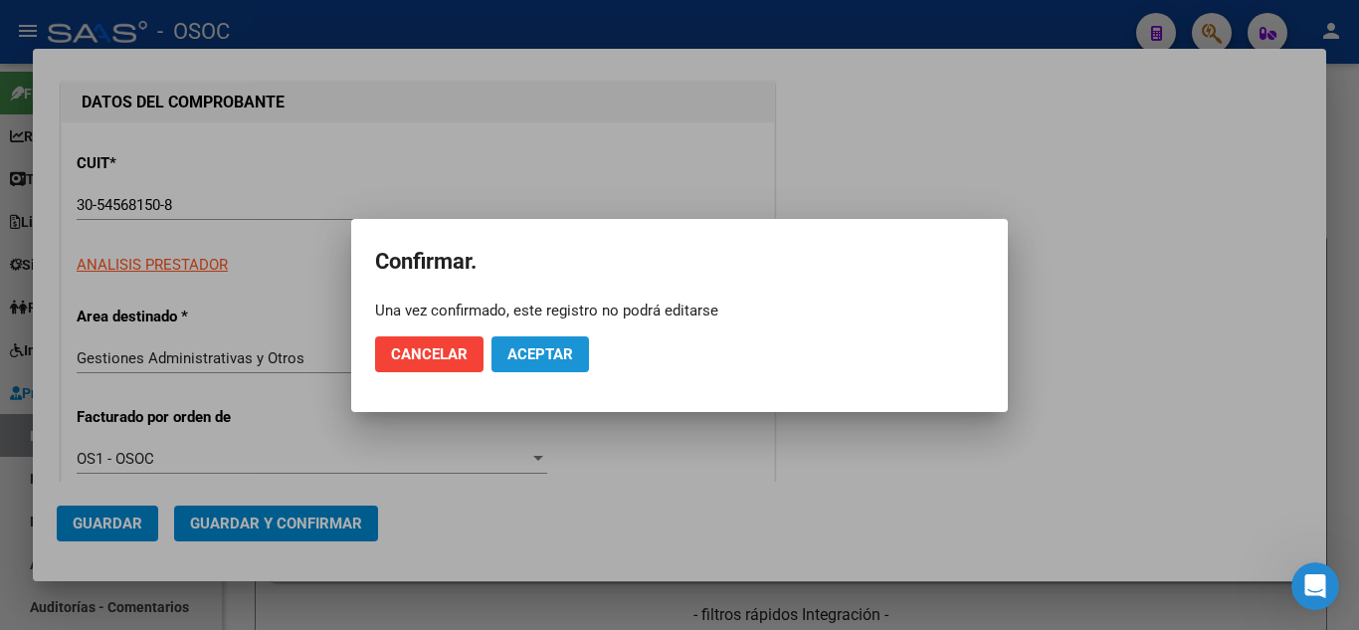
click at [527, 356] on span "Aceptar" at bounding box center [540, 354] width 66 height 18
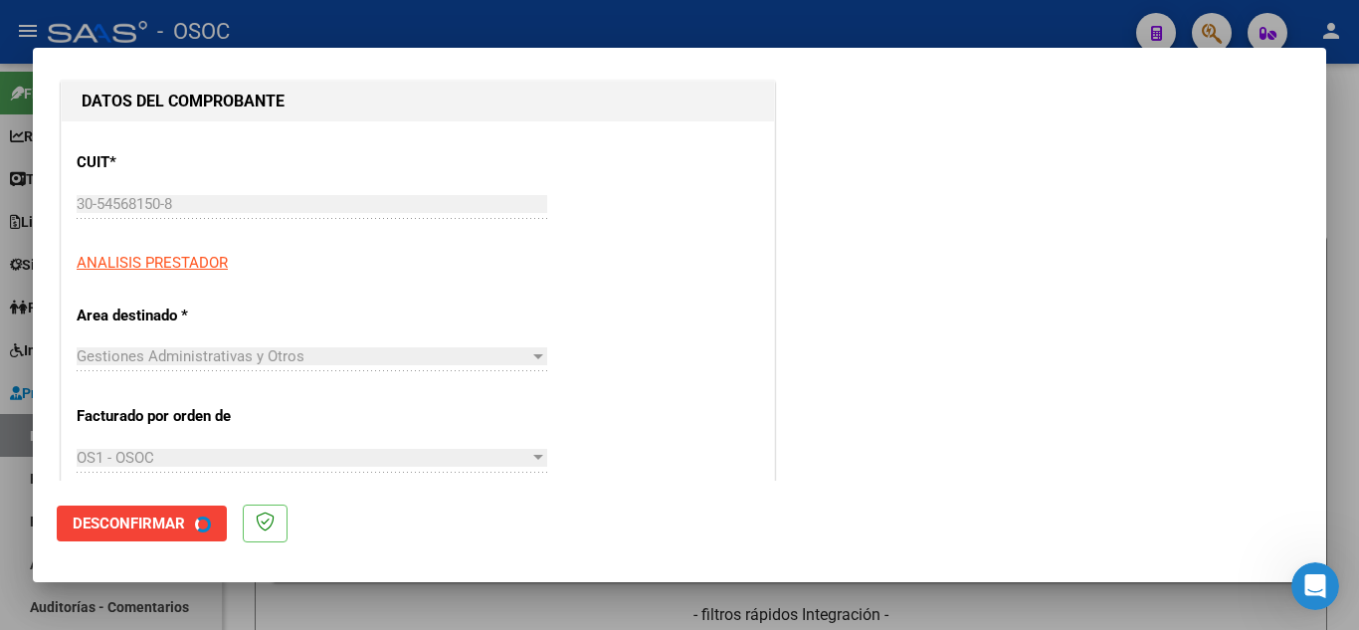
scroll to position [0, 0]
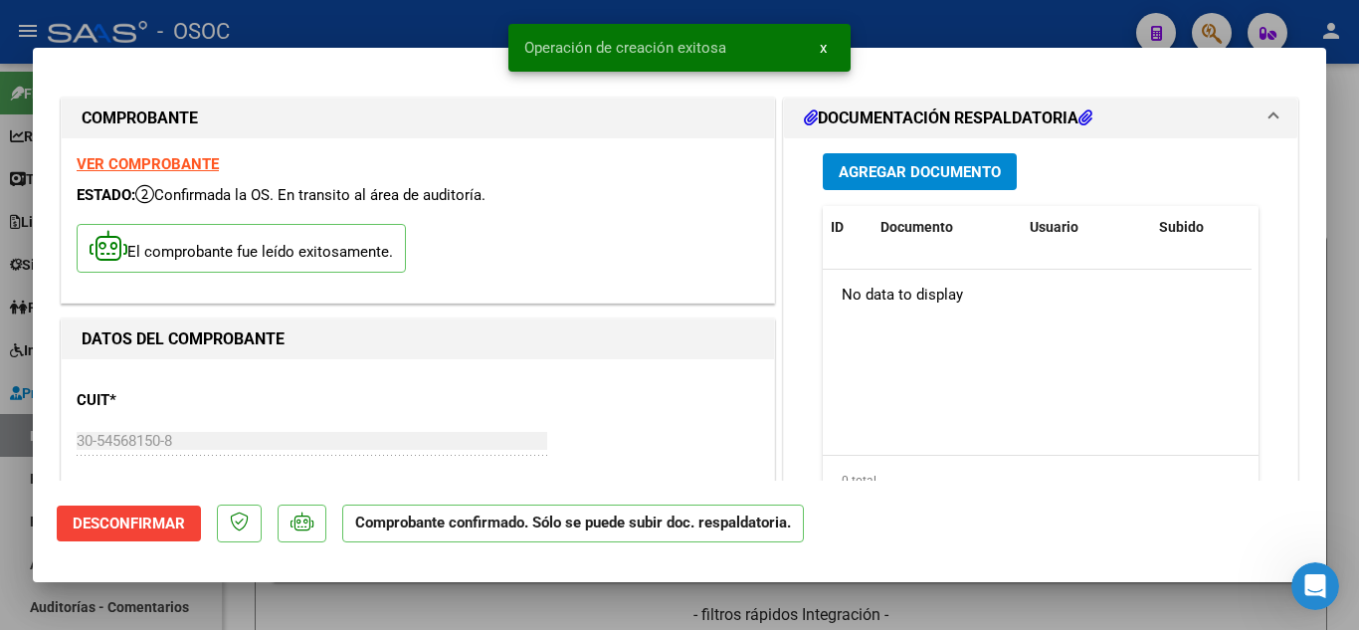
click at [1348, 350] on div at bounding box center [679, 315] width 1359 height 630
type input "$ 0,00"
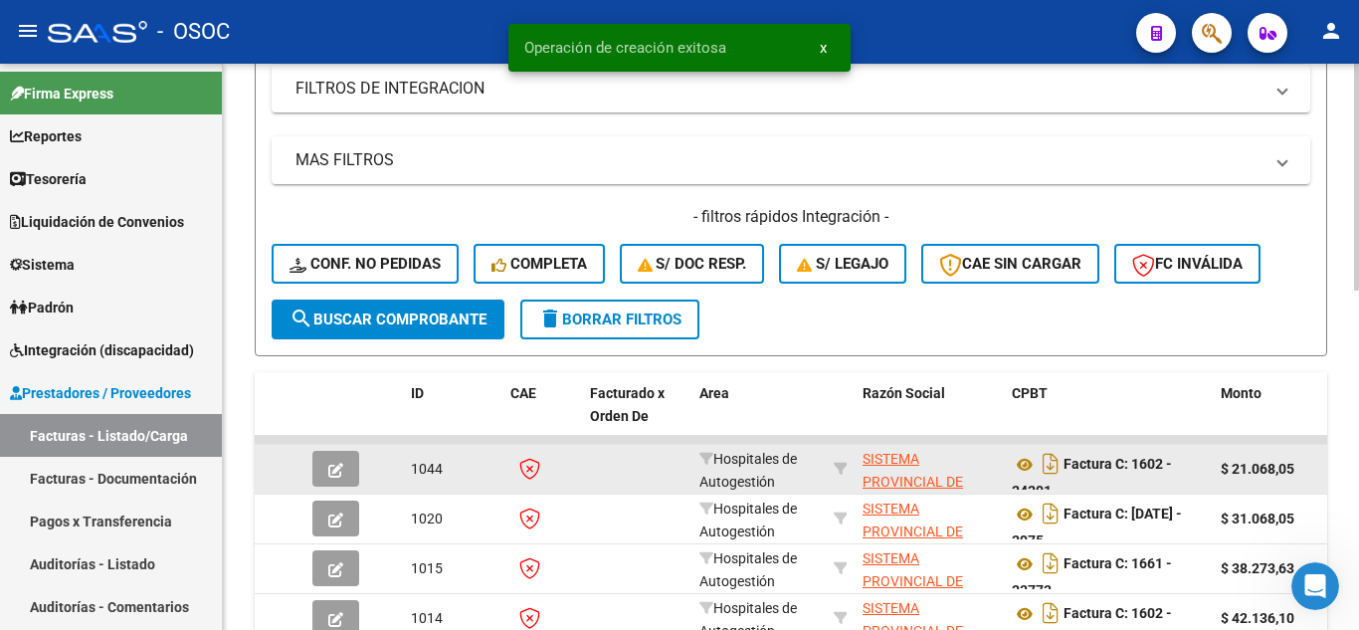
scroll to position [597, 0]
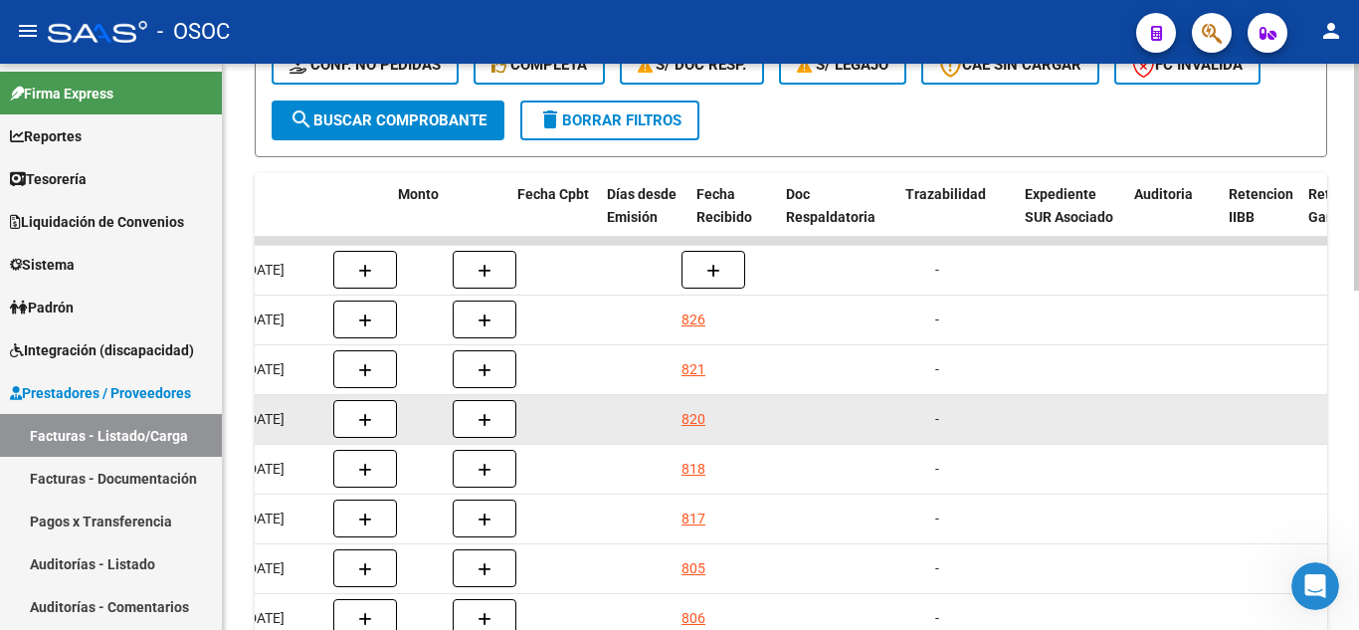
drag, startPoint x: 616, startPoint y: 398, endPoint x: 789, endPoint y: 395, distance: 173.1
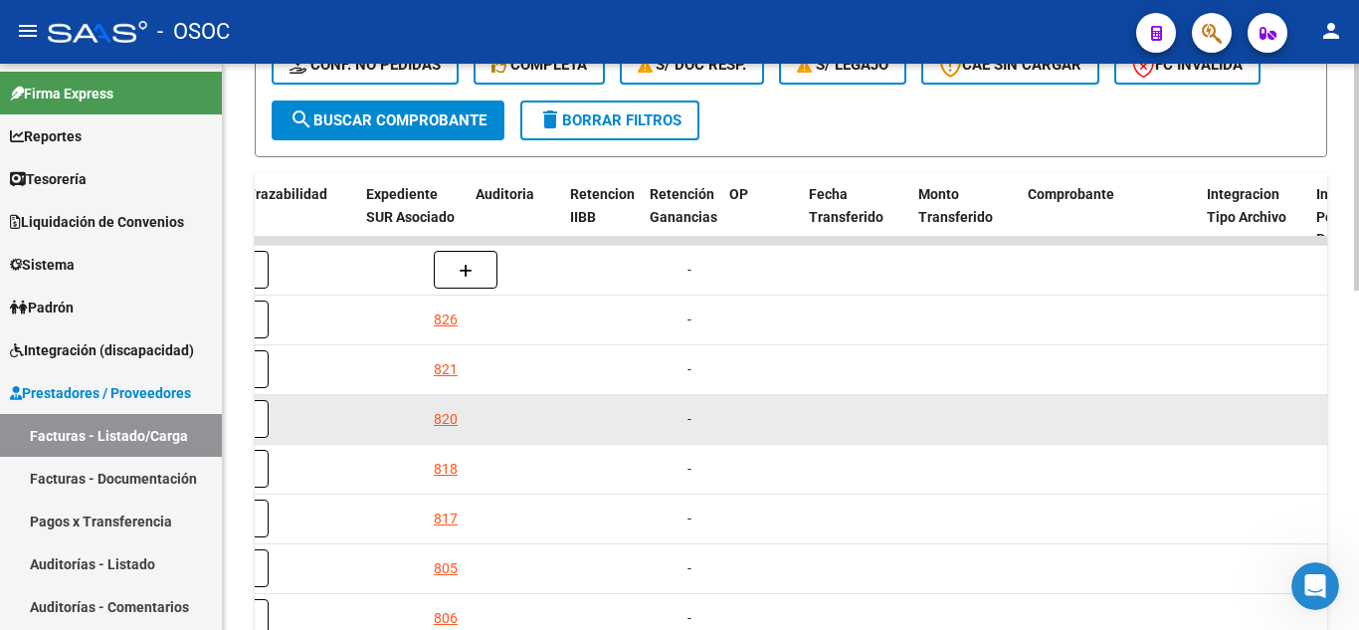
drag, startPoint x: 785, startPoint y: 429, endPoint x: 709, endPoint y: 430, distance: 75.6
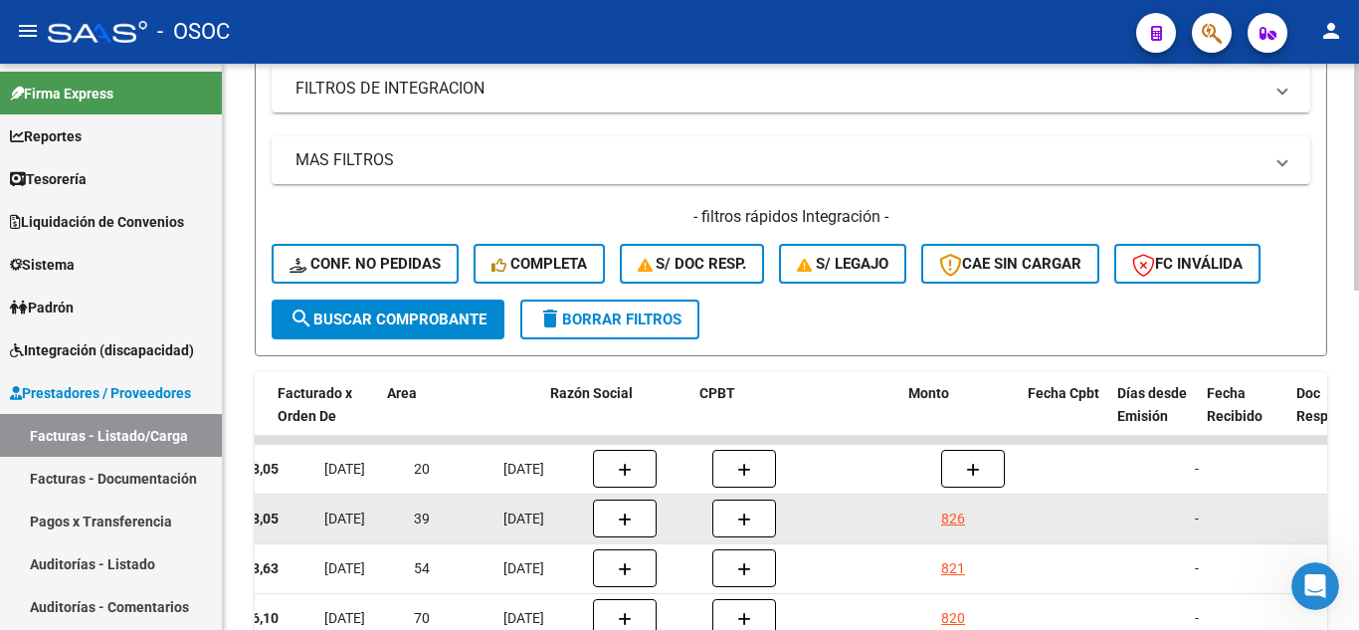
scroll to position [0, 0]
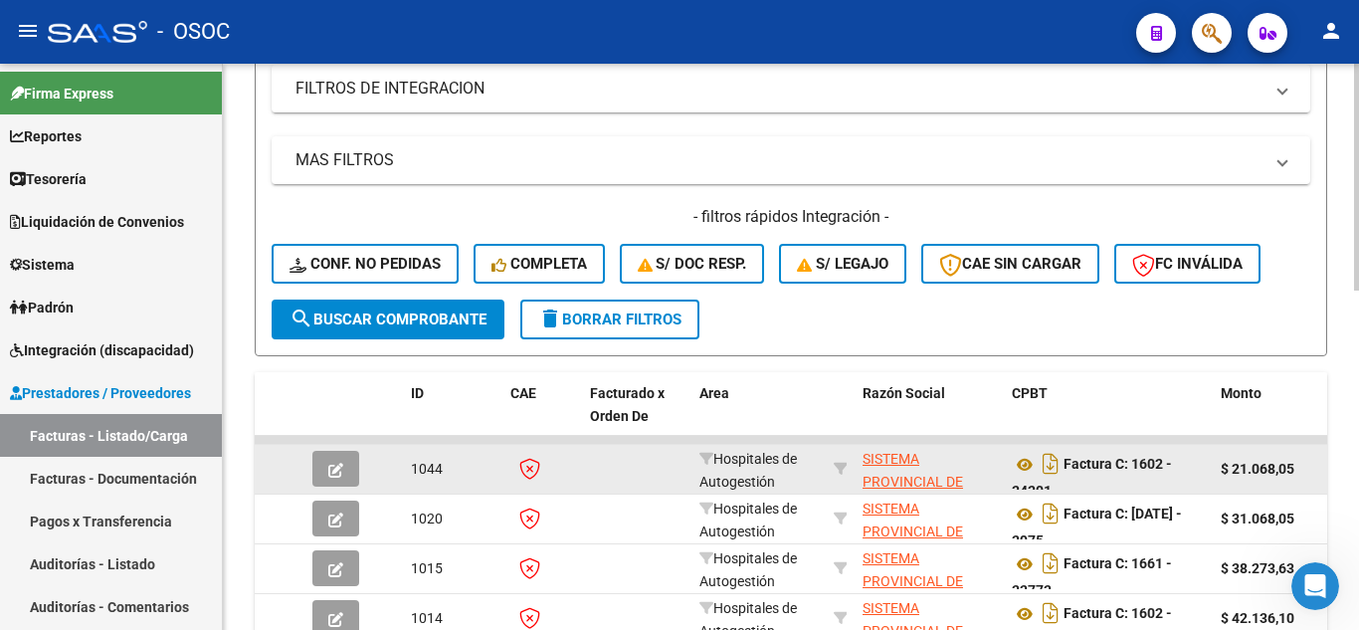
drag, startPoint x: 922, startPoint y: 530, endPoint x: 814, endPoint y: 478, distance: 120.1
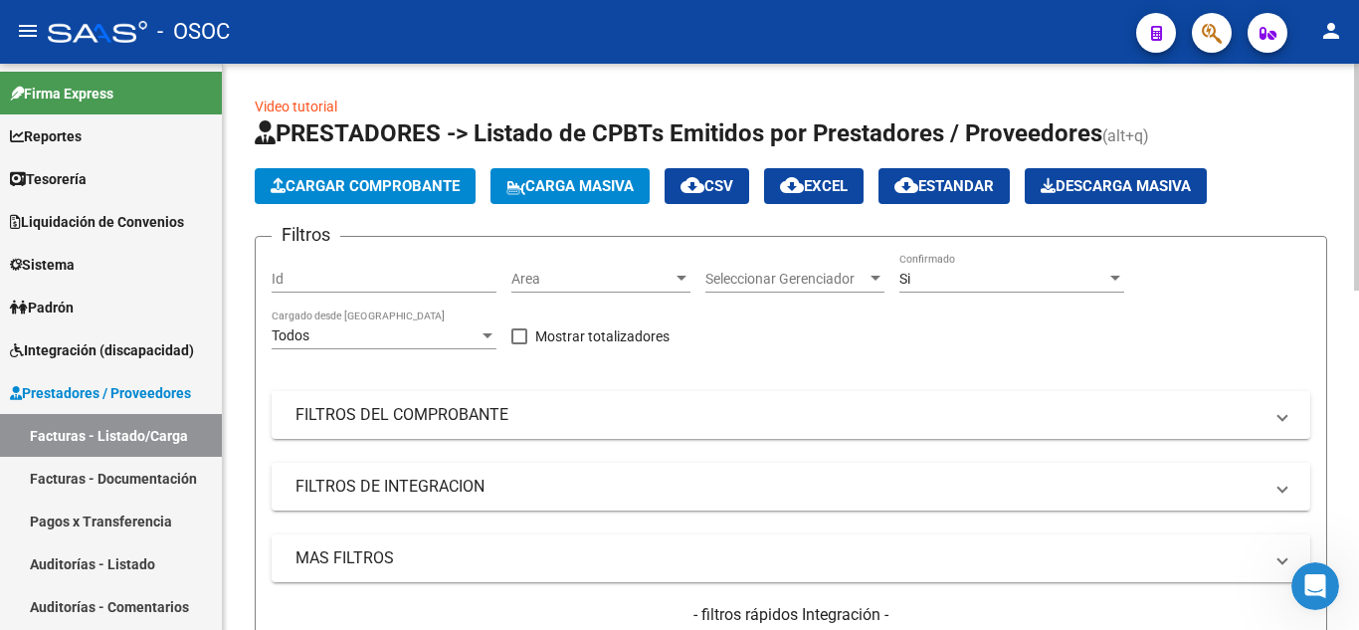
click at [1043, 290] on div "Si Confirmado" at bounding box center [1011, 273] width 225 height 40
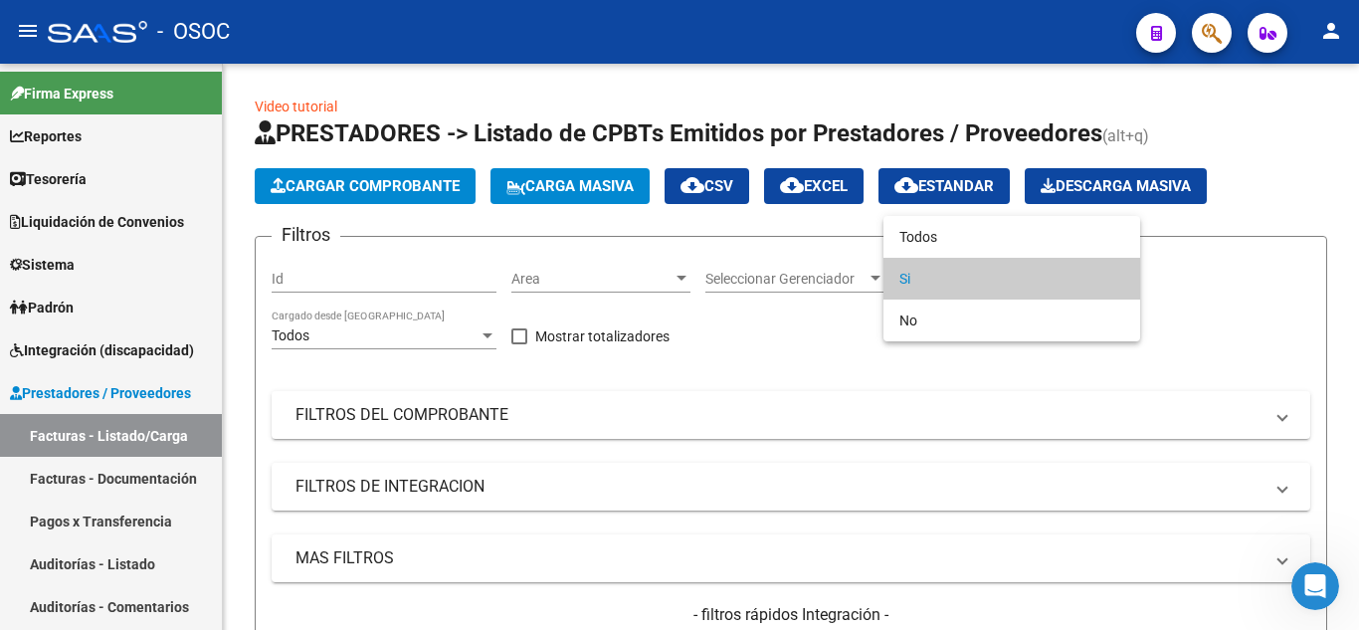
click at [848, 390] on div at bounding box center [679, 315] width 1359 height 630
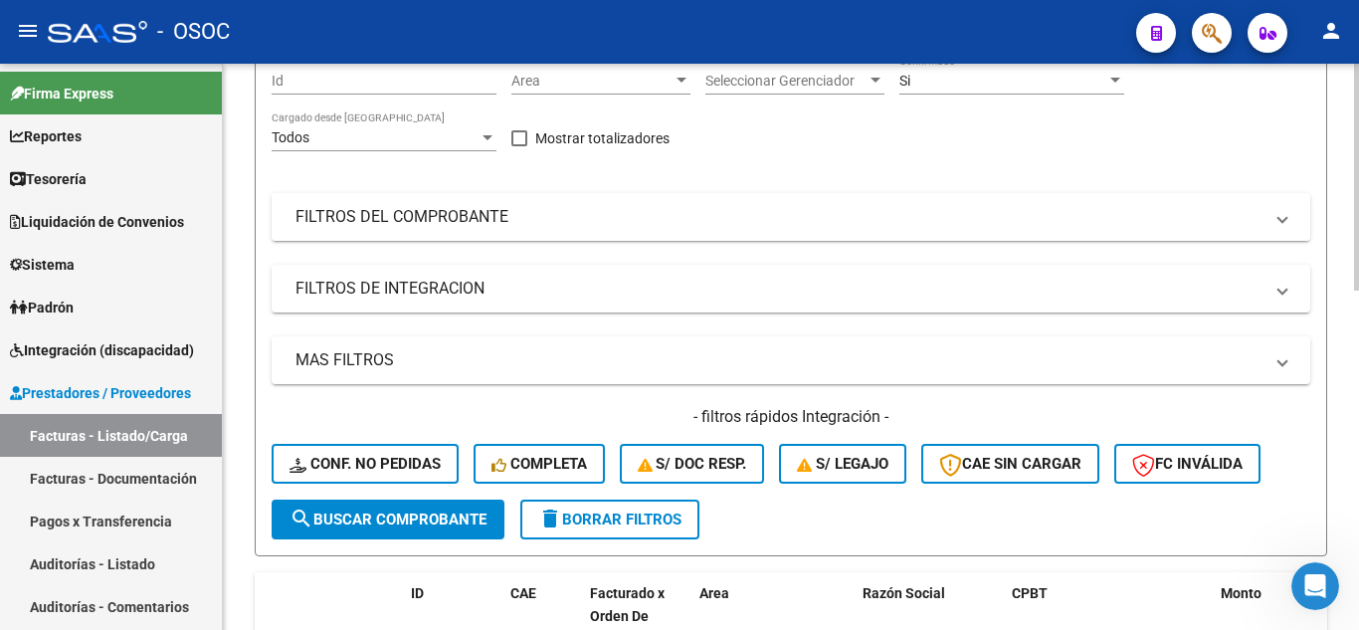
scroll to position [298, 0]
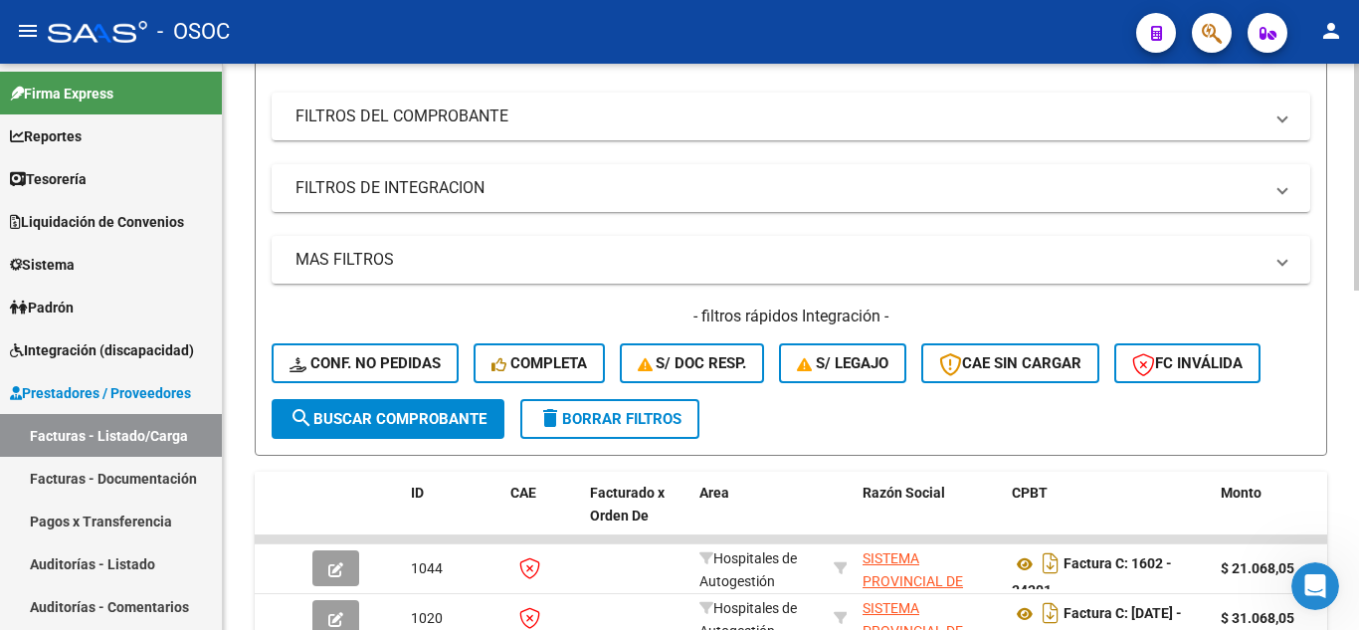
click at [401, 419] on span "search Buscar Comprobante" at bounding box center [387, 419] width 197 height 18
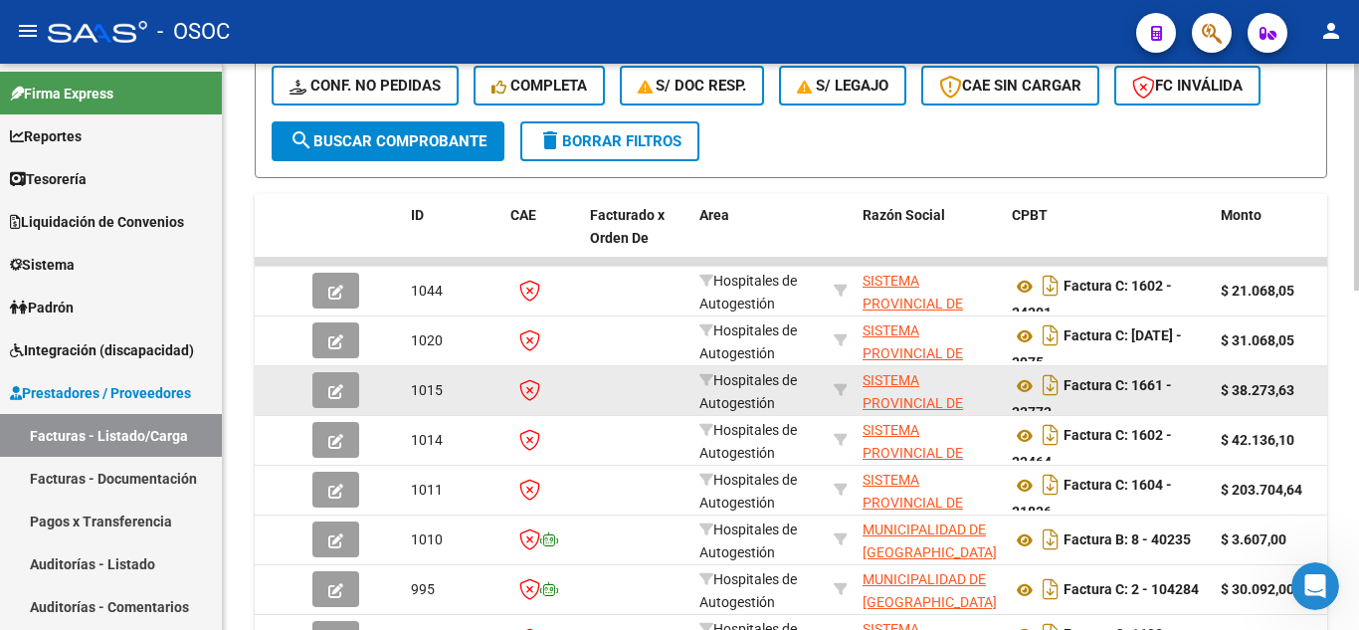
scroll to position [597, 0]
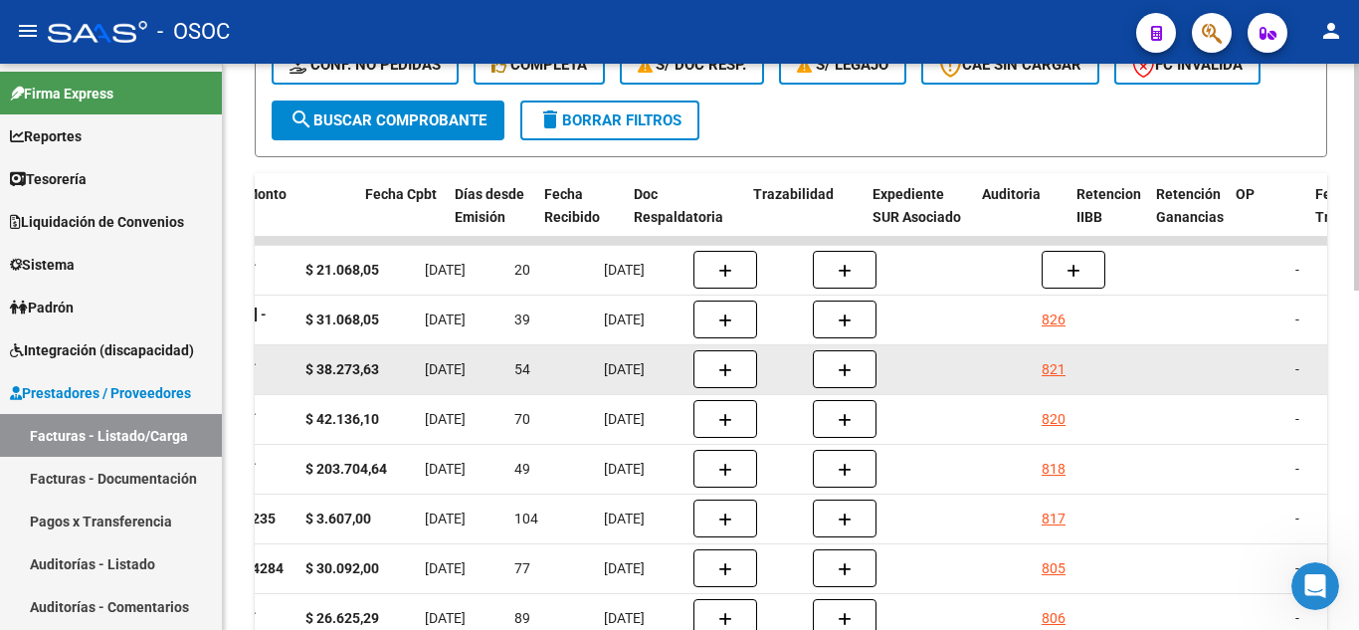
drag, startPoint x: 505, startPoint y: 359, endPoint x: 600, endPoint y: 358, distance: 94.5
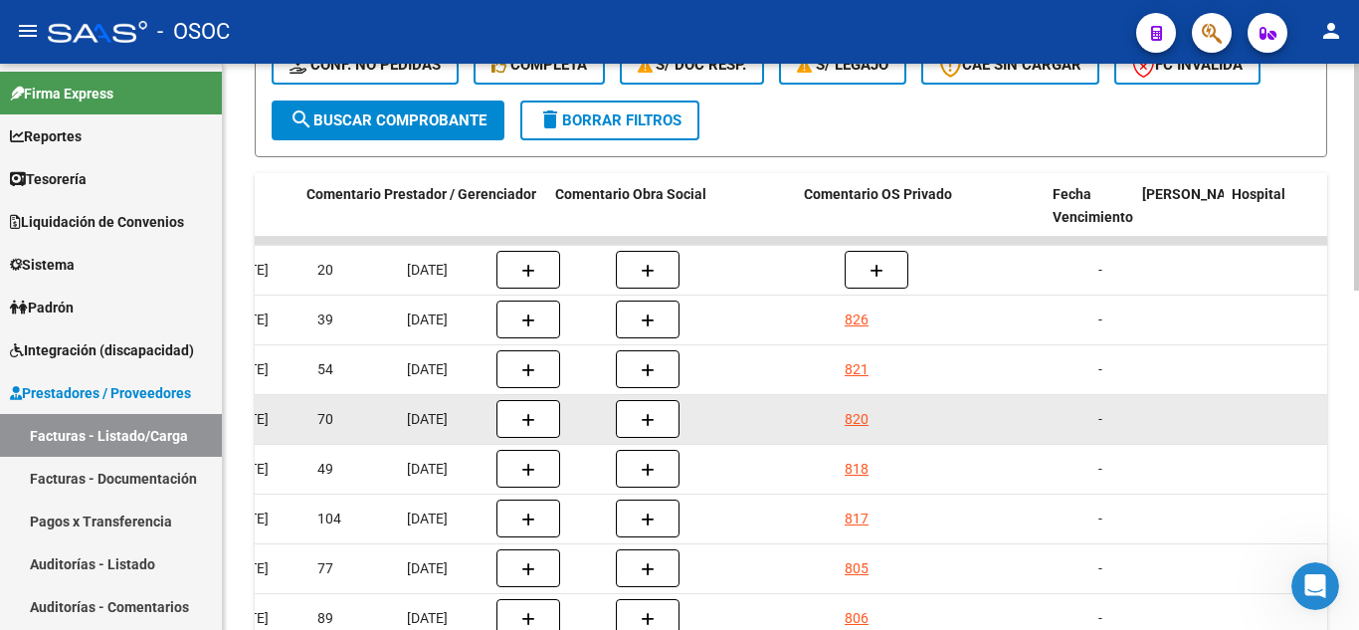
drag, startPoint x: 818, startPoint y: 398, endPoint x: 782, endPoint y: 394, distance: 36.0
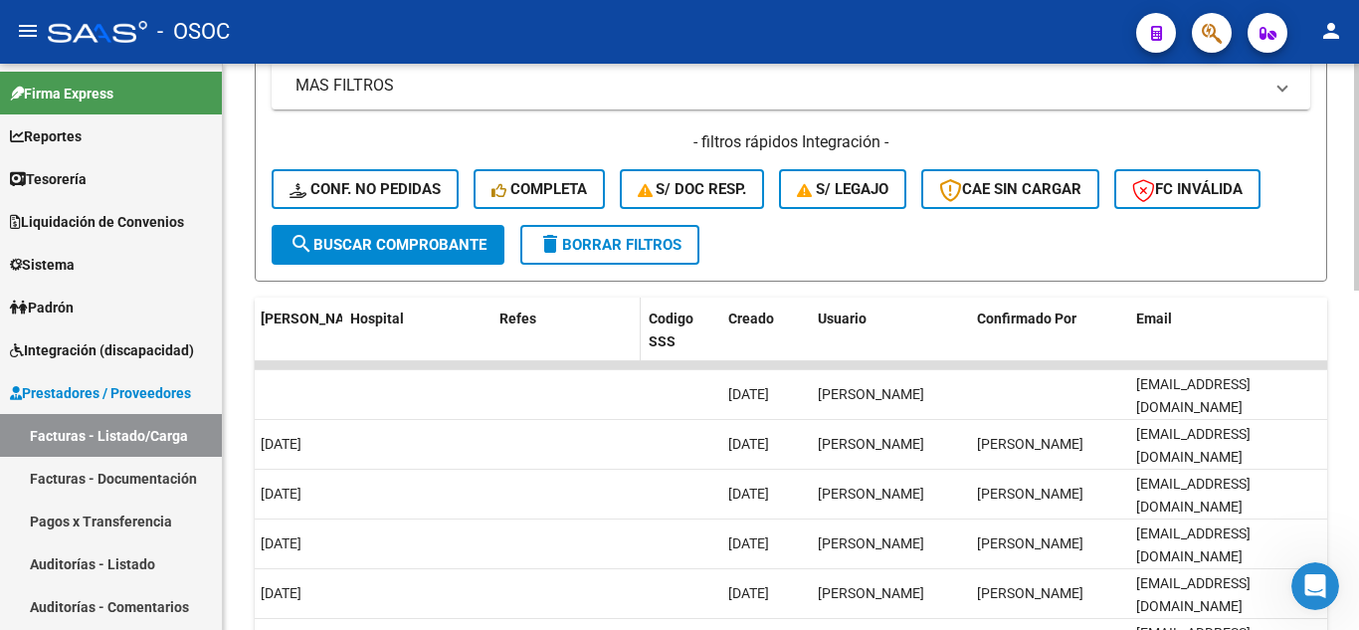
scroll to position [398, 0]
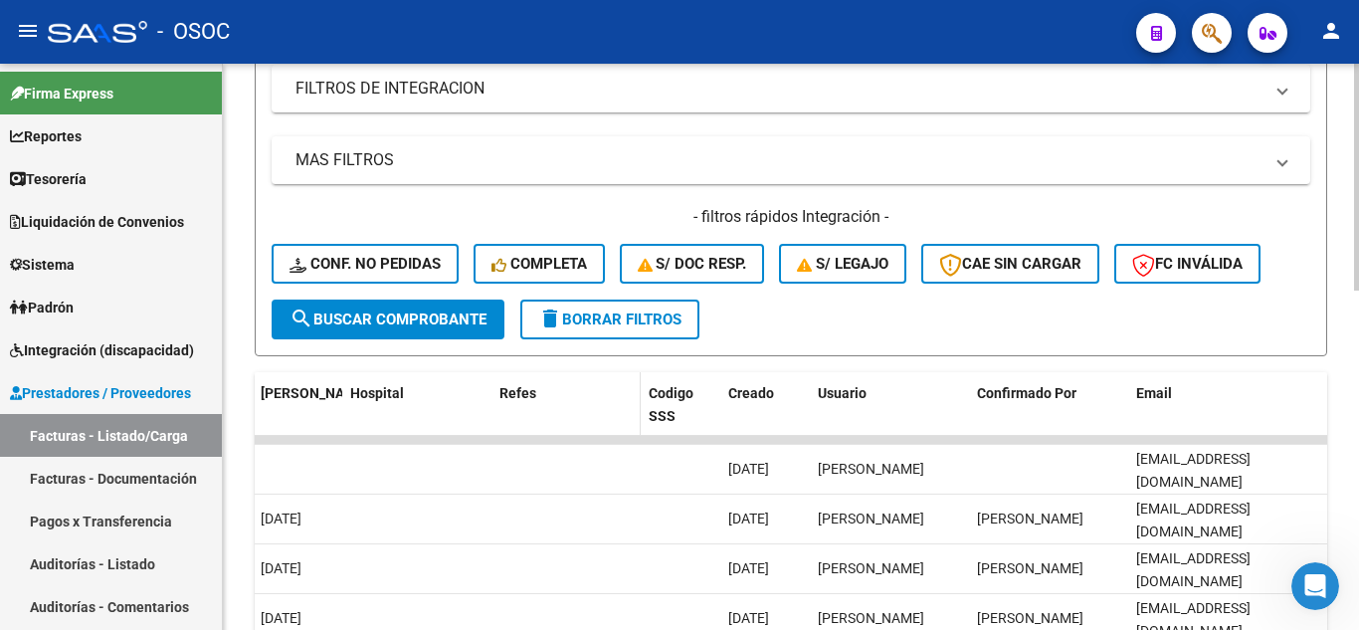
drag, startPoint x: 689, startPoint y: 396, endPoint x: 624, endPoint y: 528, distance: 147.7
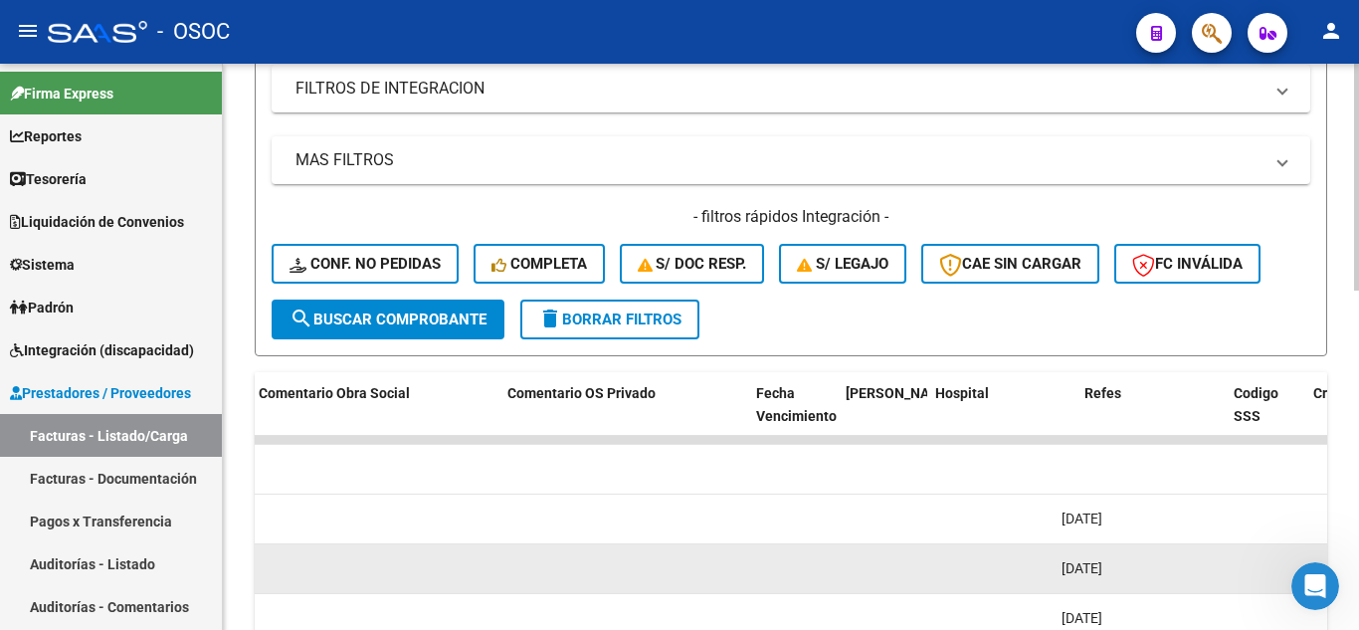
drag, startPoint x: 592, startPoint y: 534, endPoint x: 637, endPoint y: 554, distance: 49.0
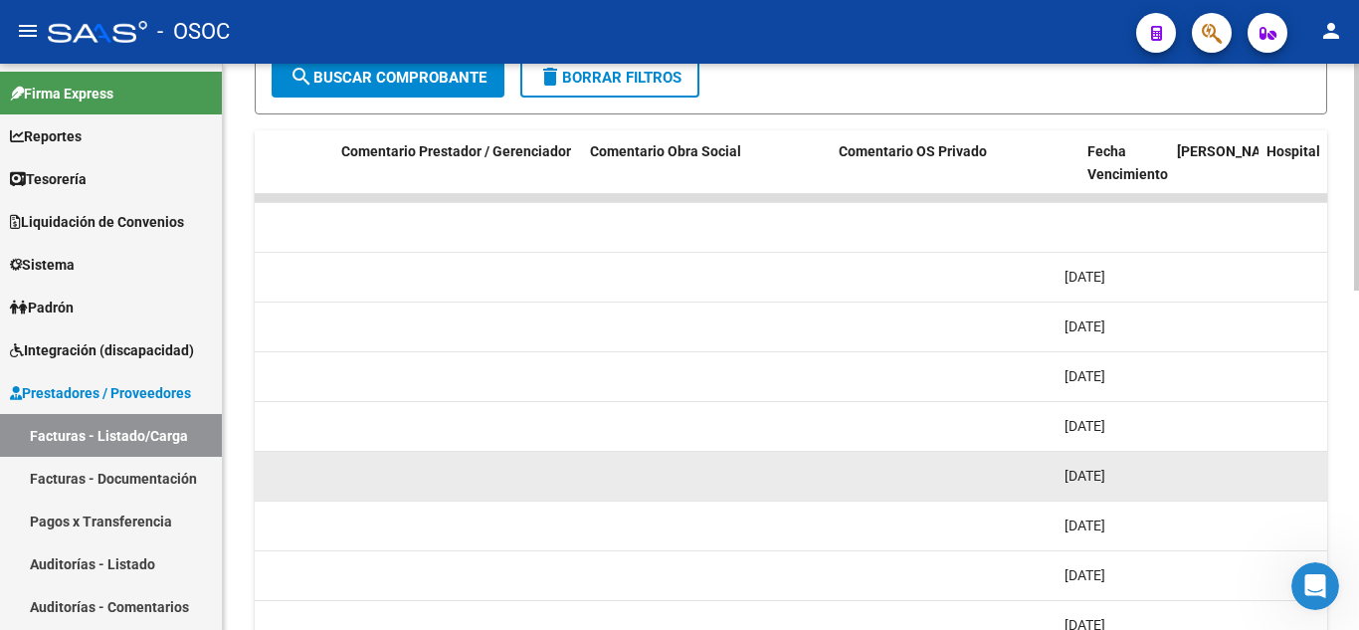
scroll to position [614, 0]
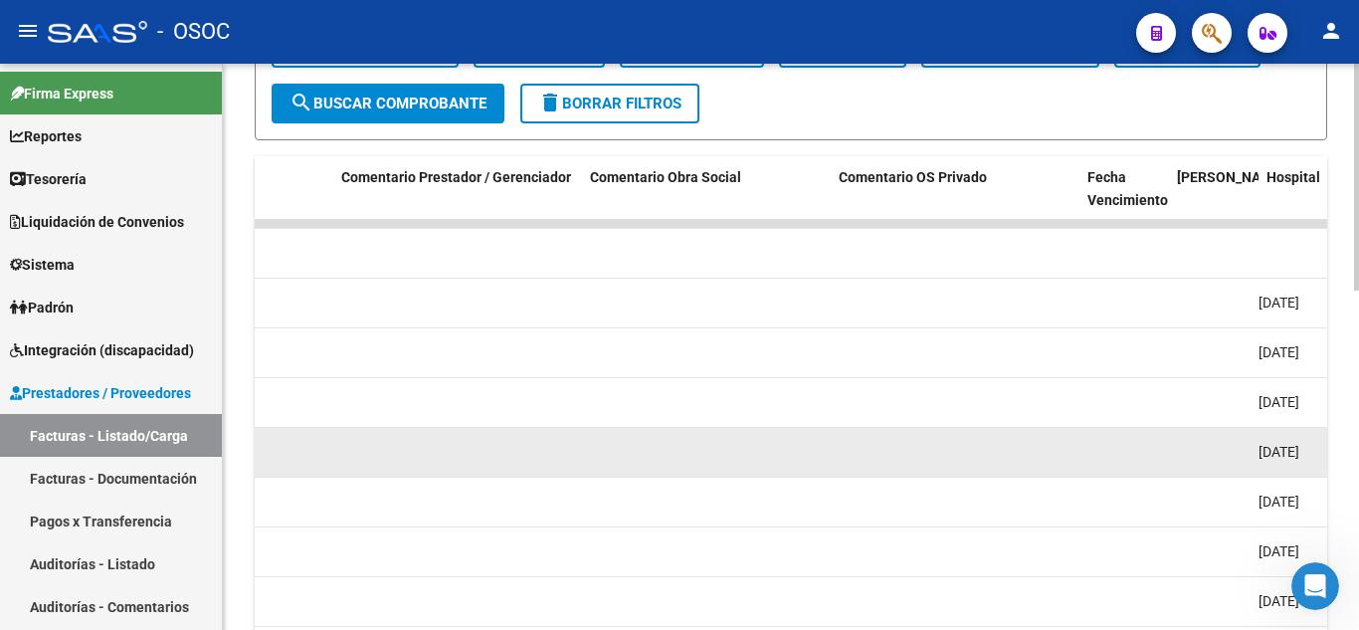
drag, startPoint x: 738, startPoint y: 462, endPoint x: 586, endPoint y: 457, distance: 152.3
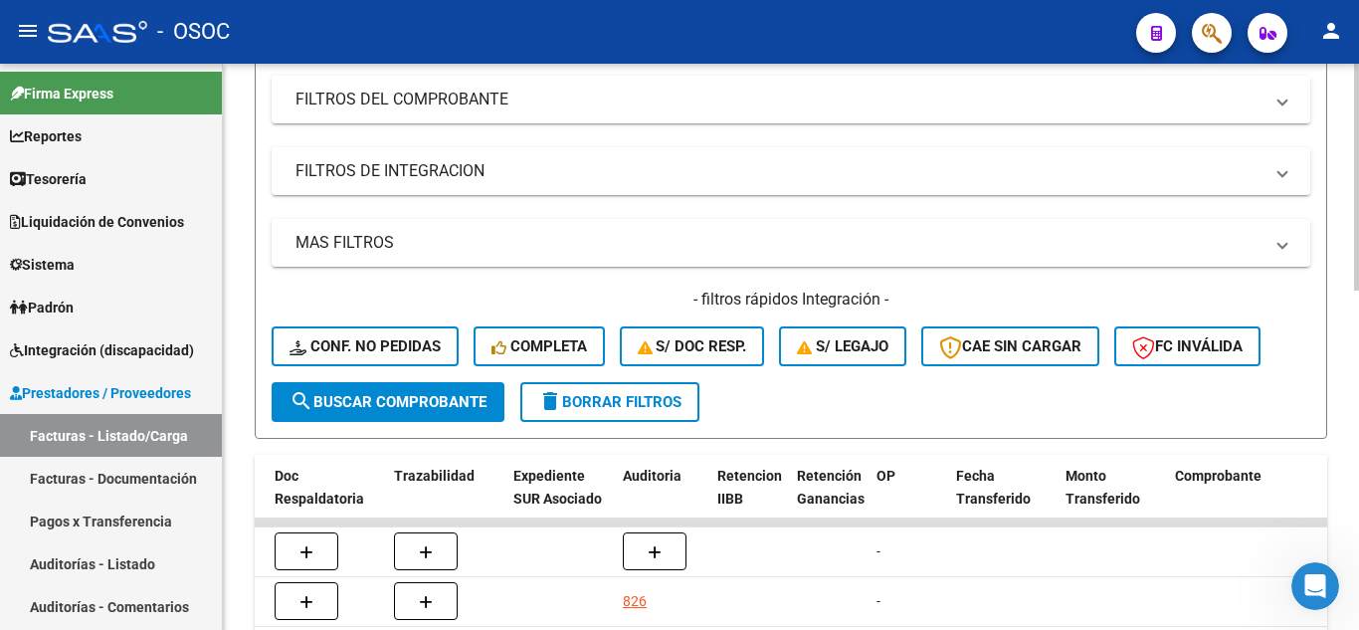
scroll to position [514, 0]
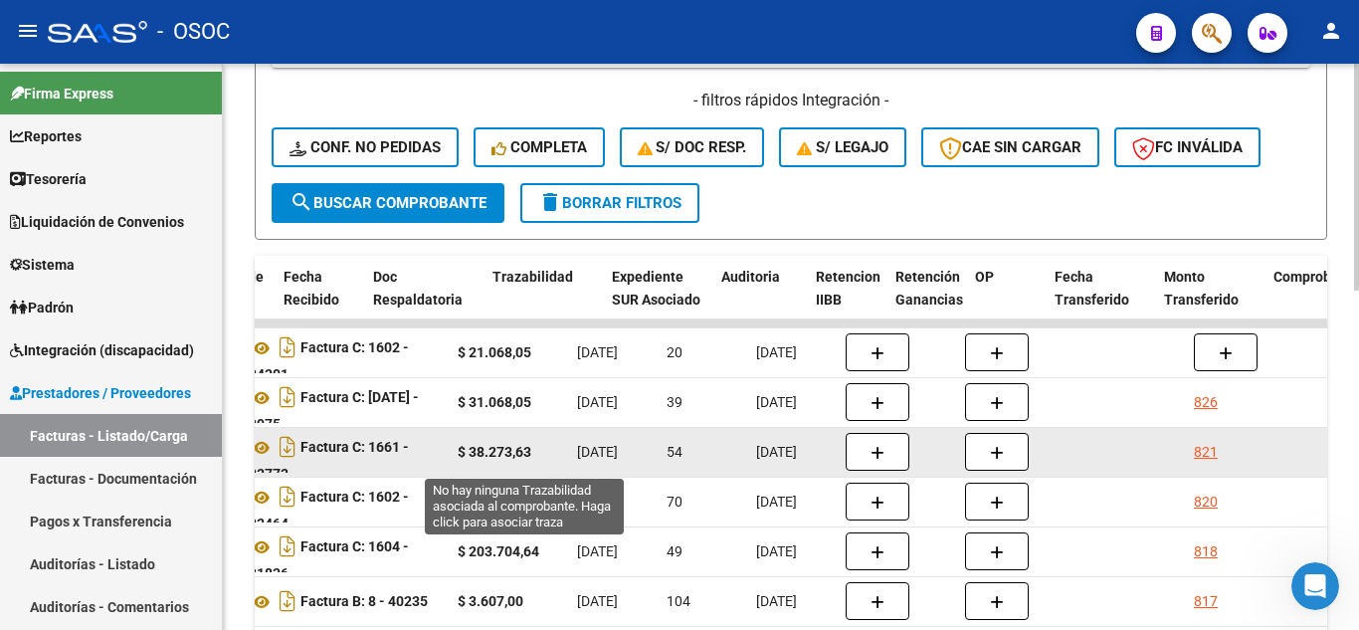
drag, startPoint x: 693, startPoint y: 458, endPoint x: 539, endPoint y: 459, distance: 154.2
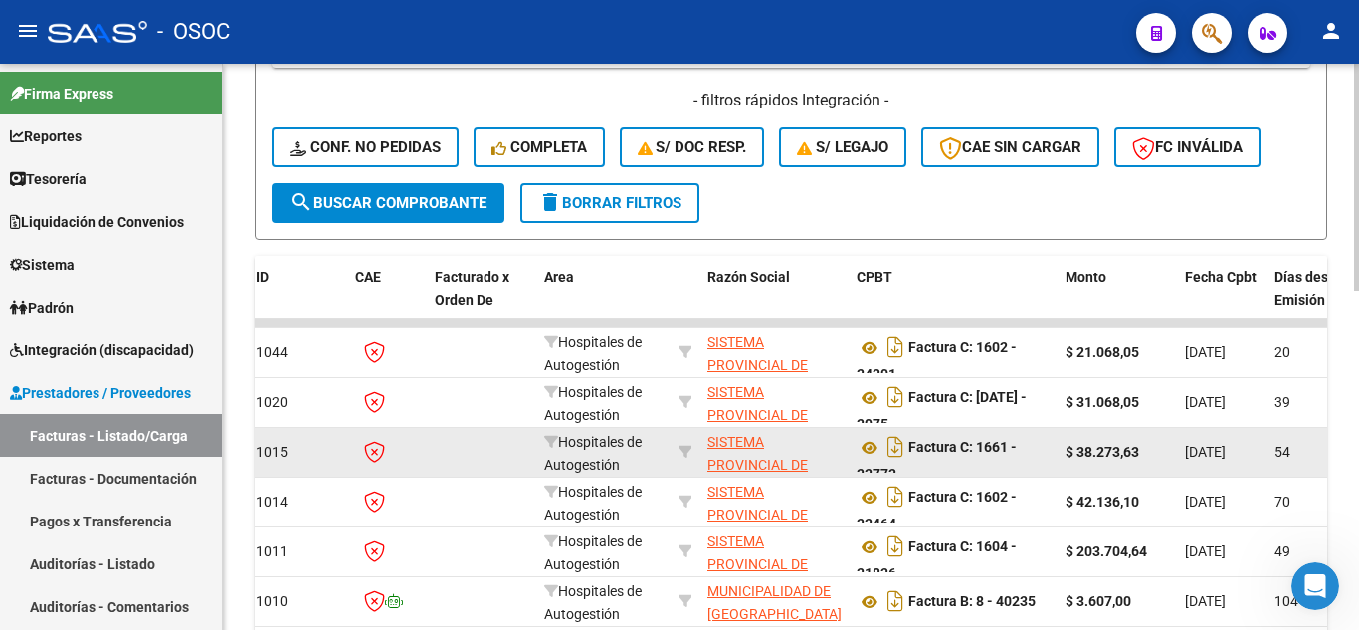
scroll to position [0, 0]
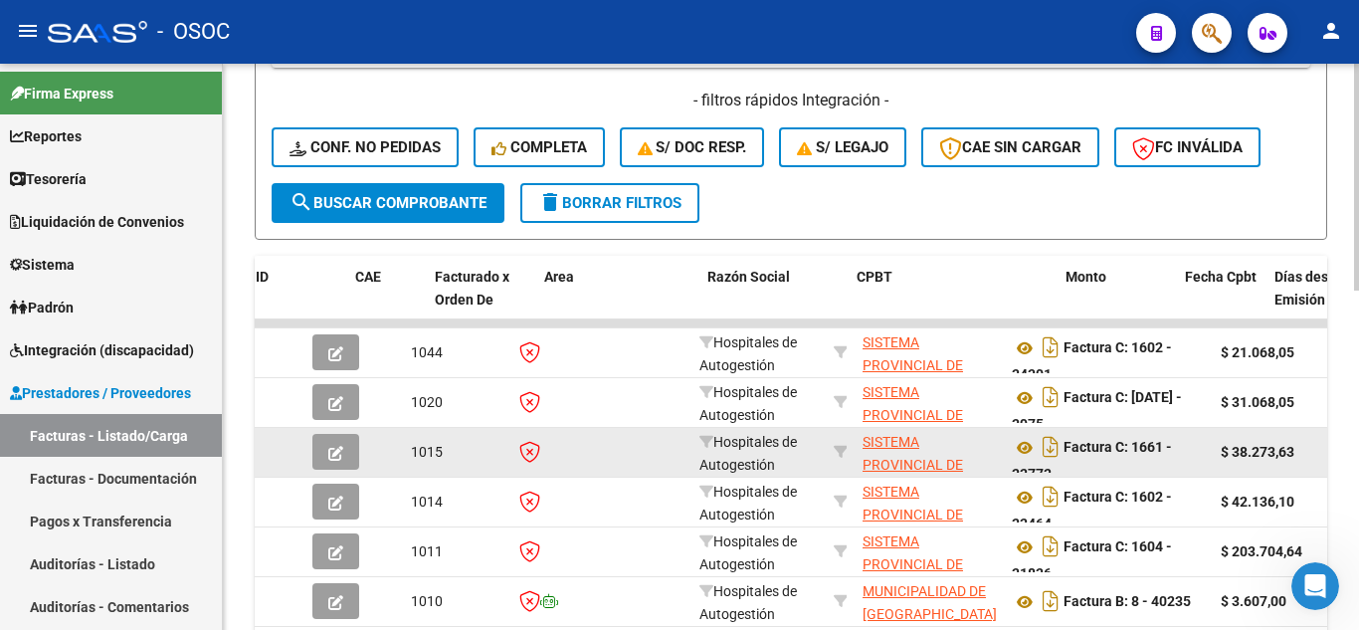
drag, startPoint x: 631, startPoint y: 459, endPoint x: 579, endPoint y: 459, distance: 51.7
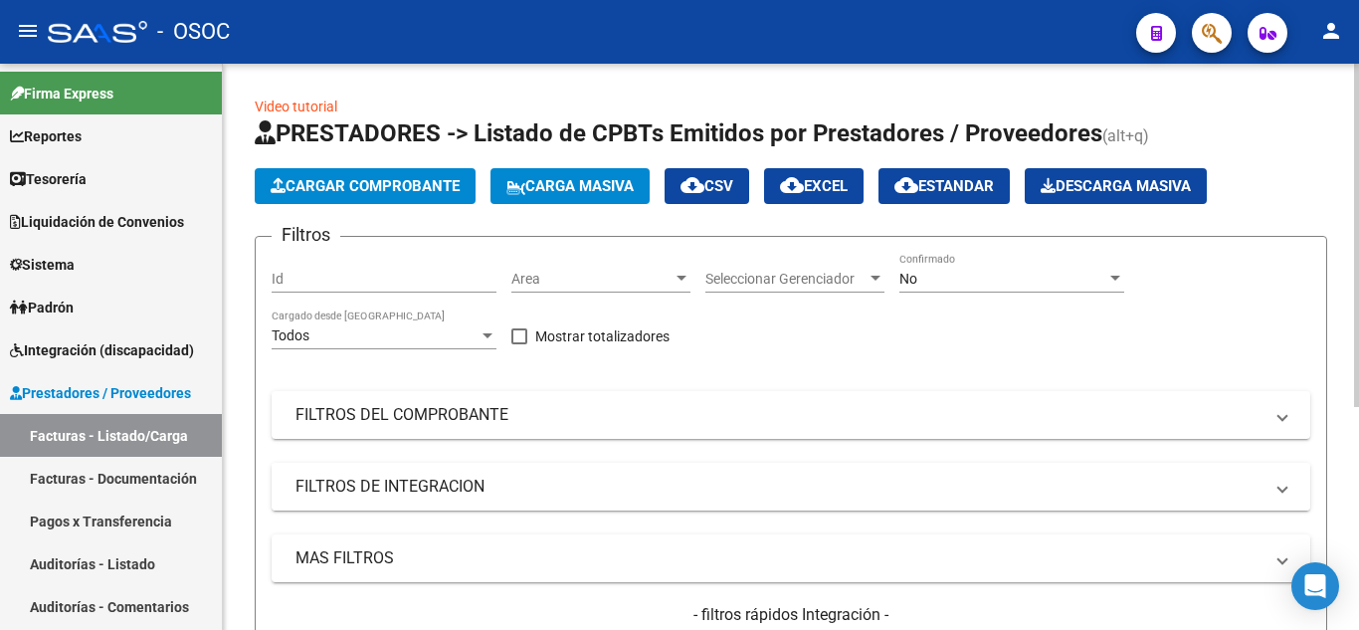
drag, startPoint x: 1115, startPoint y: 522, endPoint x: 1107, endPoint y: 364, distance: 158.3
click at [977, 274] on div "No" at bounding box center [1002, 279] width 207 height 17
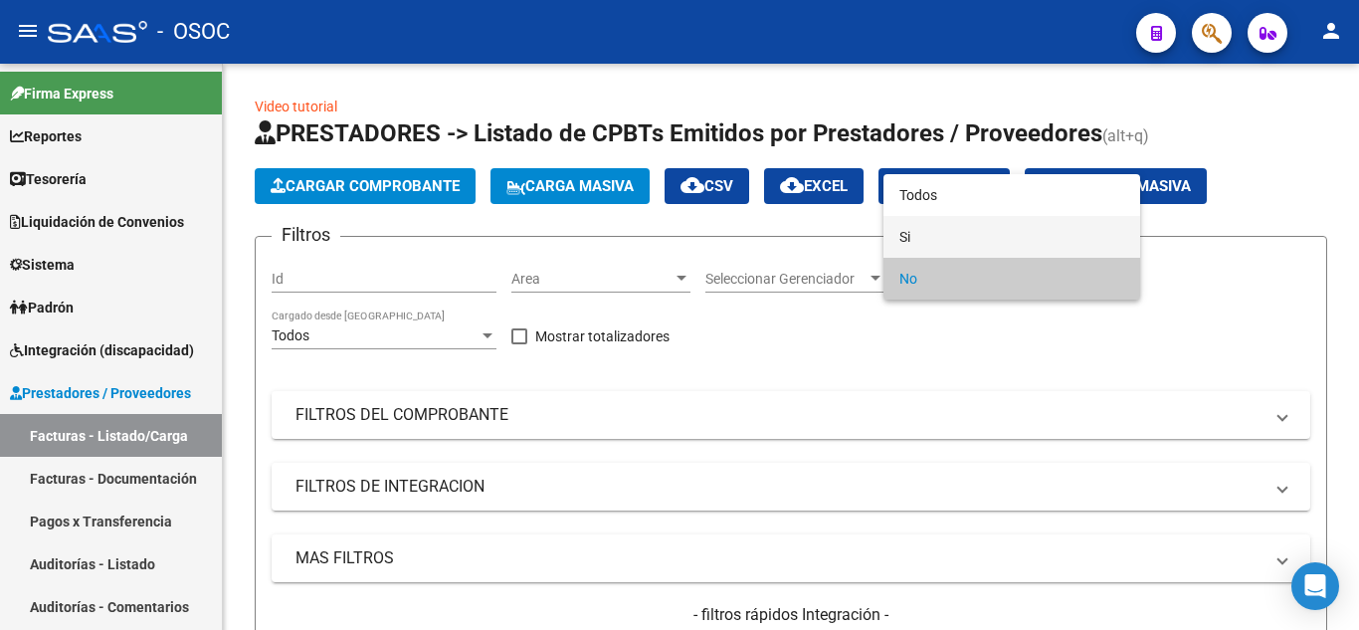
click at [935, 227] on span "Si" at bounding box center [1011, 237] width 225 height 42
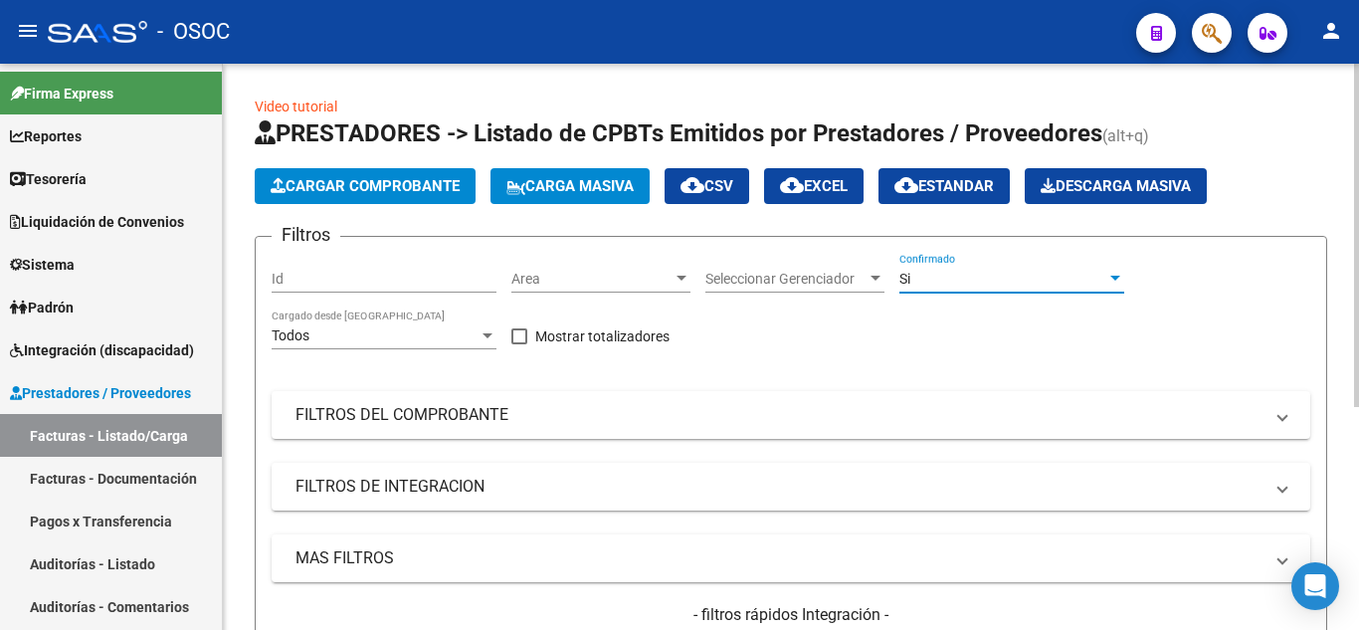
click at [891, 344] on div "Filtros Id Area Area Seleccionar Gerenciador Seleccionar Gerenciador Si Confirm…" at bounding box center [791, 475] width 1038 height 445
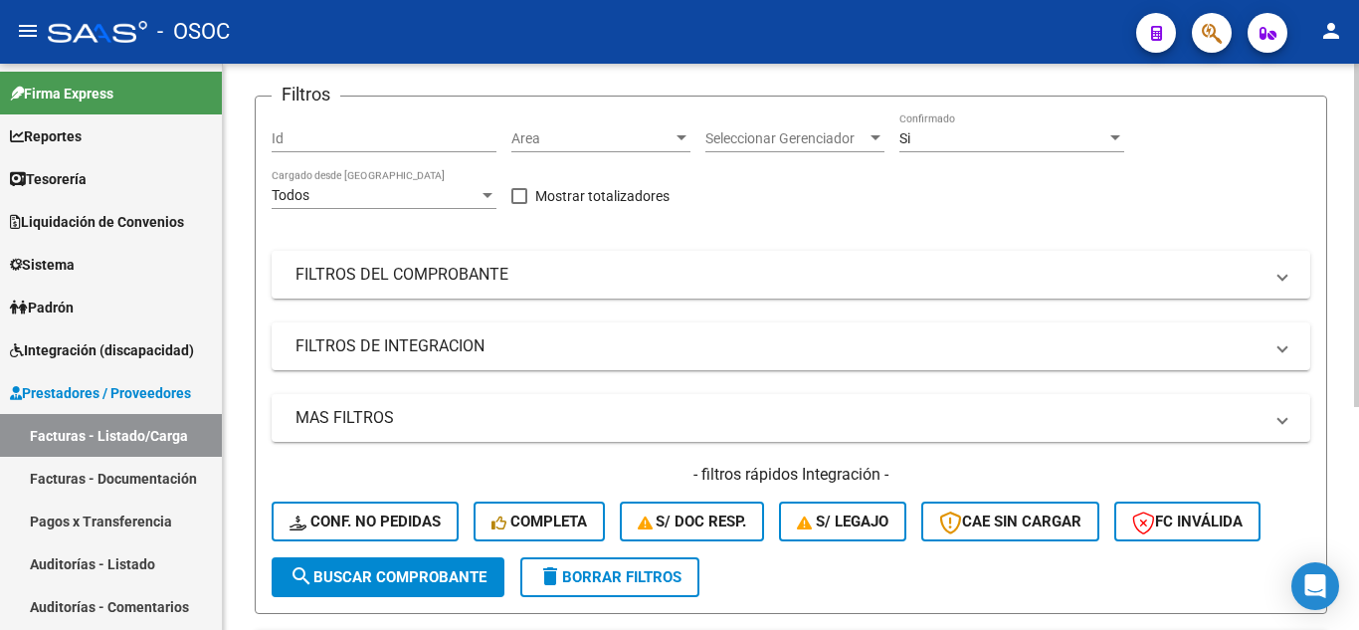
drag, startPoint x: 788, startPoint y: 363, endPoint x: 788, endPoint y: 376, distance: 12.9
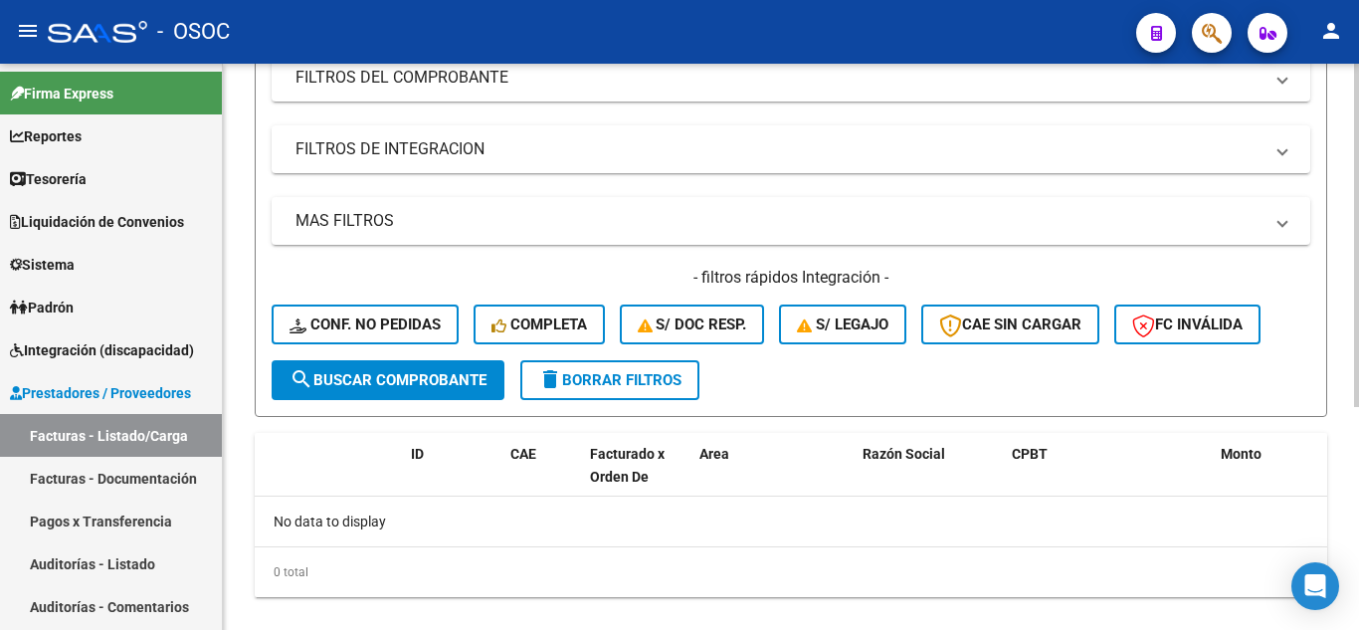
scroll to position [368, 0]
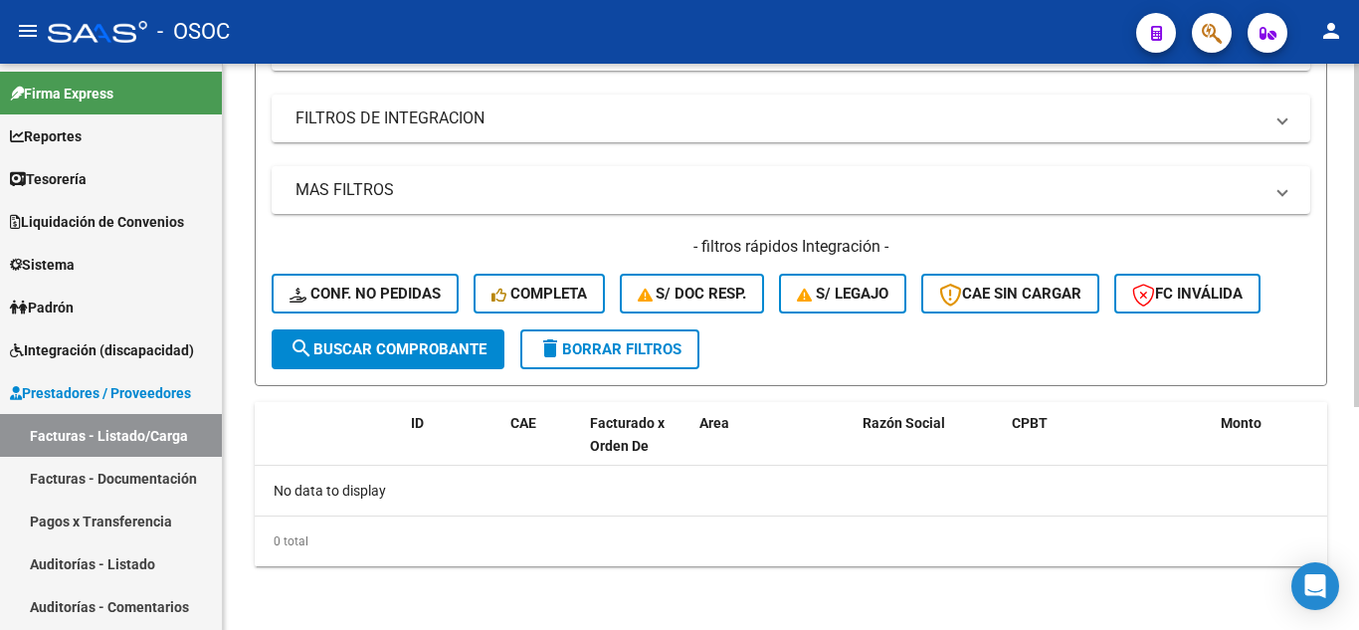
click at [359, 356] on span "search Buscar Comprobante" at bounding box center [387, 349] width 197 height 18
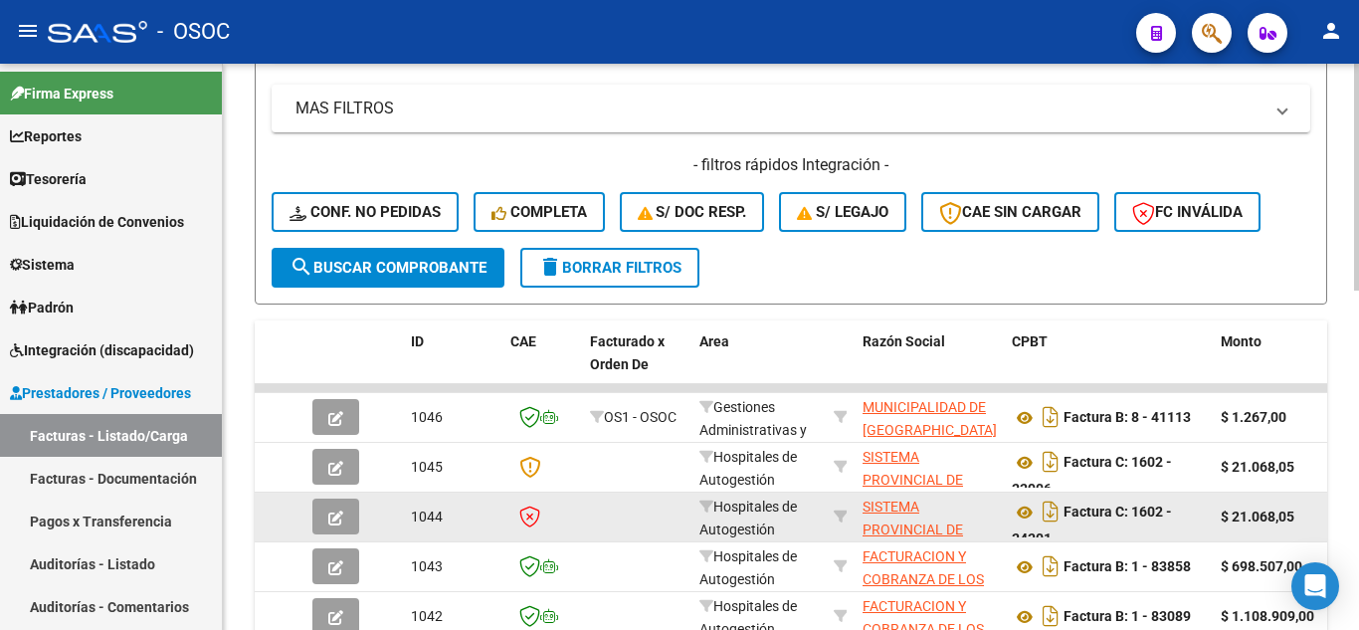
scroll to position [567, 0]
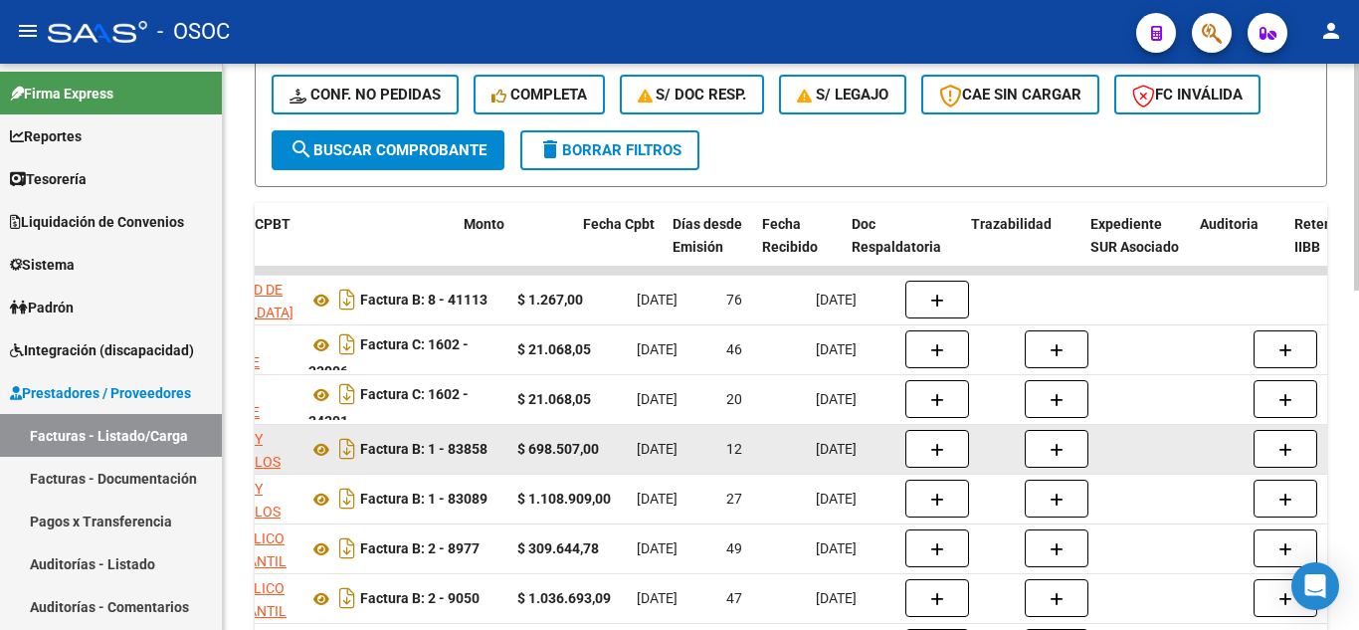
drag, startPoint x: 598, startPoint y: 448, endPoint x: 680, endPoint y: 439, distance: 83.0
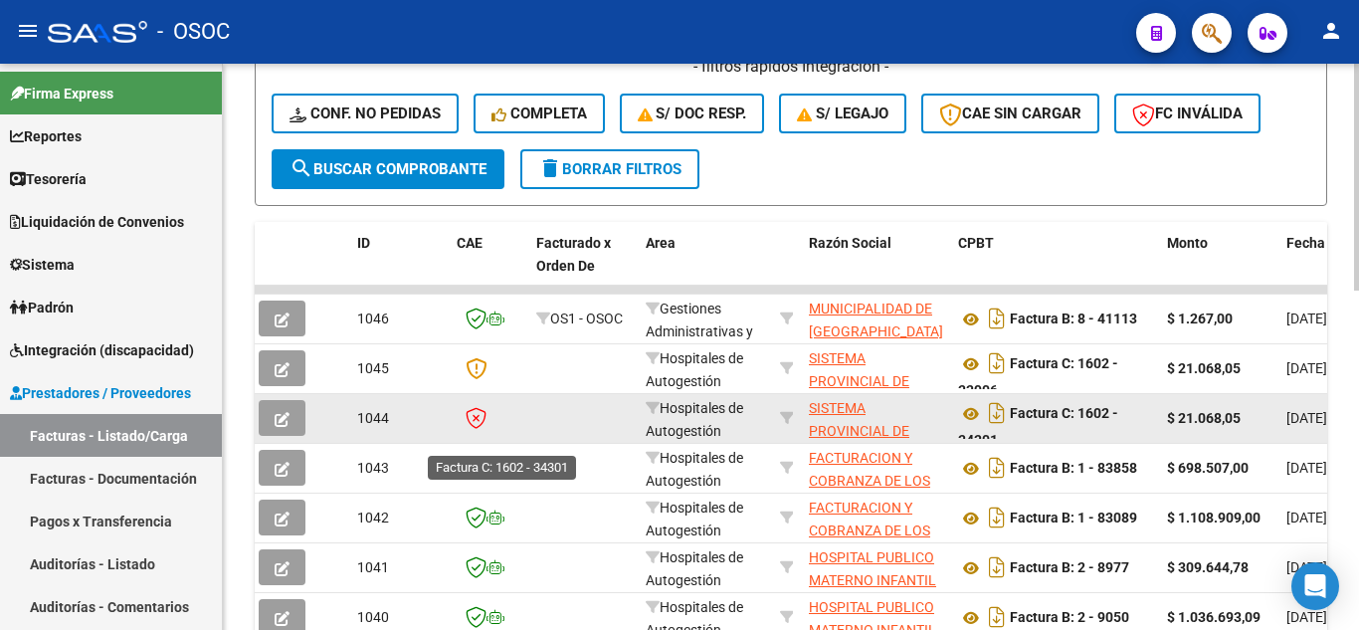
scroll to position [0, 0]
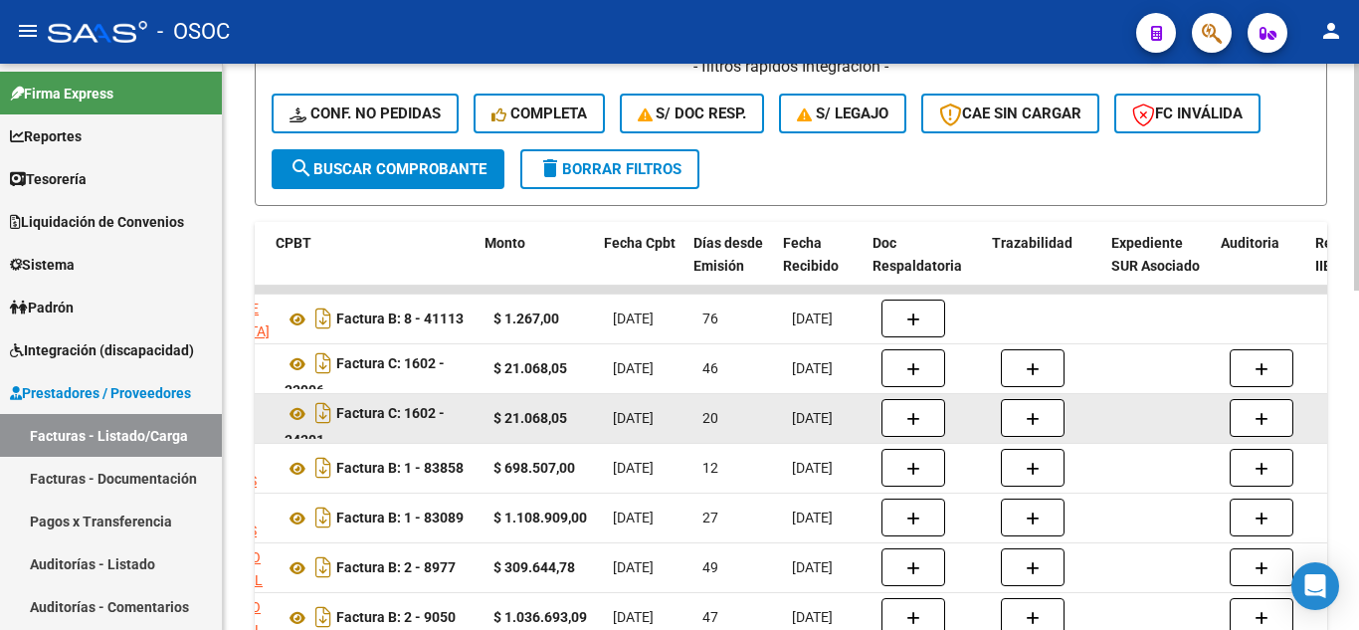
drag, startPoint x: 621, startPoint y: 407, endPoint x: 661, endPoint y: 425, distance: 44.5
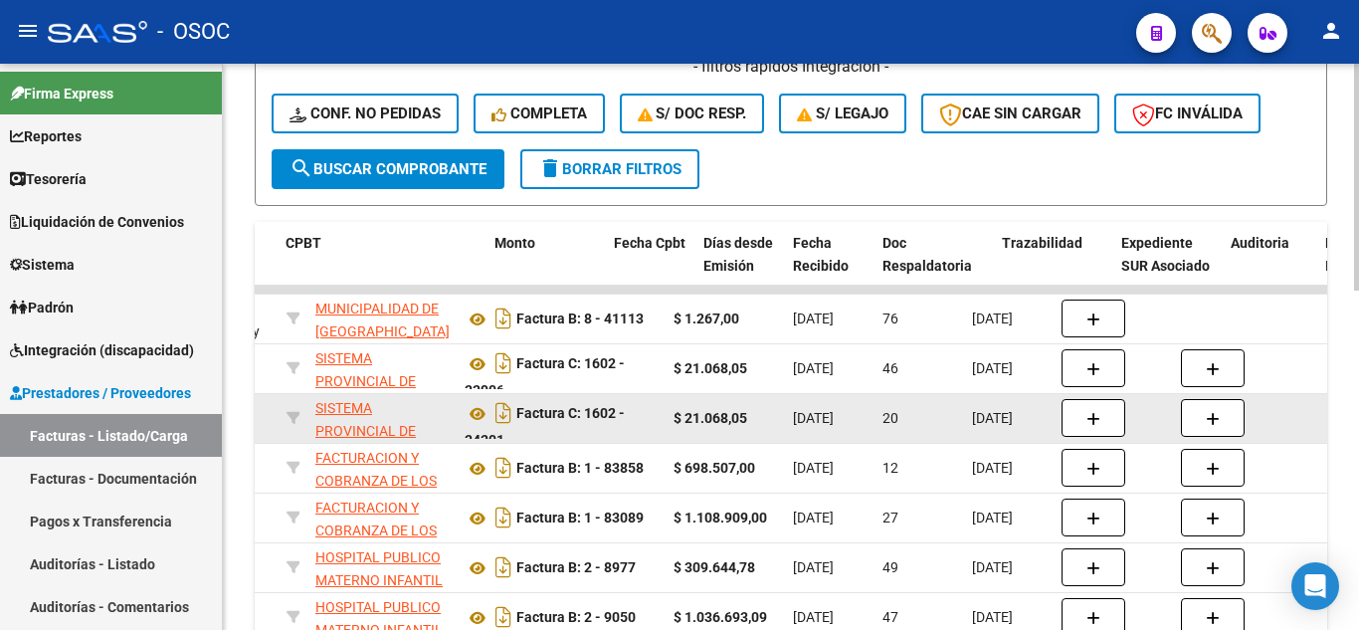
drag, startPoint x: 755, startPoint y: 425, endPoint x: 640, endPoint y: 429, distance: 115.4
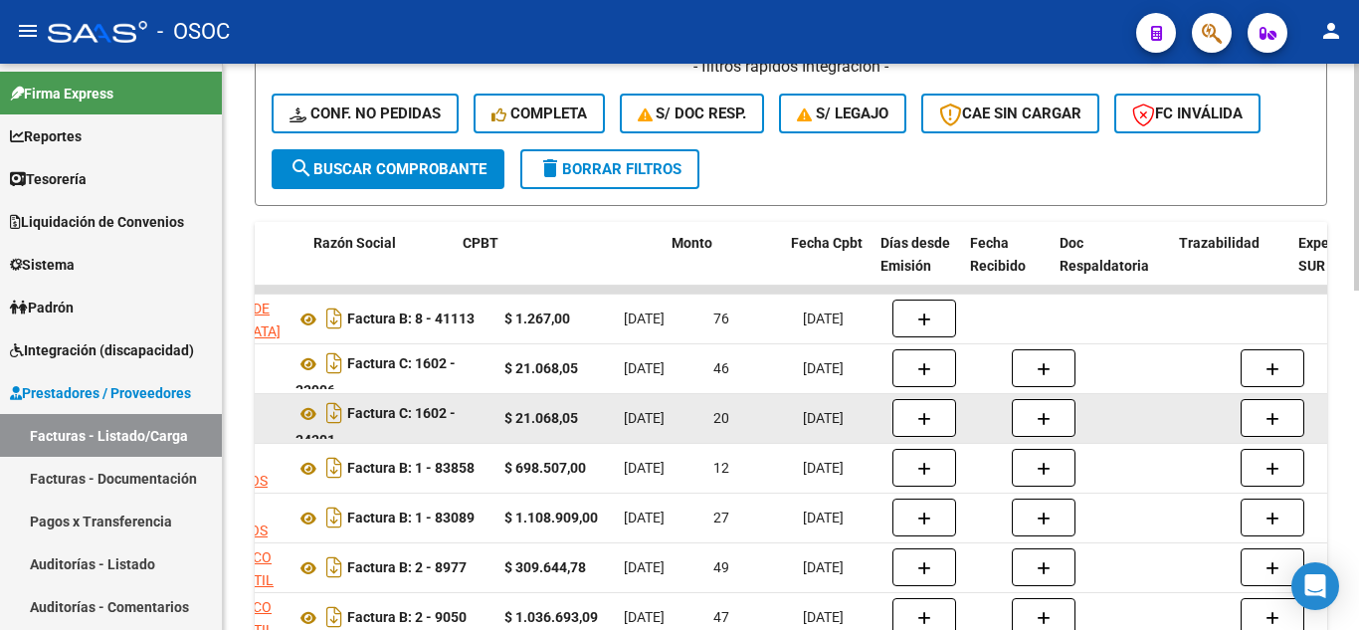
drag, startPoint x: 778, startPoint y: 408, endPoint x: 868, endPoint y: 404, distance: 90.6
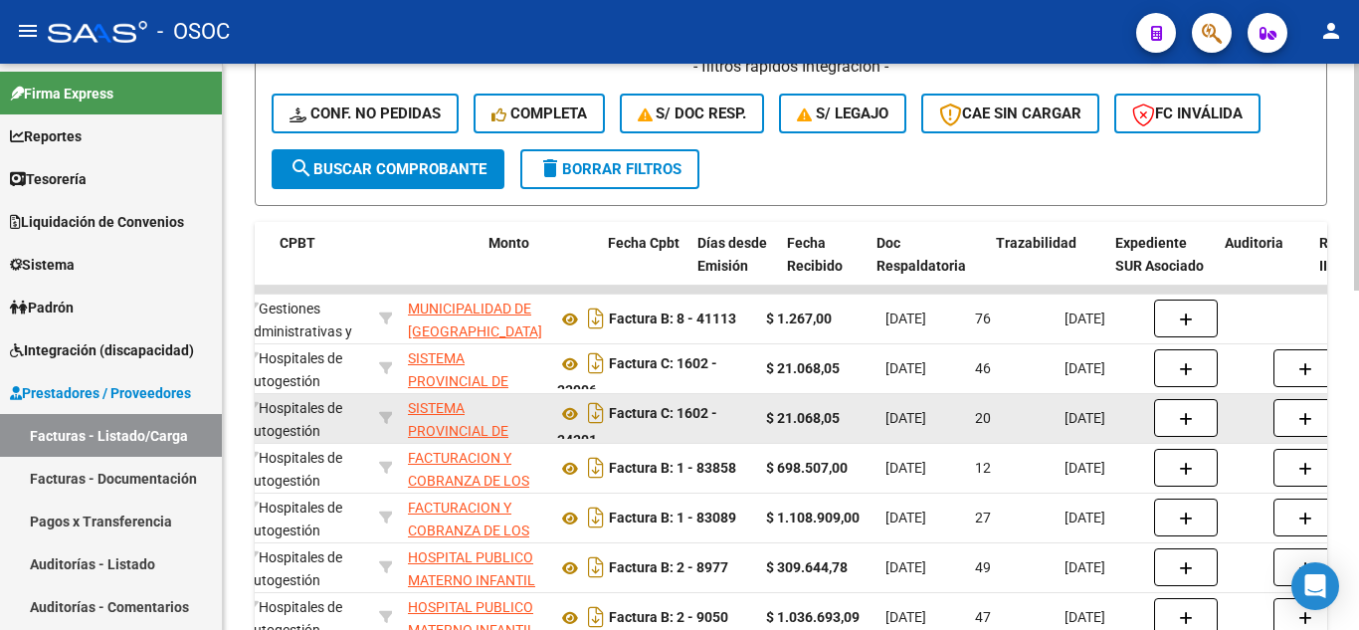
drag, startPoint x: 867, startPoint y: 404, endPoint x: 735, endPoint y: 412, distance: 132.5
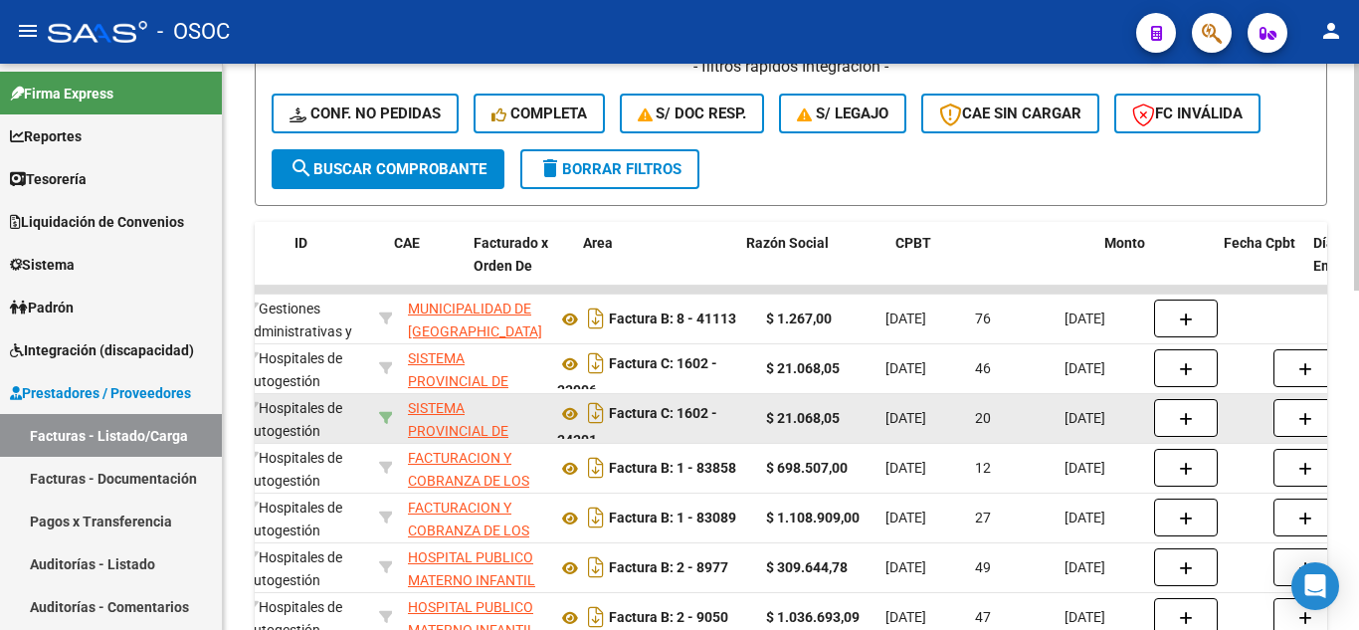
scroll to position [0, 116]
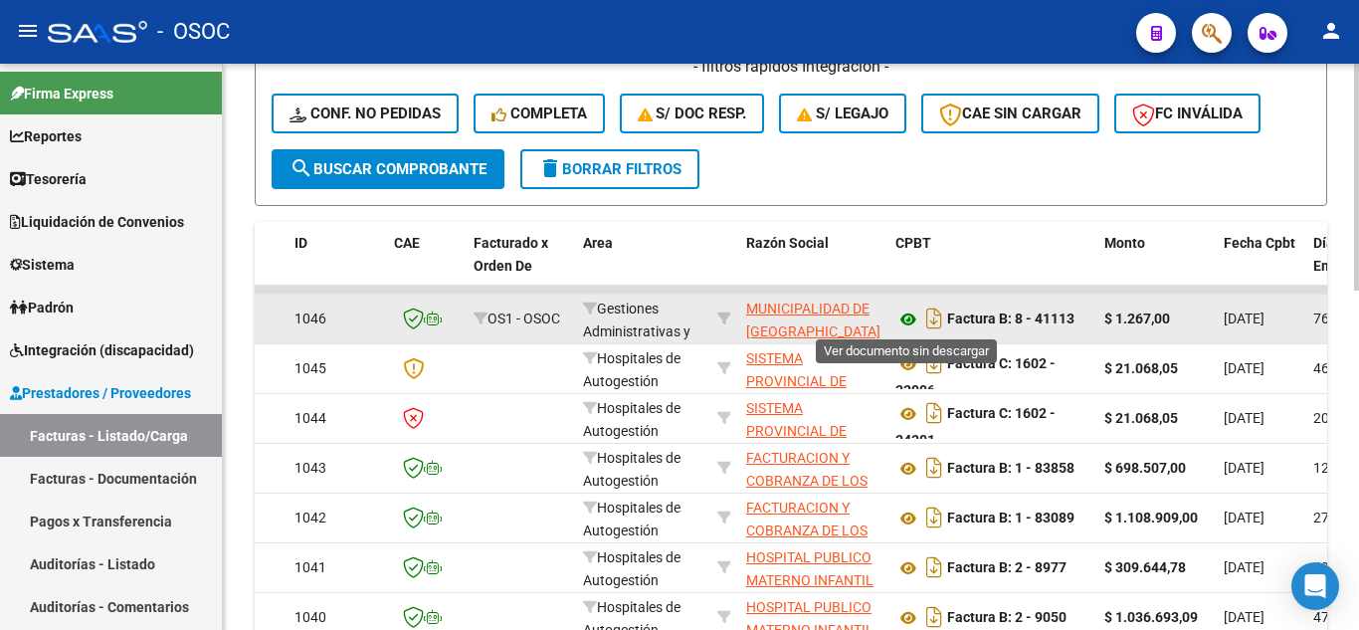
click at [903, 322] on icon at bounding box center [908, 319] width 26 height 24
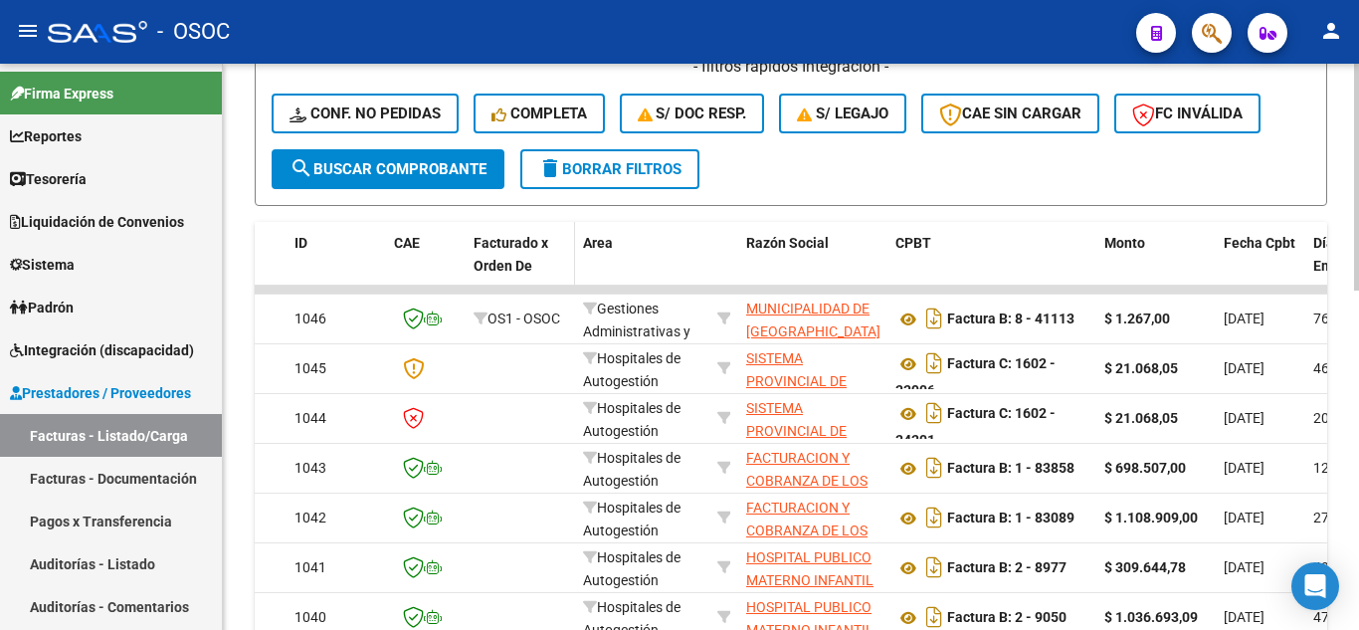
scroll to position [0, 0]
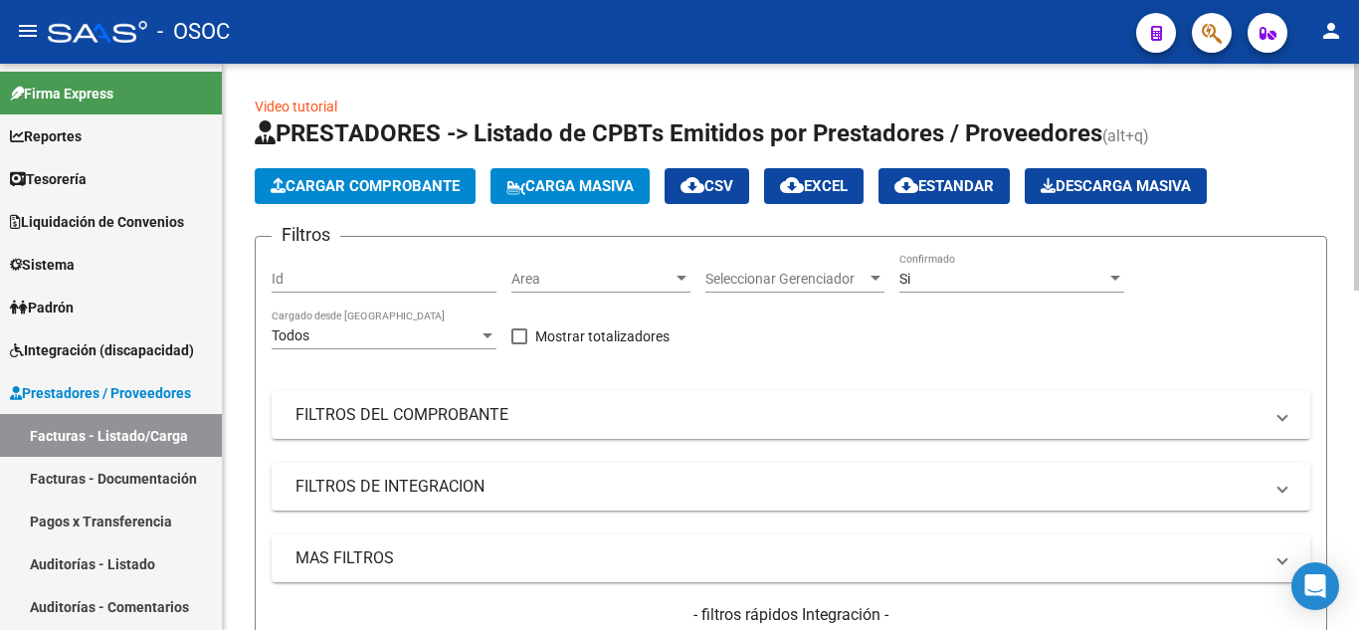
click at [388, 191] on span "Cargar Comprobante" at bounding box center [365, 186] width 189 height 18
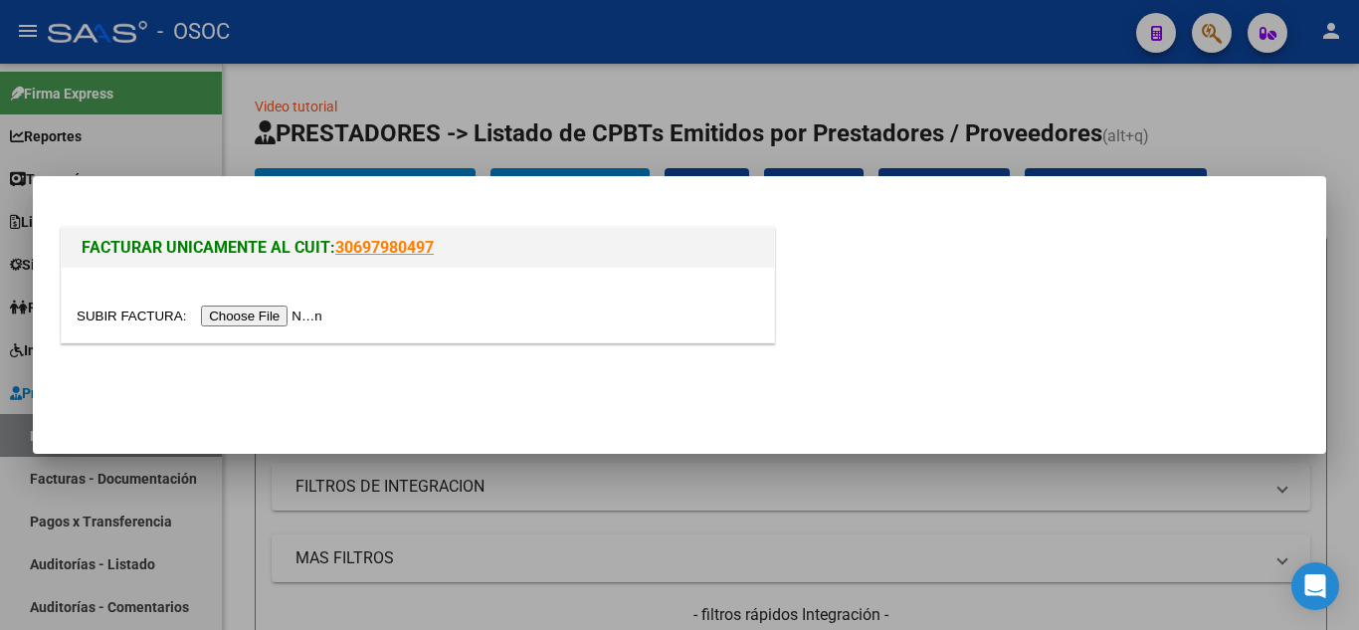
click at [309, 308] on input "file" at bounding box center [203, 315] width 252 height 21
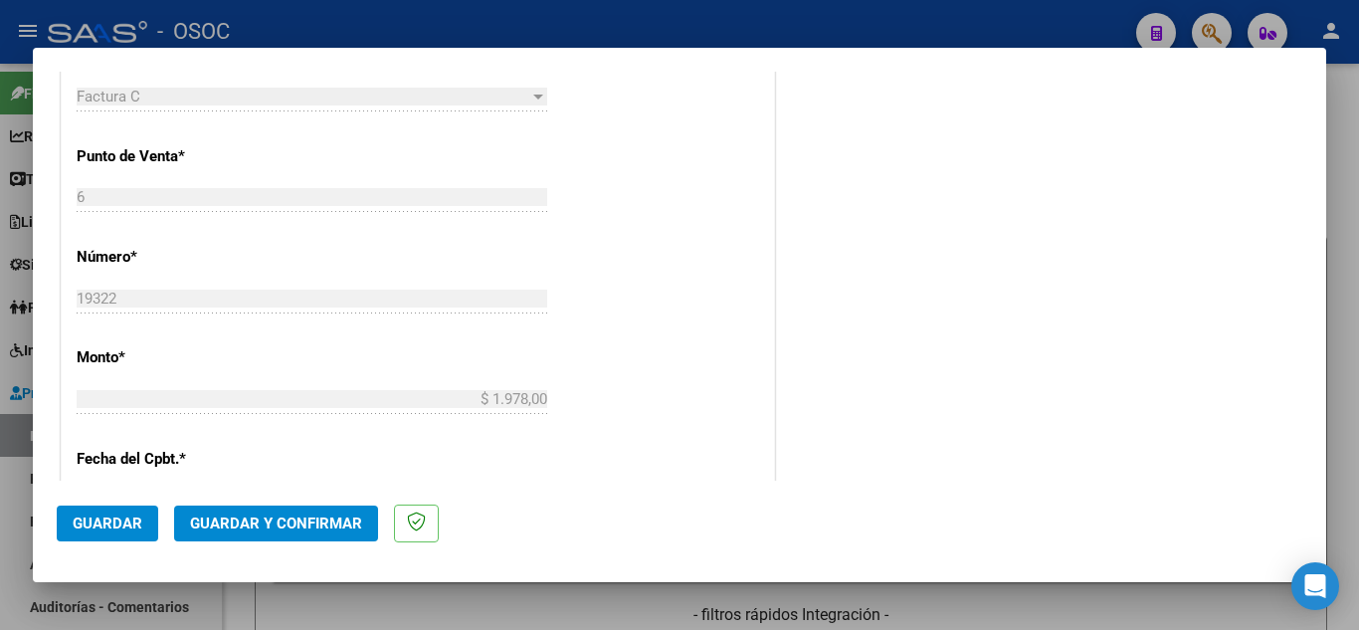
scroll to position [895, 0]
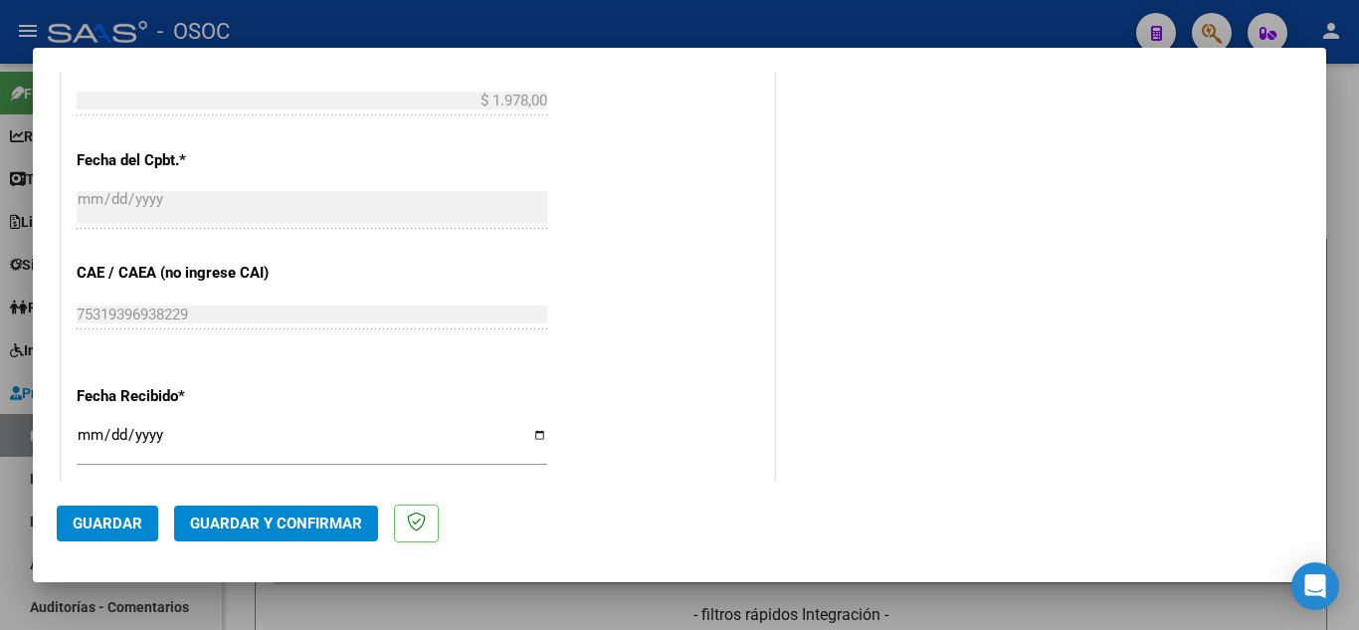
click at [335, 518] on span "Guardar y Confirmar" at bounding box center [276, 523] width 172 height 18
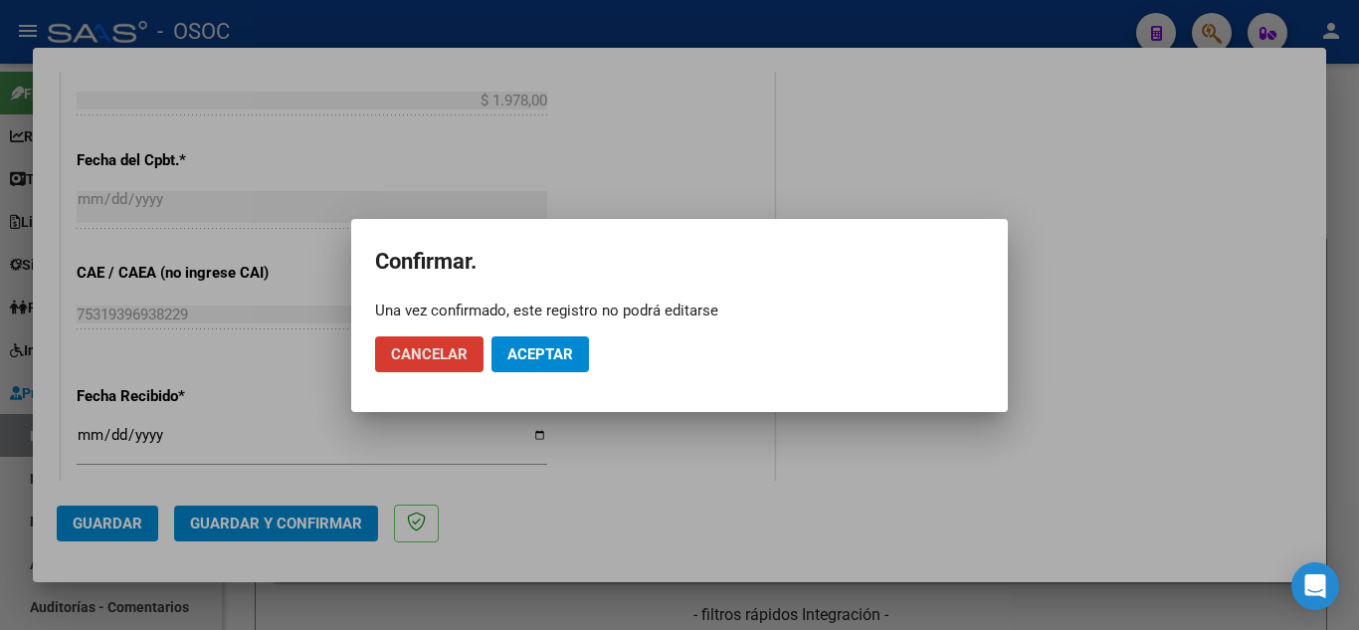
click at [564, 337] on button "Aceptar" at bounding box center [539, 354] width 97 height 36
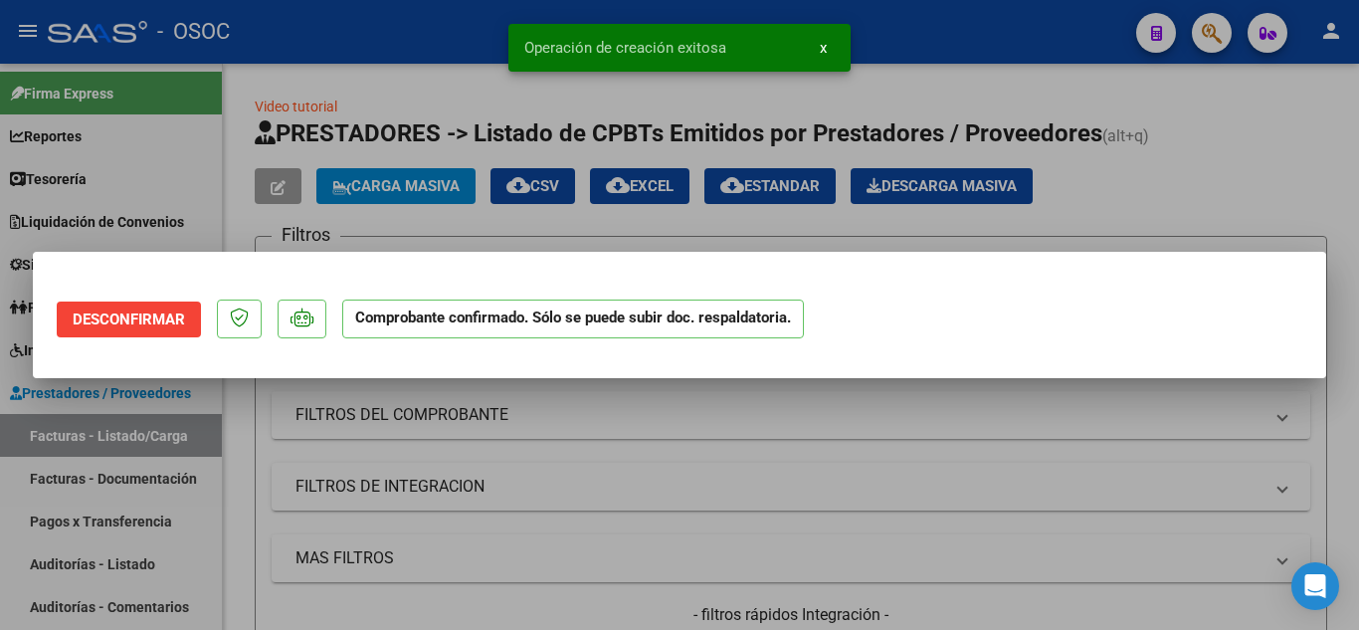
scroll to position [0, 0]
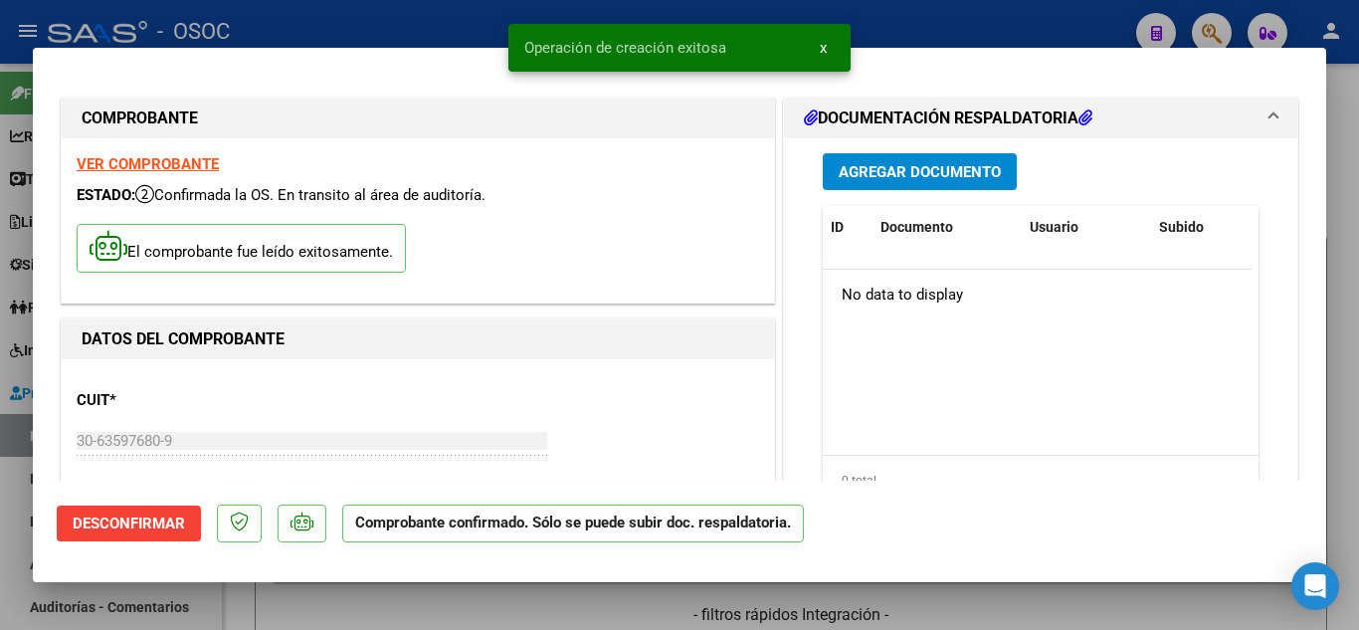
click at [1348, 290] on div at bounding box center [679, 315] width 1359 height 630
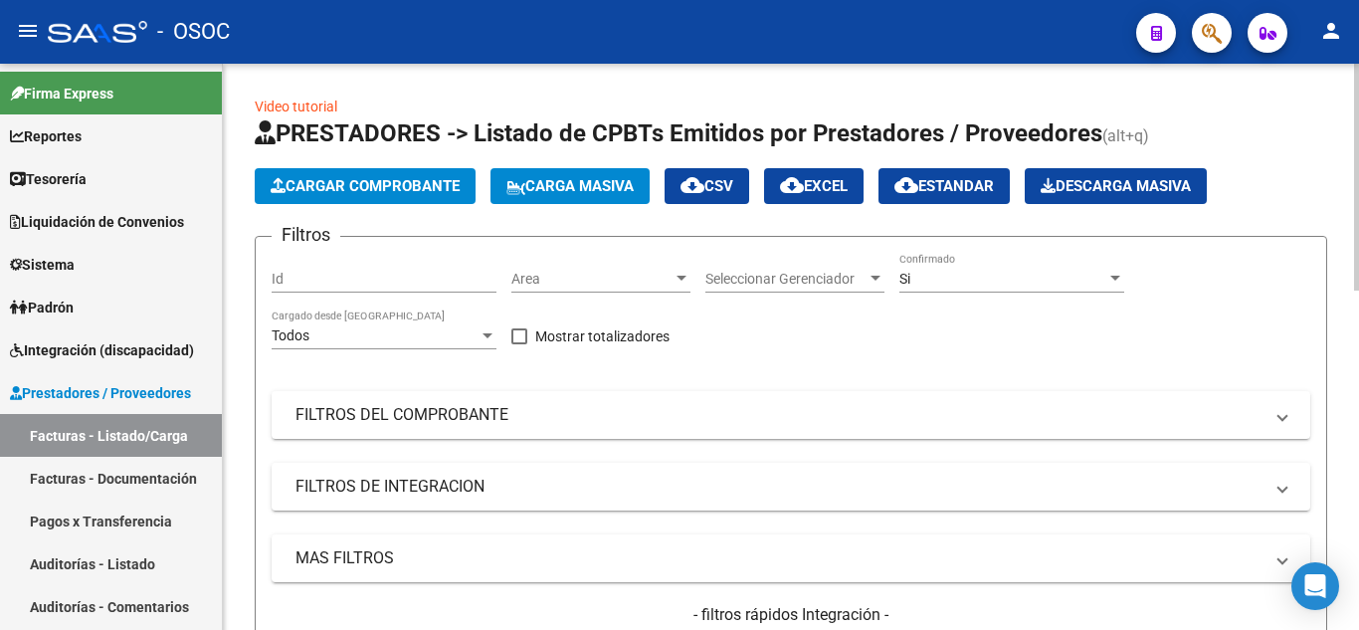
click at [387, 182] on span "Cargar Comprobante" at bounding box center [365, 186] width 189 height 18
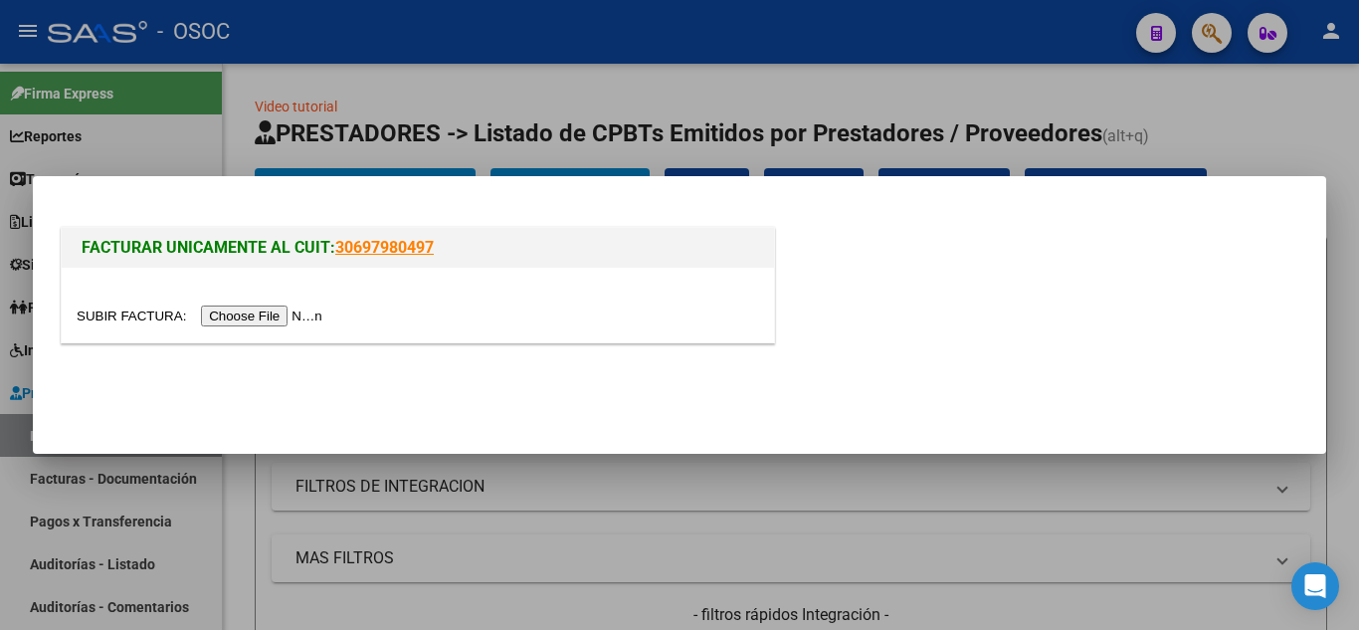
click at [285, 309] on input "file" at bounding box center [203, 315] width 252 height 21
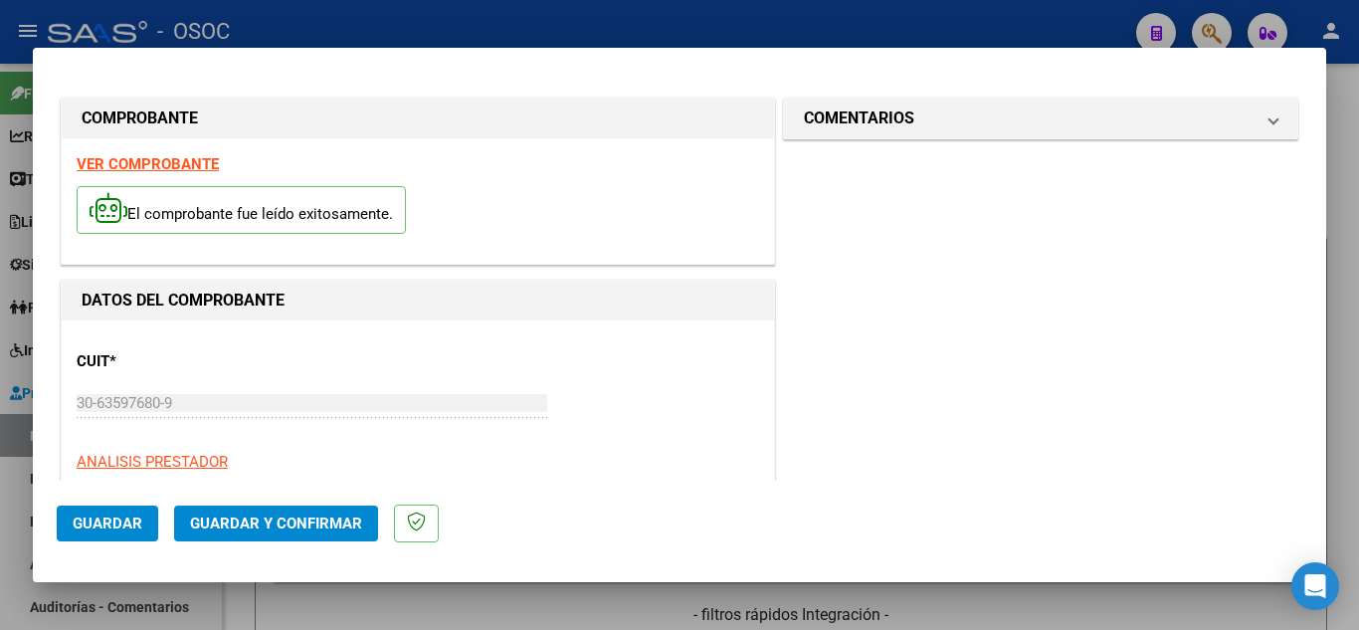
click at [318, 524] on span "Guardar y Confirmar" at bounding box center [276, 523] width 172 height 18
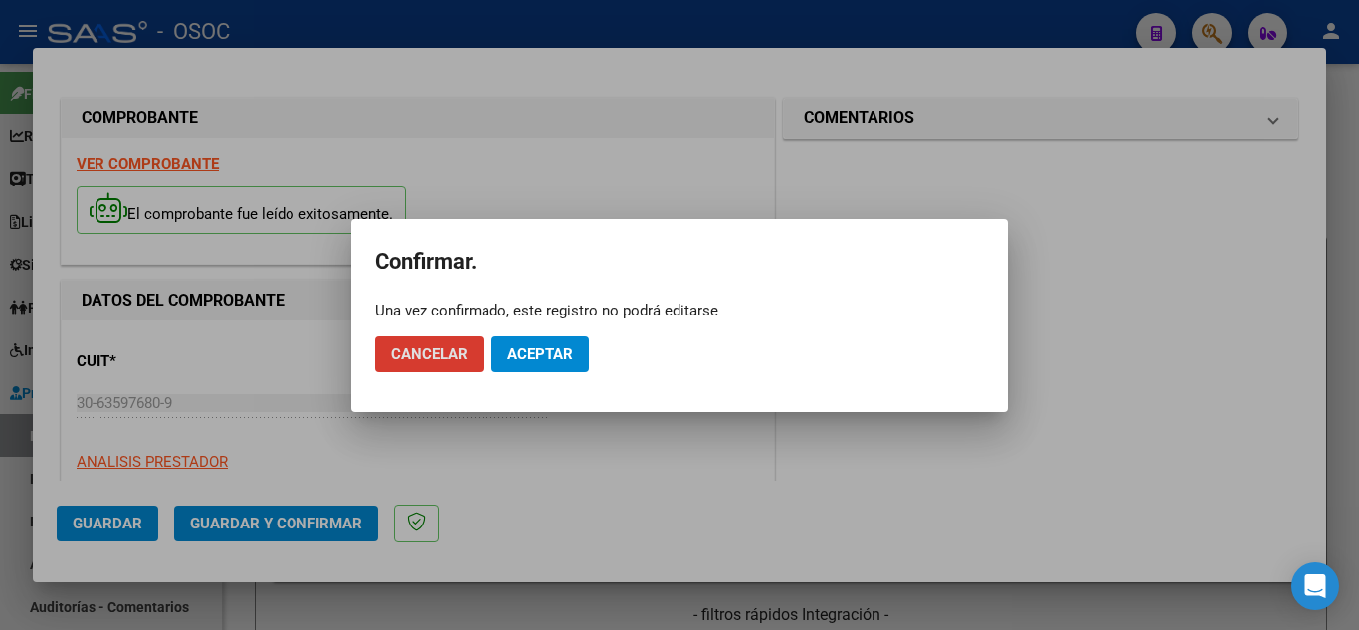
click at [528, 348] on span "Aceptar" at bounding box center [540, 354] width 66 height 18
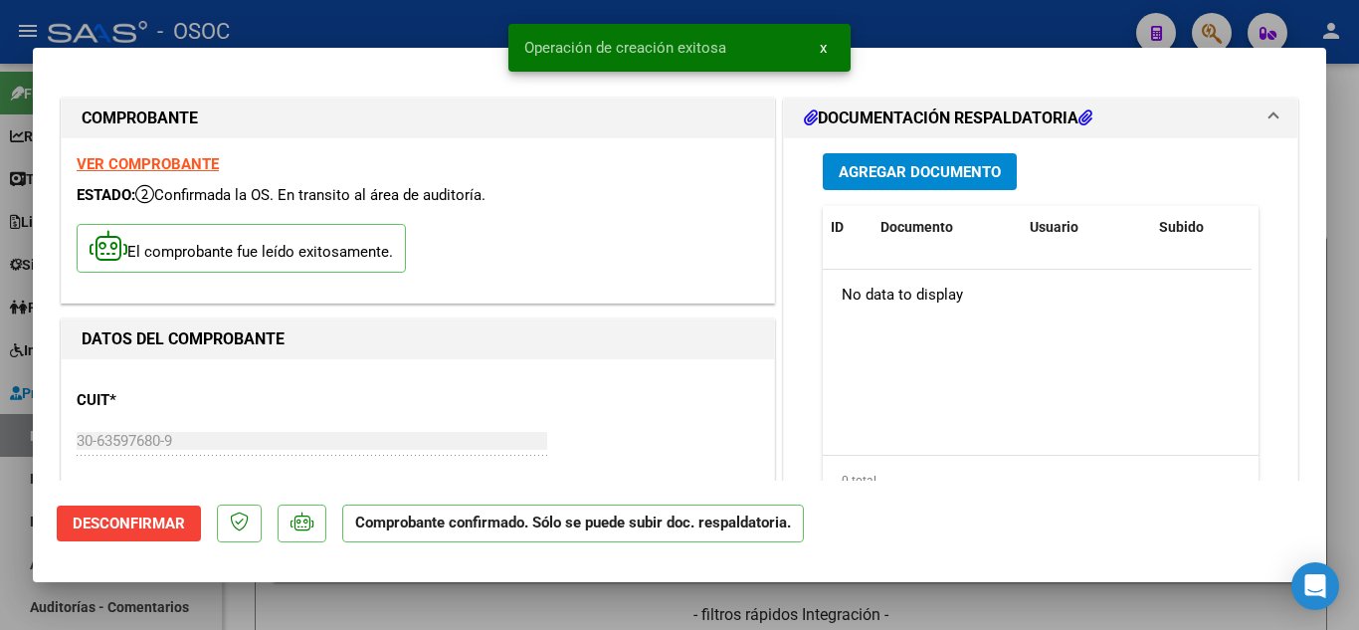
click at [1358, 318] on div at bounding box center [679, 315] width 1359 height 630
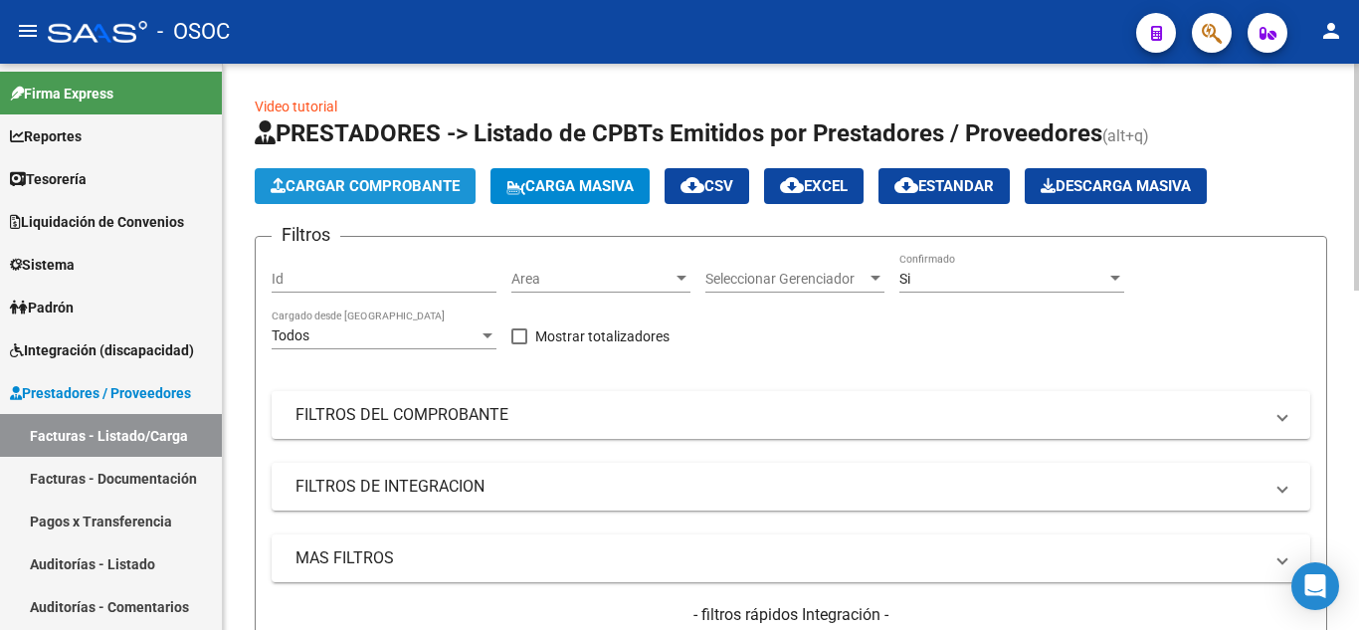
click at [380, 200] on button "Cargar Comprobante" at bounding box center [365, 186] width 221 height 36
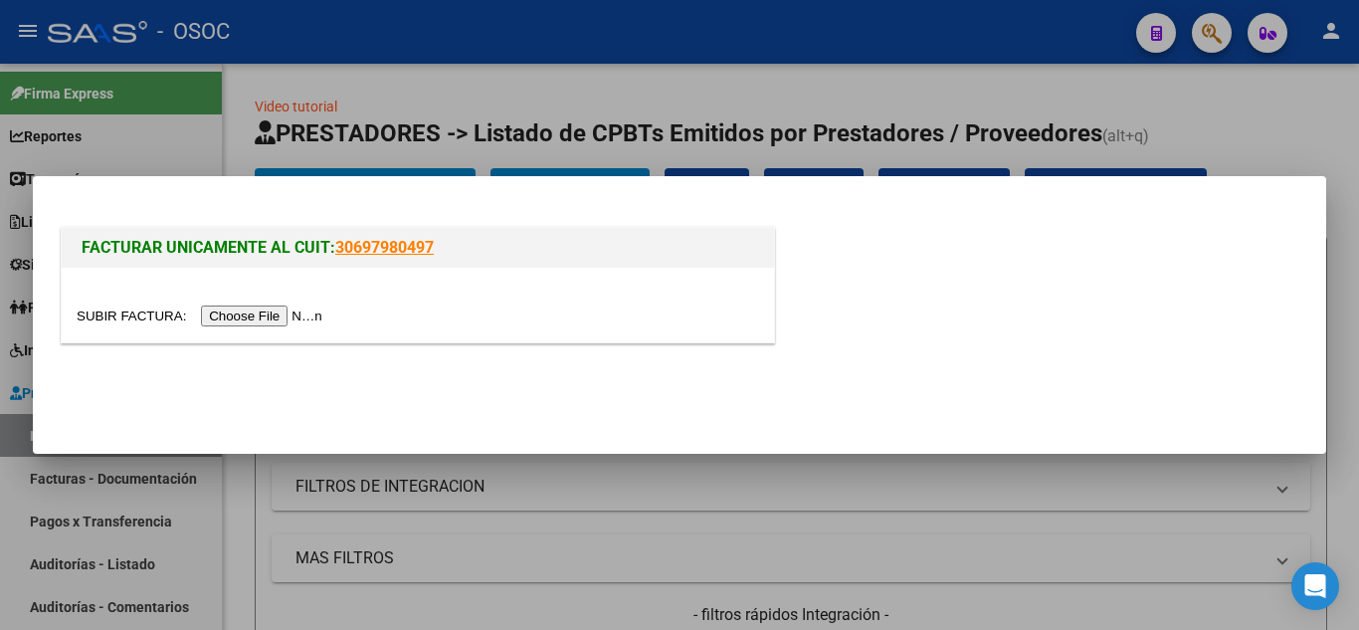
click at [314, 324] on input "file" at bounding box center [203, 315] width 252 height 21
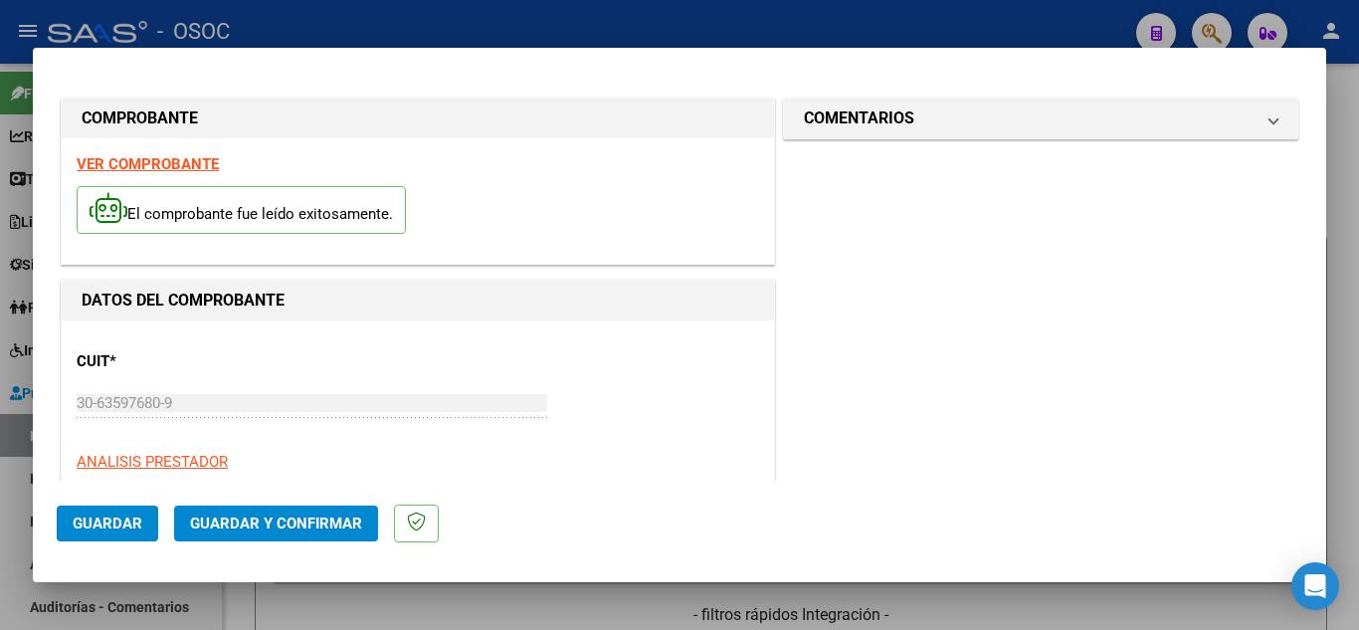
click at [290, 525] on span "Guardar y Confirmar" at bounding box center [276, 523] width 172 height 18
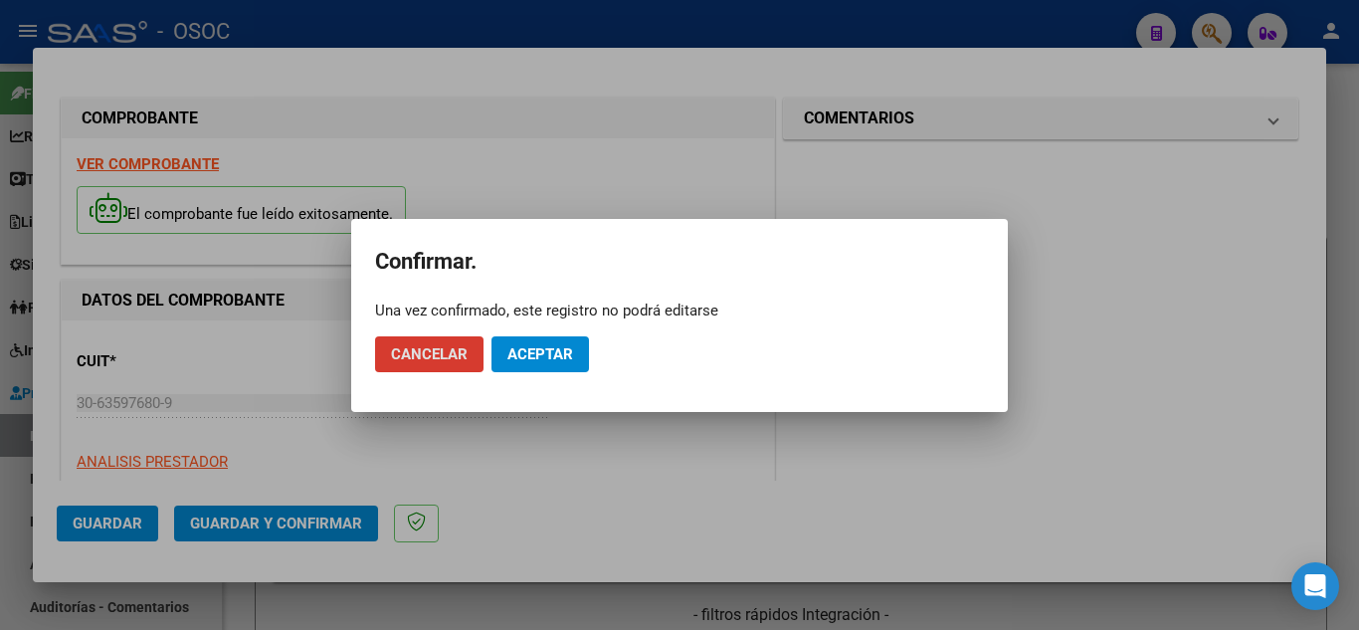
drag, startPoint x: 577, startPoint y: 344, endPoint x: 564, endPoint y: 364, distance: 23.7
click at [577, 345] on button "Aceptar" at bounding box center [539, 354] width 97 height 36
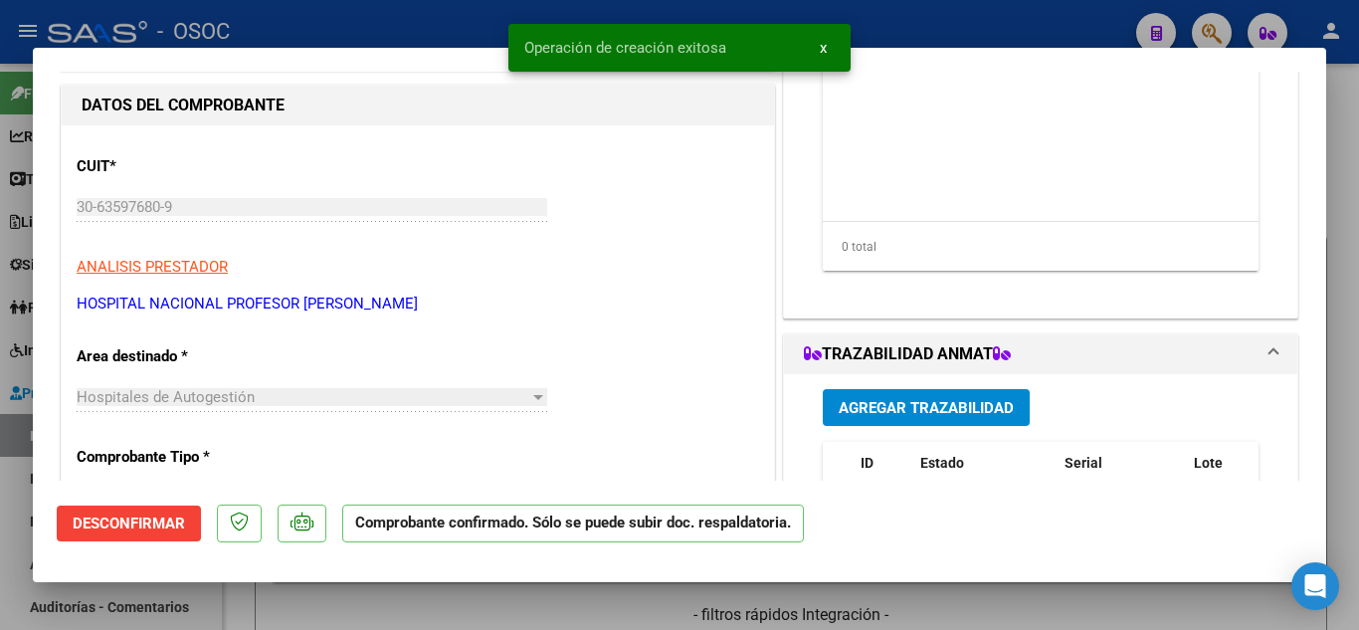
scroll to position [298, 0]
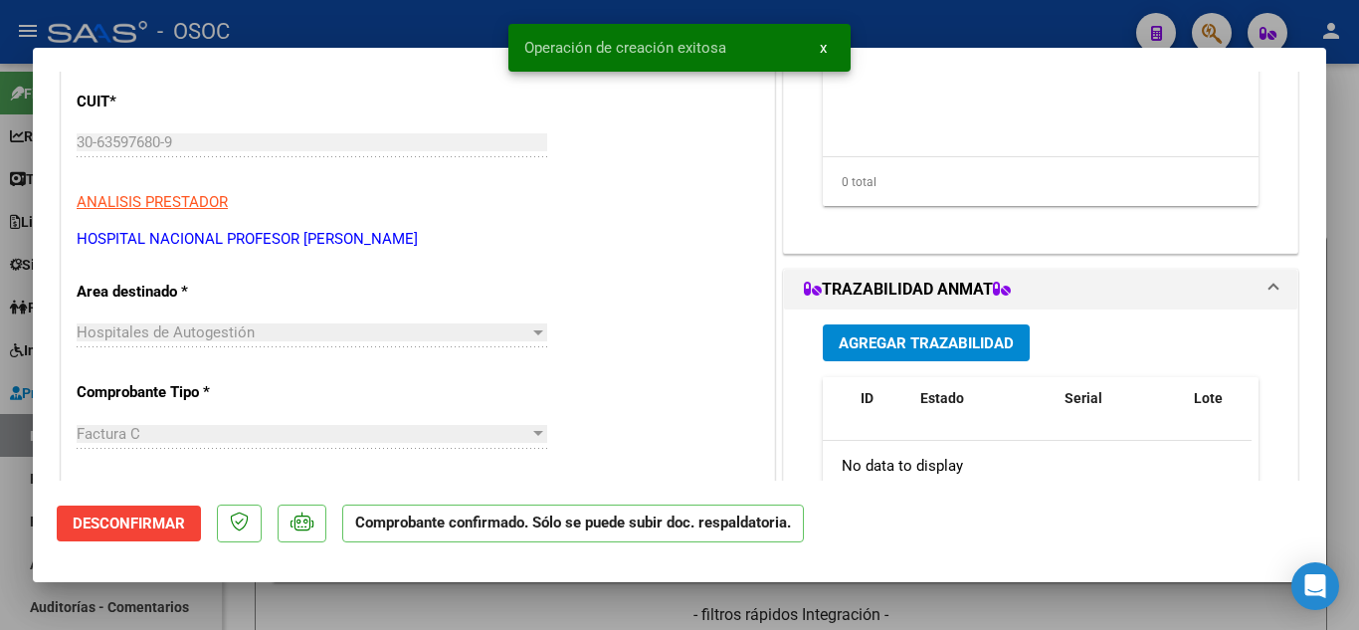
click at [1347, 353] on div at bounding box center [679, 315] width 1359 height 630
type input "$ 0,00"
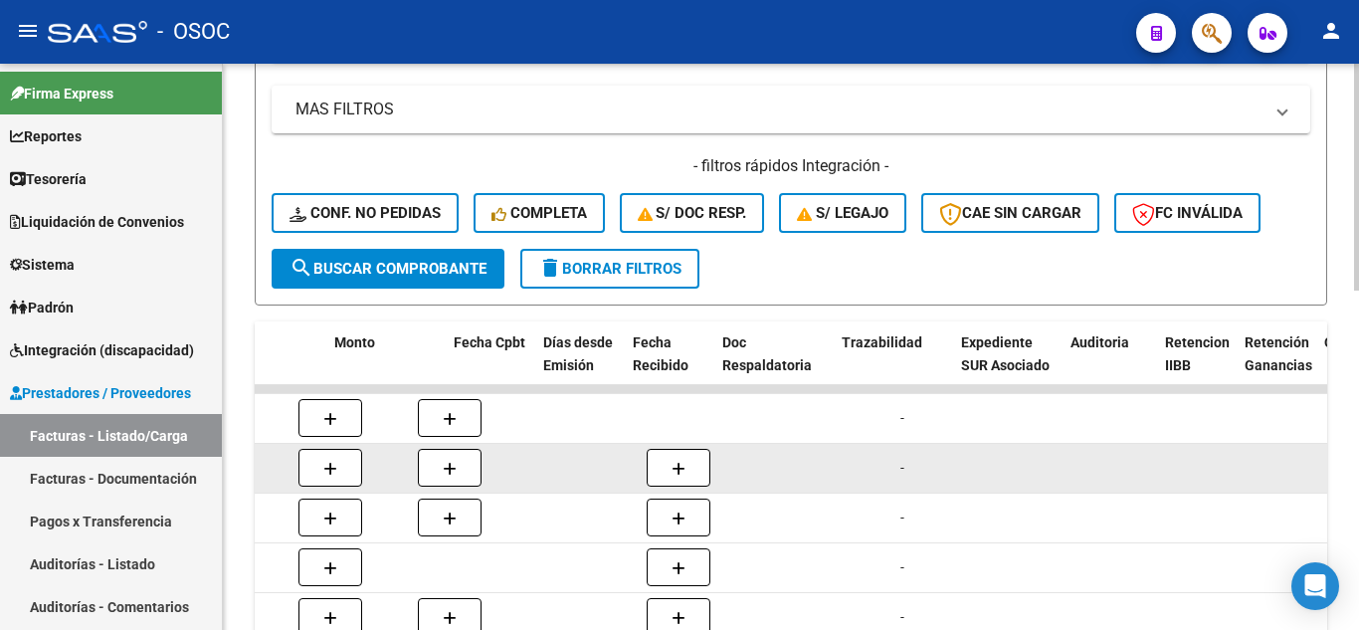
scroll to position [0, 0]
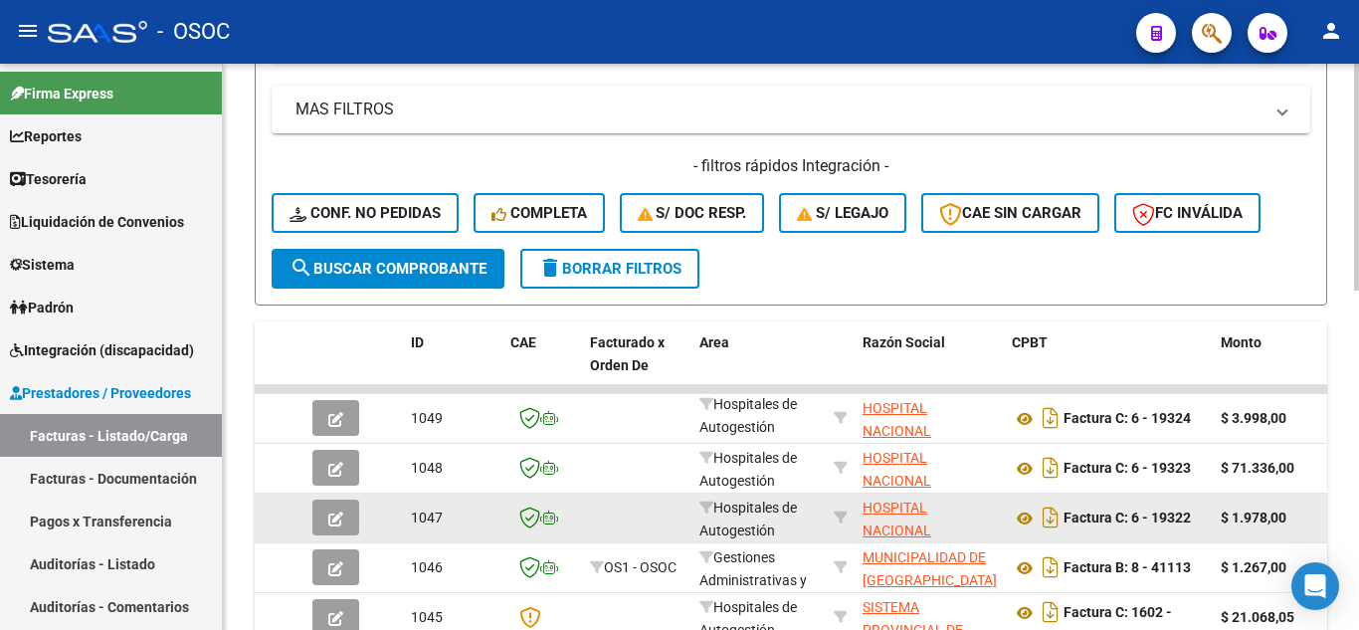
drag, startPoint x: 839, startPoint y: 557, endPoint x: 354, endPoint y: 510, distance: 487.6
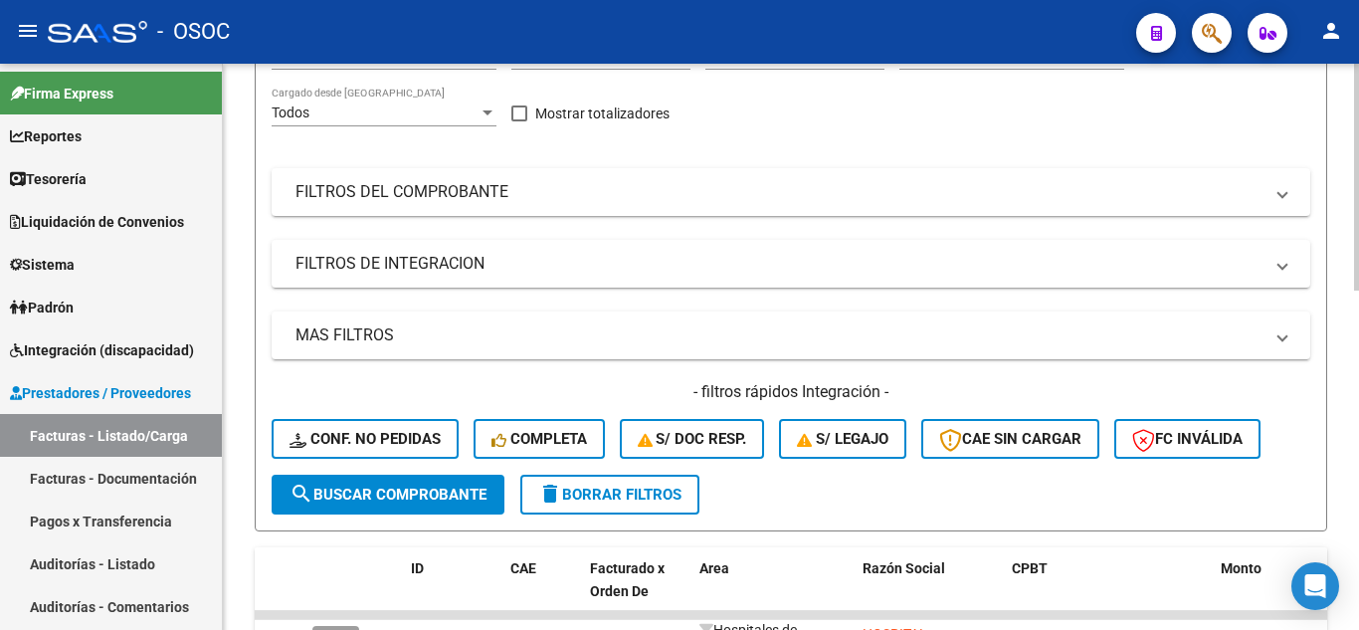
scroll to position [51, 0]
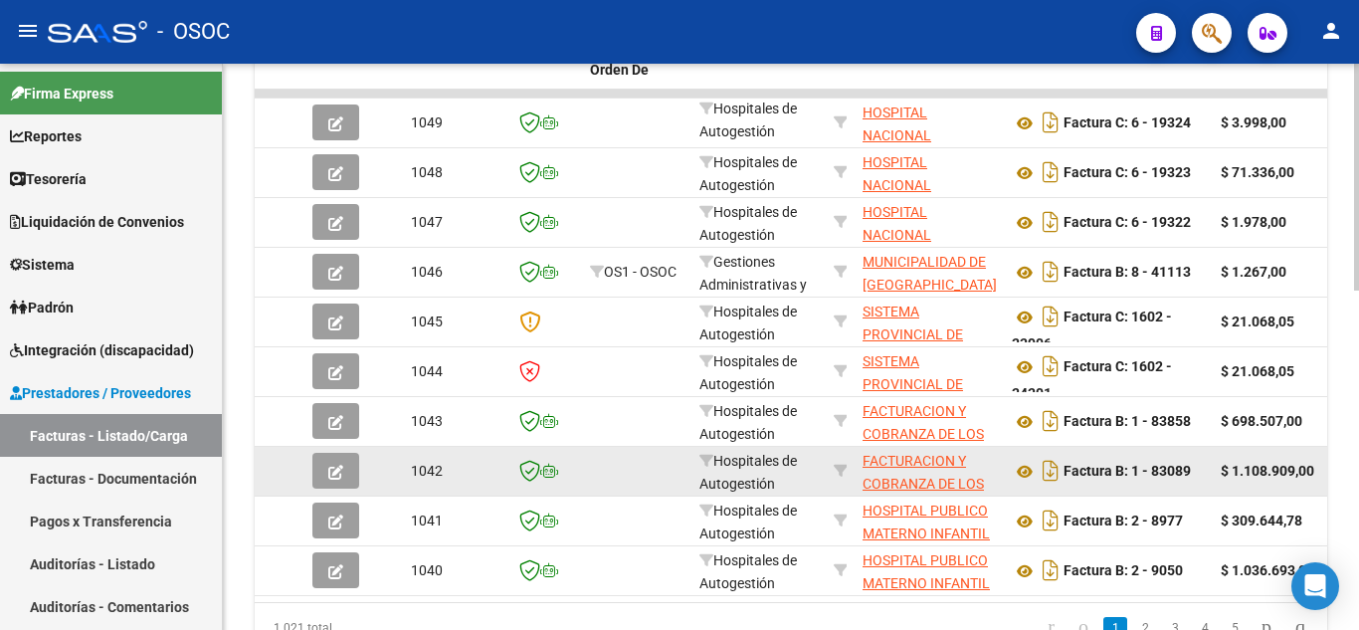
drag, startPoint x: 817, startPoint y: 306, endPoint x: 761, endPoint y: 385, distance: 96.3
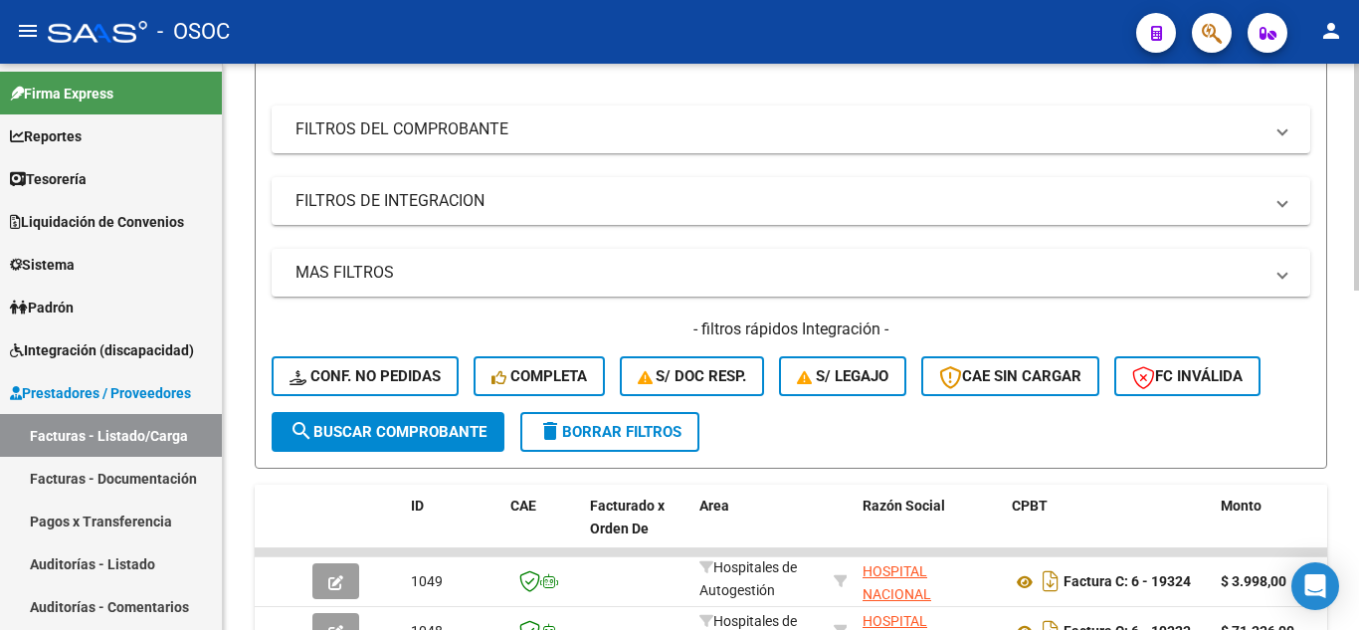
drag, startPoint x: 619, startPoint y: 526, endPoint x: 613, endPoint y: 414, distance: 112.5
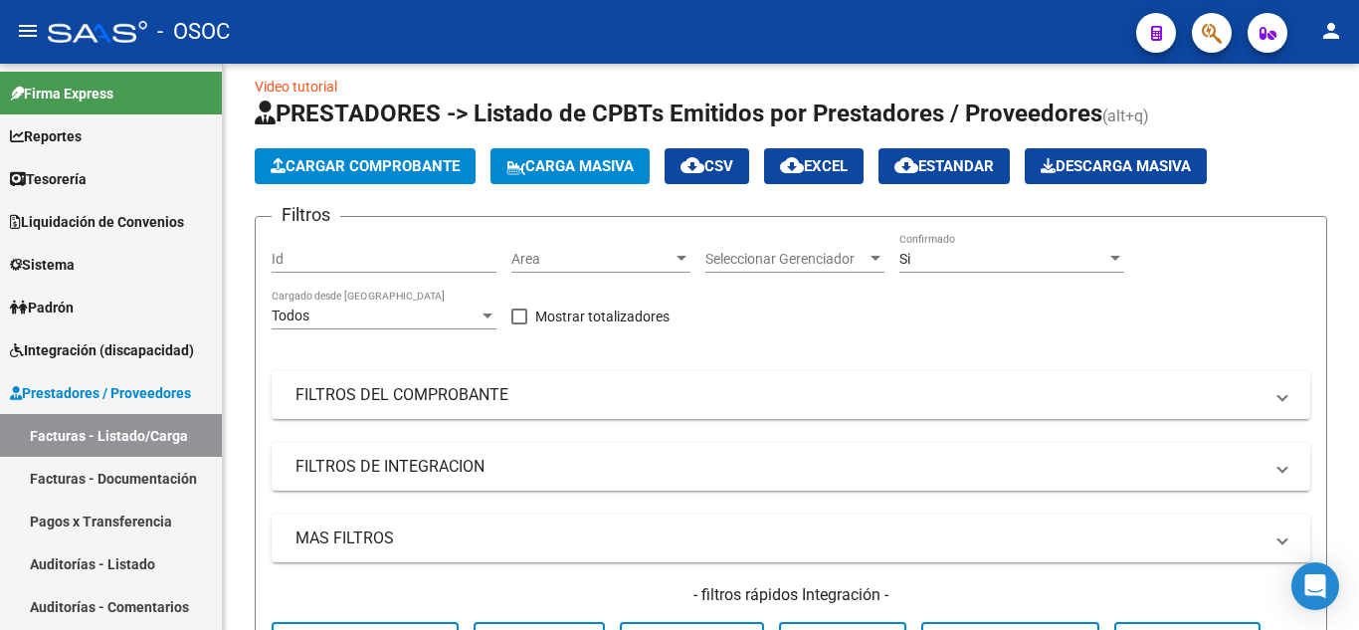
scroll to position [17, 0]
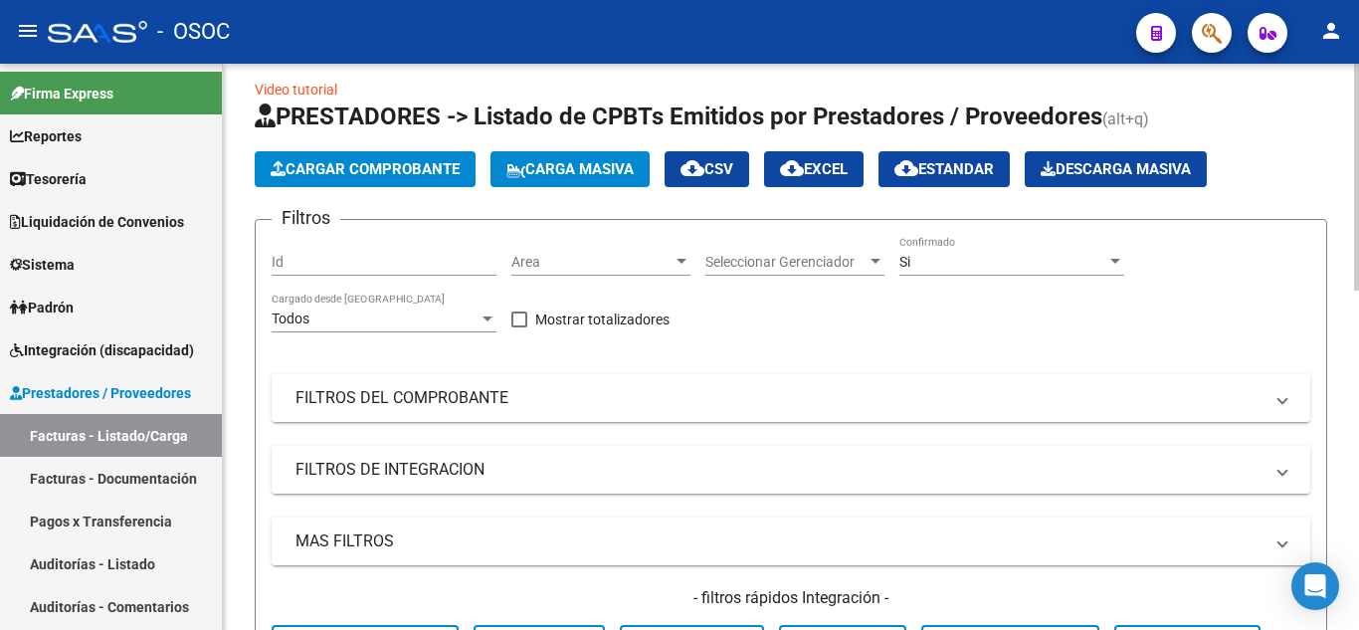
click at [370, 168] on span "Cargar Comprobante" at bounding box center [365, 169] width 189 height 18
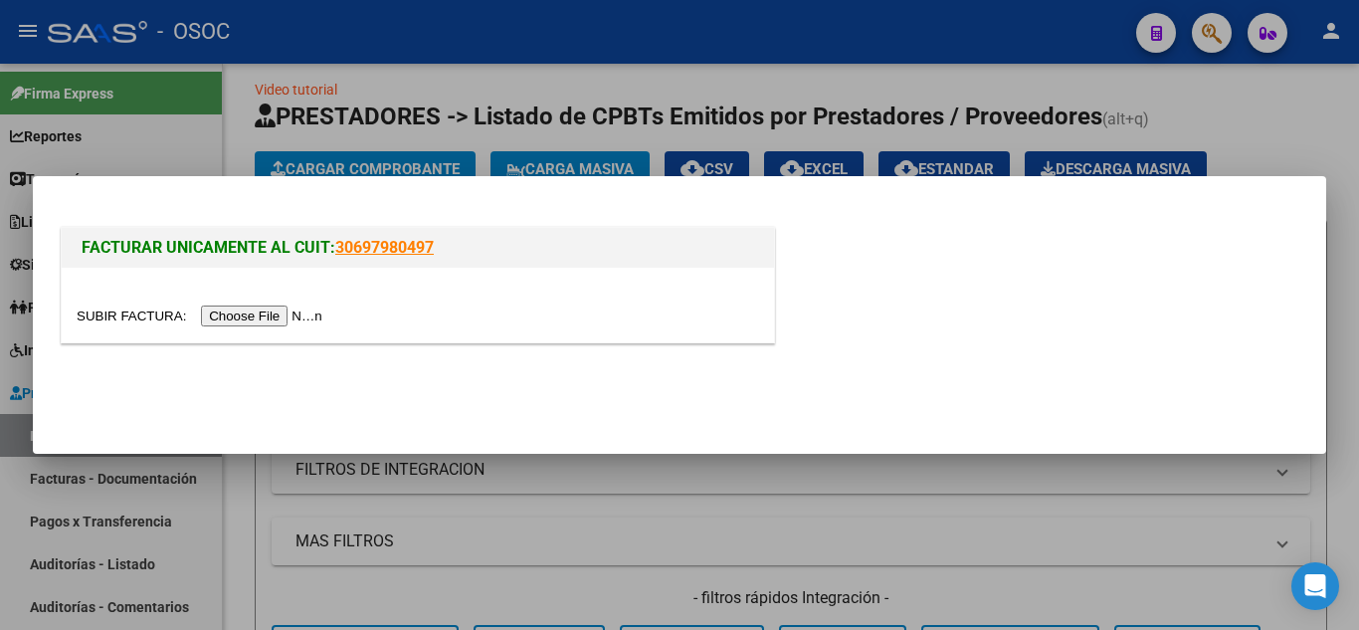
click at [317, 304] on div at bounding box center [418, 315] width 682 height 23
click at [315, 316] on input "file" at bounding box center [203, 315] width 252 height 21
click at [314, 316] on input "file" at bounding box center [203, 315] width 252 height 21
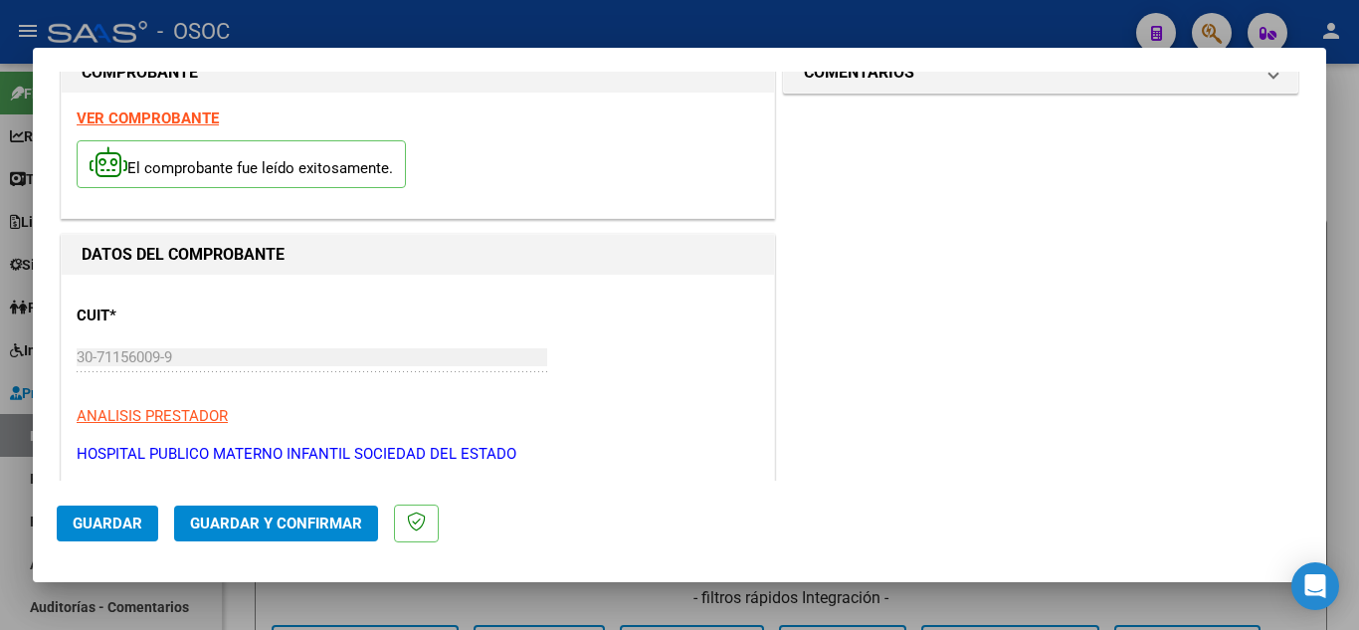
scroll to position [0, 0]
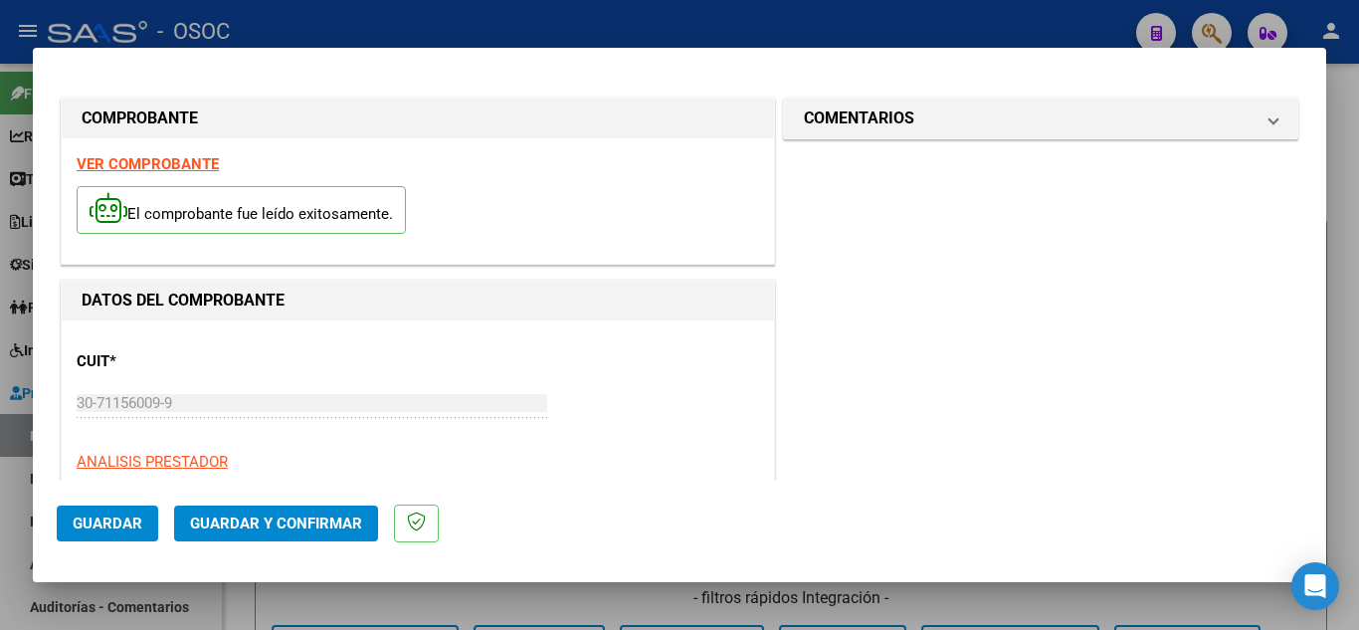
click at [314, 525] on span "Guardar y Confirmar" at bounding box center [276, 523] width 172 height 18
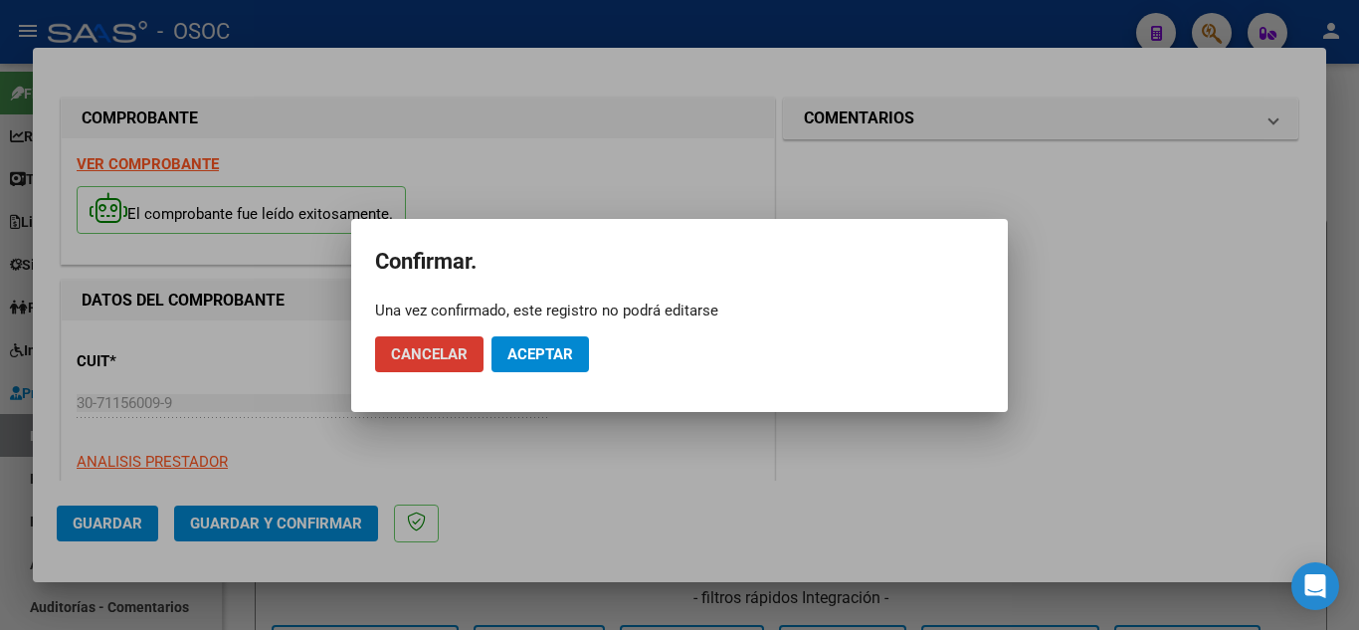
click at [449, 355] on span "Cancelar" at bounding box center [429, 354] width 77 height 18
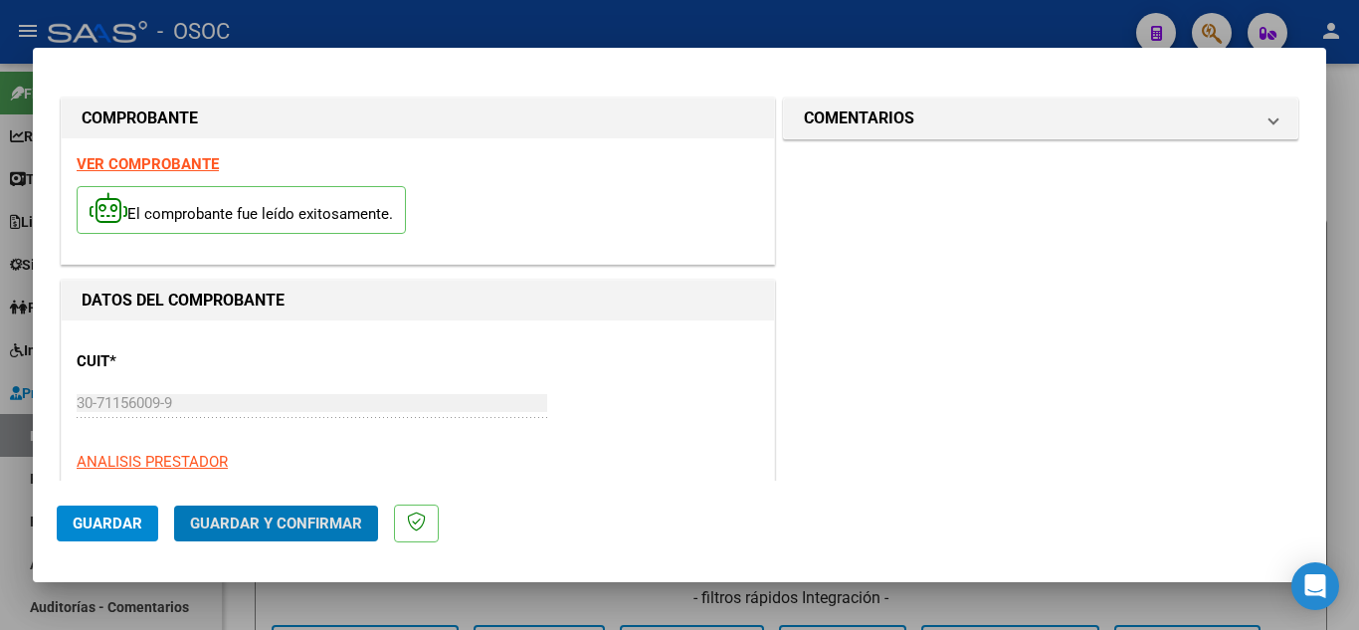
scroll to position [398, 0]
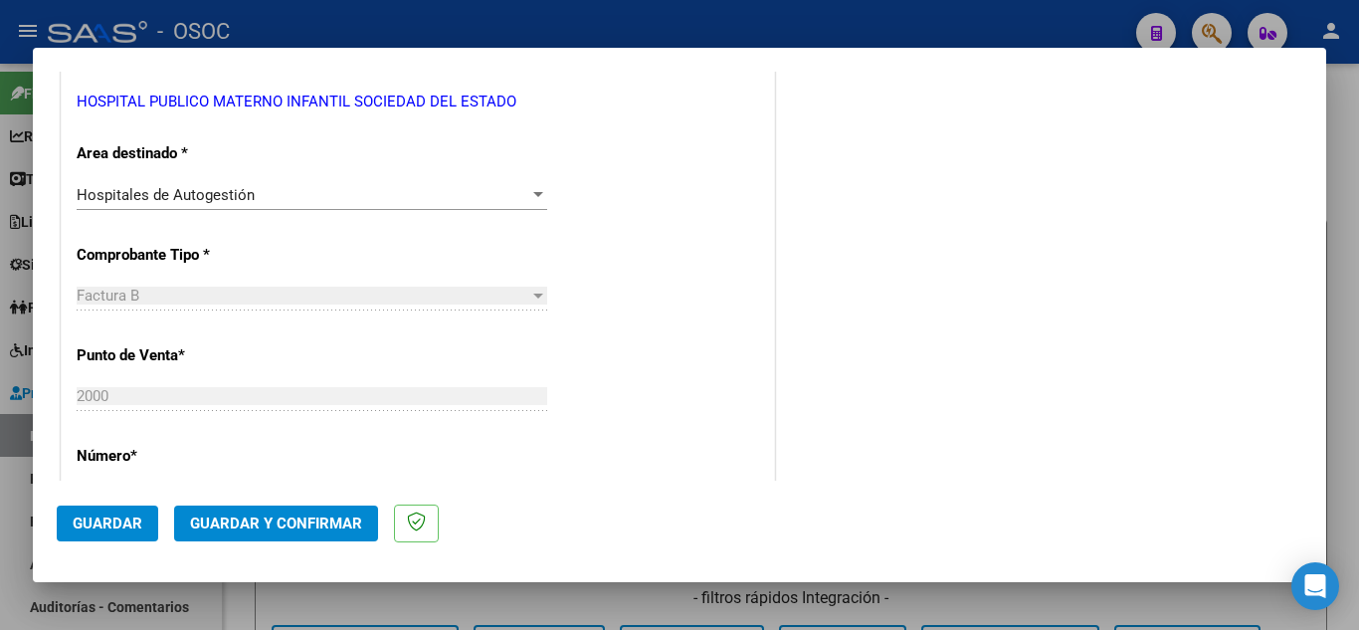
drag, startPoint x: 653, startPoint y: 254, endPoint x: 266, endPoint y: 510, distance: 465.1
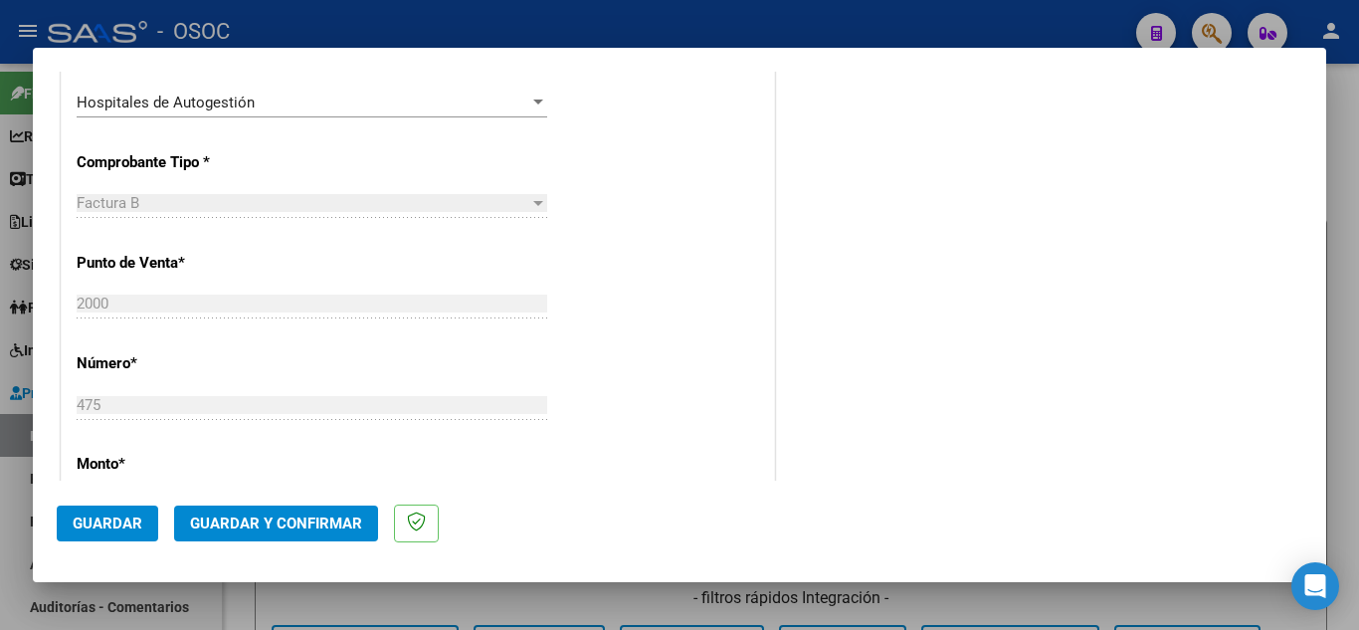
scroll to position [590, 0]
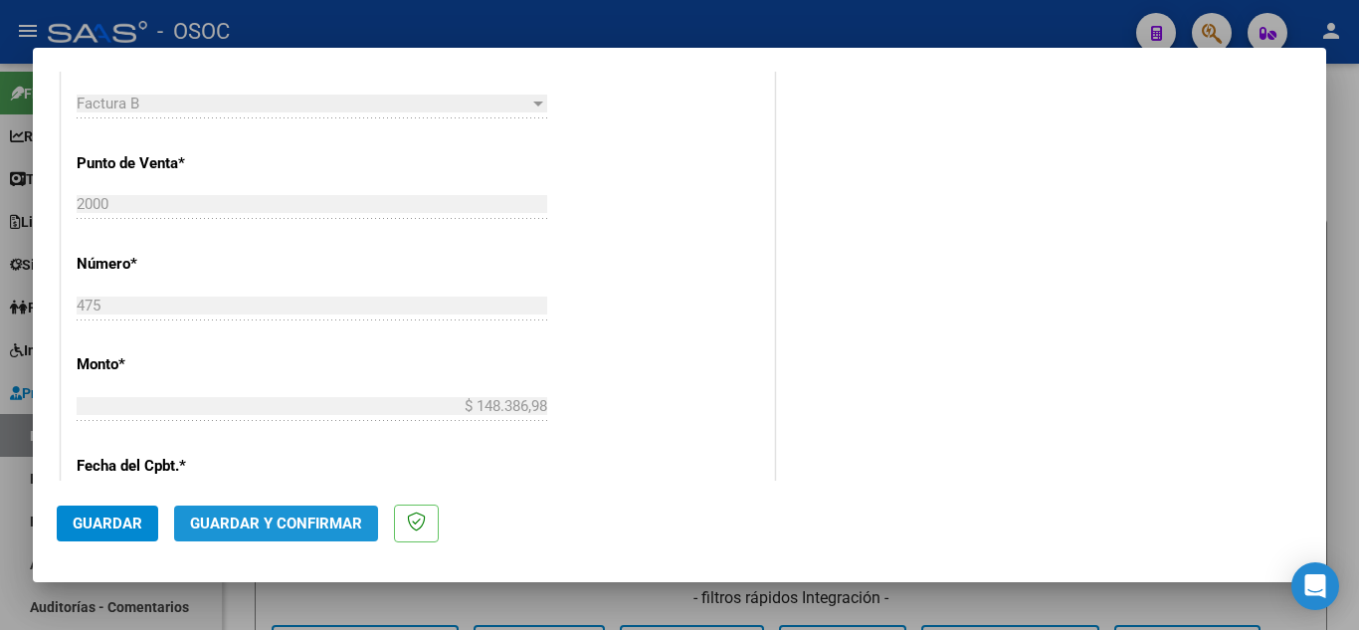
click at [310, 510] on button "Guardar y Confirmar" at bounding box center [276, 523] width 204 height 36
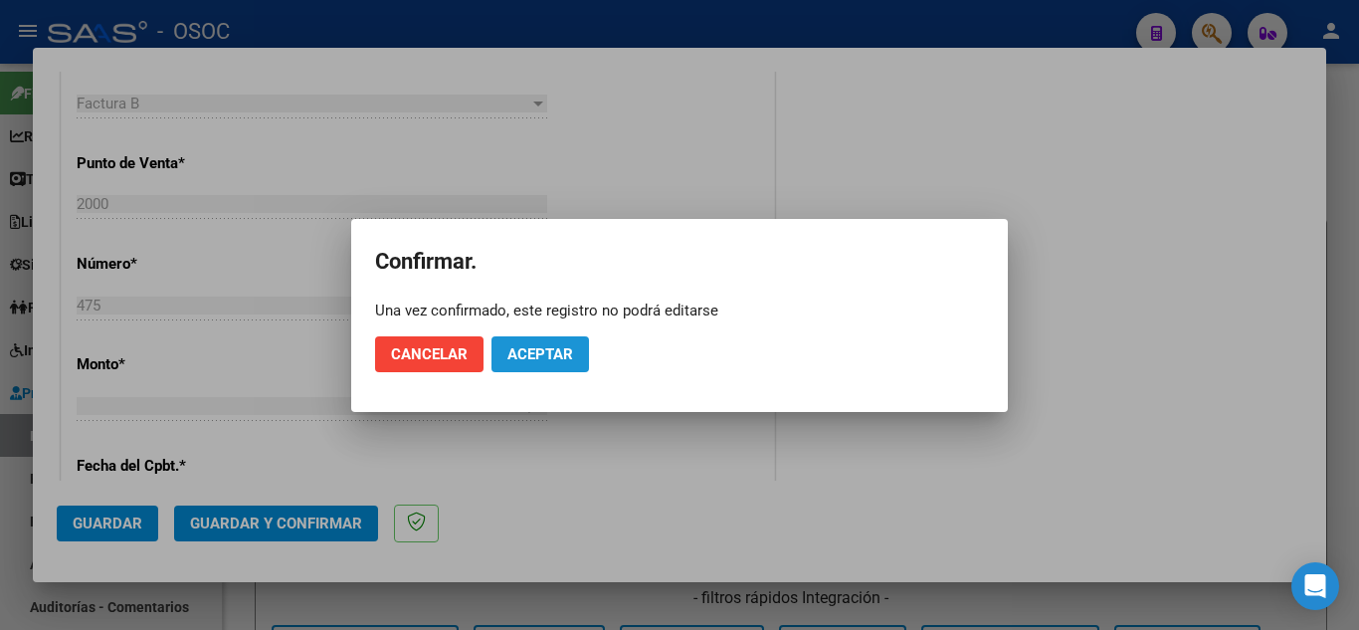
click at [537, 349] on span "Aceptar" at bounding box center [540, 354] width 66 height 18
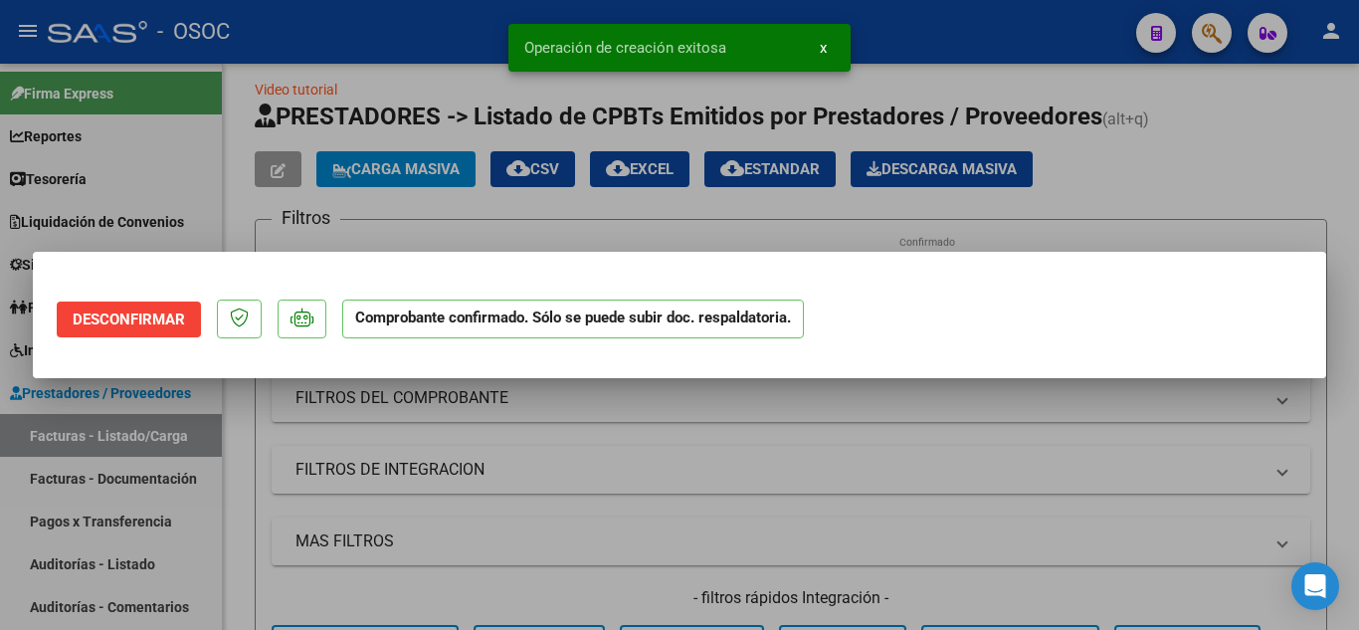
scroll to position [0, 0]
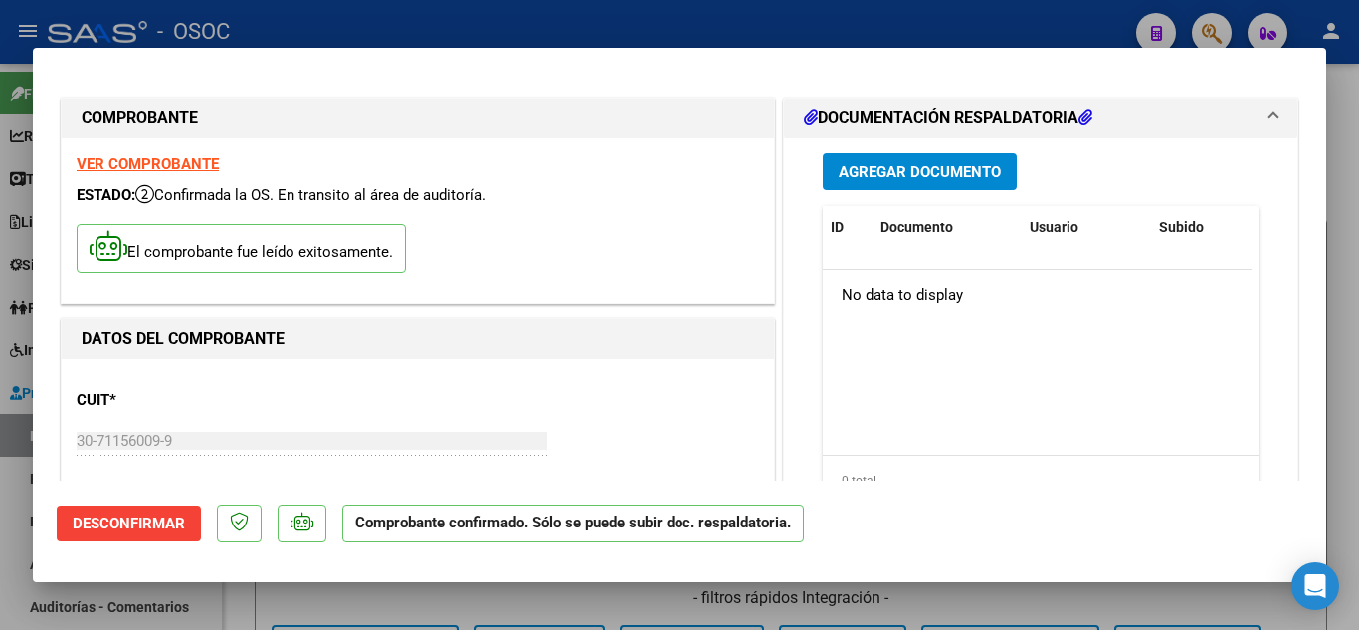
click at [1358, 354] on div at bounding box center [679, 315] width 1359 height 630
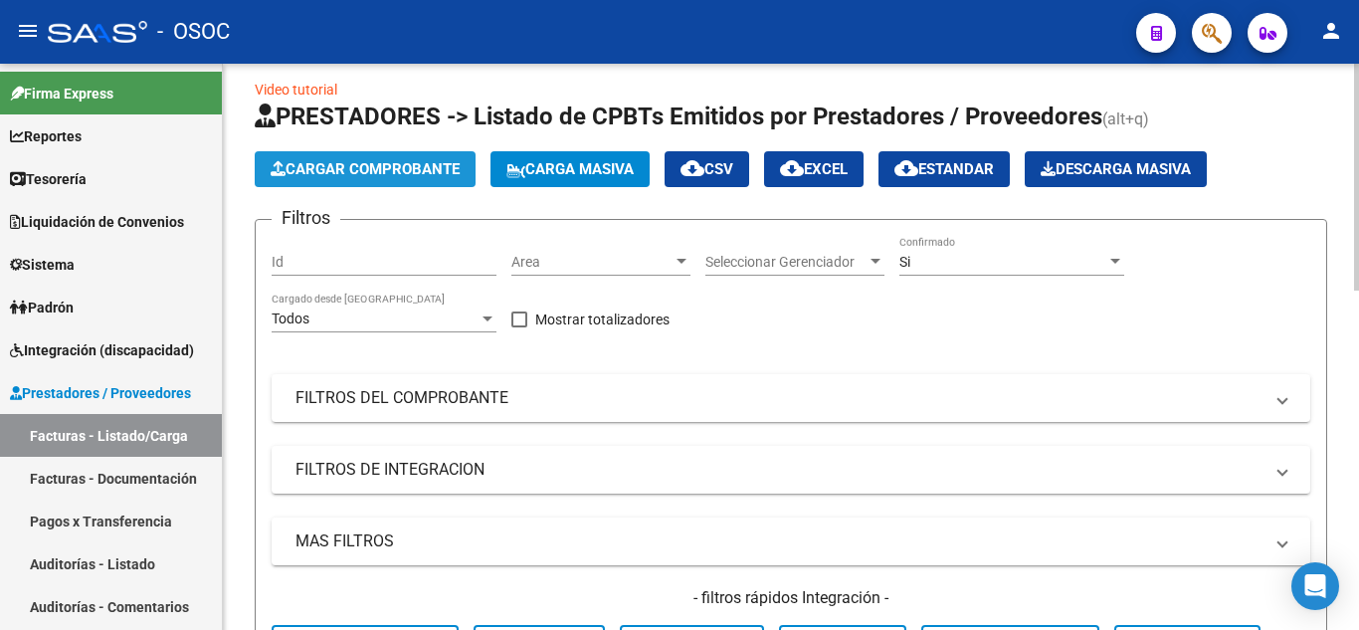
click at [388, 178] on button "Cargar Comprobante" at bounding box center [365, 169] width 221 height 36
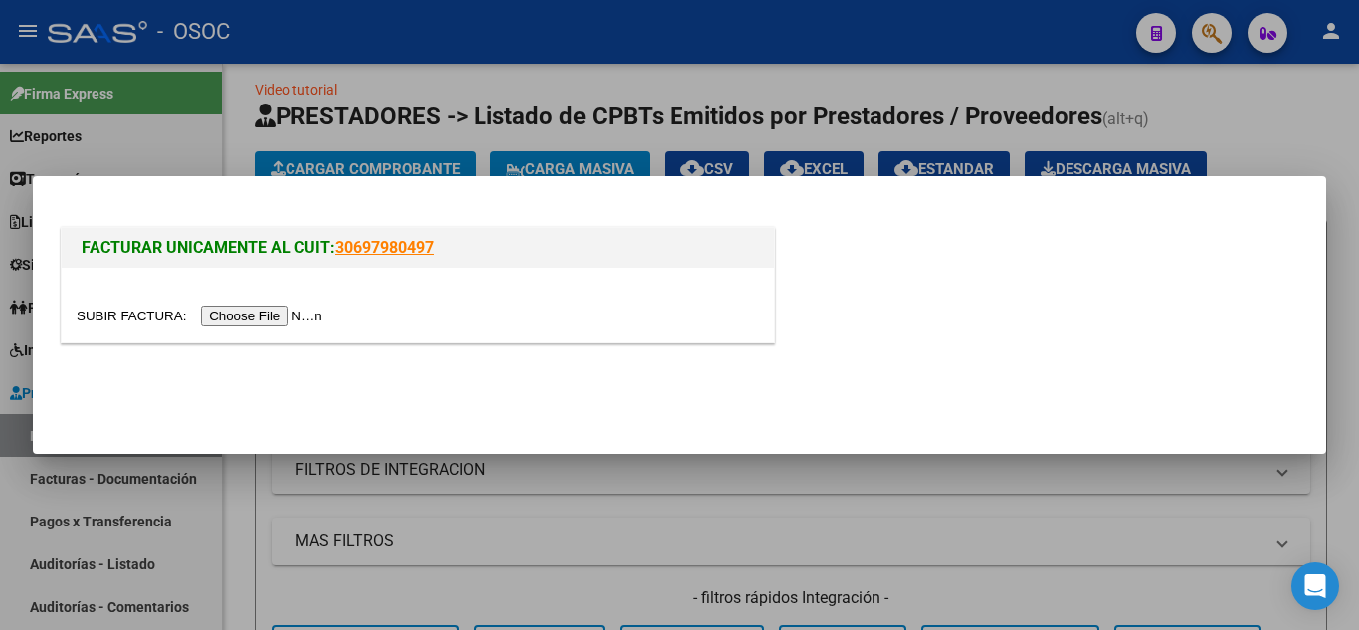
click at [294, 319] on input "file" at bounding box center [203, 315] width 252 height 21
click at [307, 316] on input "file" at bounding box center [203, 315] width 252 height 21
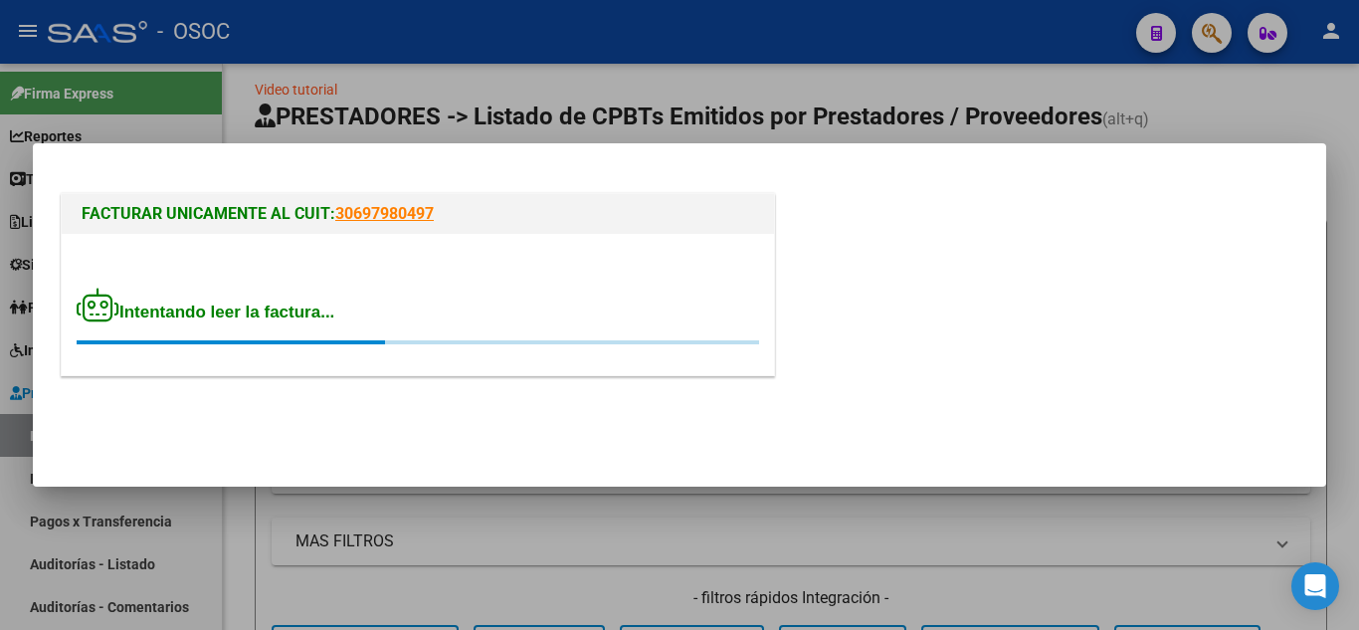
click at [829, 384] on div "FACTURAR UNICAMENTE AL CUIT: 30697980497 Intentando leer la factura..." at bounding box center [679, 288] width 1245 height 198
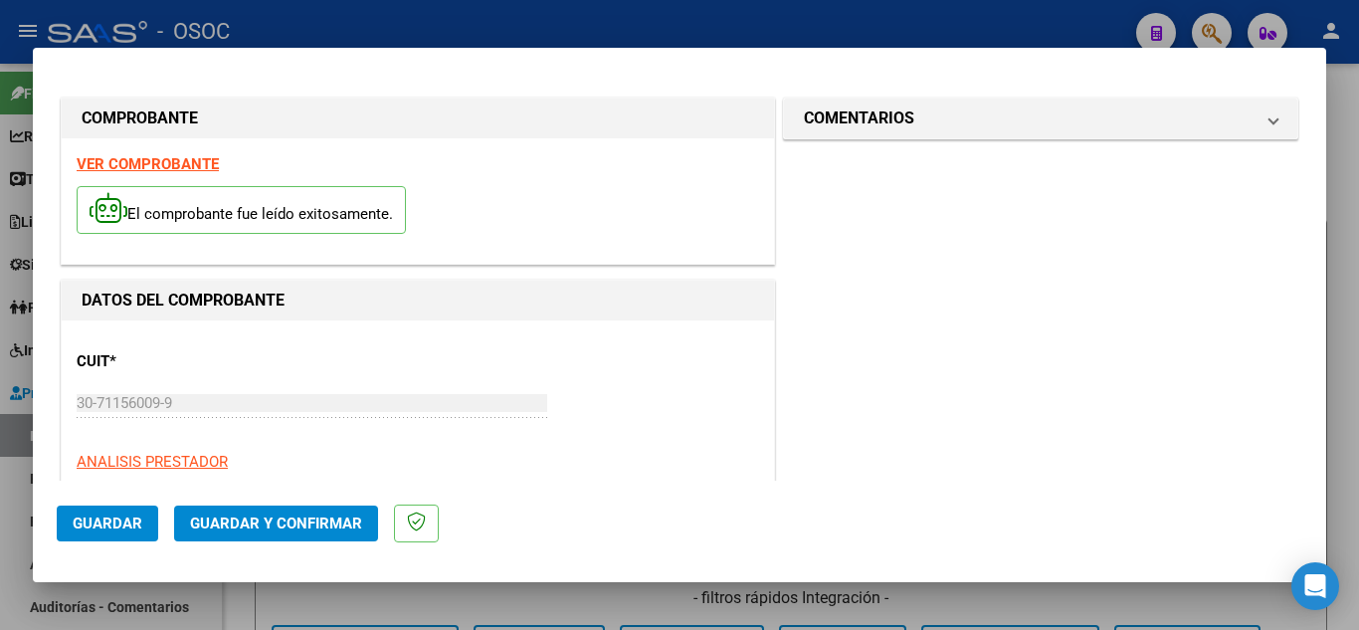
click at [315, 526] on span "Guardar y Confirmar" at bounding box center [276, 523] width 172 height 18
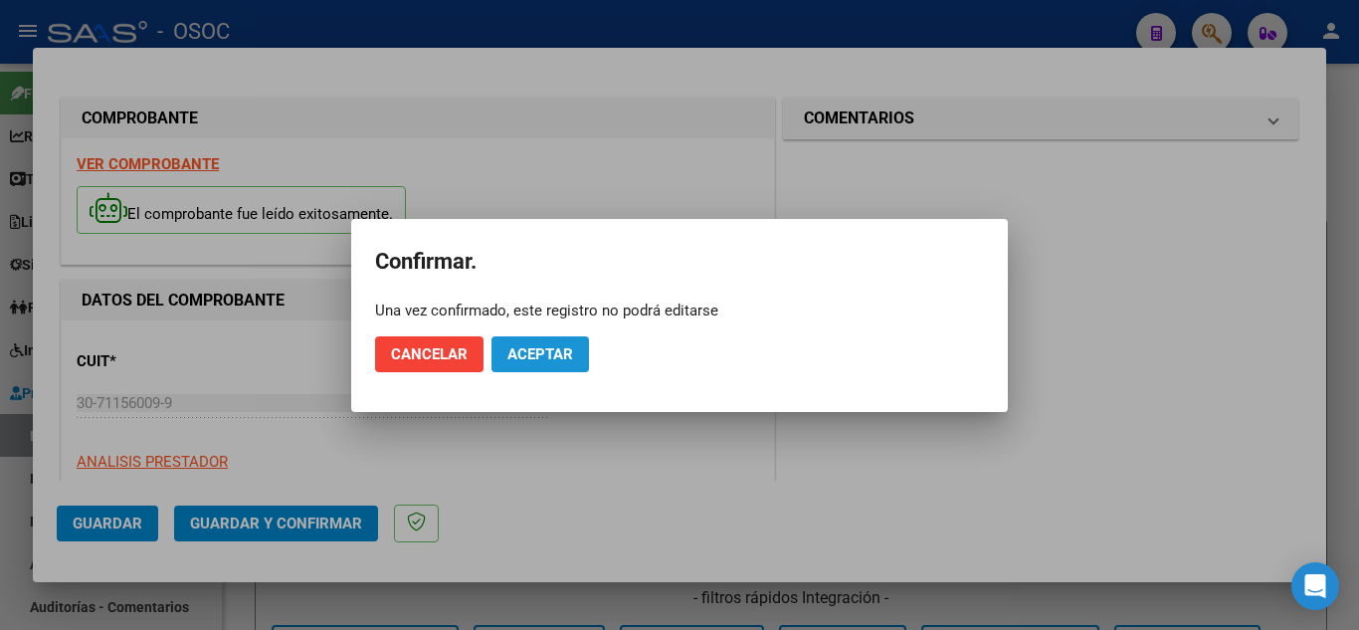
click at [495, 351] on button "Aceptar" at bounding box center [539, 354] width 97 height 36
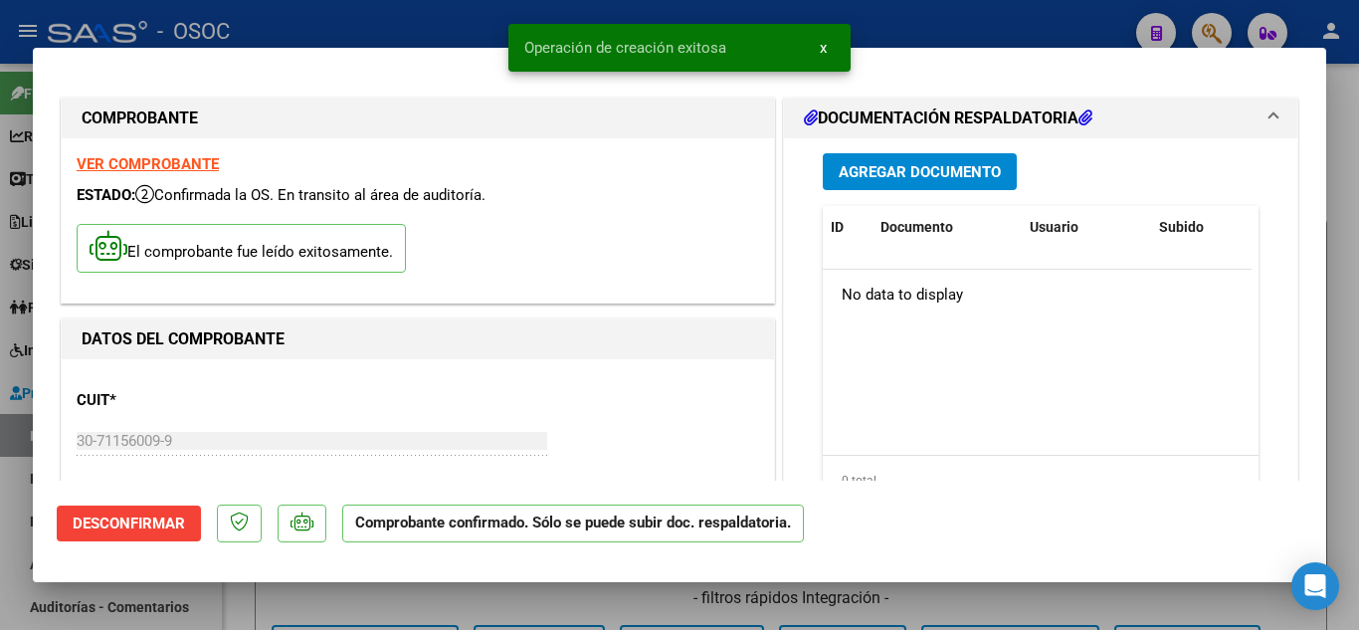
click at [1348, 374] on div at bounding box center [679, 315] width 1359 height 630
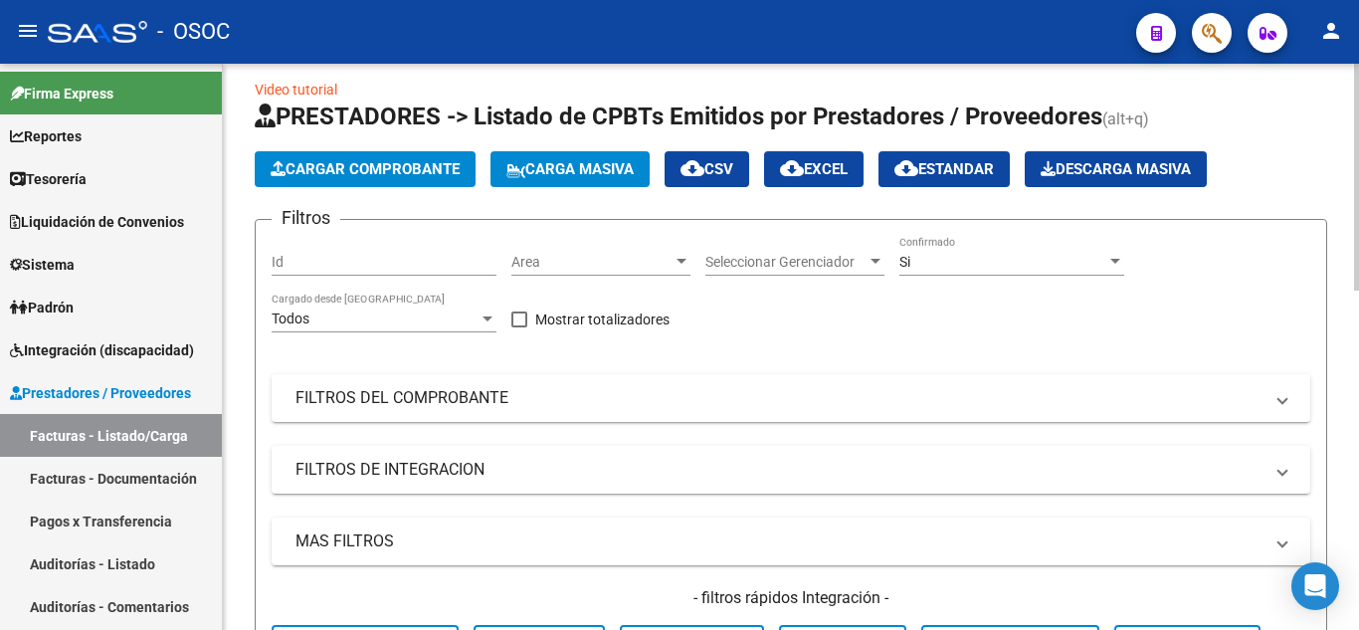
click at [397, 162] on span "Cargar Comprobante" at bounding box center [365, 169] width 189 height 18
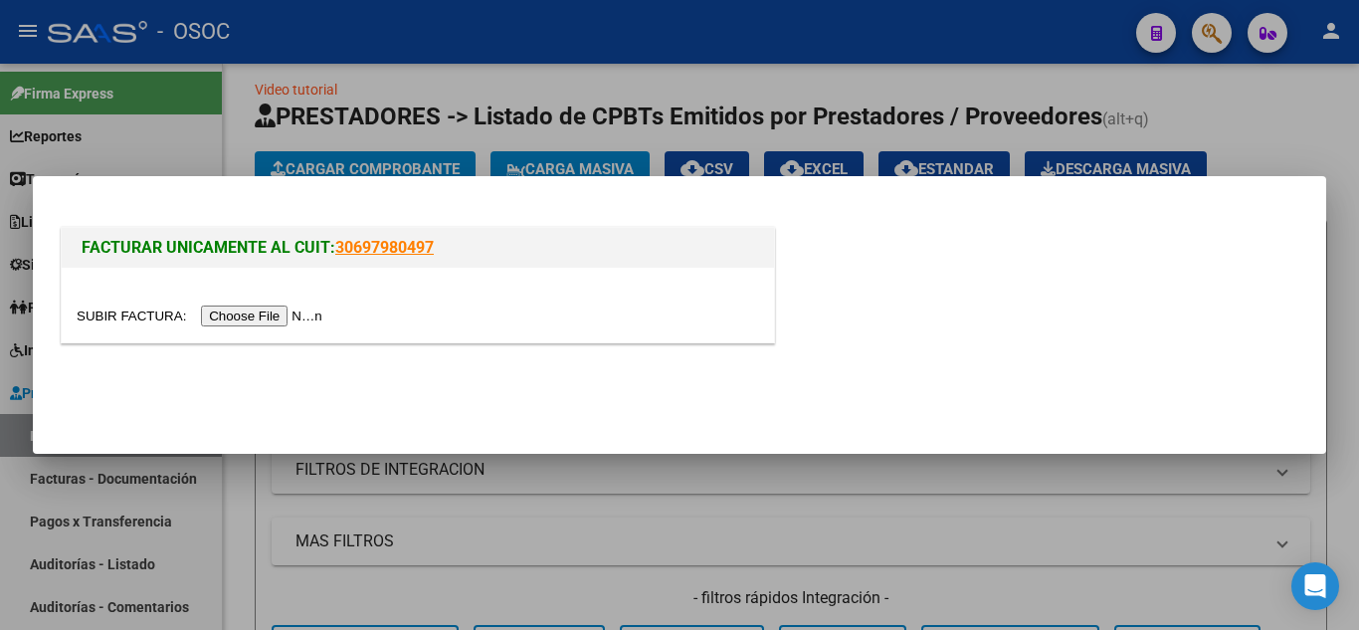
click at [243, 307] on input "file" at bounding box center [203, 315] width 252 height 21
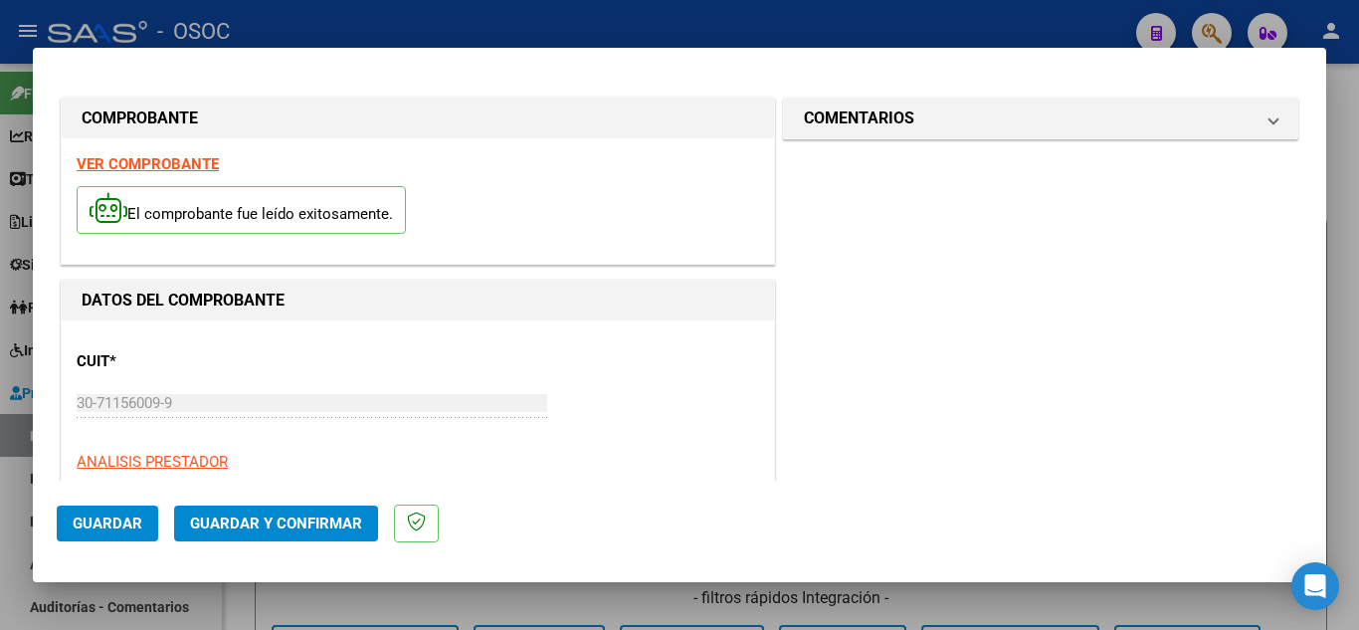
click at [275, 529] on span "Guardar y Confirmar" at bounding box center [276, 523] width 172 height 18
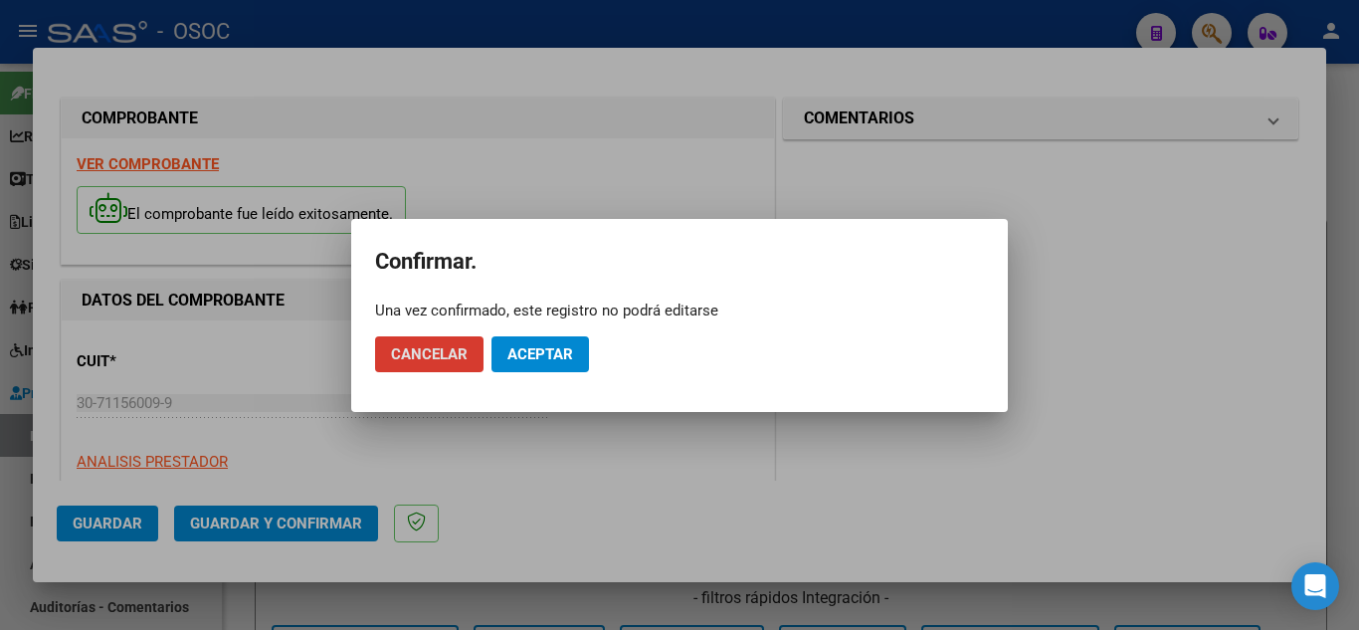
click at [548, 348] on span "Aceptar" at bounding box center [540, 354] width 66 height 18
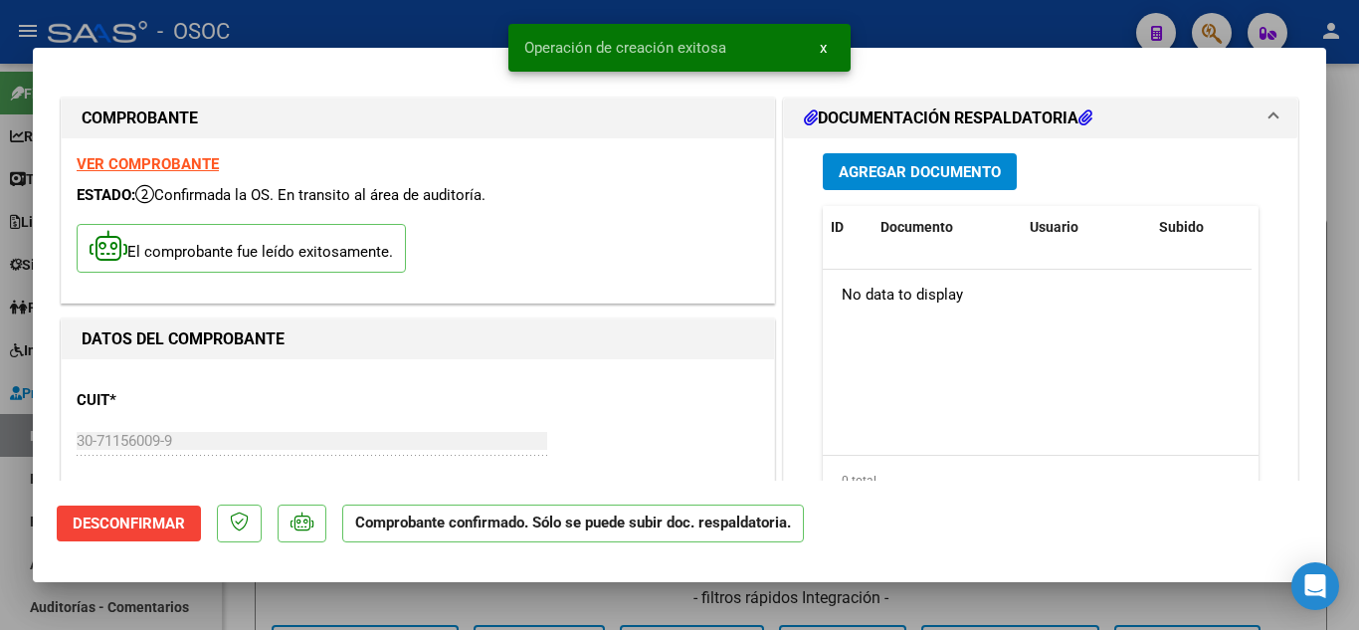
click at [1352, 314] on div at bounding box center [679, 315] width 1359 height 630
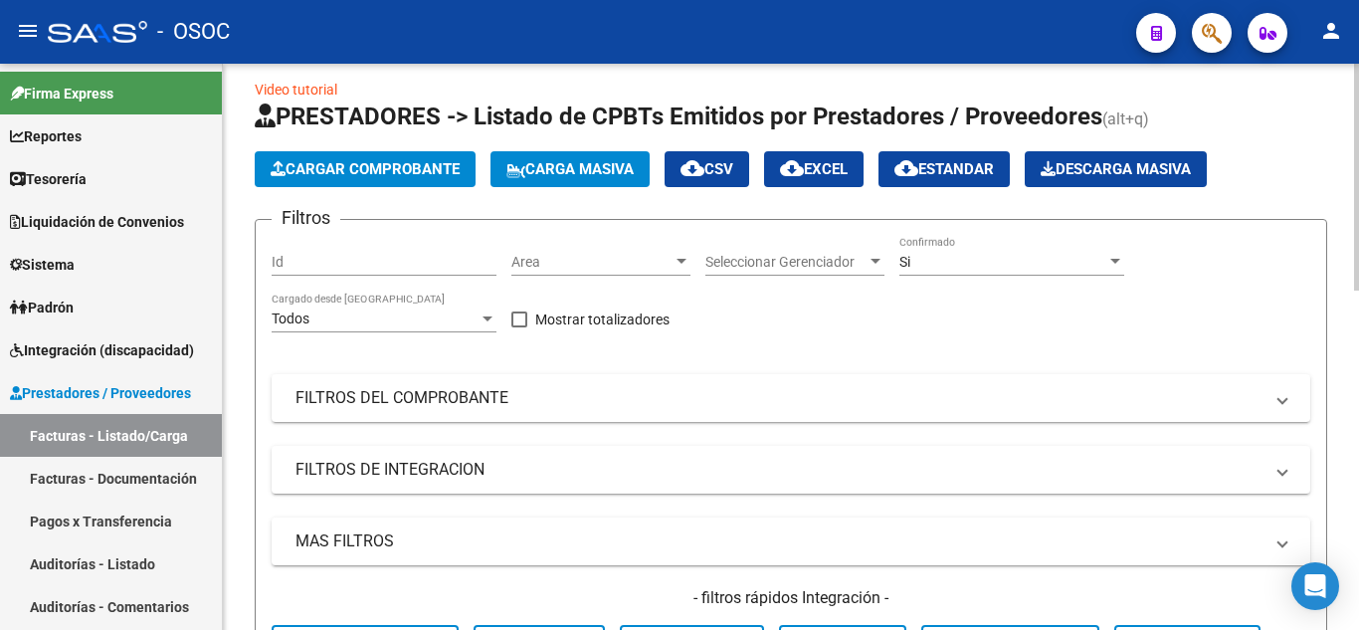
click at [370, 172] on span "Cargar Comprobante" at bounding box center [365, 169] width 189 height 18
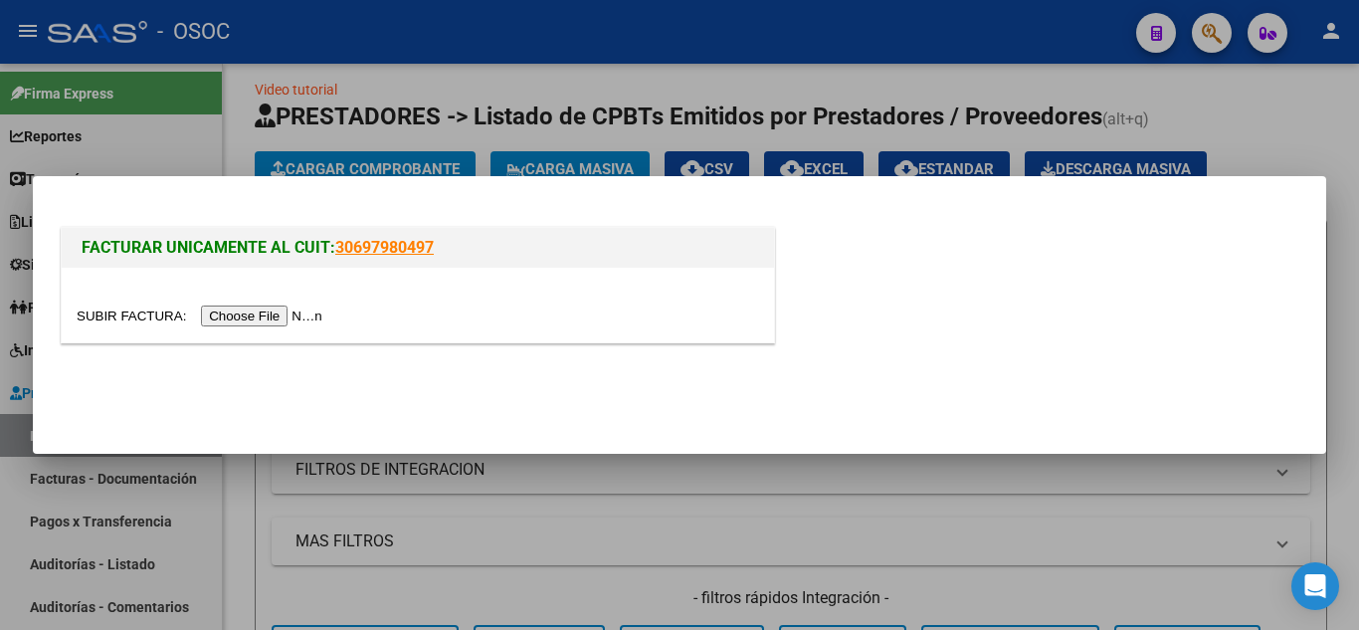
click at [294, 317] on input "file" at bounding box center [203, 315] width 252 height 21
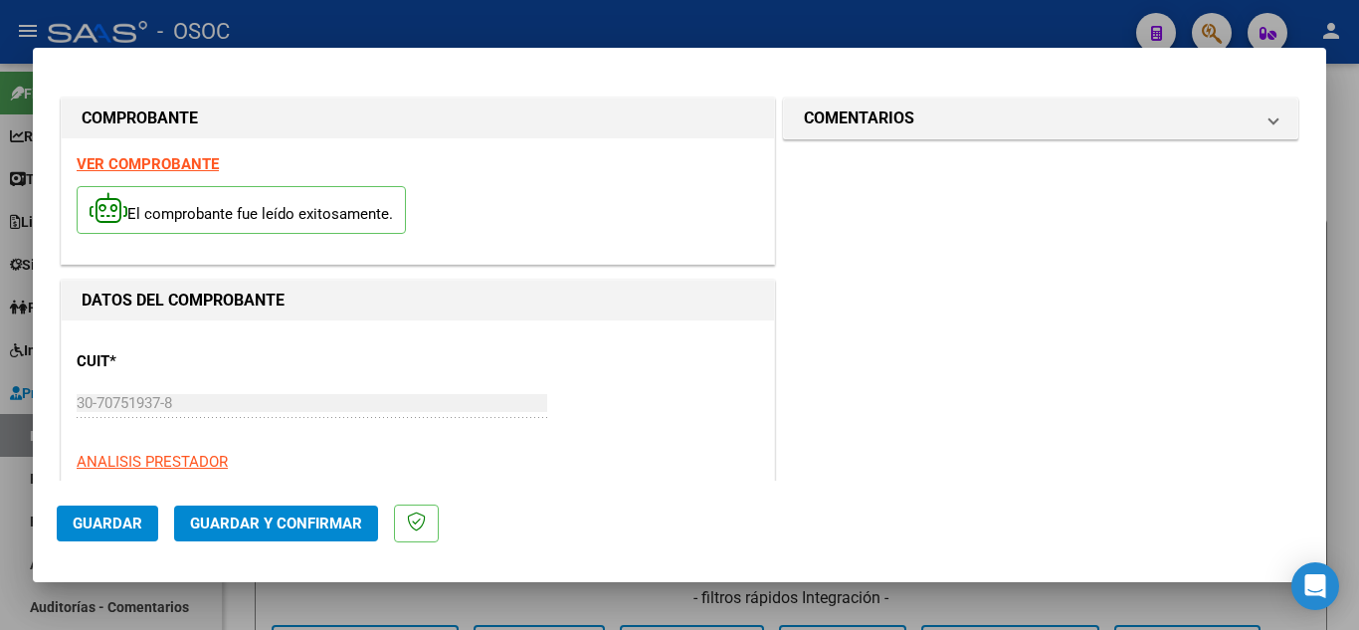
click at [333, 516] on span "Guardar y Confirmar" at bounding box center [276, 523] width 172 height 18
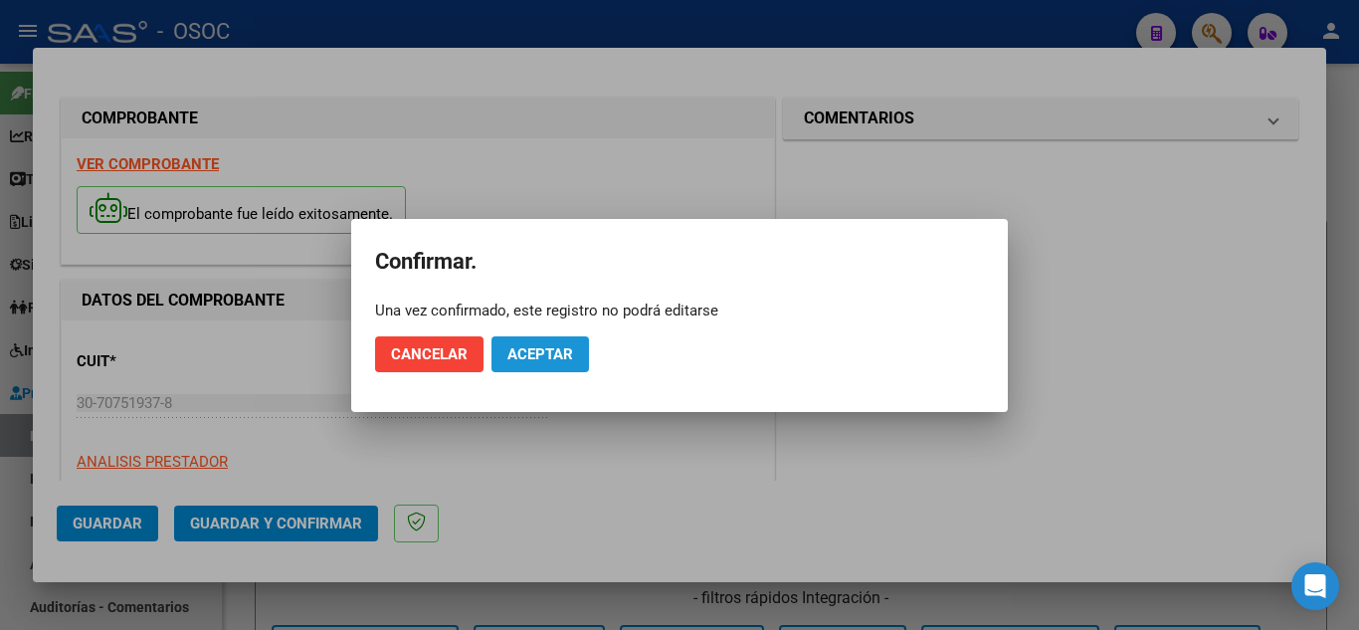
click at [560, 358] on span "Aceptar" at bounding box center [540, 354] width 66 height 18
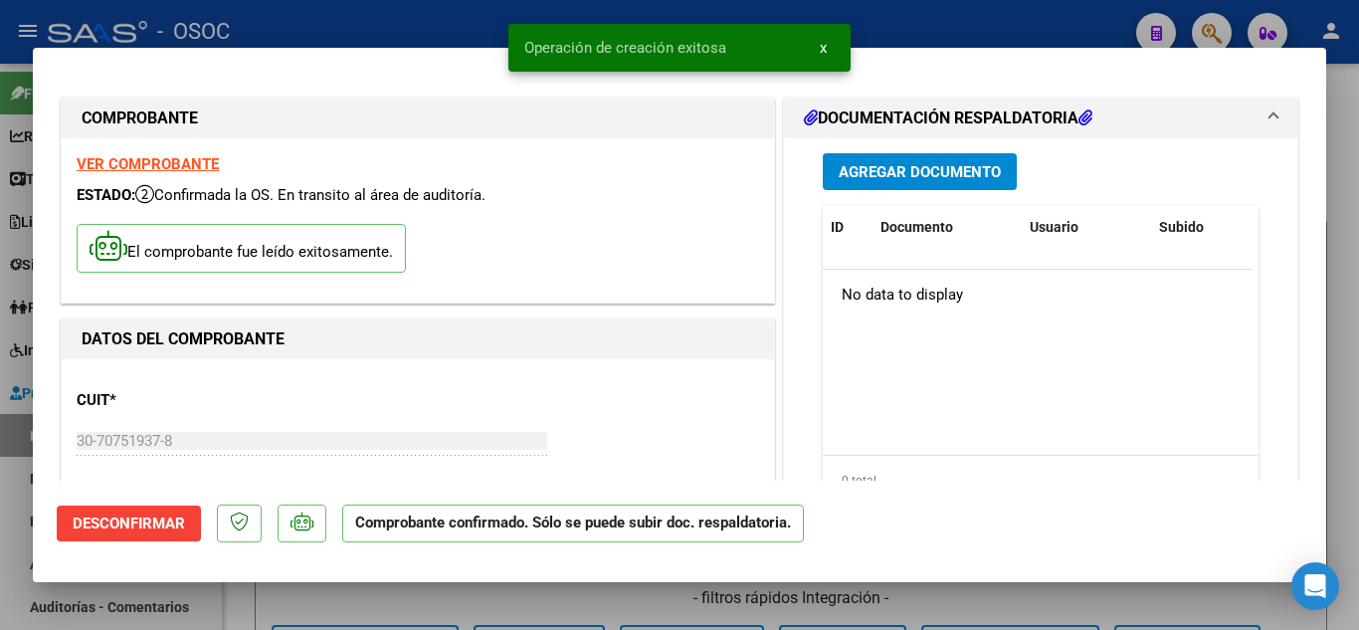
drag, startPoint x: 1353, startPoint y: 435, endPoint x: 1190, endPoint y: 442, distance: 163.3
click at [1352, 435] on div at bounding box center [679, 315] width 1359 height 630
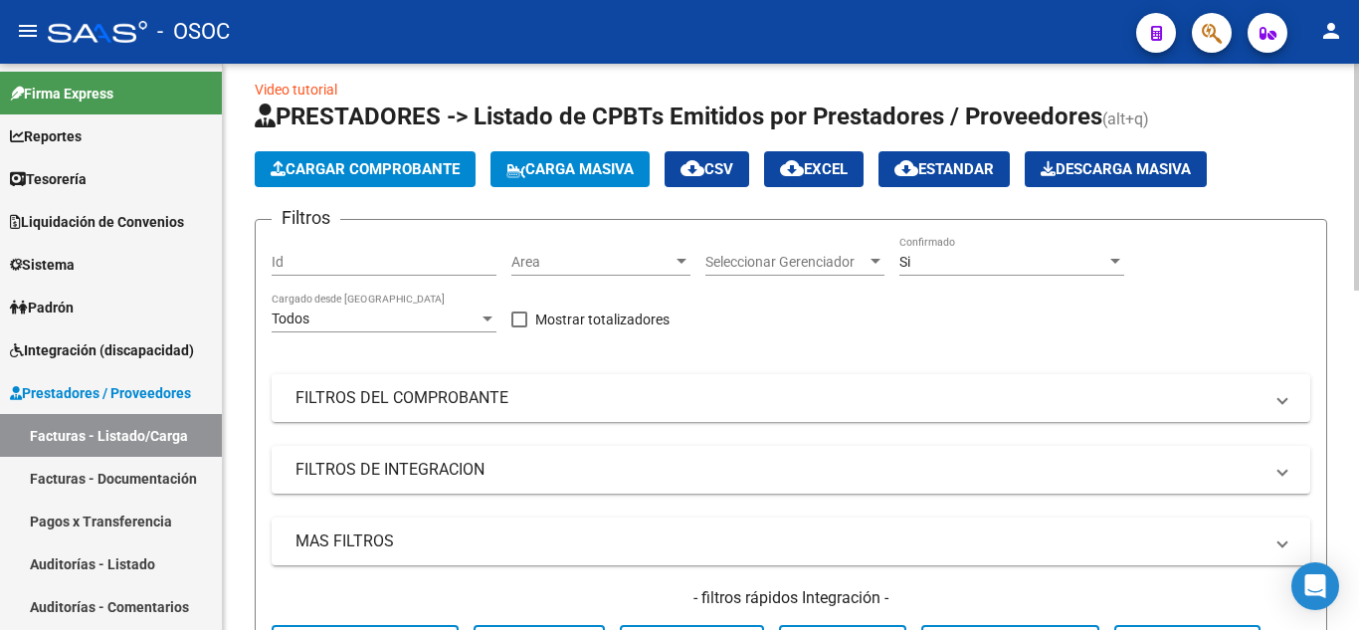
click at [414, 167] on span "Cargar Comprobante" at bounding box center [365, 169] width 189 height 18
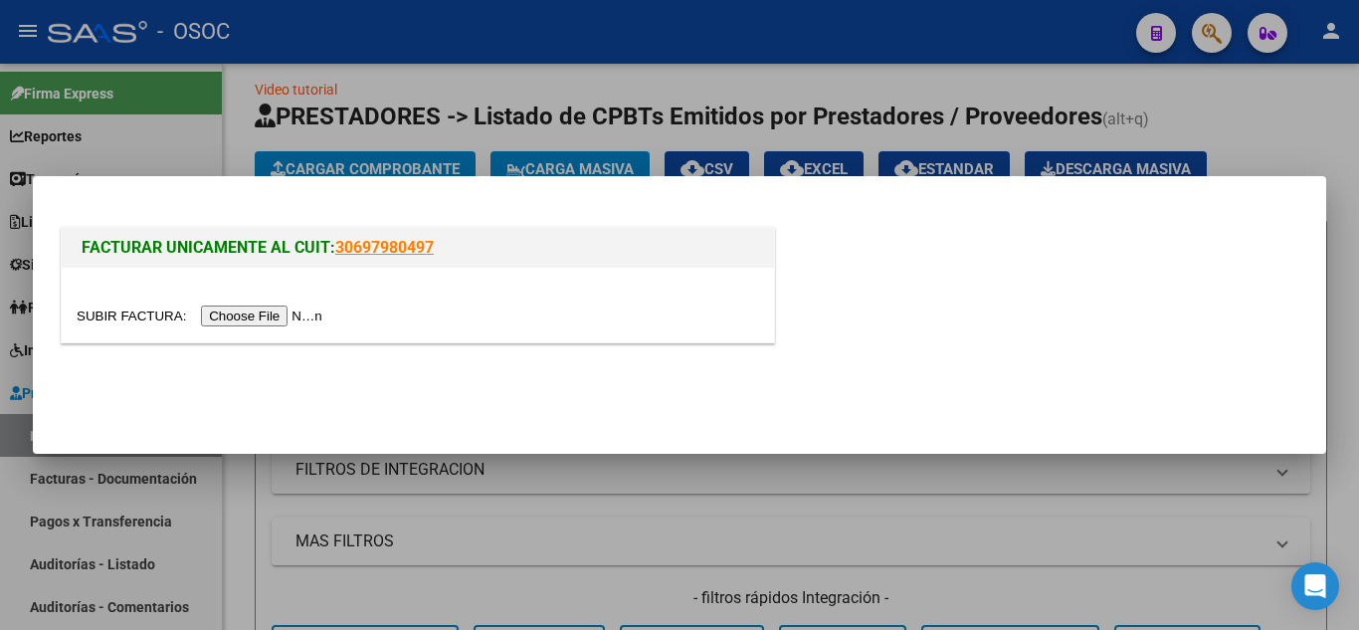
click at [314, 309] on input "file" at bounding box center [203, 315] width 252 height 21
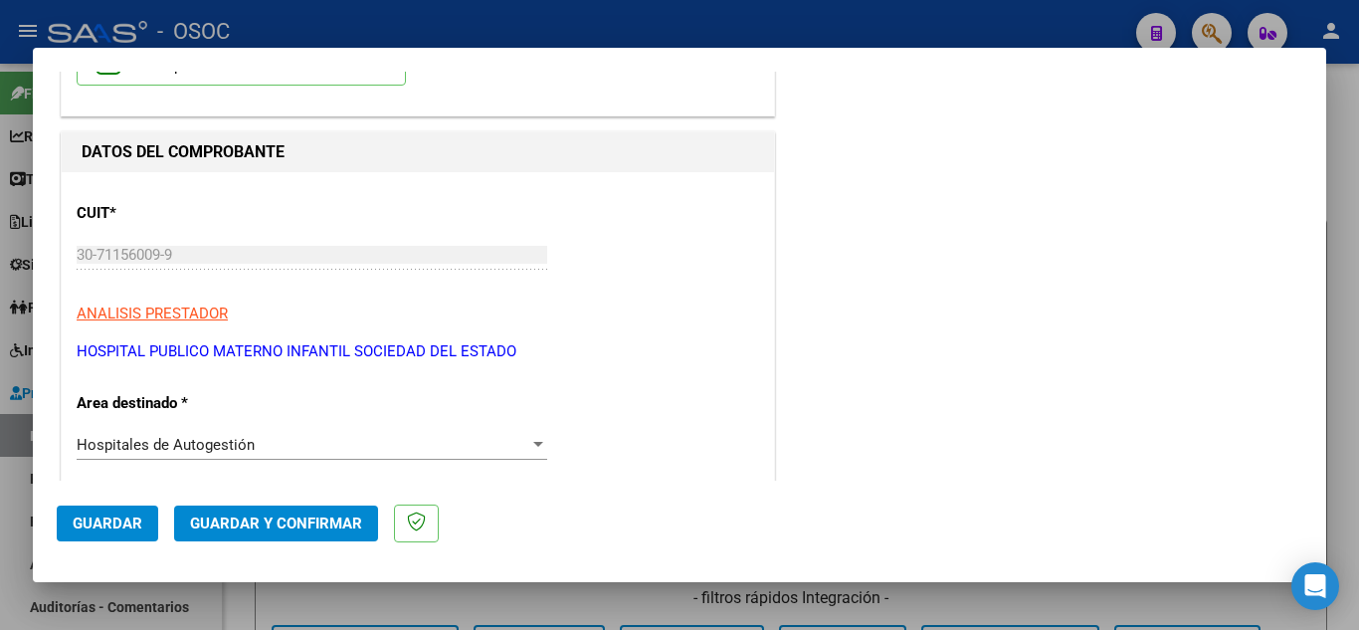
scroll to position [199, 0]
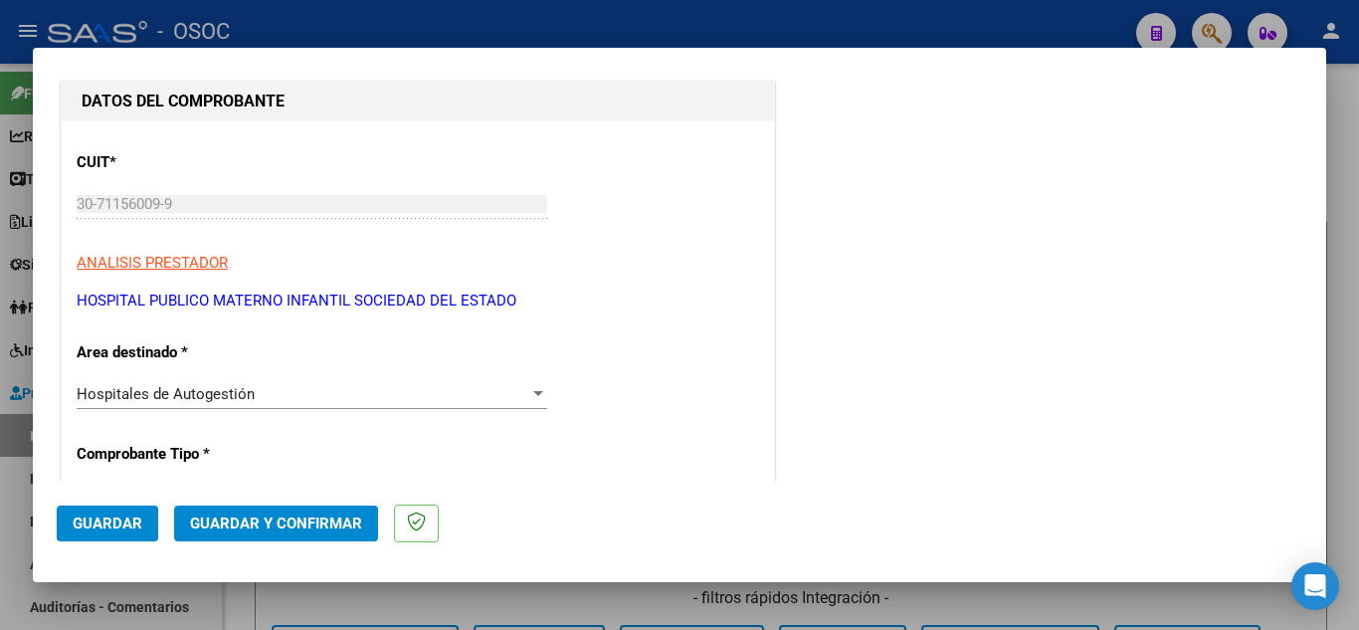
click at [308, 528] on span "Guardar y Confirmar" at bounding box center [276, 523] width 172 height 18
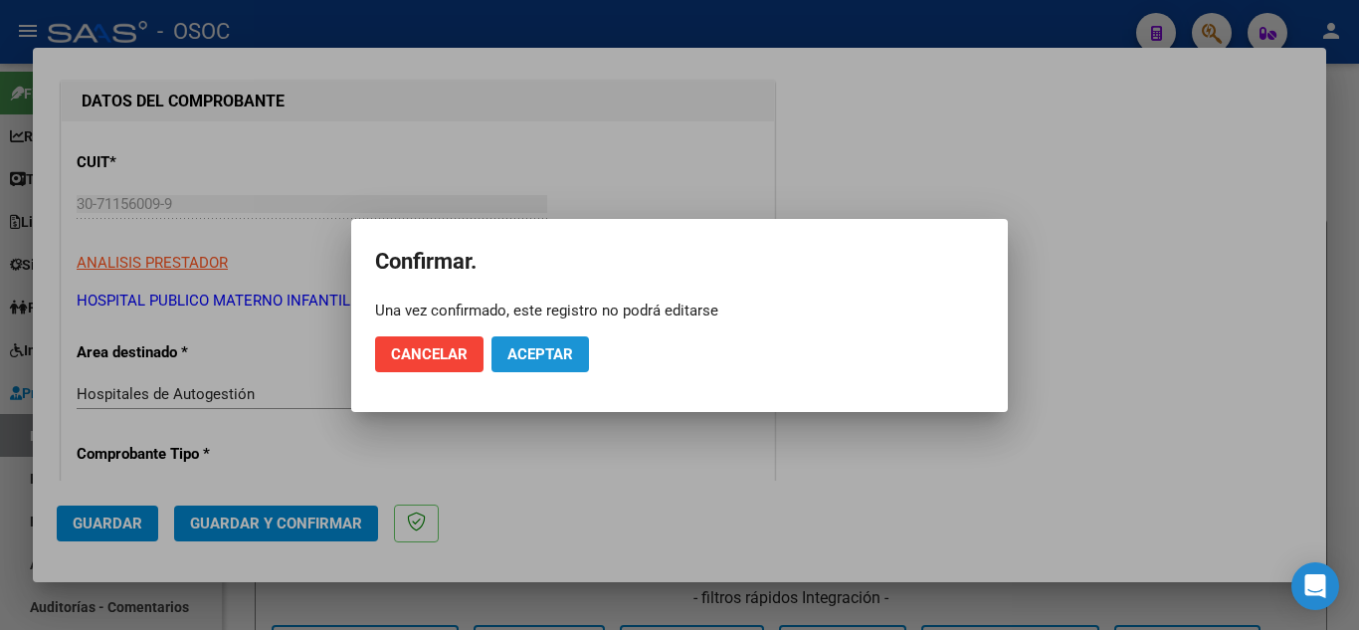
click at [556, 356] on span "Aceptar" at bounding box center [540, 354] width 66 height 18
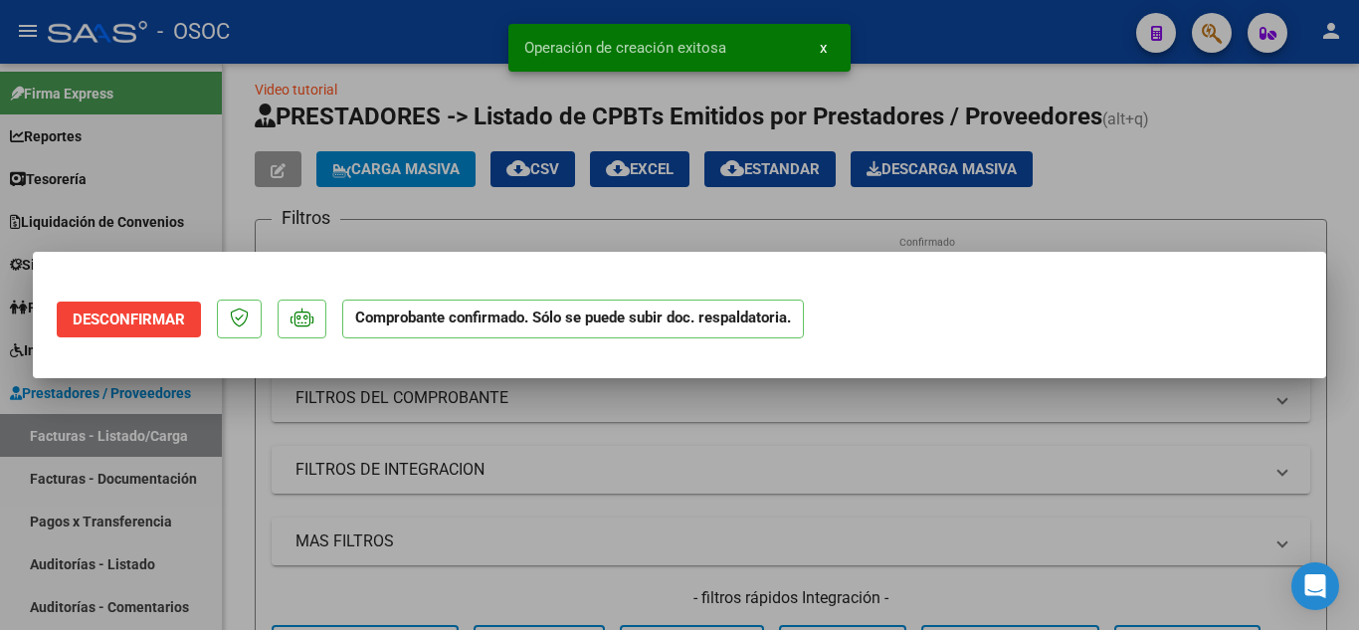
scroll to position [0, 0]
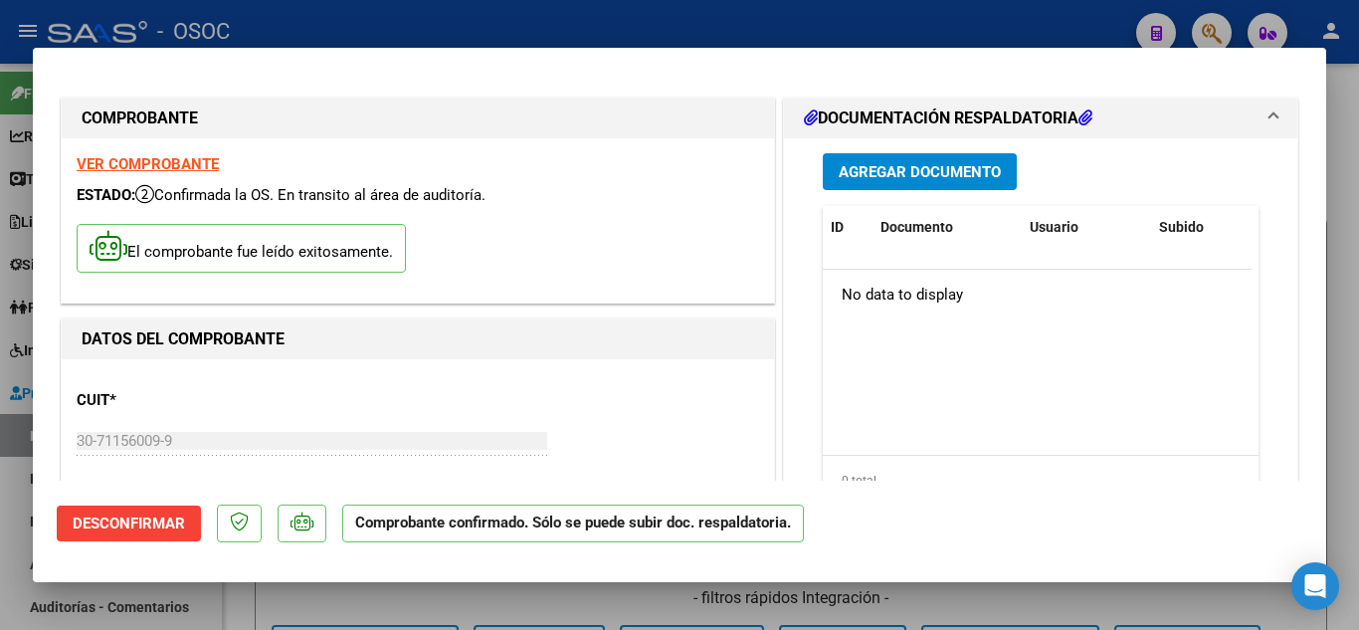
click at [1350, 438] on div at bounding box center [679, 315] width 1359 height 630
type input "$ 0,00"
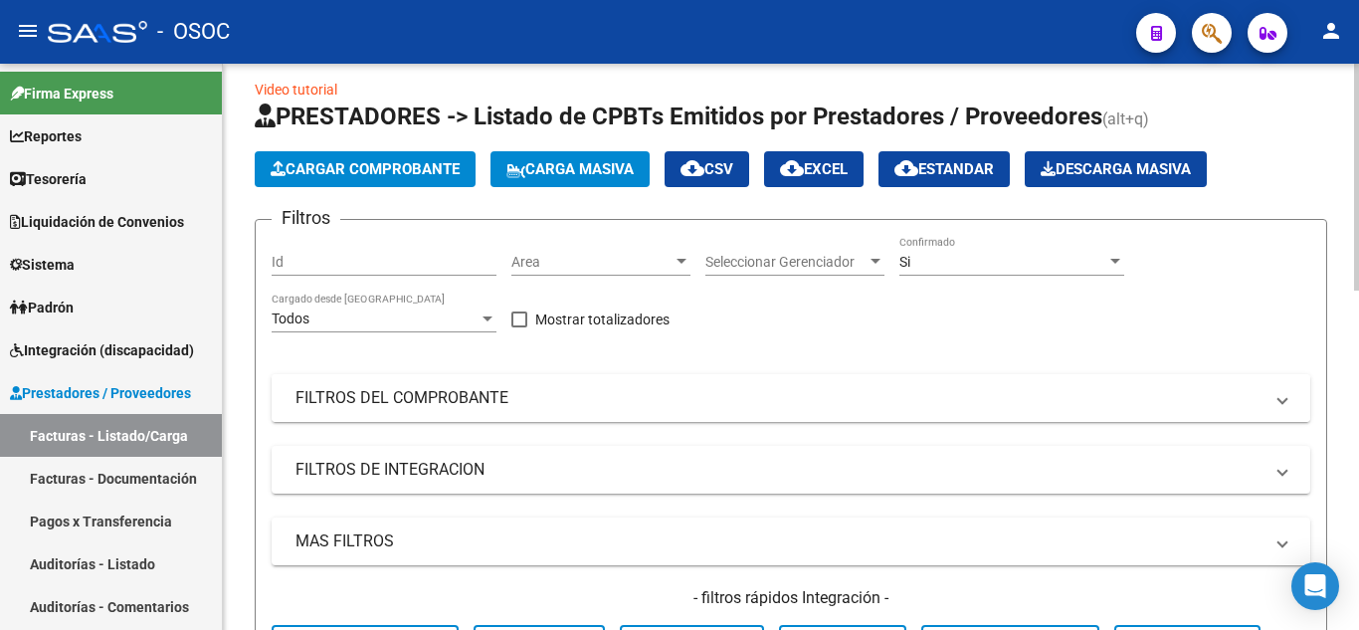
click at [668, 382] on mat-expansion-panel-header "FILTROS DEL COMPROBANTE" at bounding box center [791, 398] width 1038 height 48
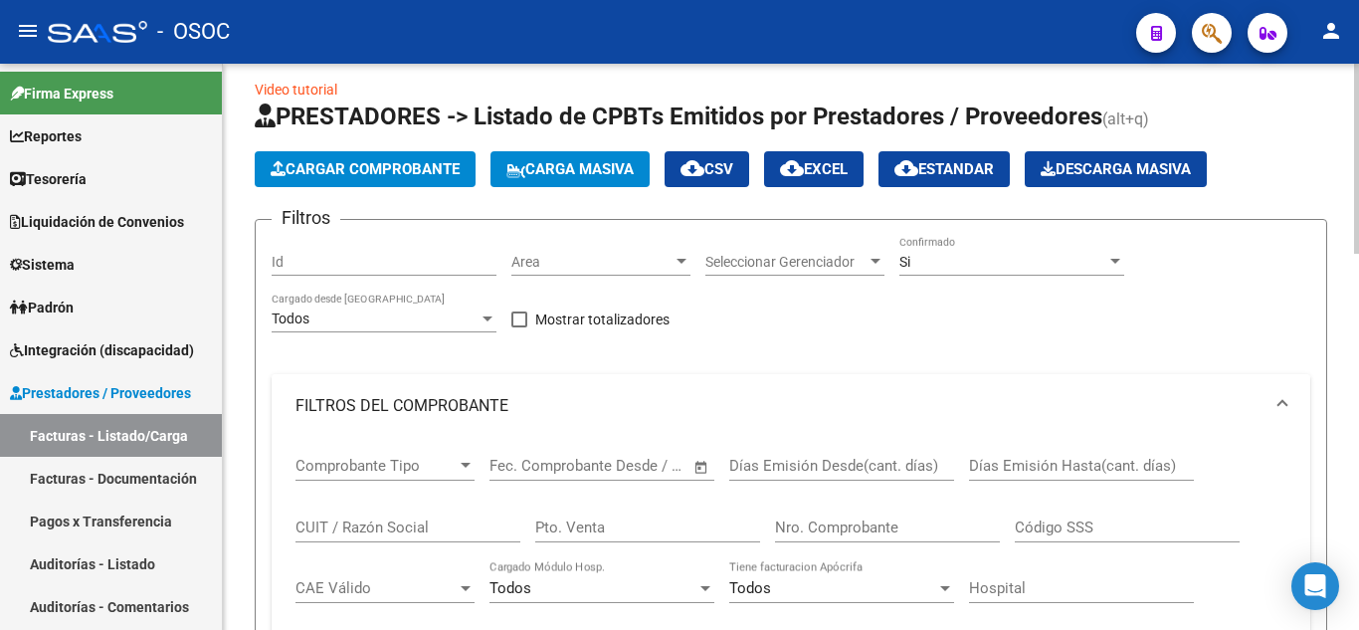
click at [695, 385] on mat-expansion-panel-header "FILTROS DEL COMPROBANTE" at bounding box center [791, 406] width 1038 height 64
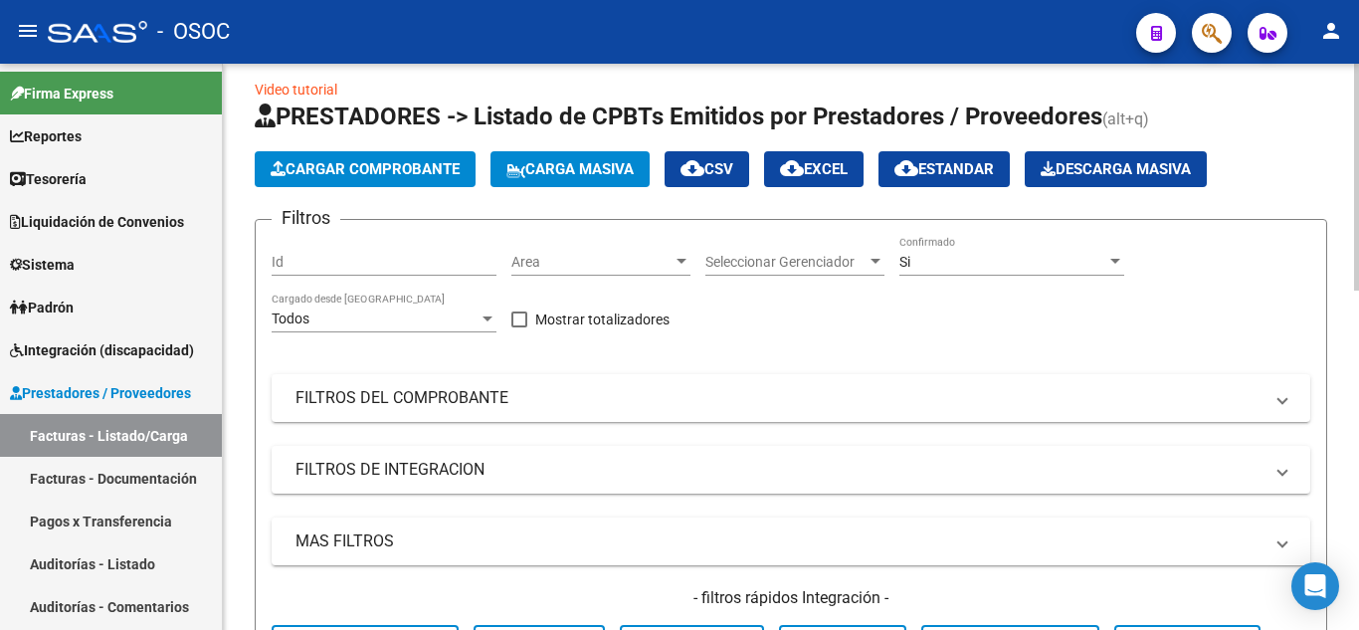
click at [736, 317] on div "Filtros Id Area Area Seleccionar Gerenciador Seleccionar Gerenciador Si Confirm…" at bounding box center [791, 458] width 1038 height 445
click at [358, 174] on span "Cargar Comprobante" at bounding box center [365, 169] width 189 height 18
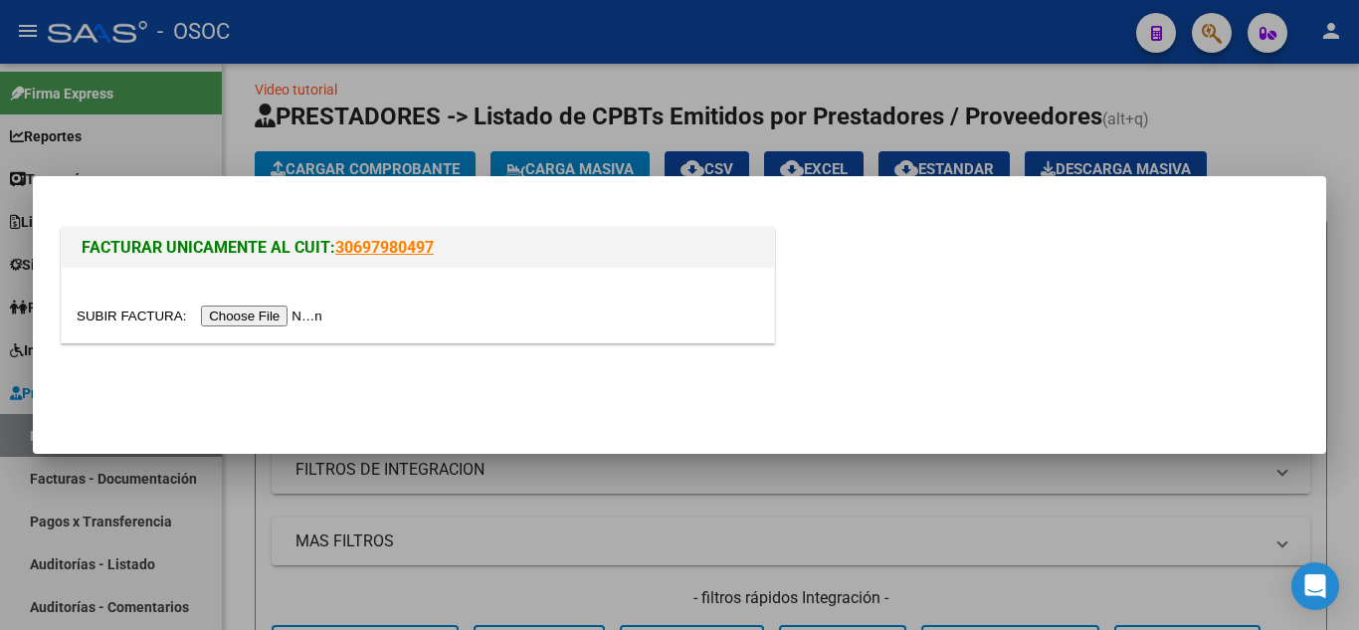
click at [320, 316] on input "file" at bounding box center [203, 315] width 252 height 21
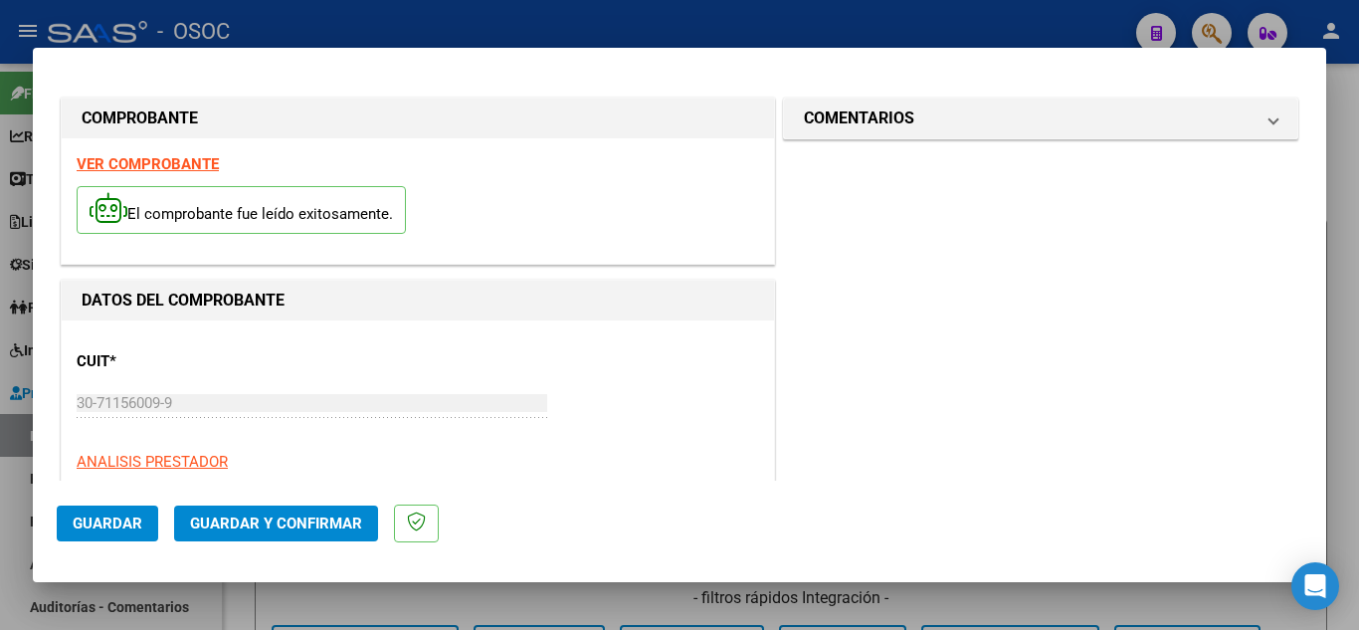
click at [295, 512] on button "Guardar y Confirmar" at bounding box center [276, 523] width 204 height 36
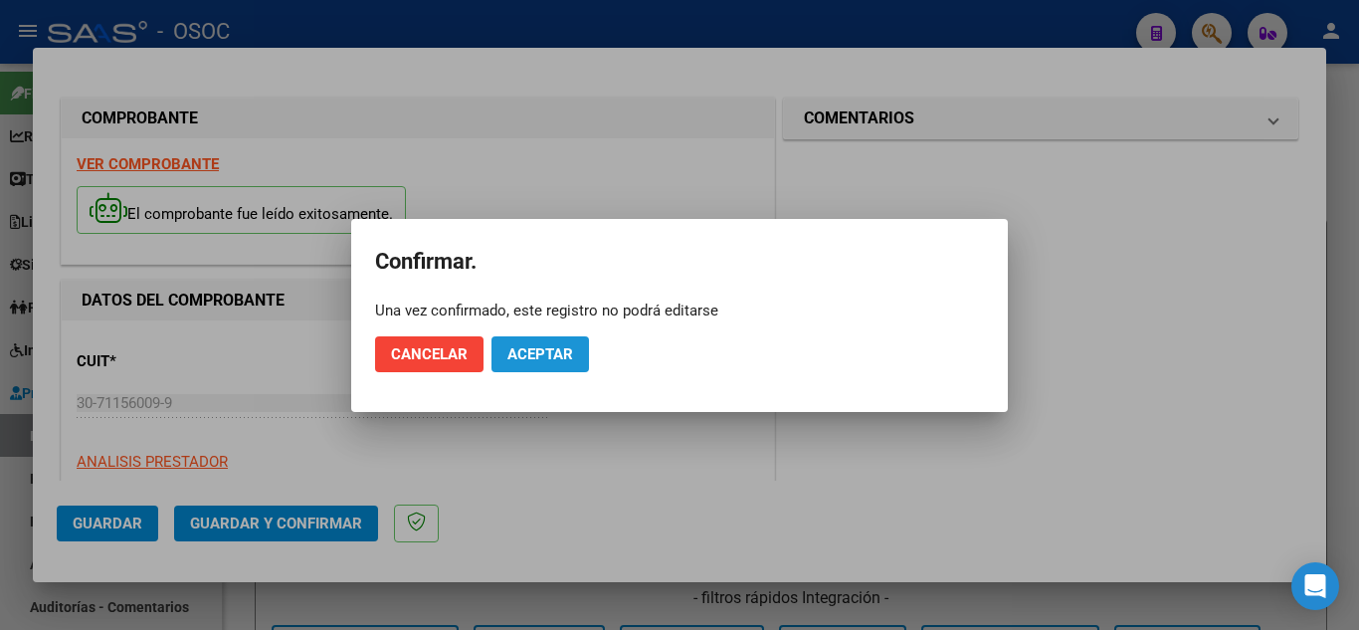
click at [557, 356] on span "Aceptar" at bounding box center [540, 354] width 66 height 18
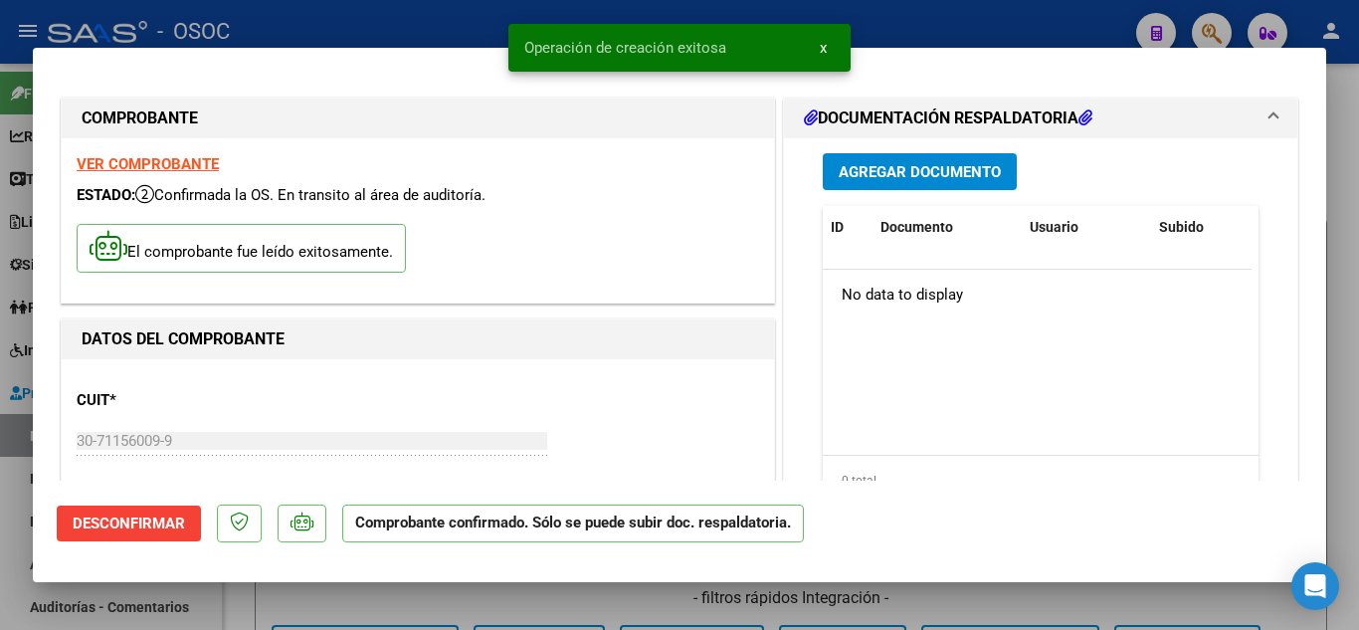
click at [1353, 361] on div at bounding box center [679, 315] width 1359 height 630
type input "$ 0,00"
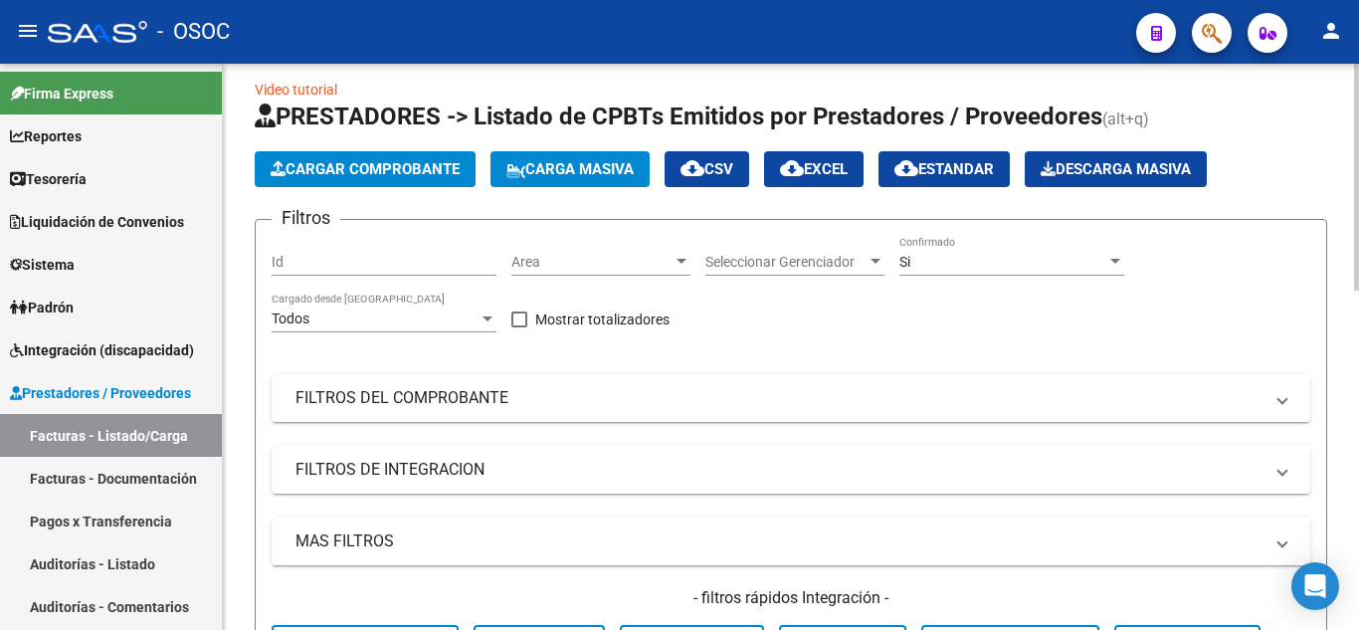
click at [387, 160] on span "Cargar Comprobante" at bounding box center [365, 169] width 189 height 18
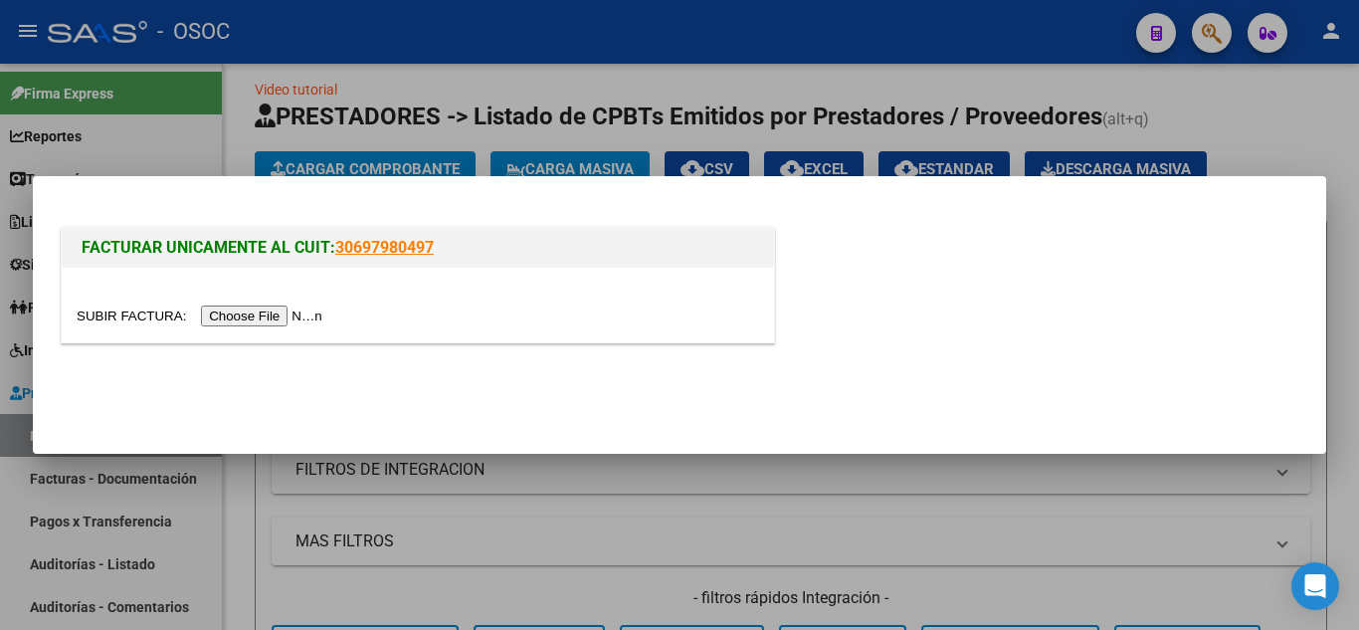
click at [303, 316] on input "file" at bounding box center [203, 315] width 252 height 21
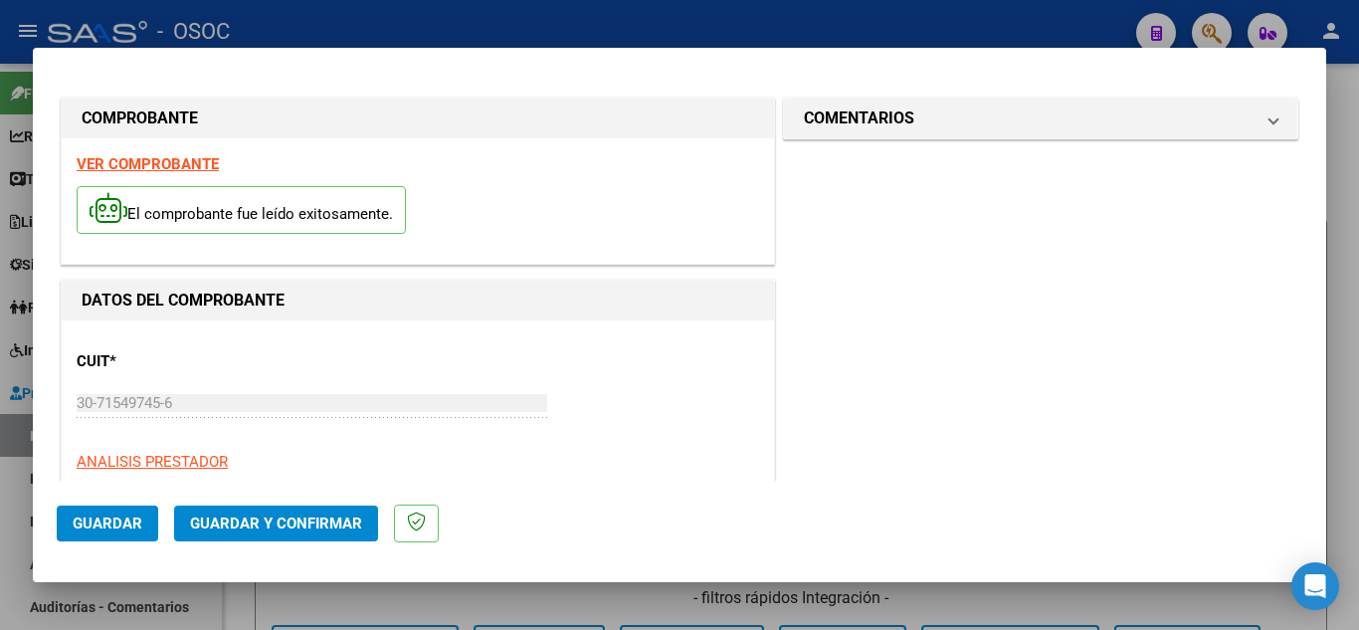
click at [341, 530] on span "Guardar y Confirmar" at bounding box center [276, 523] width 172 height 18
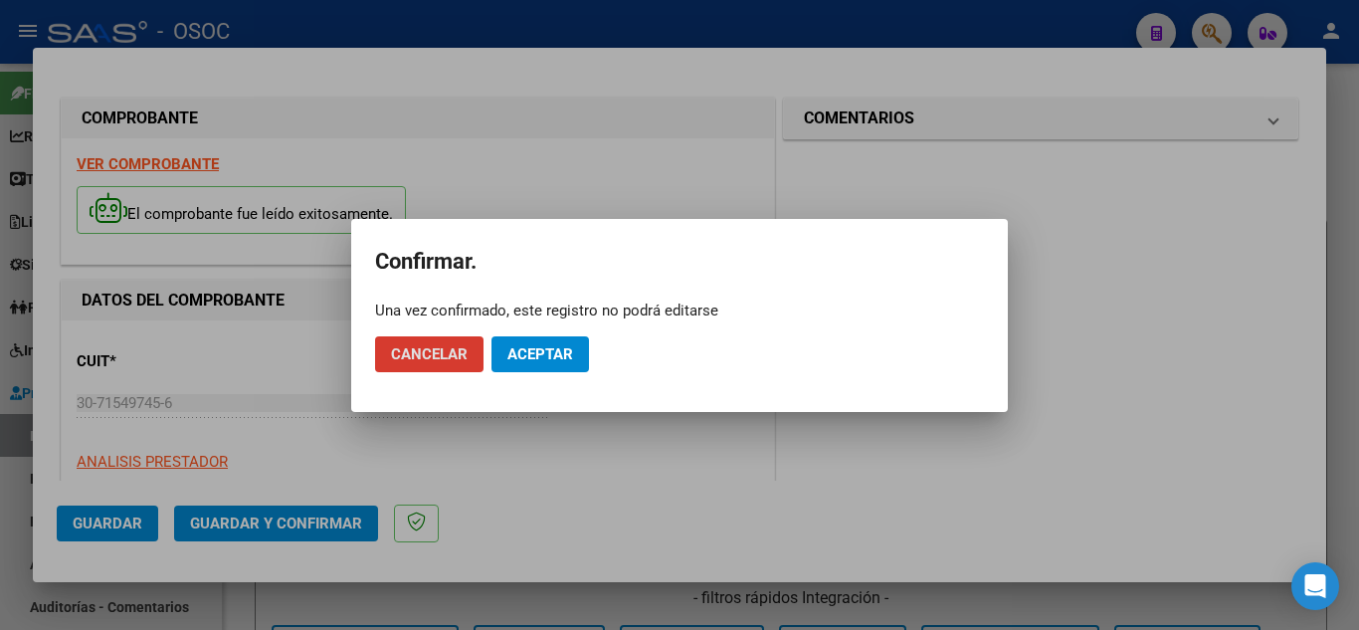
click at [551, 343] on button "Aceptar" at bounding box center [539, 354] width 97 height 36
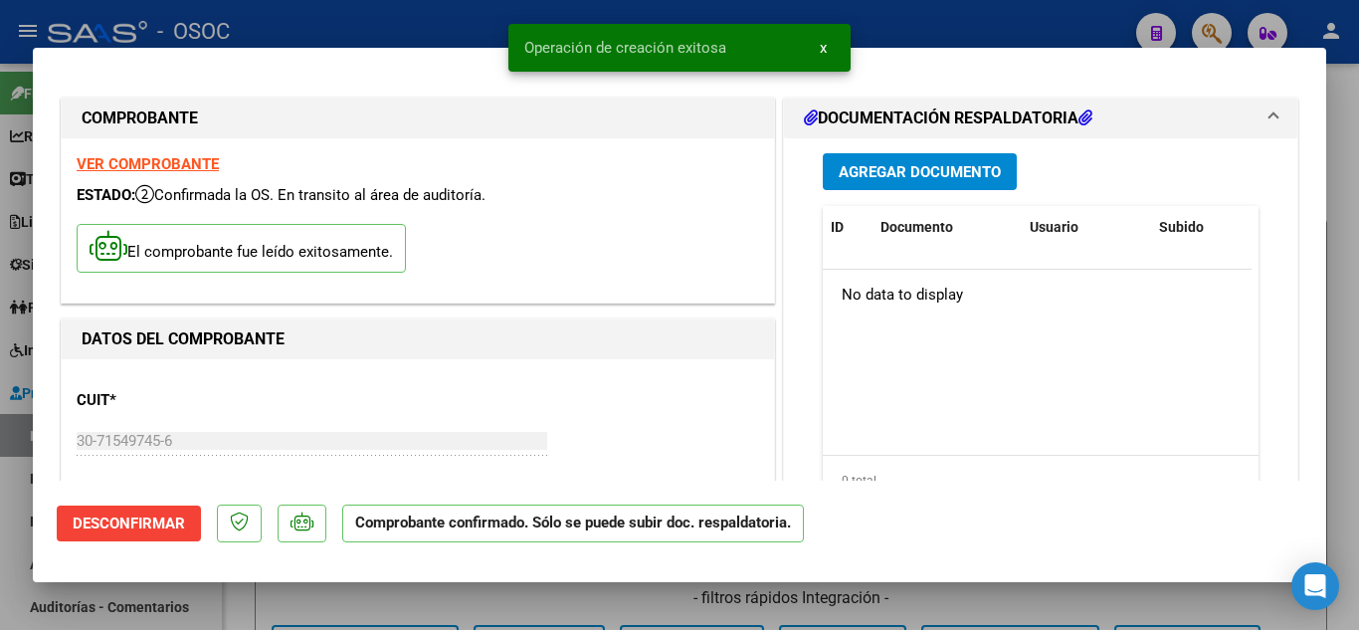
click at [1340, 307] on div at bounding box center [679, 315] width 1359 height 630
type input "$ 0,00"
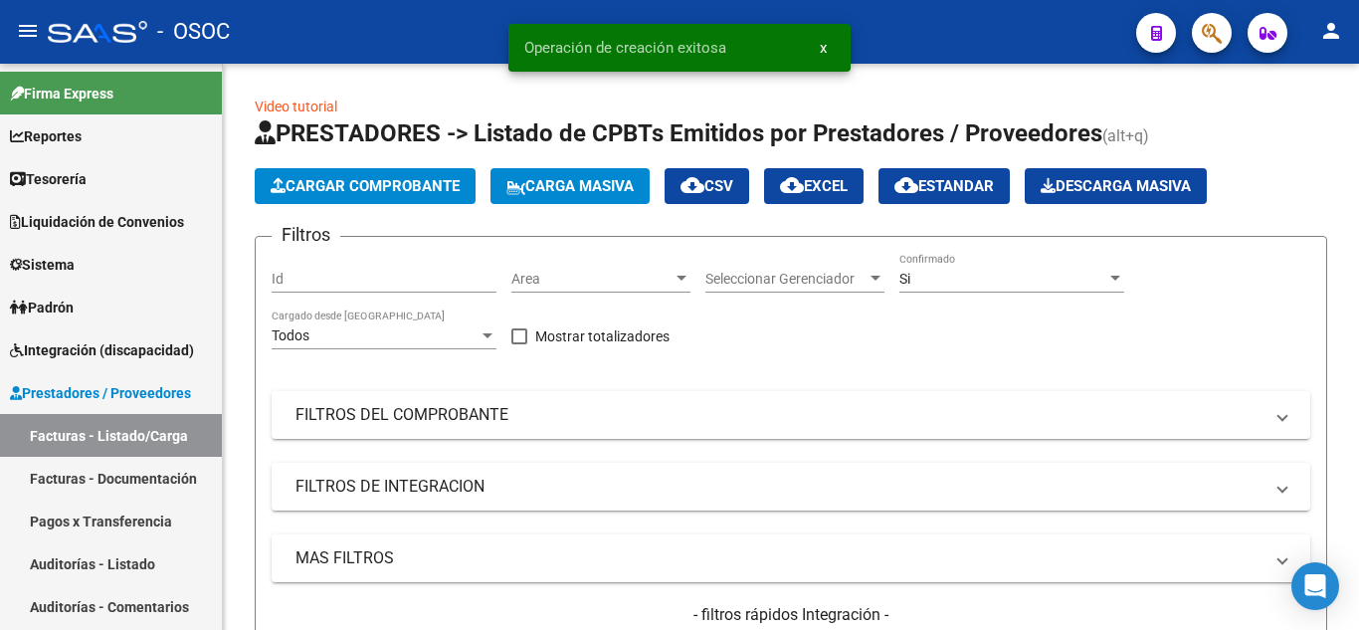
drag, startPoint x: 766, startPoint y: 157, endPoint x: 515, endPoint y: -87, distance: 349.6
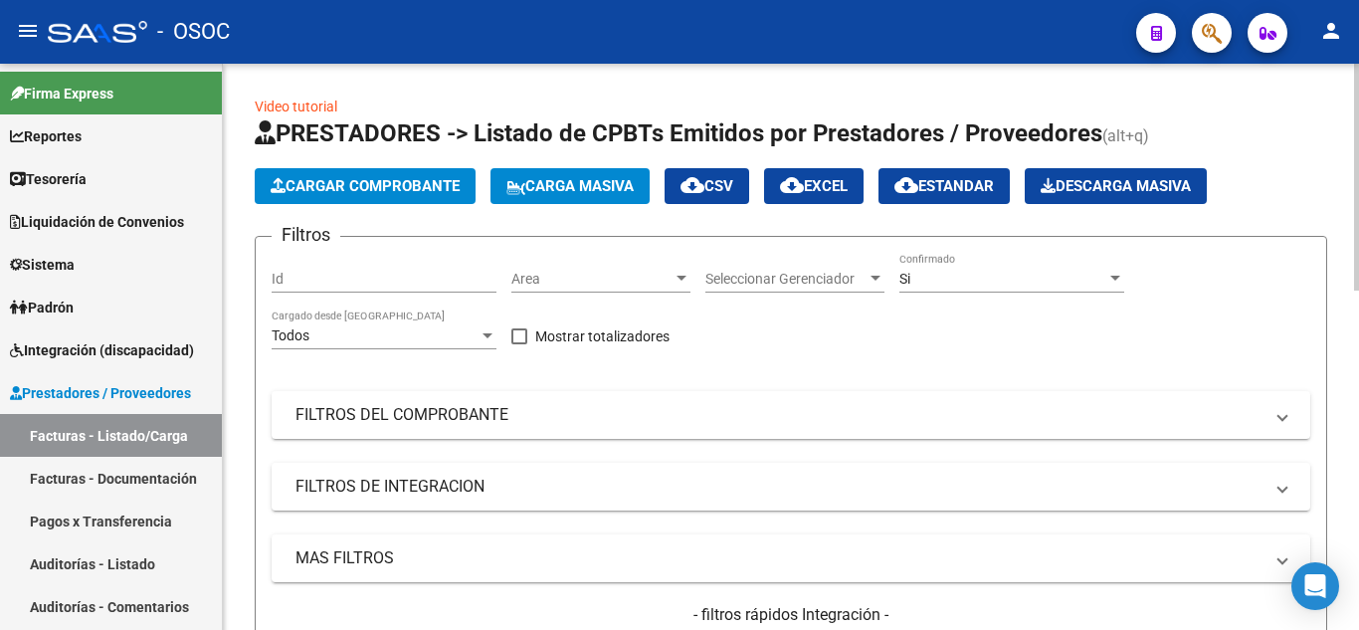
click at [418, 188] on span "Cargar Comprobante" at bounding box center [365, 186] width 189 height 18
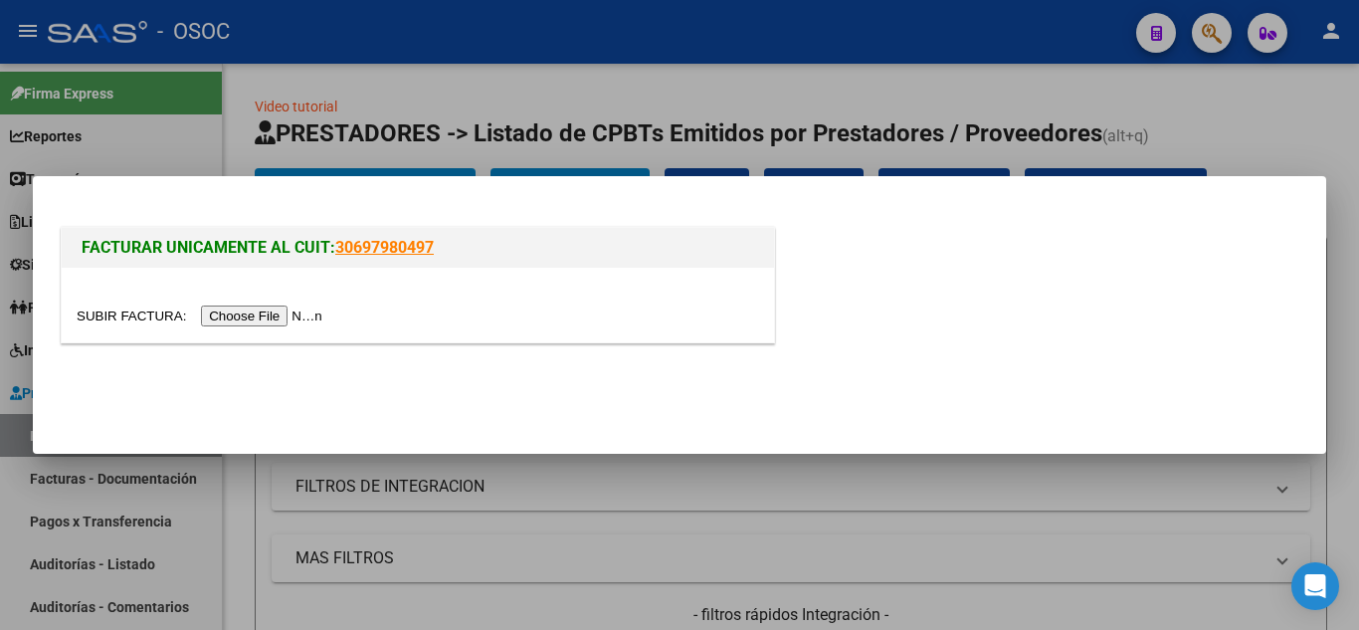
click at [301, 314] on input "file" at bounding box center [203, 315] width 252 height 21
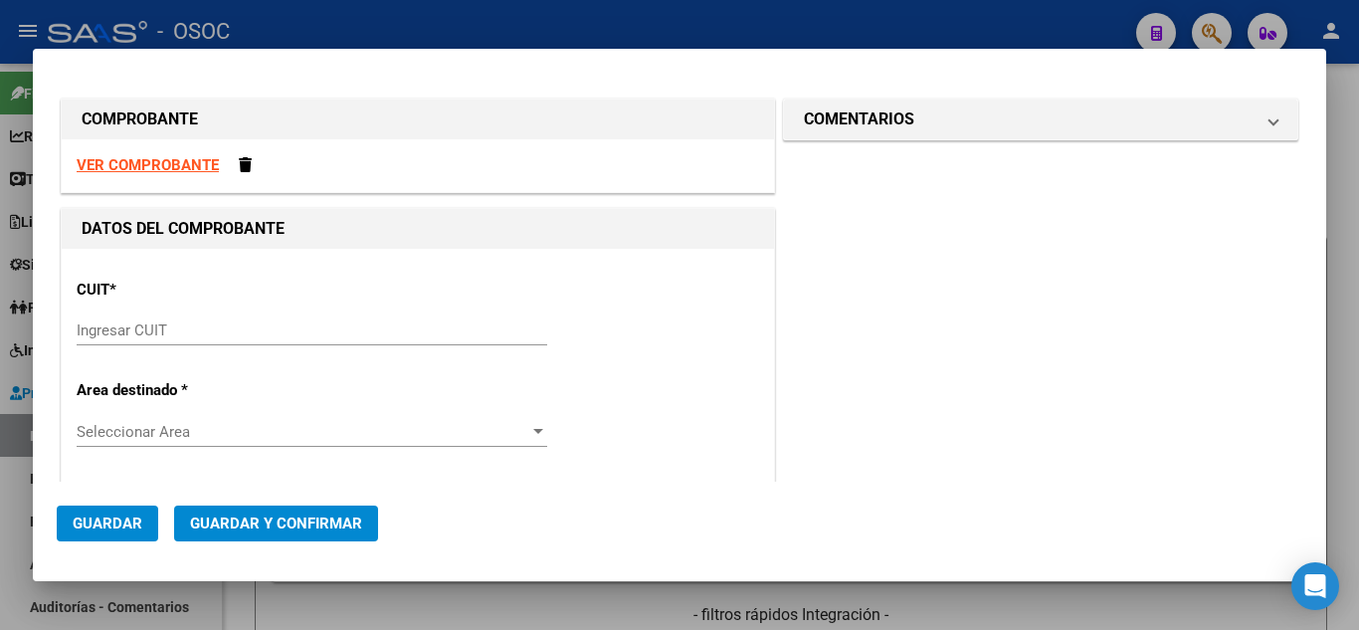
drag, startPoint x: 613, startPoint y: 400, endPoint x: 601, endPoint y: 255, distance: 145.7
drag, startPoint x: 176, startPoint y: 315, endPoint x: 175, endPoint y: 334, distance: 18.9
click at [176, 322] on div "Ingresar CUIT" at bounding box center [312, 330] width 470 height 30
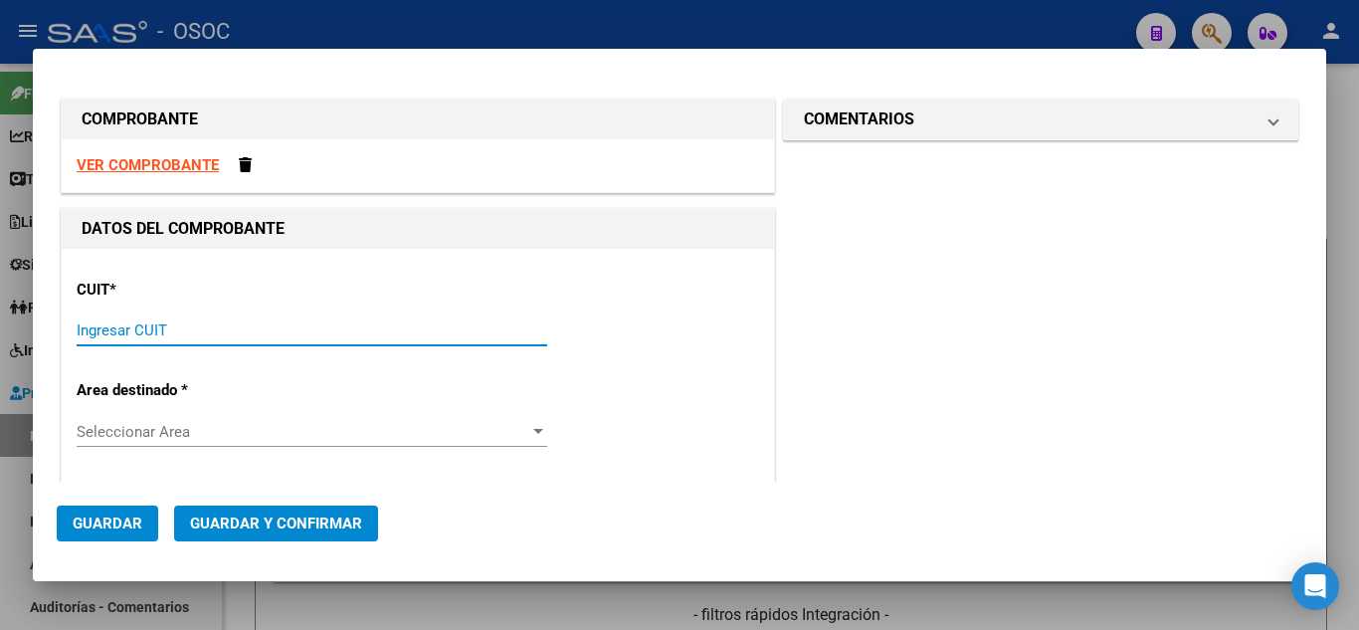
click at [164, 321] on input "Ingresar CUIT" at bounding box center [312, 330] width 470 height 18
paste input "30-67506844-1"
type input "30-67506844-1"
type input "113"
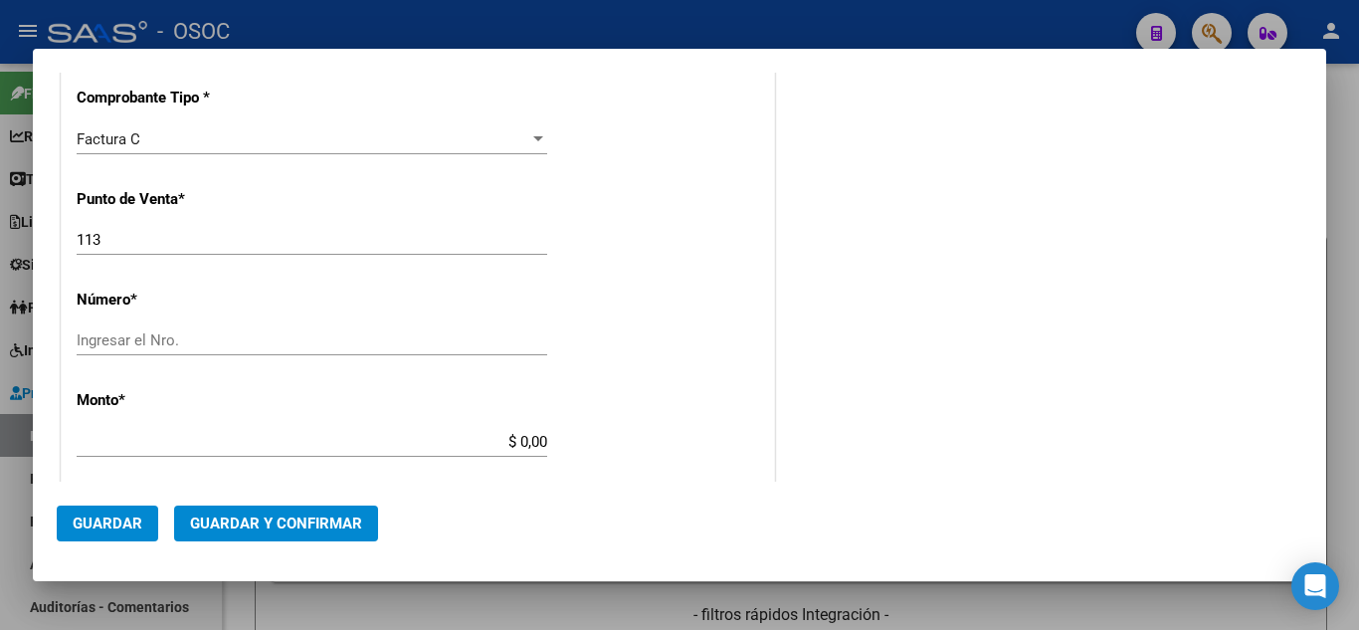
scroll to position [497, 0]
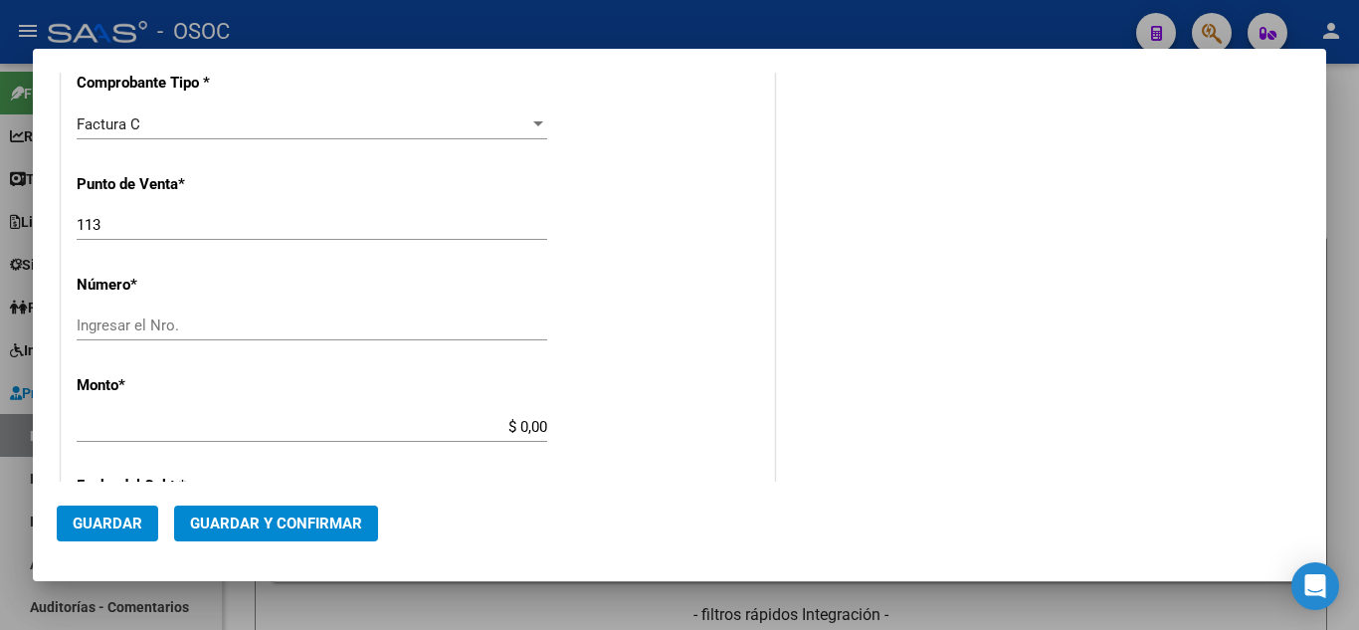
type input "30-67506844-1"
click at [171, 323] on input "Ingresar el Nro." at bounding box center [312, 325] width 470 height 18
click at [179, 308] on div "CUIT * 30-67506844-1 Ingresar CUIT ANALISIS PRESTADOR SUBSECRETARIA DE SALUD AR…" at bounding box center [418, 456] width 712 height 1410
click at [172, 321] on input "Ingresar el Nro." at bounding box center [312, 325] width 470 height 18
paste input "6423"
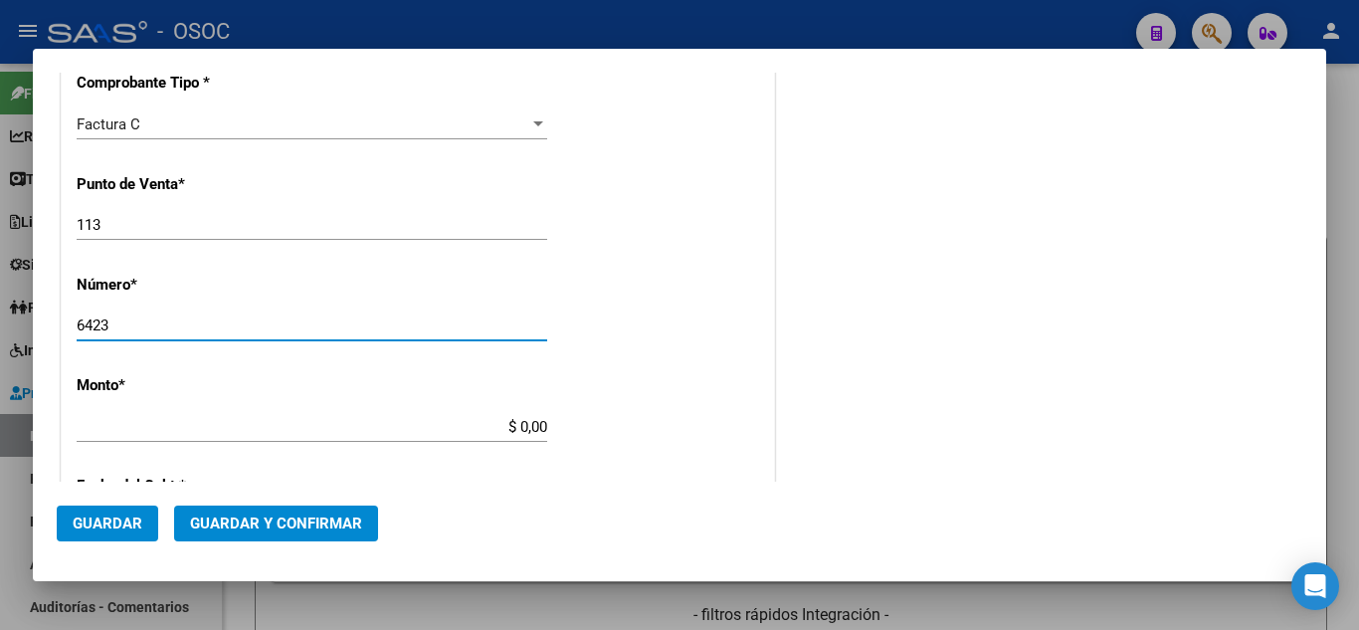
type input "6423"
drag, startPoint x: 609, startPoint y: 360, endPoint x: 494, endPoint y: 360, distance: 114.4
click at [607, 360] on div "CUIT * 30-67506844-1 Ingresar CUIT ANALISIS PRESTADOR SUBSECRETARIA DE SALUD AR…" at bounding box center [418, 456] width 712 height 1410
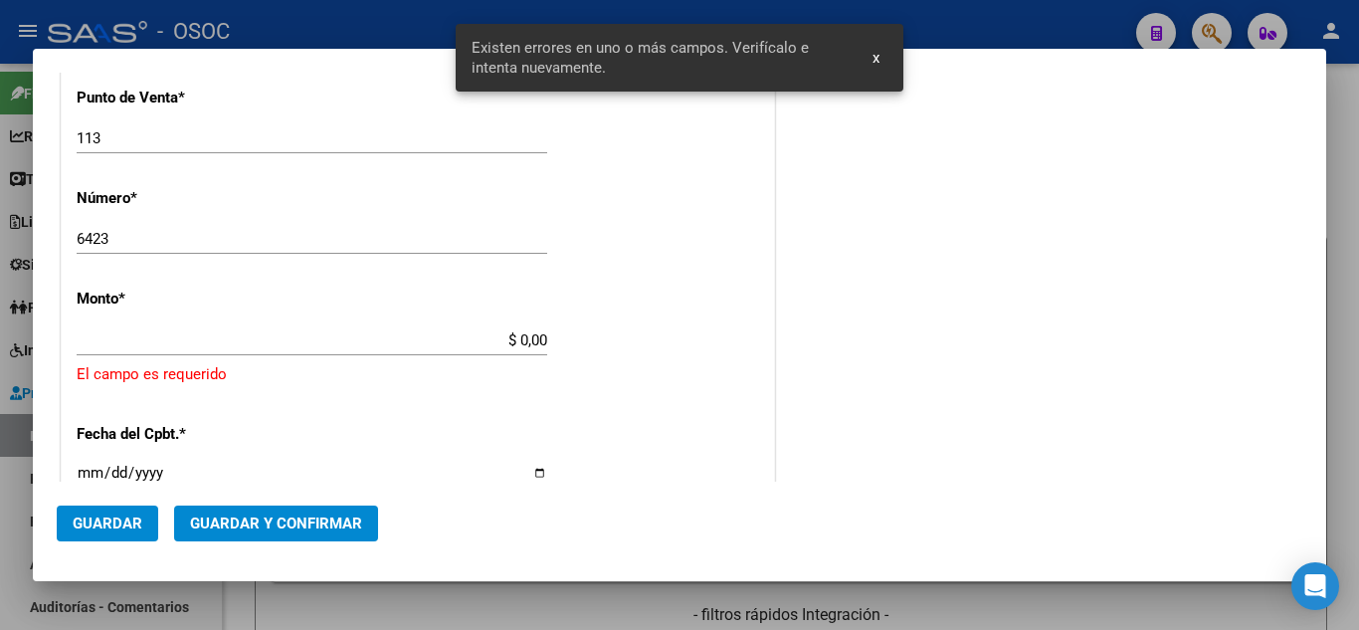
scroll to position [638, 0]
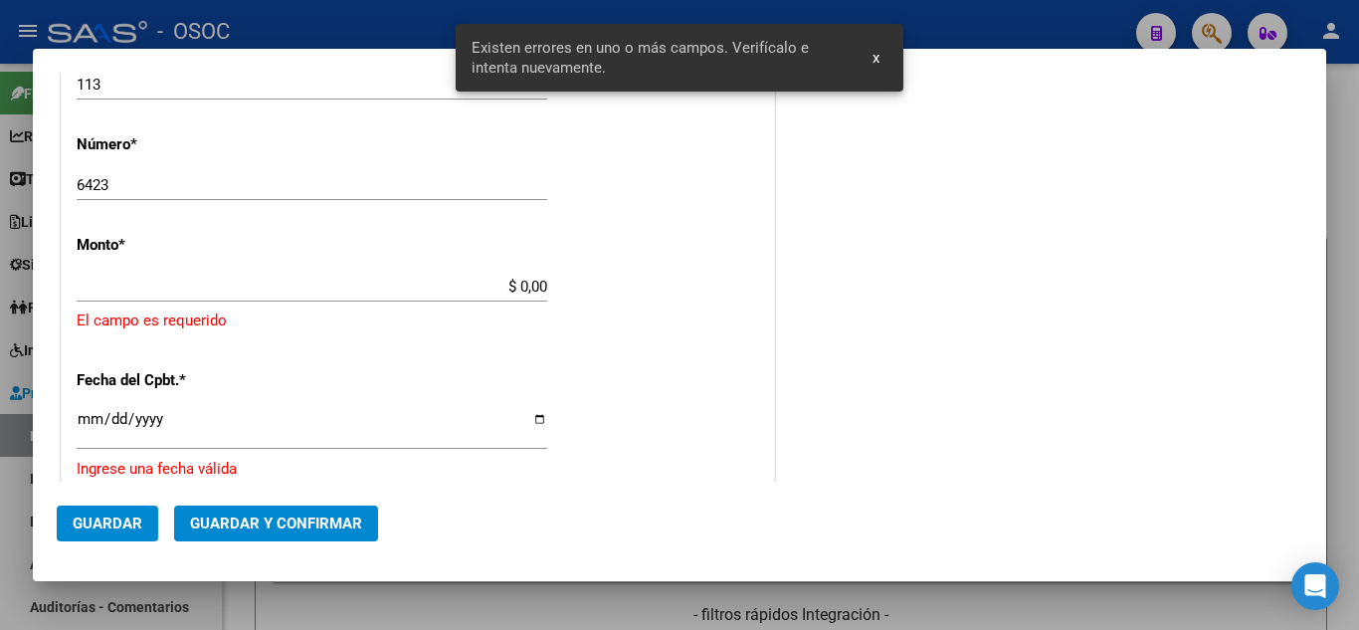
click at [203, 294] on input "$ 0,00" at bounding box center [312, 286] width 470 height 18
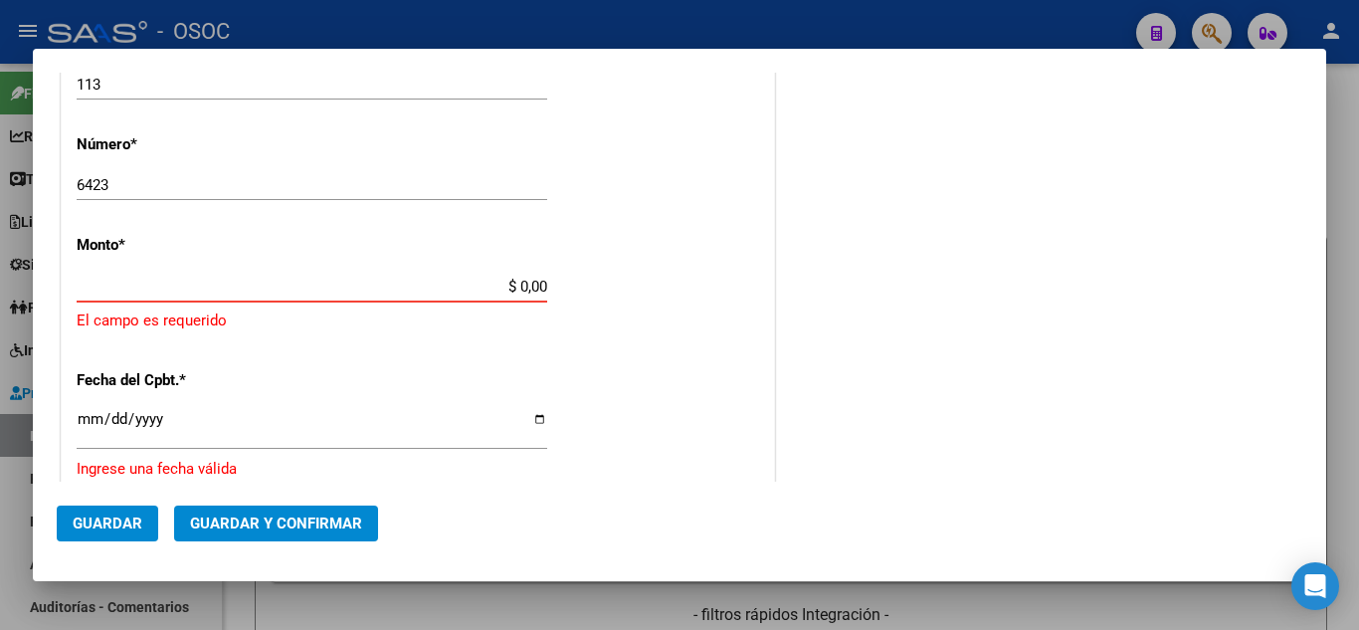
click at [520, 285] on input "$ 0,00" at bounding box center [312, 286] width 470 height 18
paste input "$11.994"
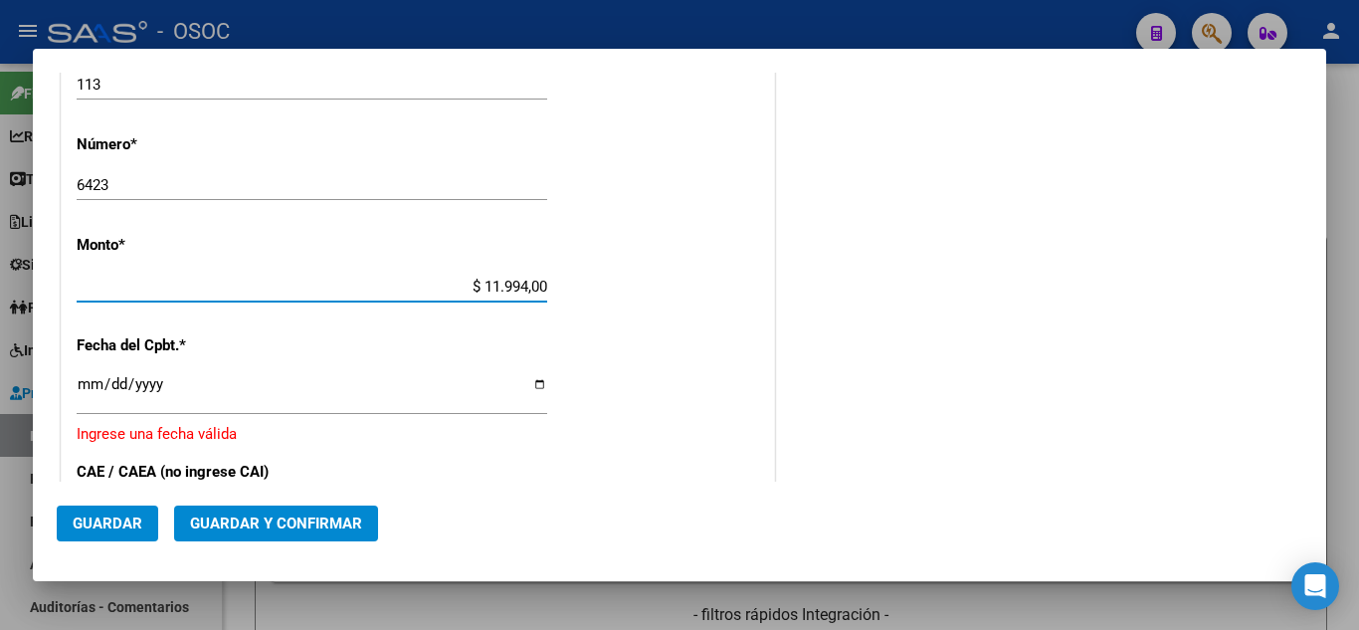
type input "$ 11.994,00"
click at [616, 319] on div "CUIT * 30-67506844-1 Ingresar CUIT ANALISIS PRESTADOR SUBSECRETARIA DE SALUD AR…" at bounding box center [418, 322] width 712 height 1422
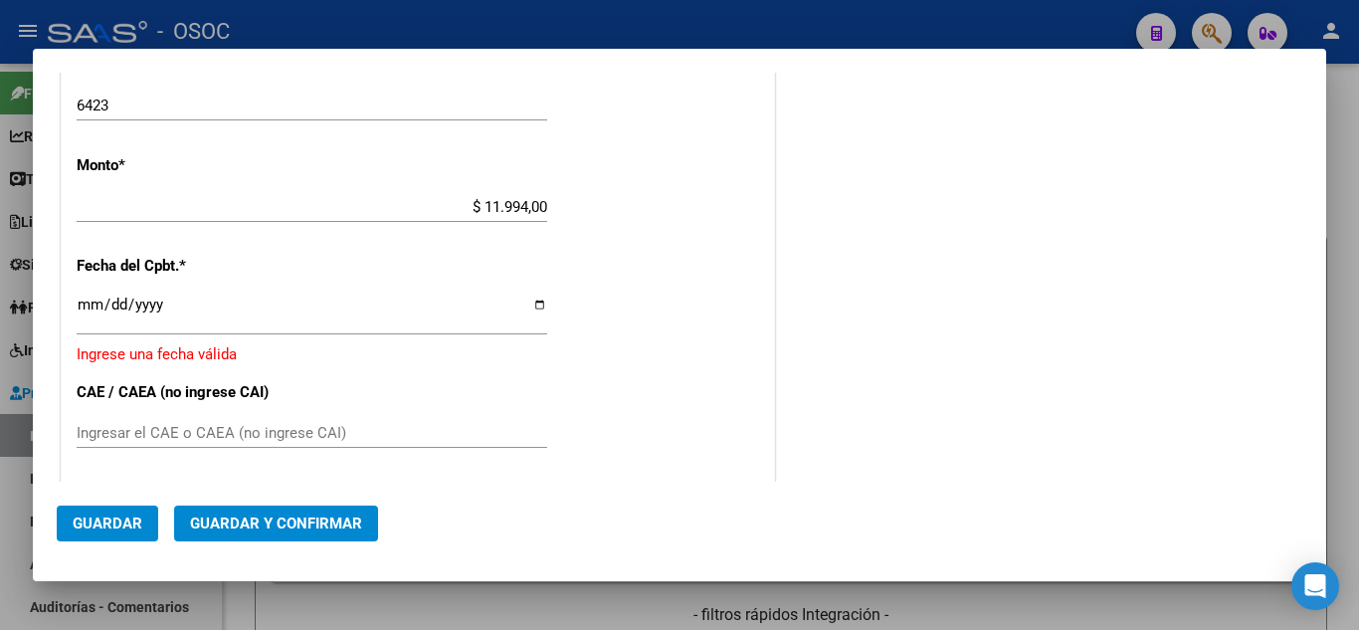
scroll to position [737, 0]
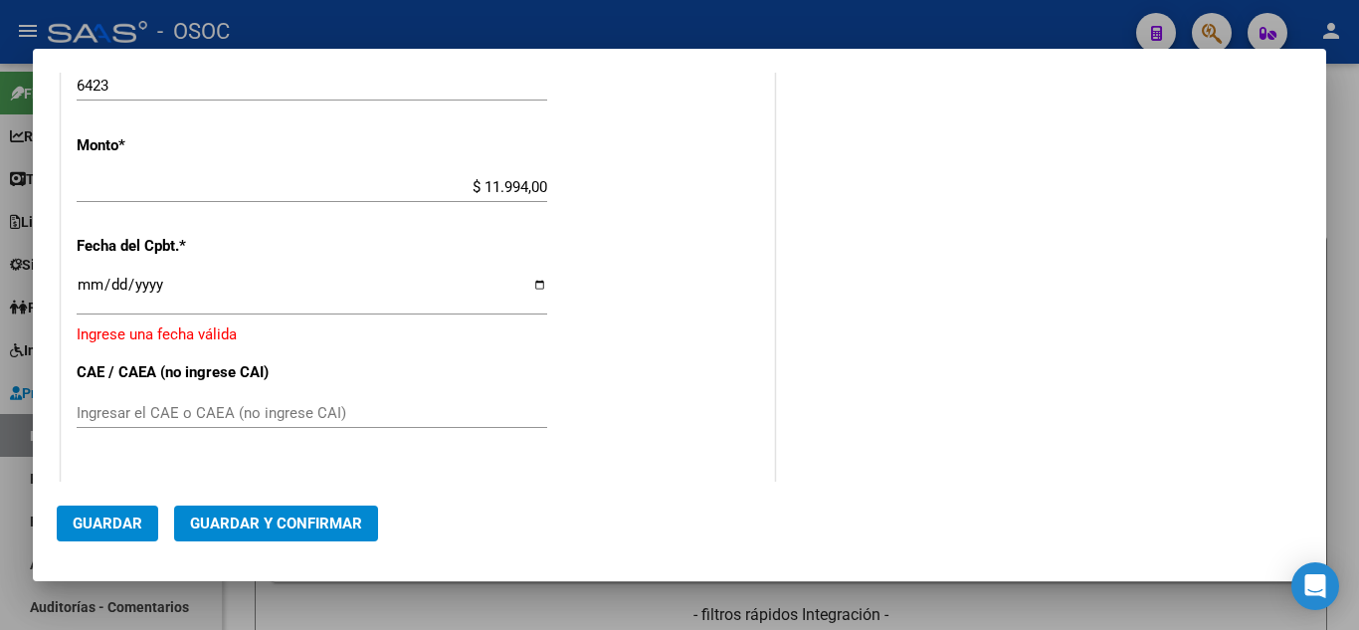
click at [93, 283] on input "Ingresar la fecha" at bounding box center [312, 292] width 470 height 32
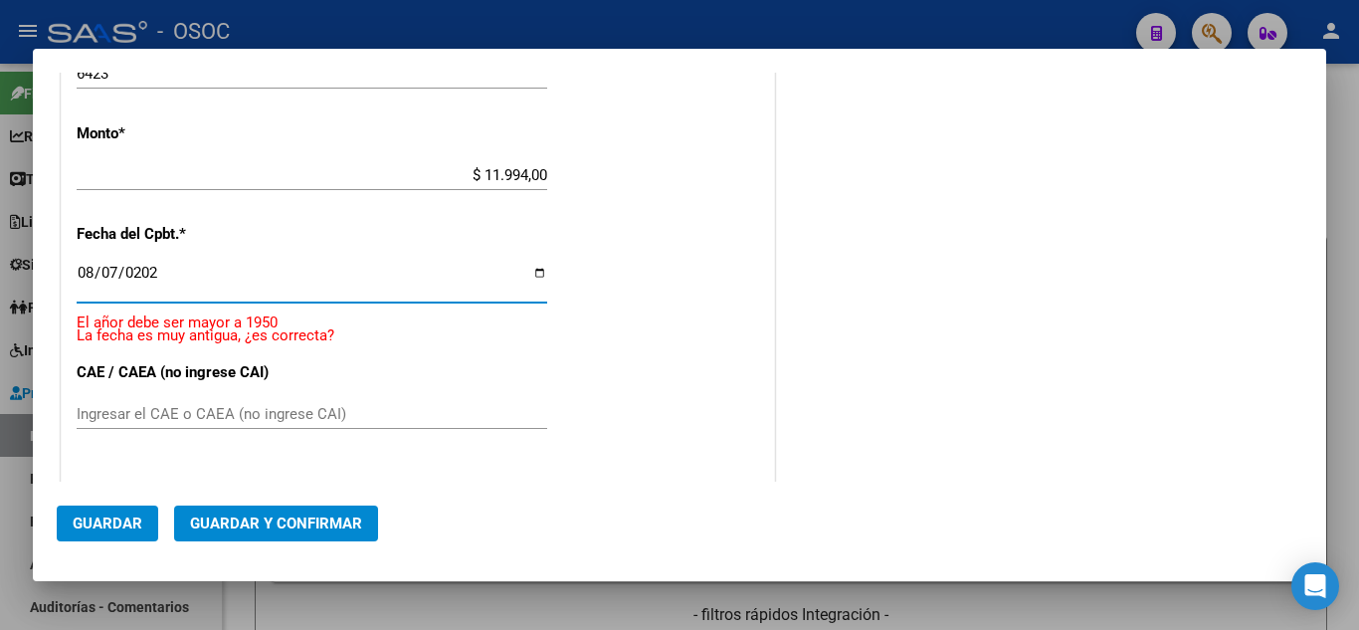
type input "2025-08-07"
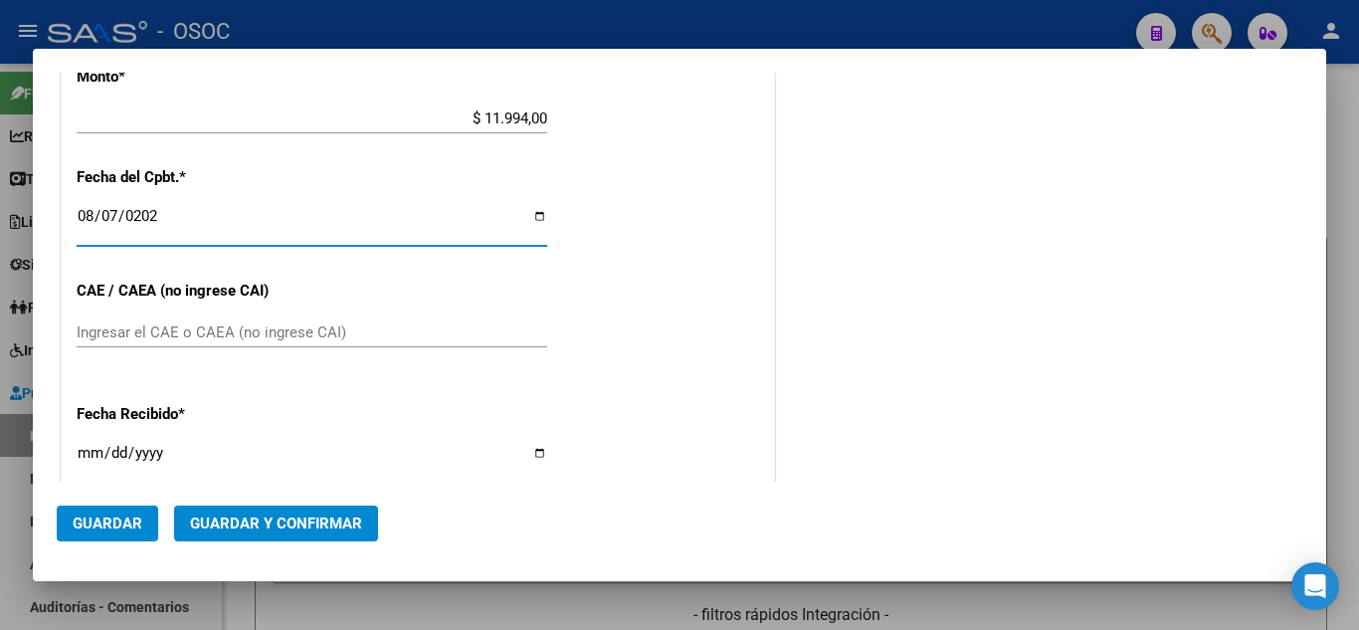
scroll to position [824, 0]
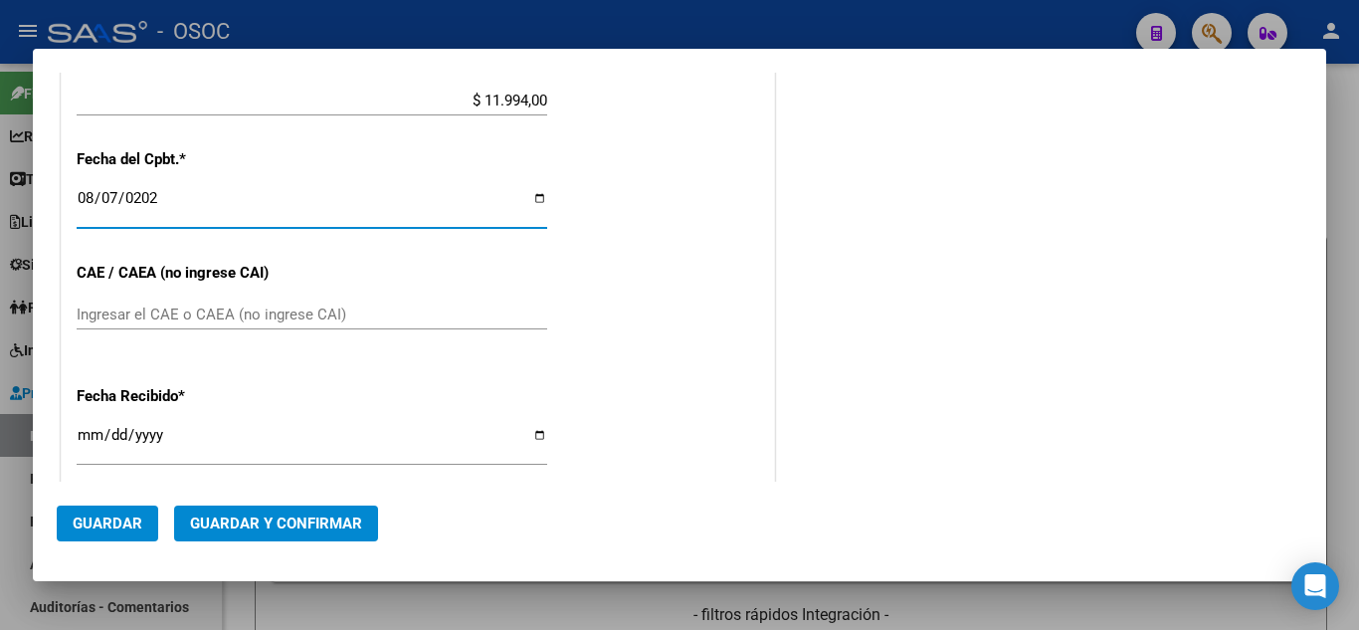
click at [222, 320] on input "Ingresar el CAE o CAEA (no ingrese CAI)" at bounding box center [312, 314] width 470 height 18
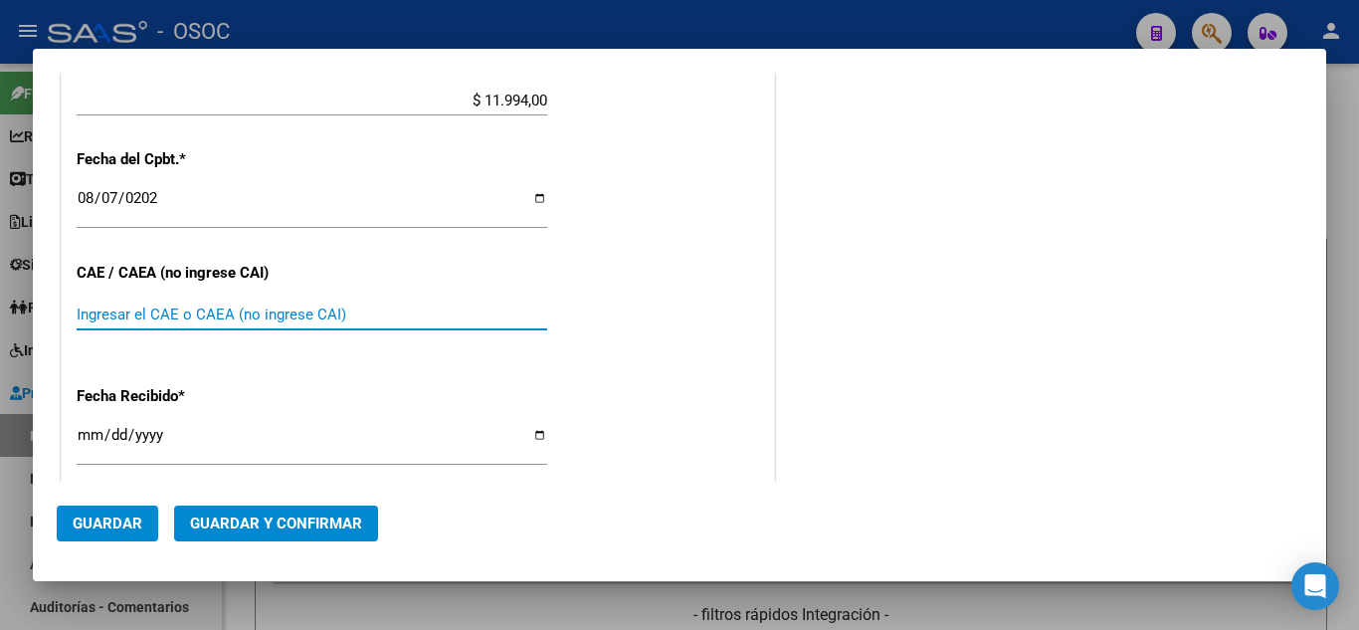
paste input "75321336324512"
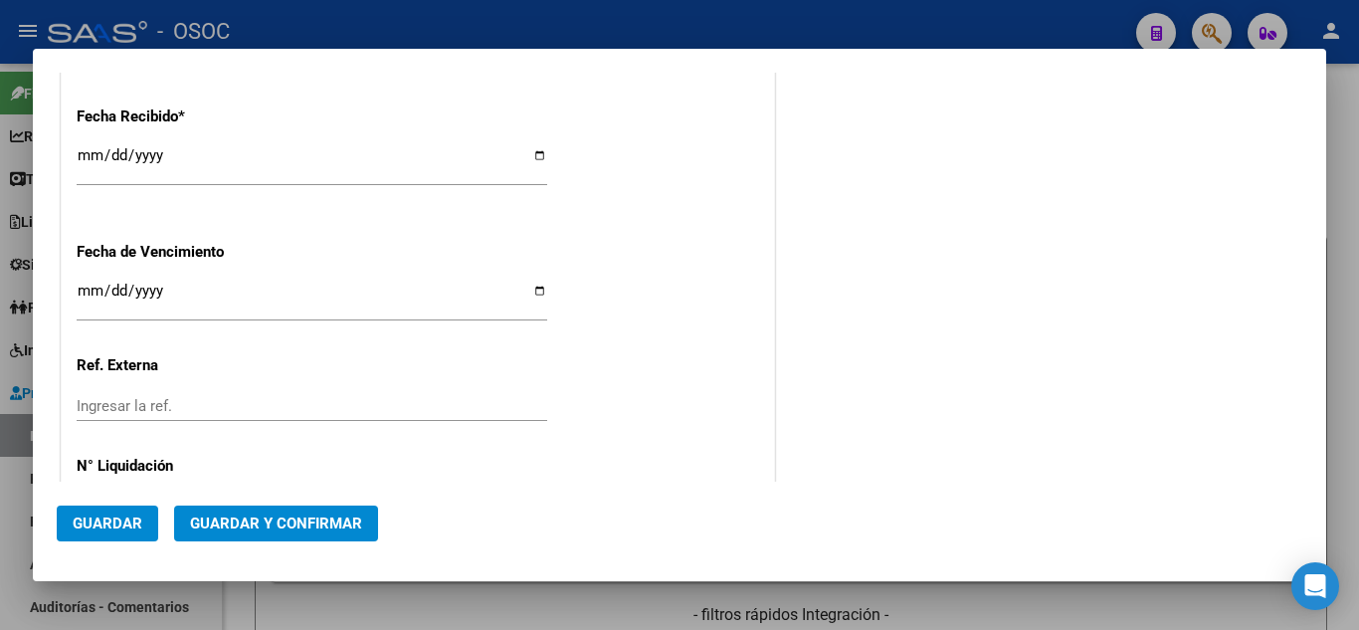
scroll to position [1182, 0]
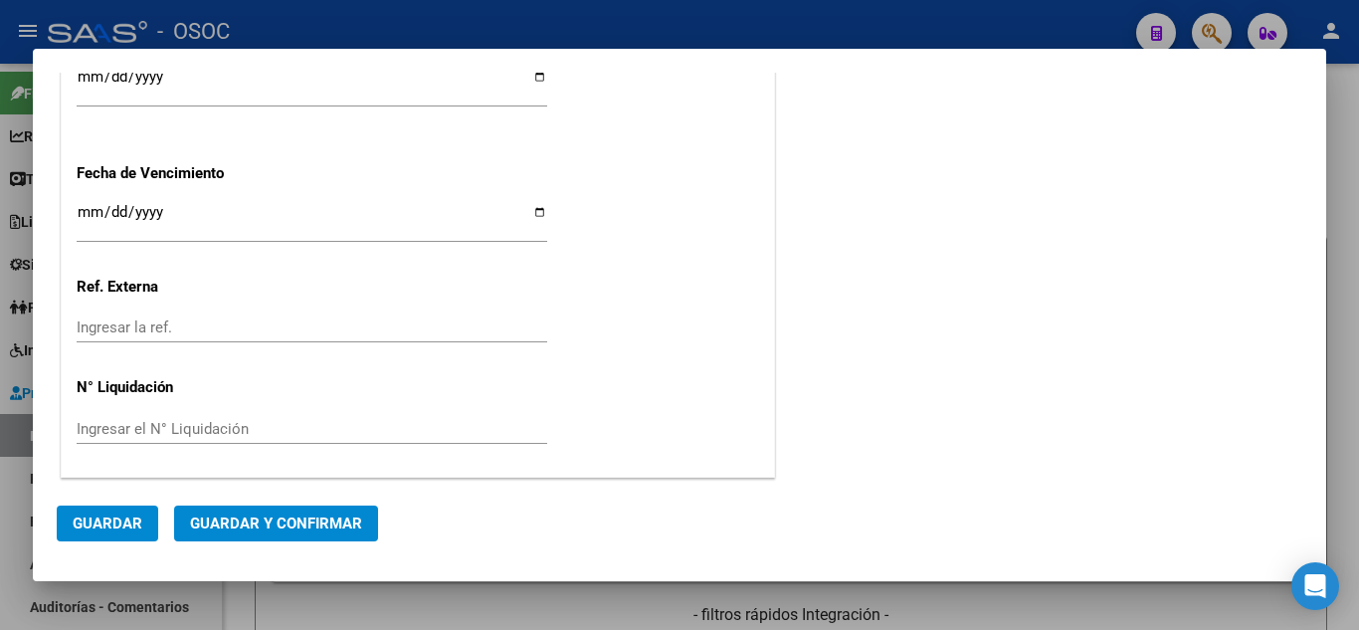
type input "75321336324512"
click at [297, 514] on span "Guardar y Confirmar" at bounding box center [276, 523] width 172 height 18
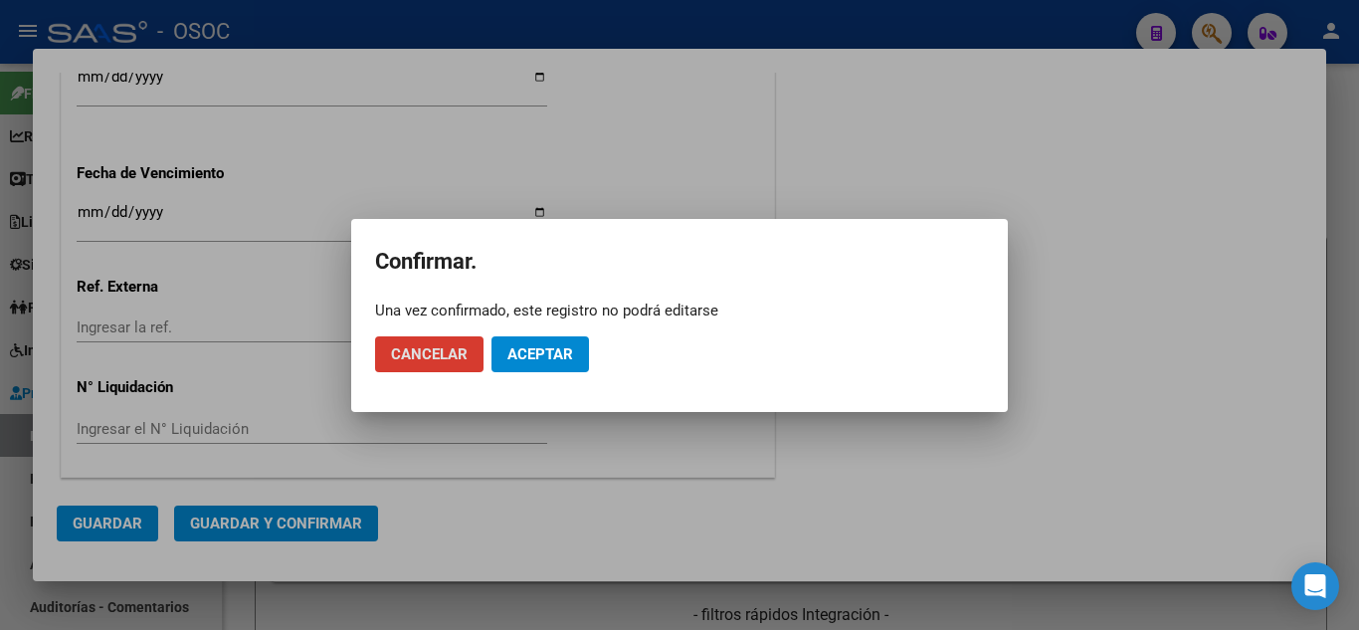
click at [587, 350] on button "Aceptar" at bounding box center [539, 354] width 97 height 36
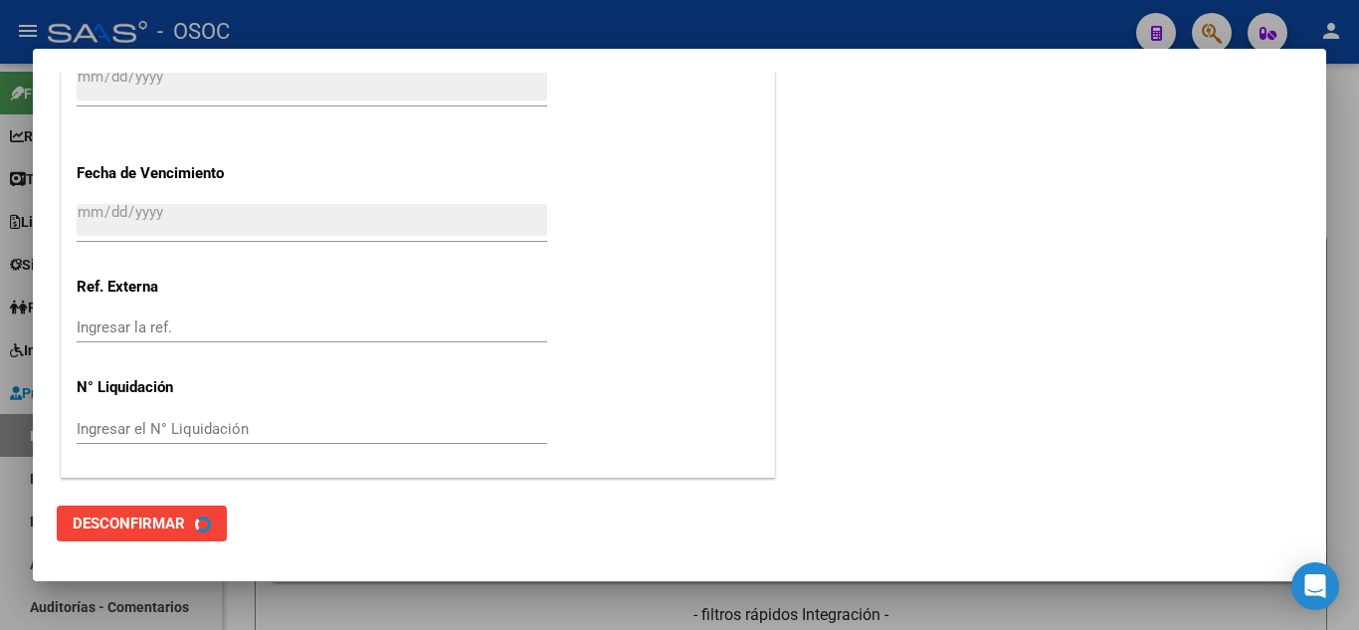
scroll to position [0, 0]
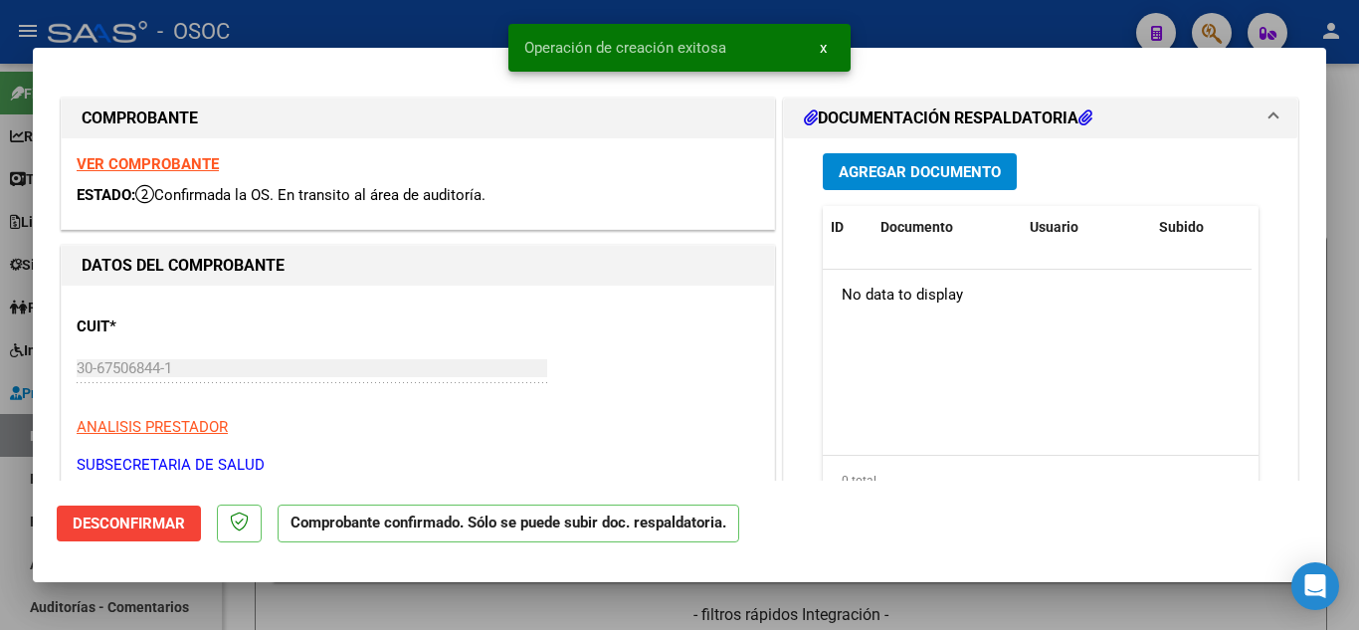
click at [1342, 284] on div at bounding box center [679, 315] width 1359 height 630
type input "$ 0,00"
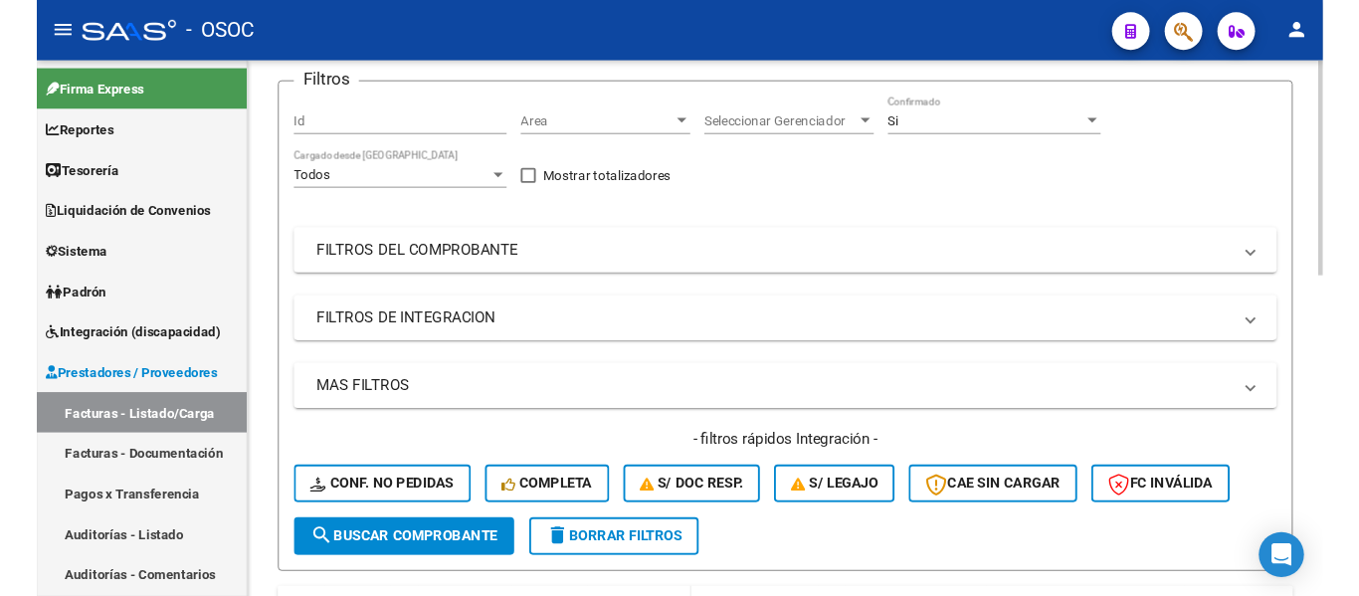
scroll to position [398, 0]
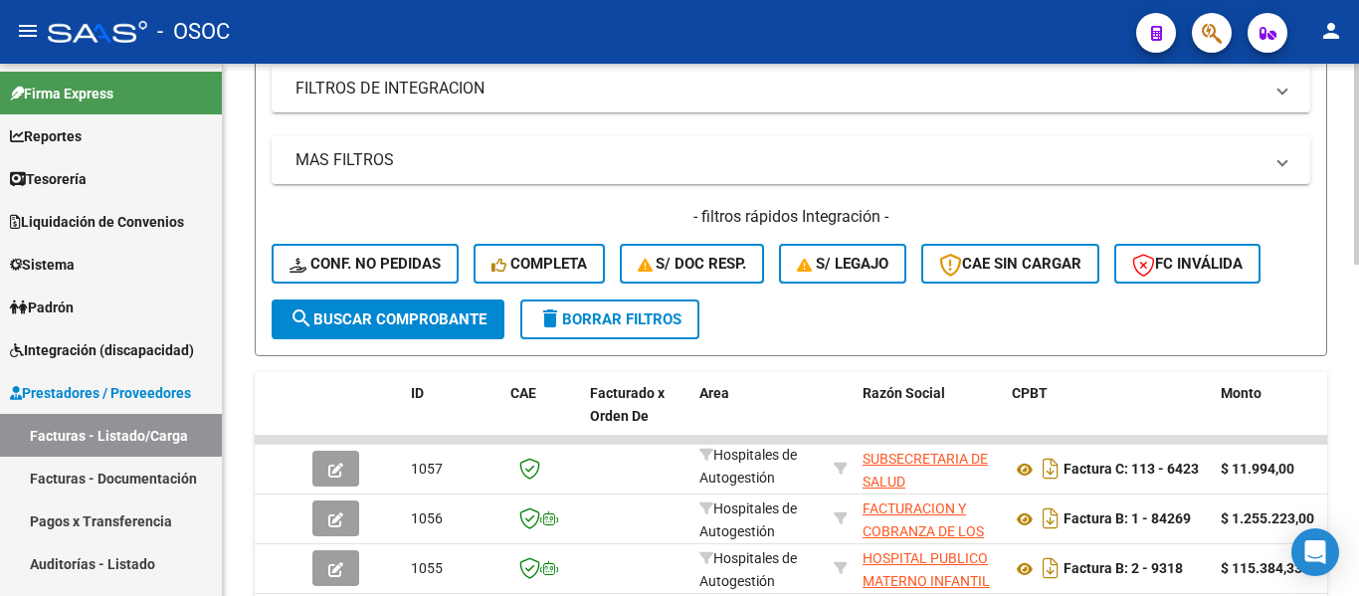
drag, startPoint x: 632, startPoint y: 120, endPoint x: 592, endPoint y: 65, distance: 68.4
click at [631, 120] on div "Filtros Id Area Area Seleccionar Gerenciador Seleccionar Gerenciador Si Confirm…" at bounding box center [791, 77] width 1038 height 445
